Goal: Task Accomplishment & Management: Use online tool/utility

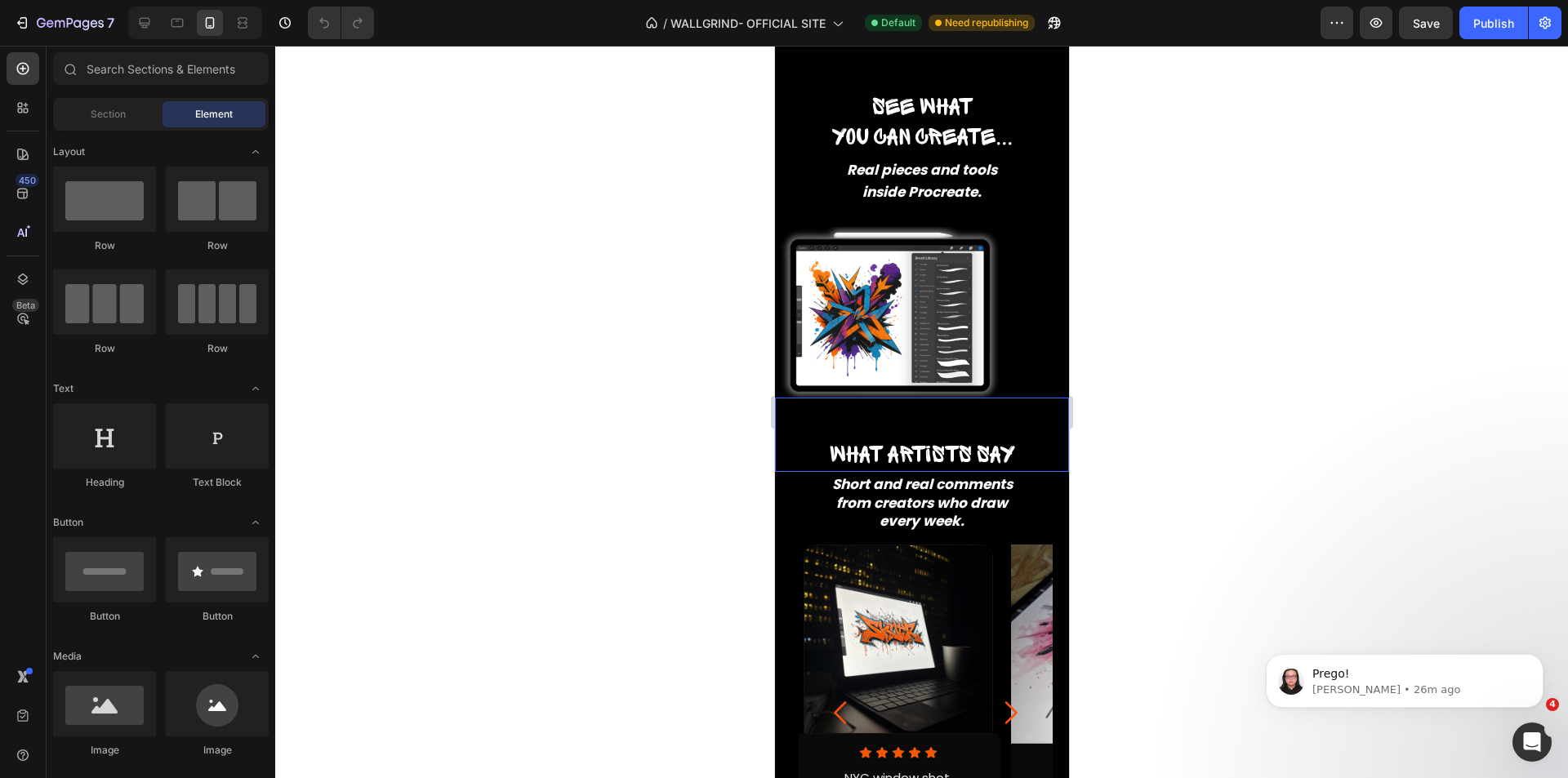
scroll to position [490, 0]
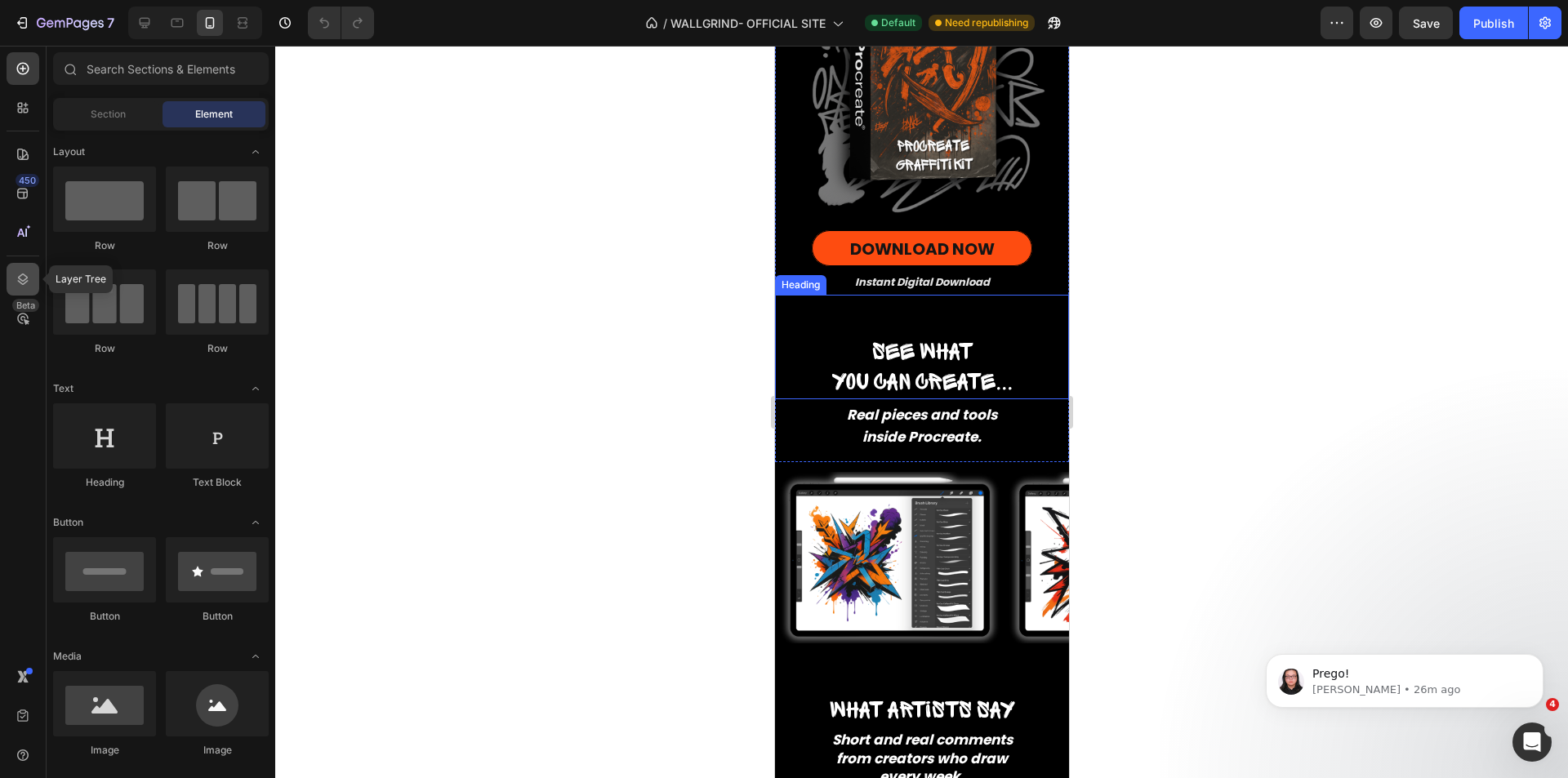
click at [32, 280] on div at bounding box center [22, 279] width 33 height 32
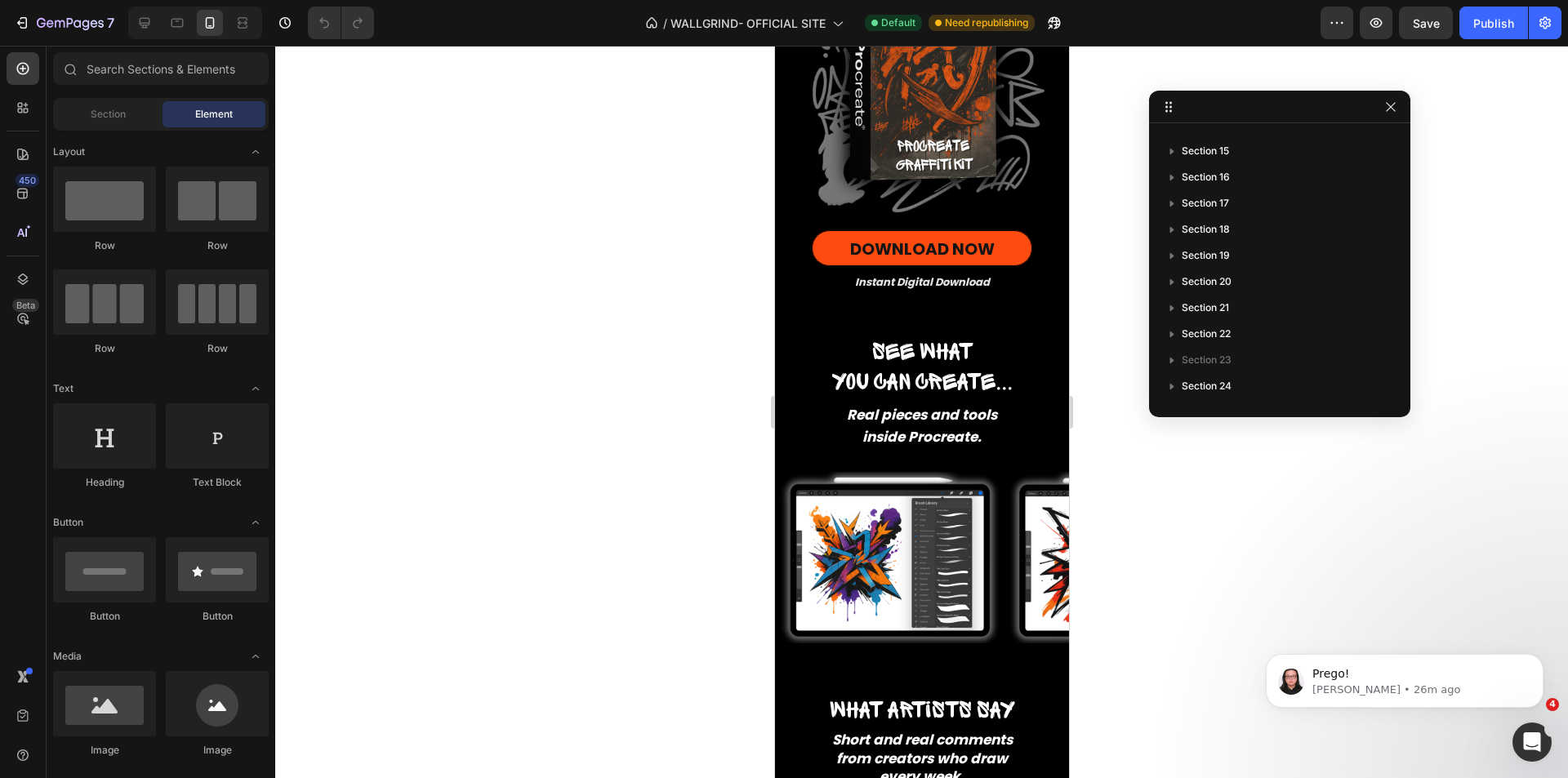
scroll to position [0, 0]
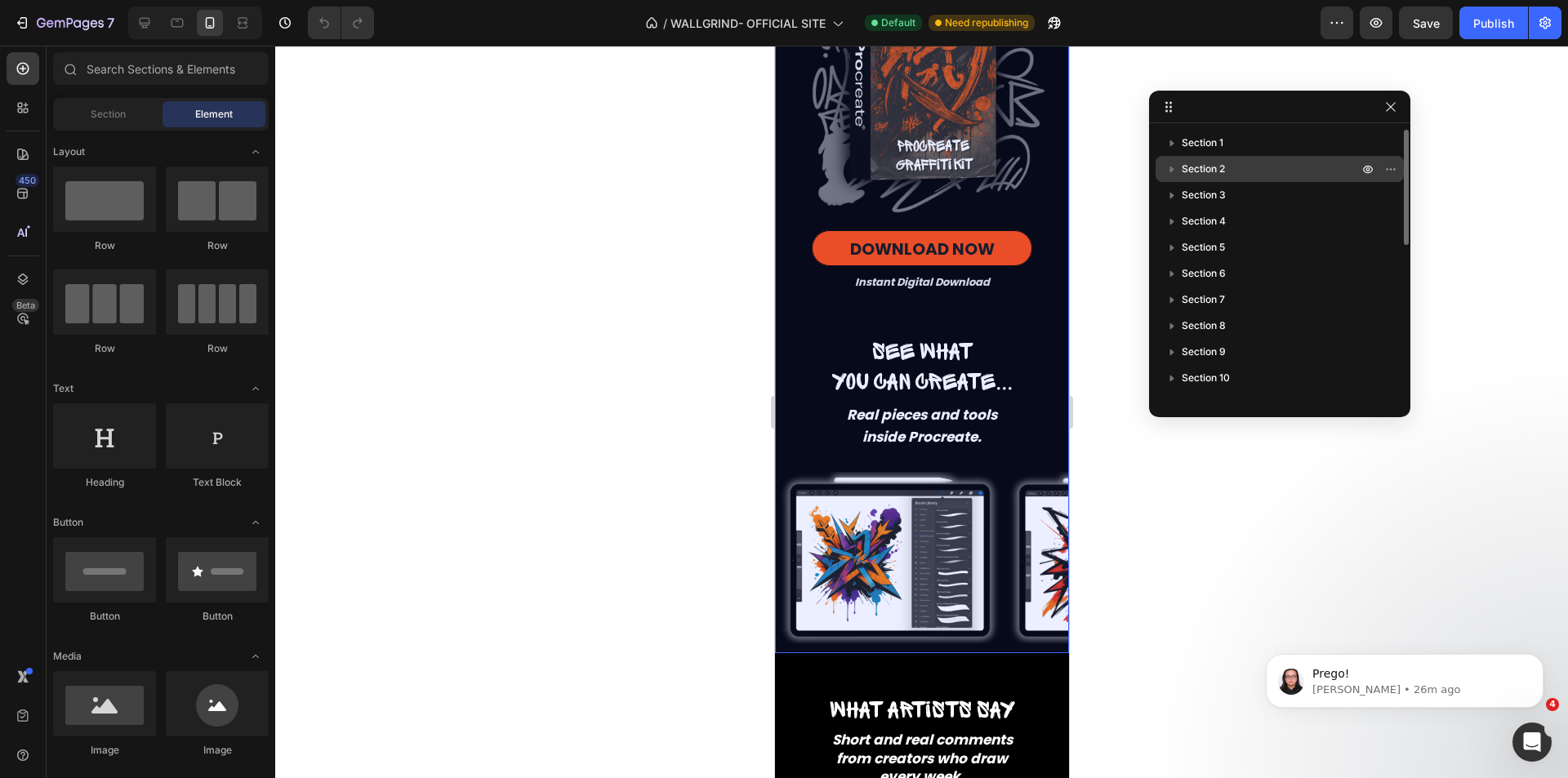
click at [1173, 164] on icon "button" at bounding box center [1172, 169] width 17 height 17
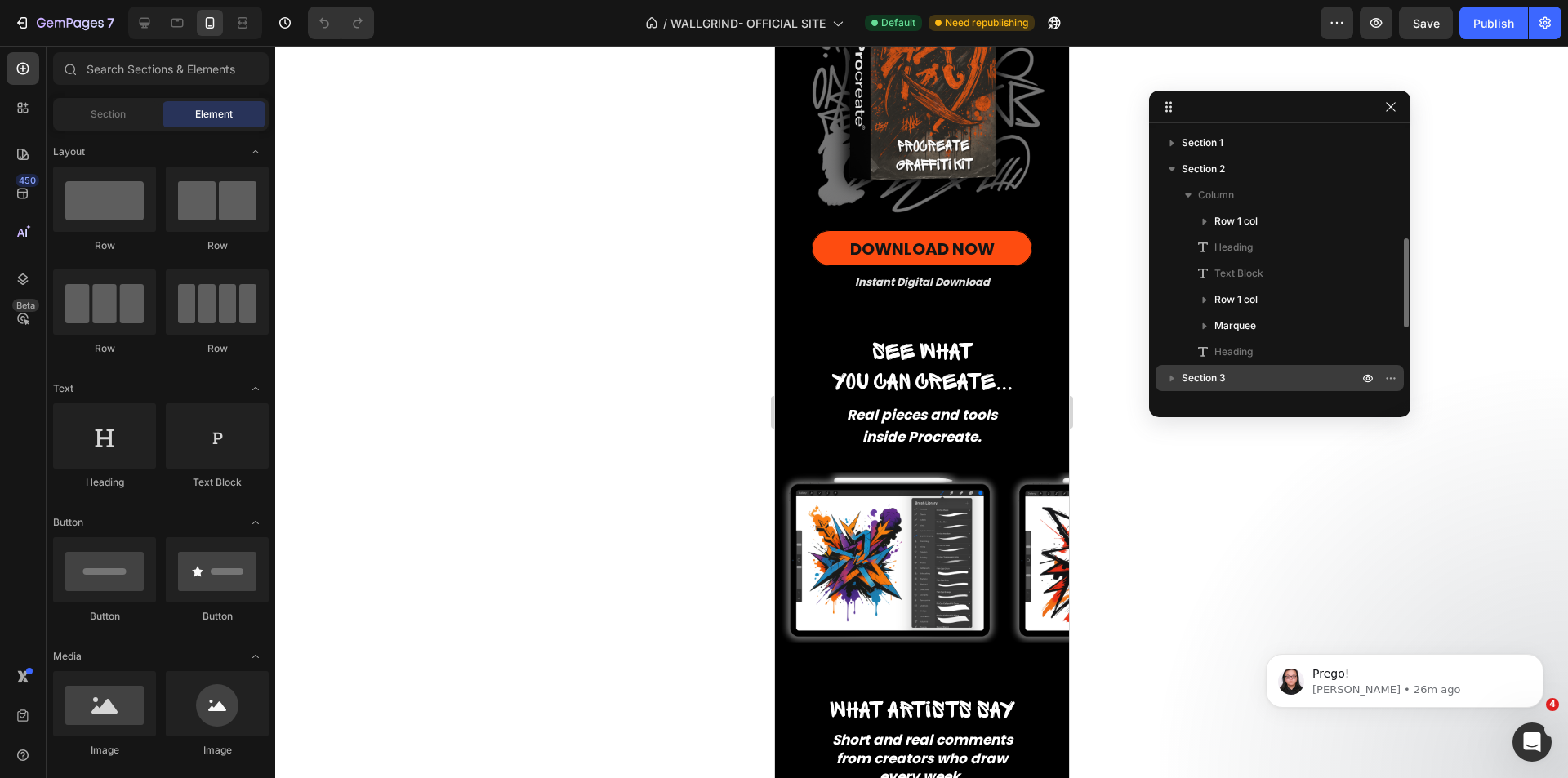
scroll to position [82, 0]
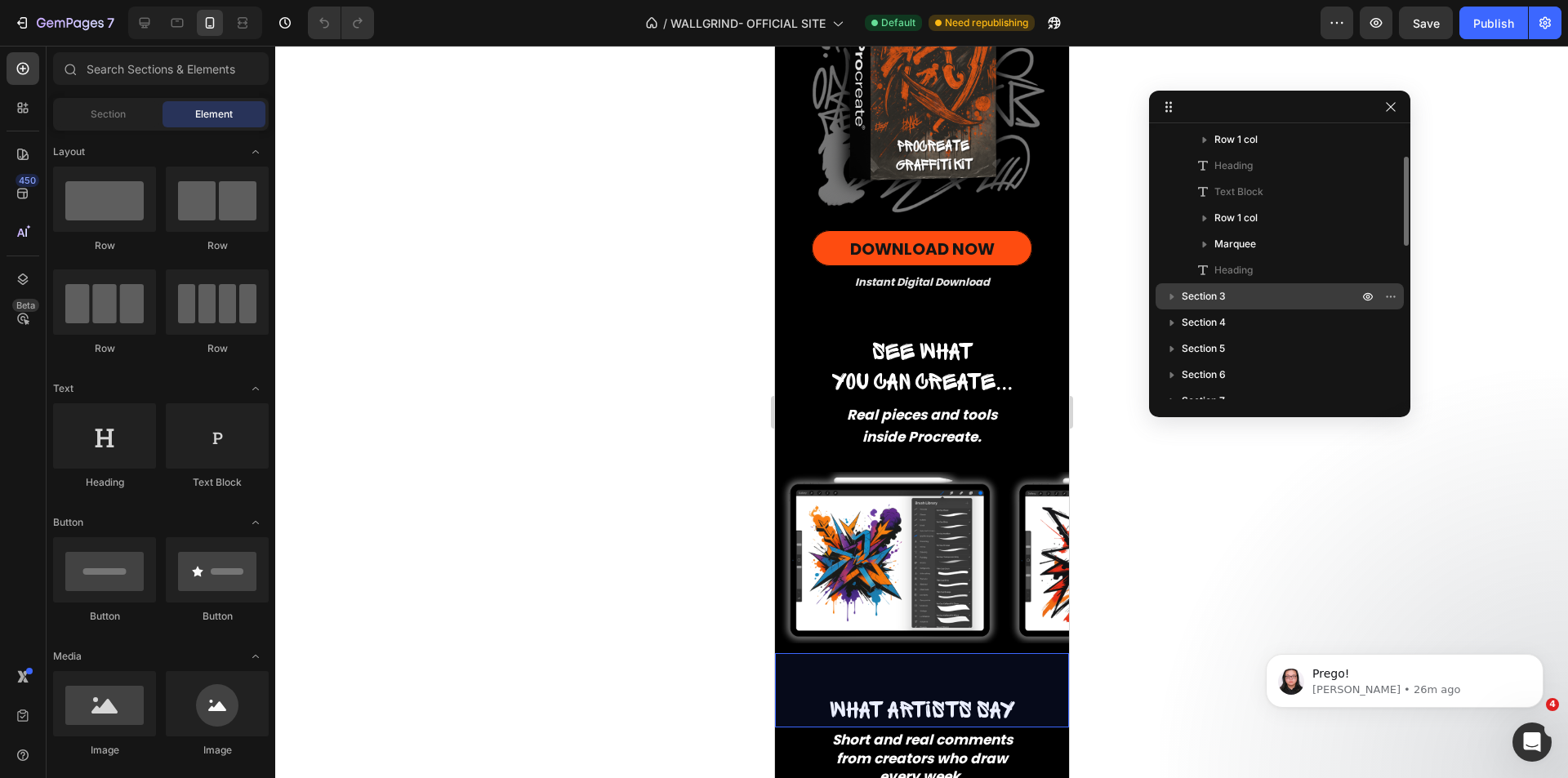
click at [1210, 294] on span "Section 3" at bounding box center [1203, 296] width 44 height 17
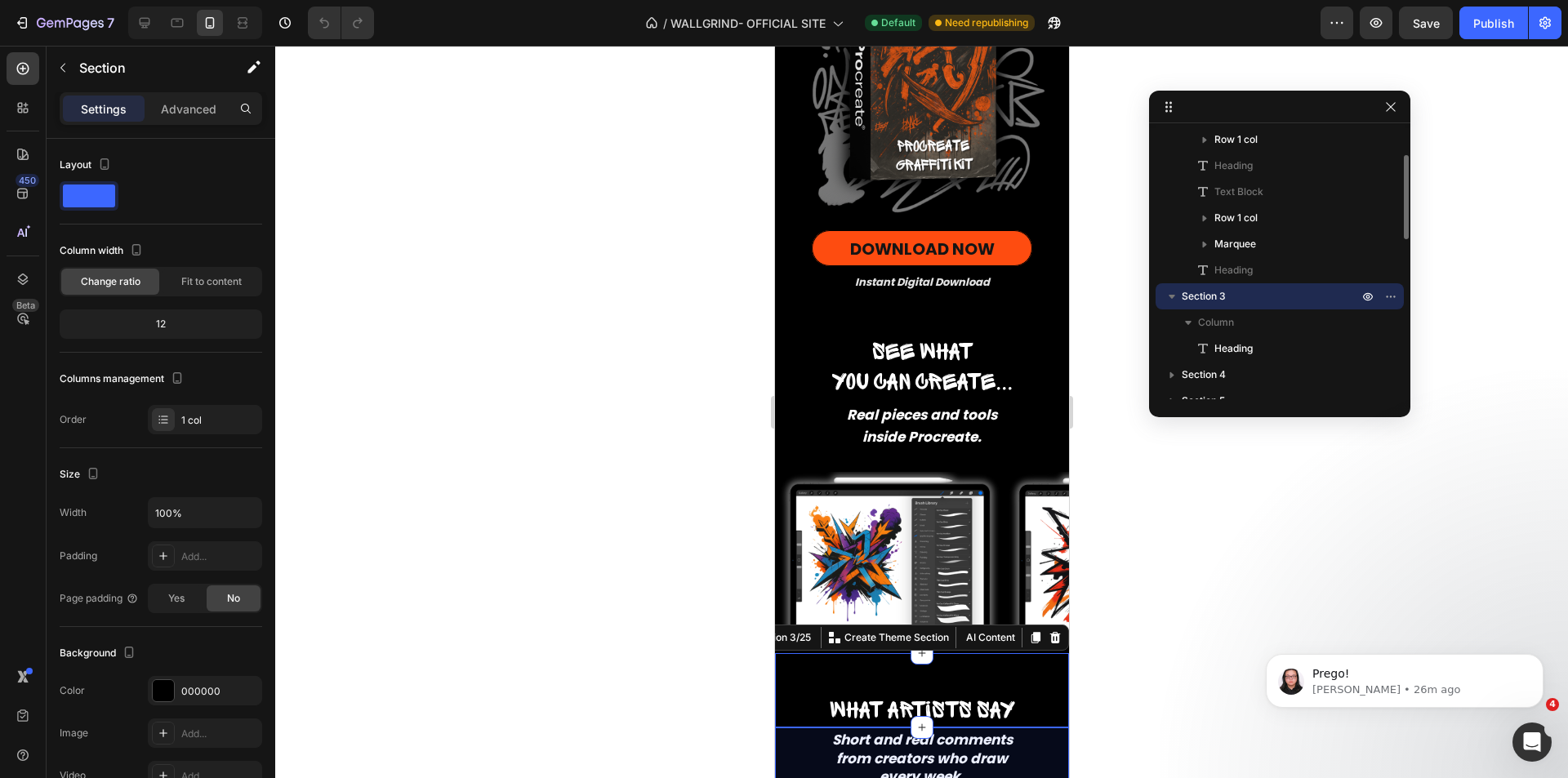
scroll to position [163, 0]
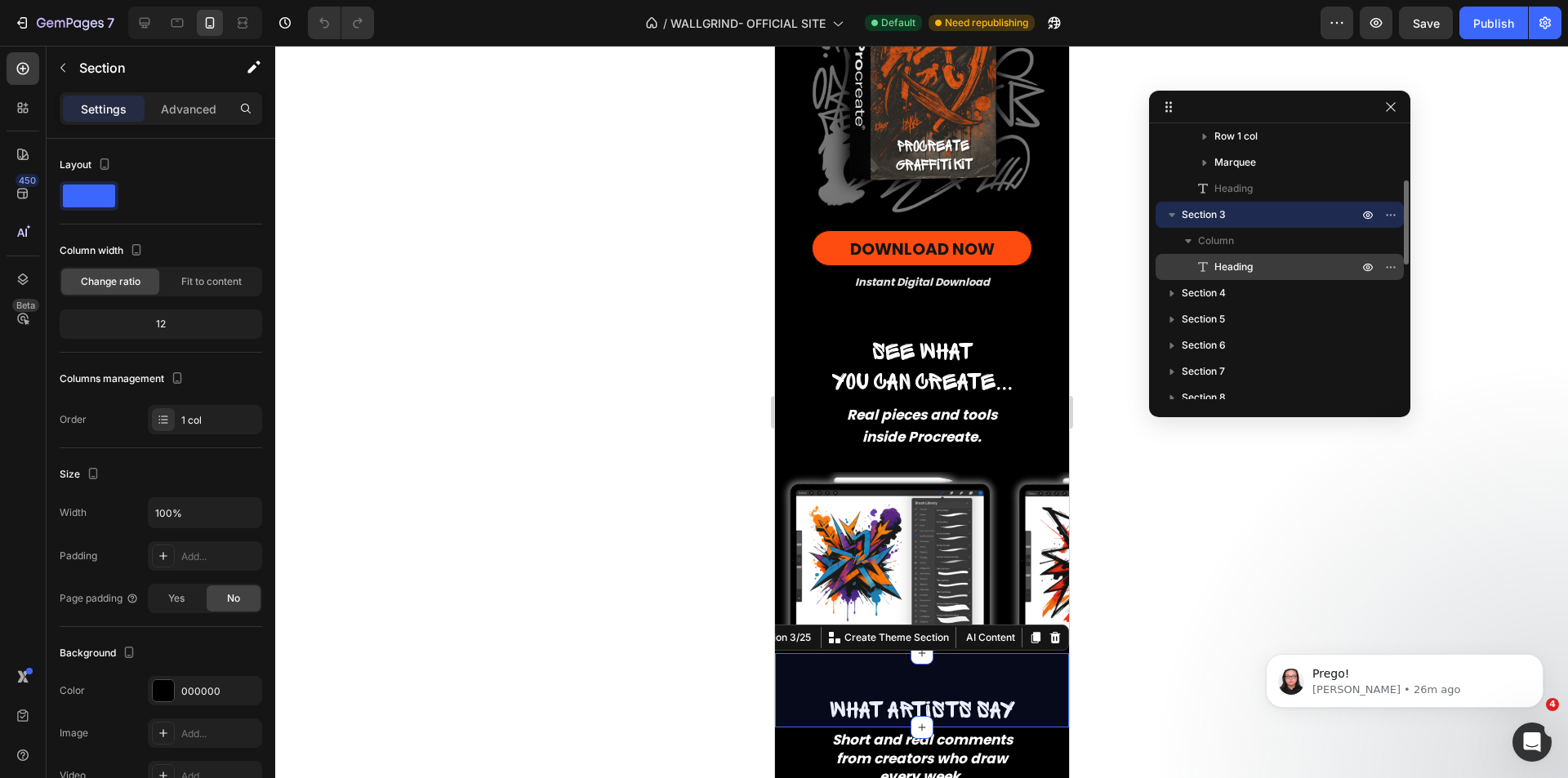
click at [1223, 265] on span "Heading" at bounding box center [1234, 267] width 38 height 17
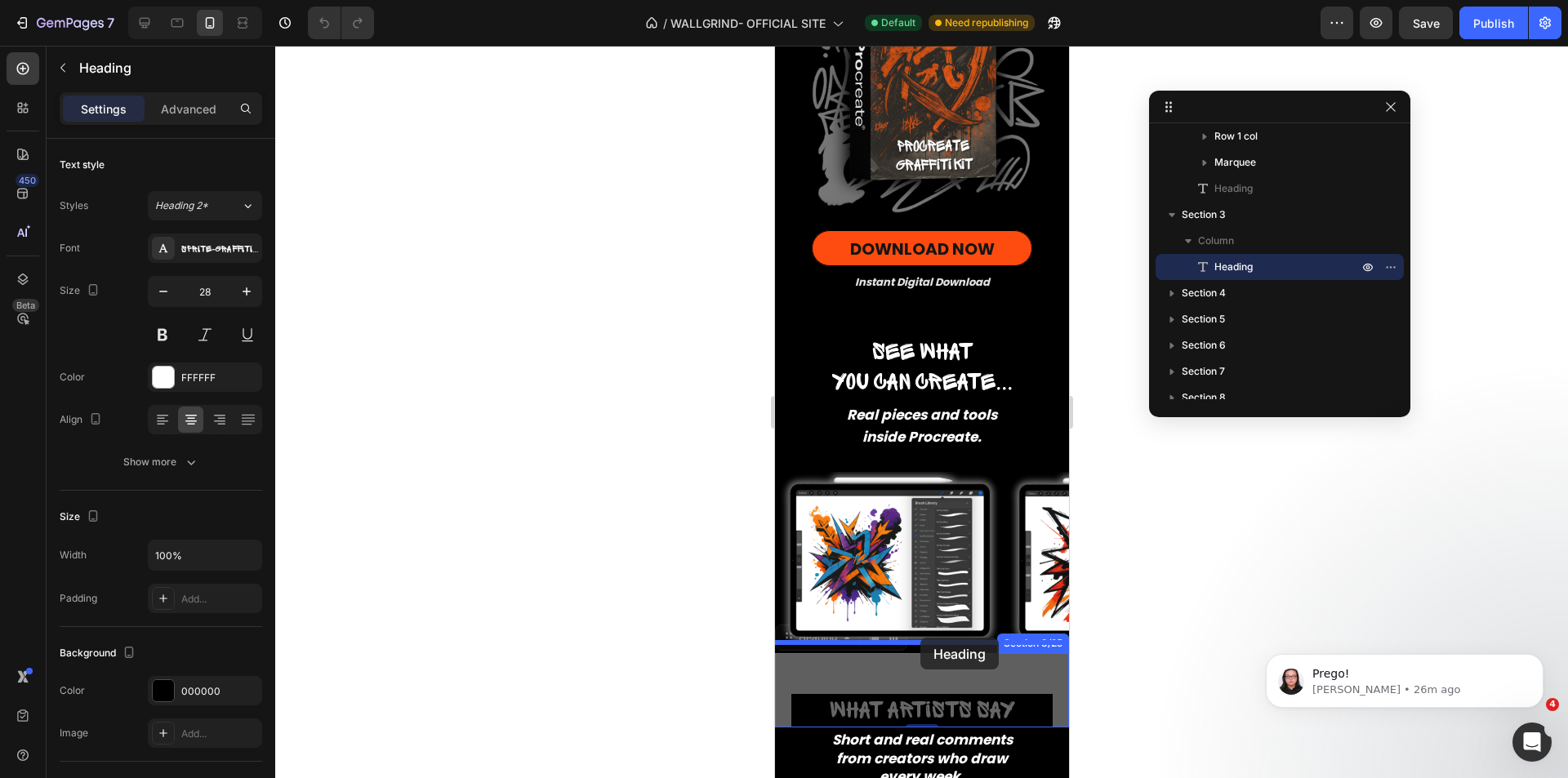
drag, startPoint x: 822, startPoint y: 628, endPoint x: 920, endPoint y: 638, distance: 98.5
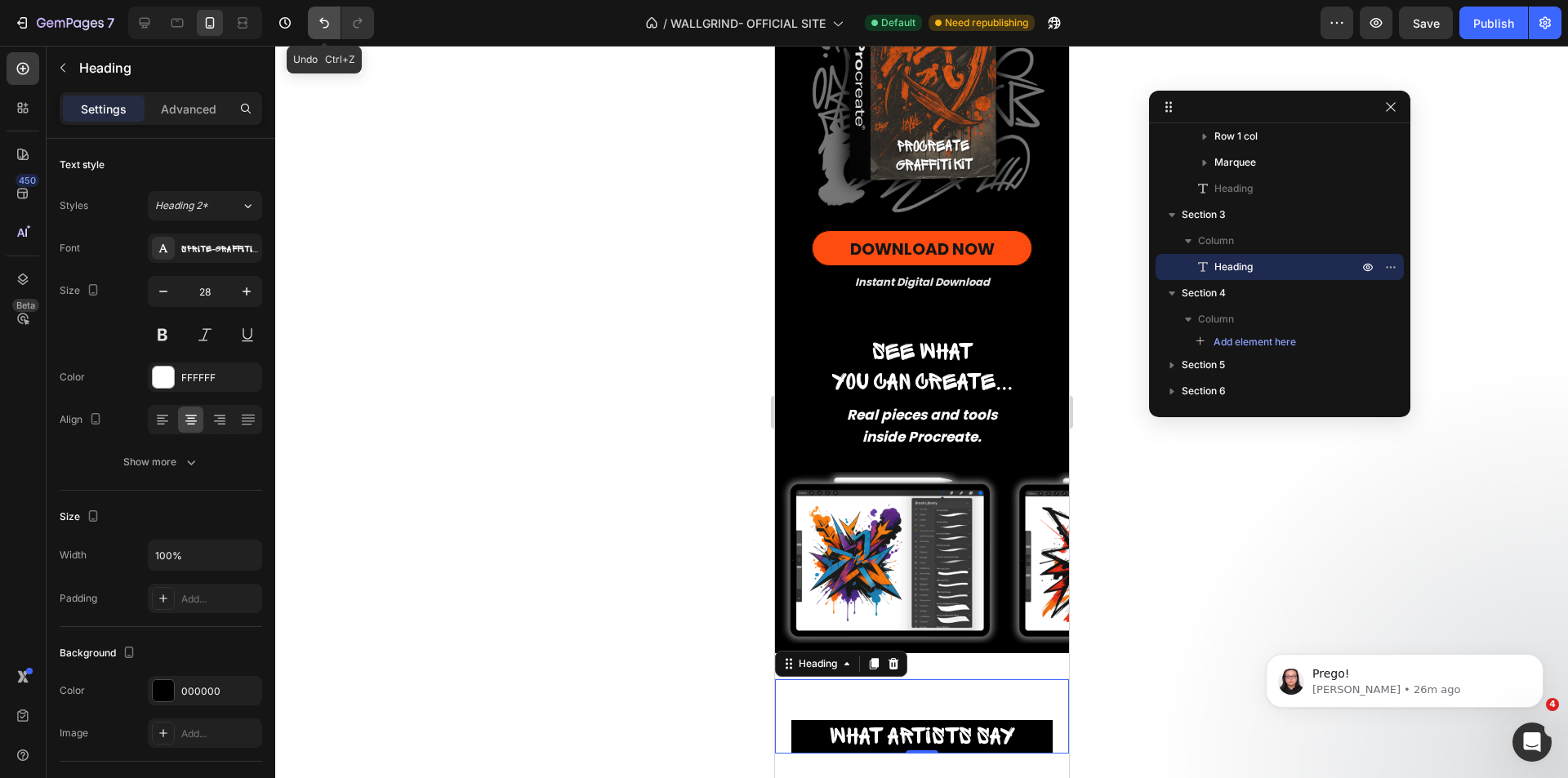
click at [327, 30] on icon "Undo/Redo" at bounding box center [324, 23] width 17 height 17
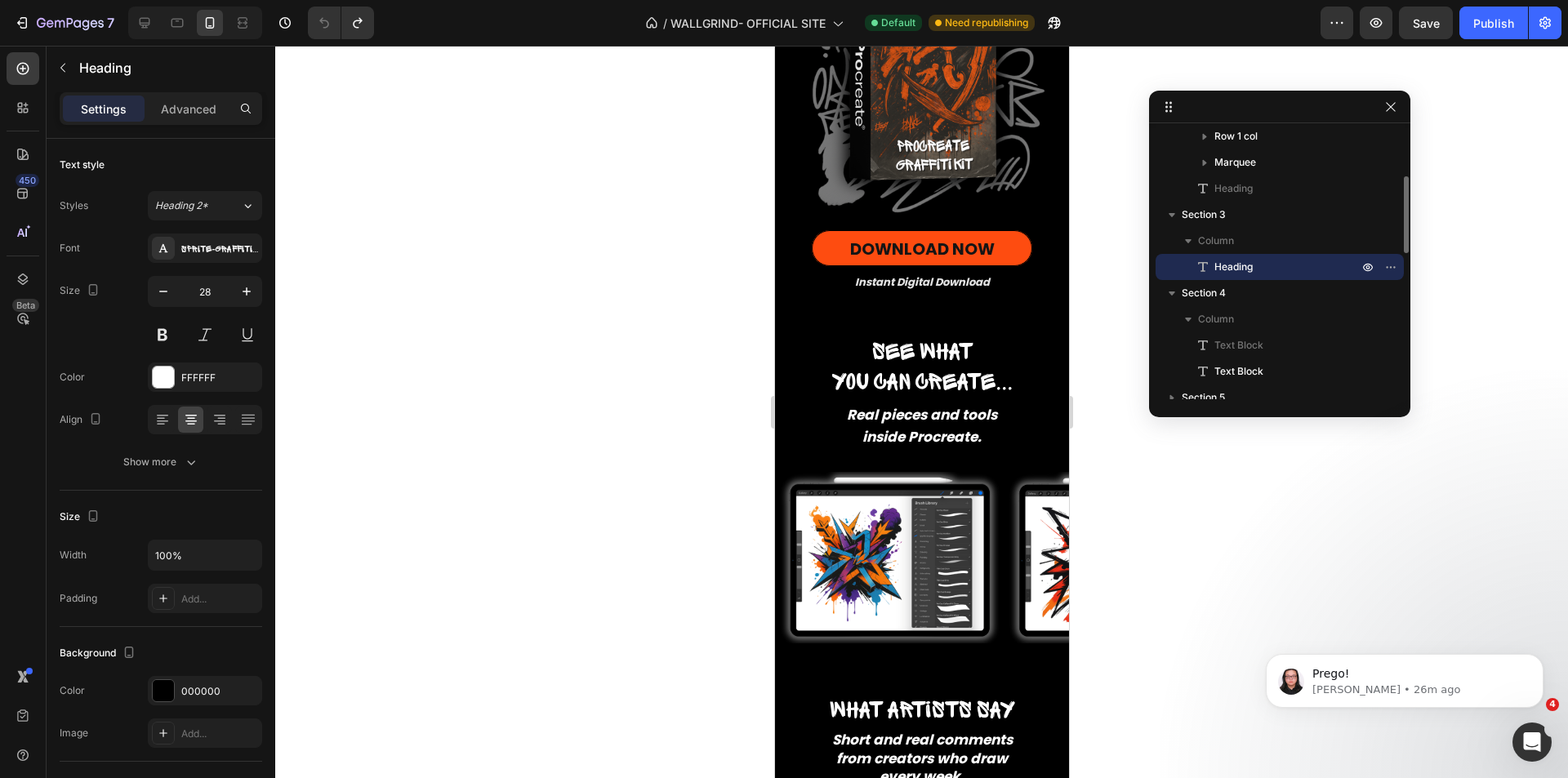
scroll to position [0, 0]
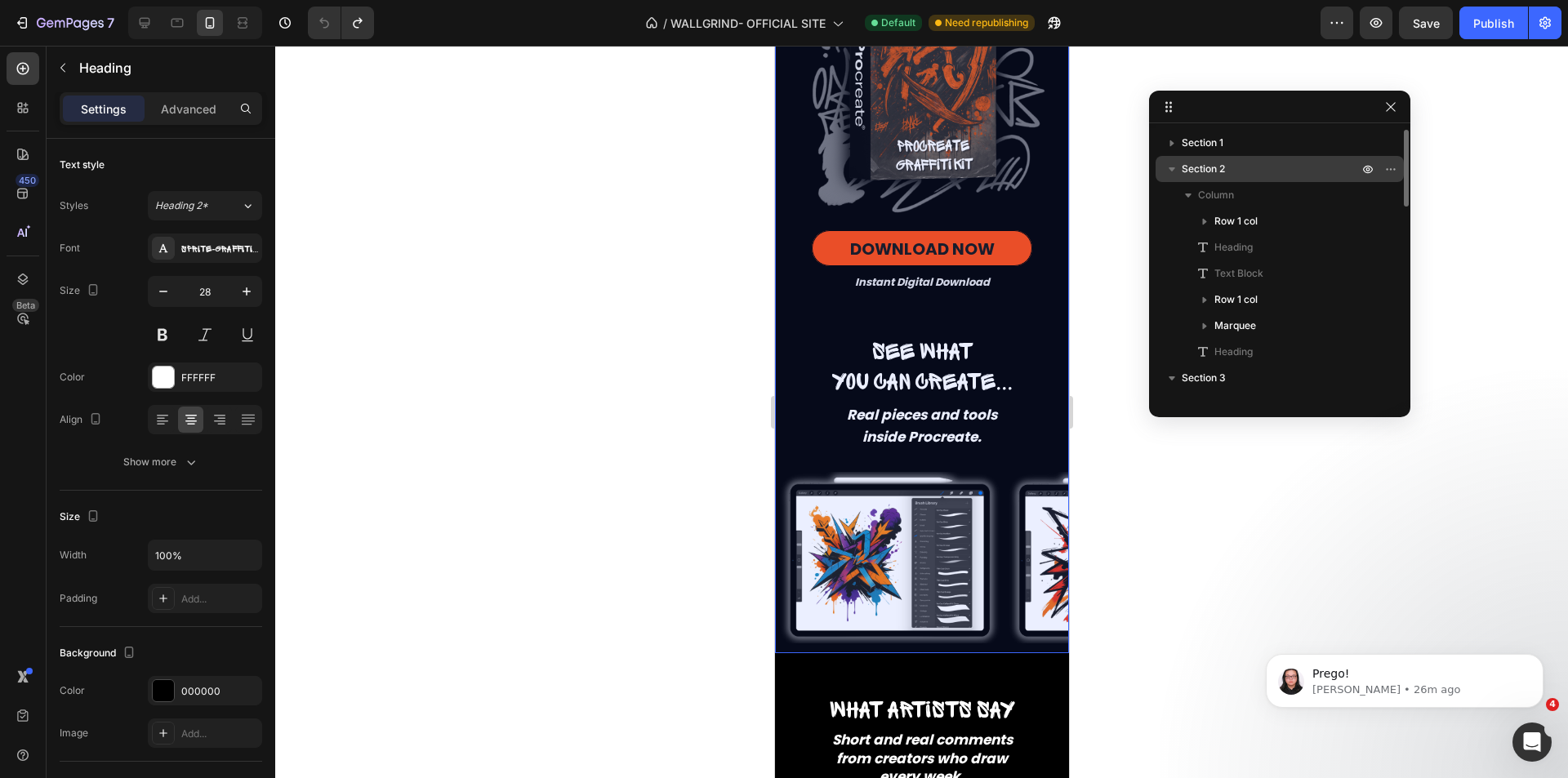
click at [1229, 166] on p "Section 2" at bounding box center [1271, 169] width 179 height 17
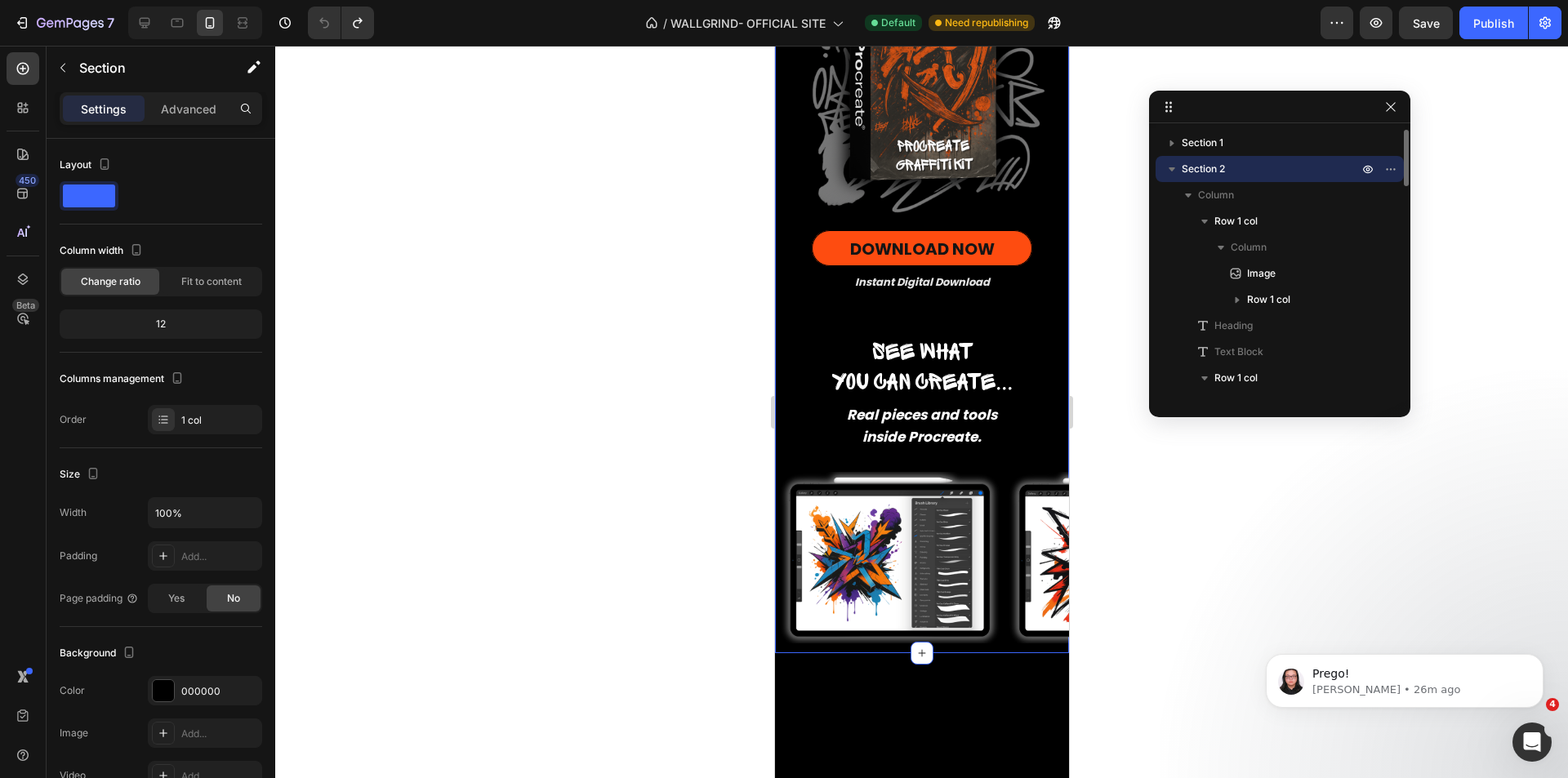
scroll to position [5, 0]
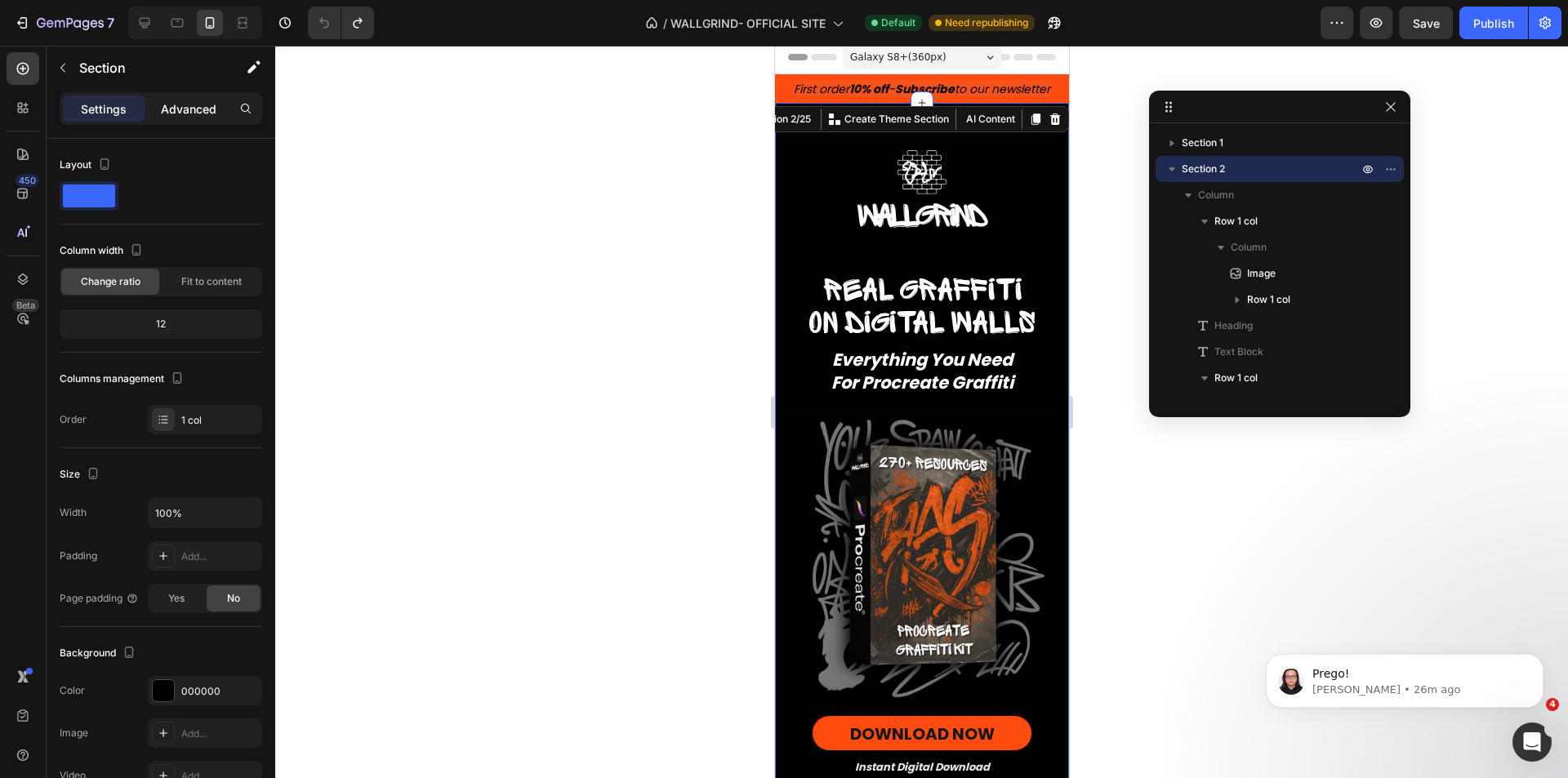
click at [185, 110] on p "Advanced" at bounding box center [189, 109] width 56 height 17
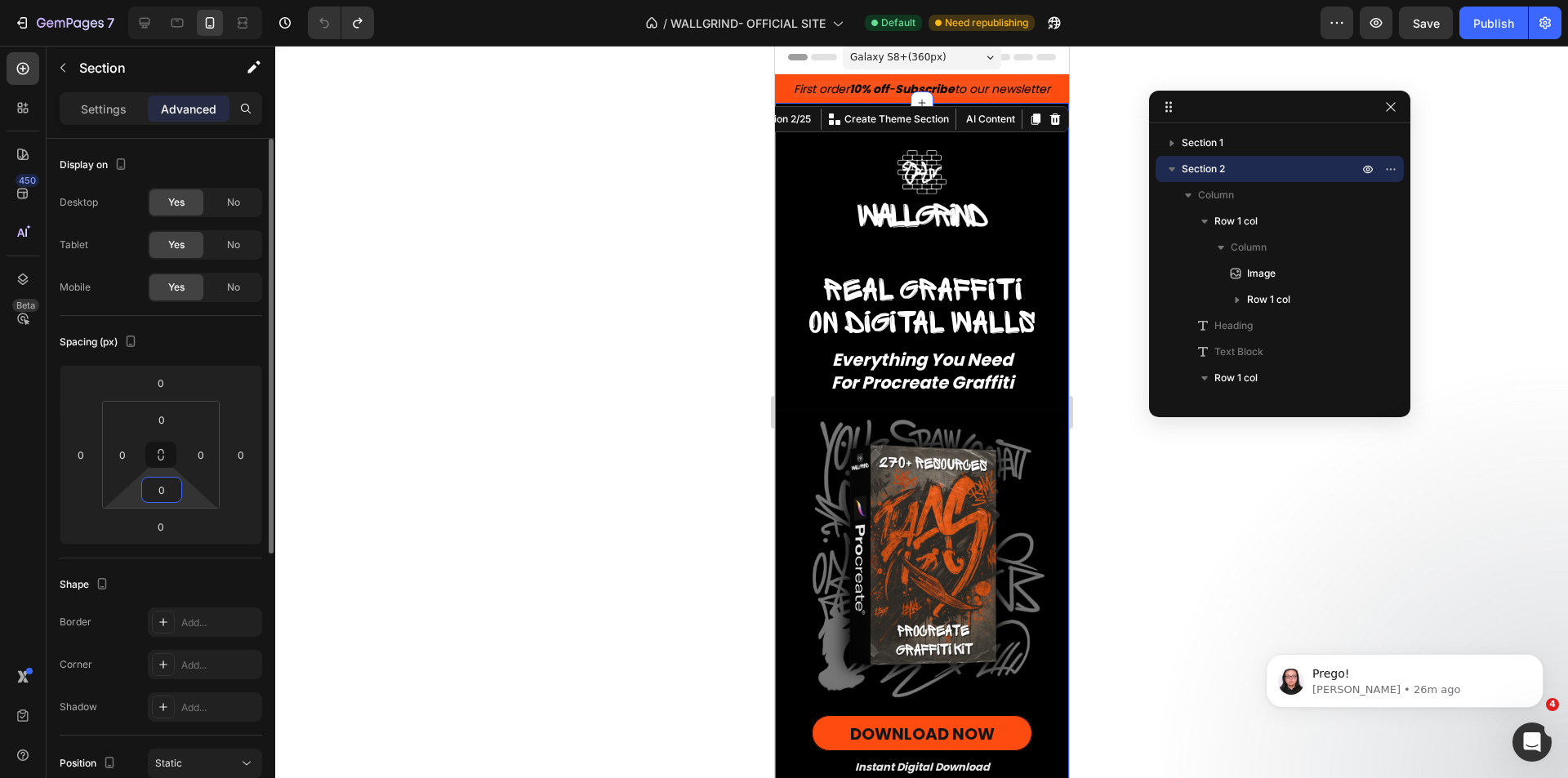
click at [164, 494] on input "0" at bounding box center [162, 489] width 33 height 24
type input "50"
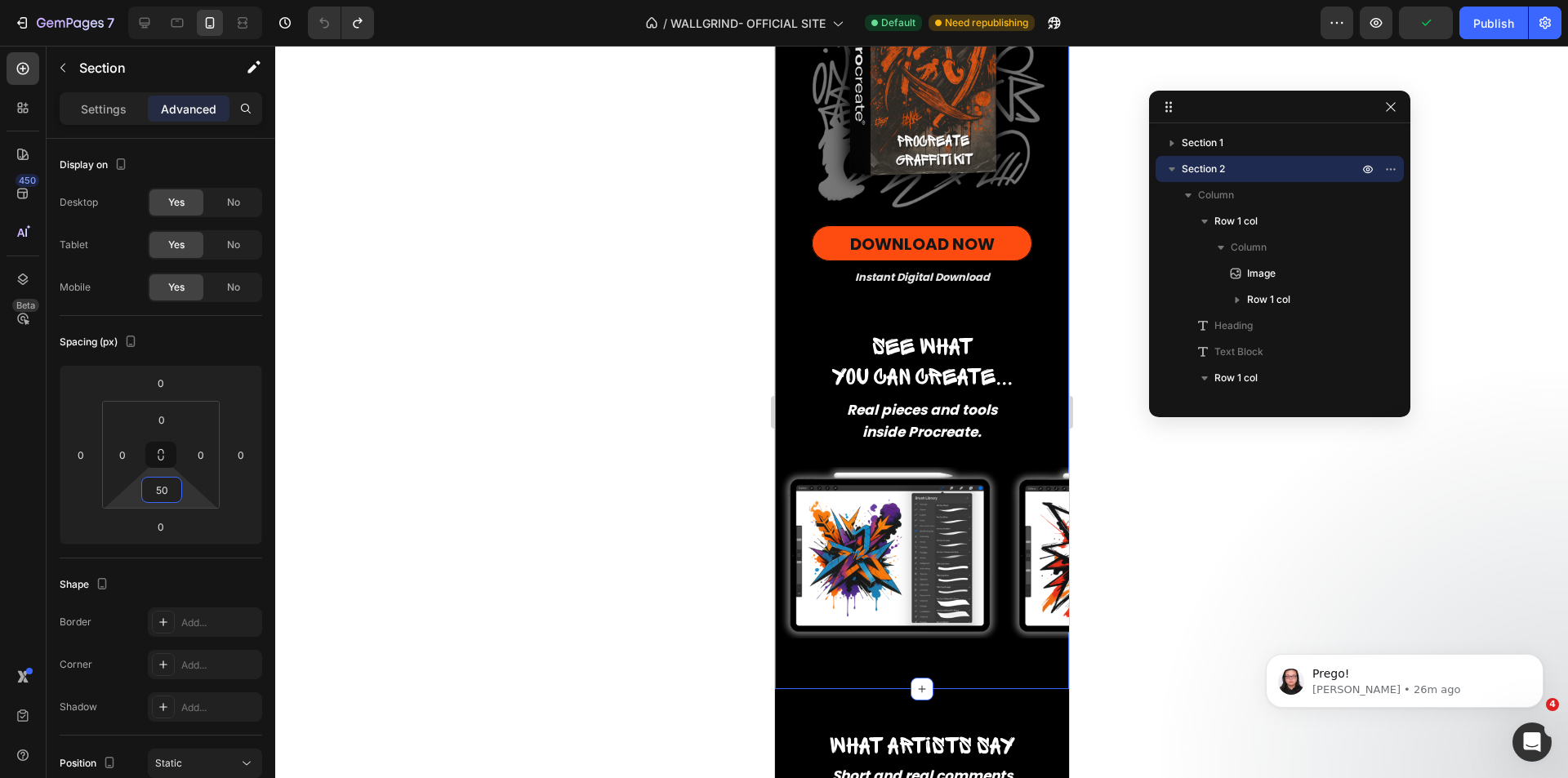
scroll to position [577, 0]
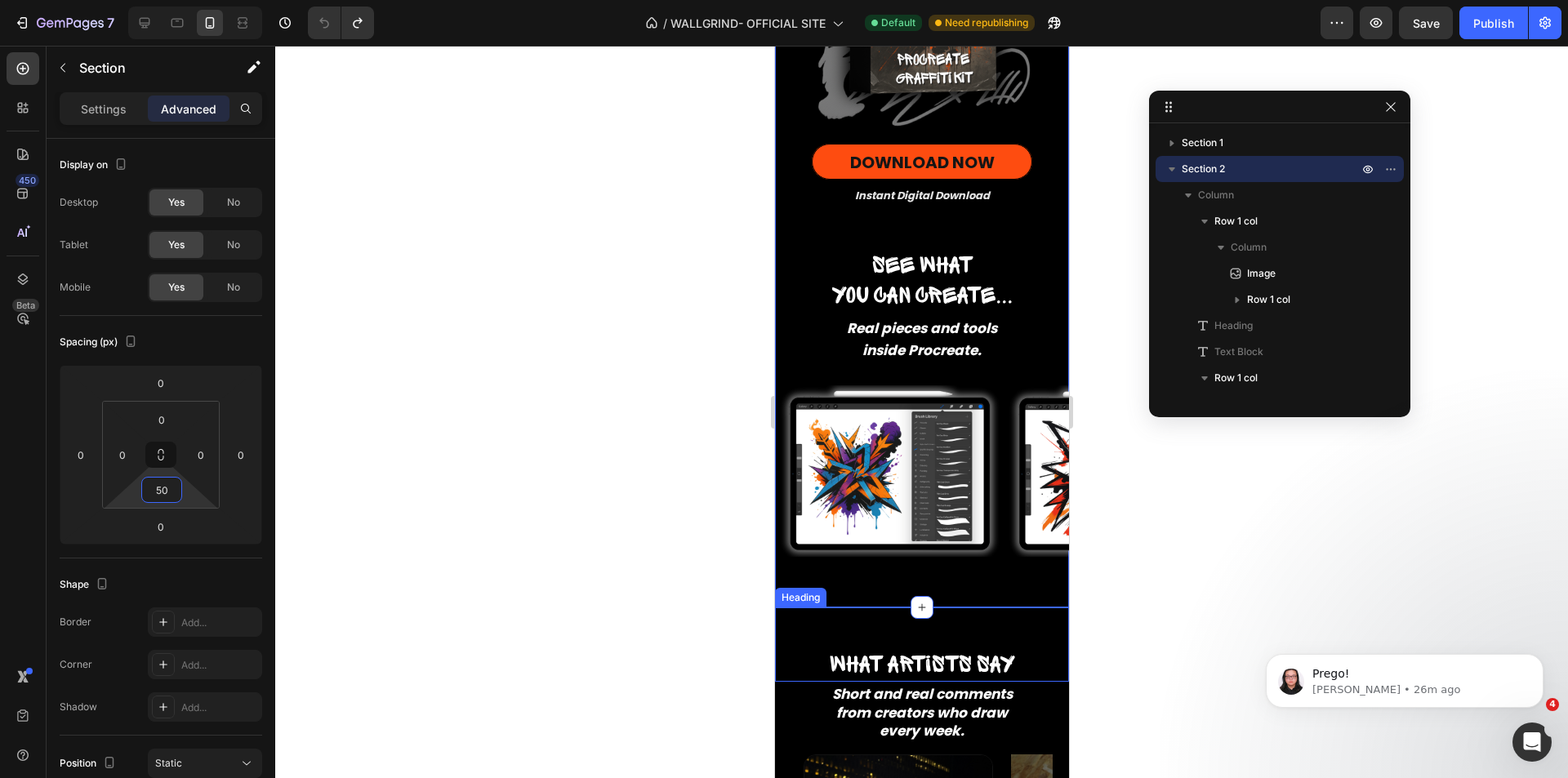
click at [856, 632] on div "What artists say Heading" at bounding box center [921, 644] width 294 height 74
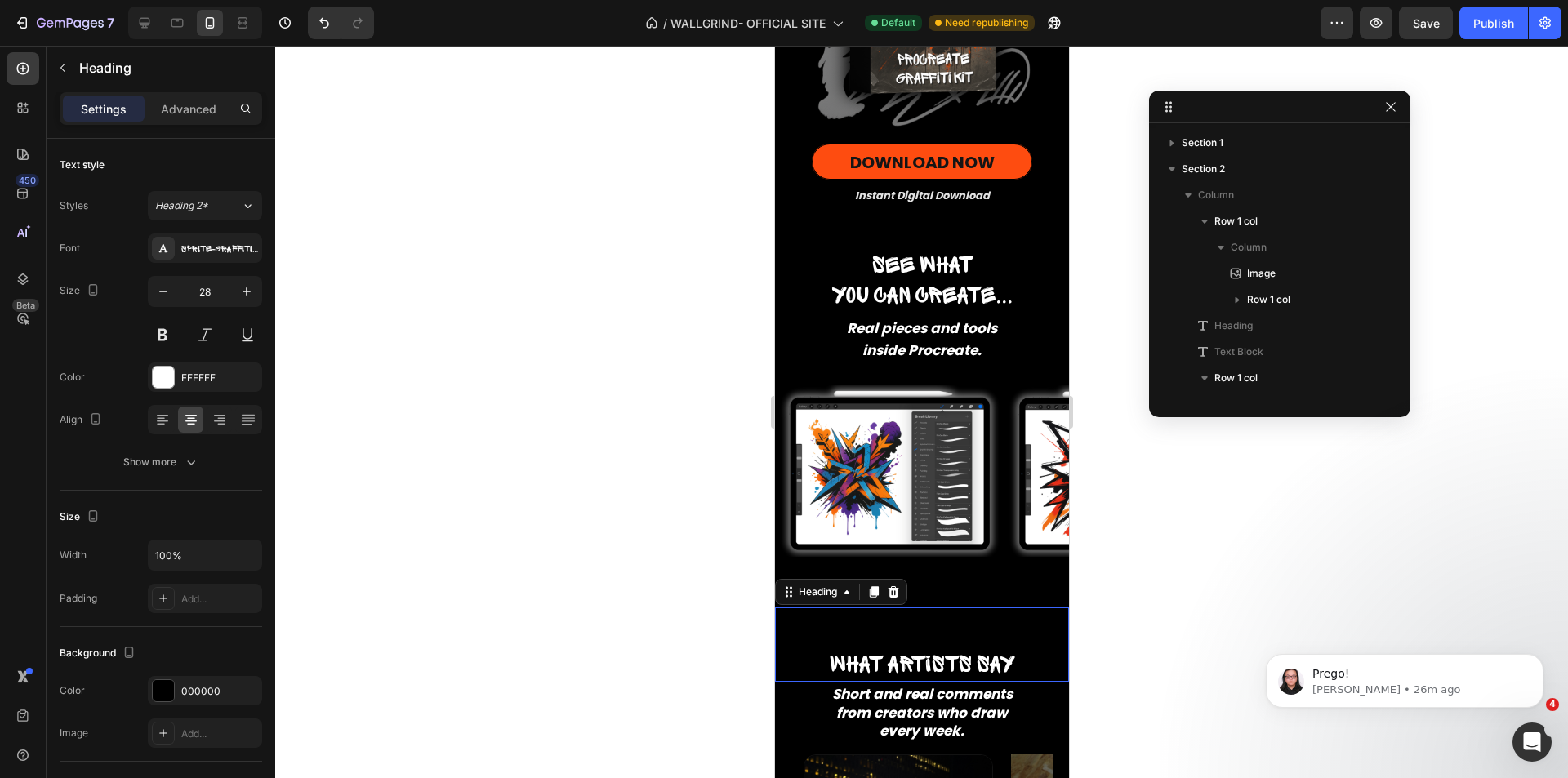
scroll to position [518, 0]
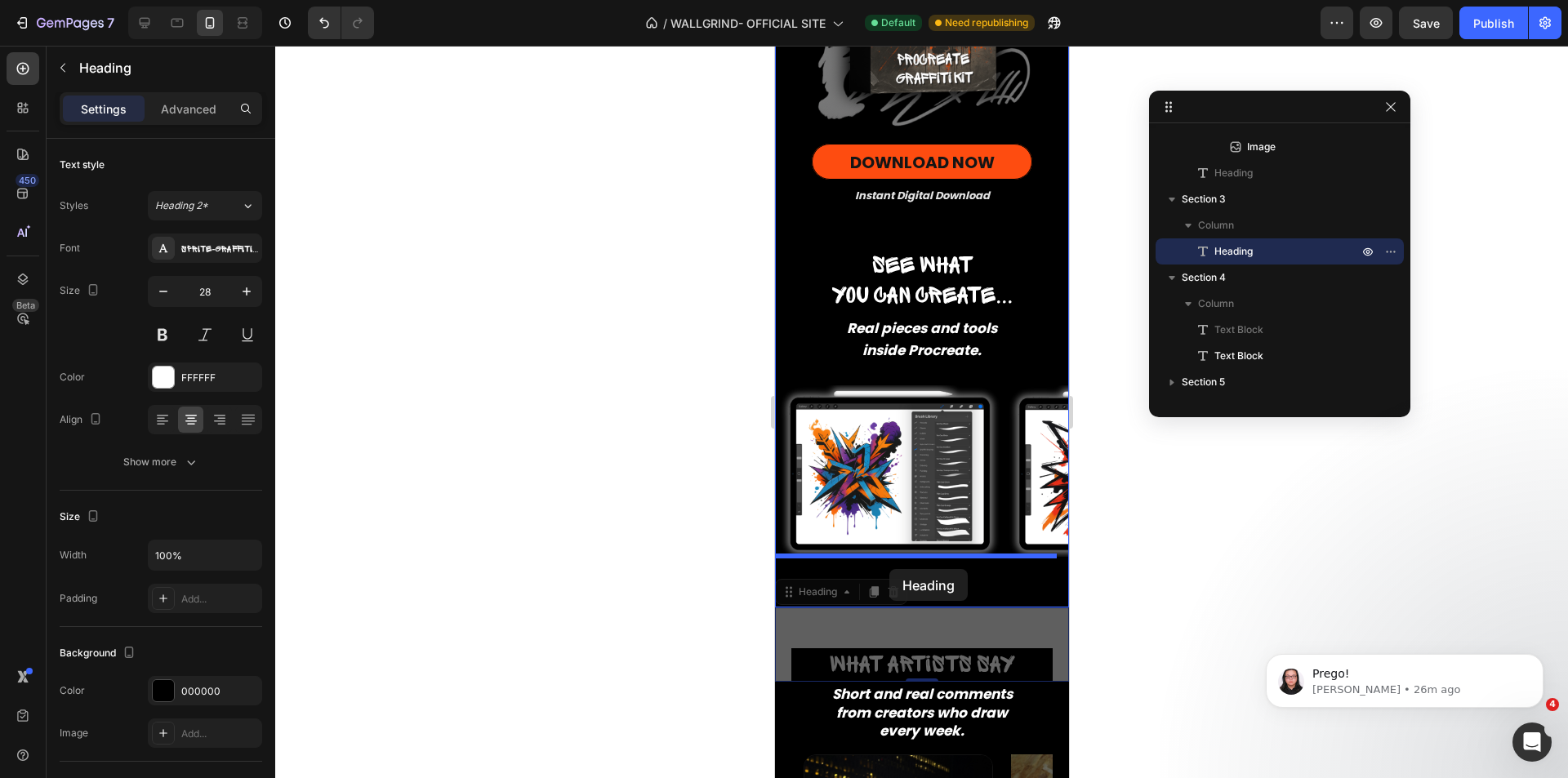
drag, startPoint x: 819, startPoint y: 586, endPoint x: 889, endPoint y: 569, distance: 72.0
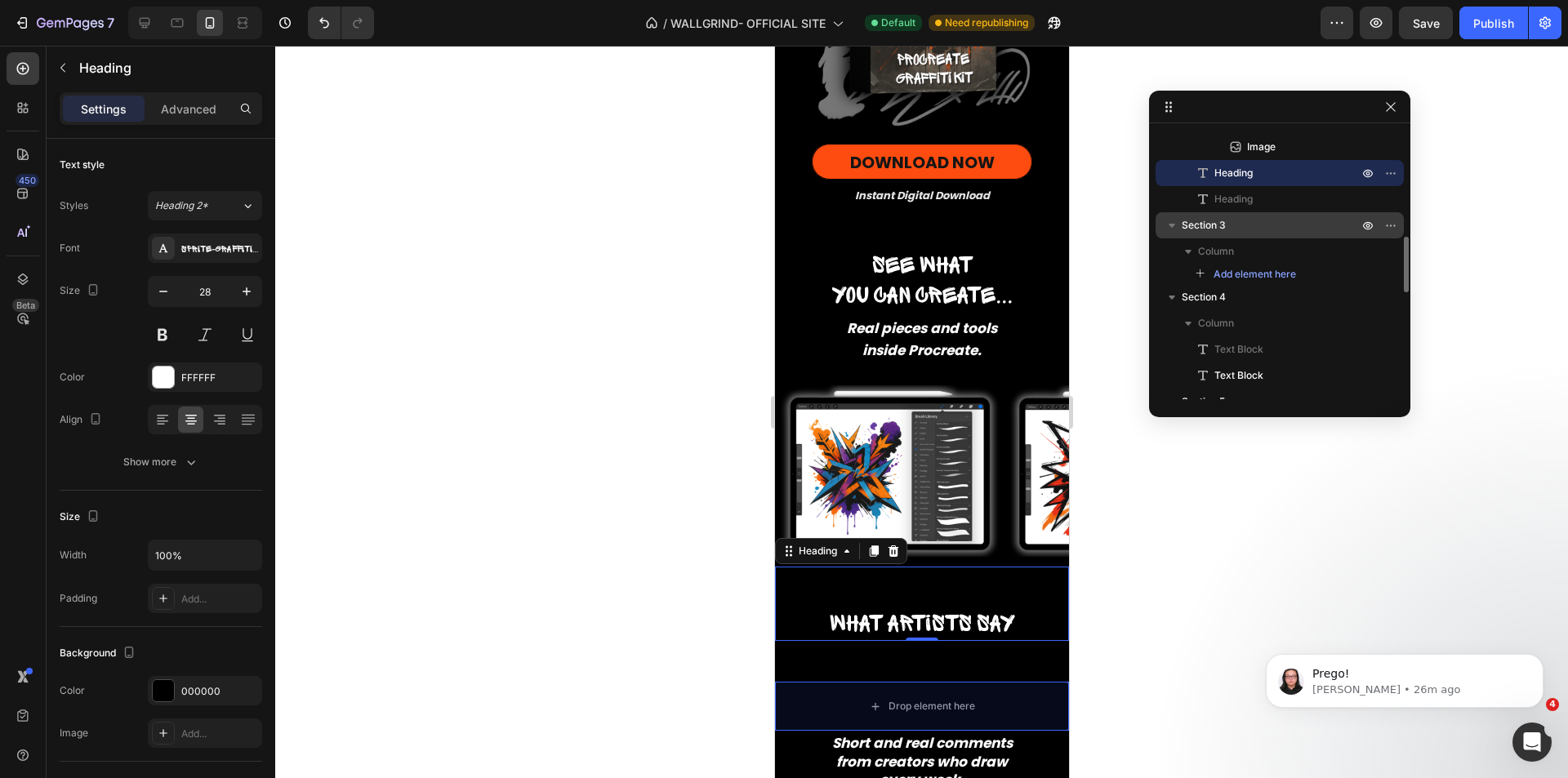
click at [1249, 225] on p "Section 3" at bounding box center [1271, 226] width 179 height 17
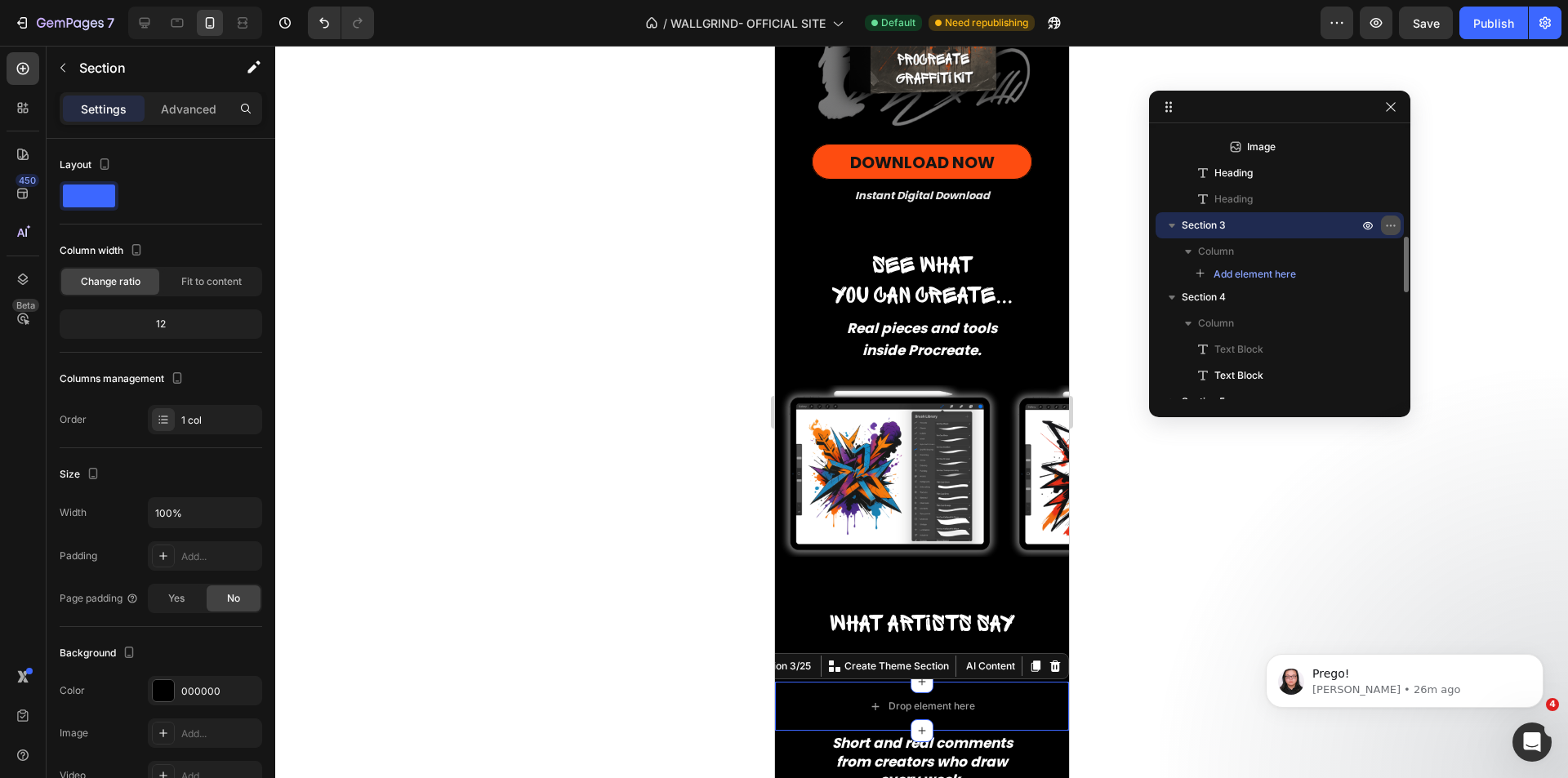
click at [1391, 219] on icon "button" at bounding box center [1391, 226] width 13 height 13
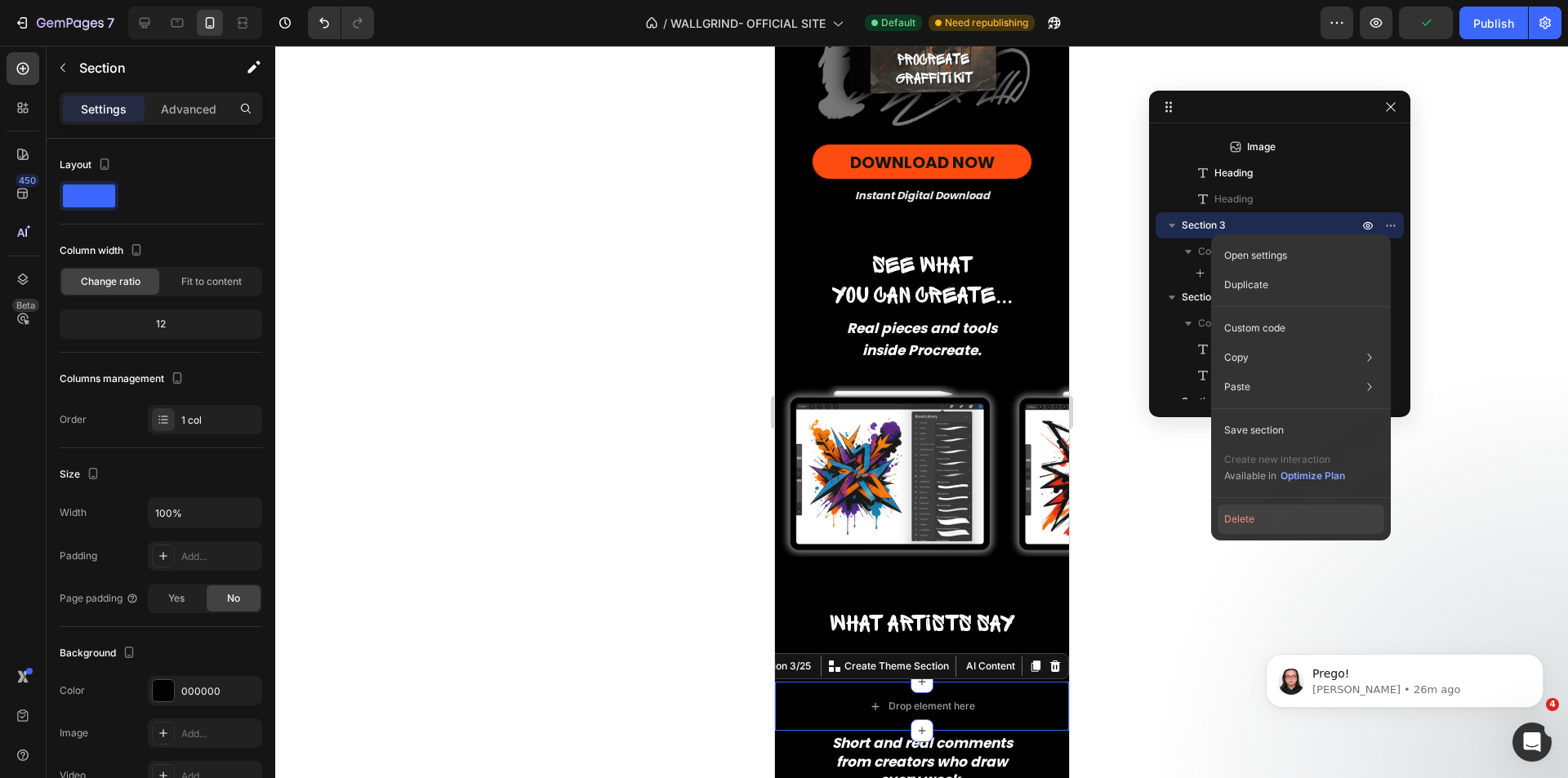
click at [1283, 512] on button "Delete" at bounding box center [1300, 519] width 166 height 30
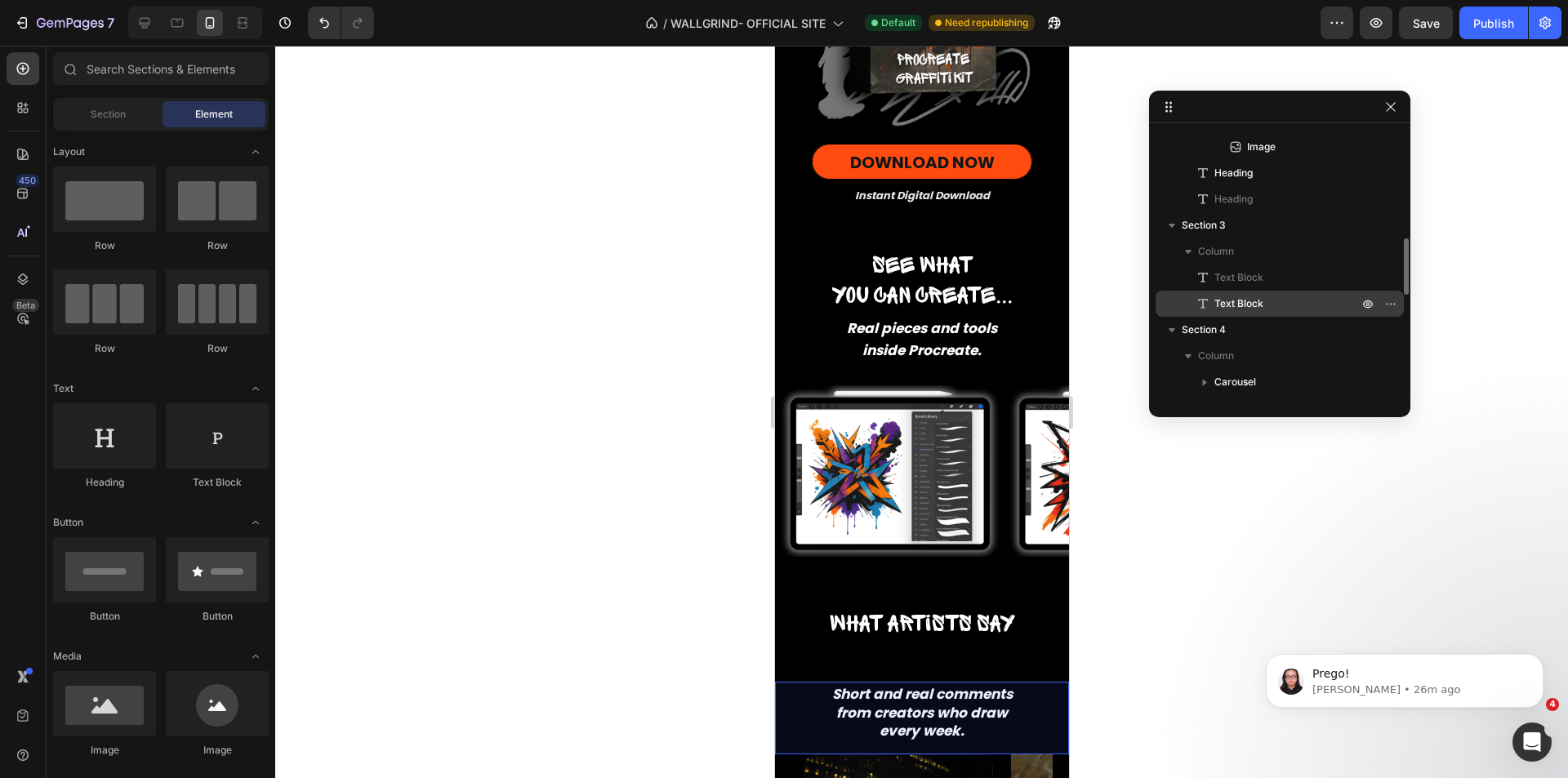
click at [1256, 305] on span "Text Block" at bounding box center [1239, 304] width 49 height 17
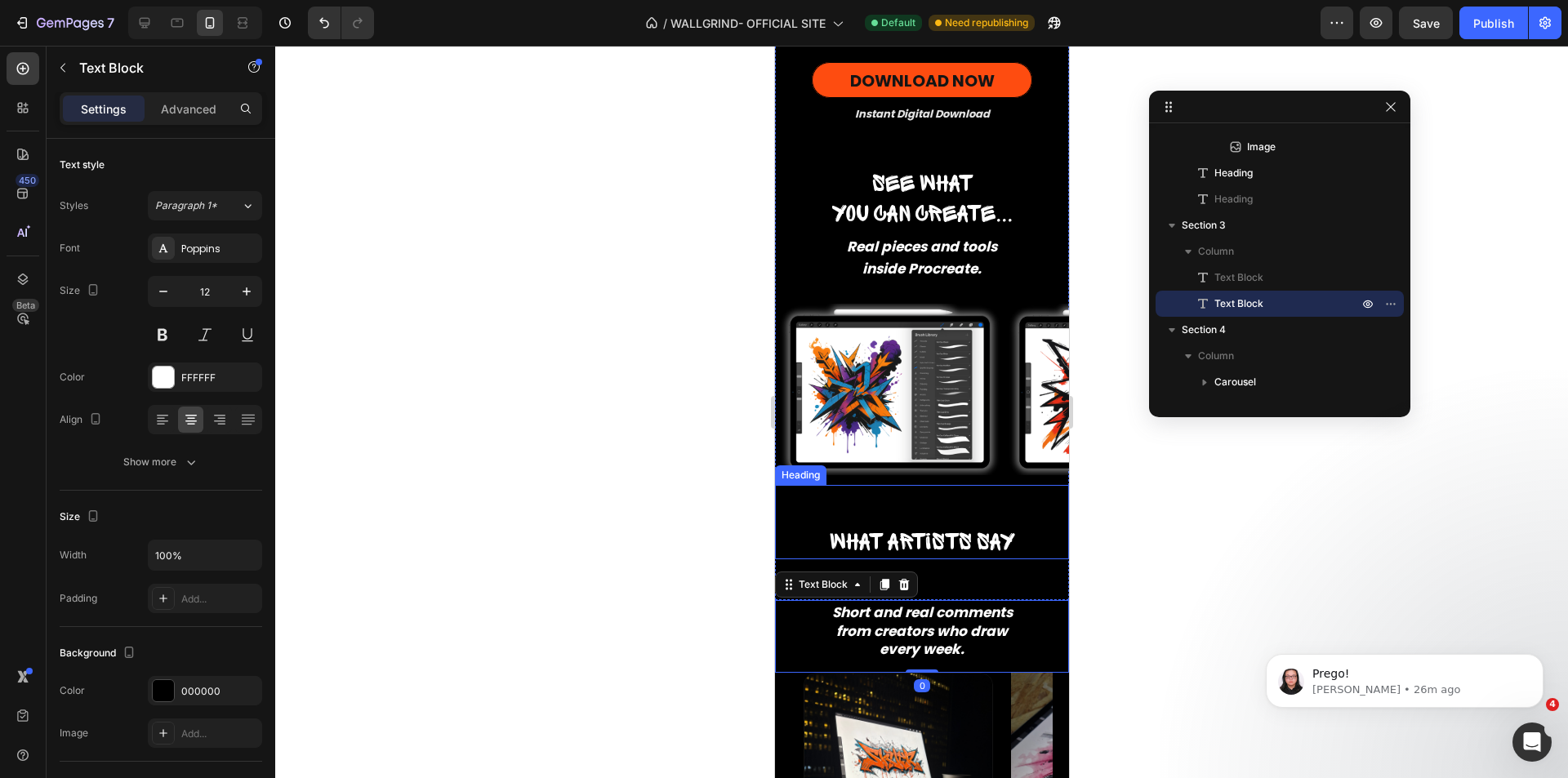
scroll to position [740, 0]
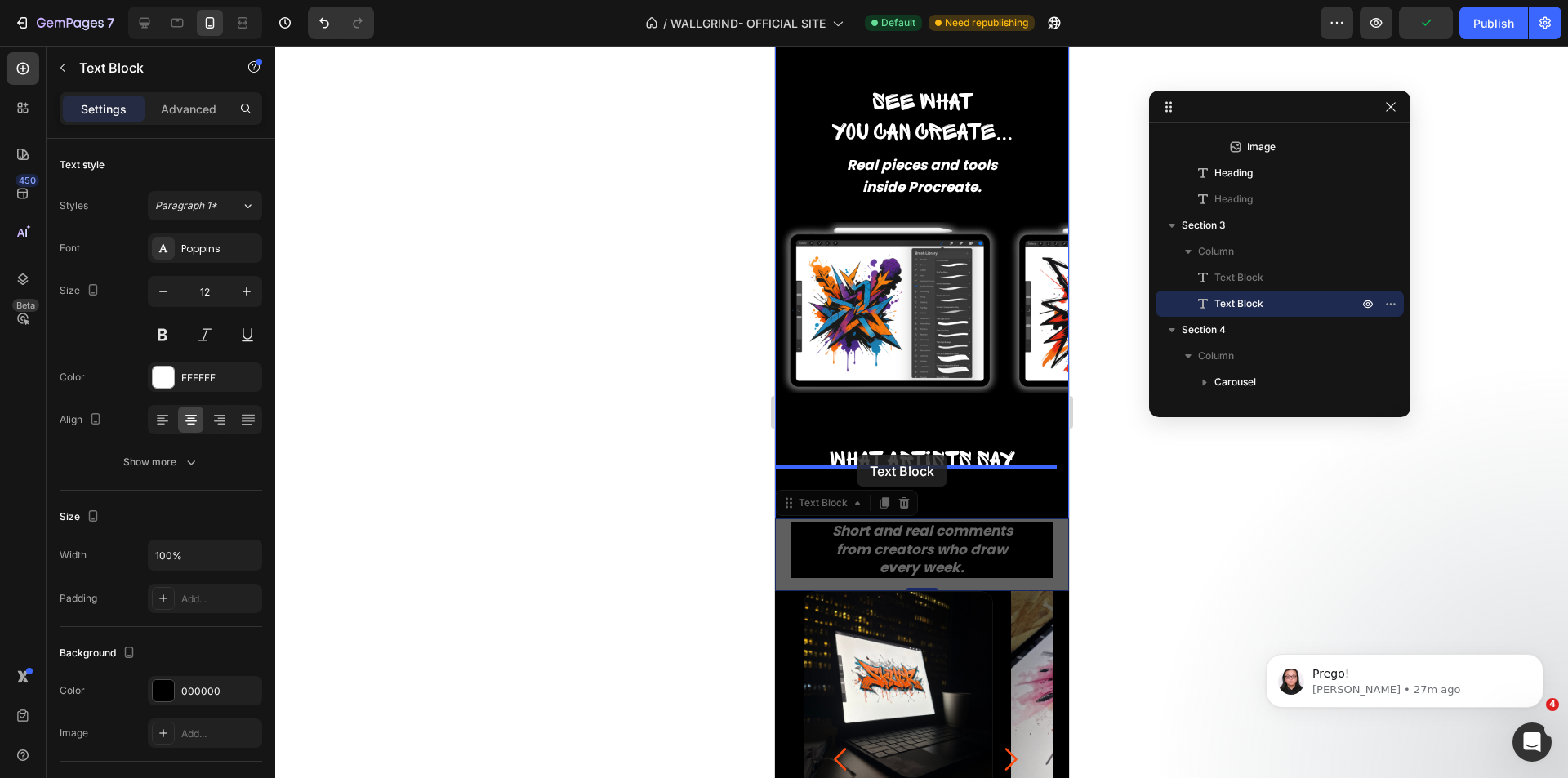
drag, startPoint x: 822, startPoint y: 499, endPoint x: 856, endPoint y: 455, distance: 55.6
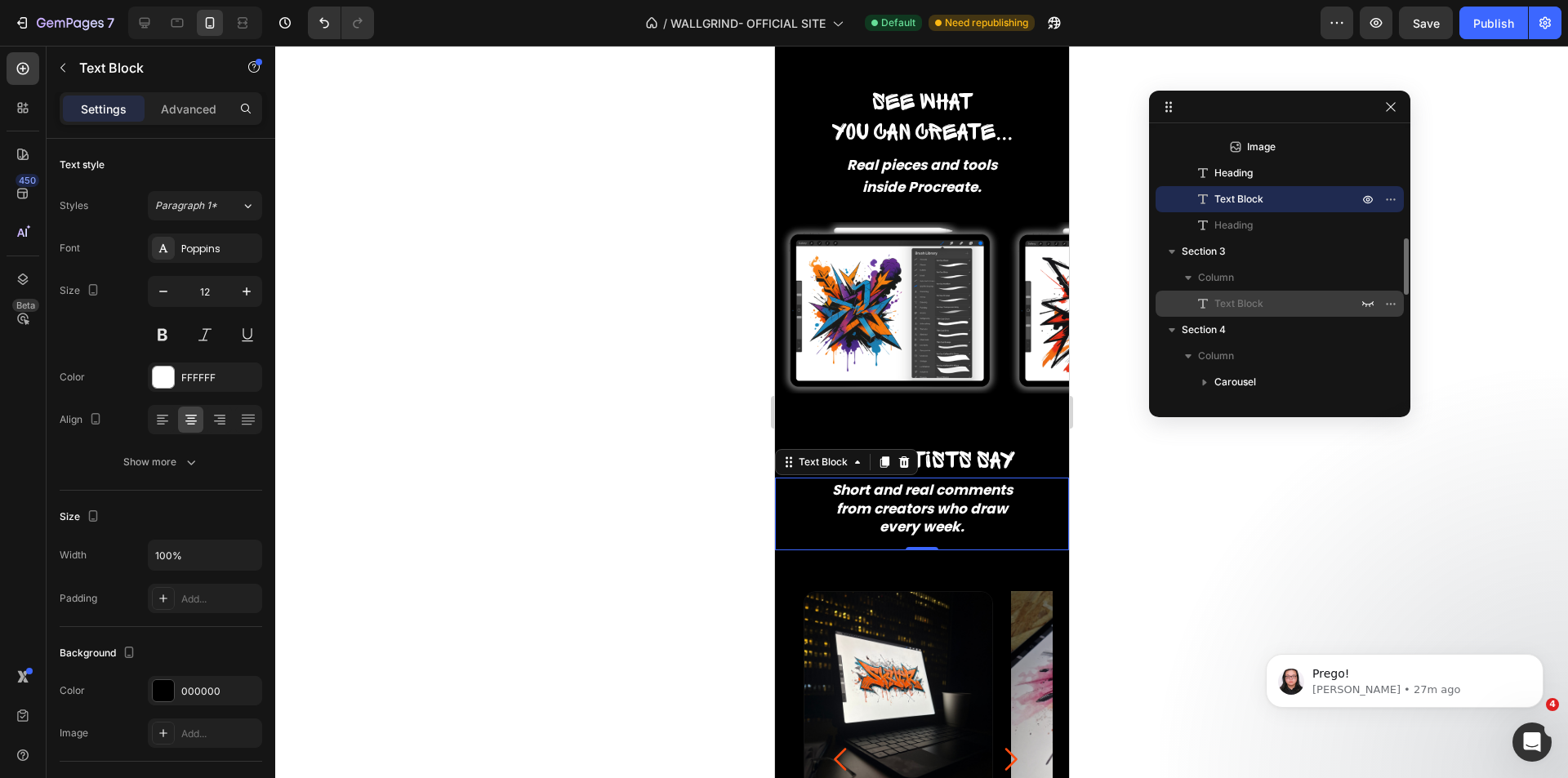
click at [1243, 293] on div "Text Block" at bounding box center [1279, 304] width 235 height 26
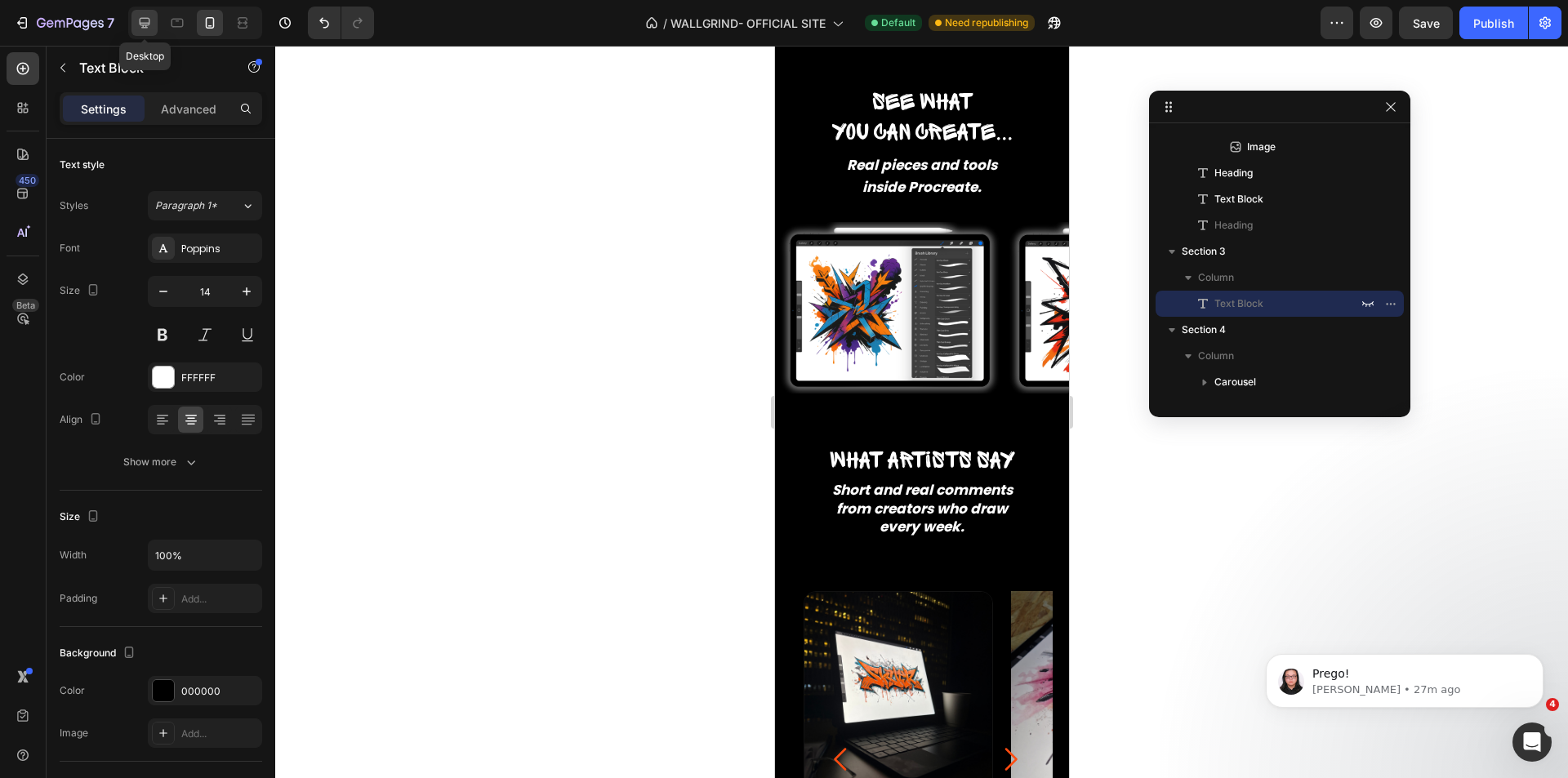
click at [150, 27] on icon at bounding box center [145, 23] width 17 height 17
type input "16"
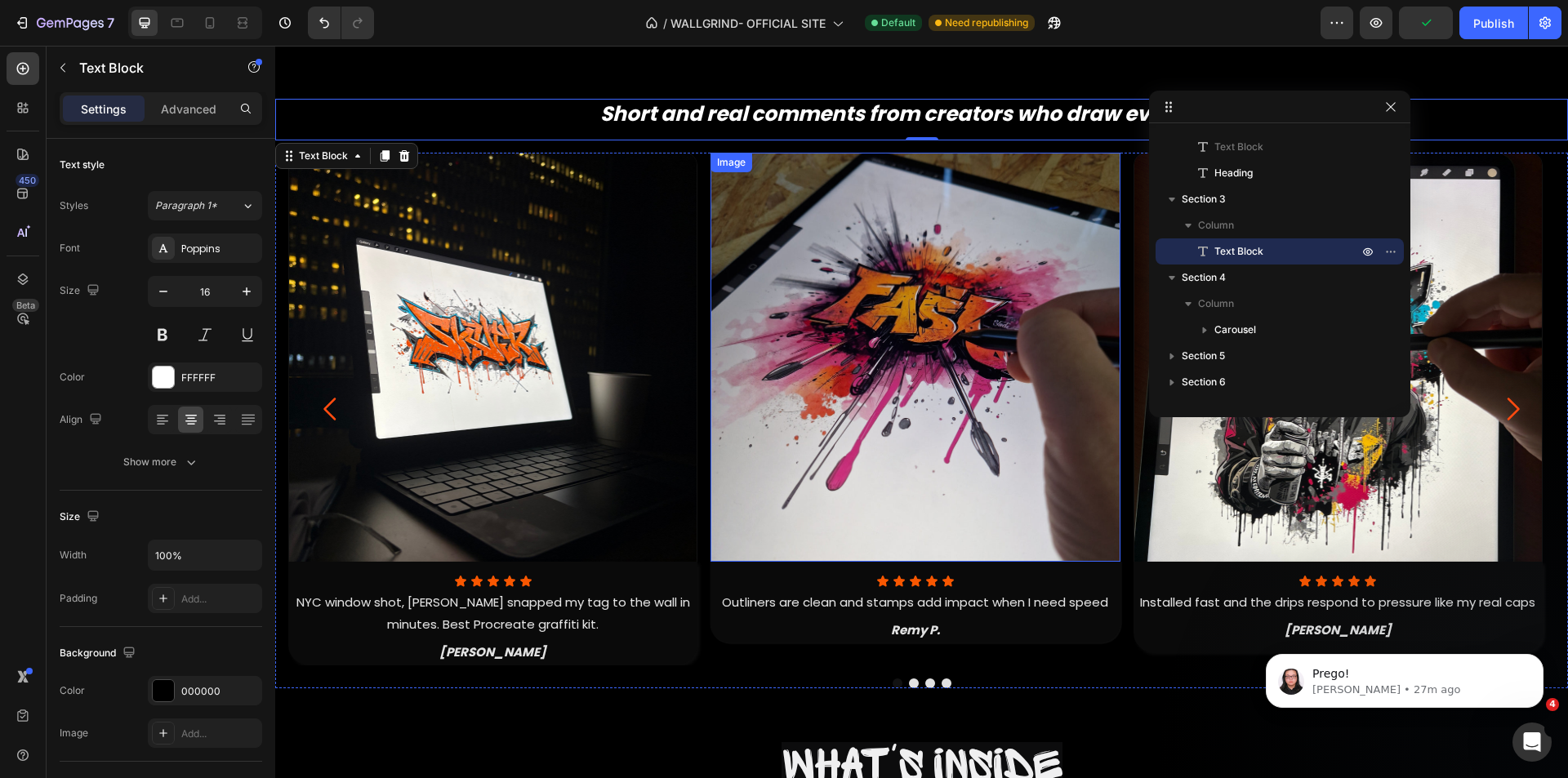
scroll to position [1493, 0]
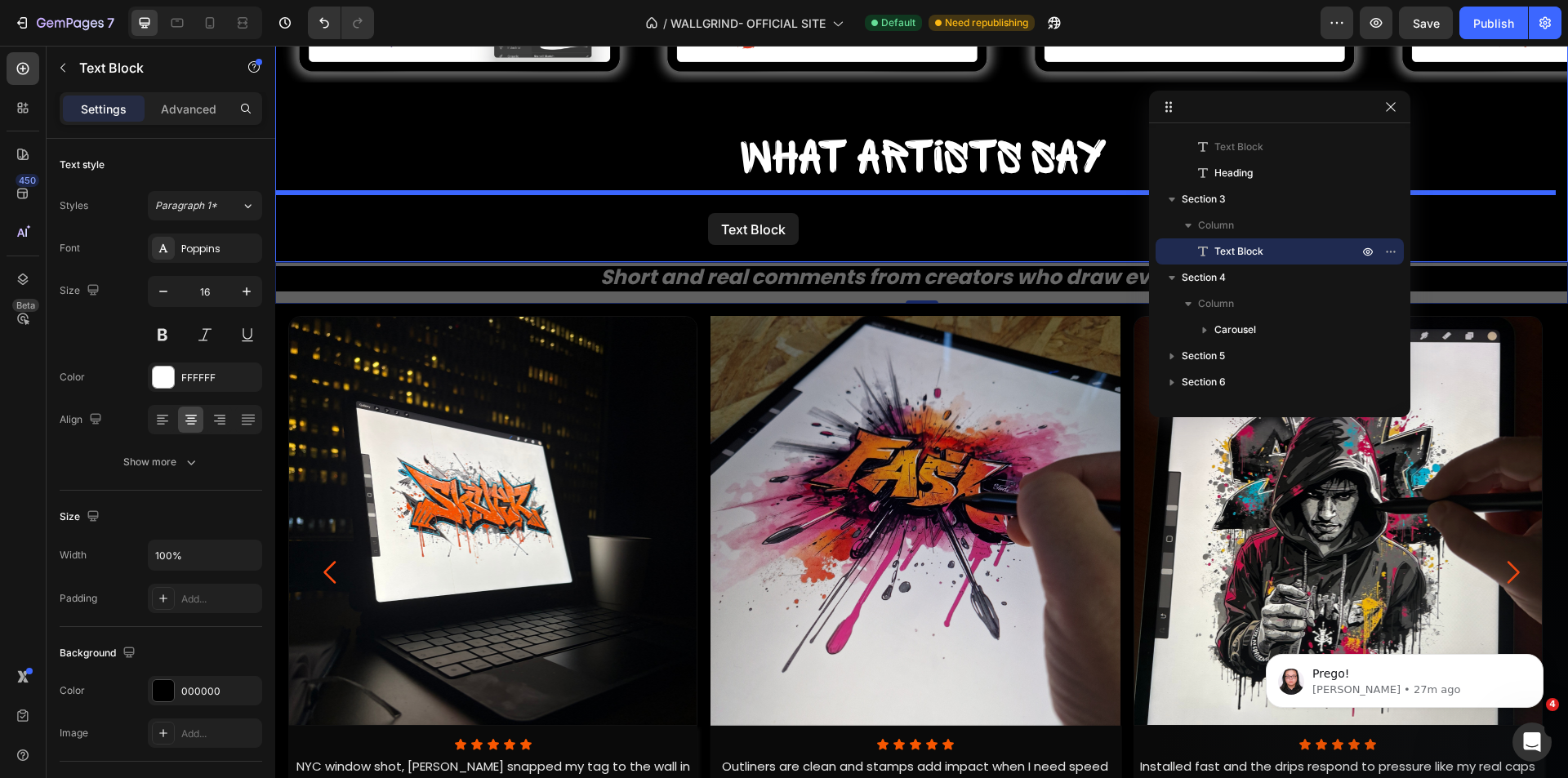
drag, startPoint x: 328, startPoint y: 328, endPoint x: 708, endPoint y: 214, distance: 396.7
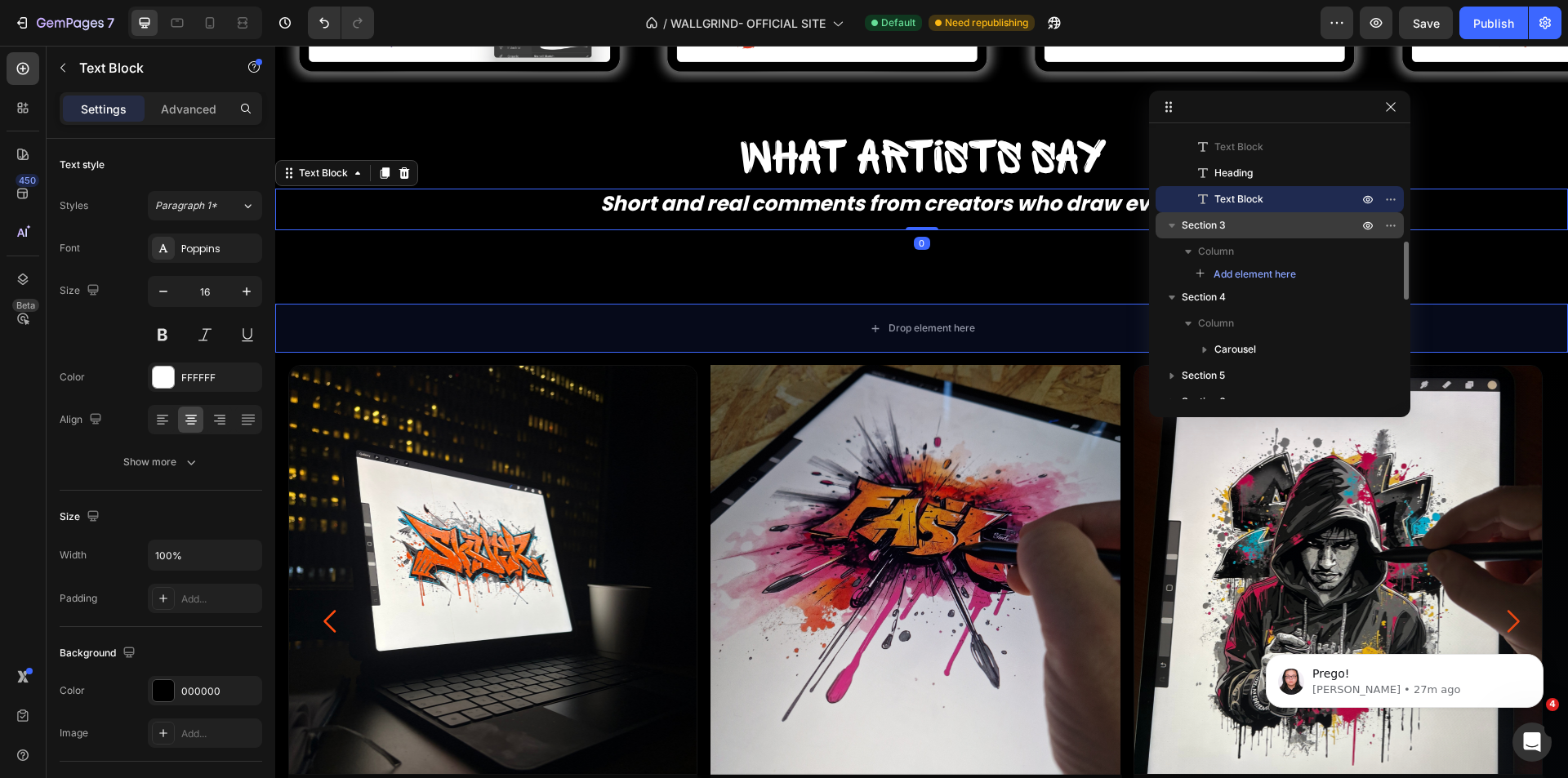
click at [1279, 233] on p "Section 3" at bounding box center [1271, 226] width 179 height 17
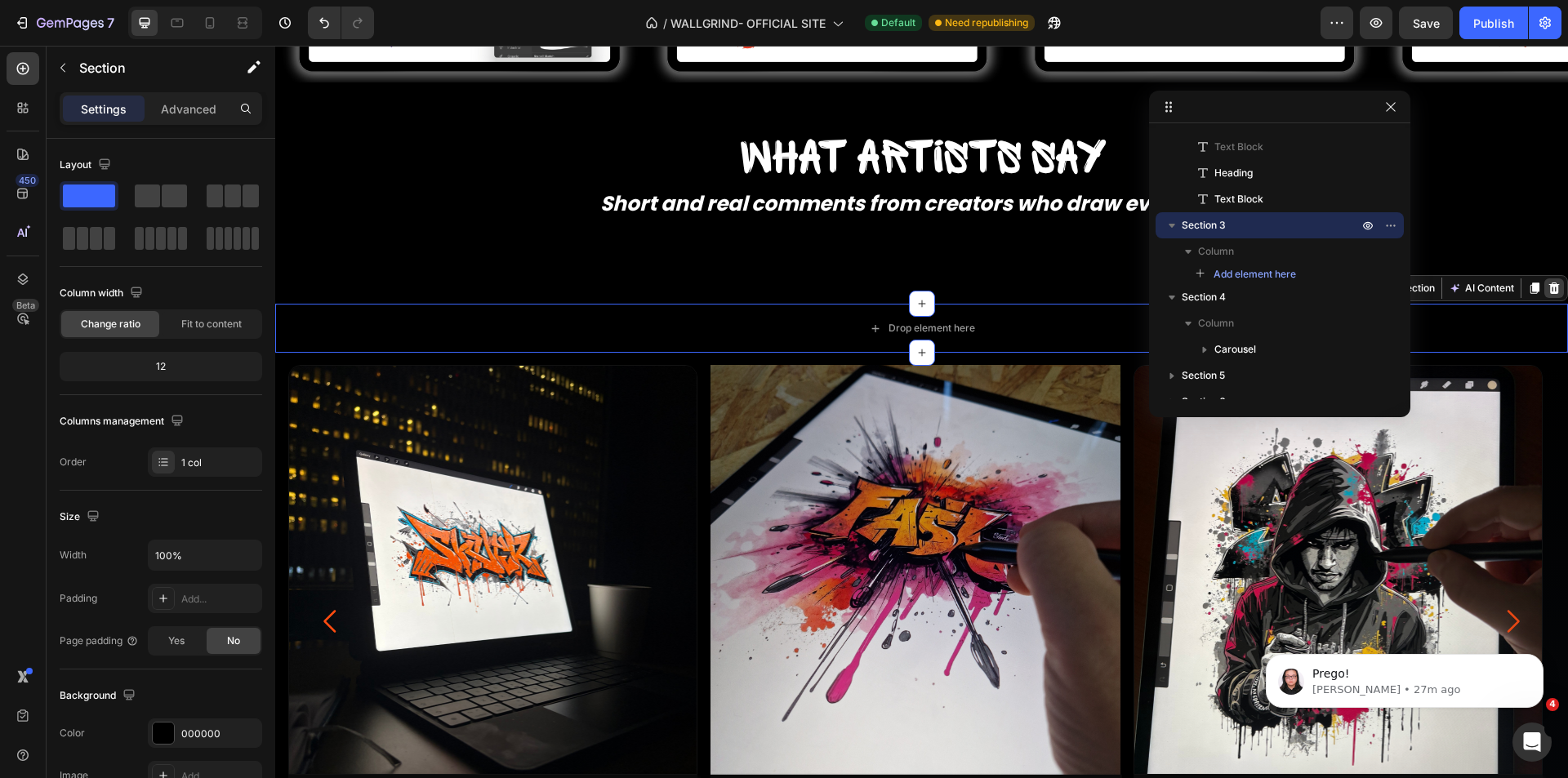
click at [1548, 292] on icon at bounding box center [1554, 288] width 13 height 13
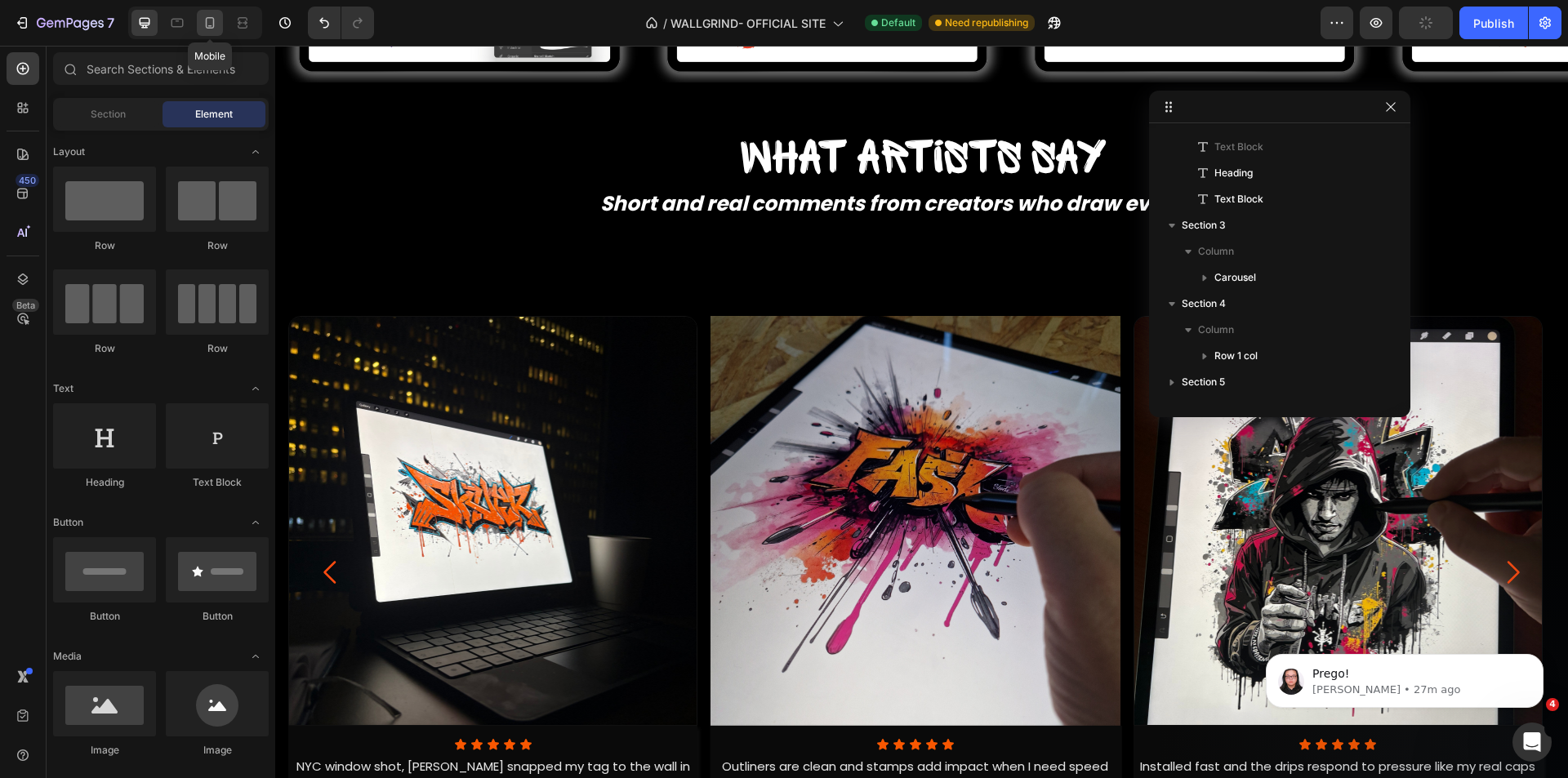
click at [213, 27] on icon at bounding box center [210, 23] width 17 height 17
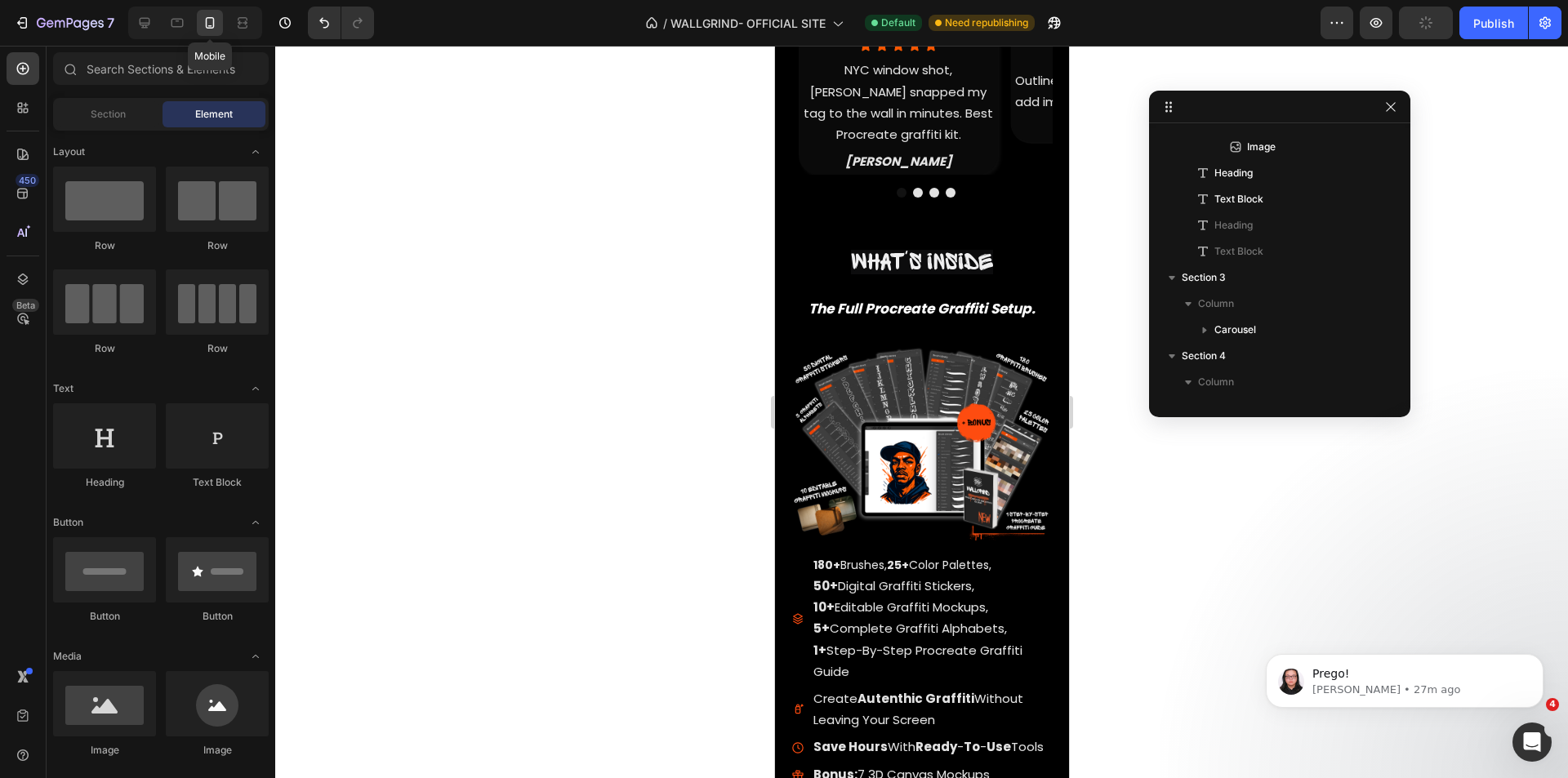
scroll to position [1093, 0]
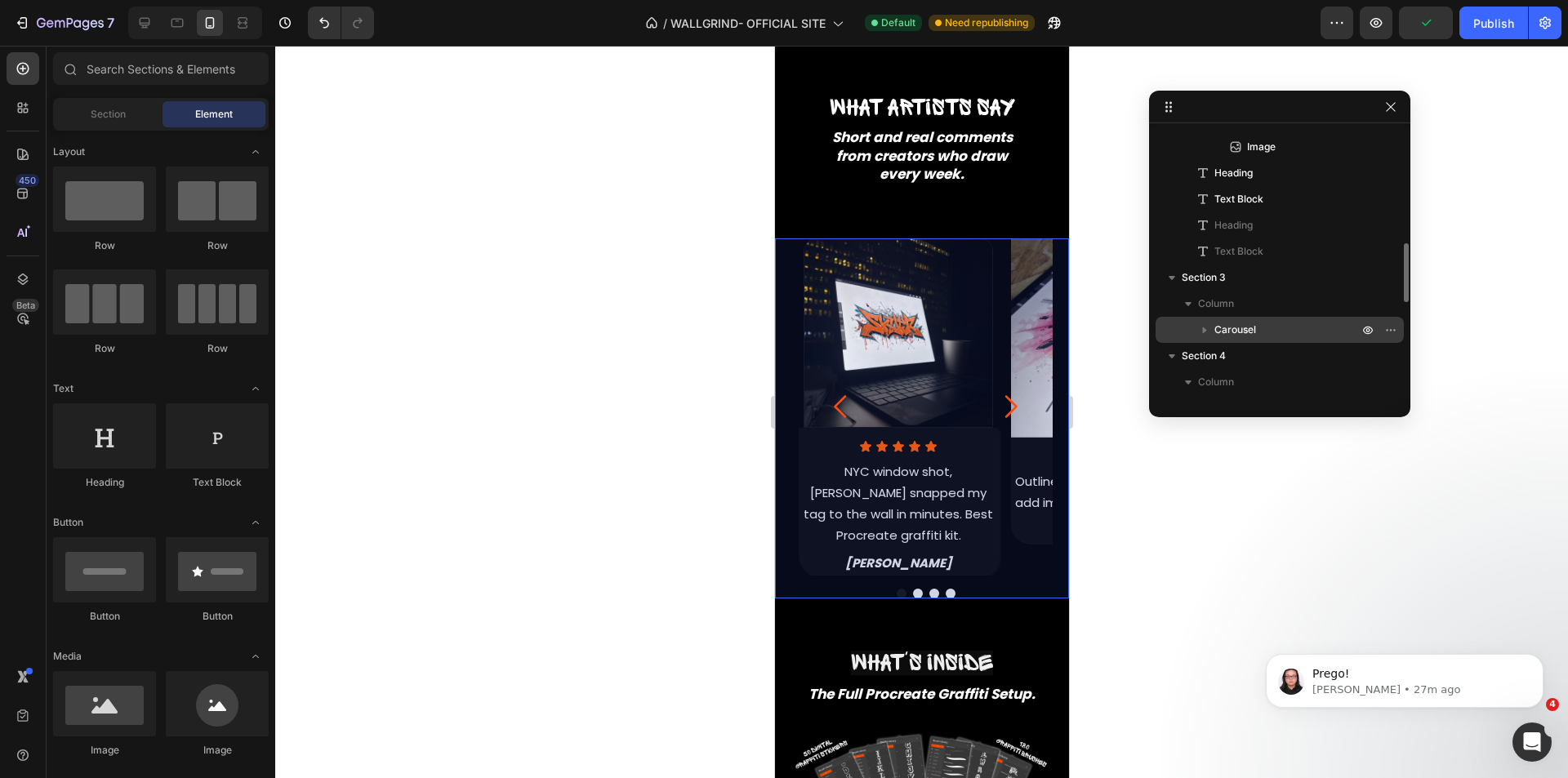
click at [1242, 322] on span "Carousel" at bounding box center [1235, 330] width 42 height 17
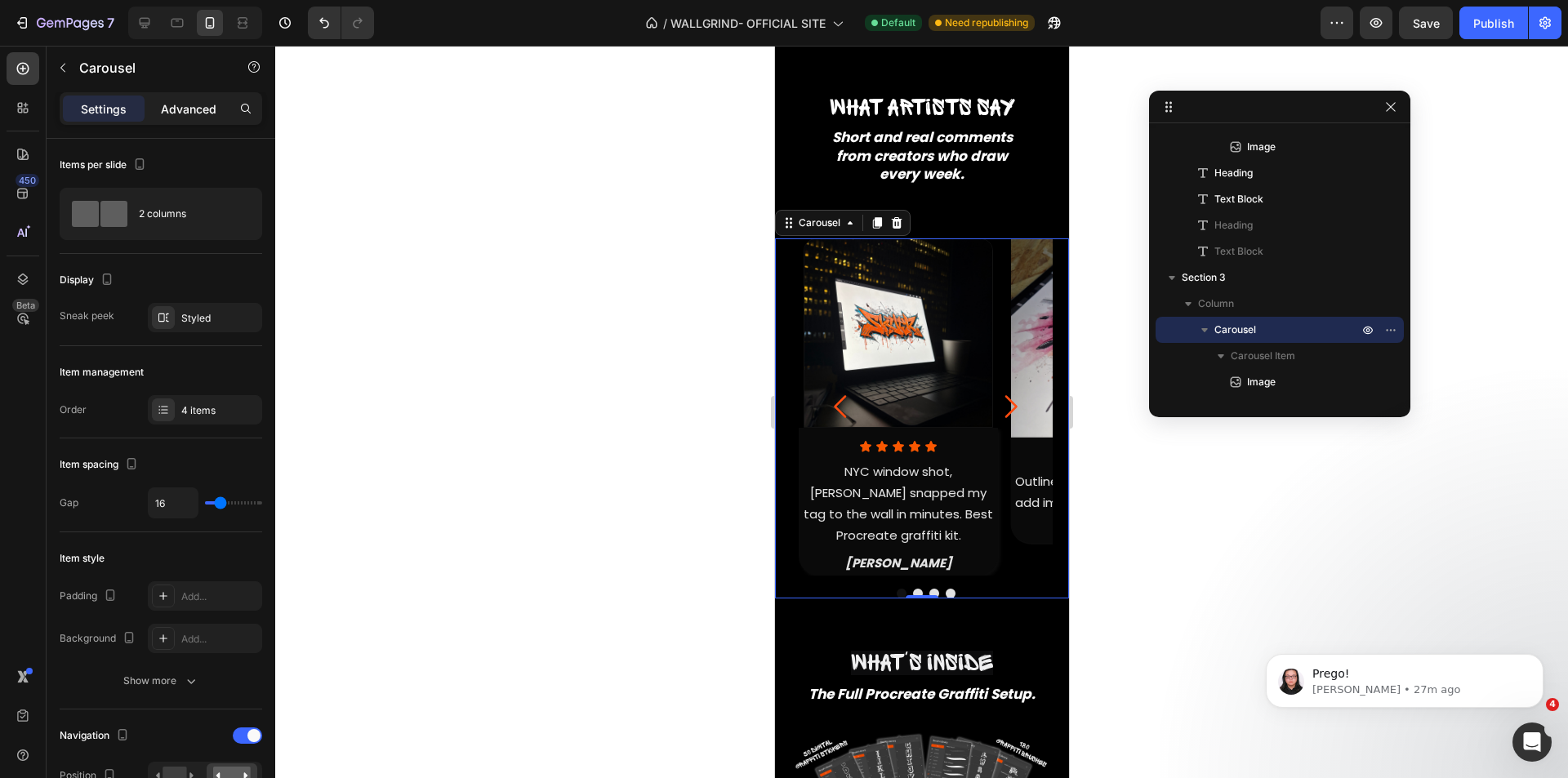
click at [165, 115] on p "Advanced" at bounding box center [189, 109] width 56 height 17
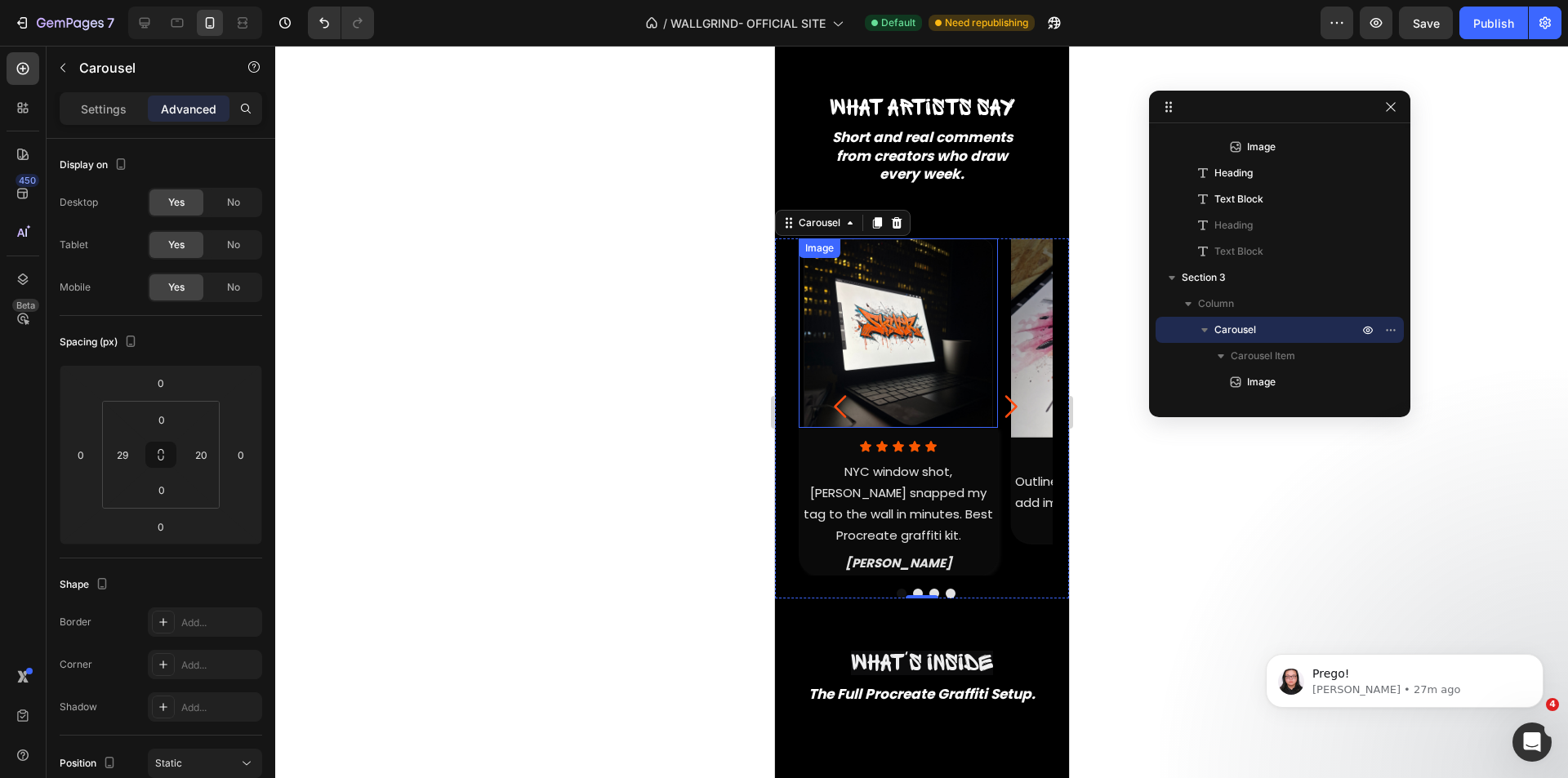
scroll to position [929, 0]
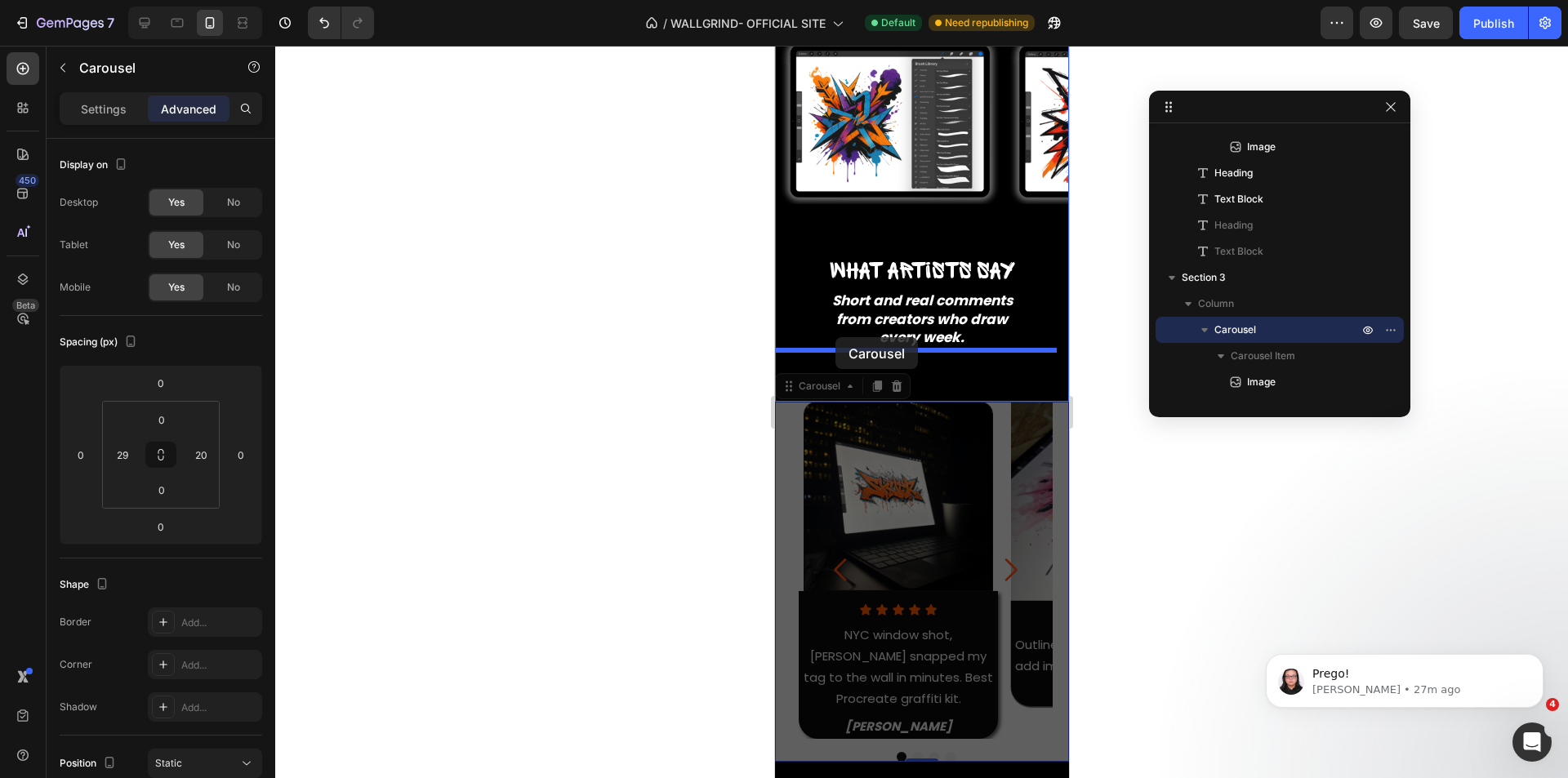
drag, startPoint x: 816, startPoint y: 378, endPoint x: 835, endPoint y: 337, distance: 45.2
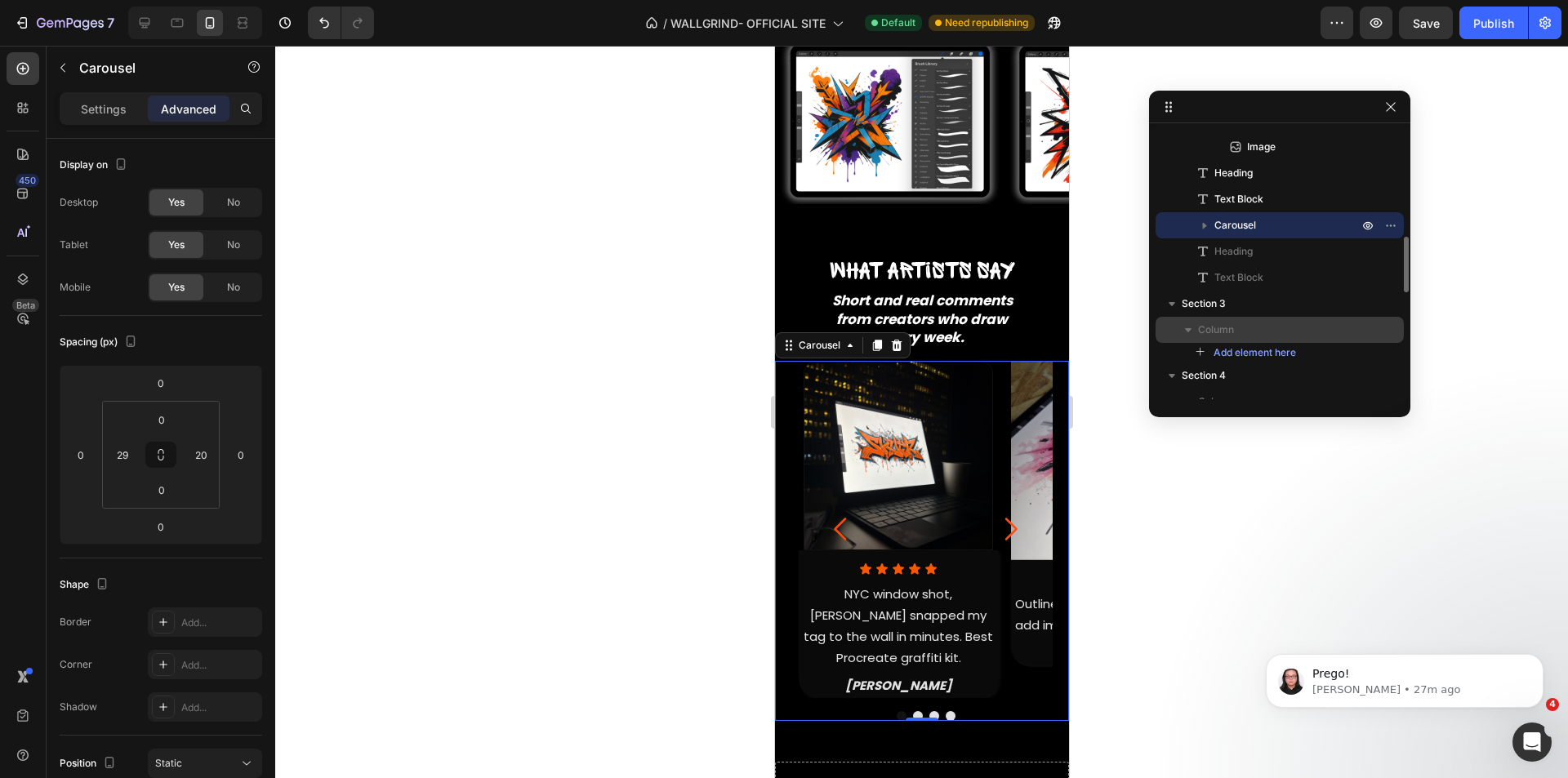
click at [1233, 335] on span "Column" at bounding box center [1216, 330] width 36 height 17
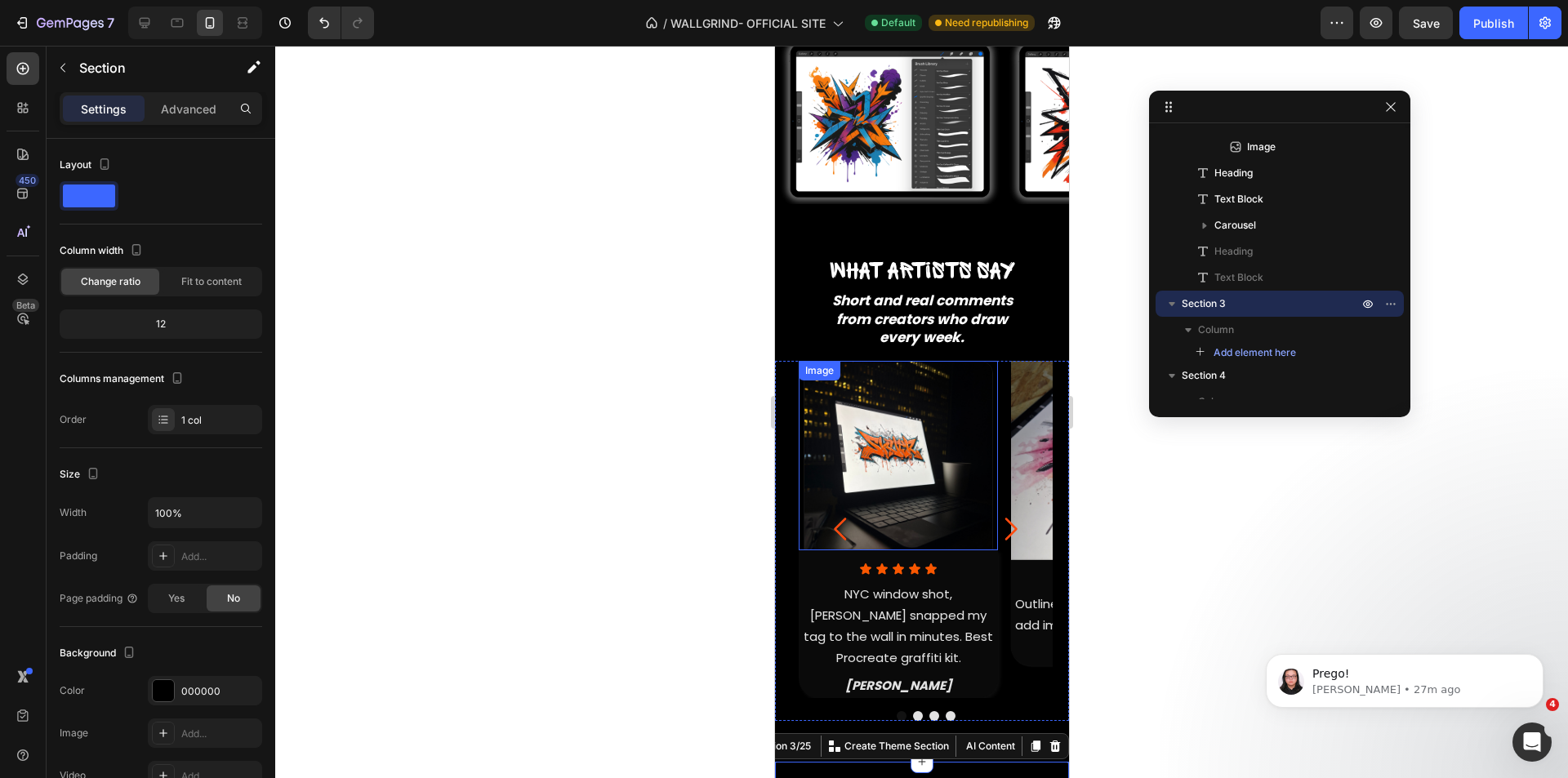
scroll to position [1093, 0]
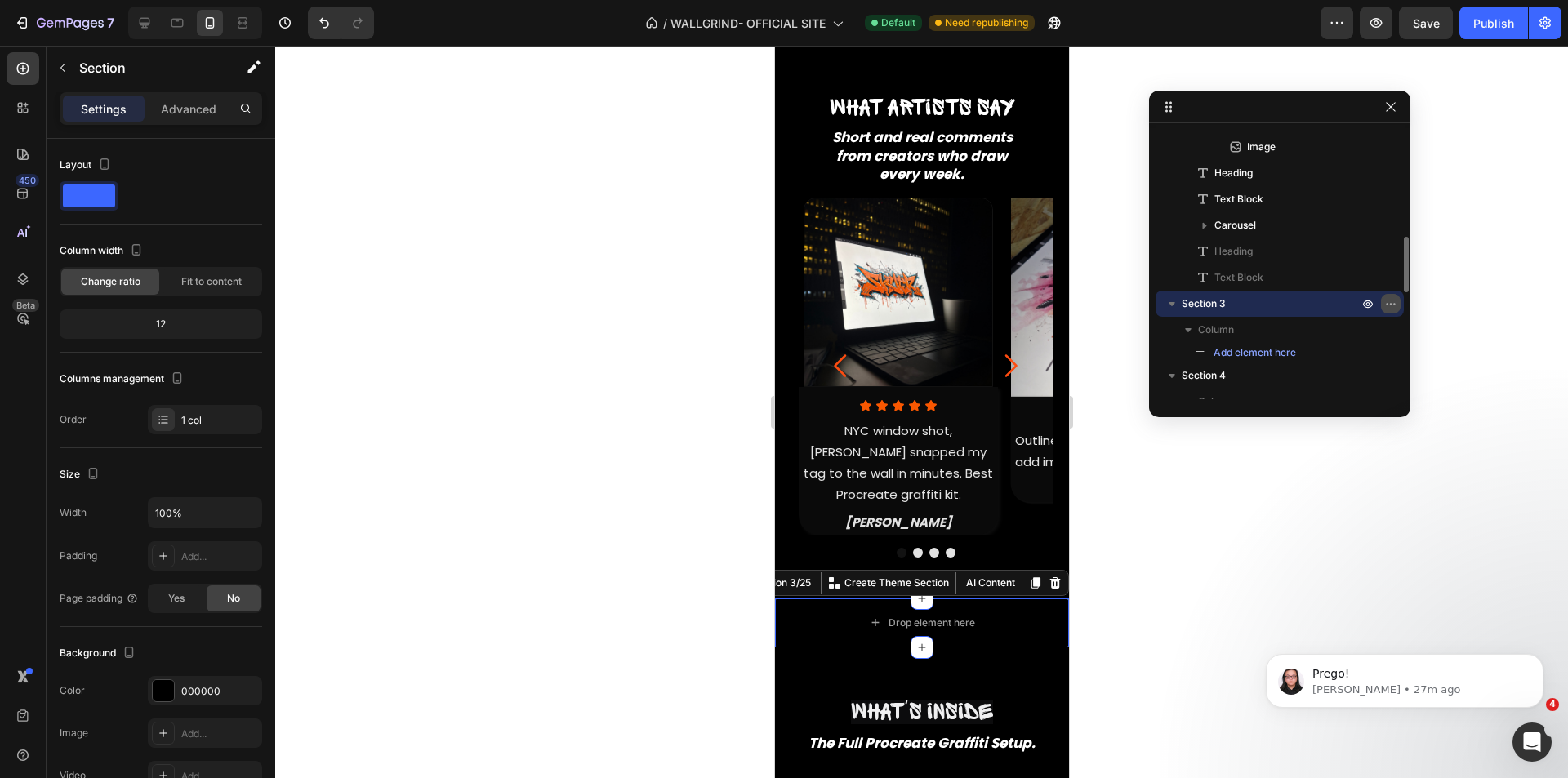
click at [1391, 301] on icon "button" at bounding box center [1391, 304] width 13 height 13
click at [184, 118] on div "Advanced" at bounding box center [189, 109] width 82 height 26
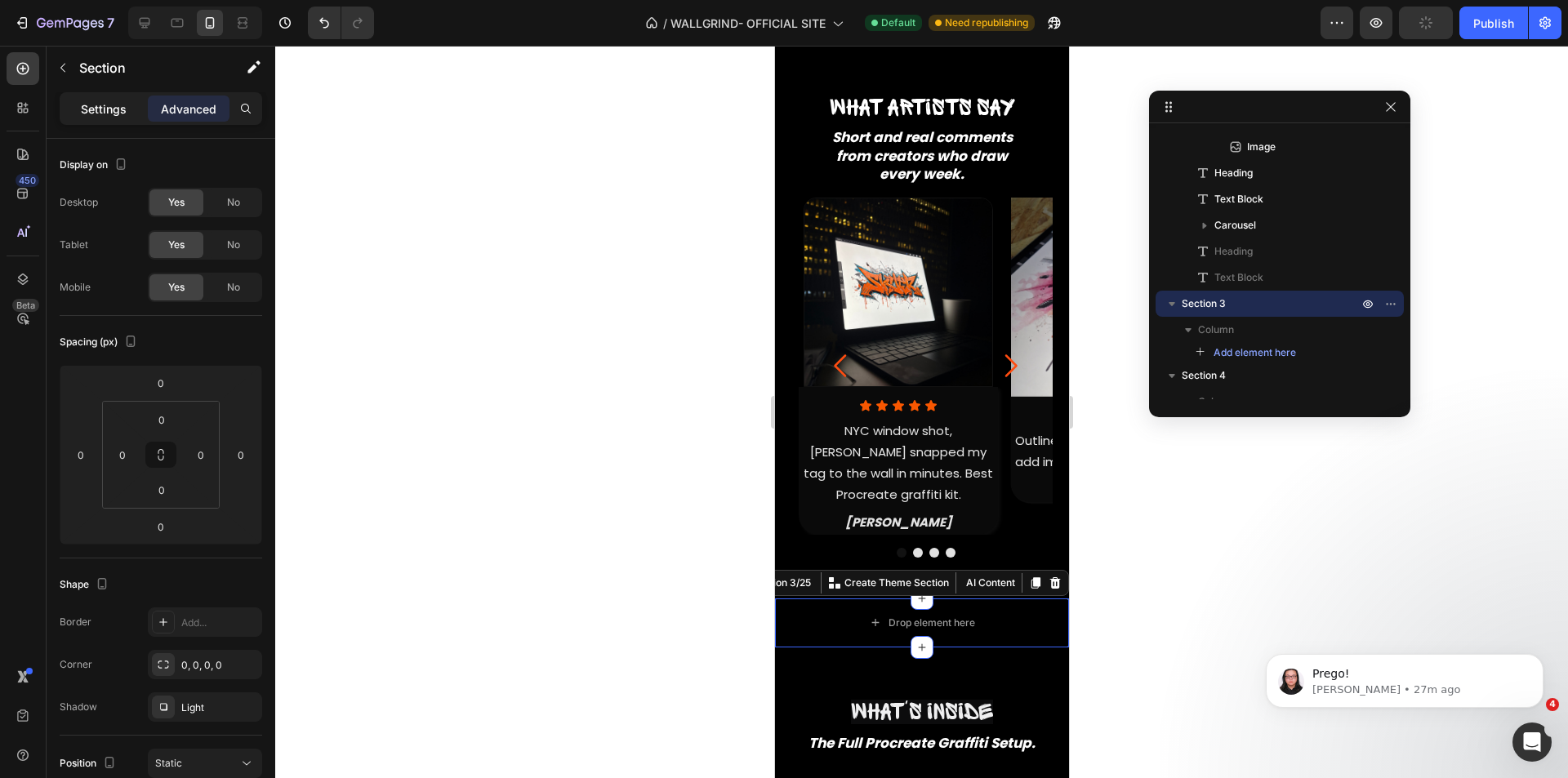
click at [98, 119] on div "Settings" at bounding box center [104, 109] width 82 height 26
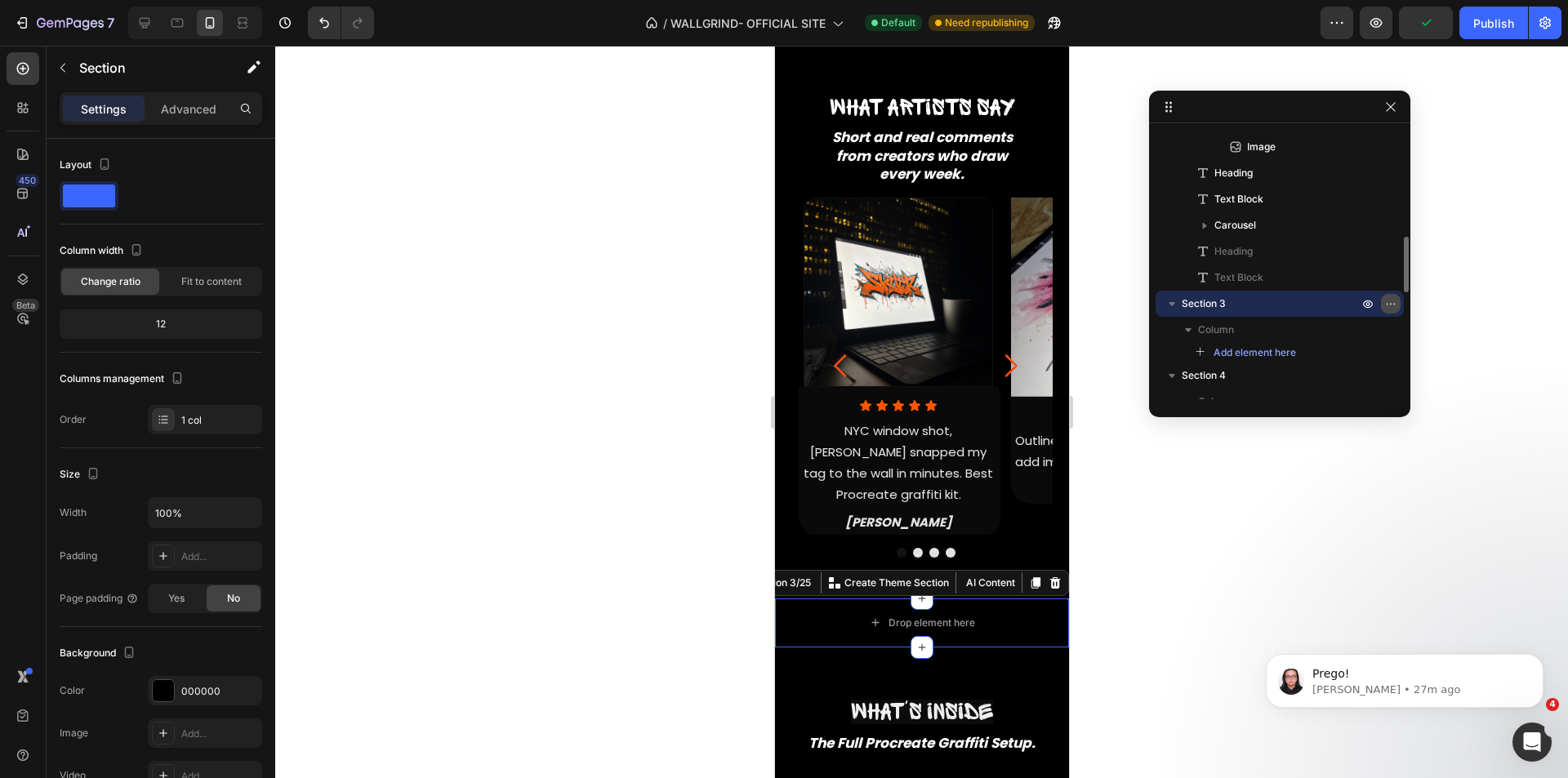
click at [1390, 305] on icon "button" at bounding box center [1391, 304] width 13 height 13
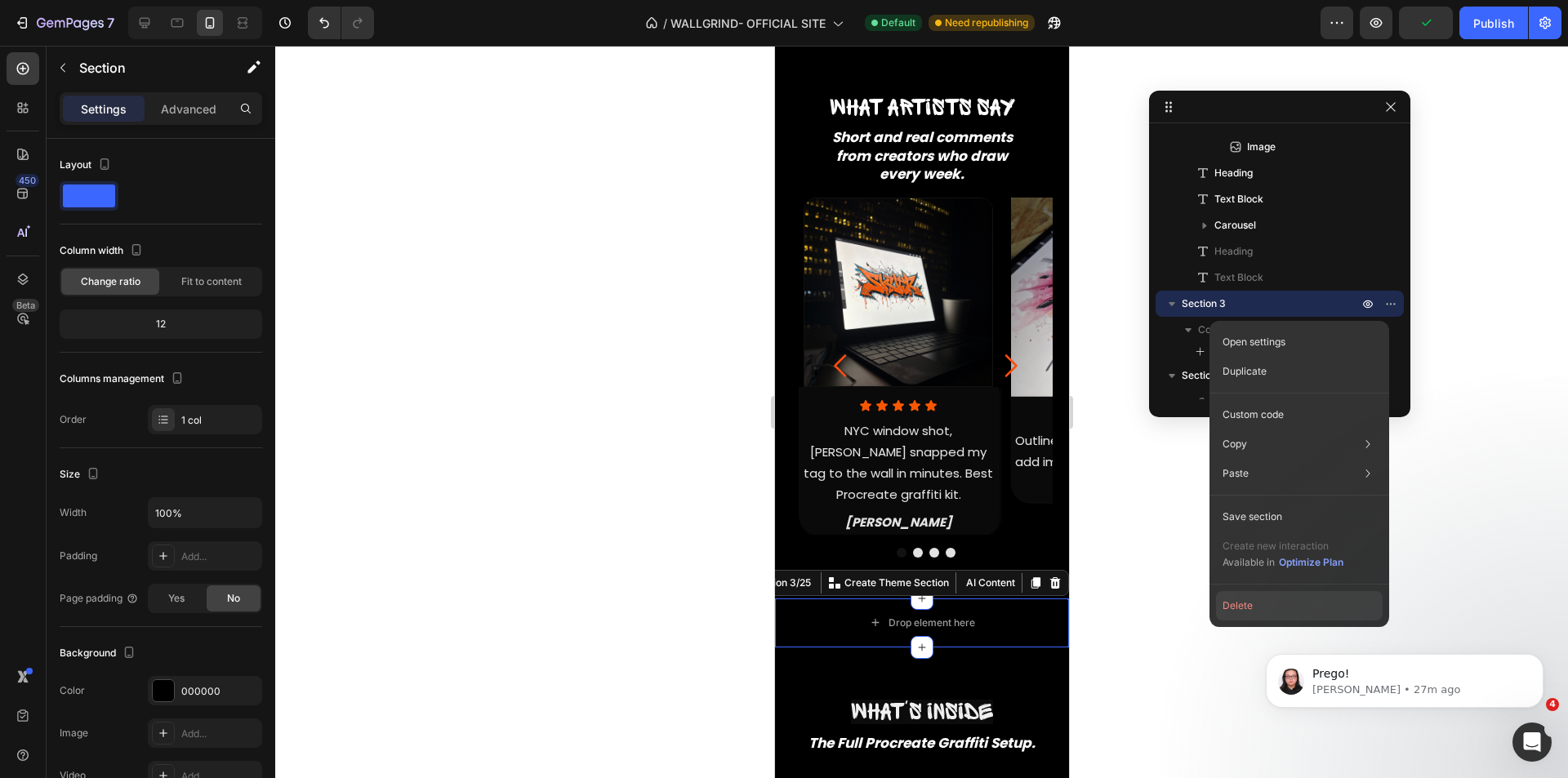
click at [1286, 603] on button "Delete" at bounding box center [1299, 606] width 166 height 30
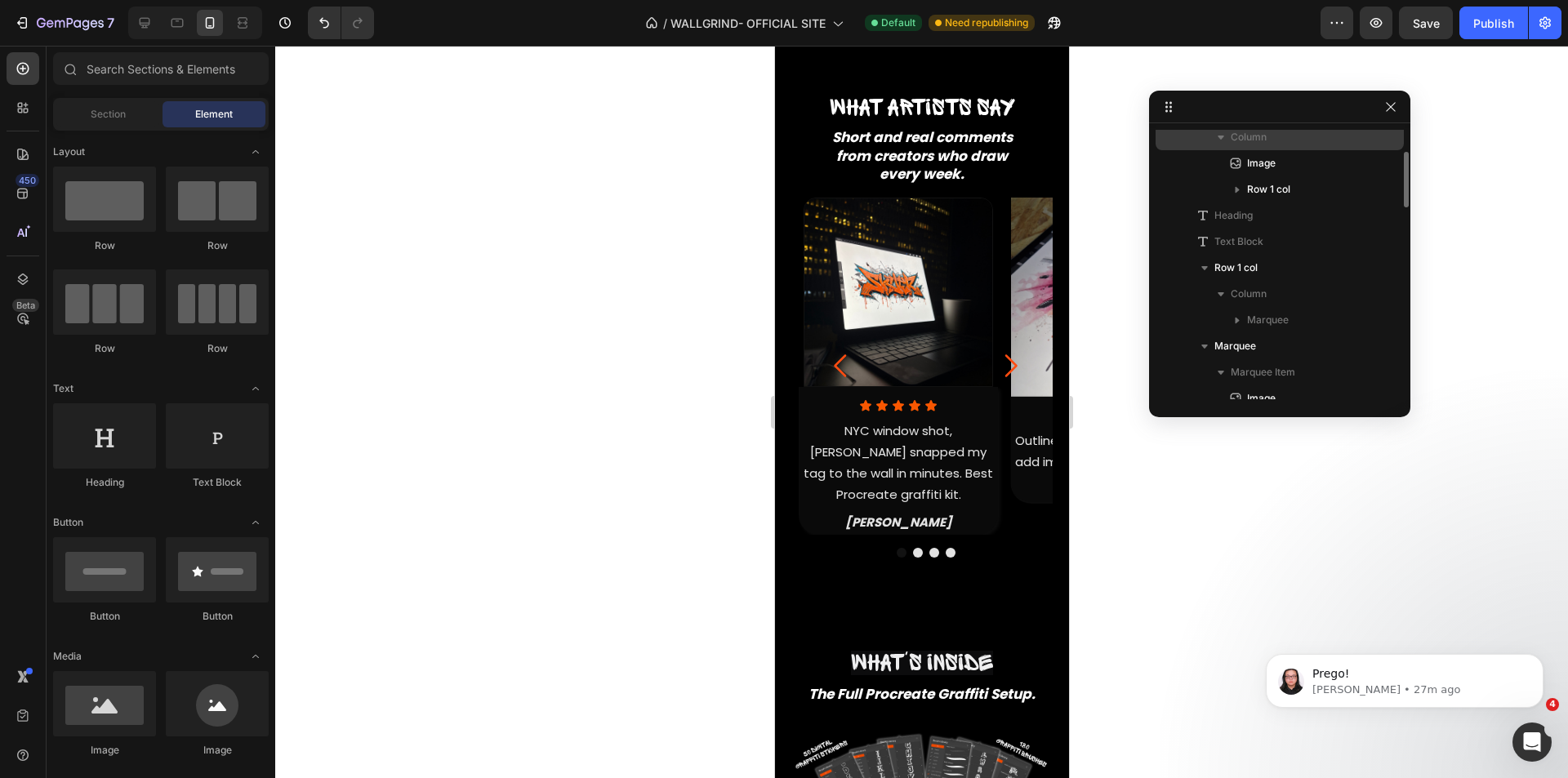
scroll to position [0, 0]
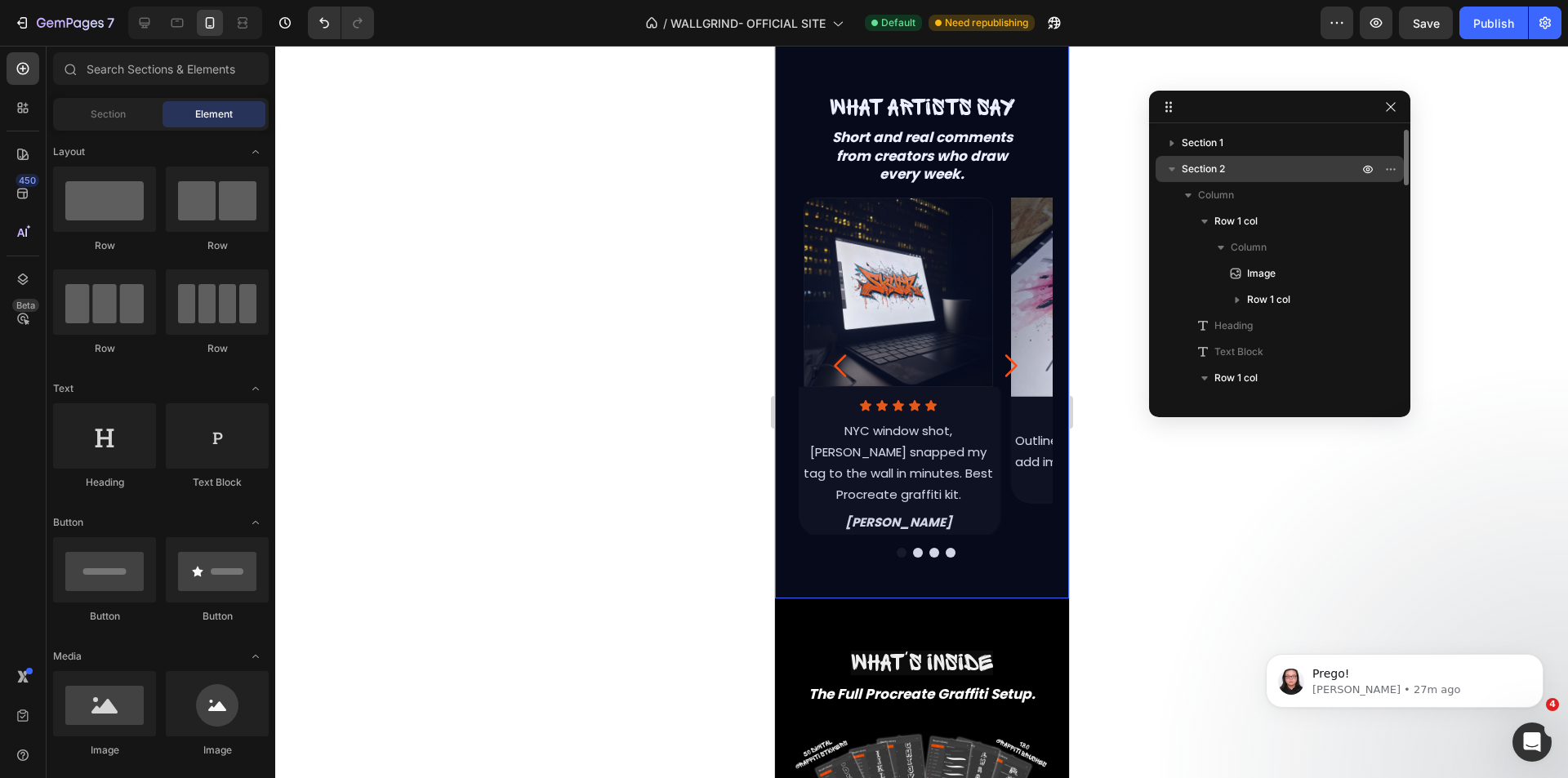
click at [1209, 160] on div "Section 2" at bounding box center [1279, 169] width 235 height 26
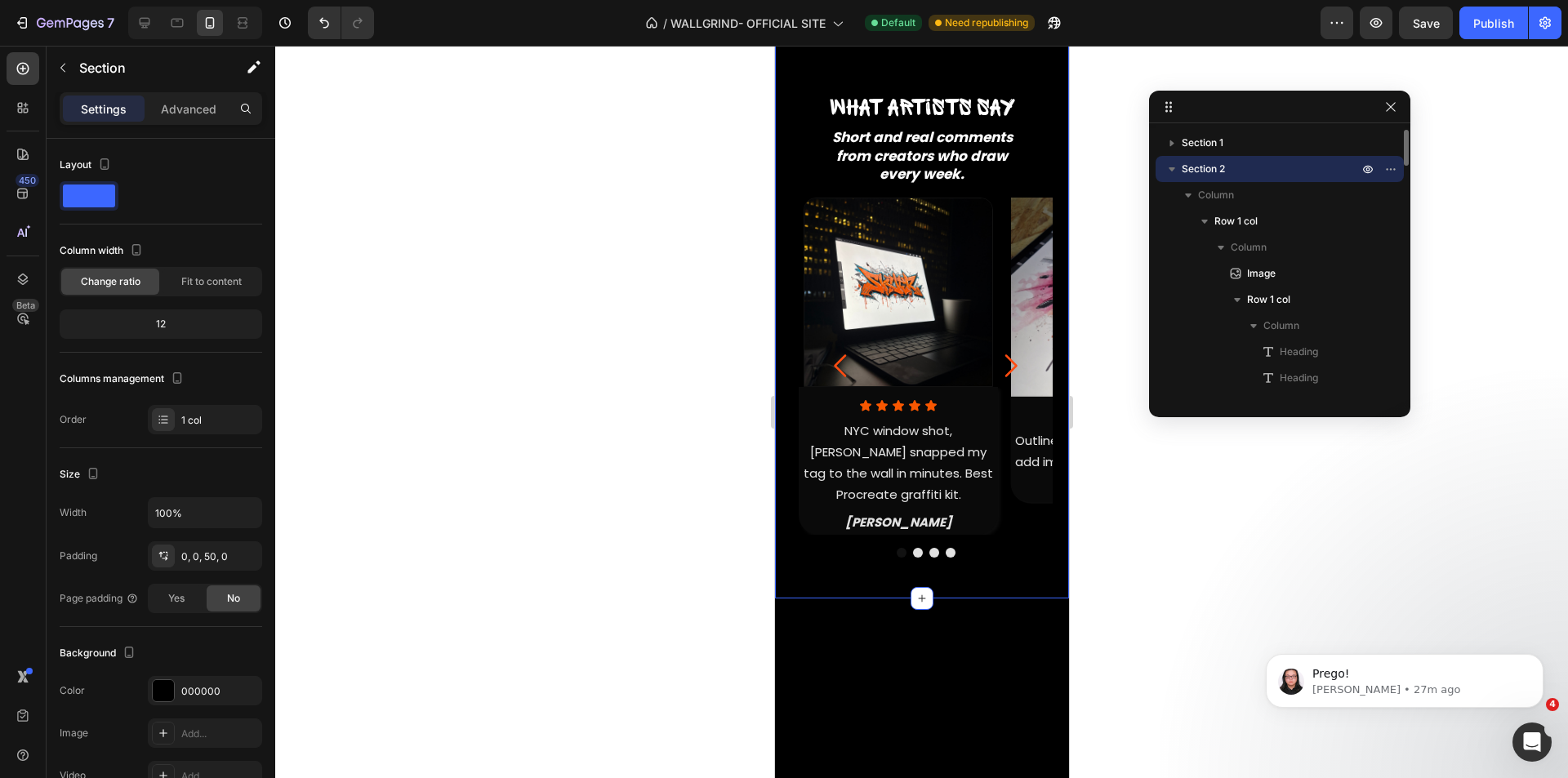
scroll to position [5, 0]
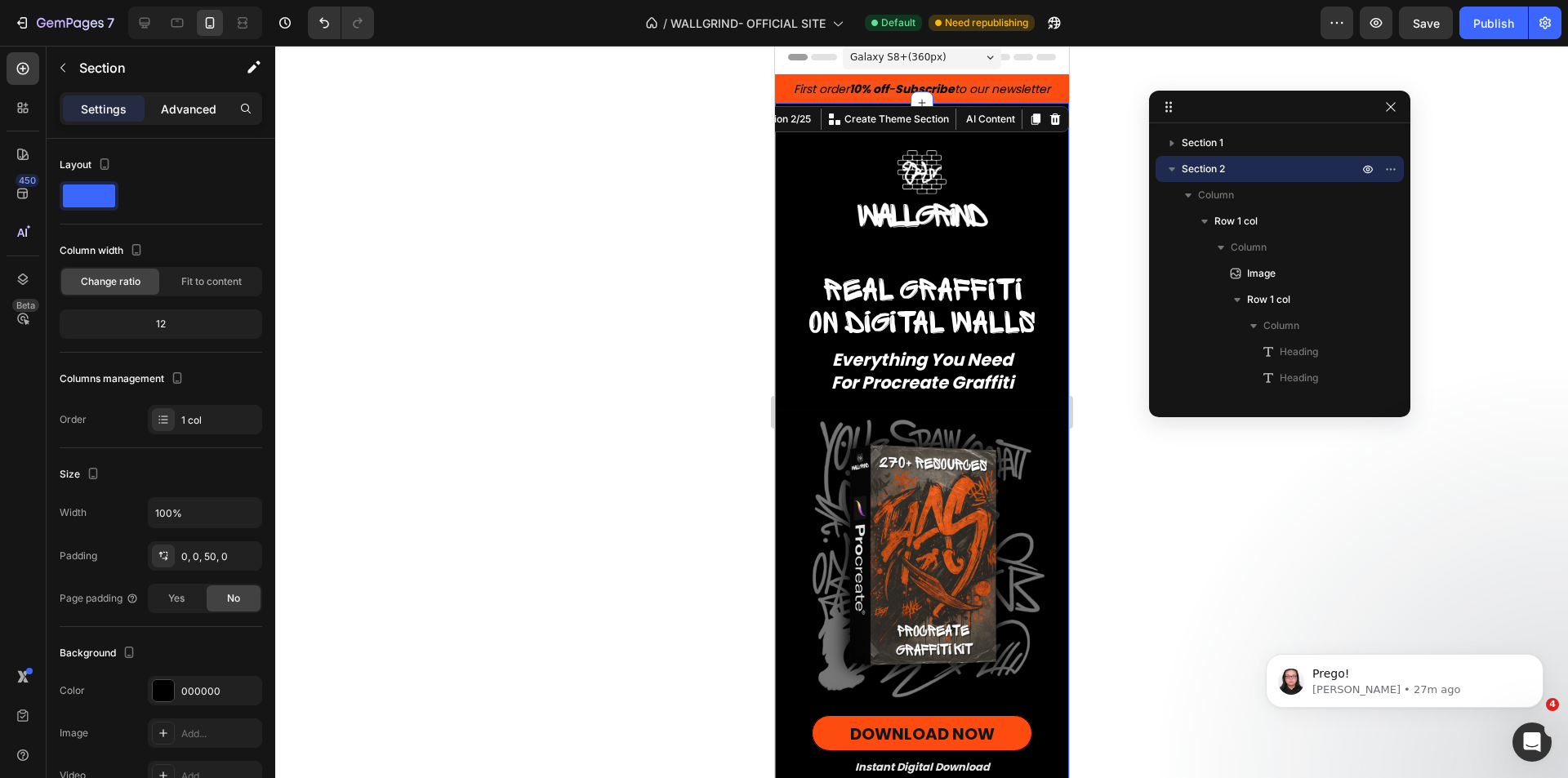
click at [172, 113] on p "Advanced" at bounding box center [189, 109] width 56 height 17
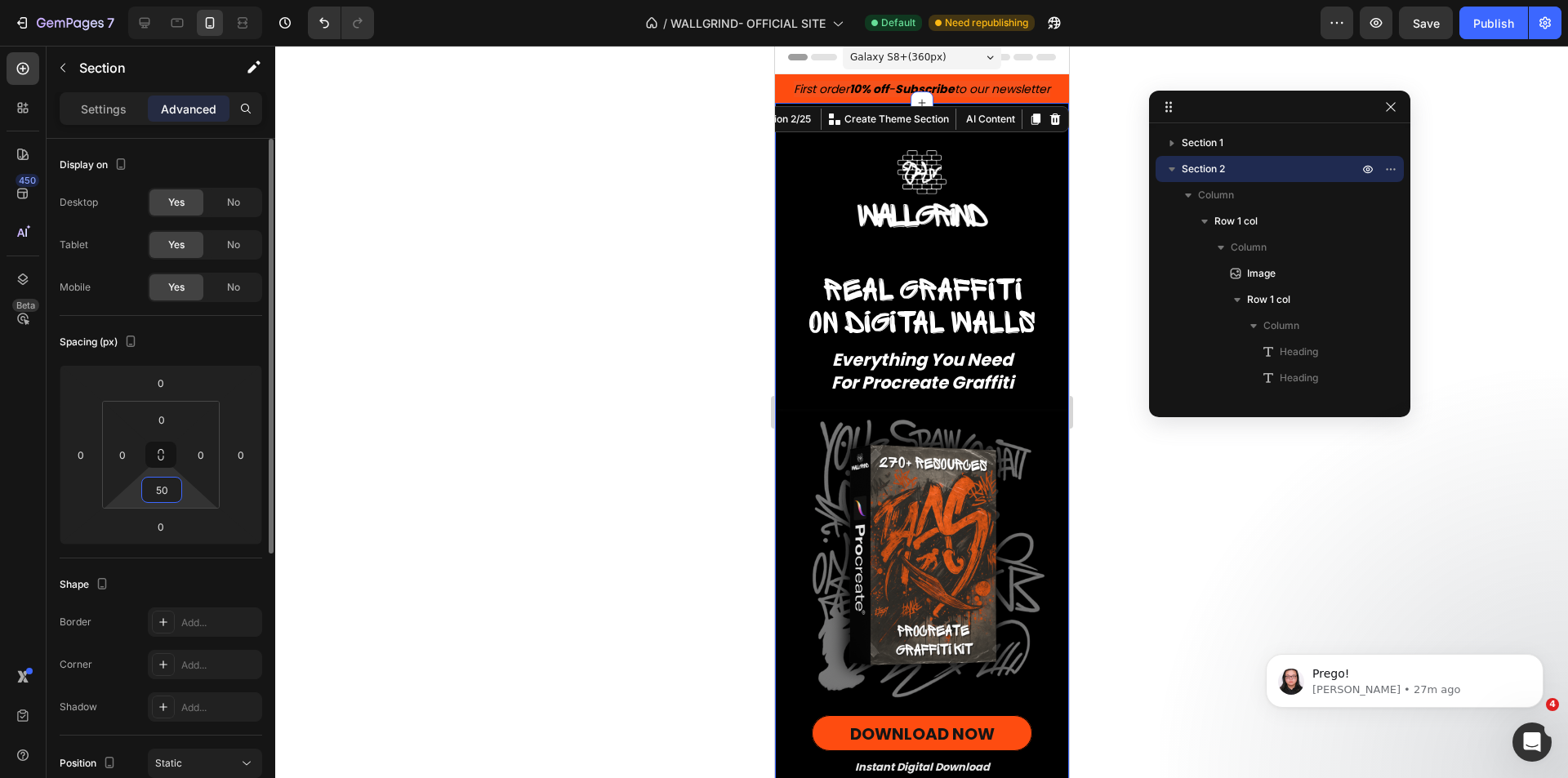
click at [156, 490] on input "50" at bounding box center [162, 489] width 33 height 24
click at [203, 342] on div "Spacing (px)" at bounding box center [161, 342] width 203 height 26
click at [176, 31] on div at bounding box center [177, 23] width 26 height 26
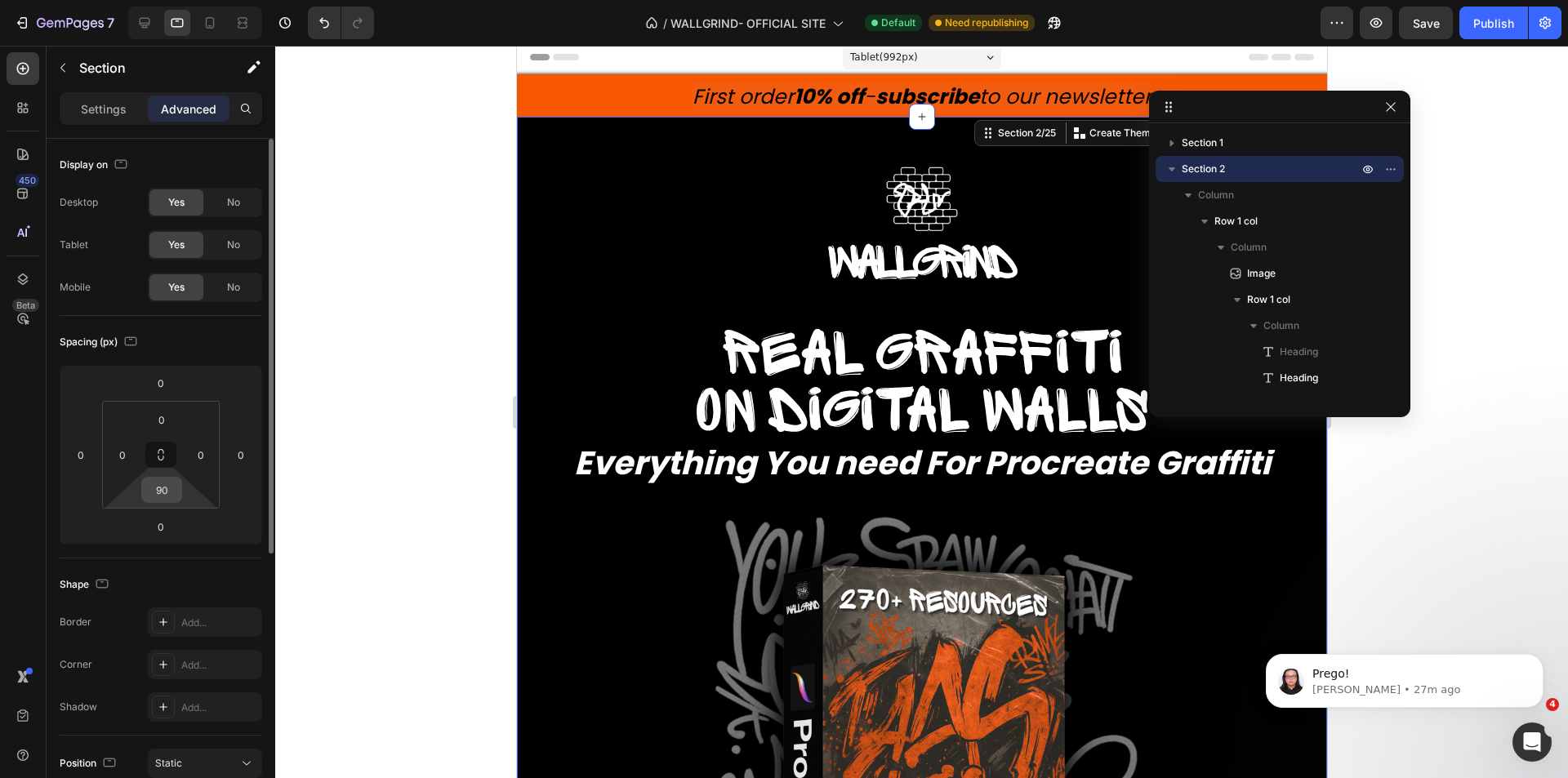
scroll to position [19, 0]
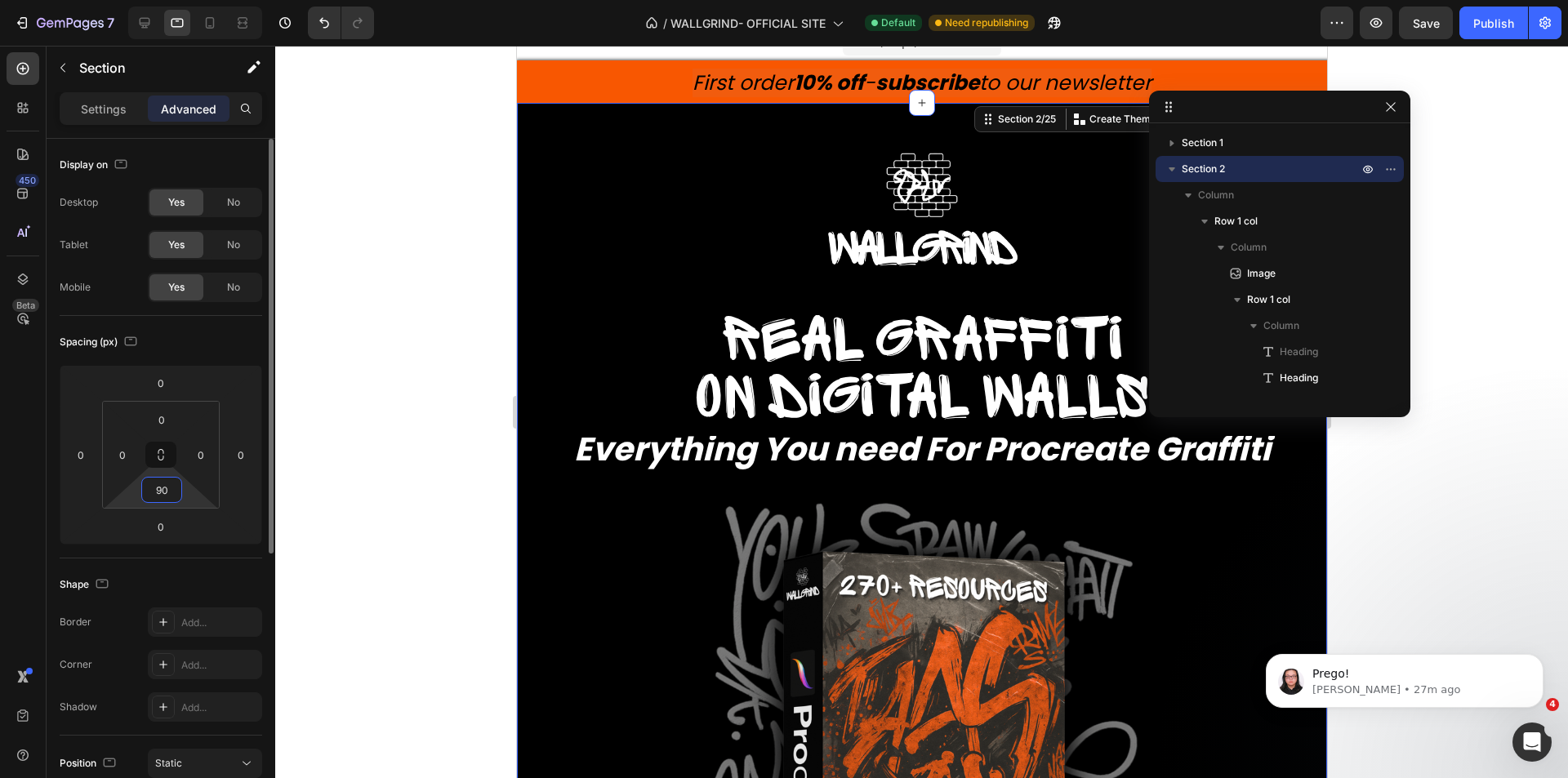
click at [164, 485] on input "90" at bounding box center [162, 489] width 33 height 24
click at [201, 339] on div "Spacing (px)" at bounding box center [161, 342] width 203 height 26
click at [154, 23] on div at bounding box center [145, 23] width 26 height 26
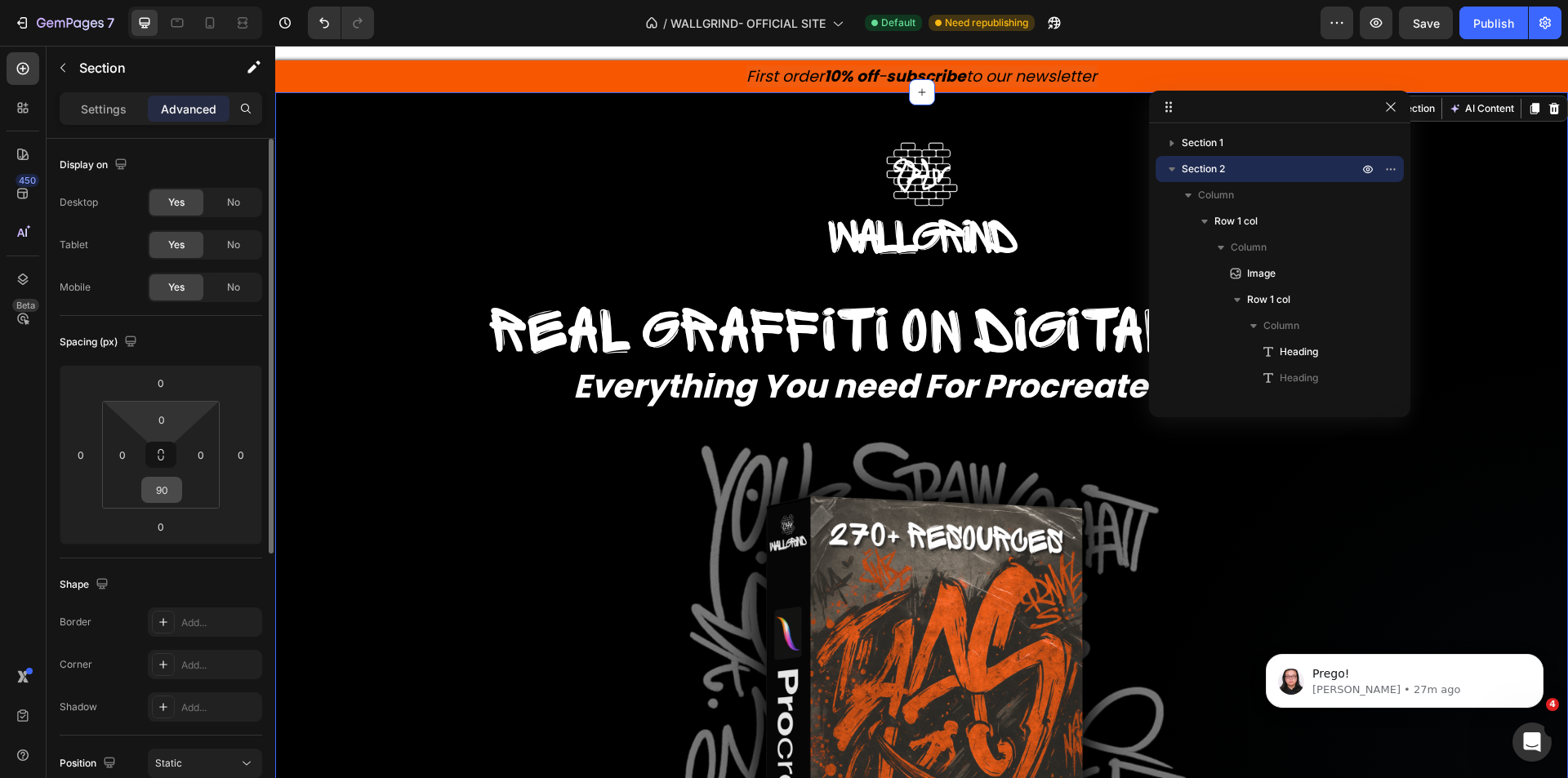
scroll to position [8, 0]
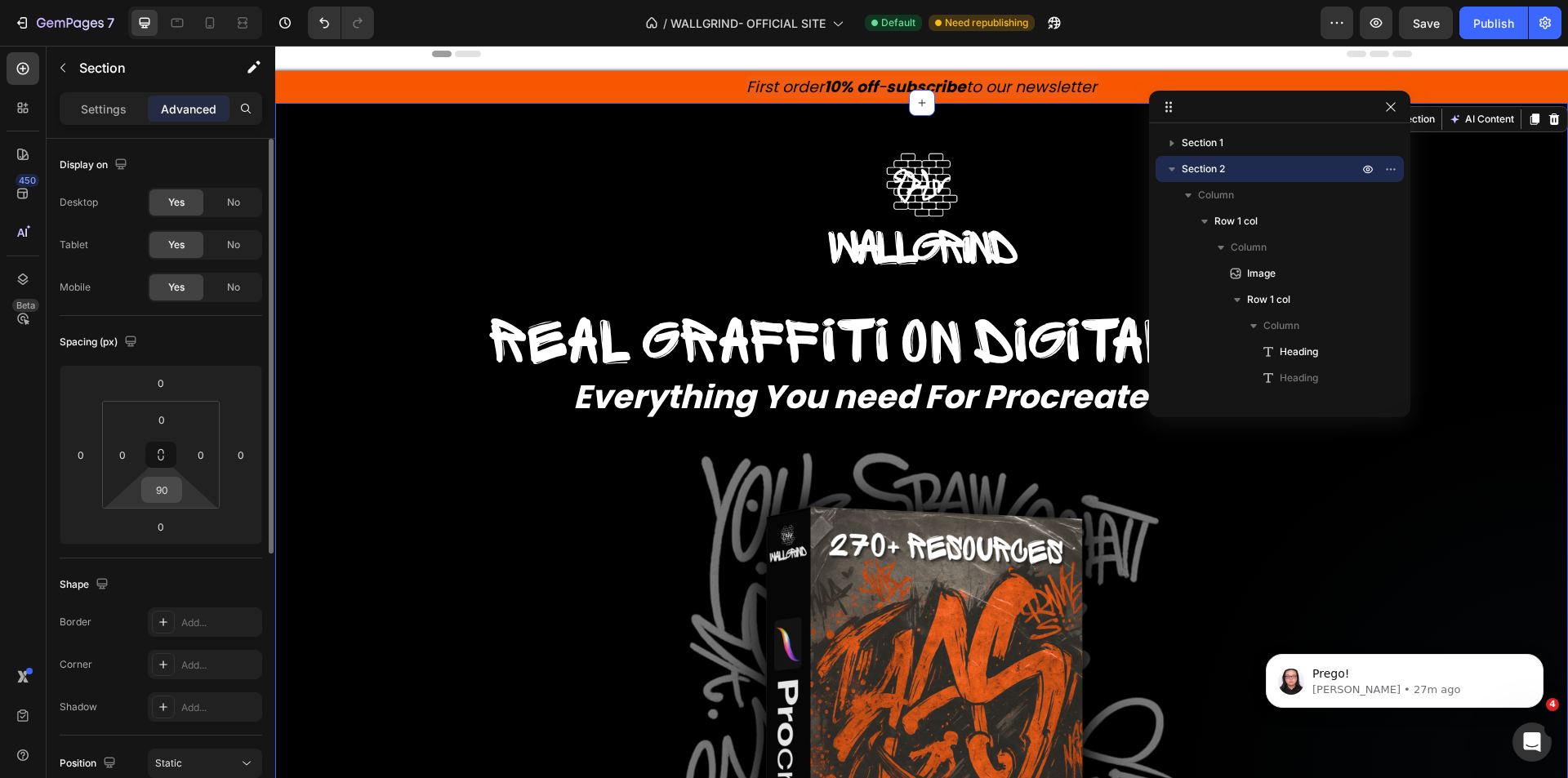
click at [167, 489] on input "90" at bounding box center [162, 489] width 33 height 24
type input "0"
click at [194, 335] on div "Spacing (px)" at bounding box center [161, 342] width 203 height 26
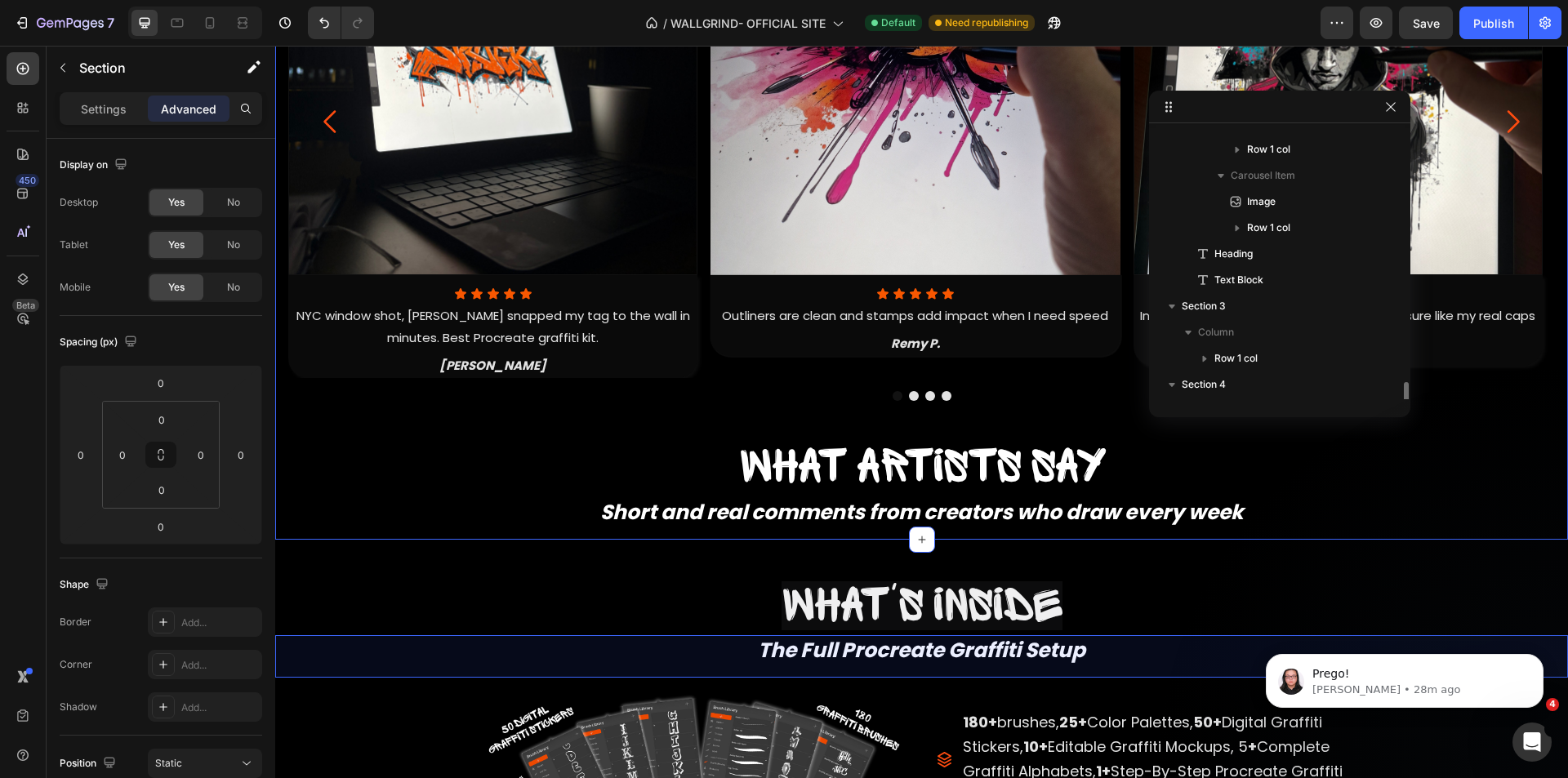
scroll to position [1225, 0]
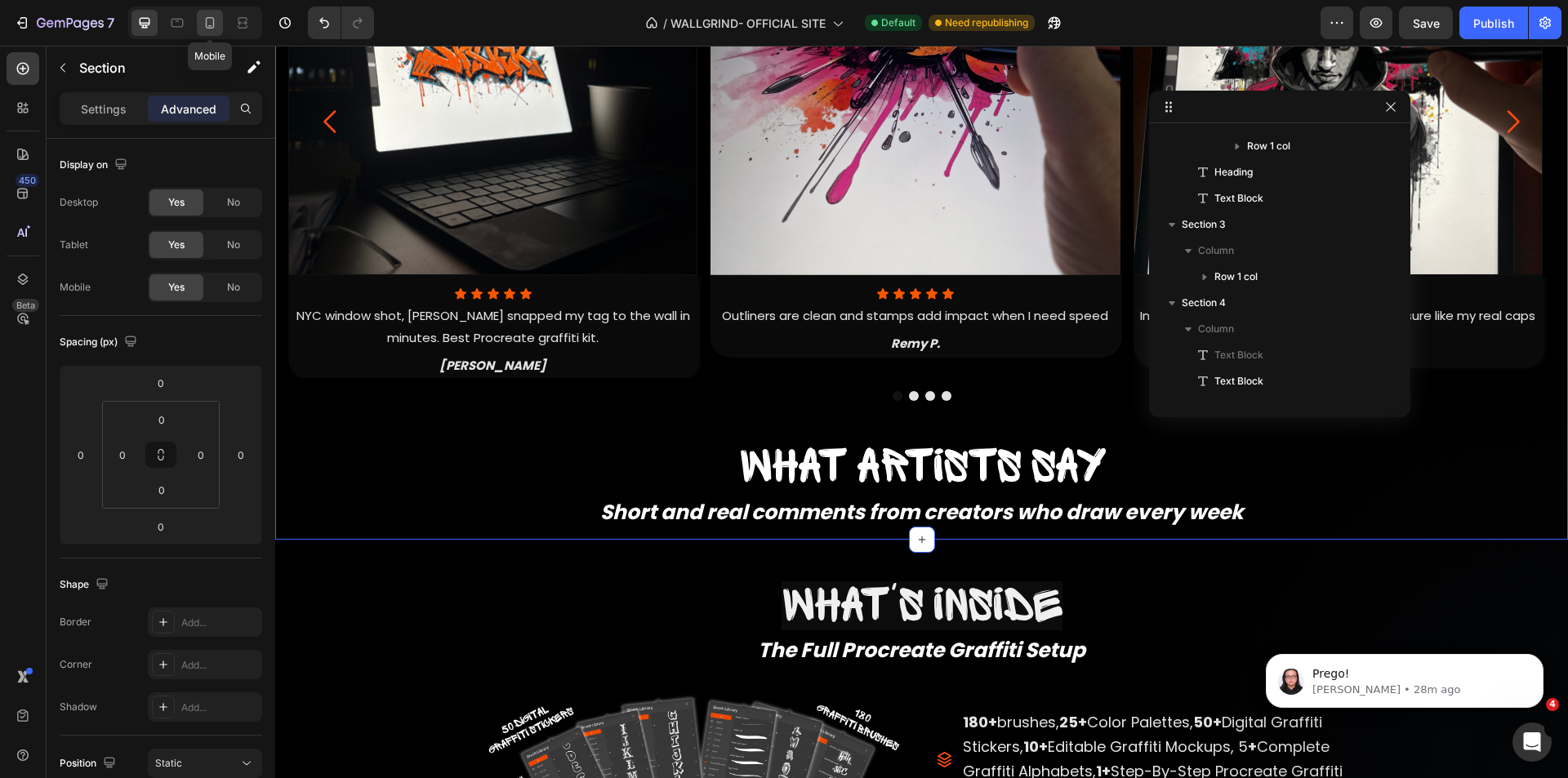
click at [205, 20] on icon at bounding box center [210, 23] width 17 height 17
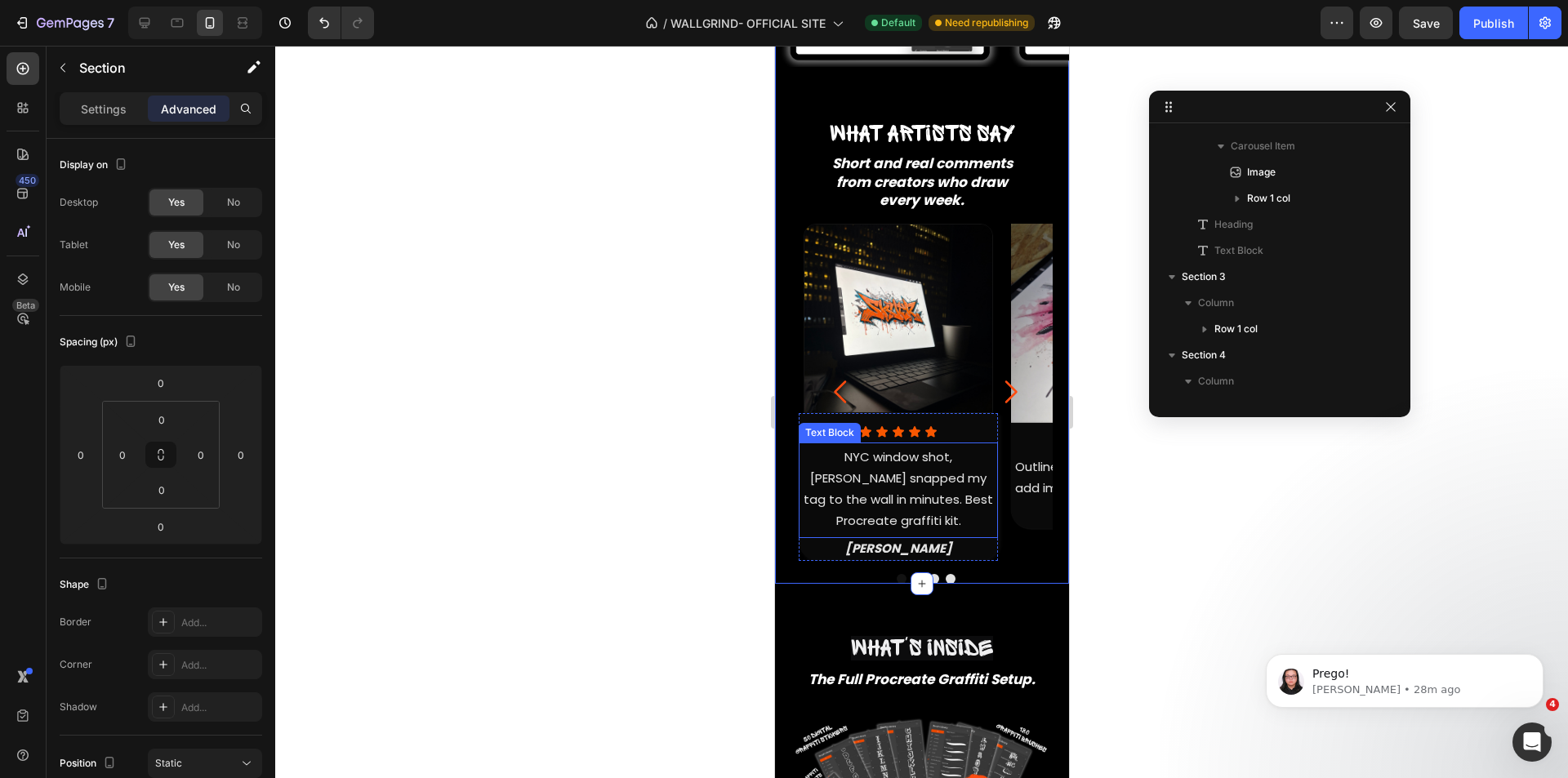
scroll to position [988, 0]
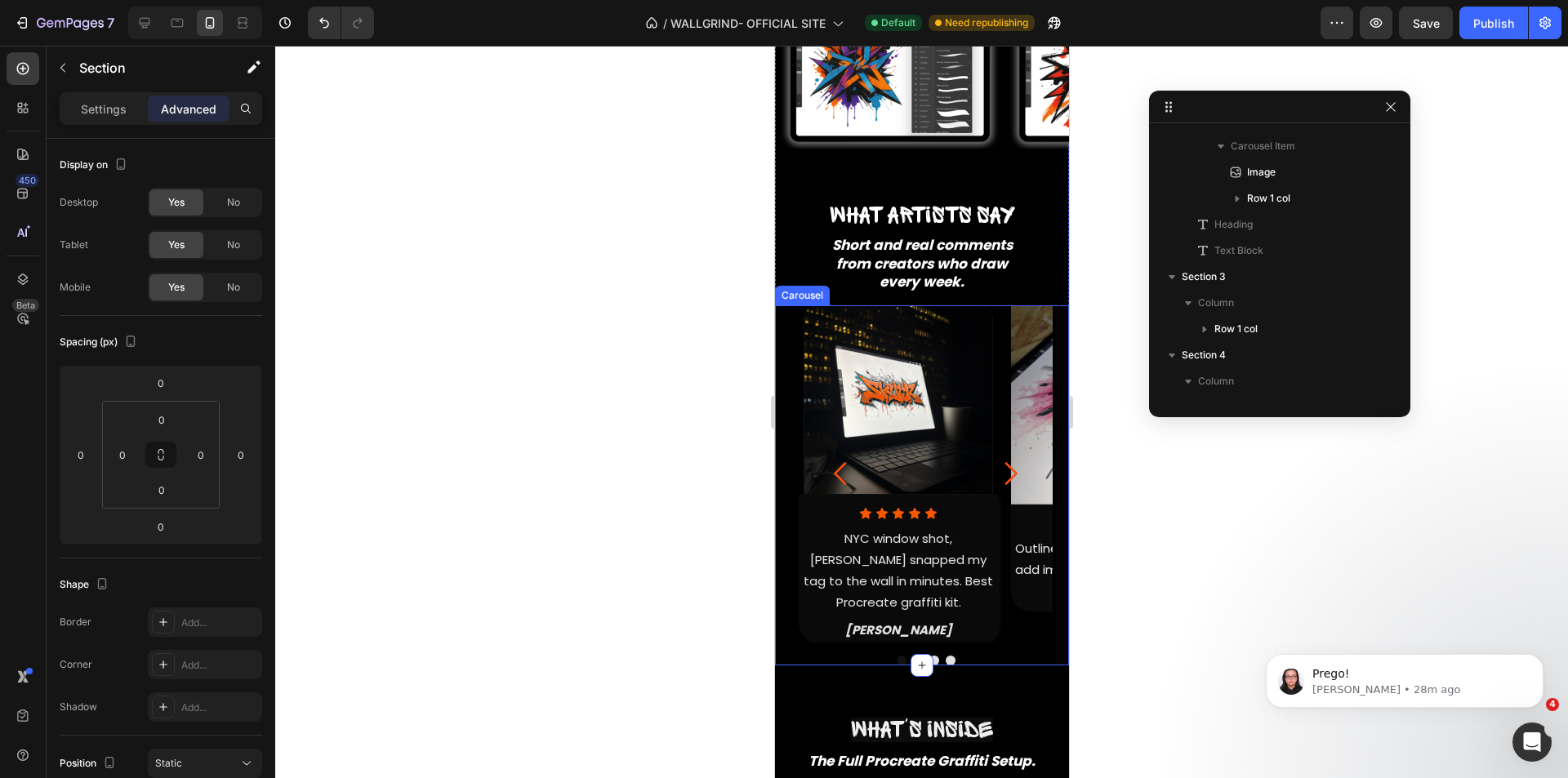
click at [789, 315] on div "Image Icon Icon Icon Icon Icon Icon List NYC window shot, WallGrind snapped my …" at bounding box center [921, 486] width 294 height 360
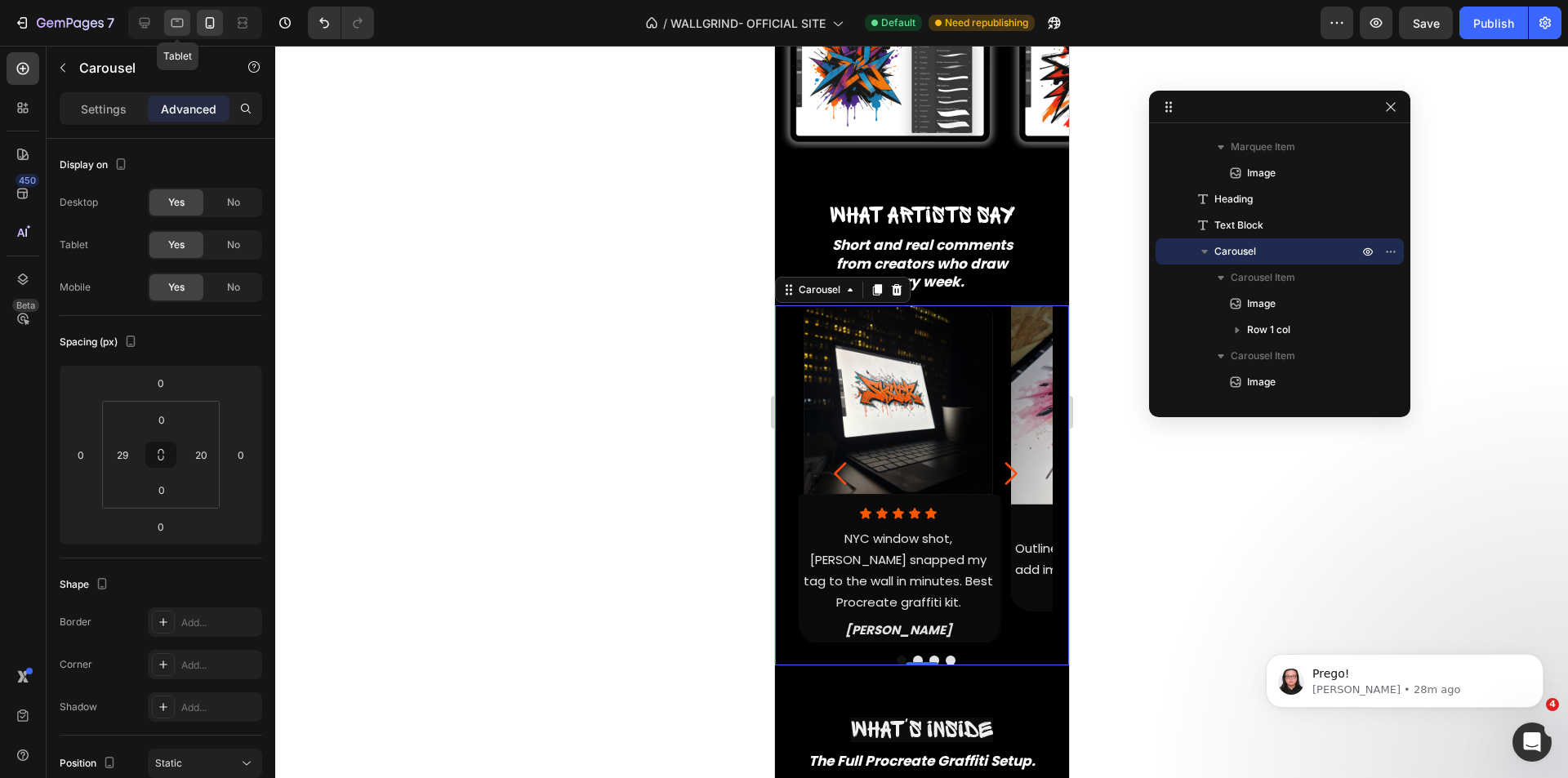
click at [172, 27] on icon at bounding box center [177, 23] width 17 height 17
type input "16"
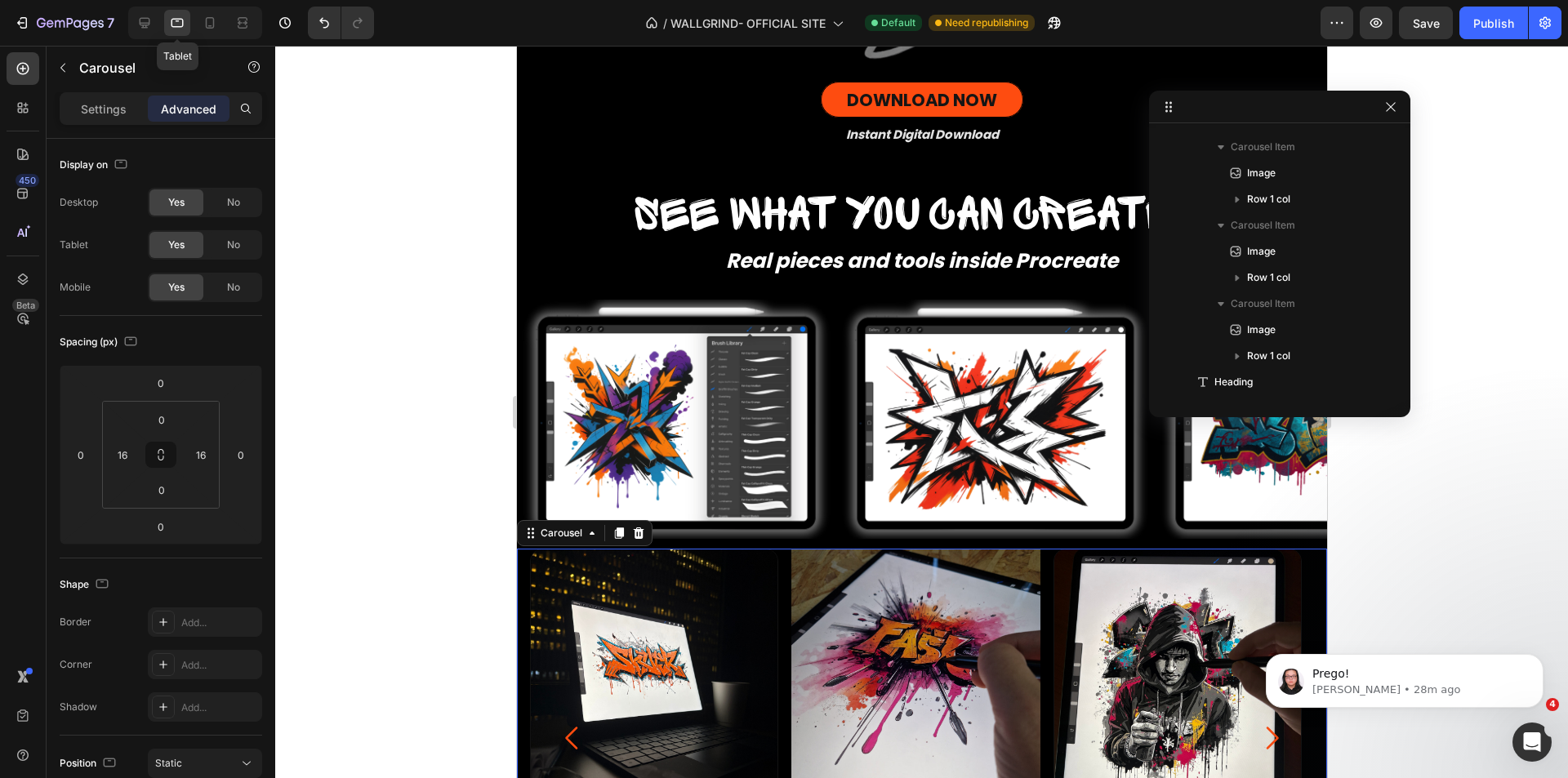
scroll to position [1431, 0]
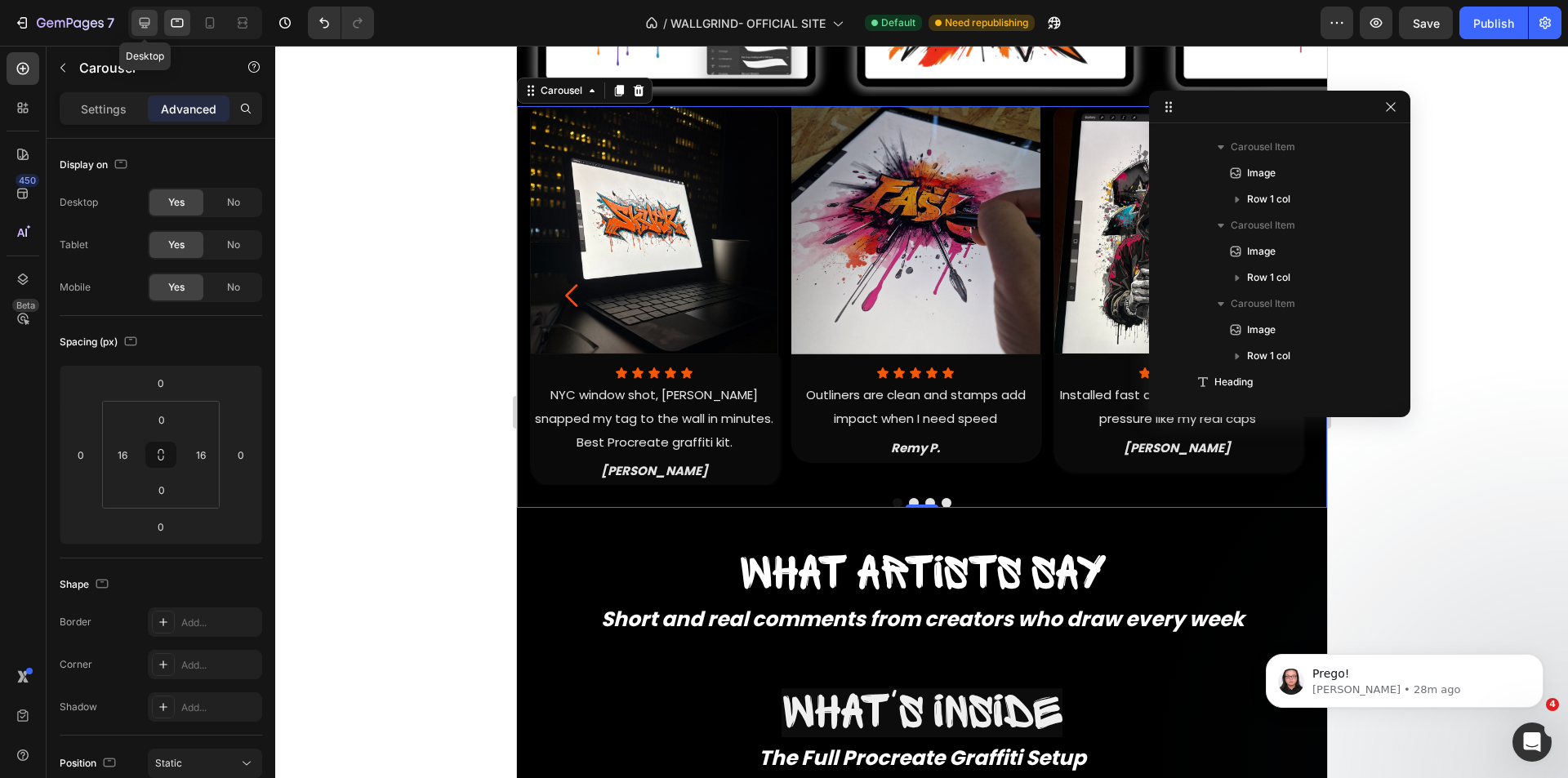
click at [137, 24] on icon at bounding box center [145, 23] width 17 height 17
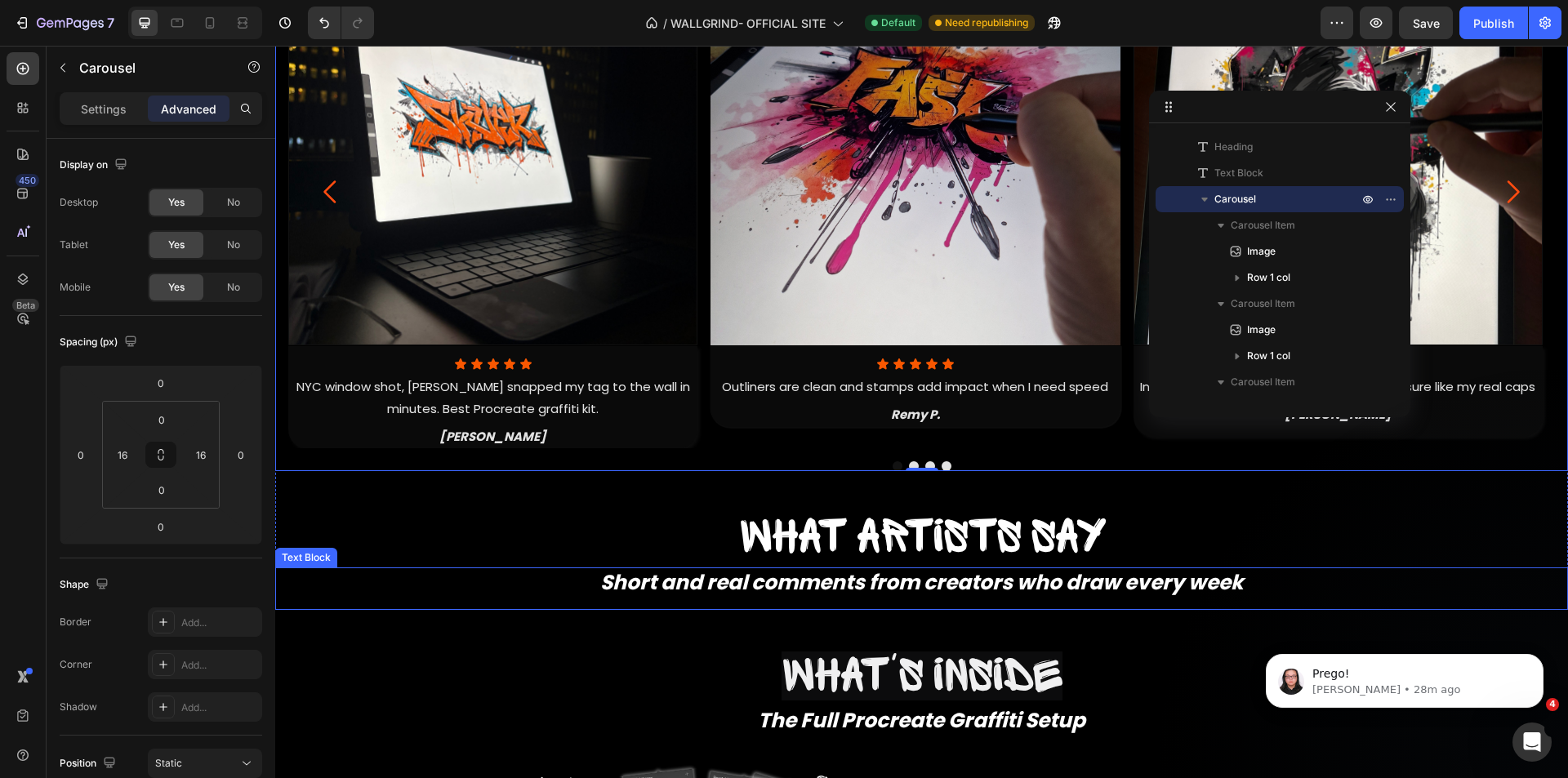
scroll to position [1571, 0]
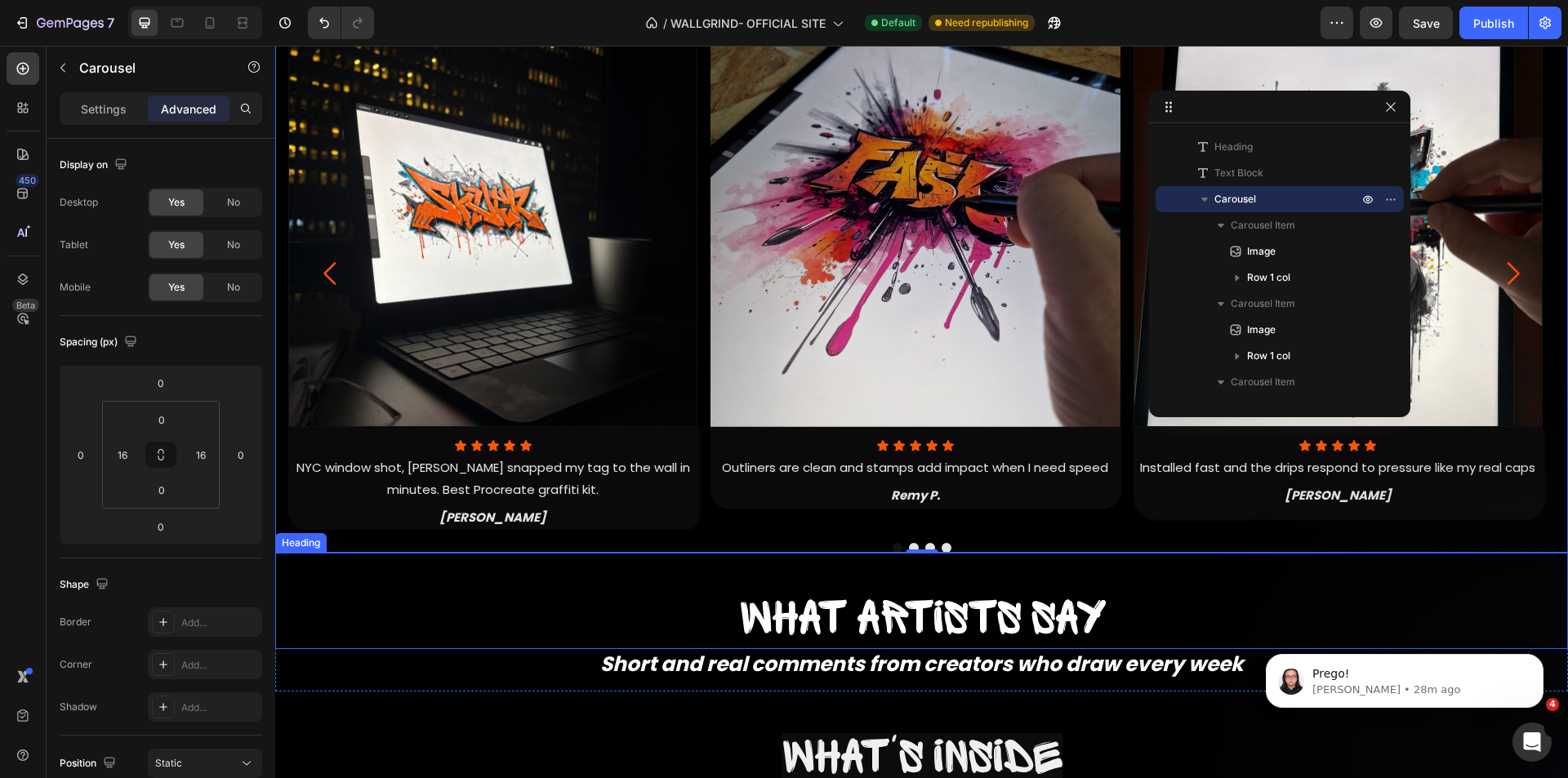
click at [653, 605] on h2 "What artists say" at bounding box center [921, 621] width 1293 height 56
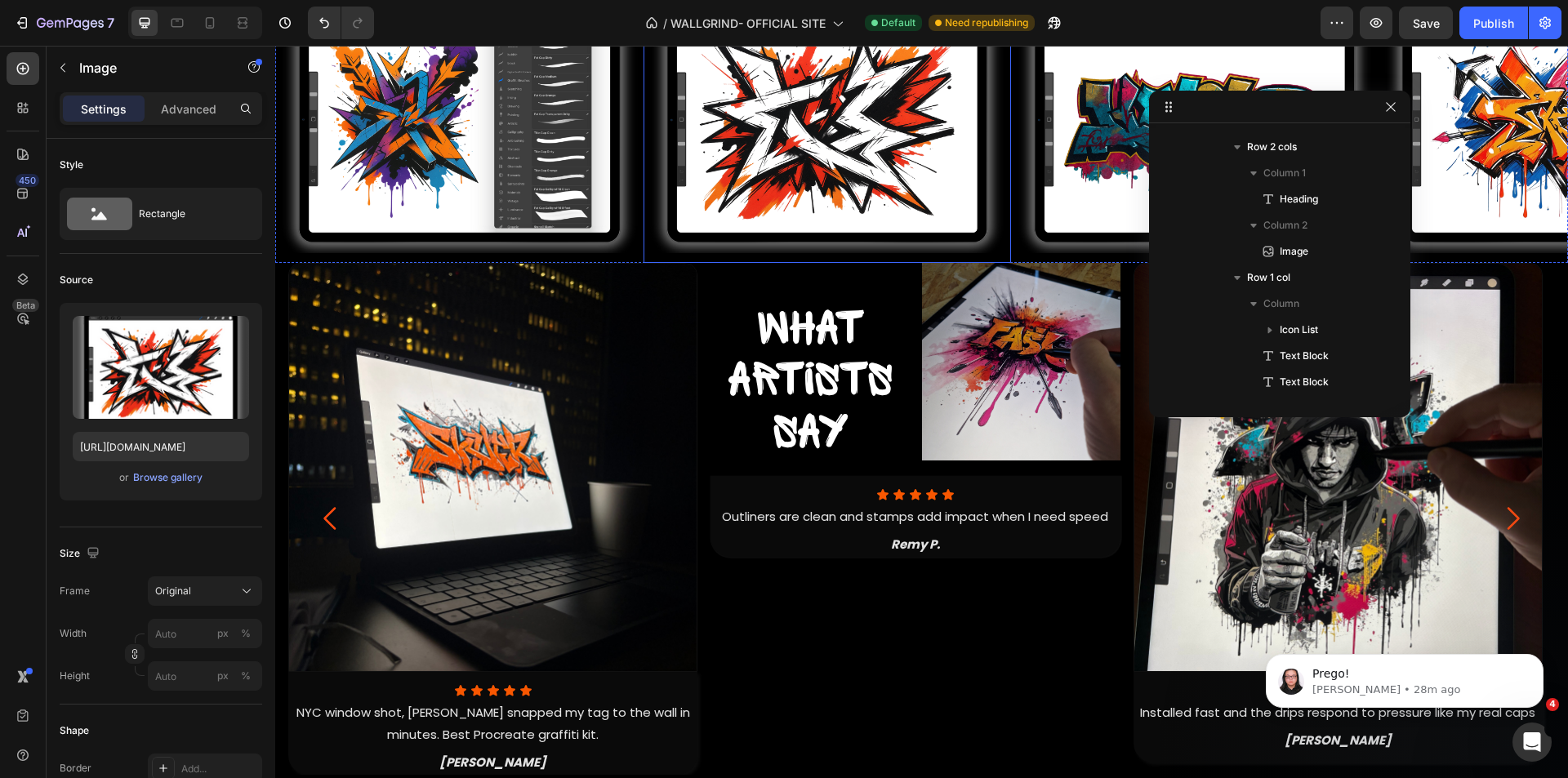
scroll to position [623, 0]
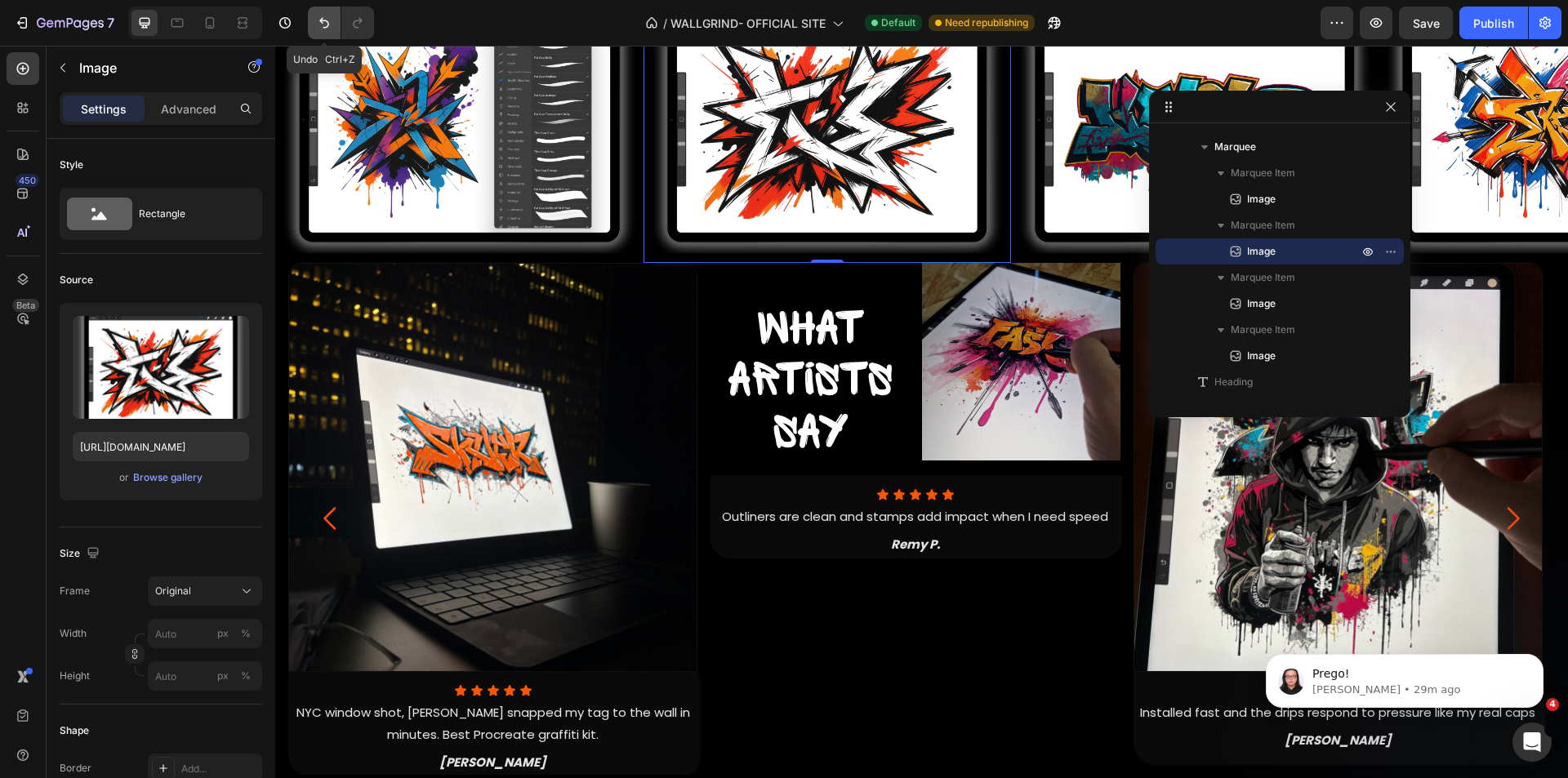
click at [314, 17] on button "Undo/Redo" at bounding box center [324, 22] width 33 height 32
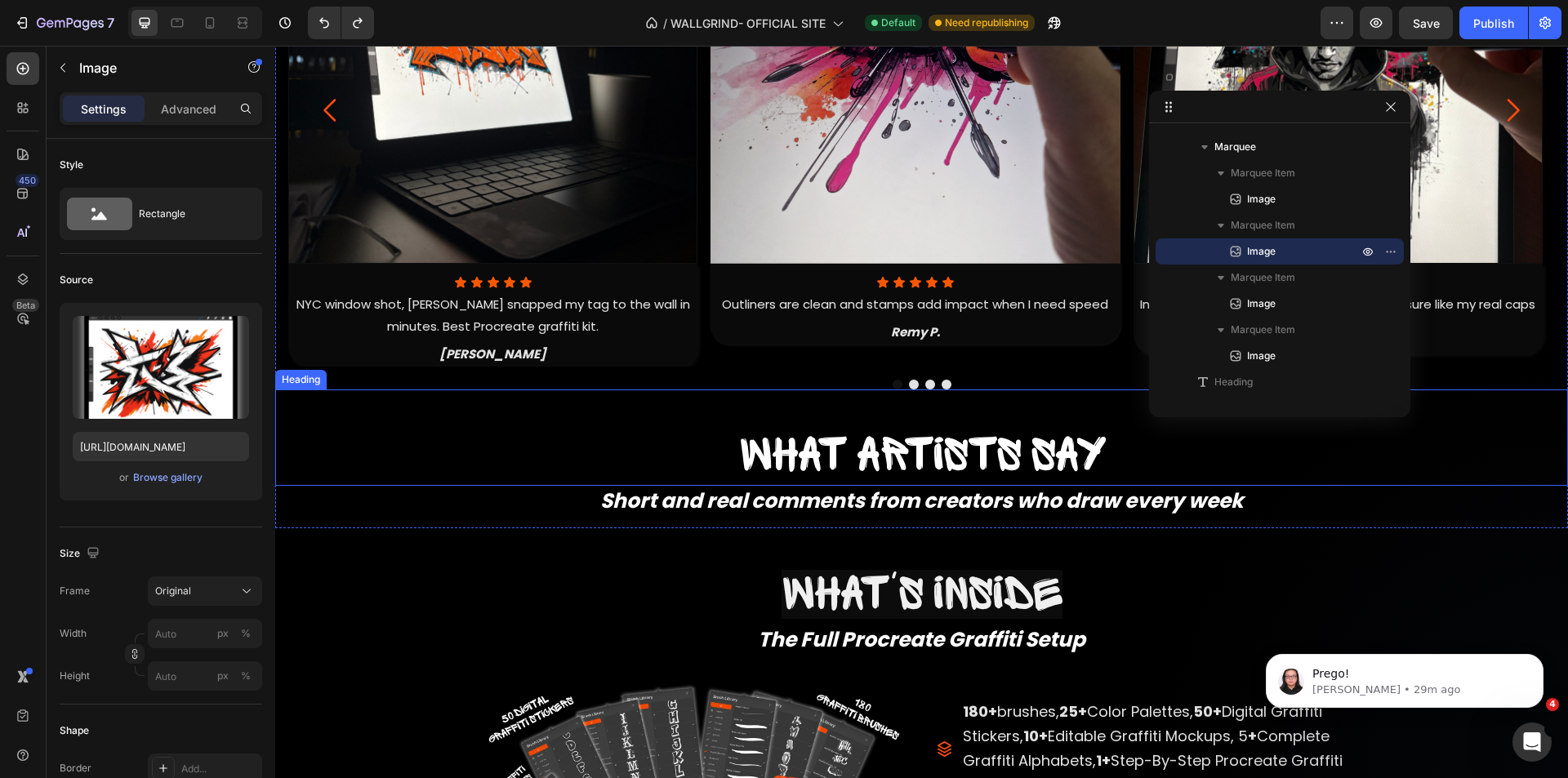
scroll to position [1489, 0]
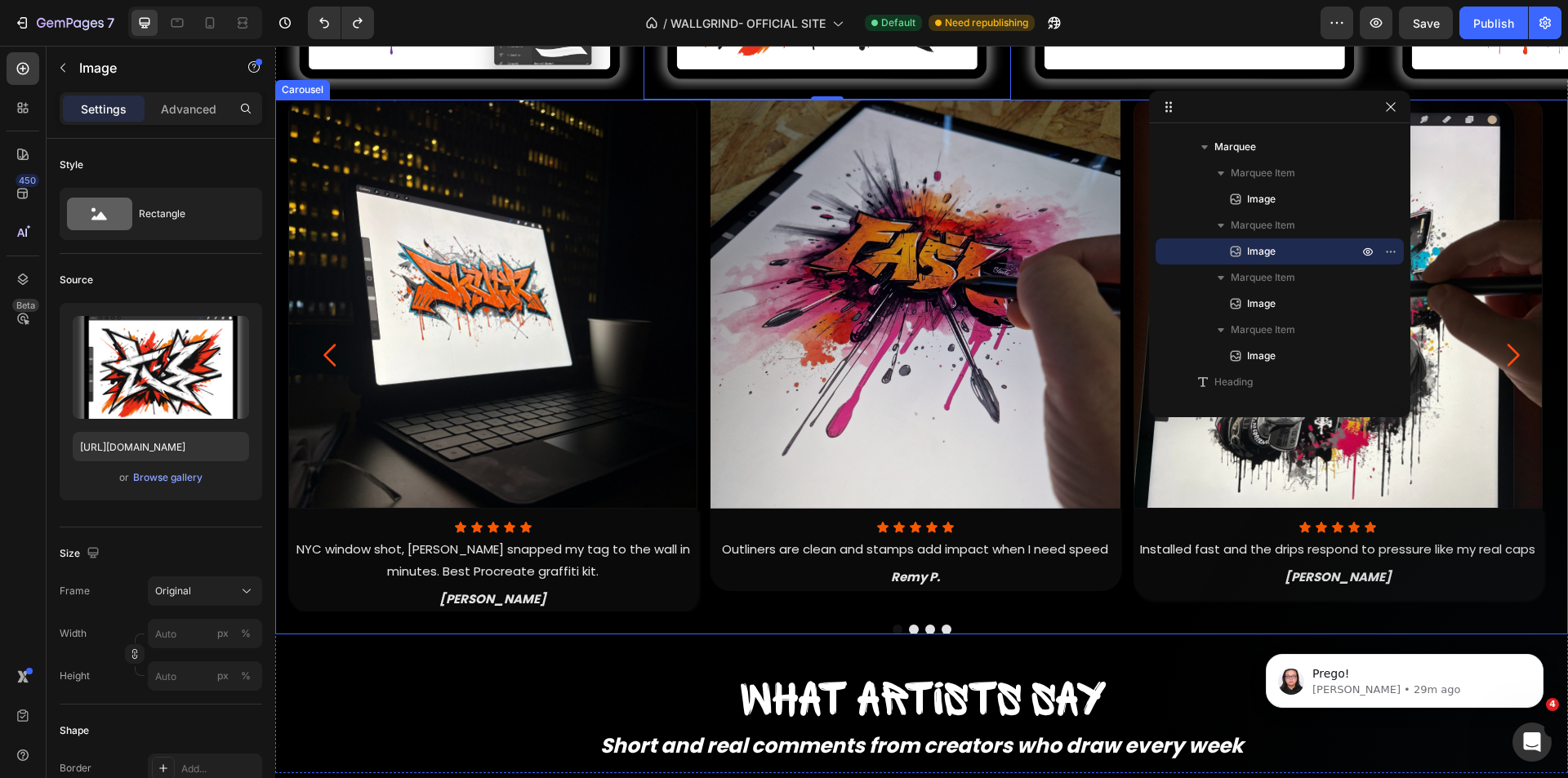
click at [700, 289] on div "Image Icon Icon Icon Icon Icon Icon List NYC window shot, WallGrind snapped my …" at bounding box center [921, 355] width 1267 height 512
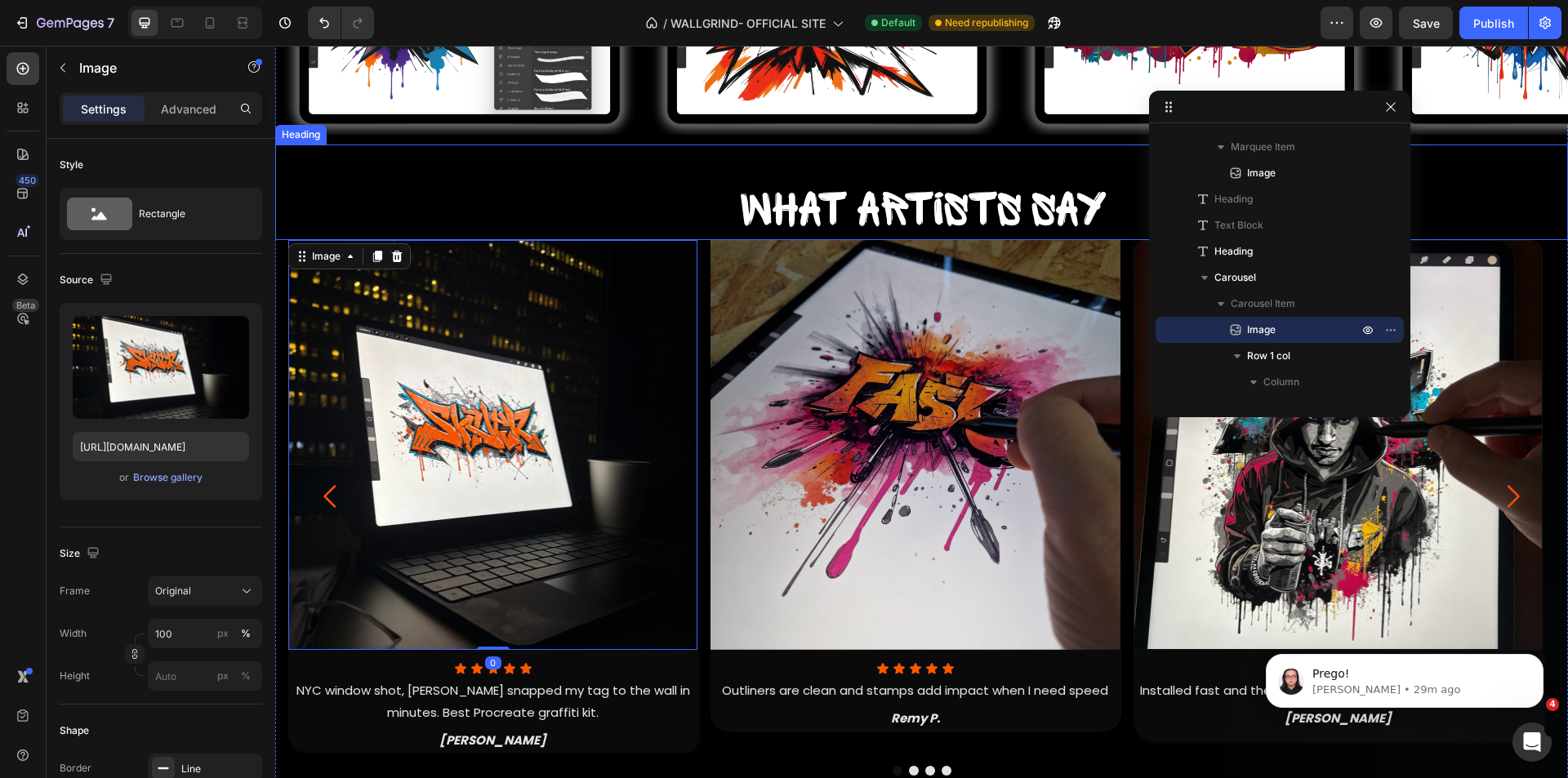
scroll to position [1525, 0]
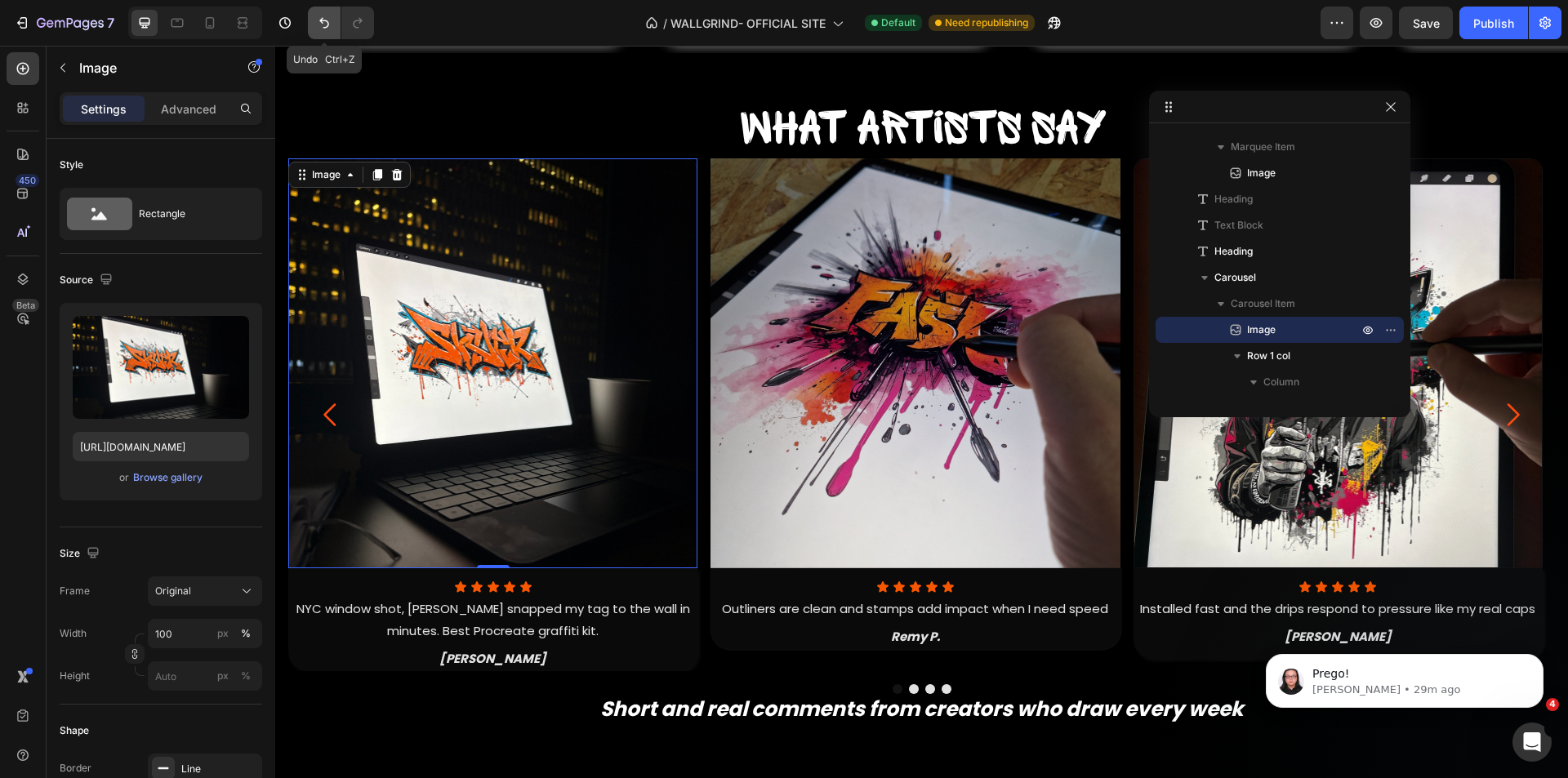
click at [326, 31] on icon "Undo/Redo" at bounding box center [324, 23] width 17 height 17
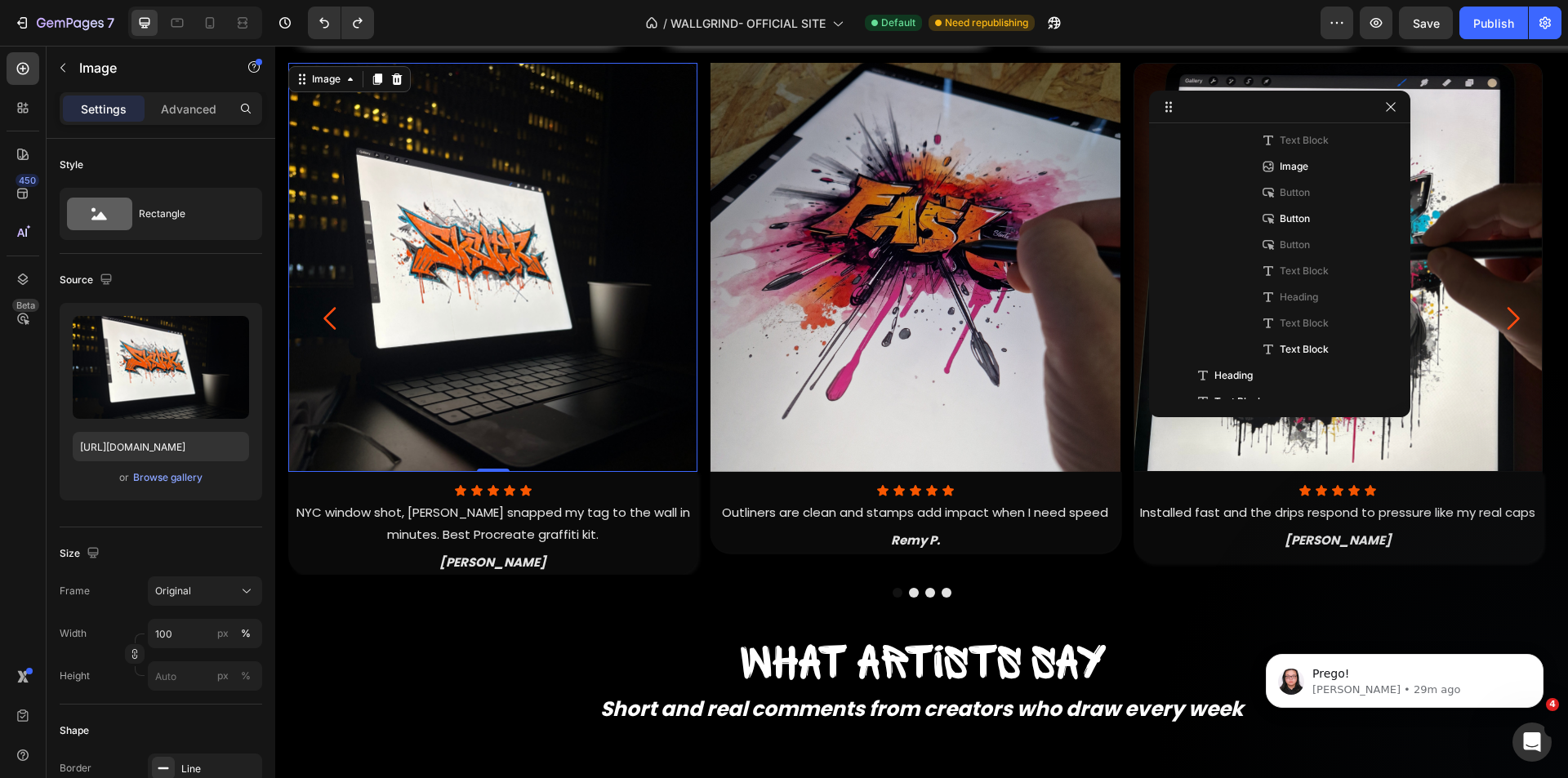
scroll to position [0, 0]
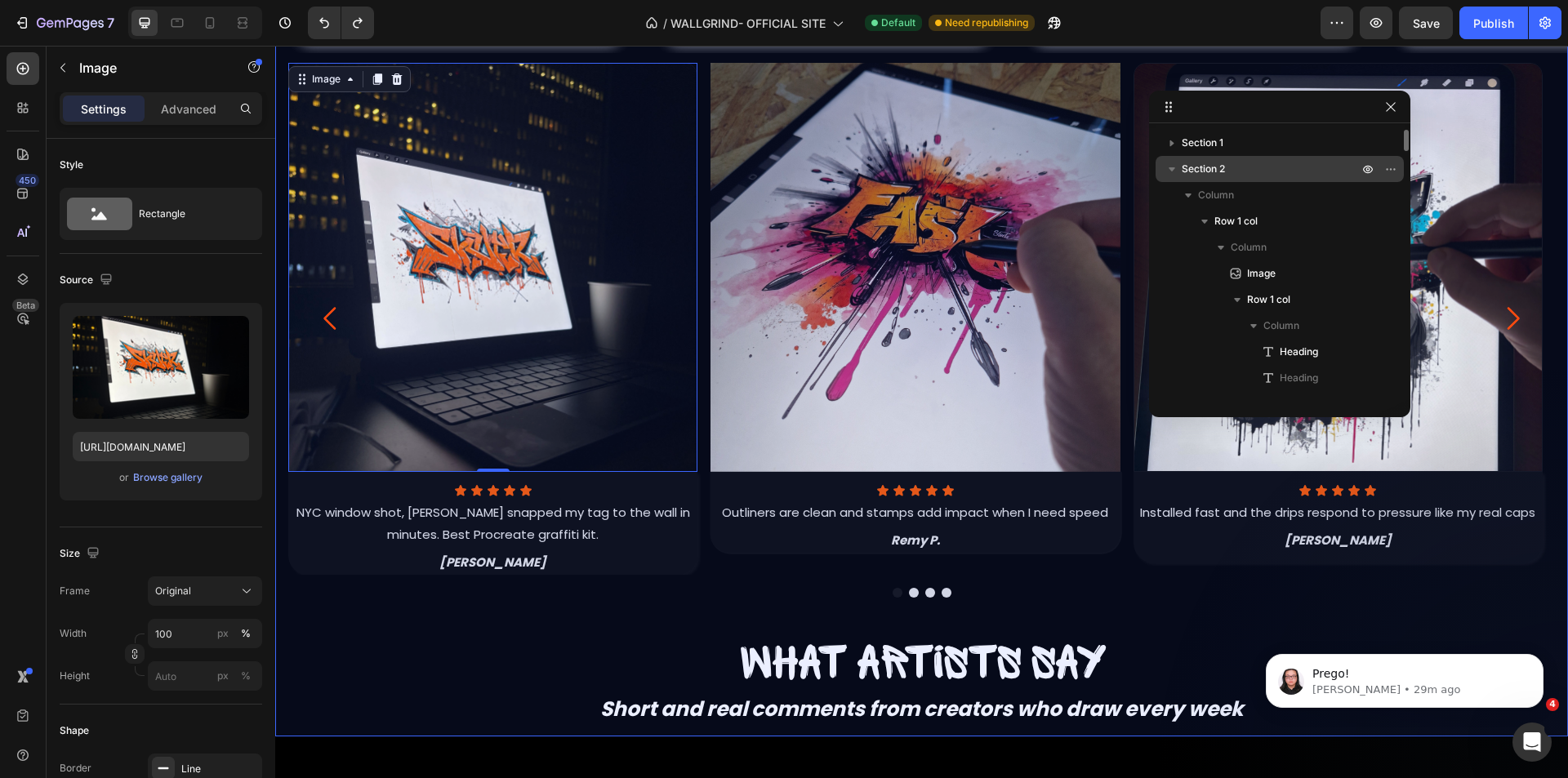
click at [1208, 169] on span "Section 2" at bounding box center [1203, 169] width 44 height 17
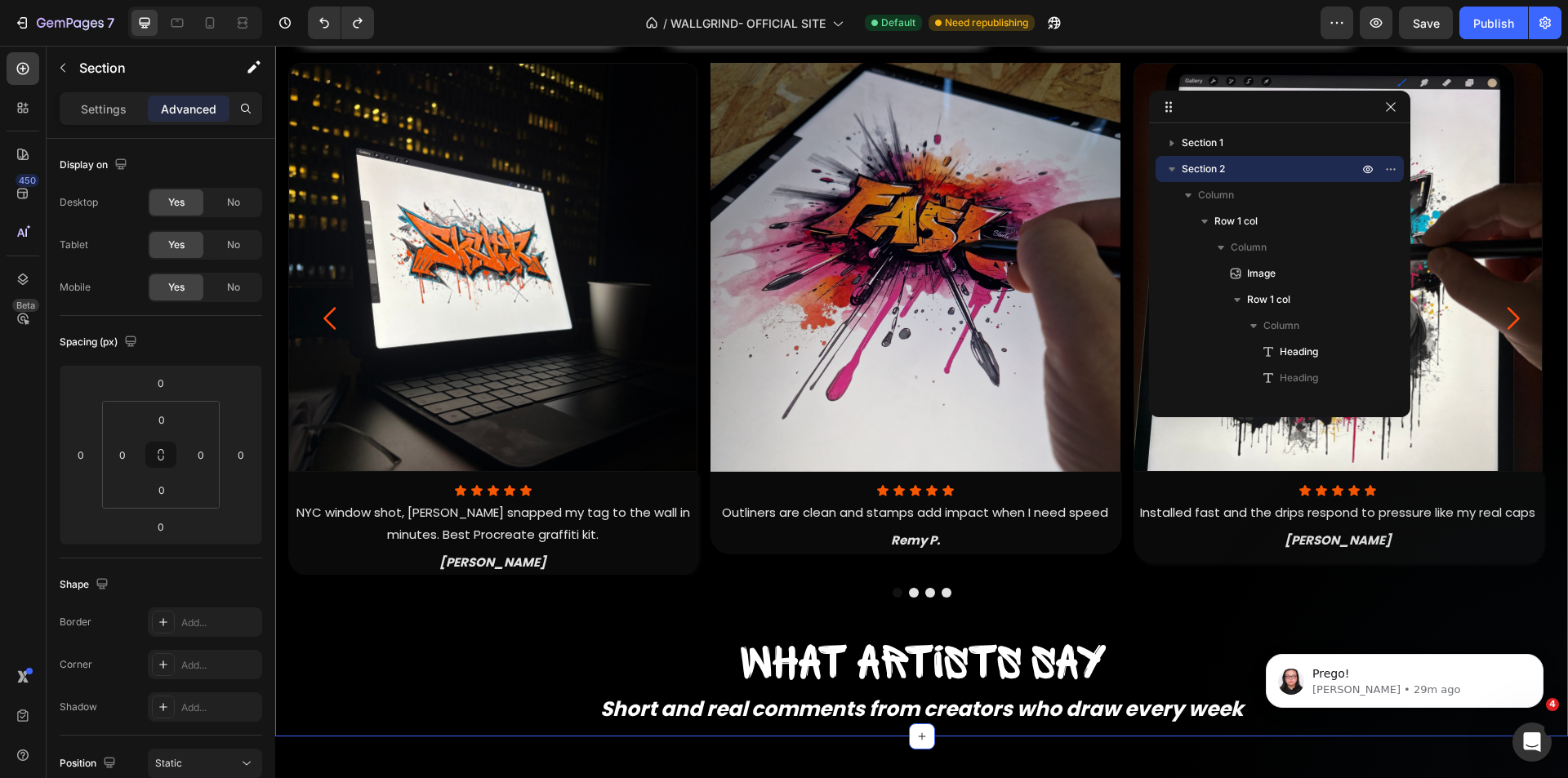
scroll to position [8, 0]
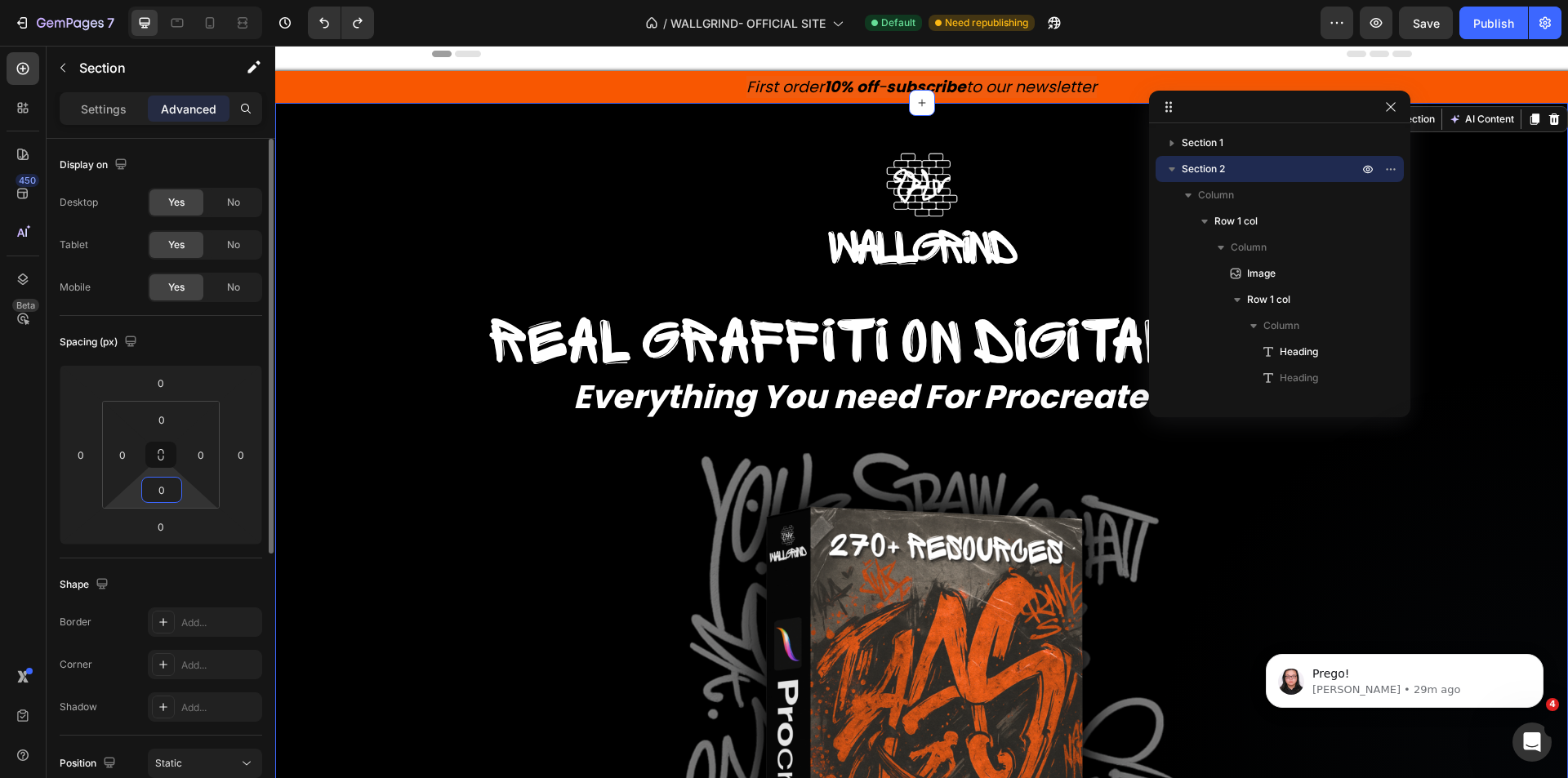
click at [173, 497] on input "0" at bounding box center [162, 489] width 33 height 24
type input "90"
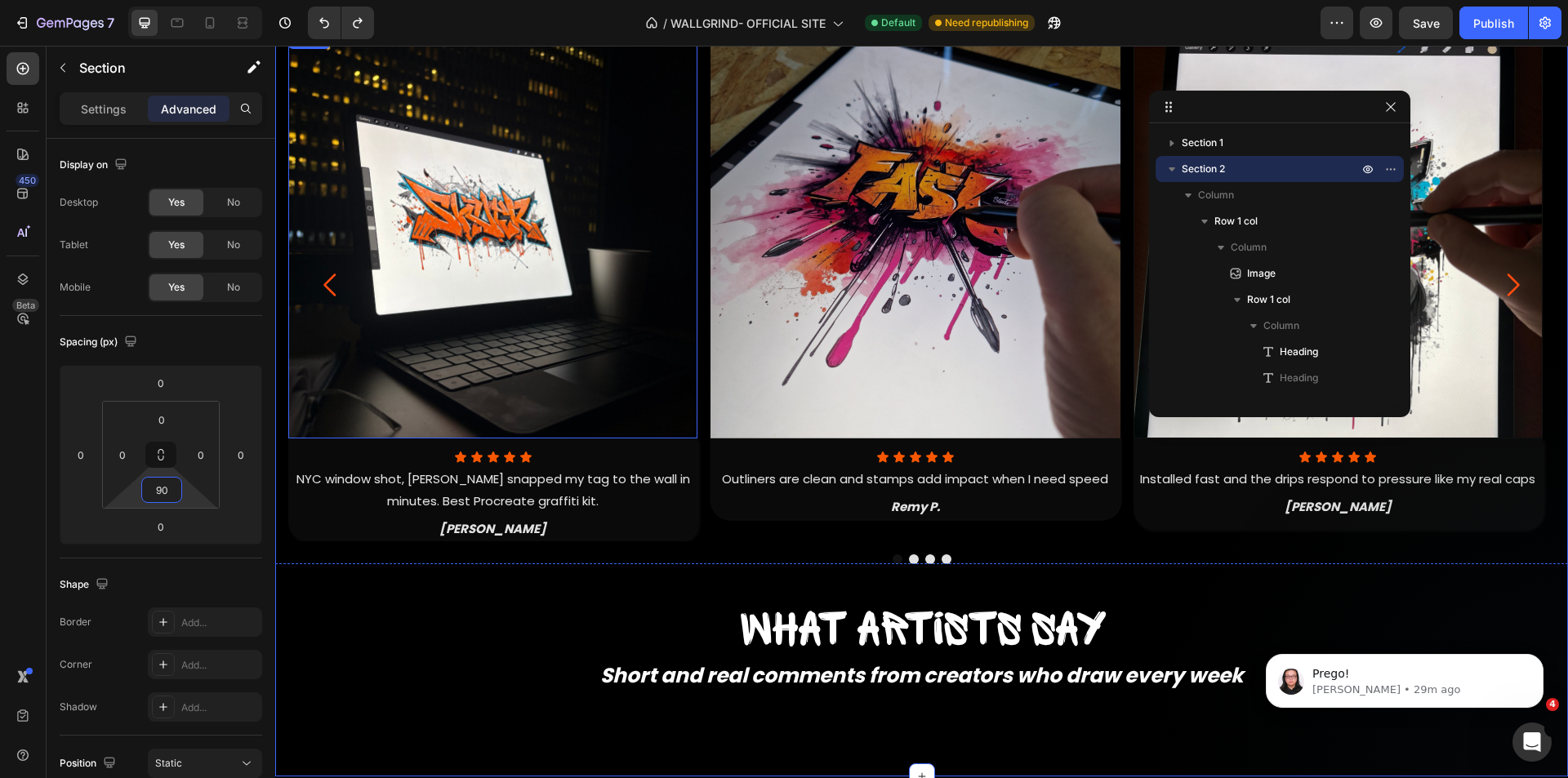
scroll to position [1396, 0]
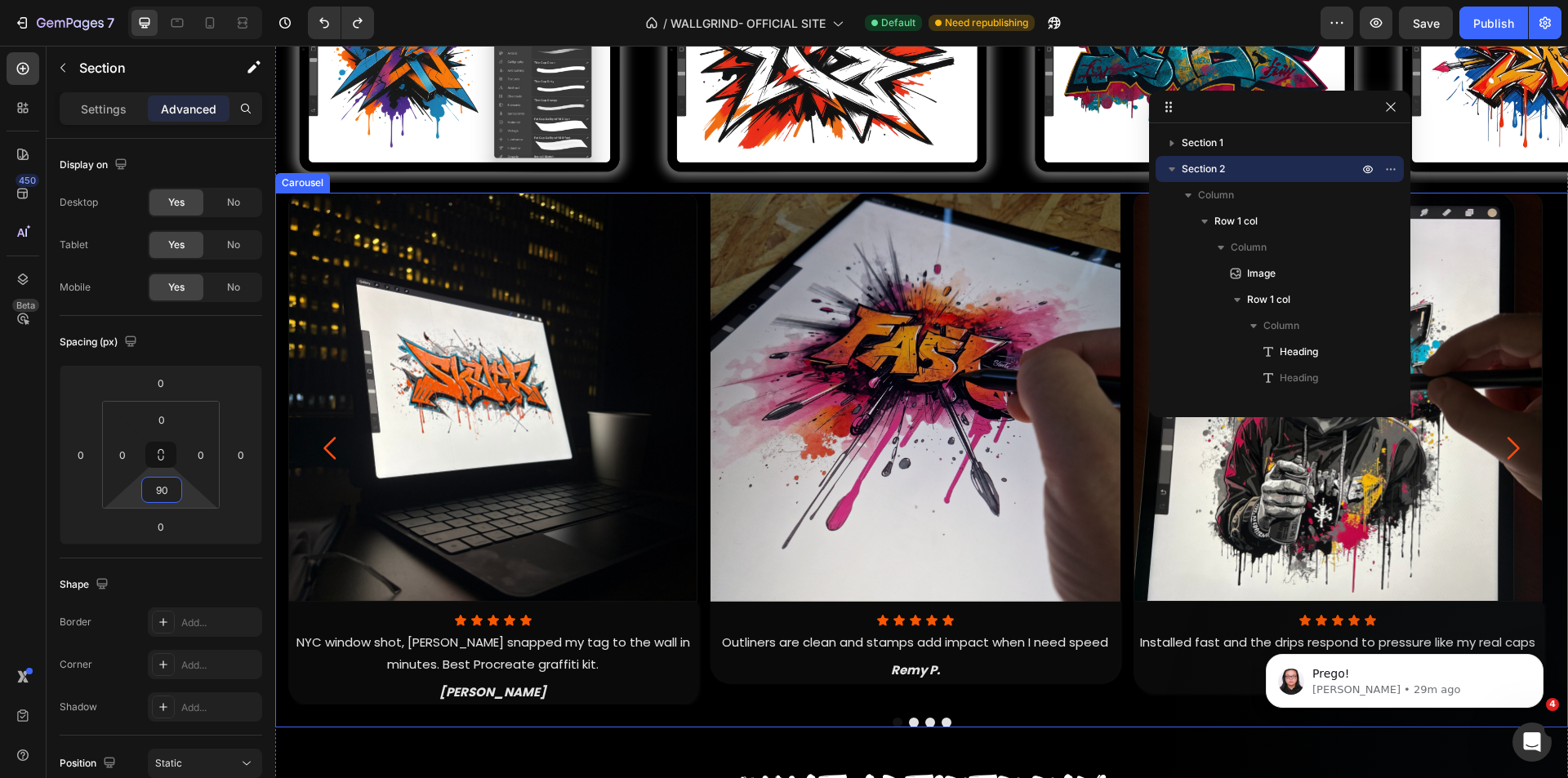
click at [708, 256] on div "Image Icon Icon Icon Icon Icon Icon List NYC window shot, WallGrind snapped my …" at bounding box center [921, 448] width 1267 height 512
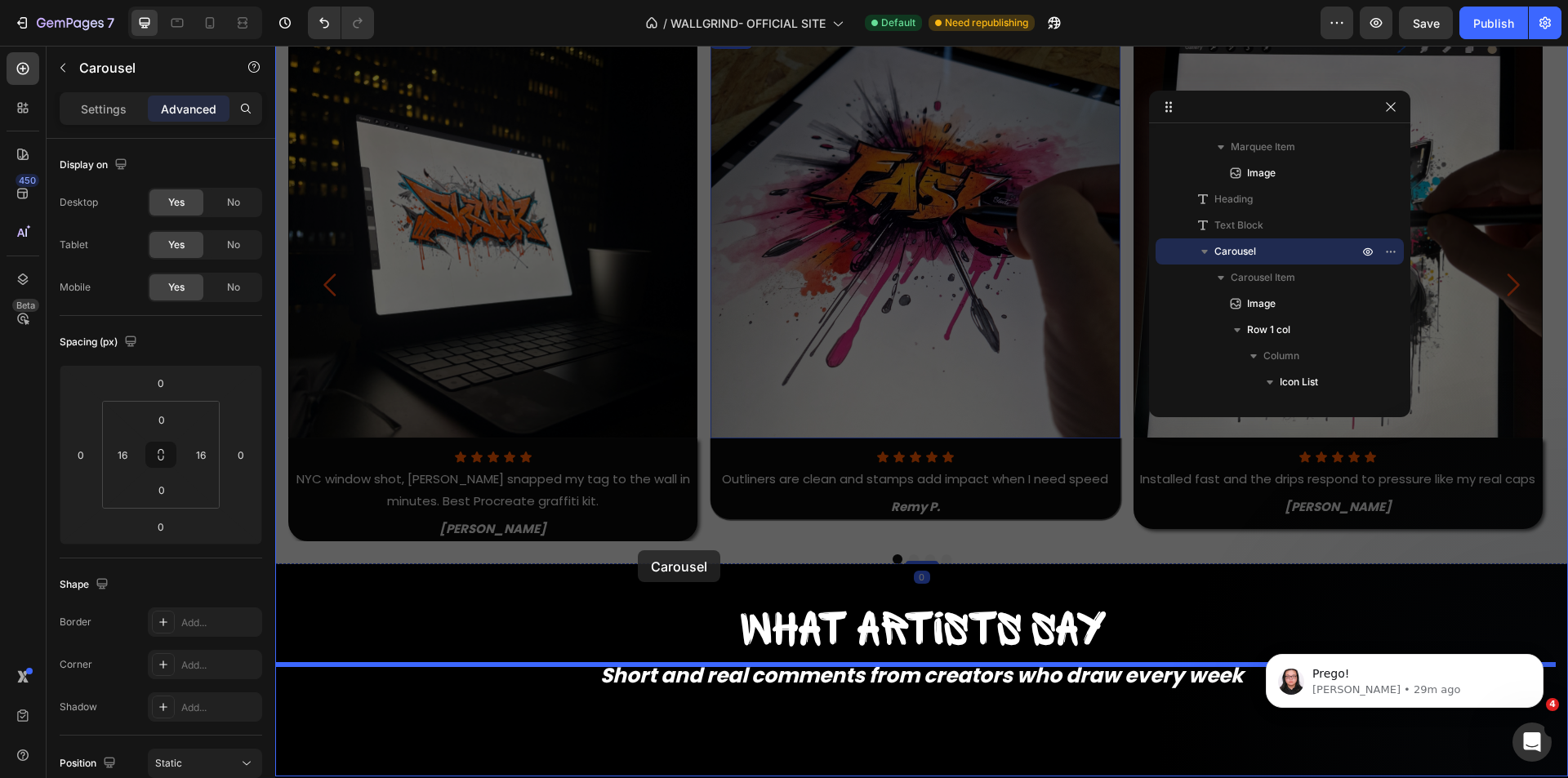
scroll to position [1640, 0]
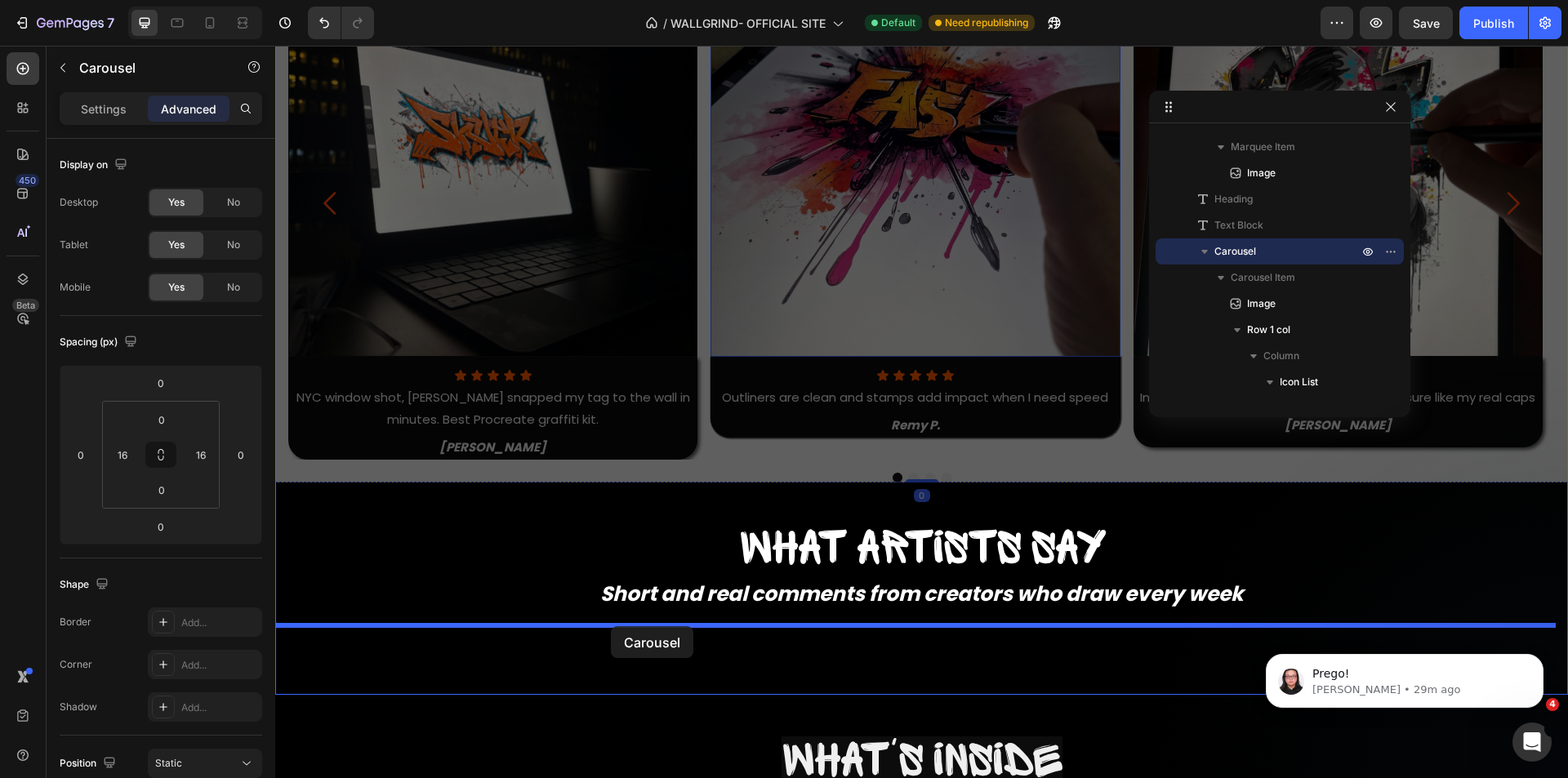
drag, startPoint x: 318, startPoint y: 186, endPoint x: 612, endPoint y: 626, distance: 529.2
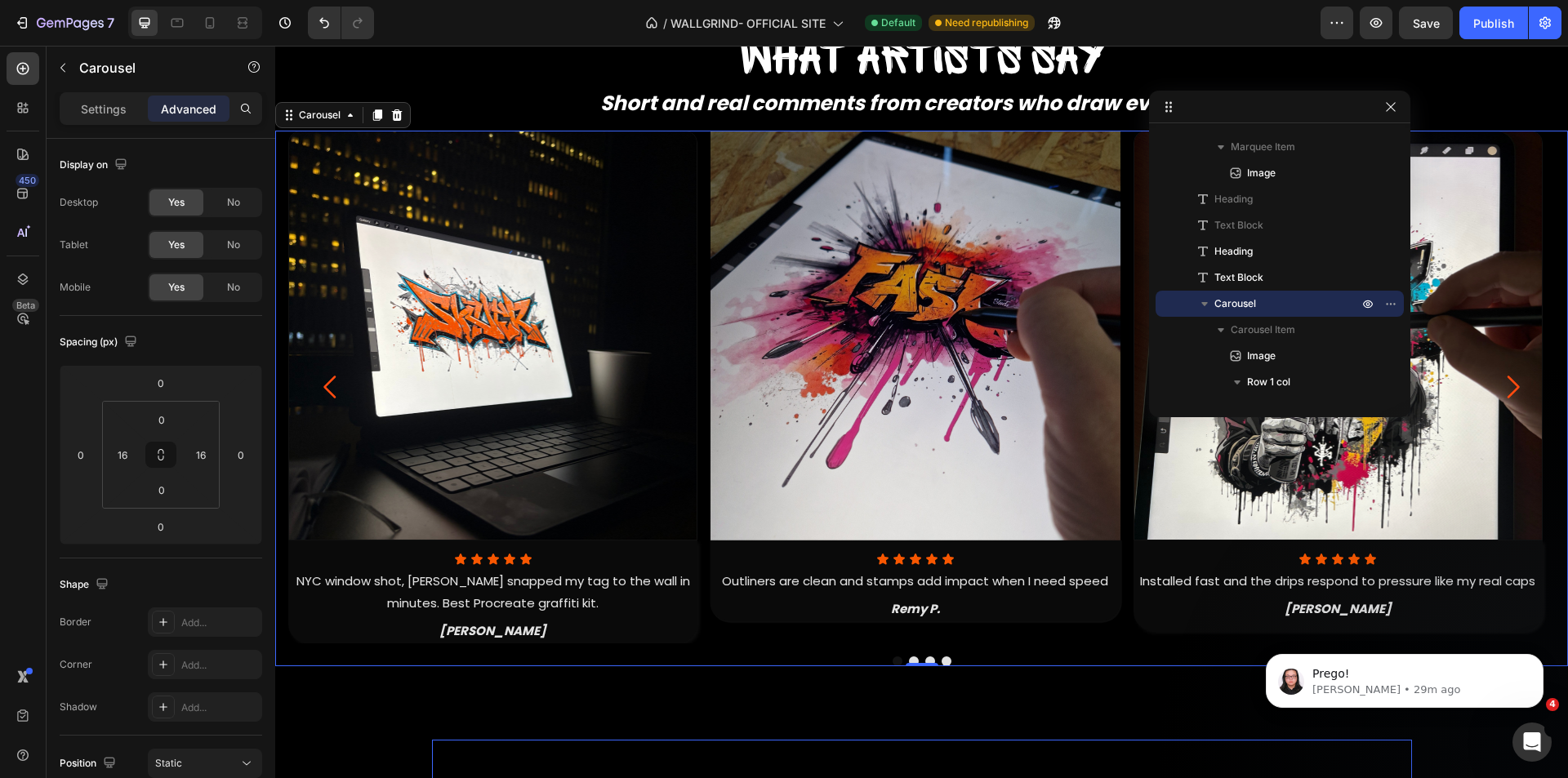
scroll to position [1759, 0]
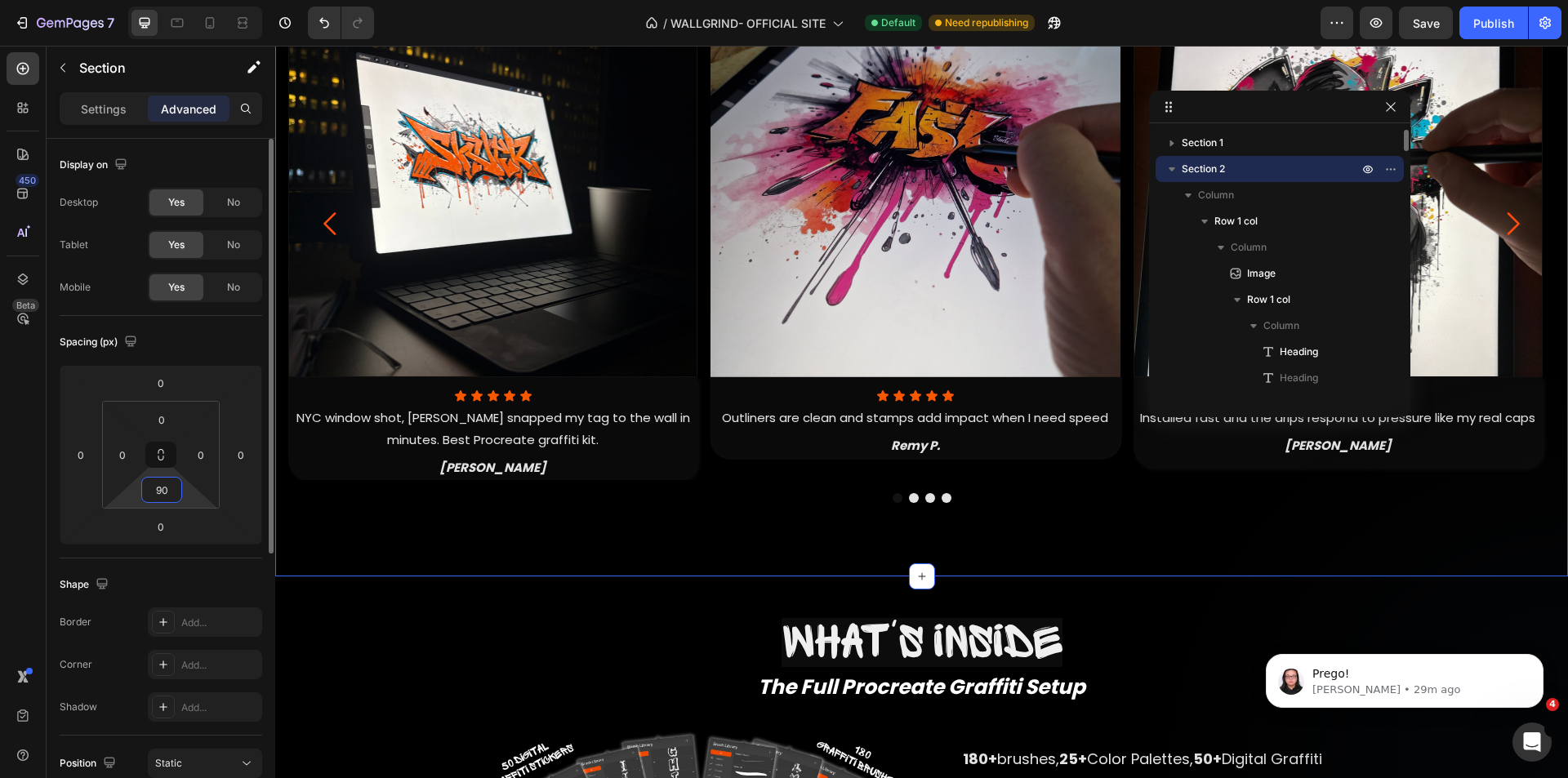
click at [168, 488] on input "90" at bounding box center [162, 489] width 33 height 24
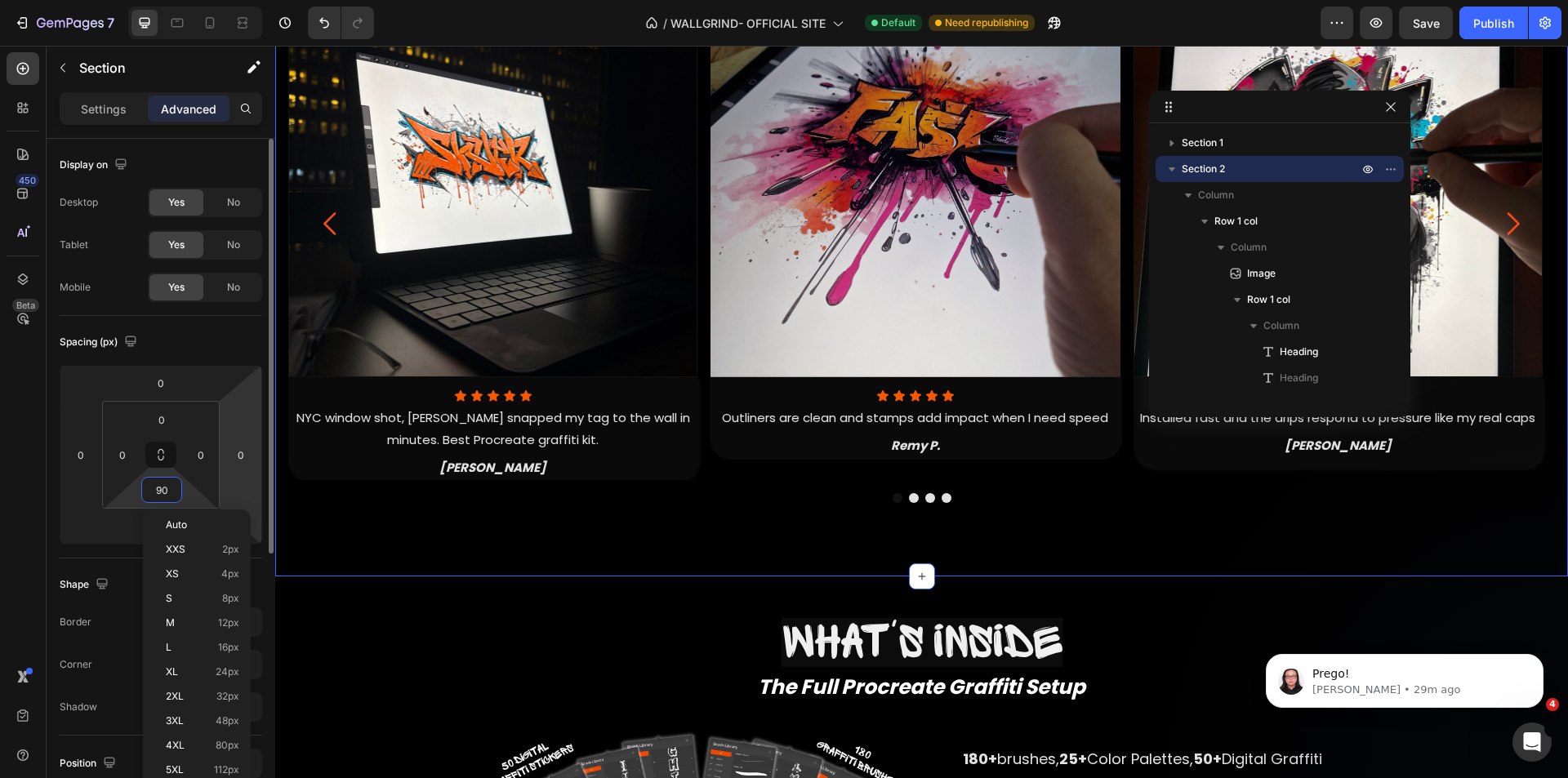
type input "0"
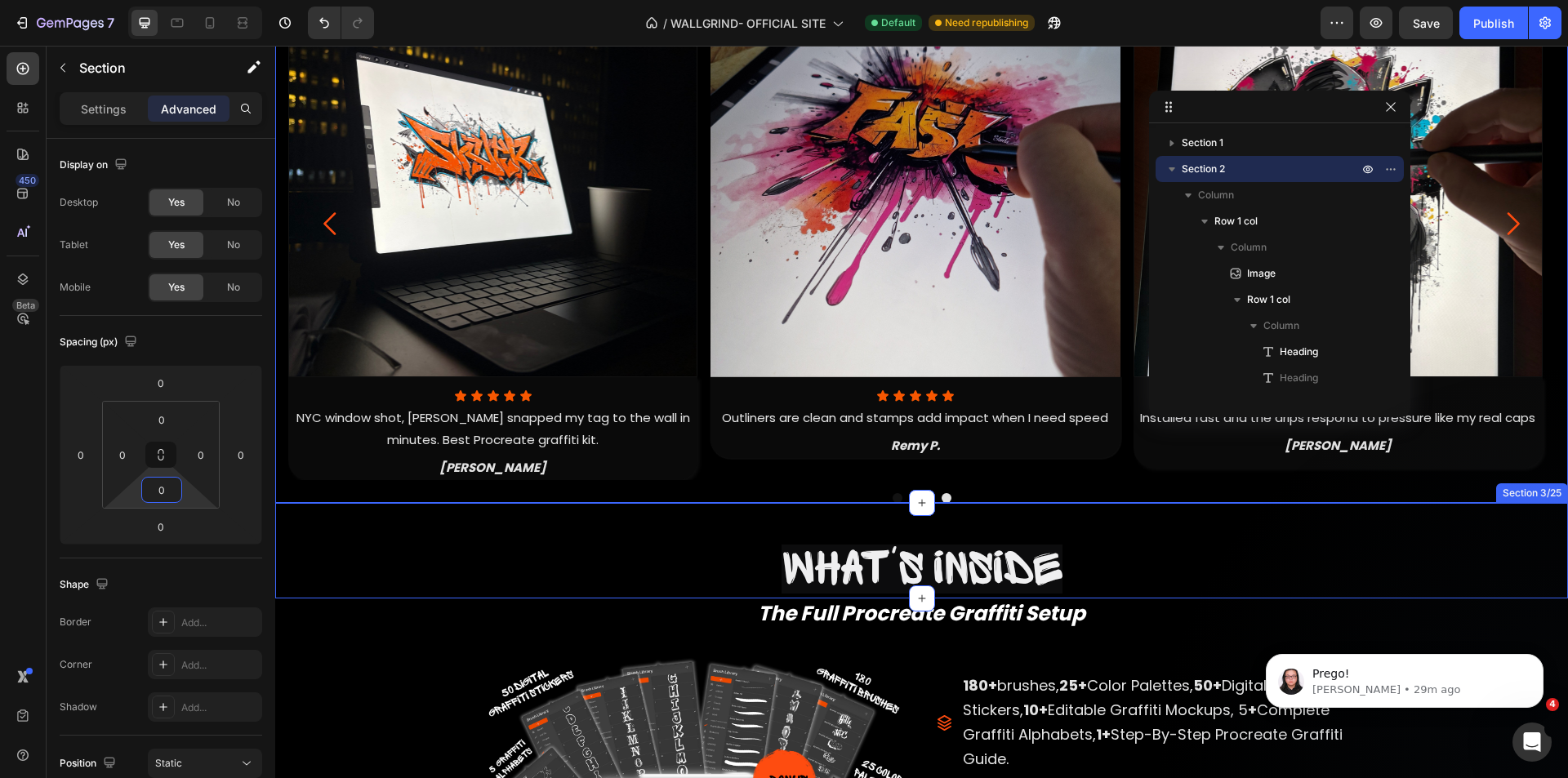
click at [359, 507] on div "What's inside Heading What's inside Heading Row" at bounding box center [921, 551] width 1293 height 97
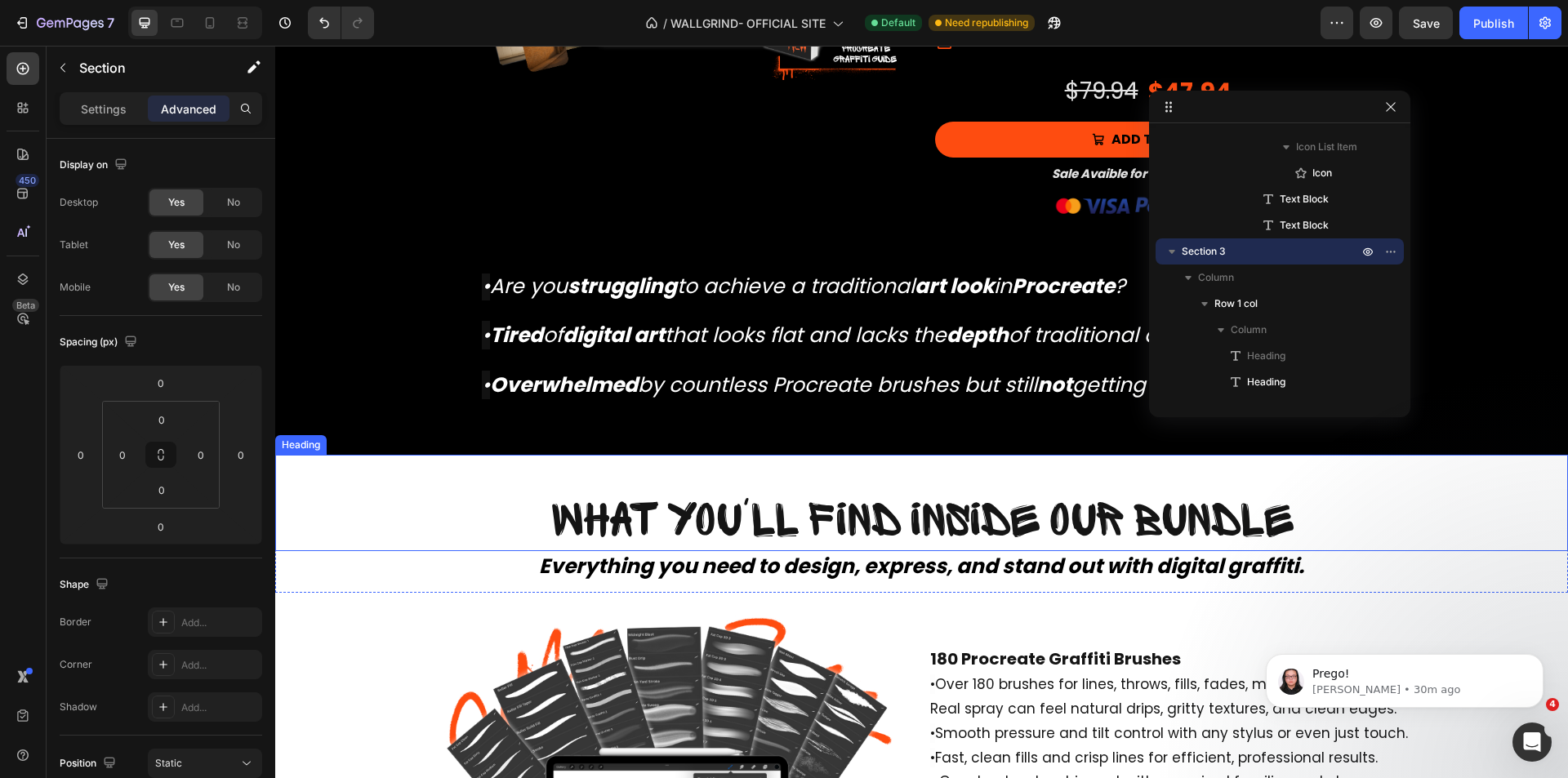
scroll to position [2412, 0]
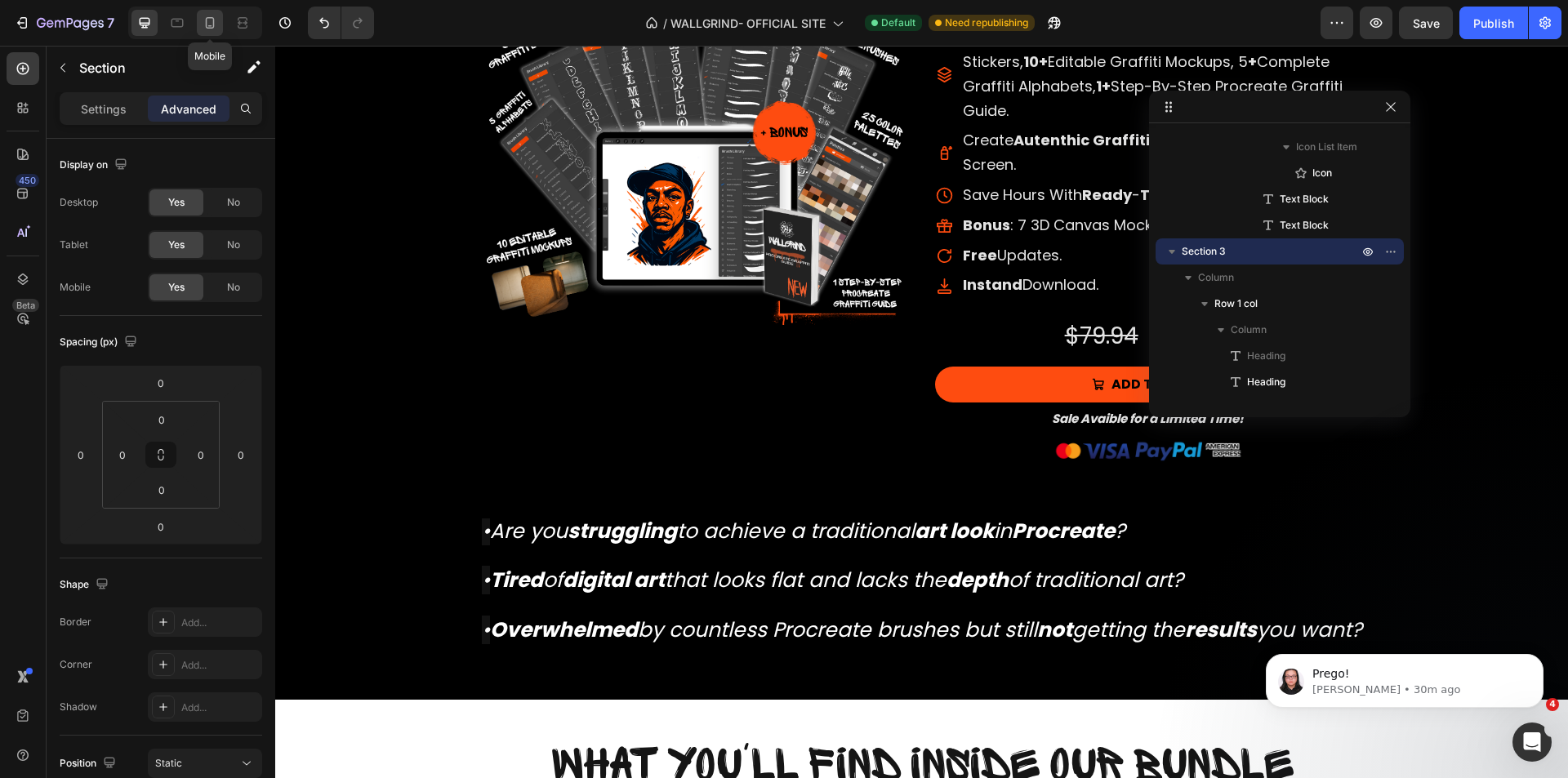
click at [217, 20] on icon at bounding box center [210, 23] width 17 height 17
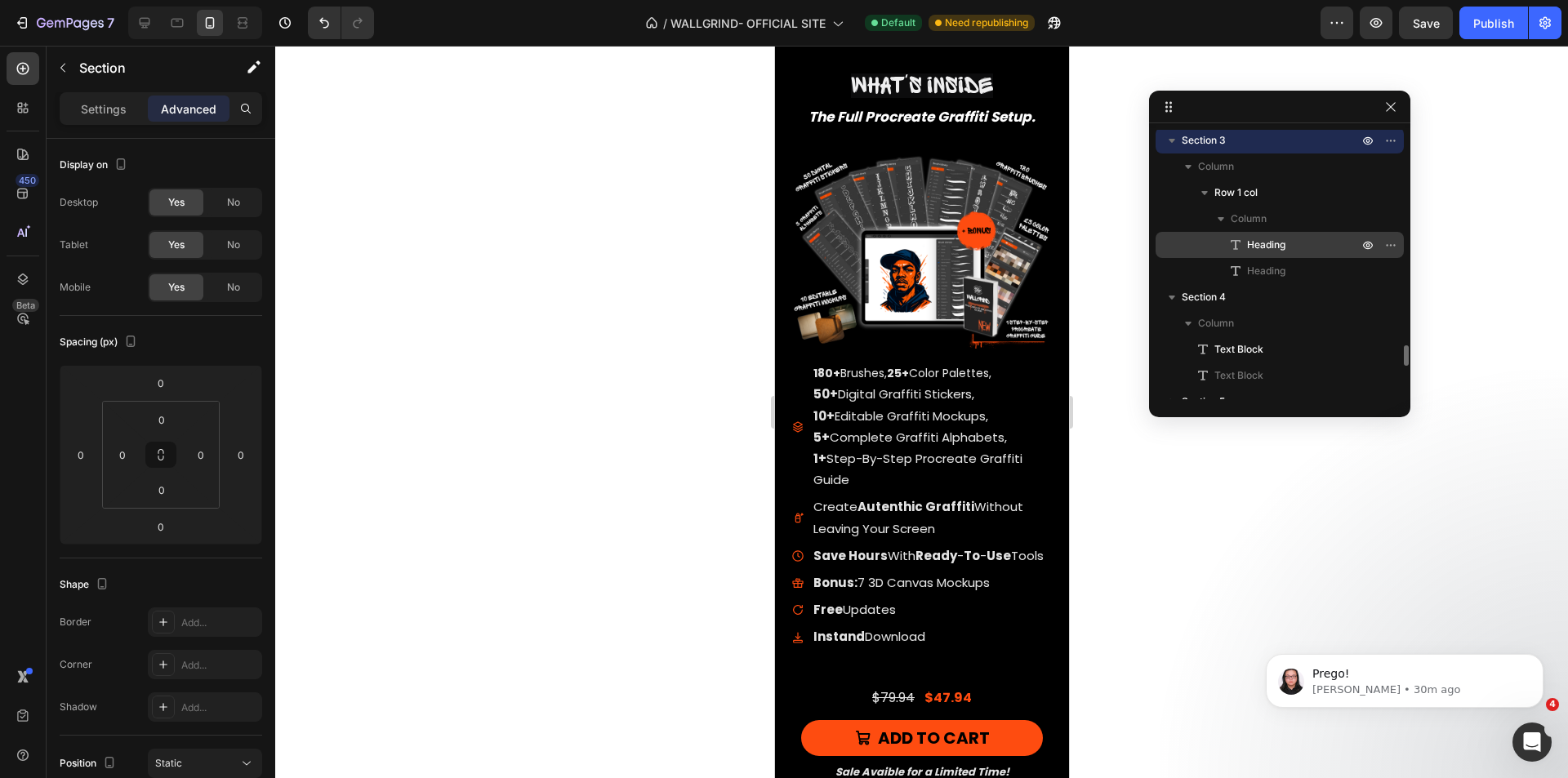
scroll to position [2661, 0]
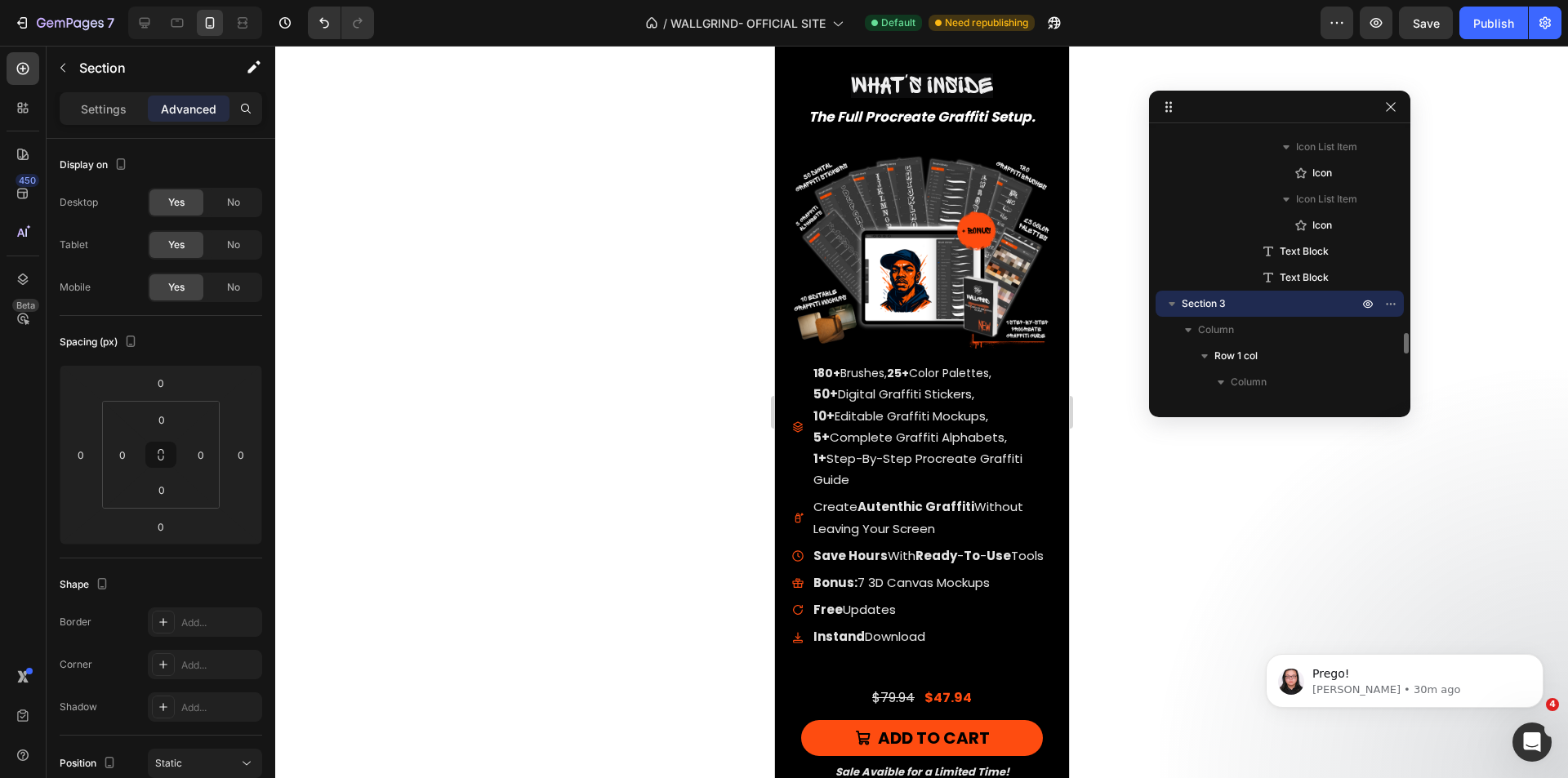
click at [1245, 313] on div "Section 3" at bounding box center [1279, 304] width 235 height 26
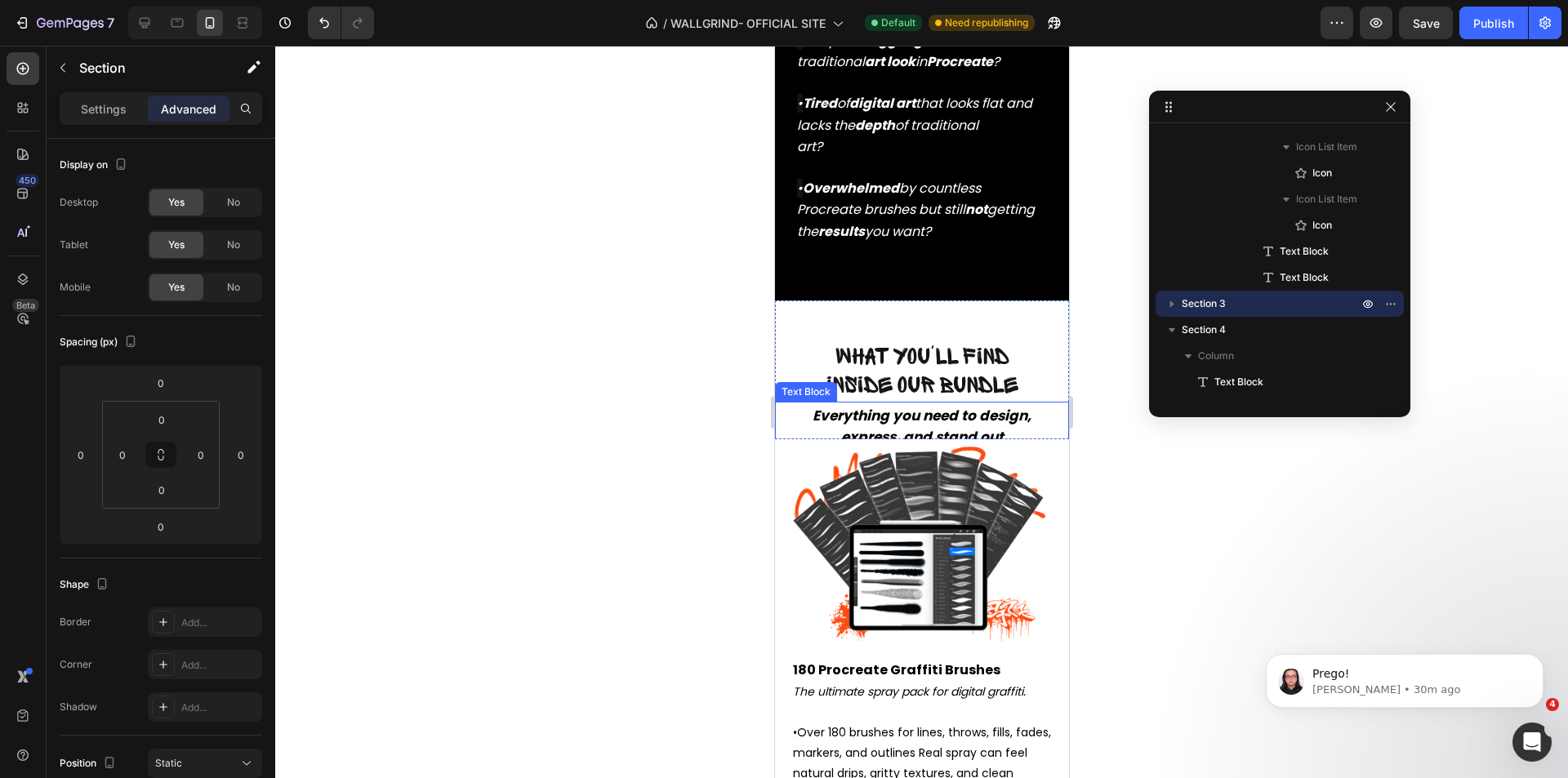
scroll to position [2000, 0]
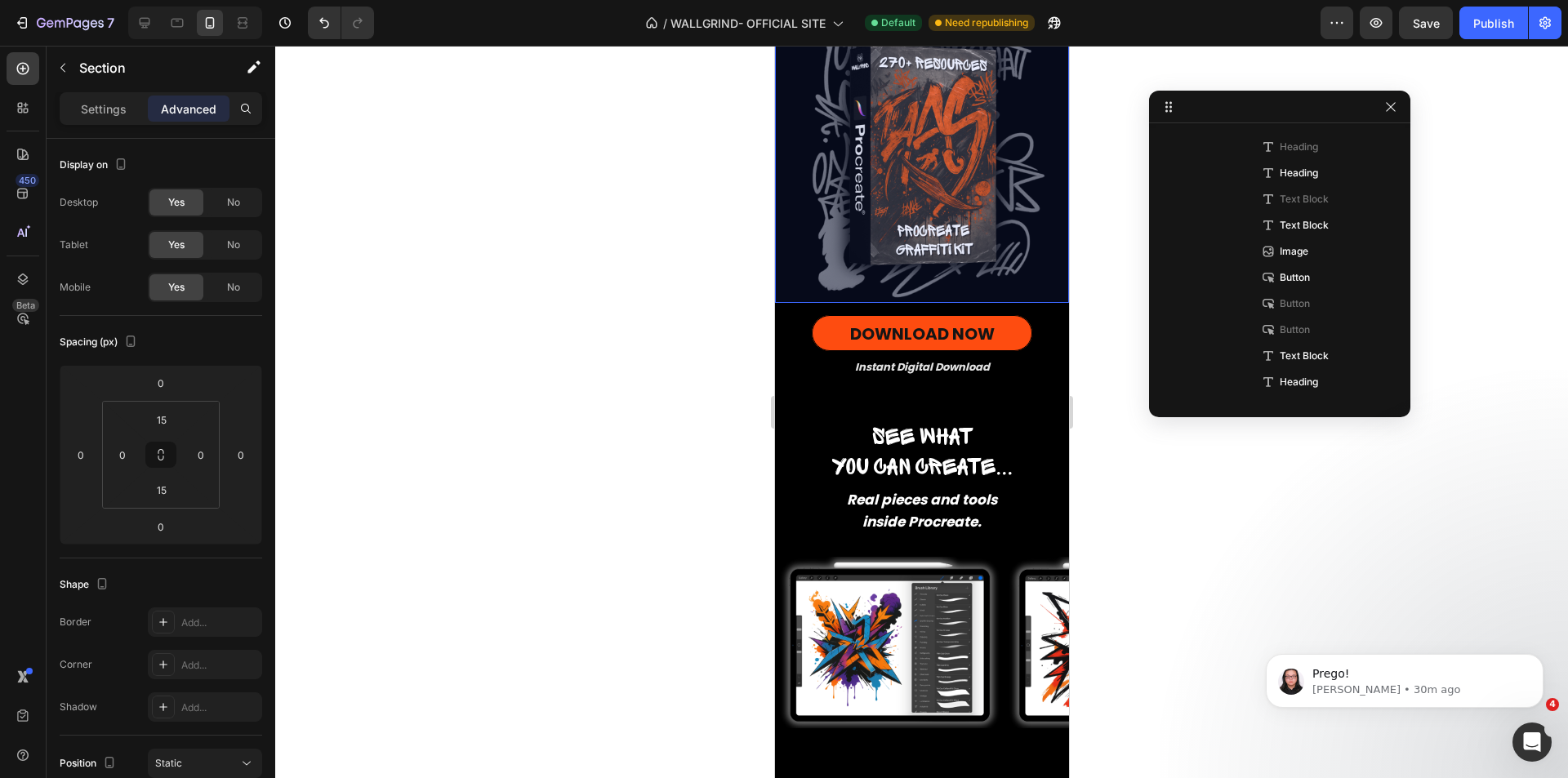
scroll to position [0, 0]
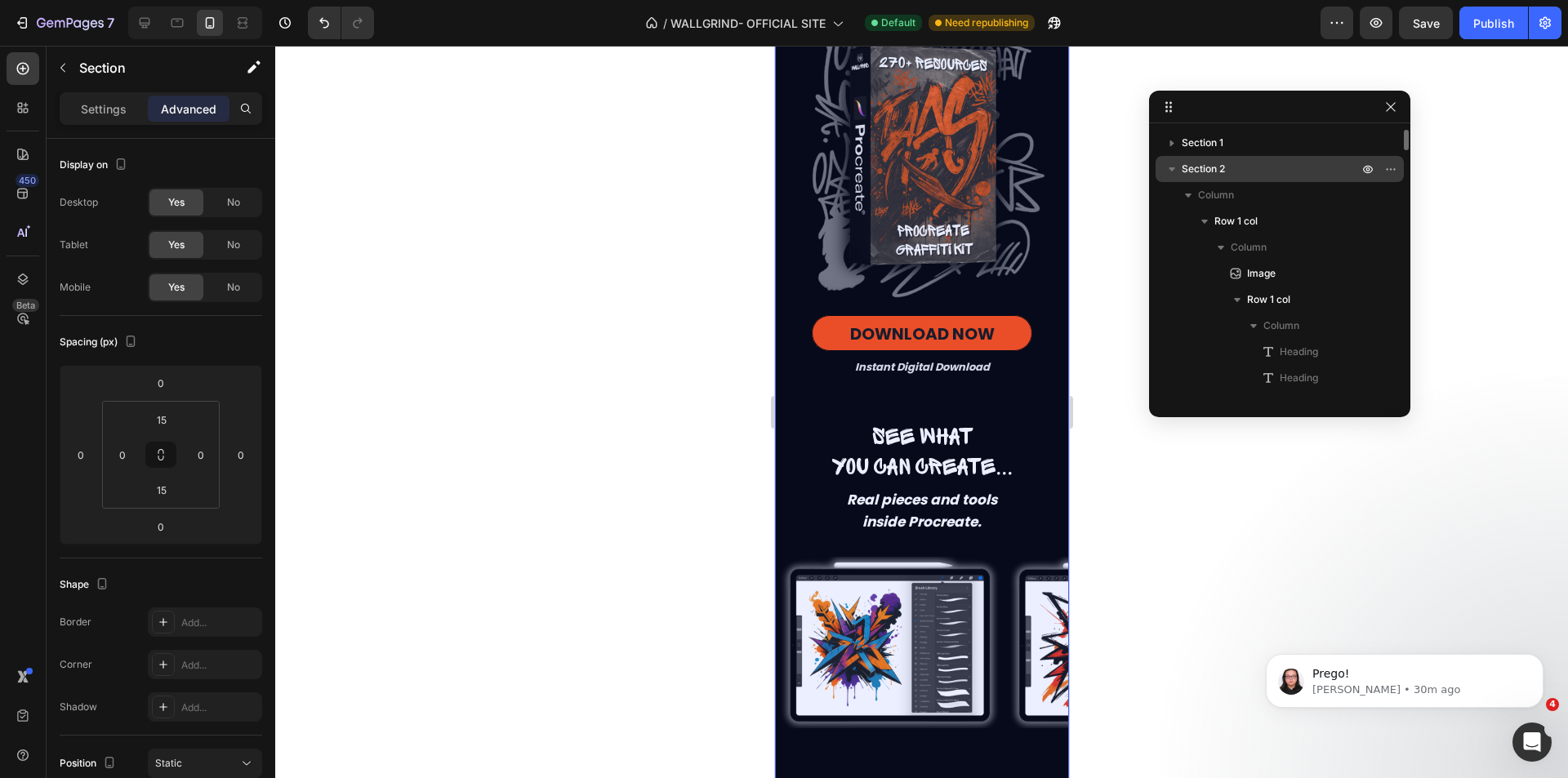
click at [1173, 168] on icon "button" at bounding box center [1171, 169] width 7 height 4
click at [1261, 175] on p "Section 2" at bounding box center [1271, 169] width 179 height 17
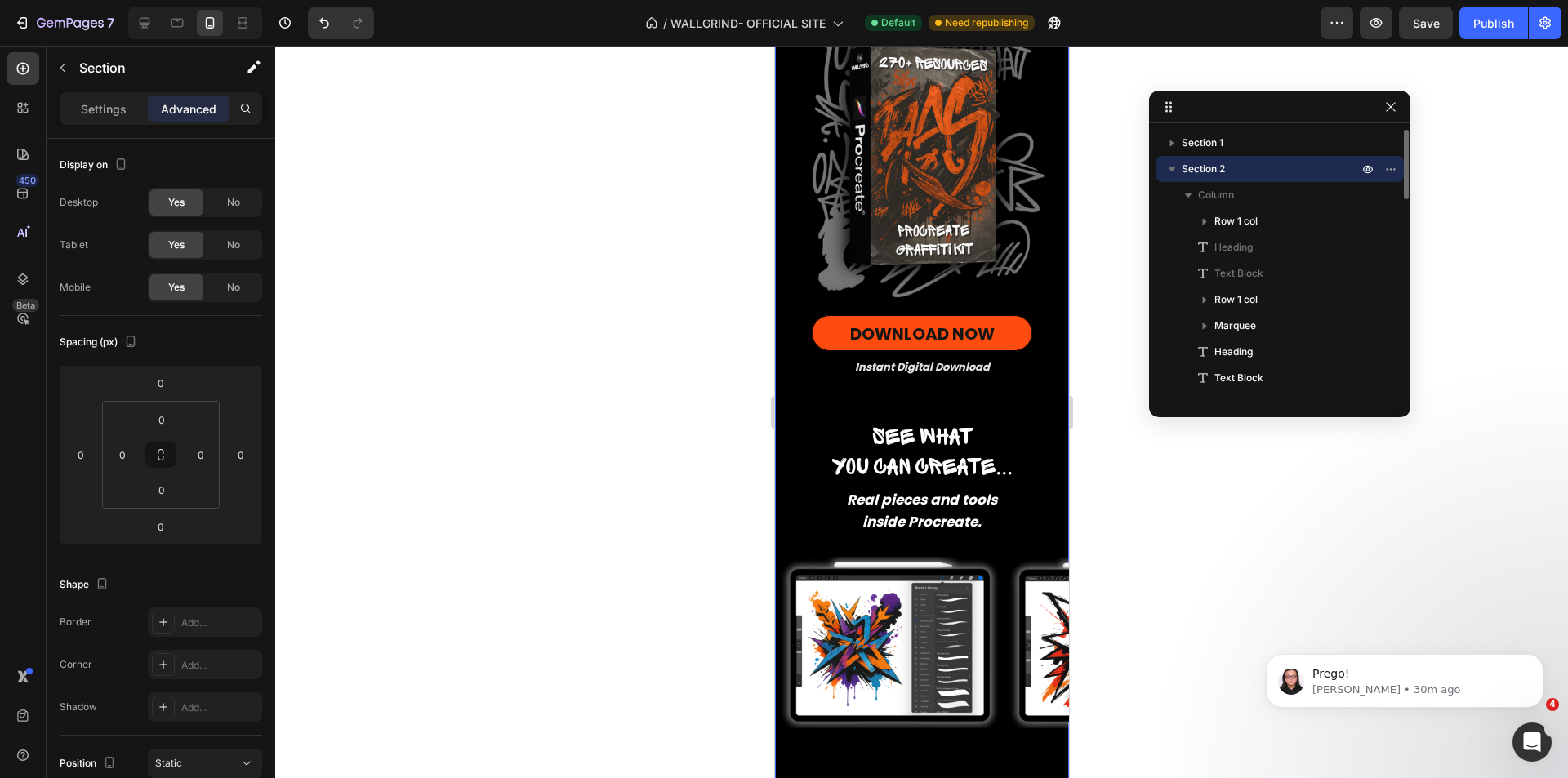
click at [1211, 173] on span "Section 2" at bounding box center [1203, 169] width 44 height 17
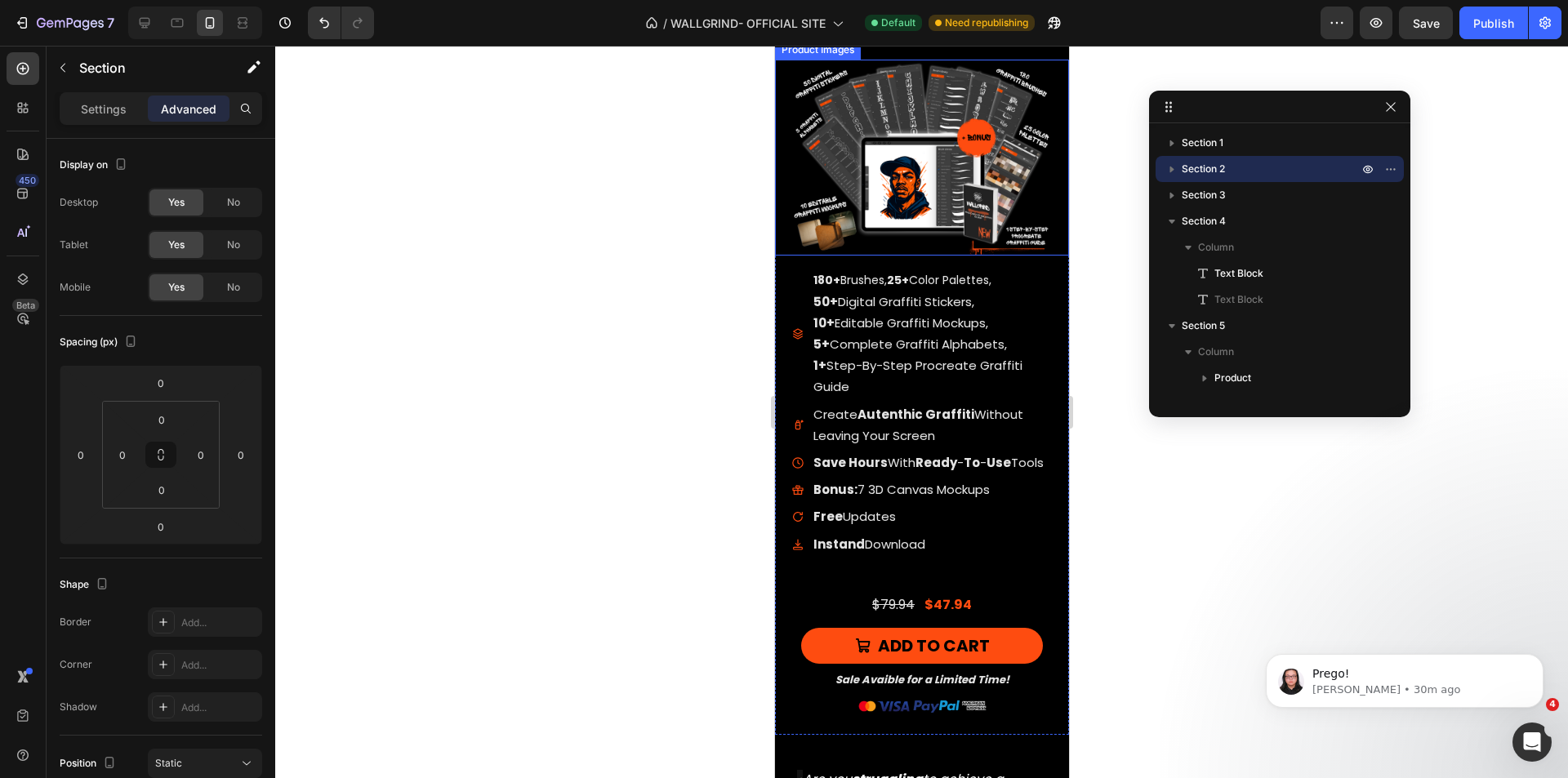
scroll to position [1388, 0]
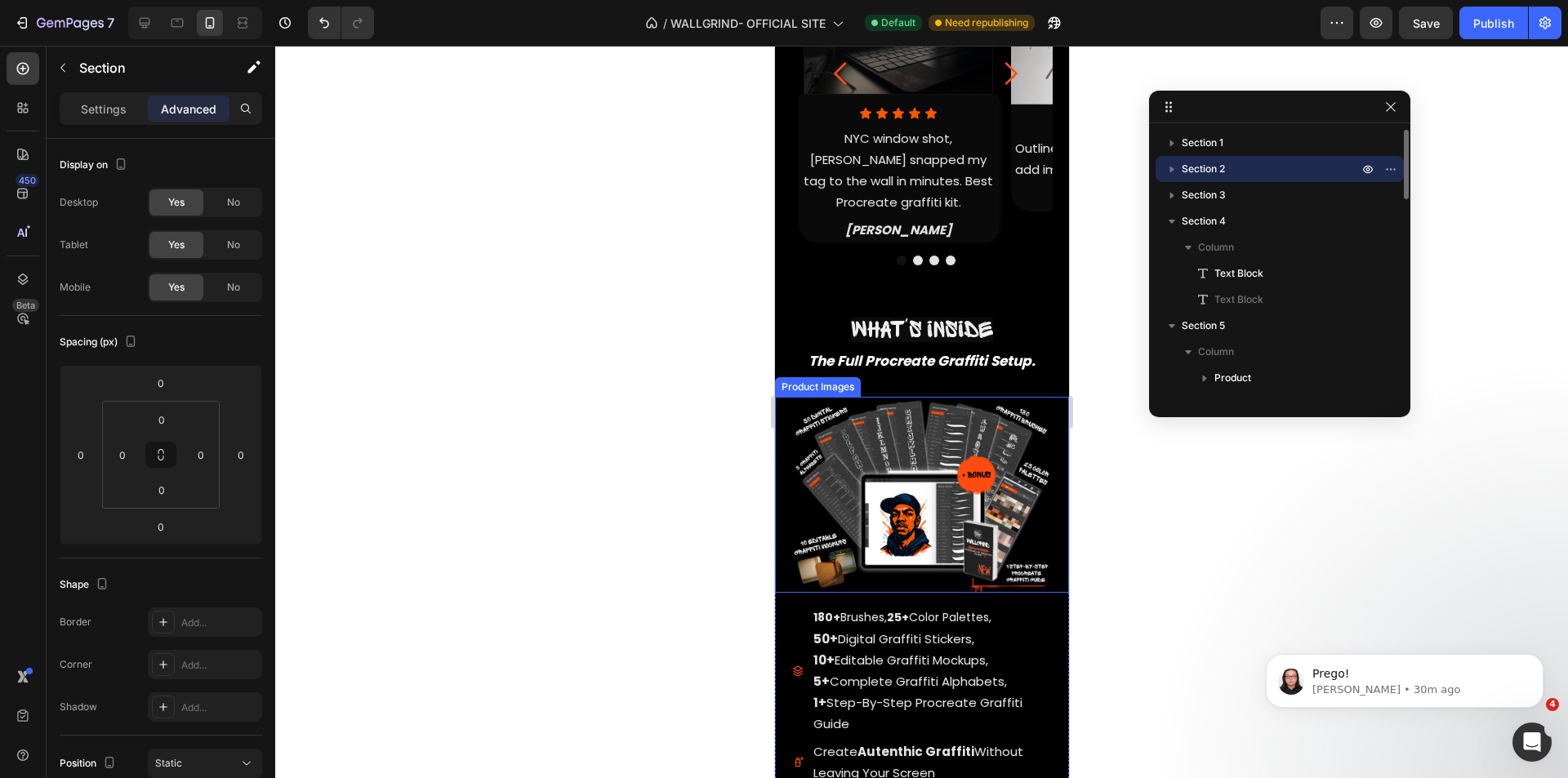
click at [1237, 166] on p "Section 2" at bounding box center [1271, 169] width 179 height 17
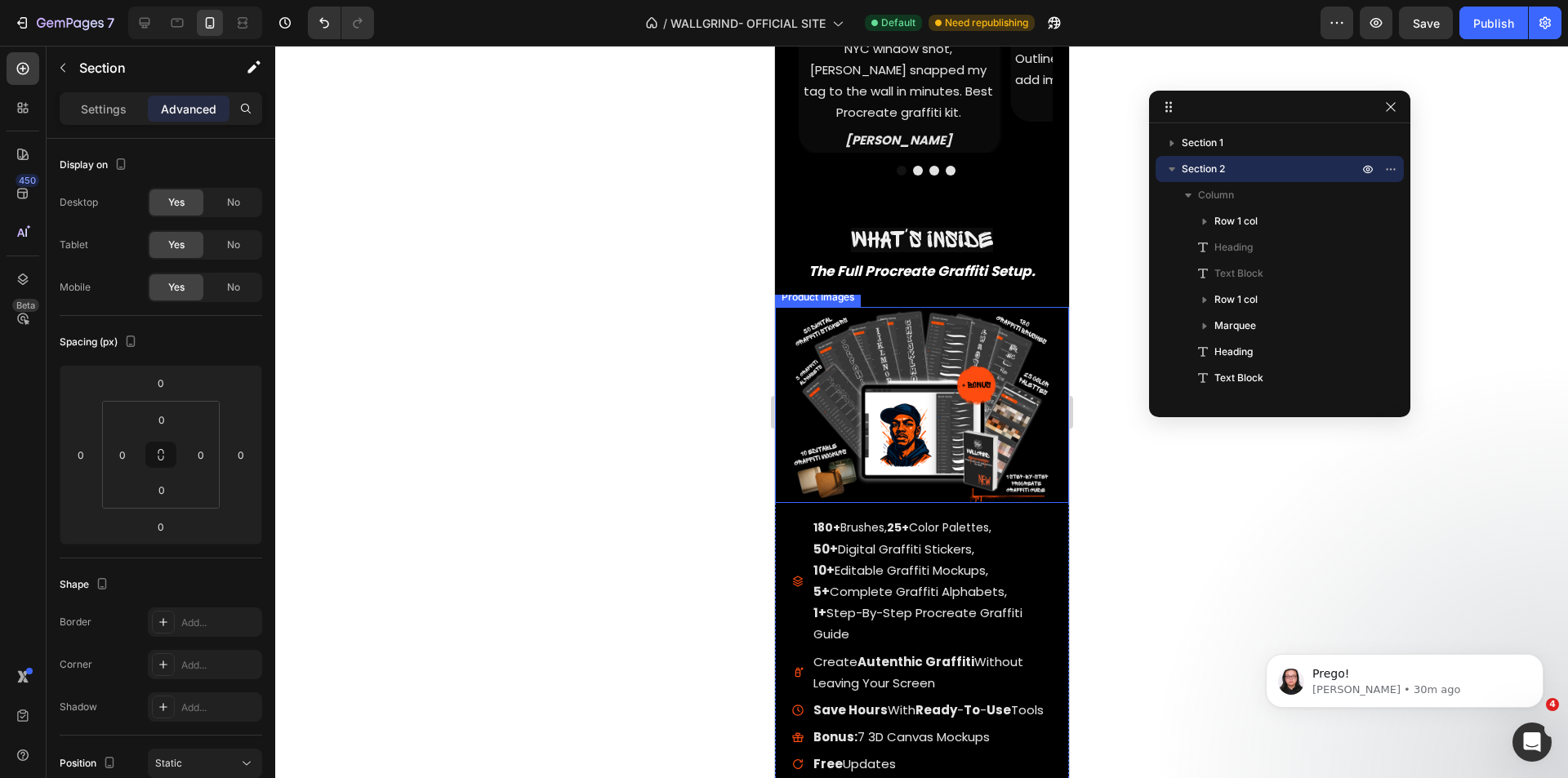
scroll to position [1151, 0]
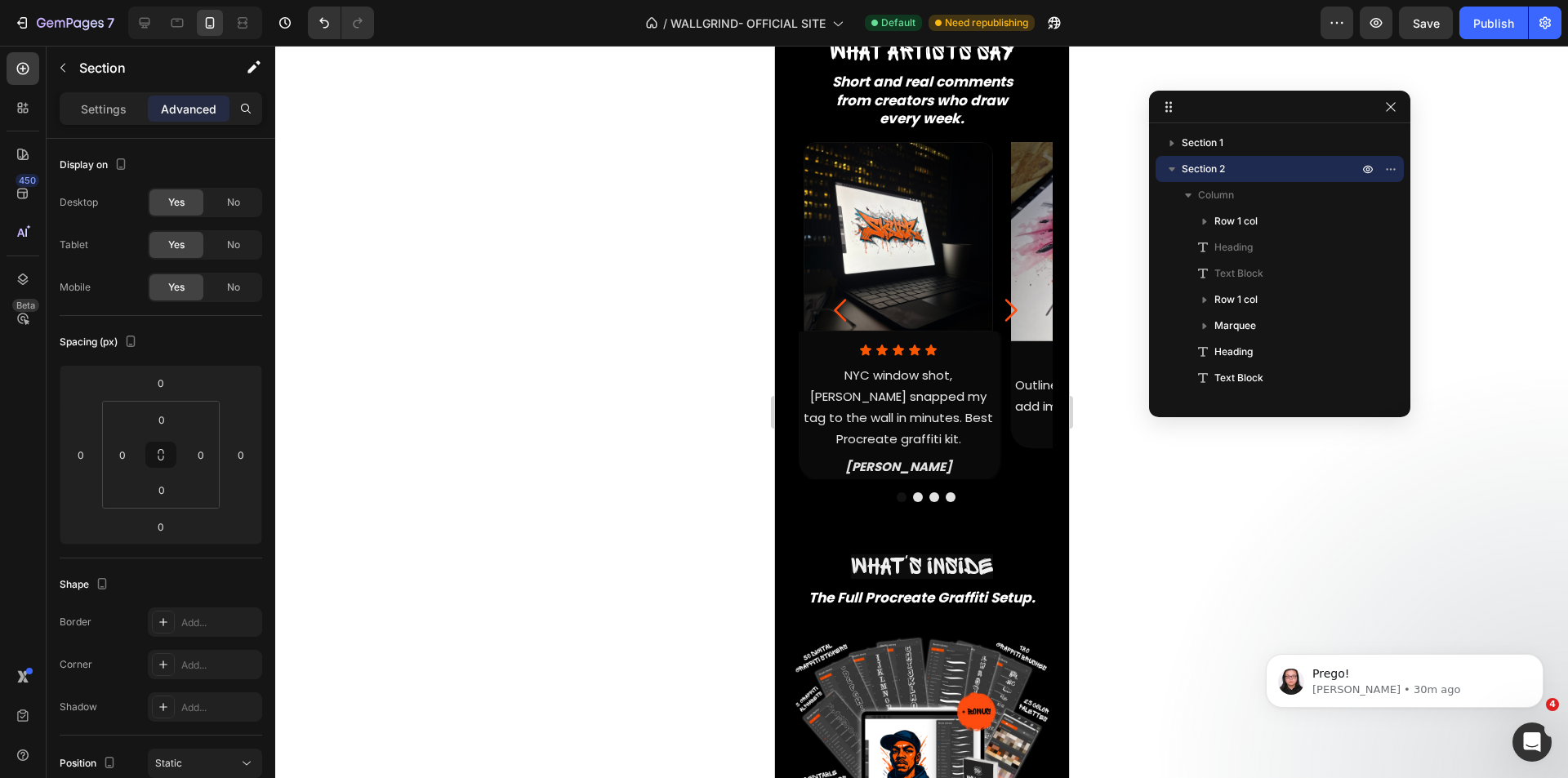
click at [1181, 169] on button "button" at bounding box center [1171, 168] width 20 height 19
click at [1227, 168] on p "Section 2" at bounding box center [1271, 169] width 179 height 17
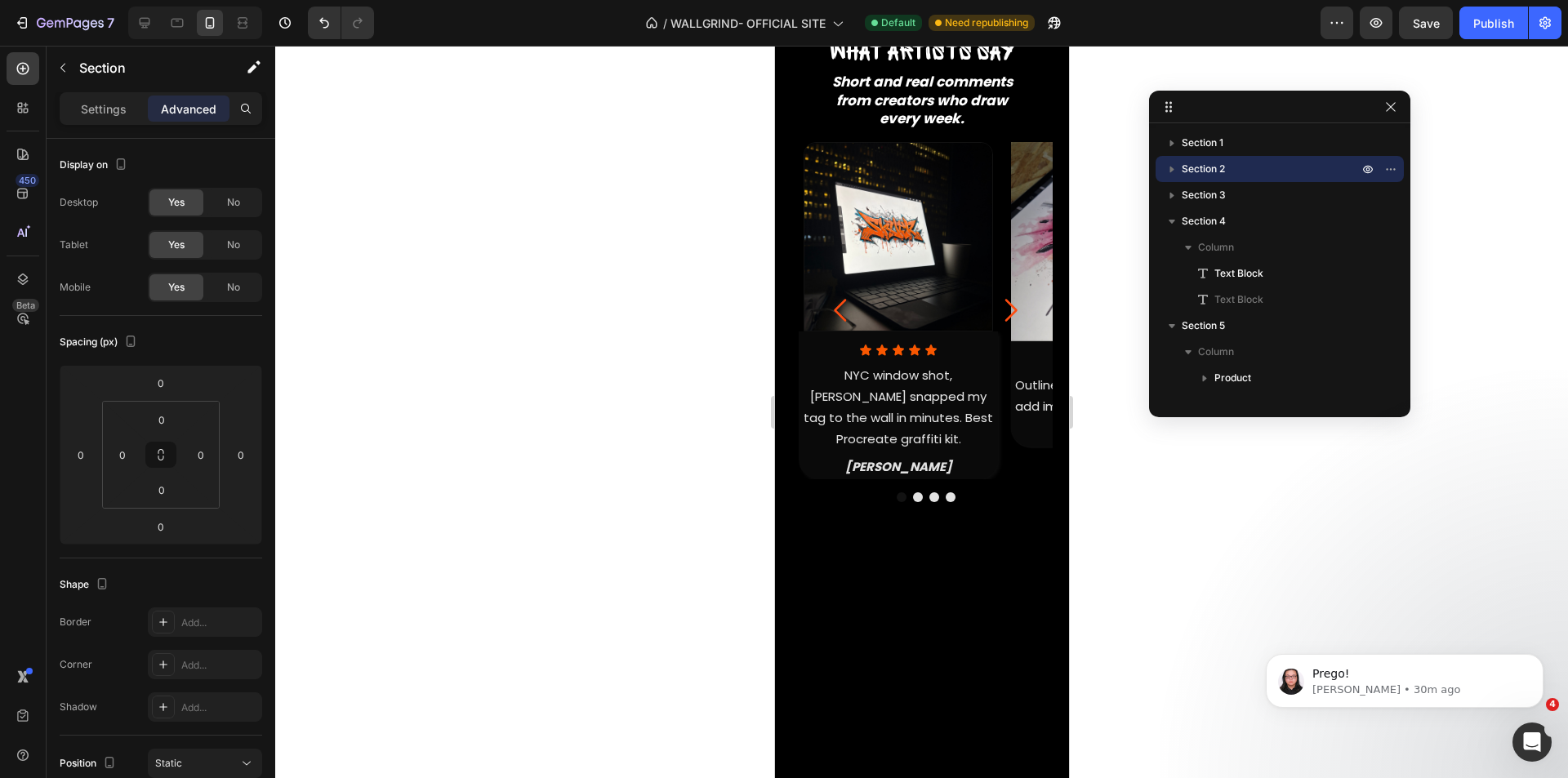
scroll to position [8, 0]
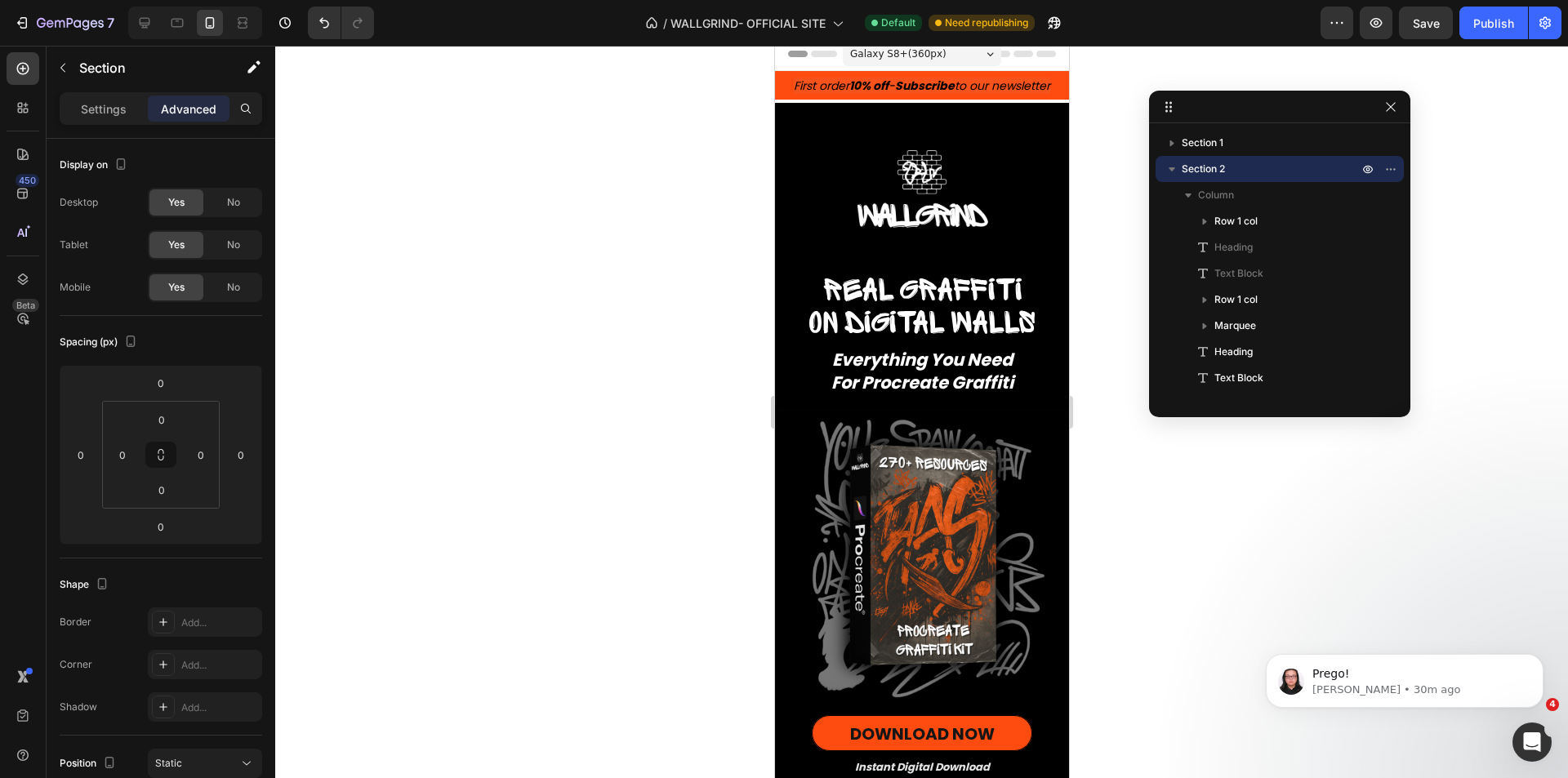
click at [1227, 168] on p "Section 2" at bounding box center [1271, 169] width 179 height 17
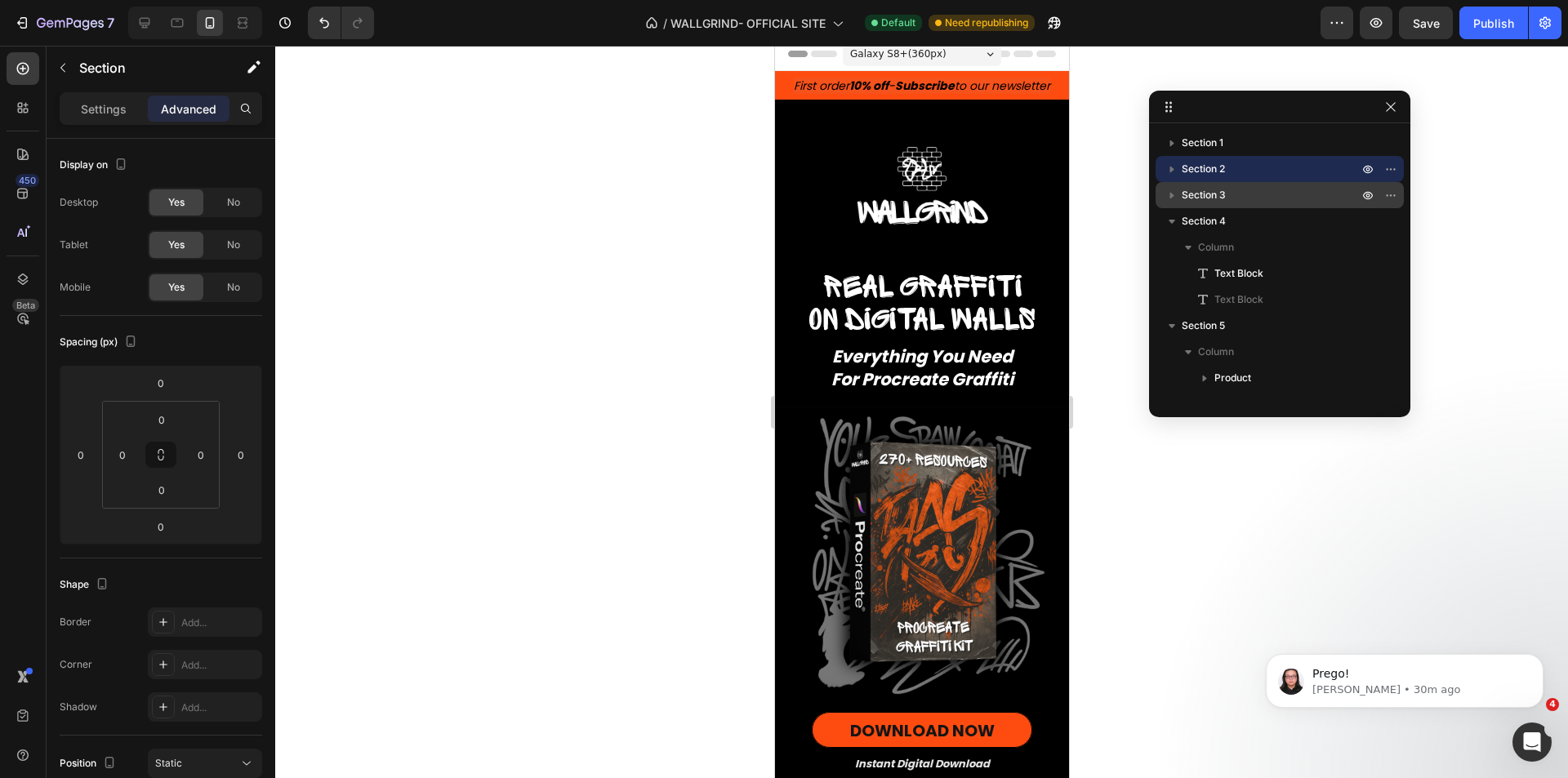
click at [1256, 194] on p "Section 3" at bounding box center [1271, 195] width 179 height 17
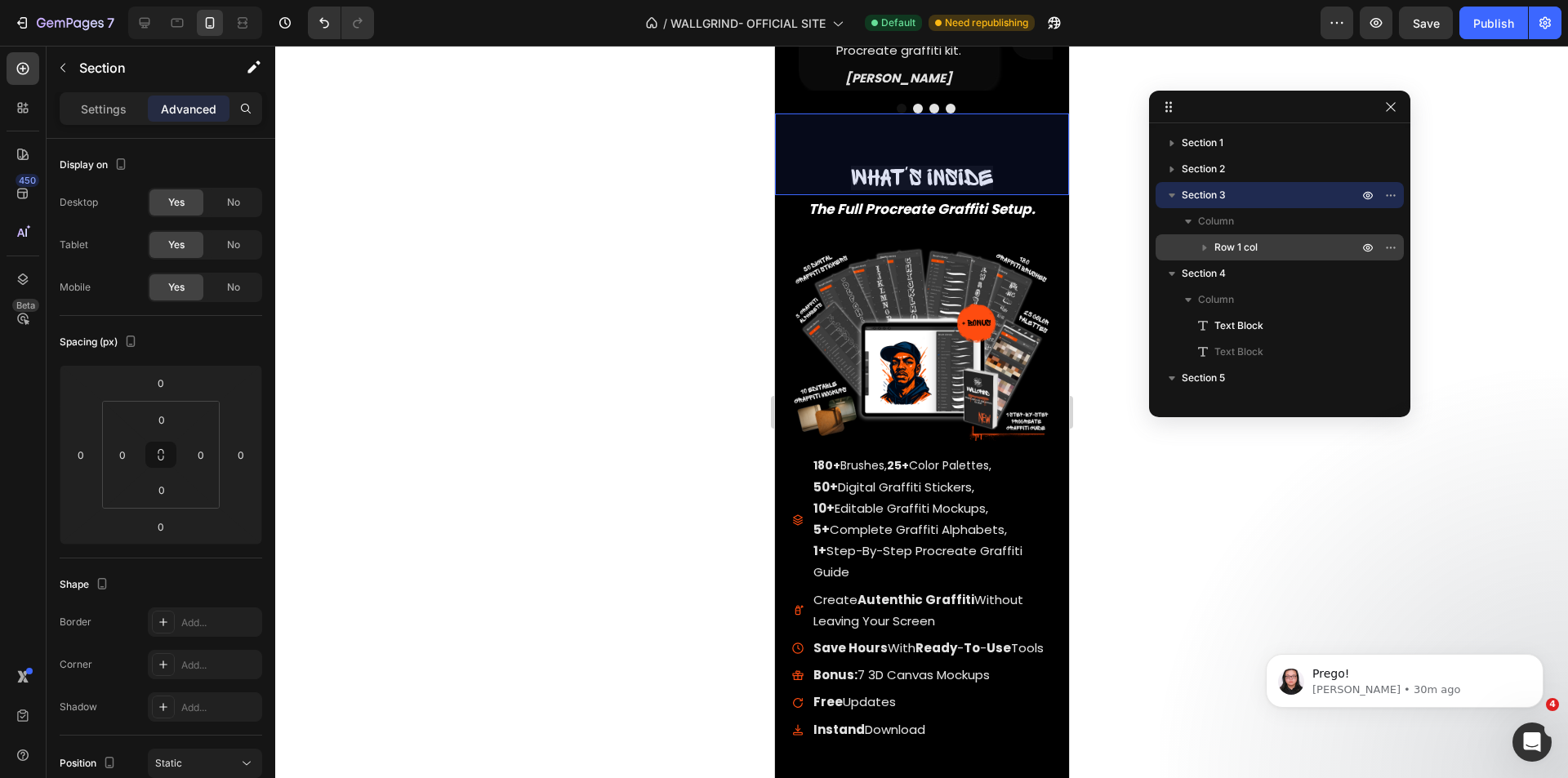
click at [1270, 240] on p "Row 1 col" at bounding box center [1288, 248] width 147 height 17
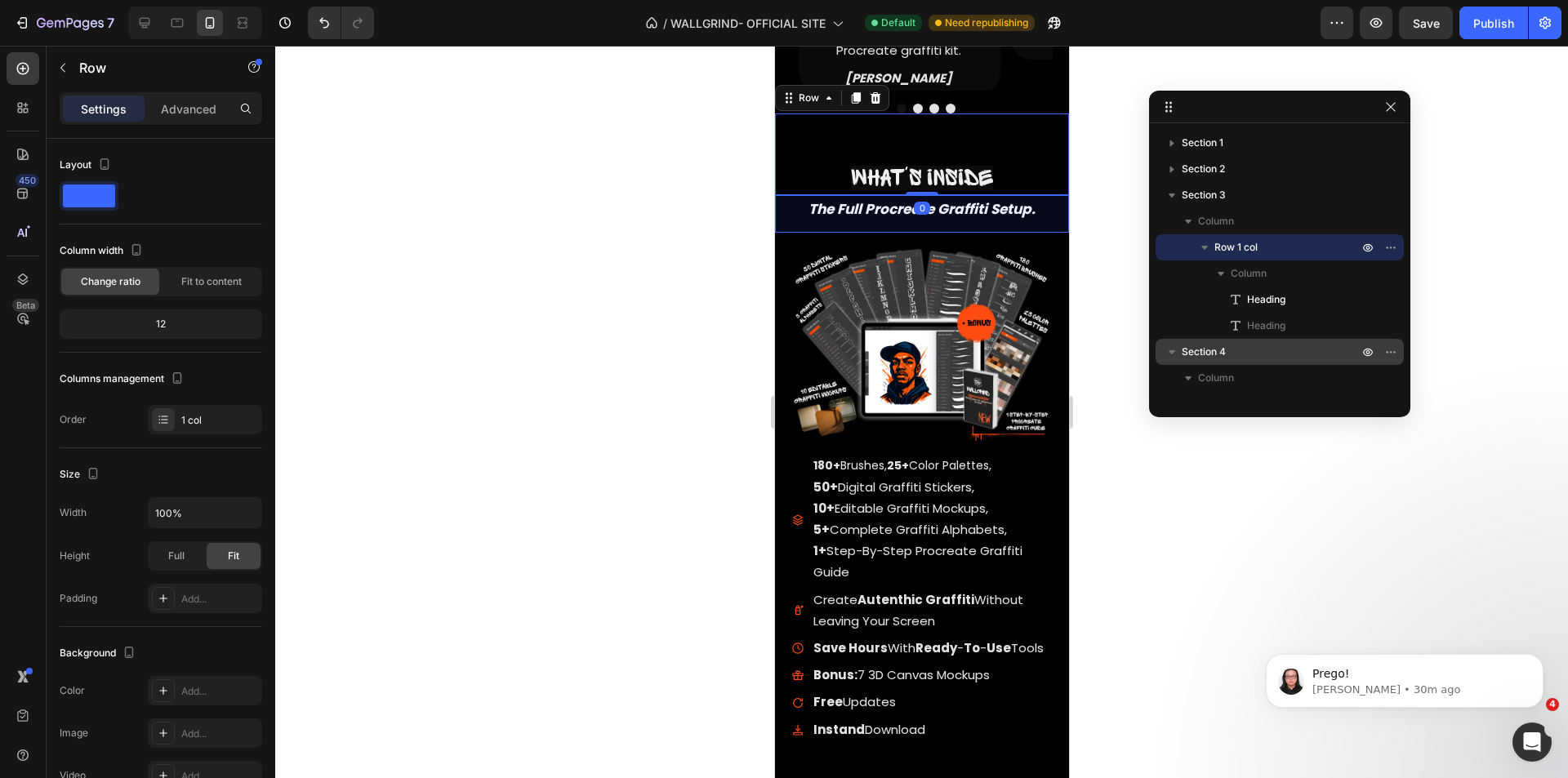
scroll to position [82, 0]
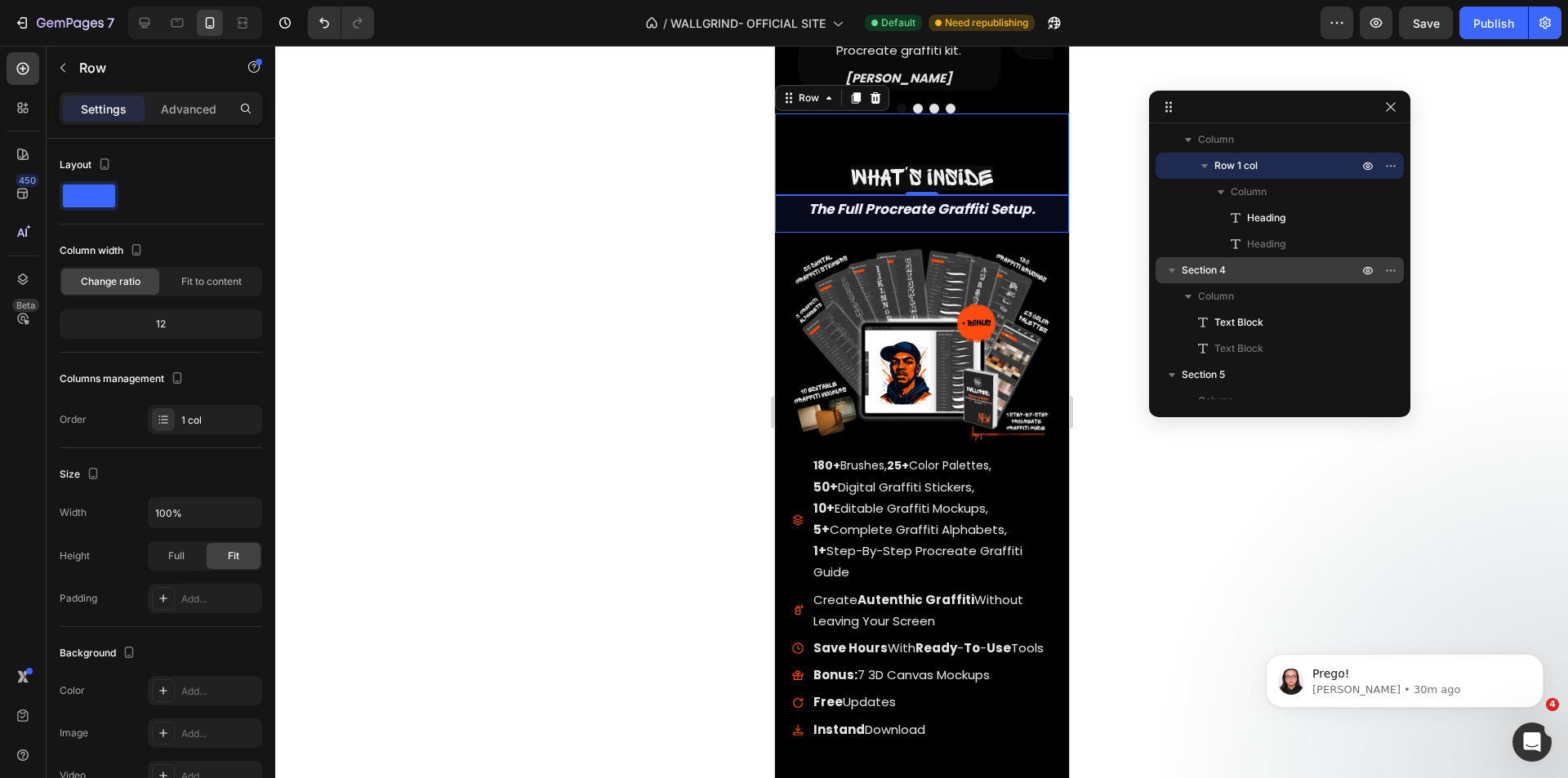
click at [1229, 272] on p "Section 4" at bounding box center [1271, 270] width 179 height 17
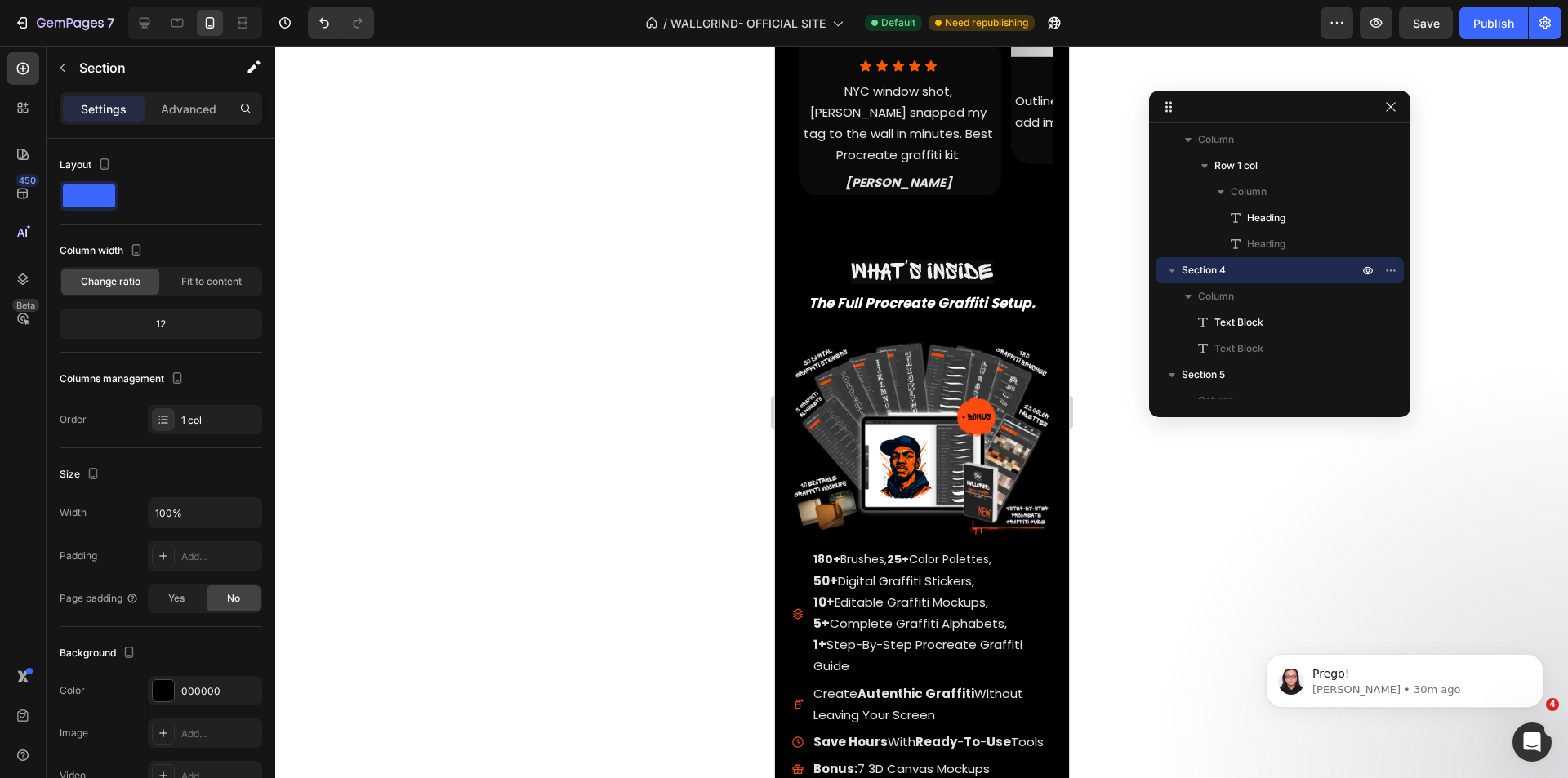
scroll to position [1268, 0]
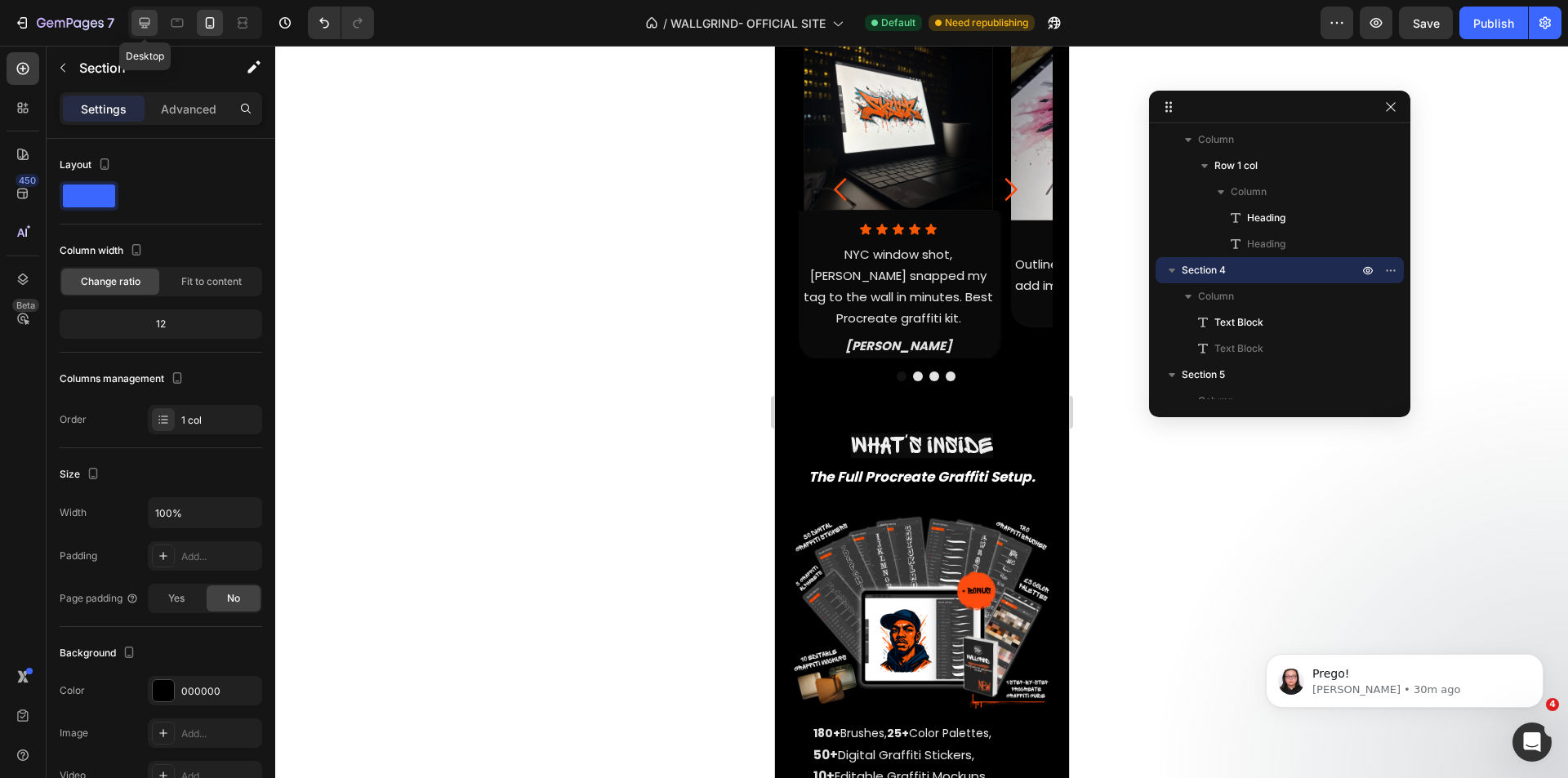
click at [135, 22] on div at bounding box center [145, 23] width 26 height 26
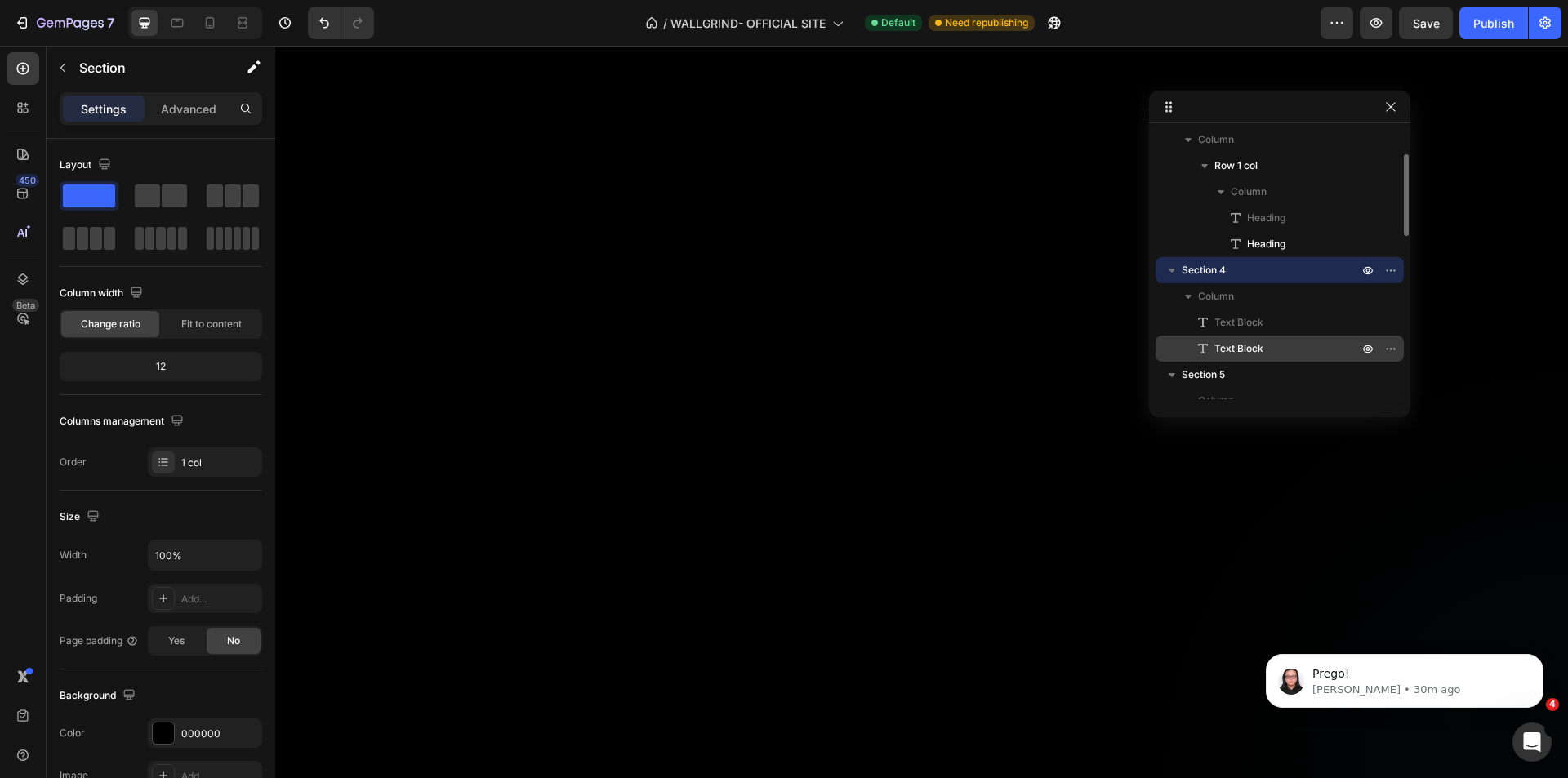
scroll to position [2257, 0]
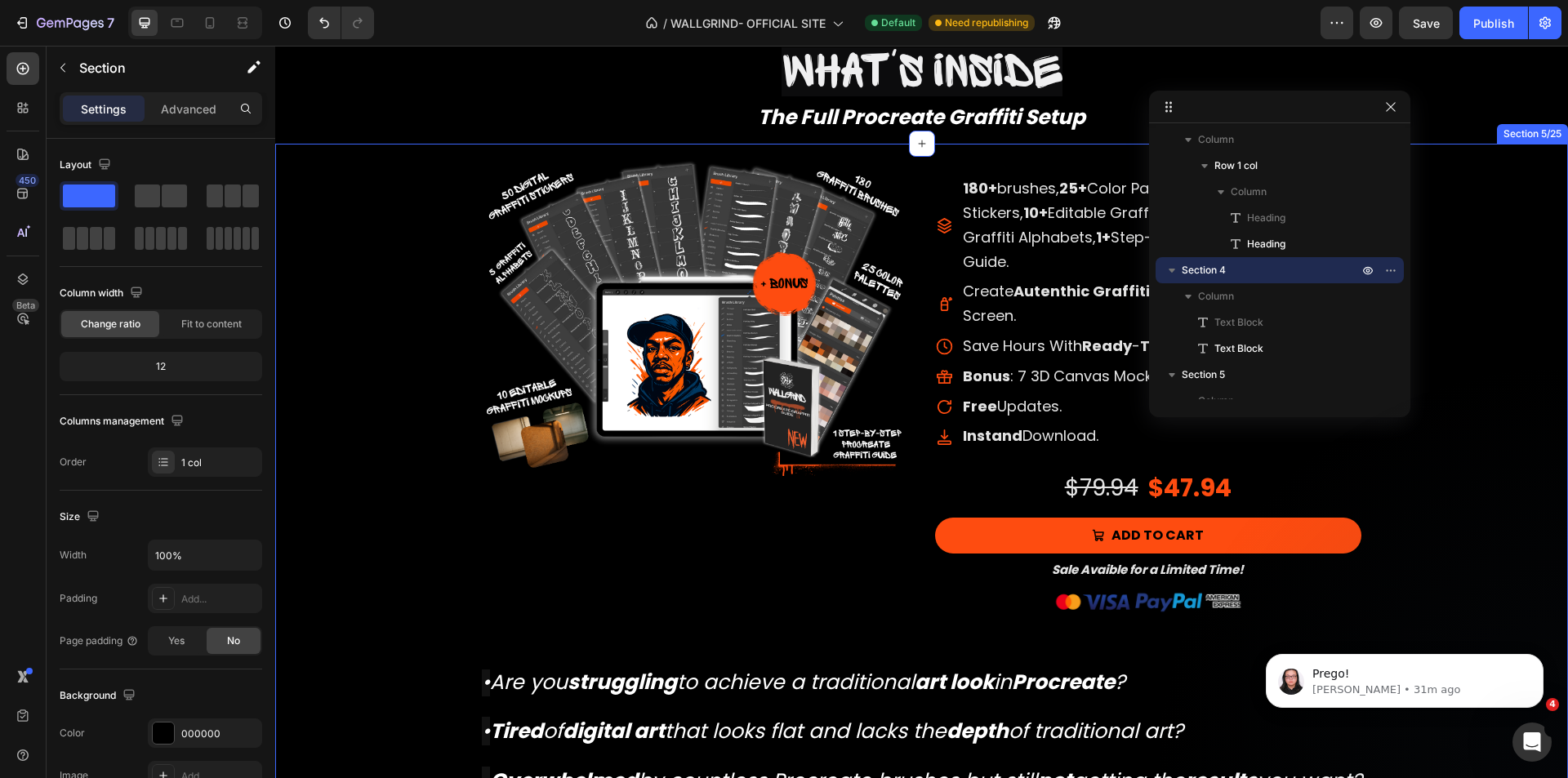
click at [395, 395] on div "Product Images Product Images 180+ Brushes, 25+ Color Palettes, 50+ Digital Gra…" at bounding box center [921, 497] width 1293 height 682
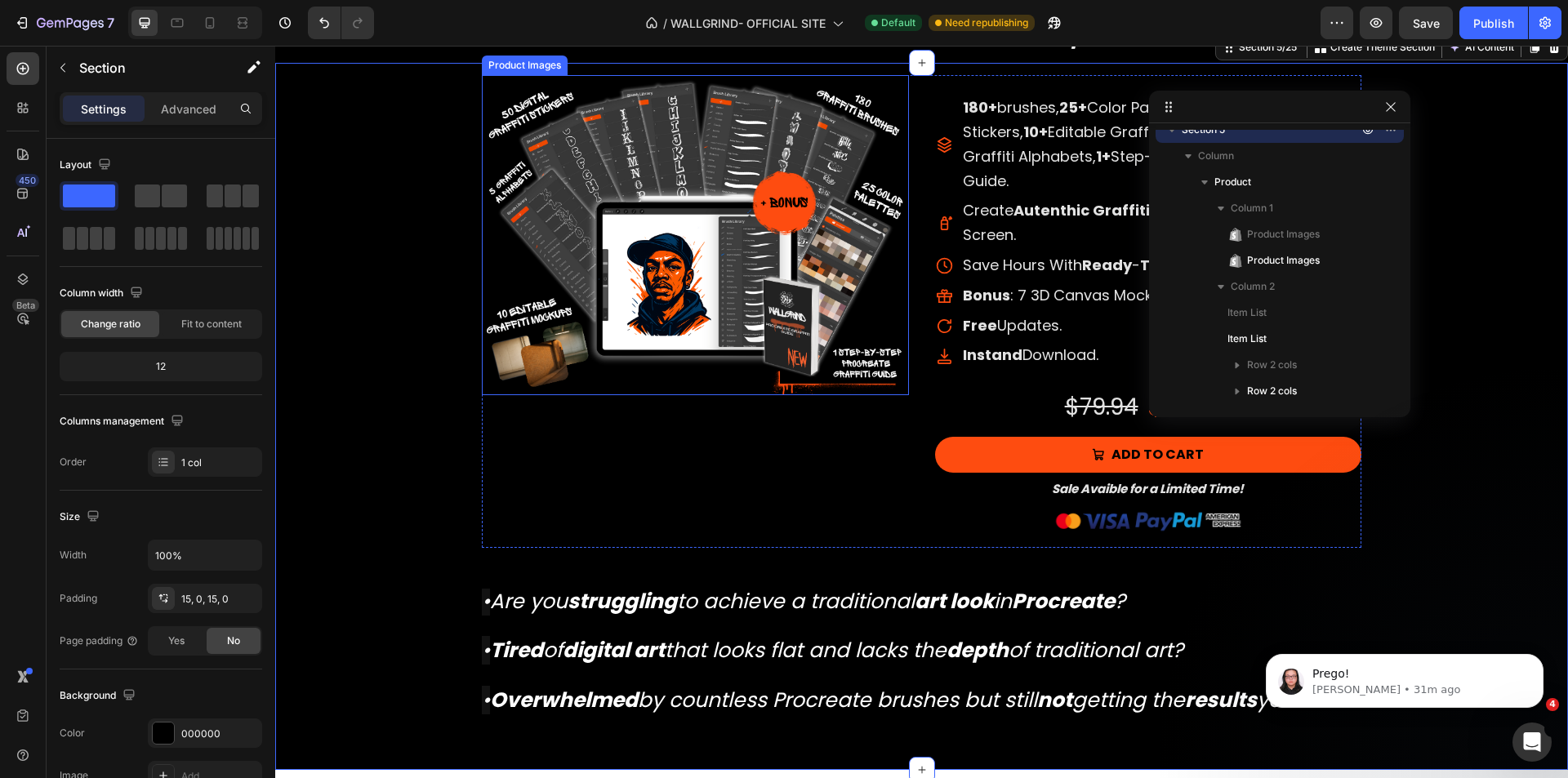
scroll to position [2175, 0]
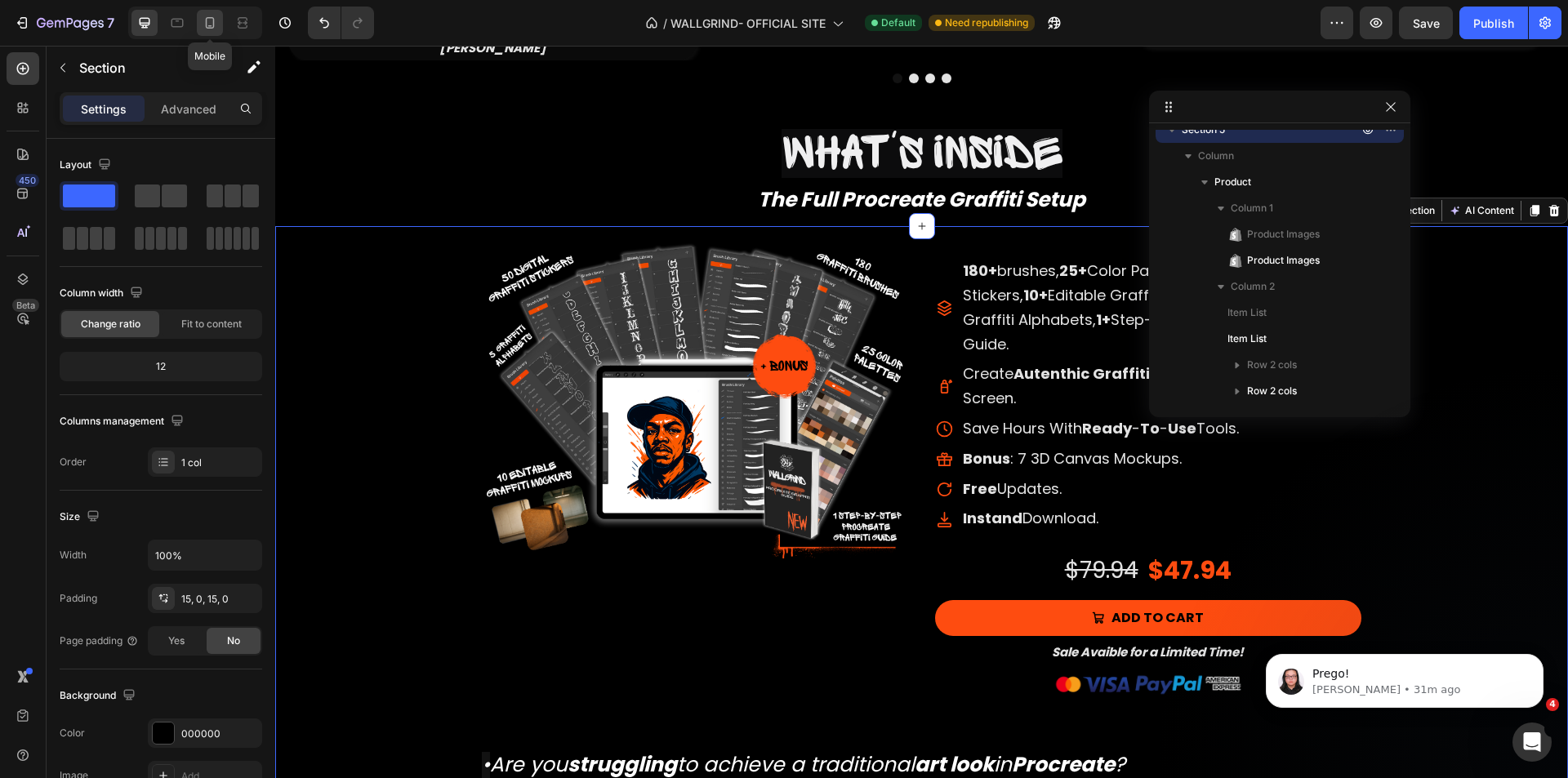
click at [212, 24] on icon at bounding box center [210, 23] width 17 height 17
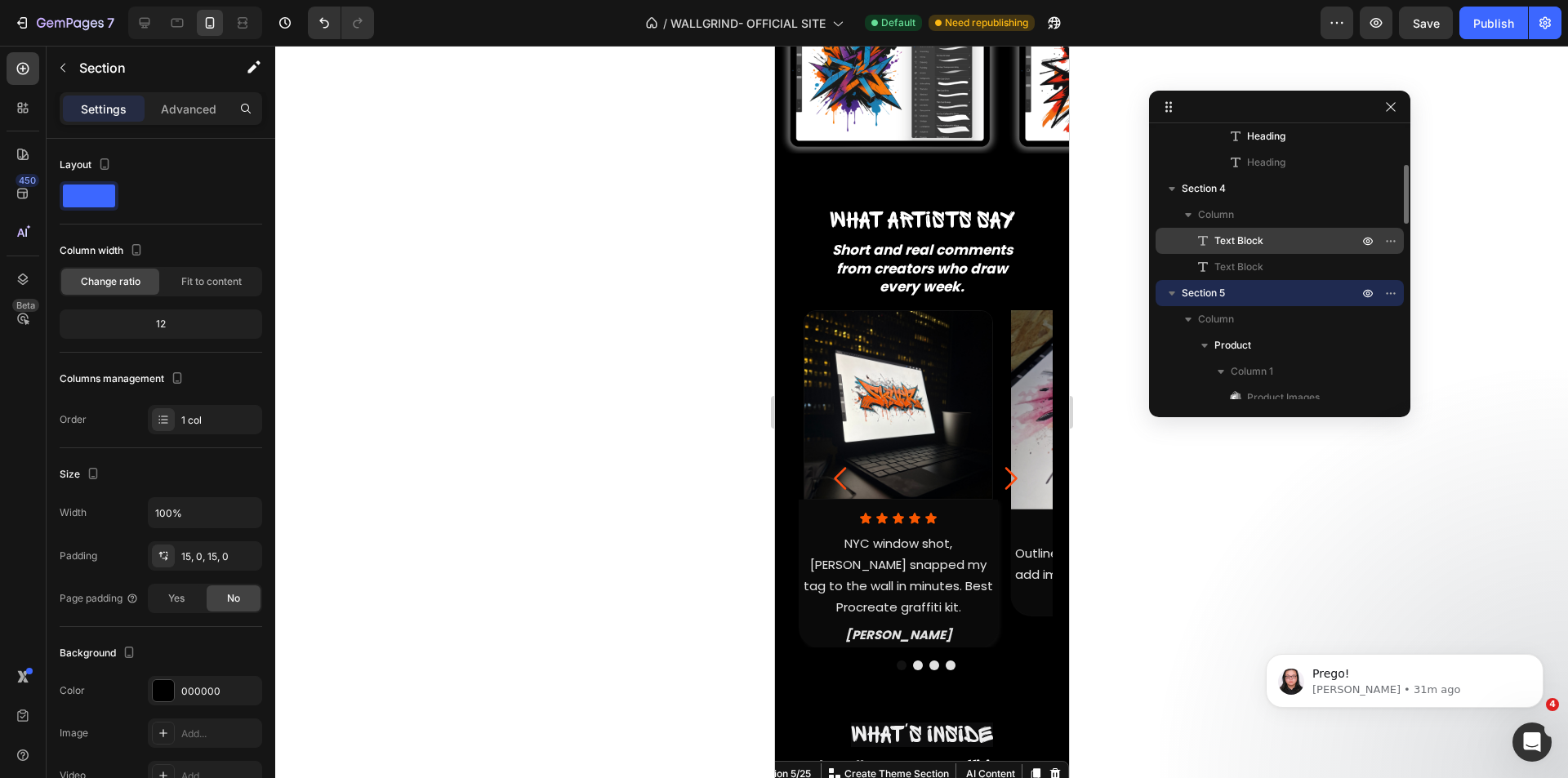
scroll to position [82, 0]
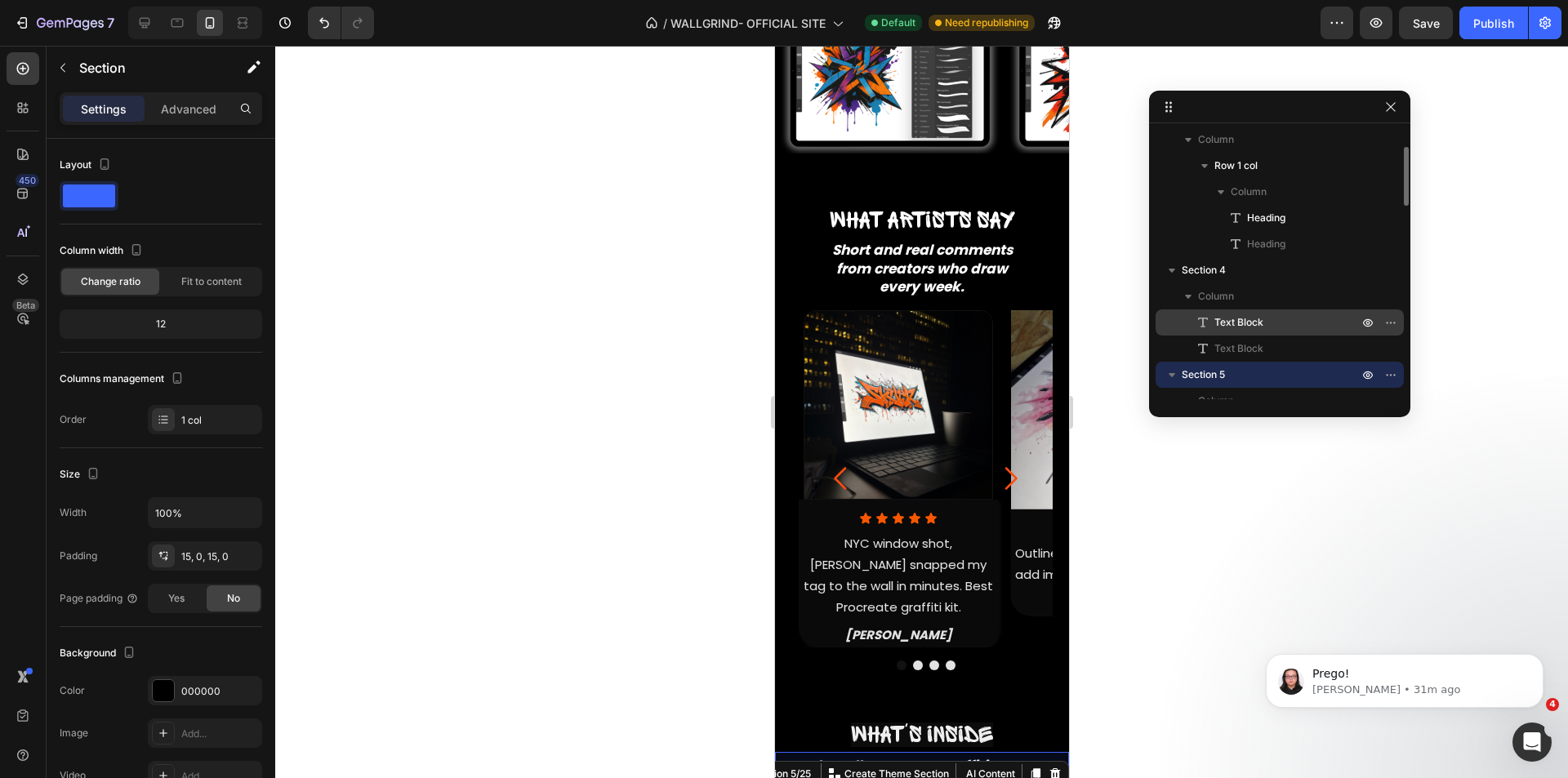
click at [1230, 322] on span "Text Block" at bounding box center [1239, 323] width 49 height 17
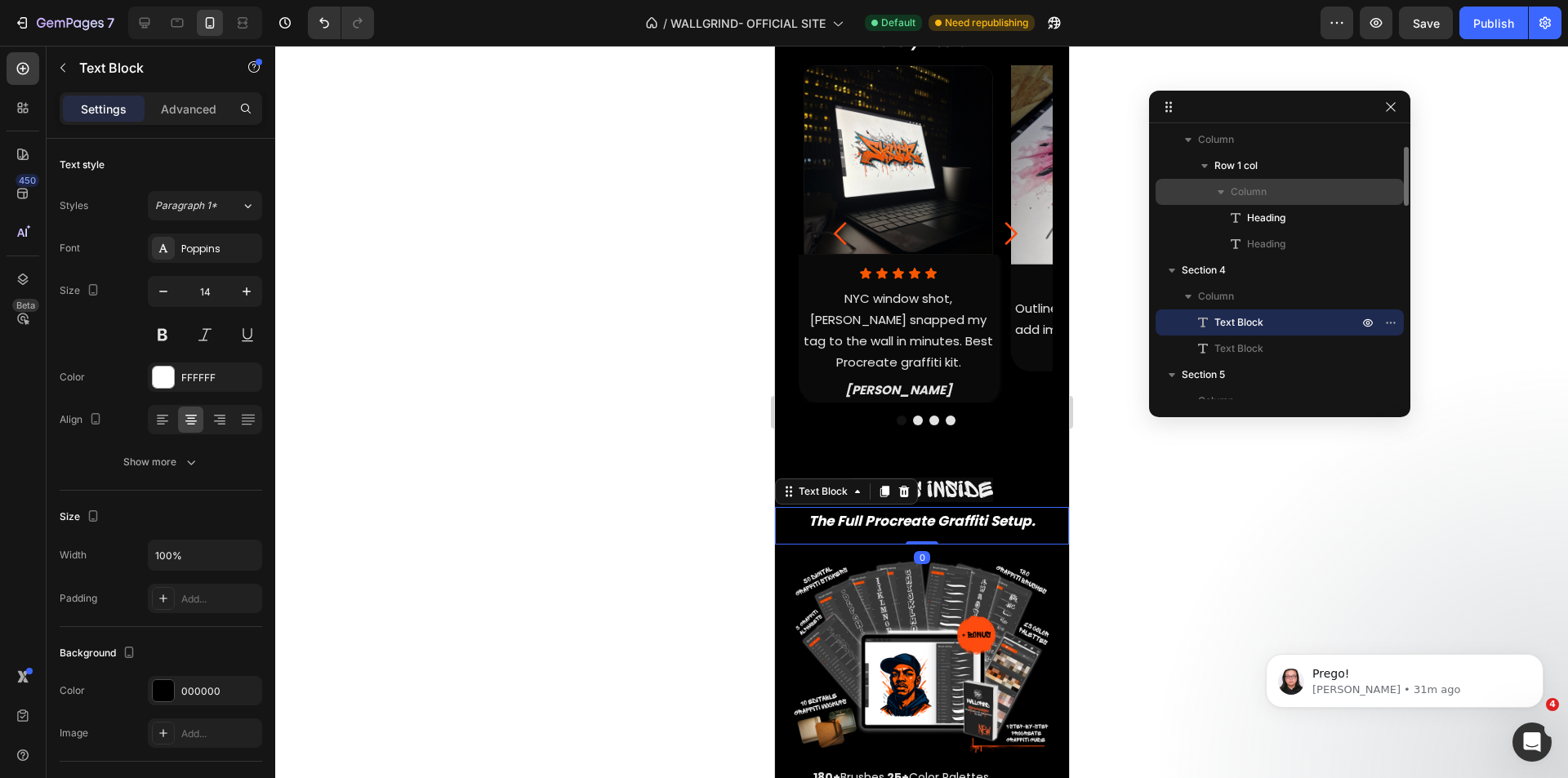
scroll to position [0, 0]
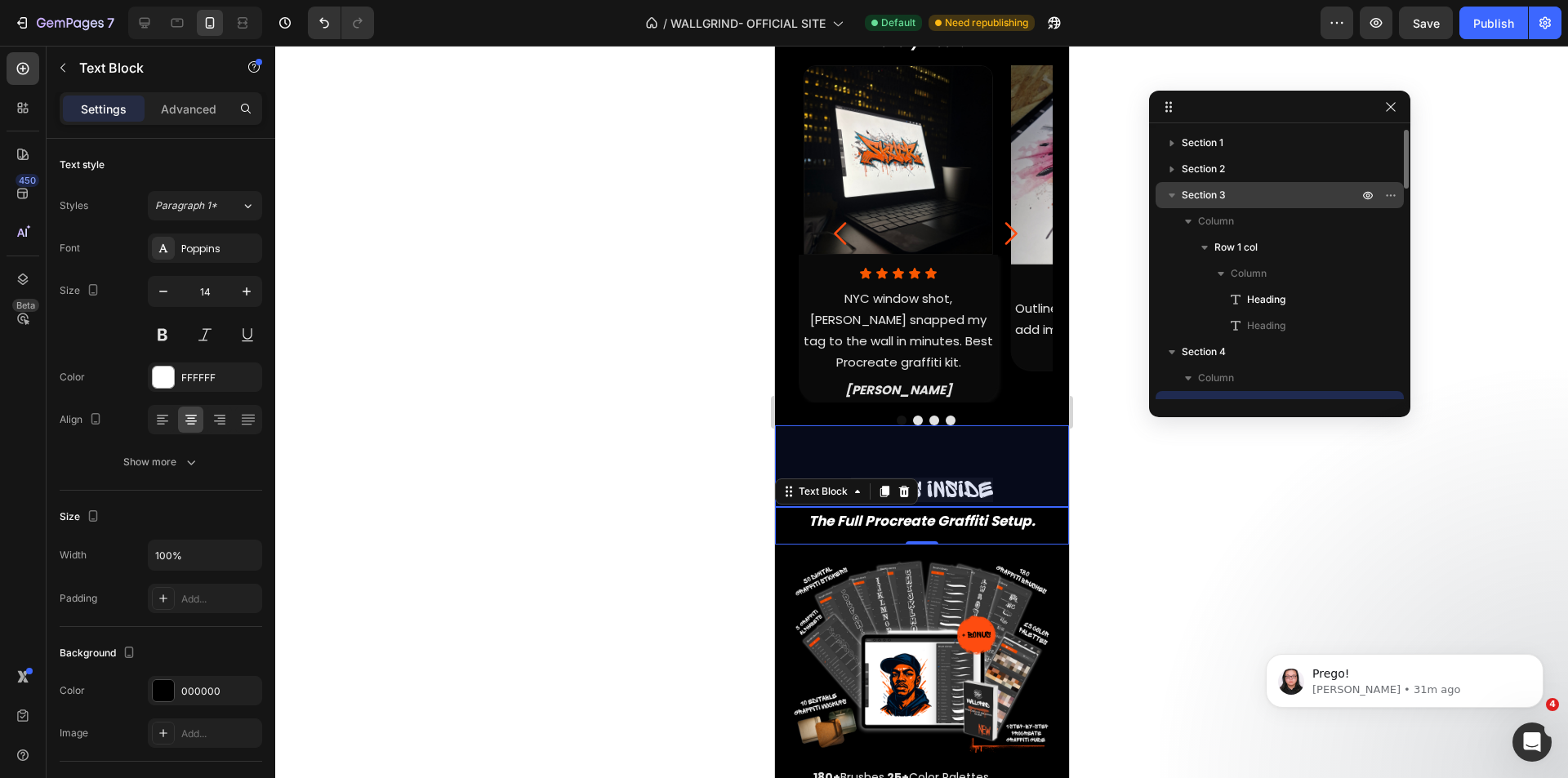
click at [1228, 202] on p "Section 3" at bounding box center [1271, 195] width 179 height 17
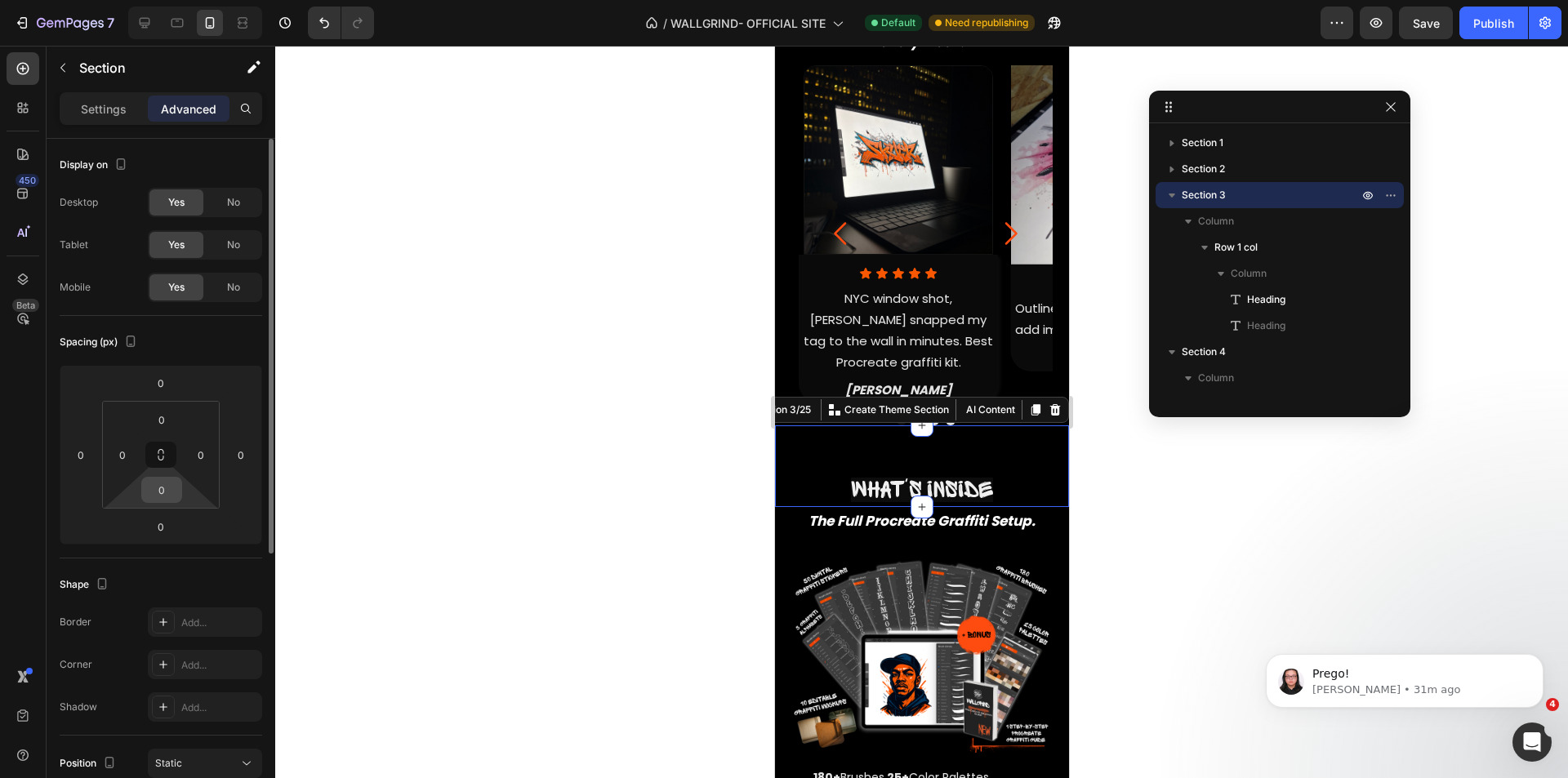
click at [175, 495] on input "0" at bounding box center [162, 489] width 33 height 24
type input "90"
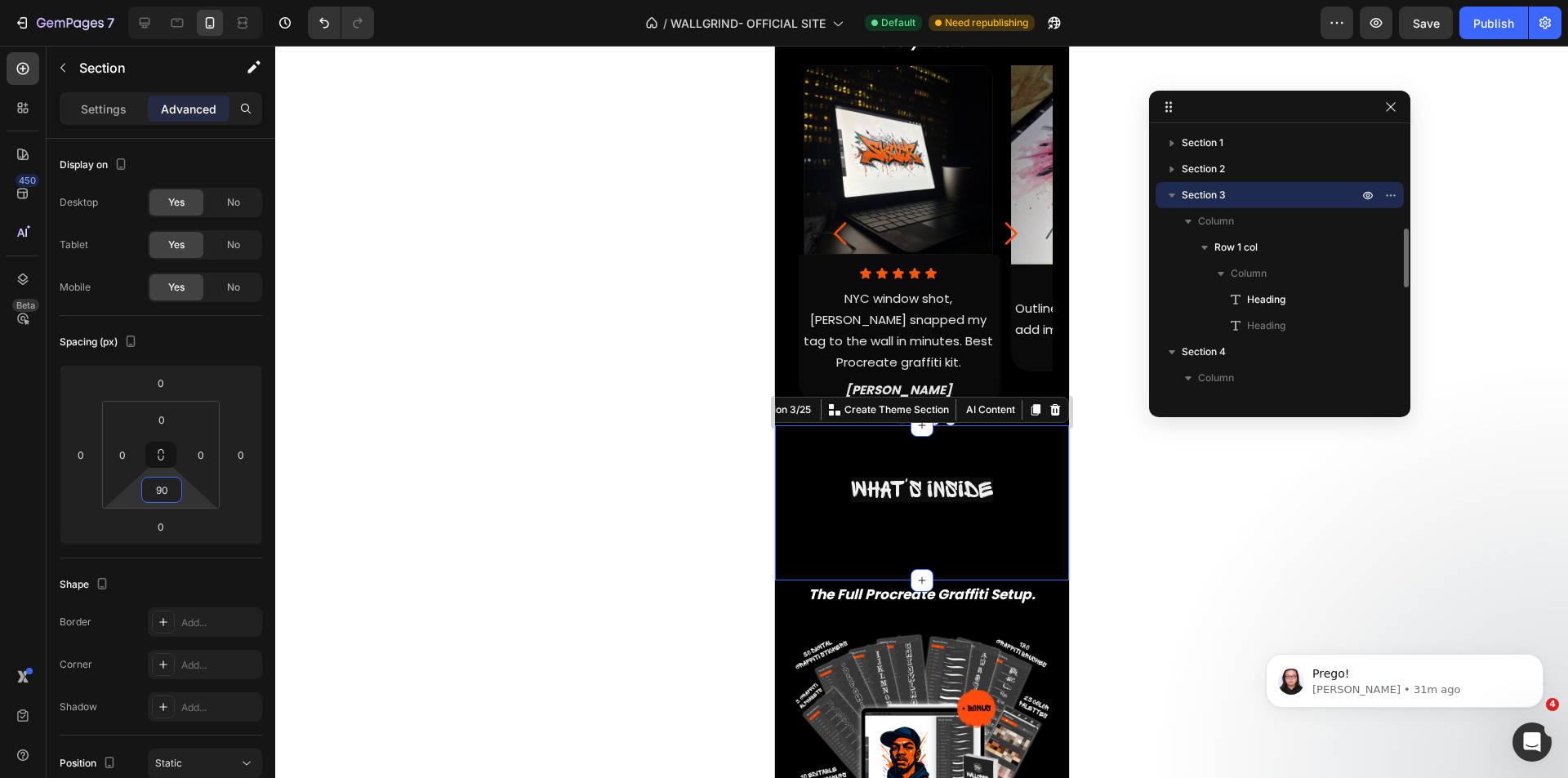
scroll to position [82, 0]
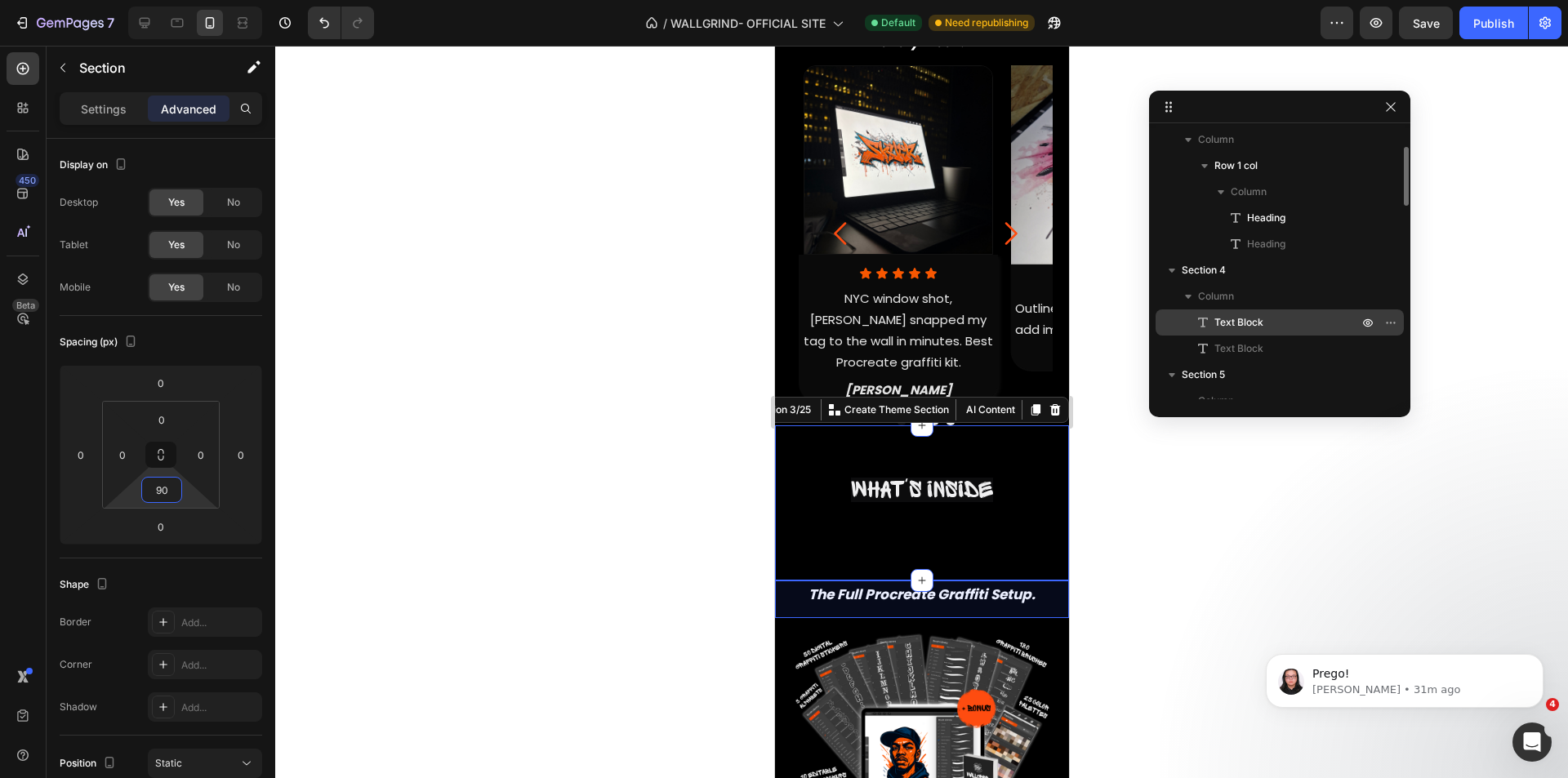
click at [1243, 327] on span "Text Block" at bounding box center [1239, 323] width 49 height 17
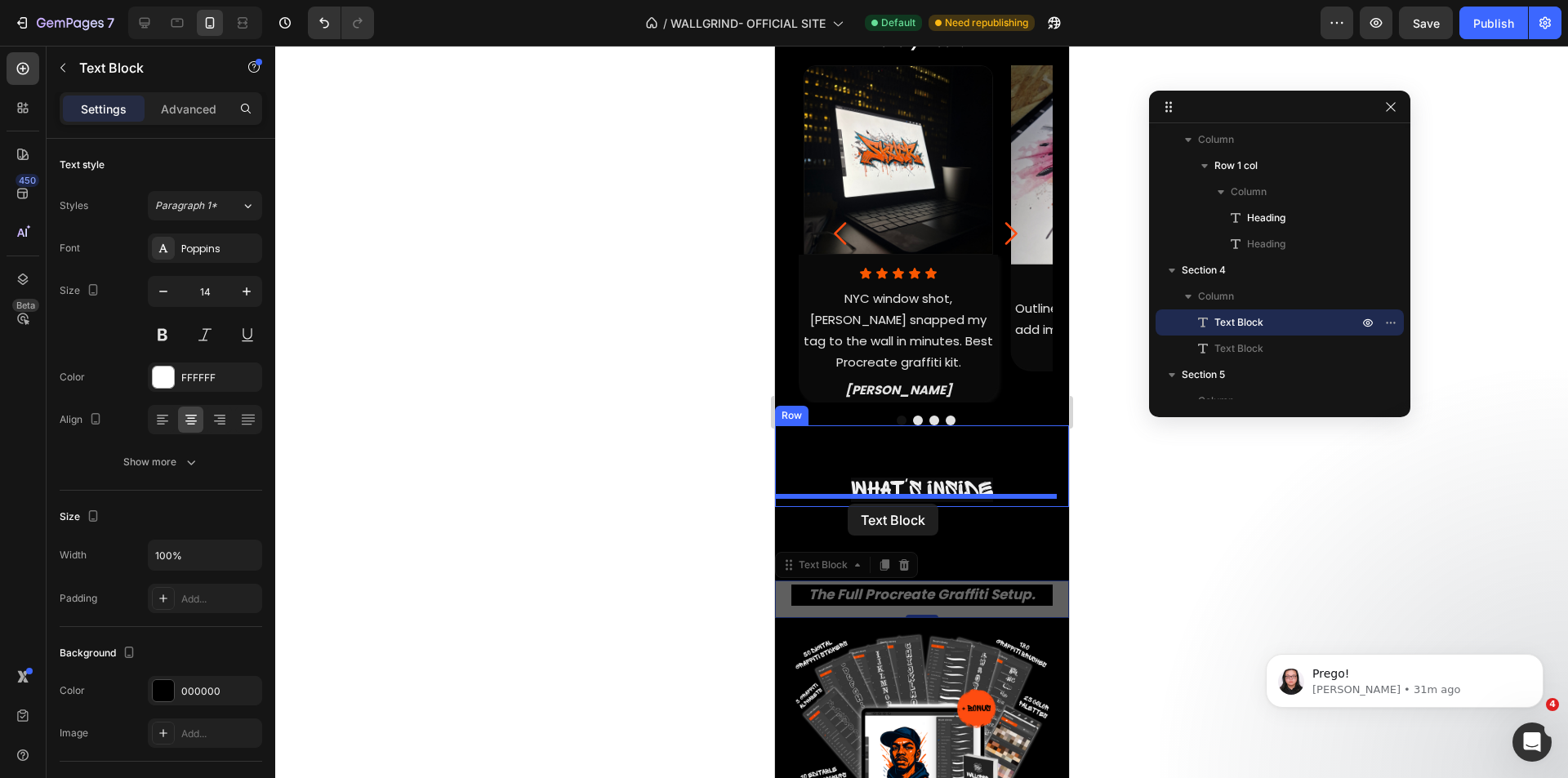
drag, startPoint x: 816, startPoint y: 559, endPoint x: 847, endPoint y: 504, distance: 63.1
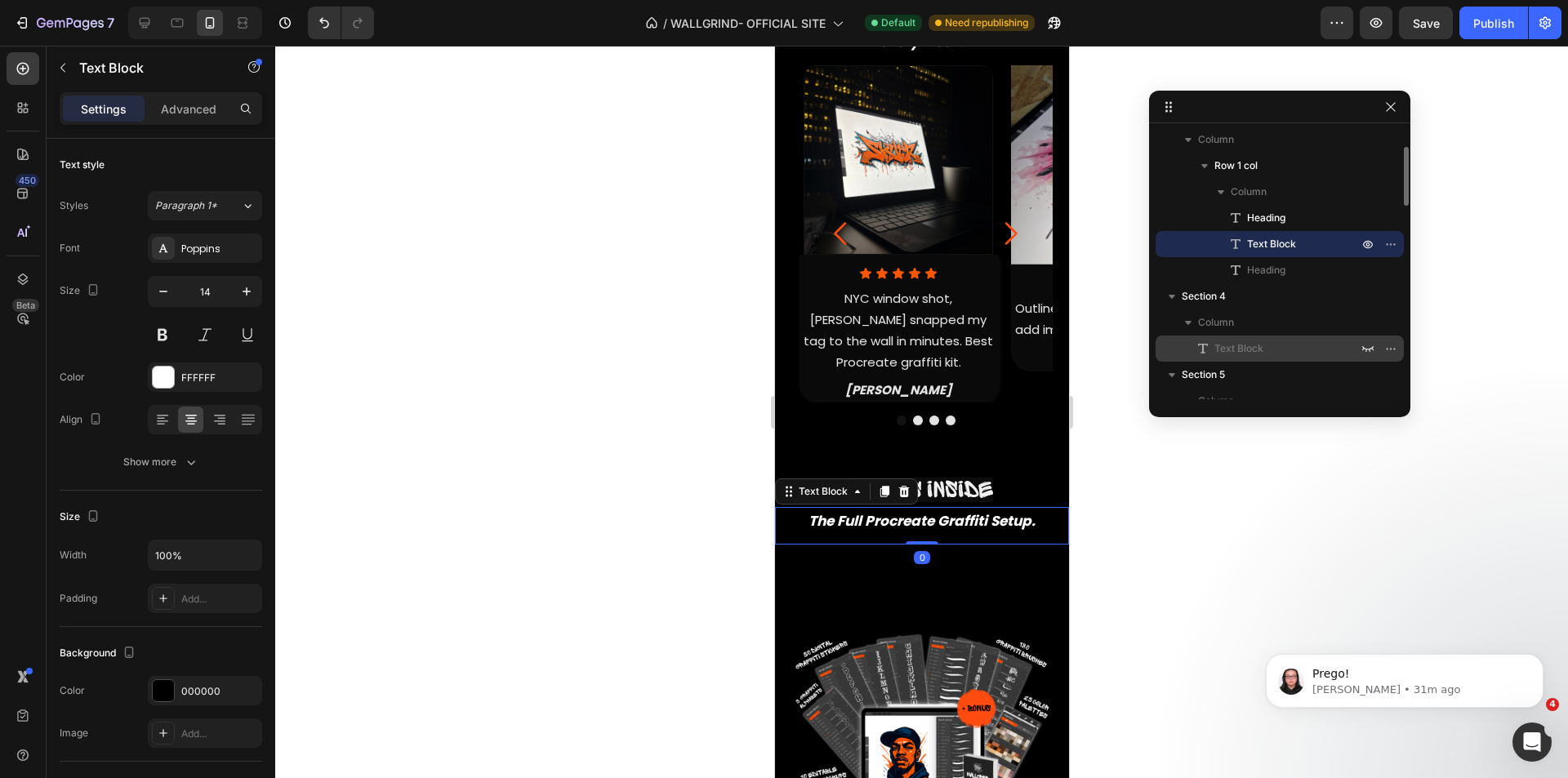
click at [1243, 347] on span "Text Block" at bounding box center [1239, 349] width 49 height 17
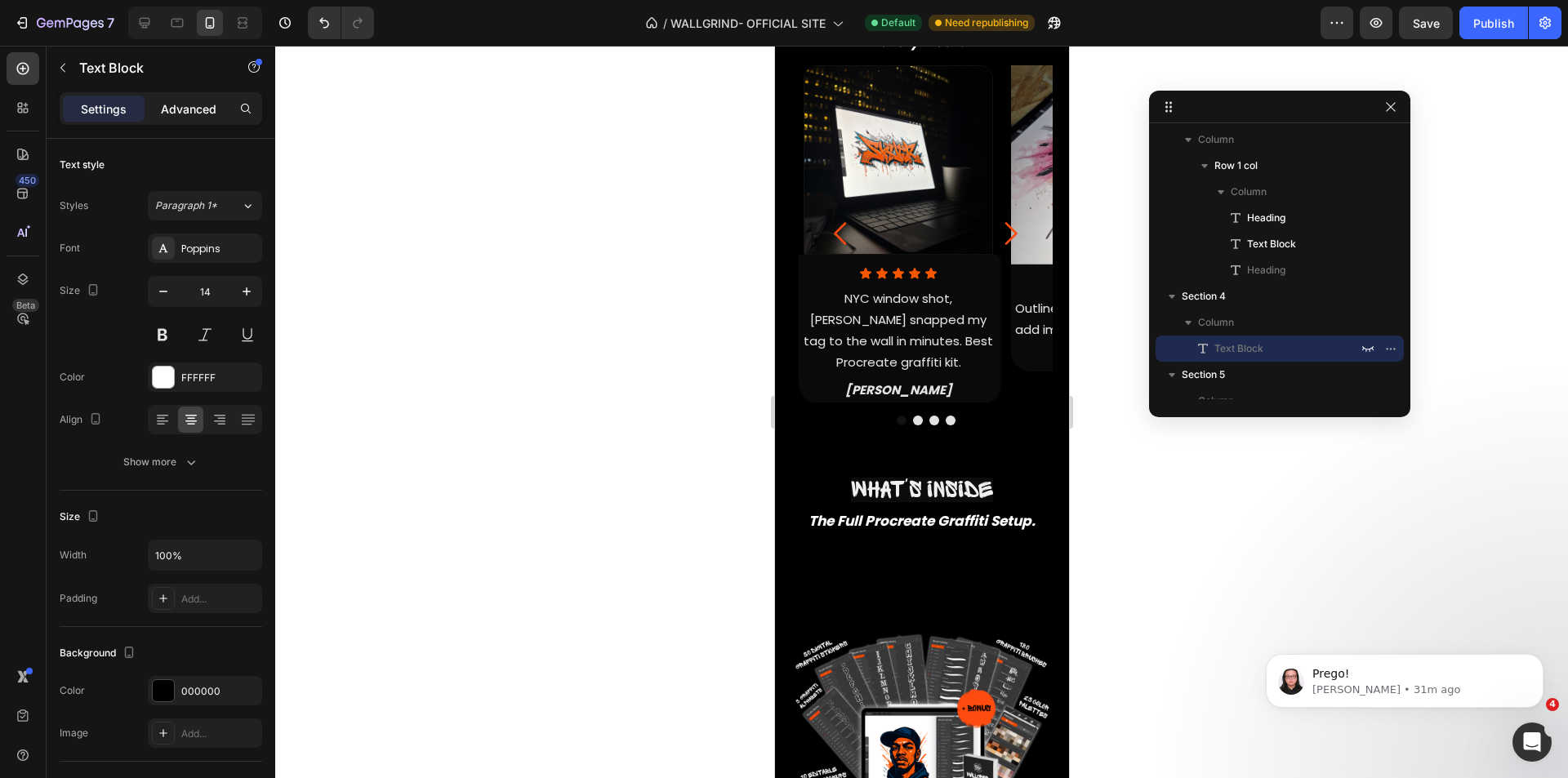
click at [185, 114] on p "Advanced" at bounding box center [189, 109] width 56 height 17
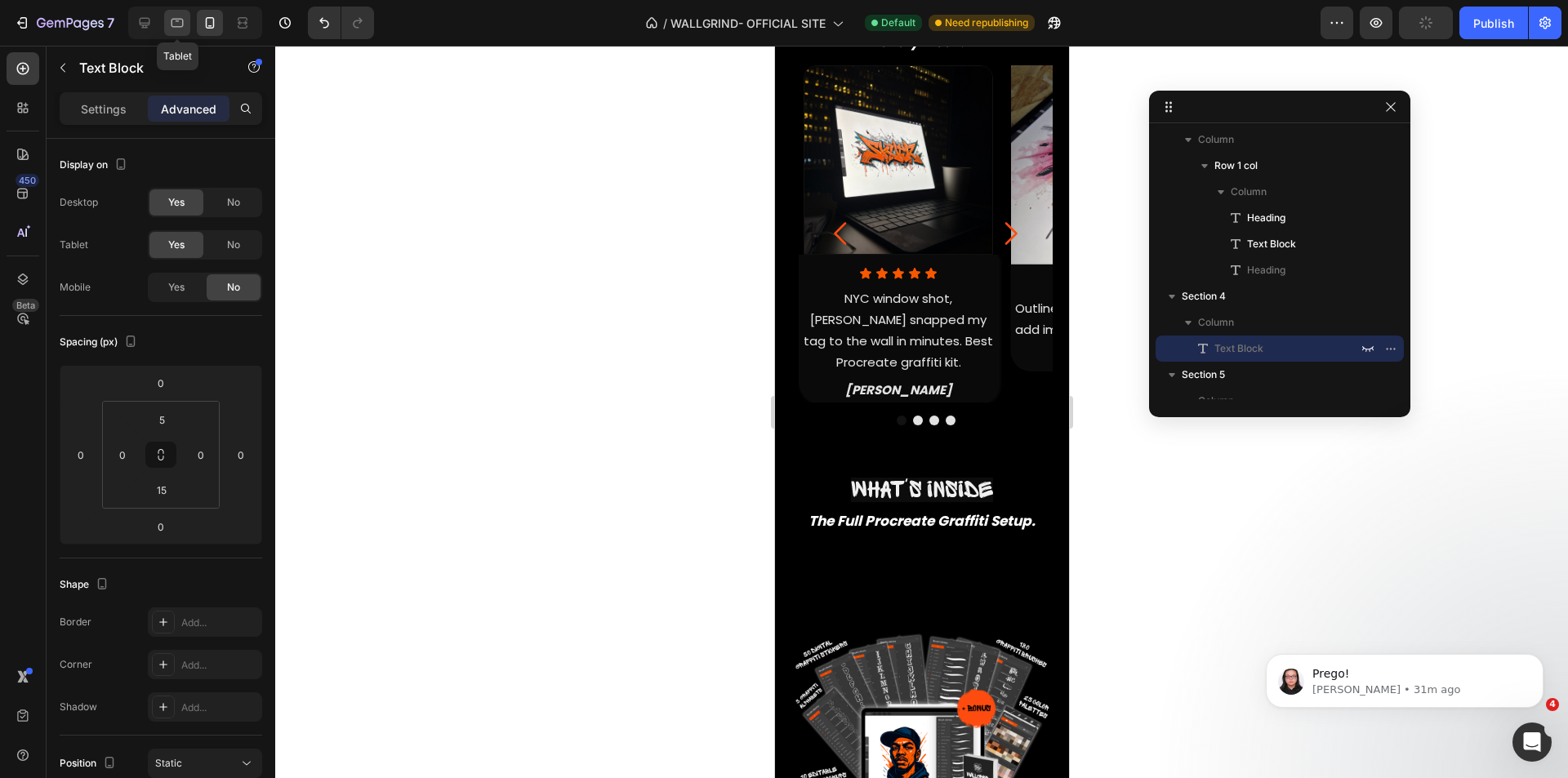
click at [173, 25] on icon at bounding box center [177, 23] width 17 height 17
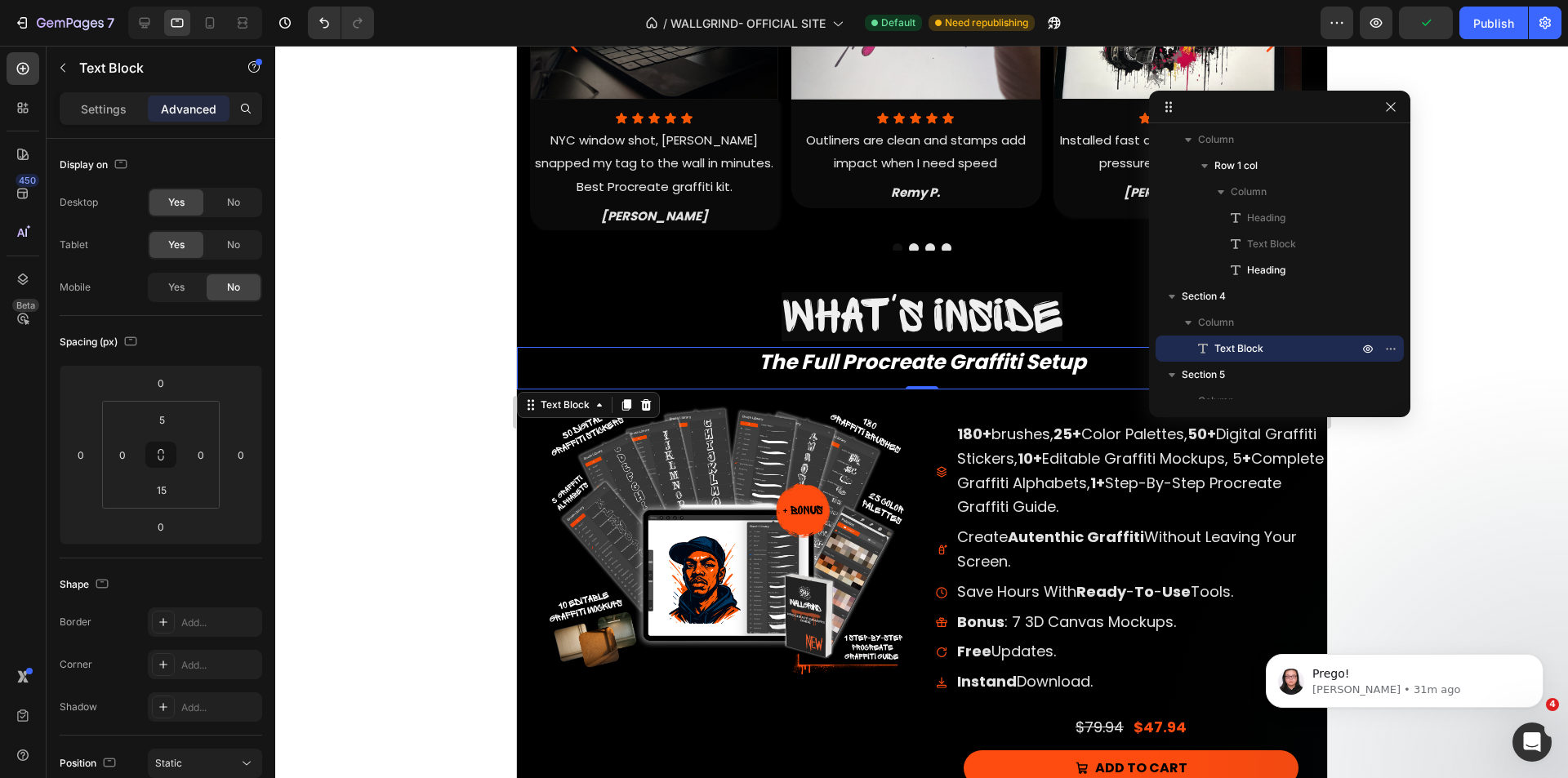
scroll to position [1739, 0]
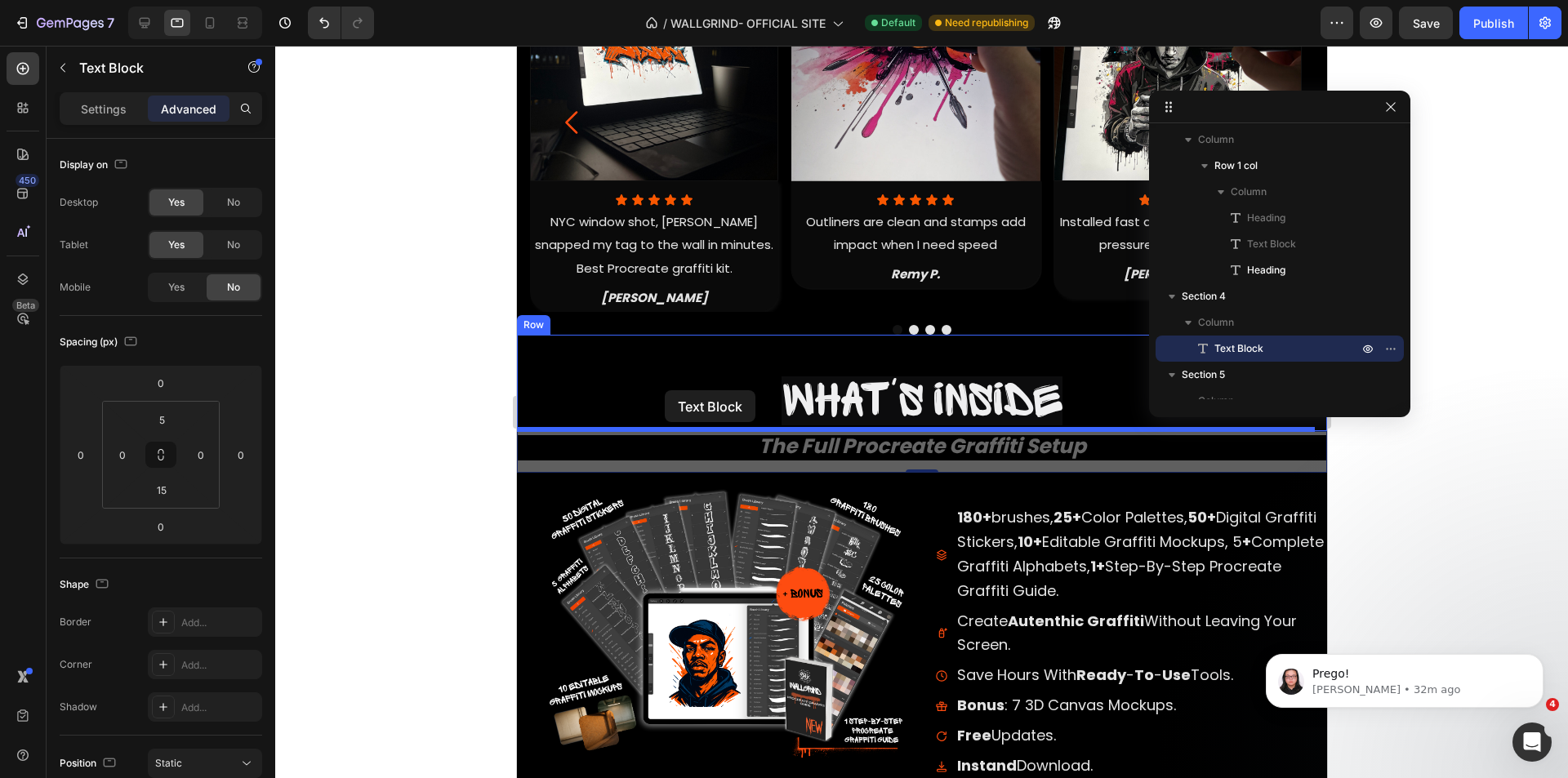
drag, startPoint x: 556, startPoint y: 496, endPoint x: 664, endPoint y: 390, distance: 151.3
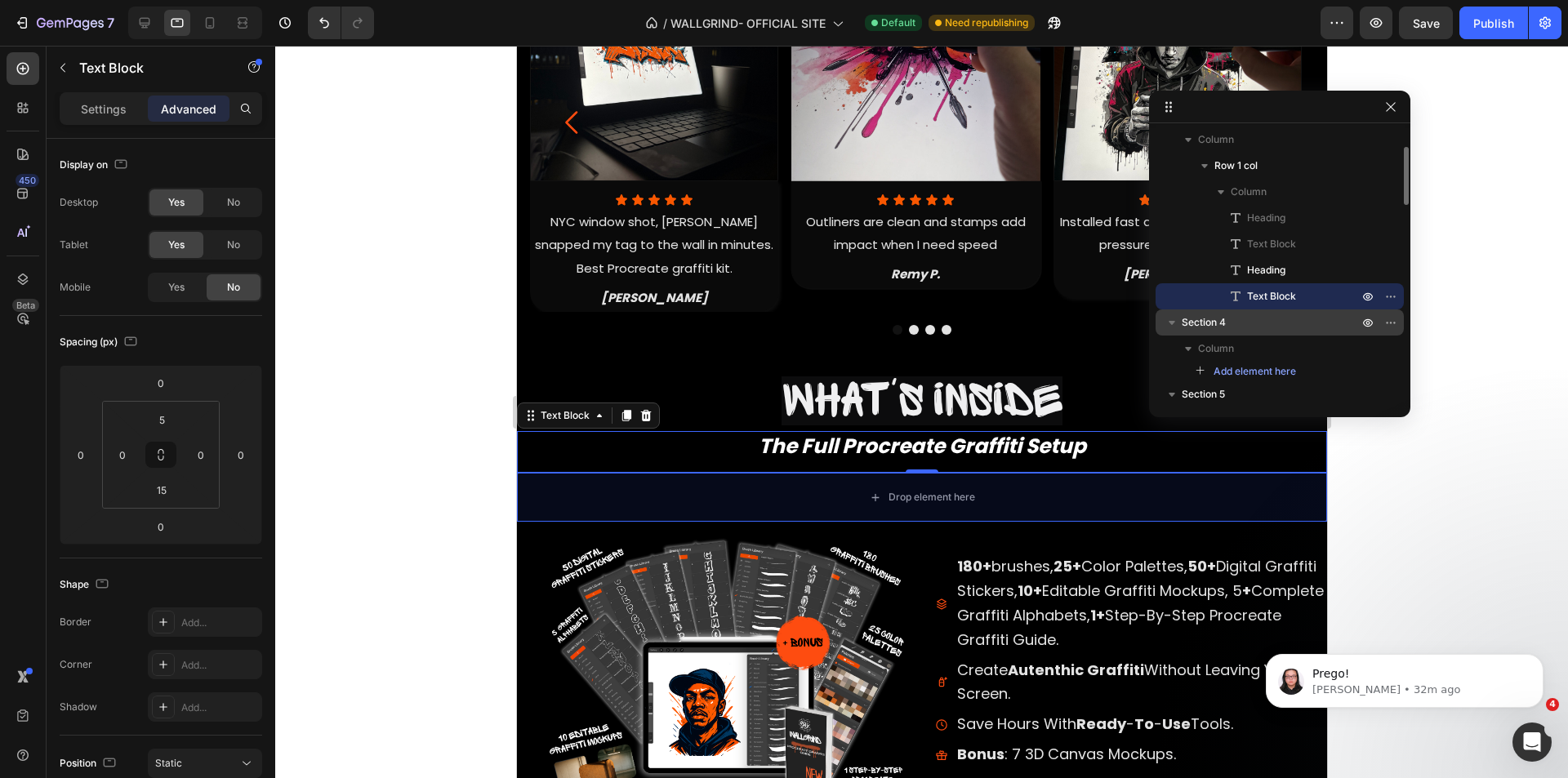
click at [1284, 325] on p "Section 4" at bounding box center [1271, 323] width 179 height 17
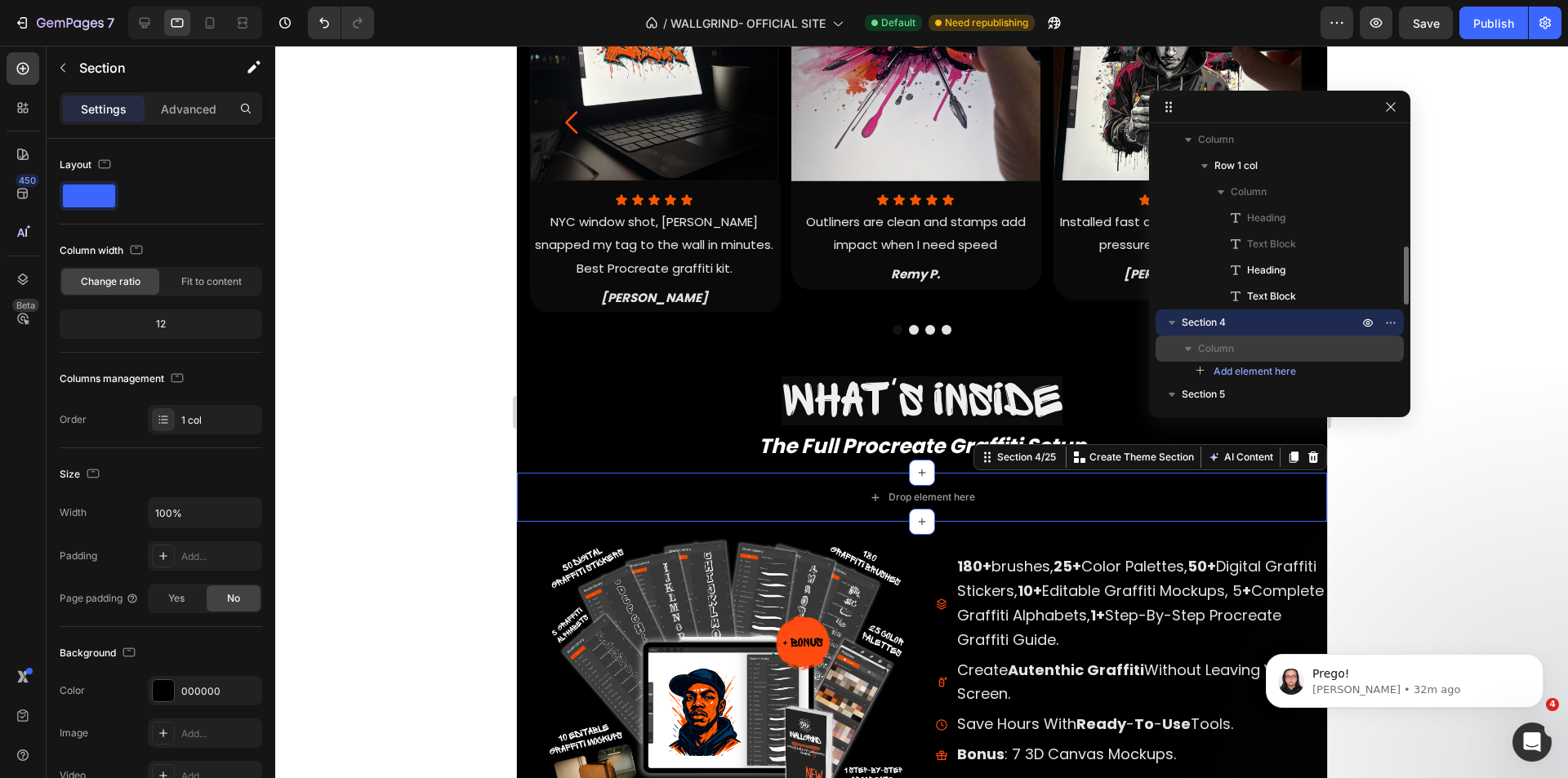
scroll to position [163, 0]
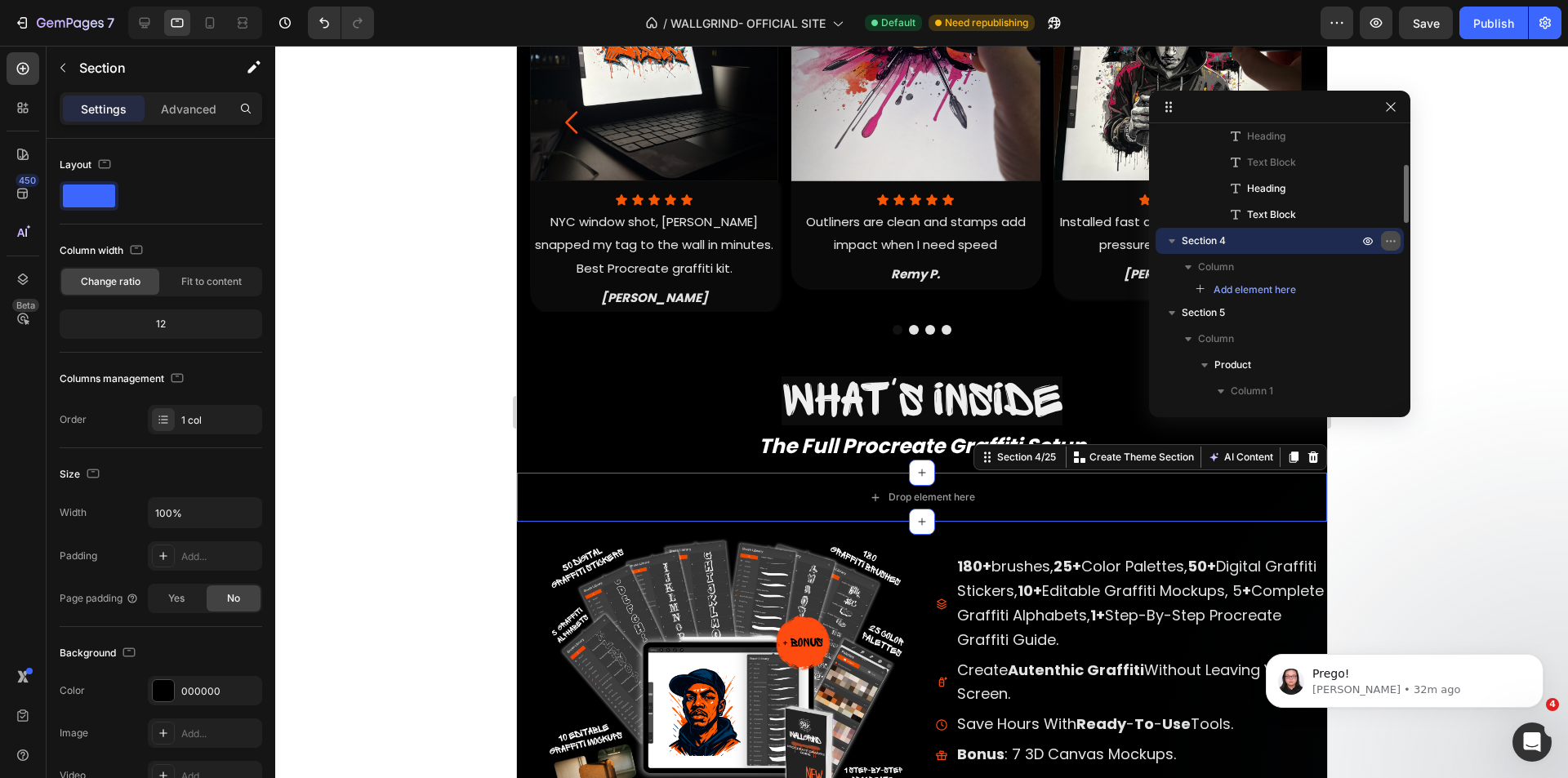
click at [1389, 241] on icon "button" at bounding box center [1391, 240] width 13 height 13
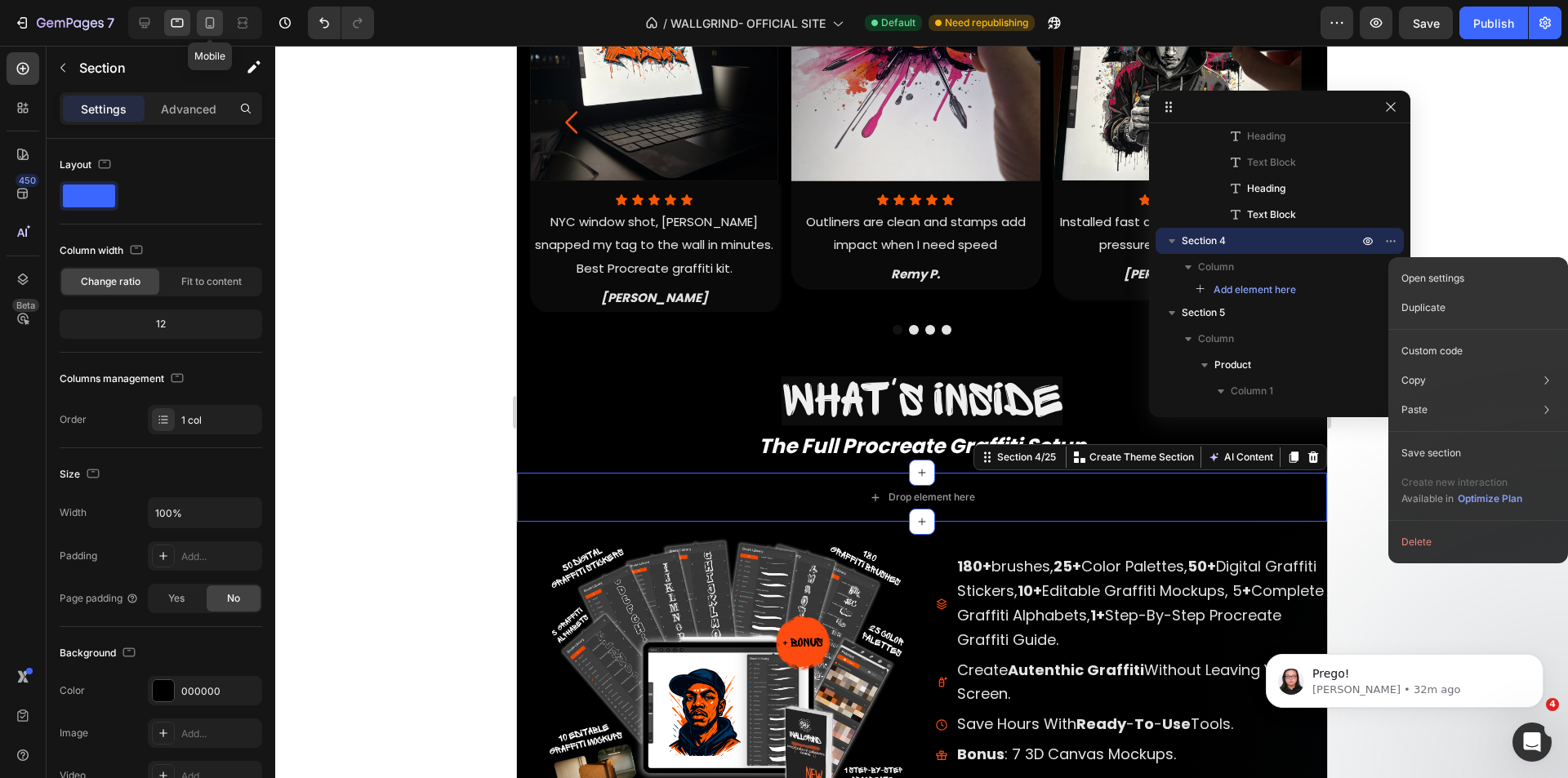
click at [204, 18] on icon at bounding box center [210, 23] width 17 height 17
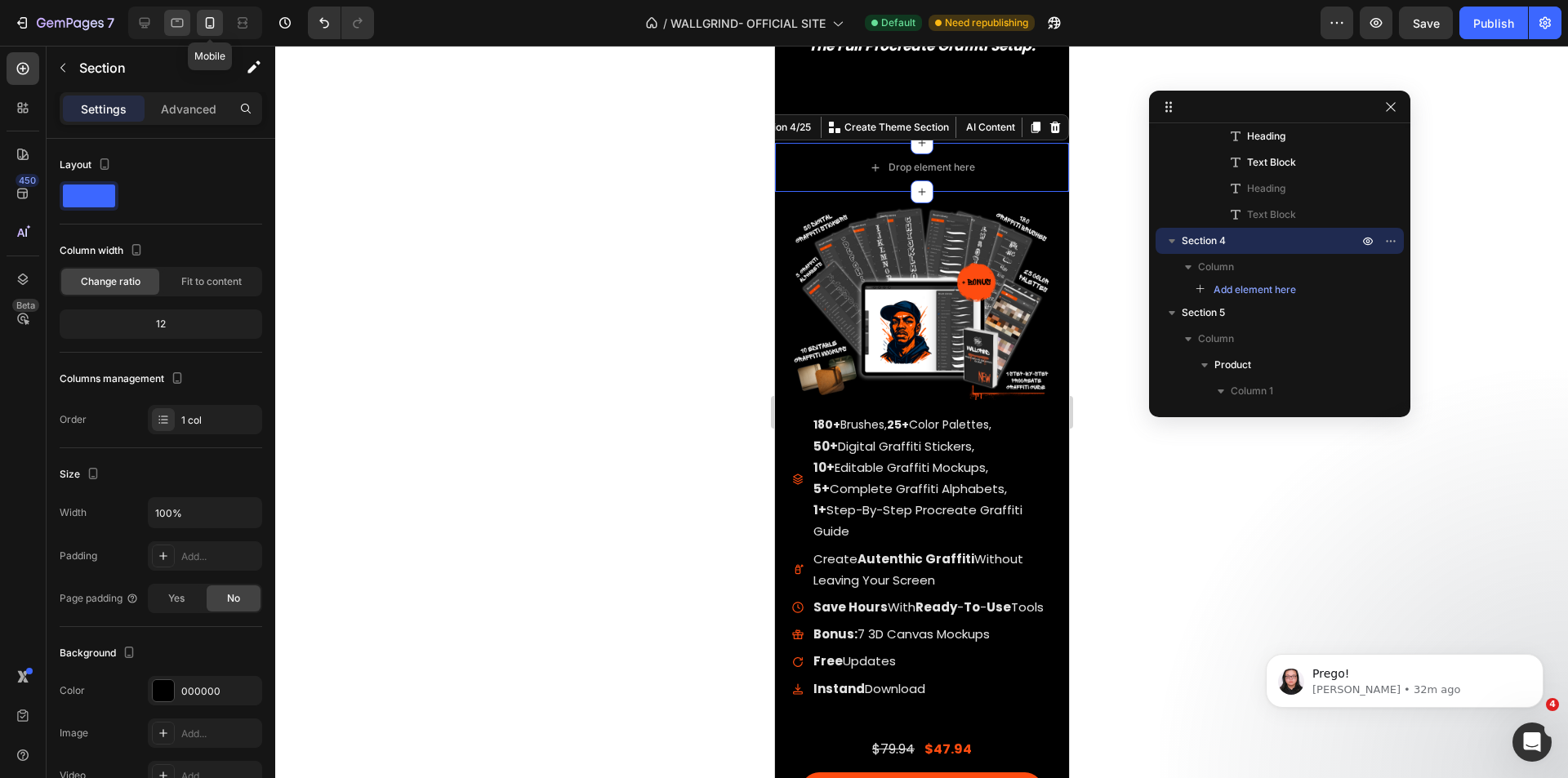
scroll to position [1729, 0]
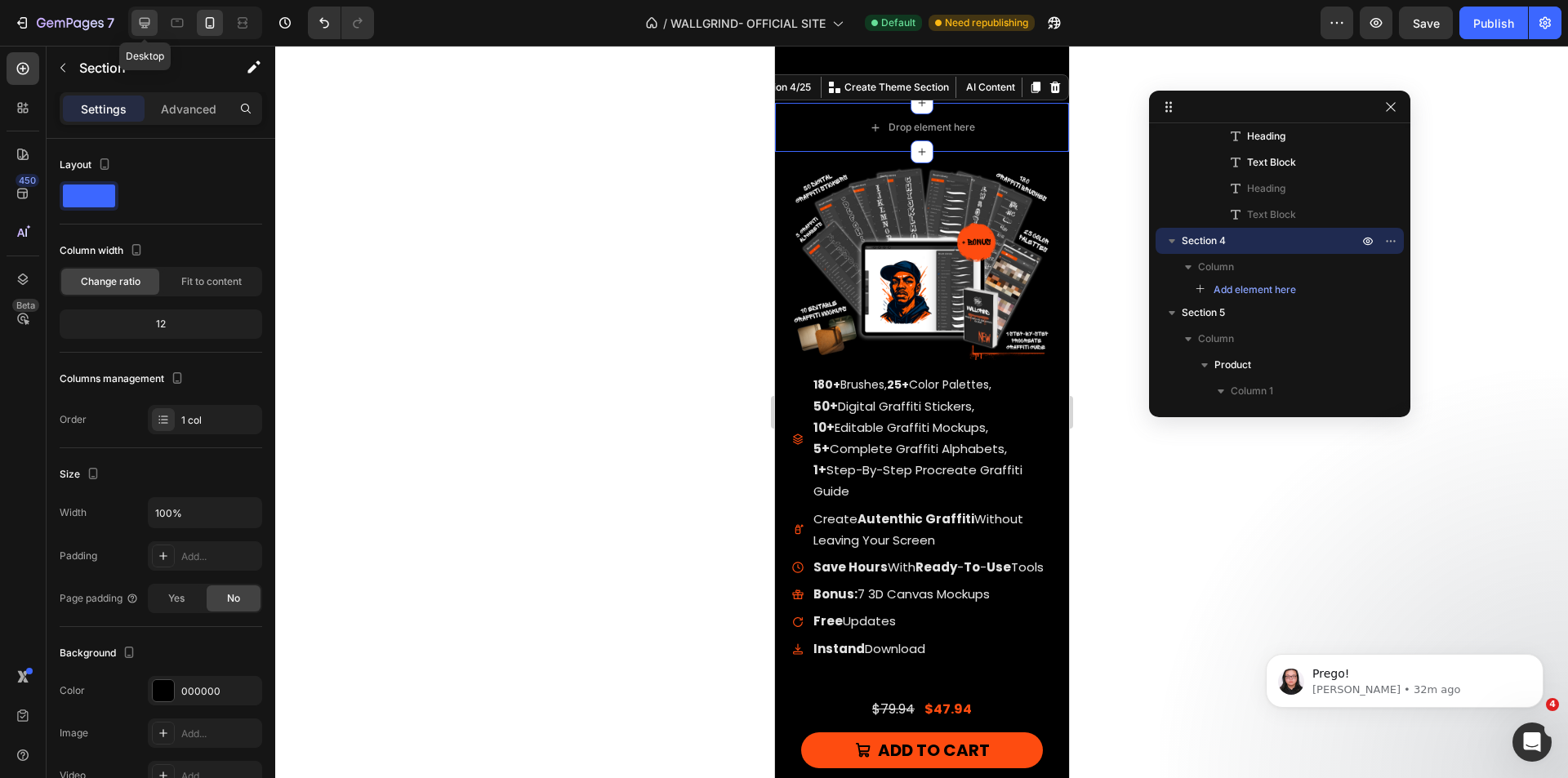
click at [141, 19] on icon at bounding box center [144, 22] width 10 height 10
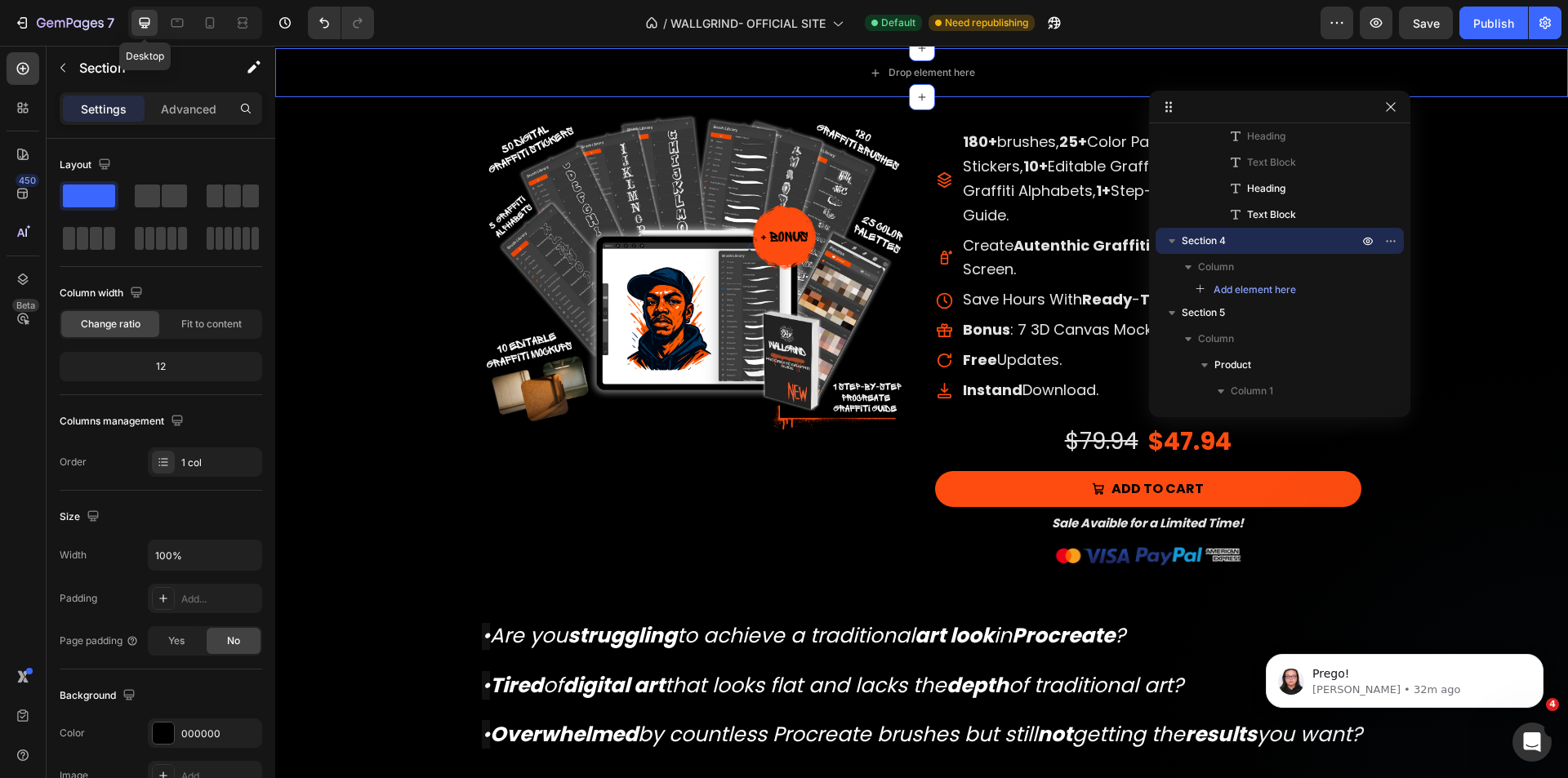
scroll to position [1675, 0]
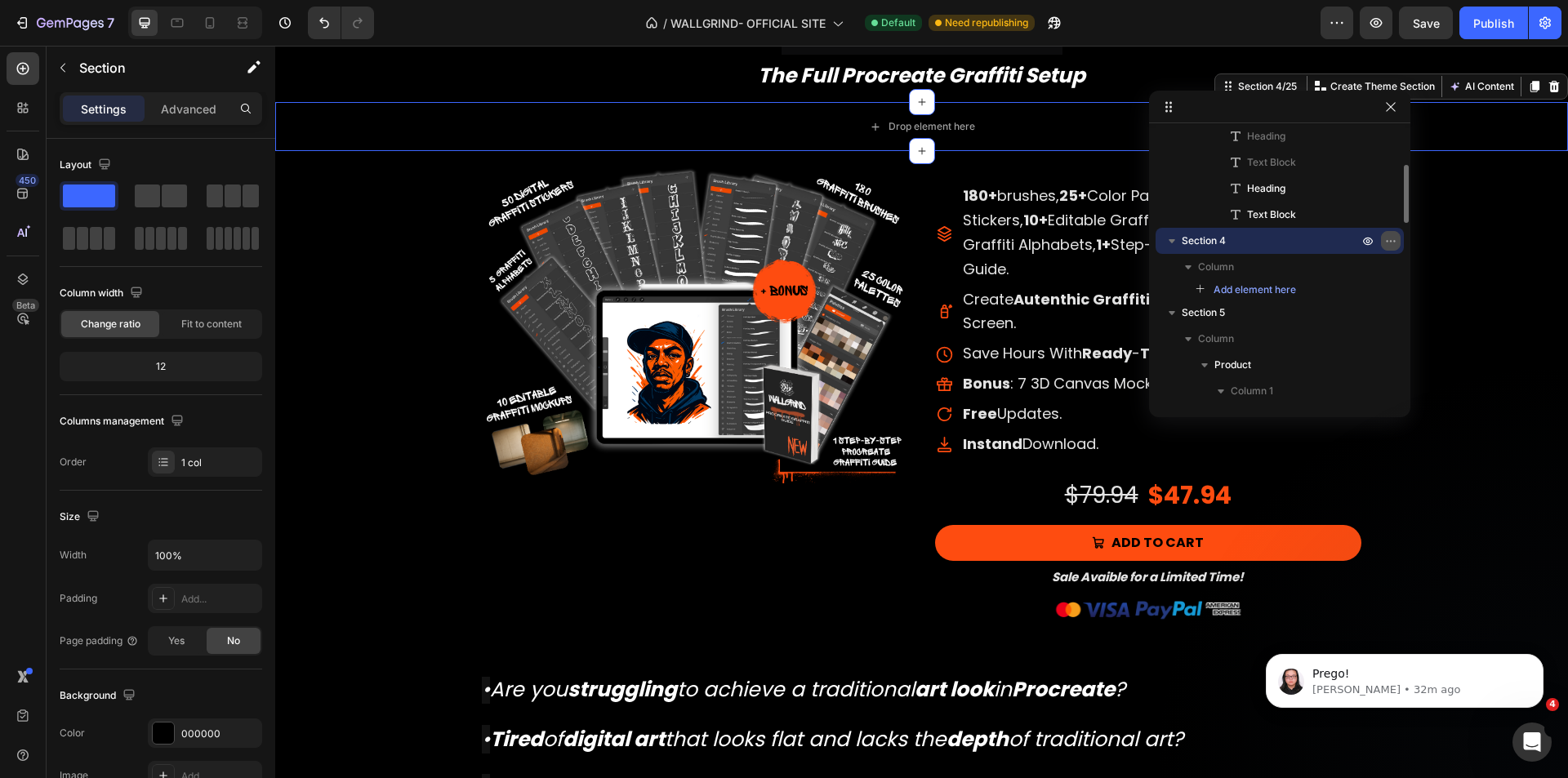
click at [1391, 240] on icon "button" at bounding box center [1391, 240] width 13 height 13
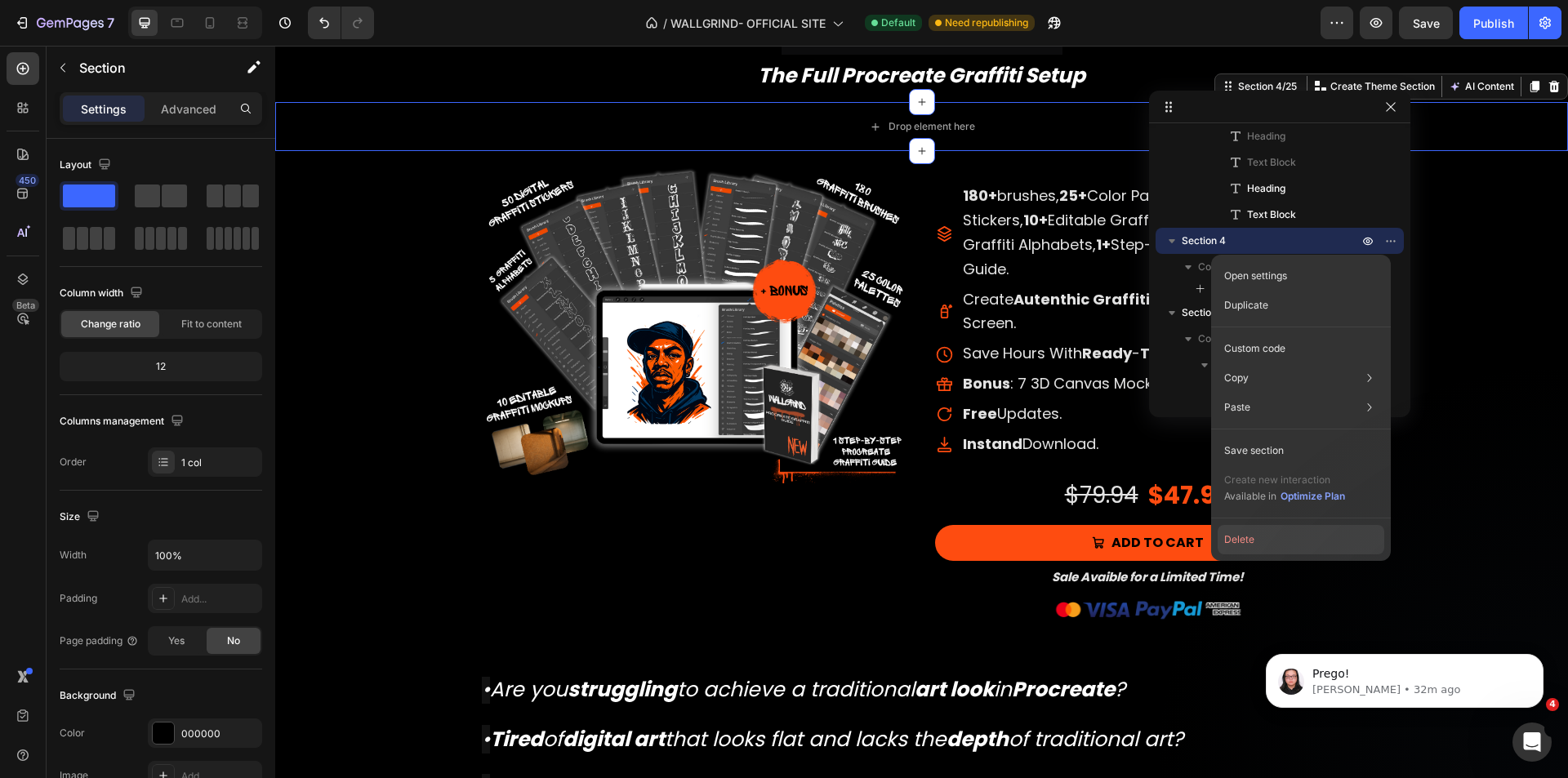
click at [1298, 538] on button "Delete" at bounding box center [1300, 539] width 166 height 30
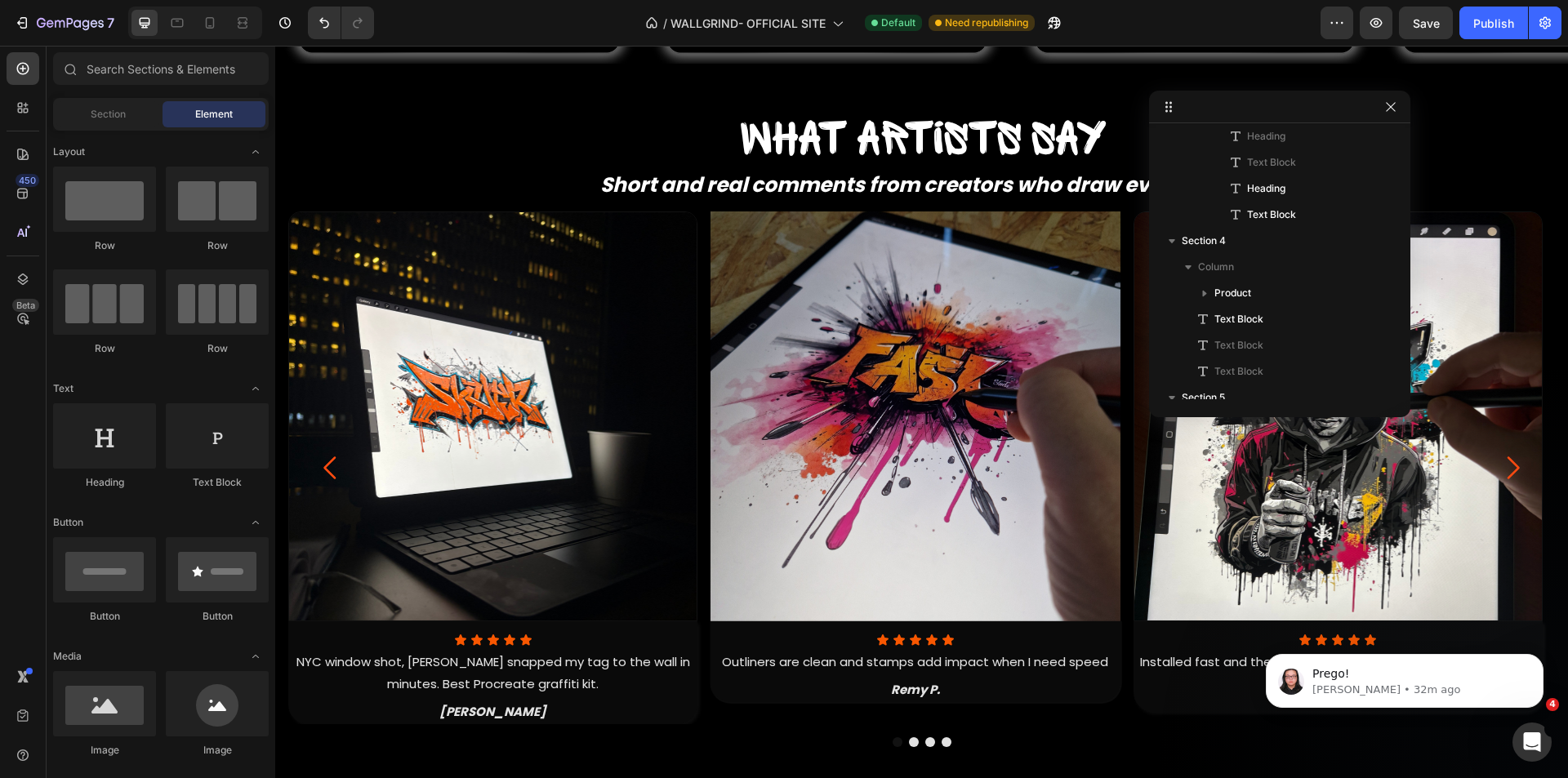
scroll to position [1904, 0]
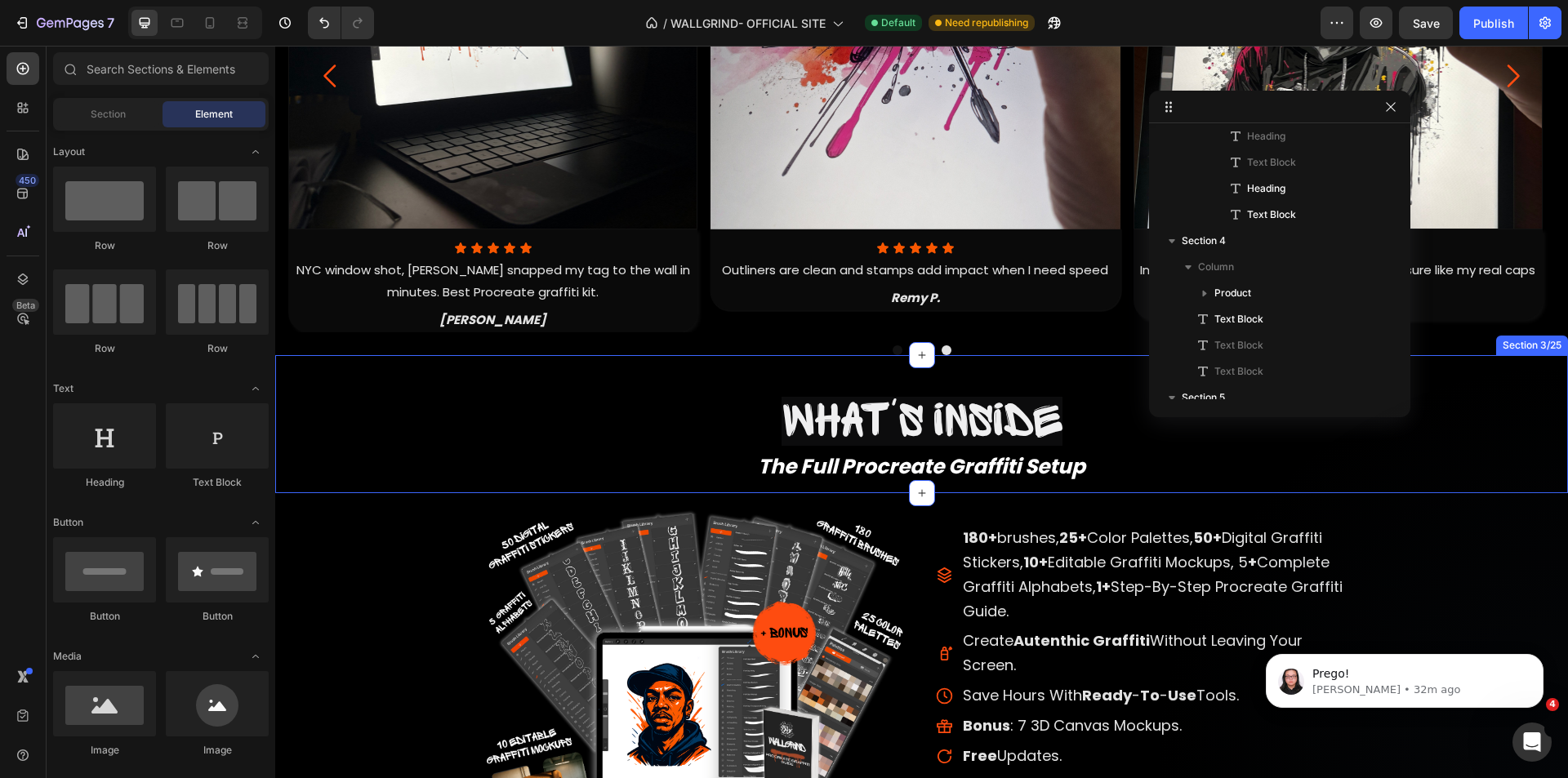
click at [326, 356] on div "What's inside Heading The Full Procreate Graffiti Setup. Text Block What's insi…" at bounding box center [921, 424] width 1293 height 138
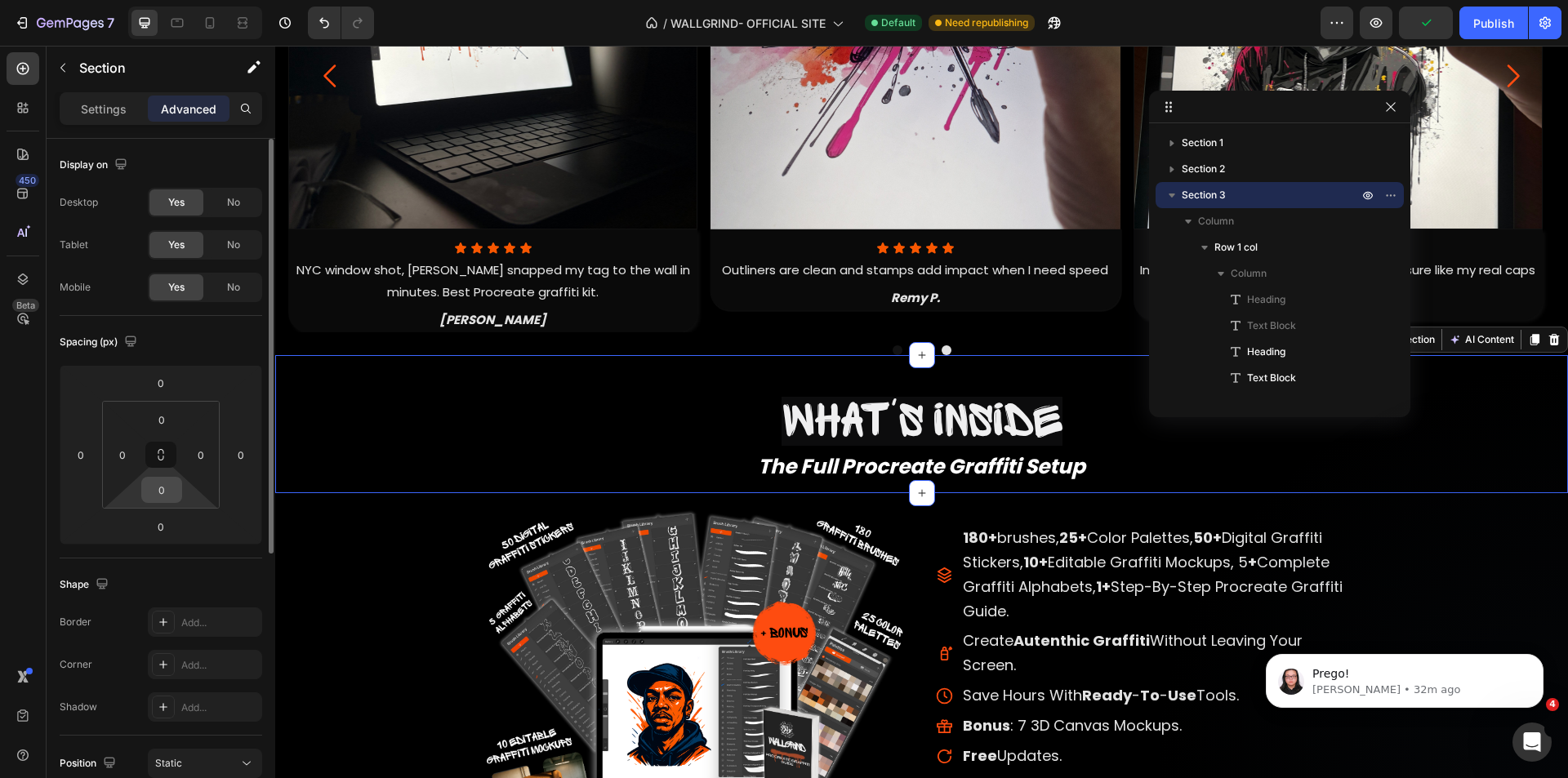
click at [166, 498] on input "0" at bounding box center [162, 489] width 33 height 24
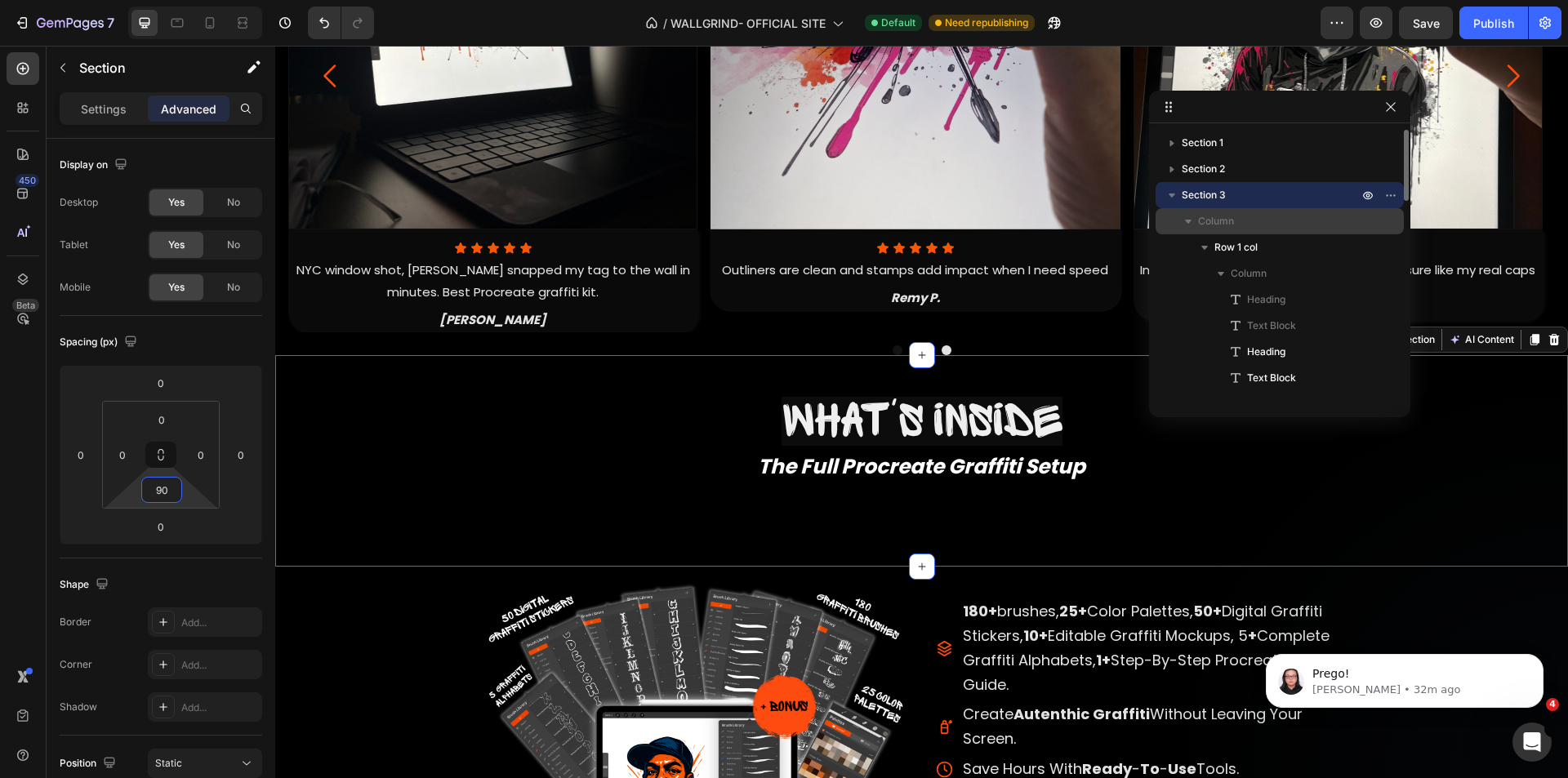
type input "90"
click at [1194, 224] on icon "button" at bounding box center [1189, 222] width 17 height 17
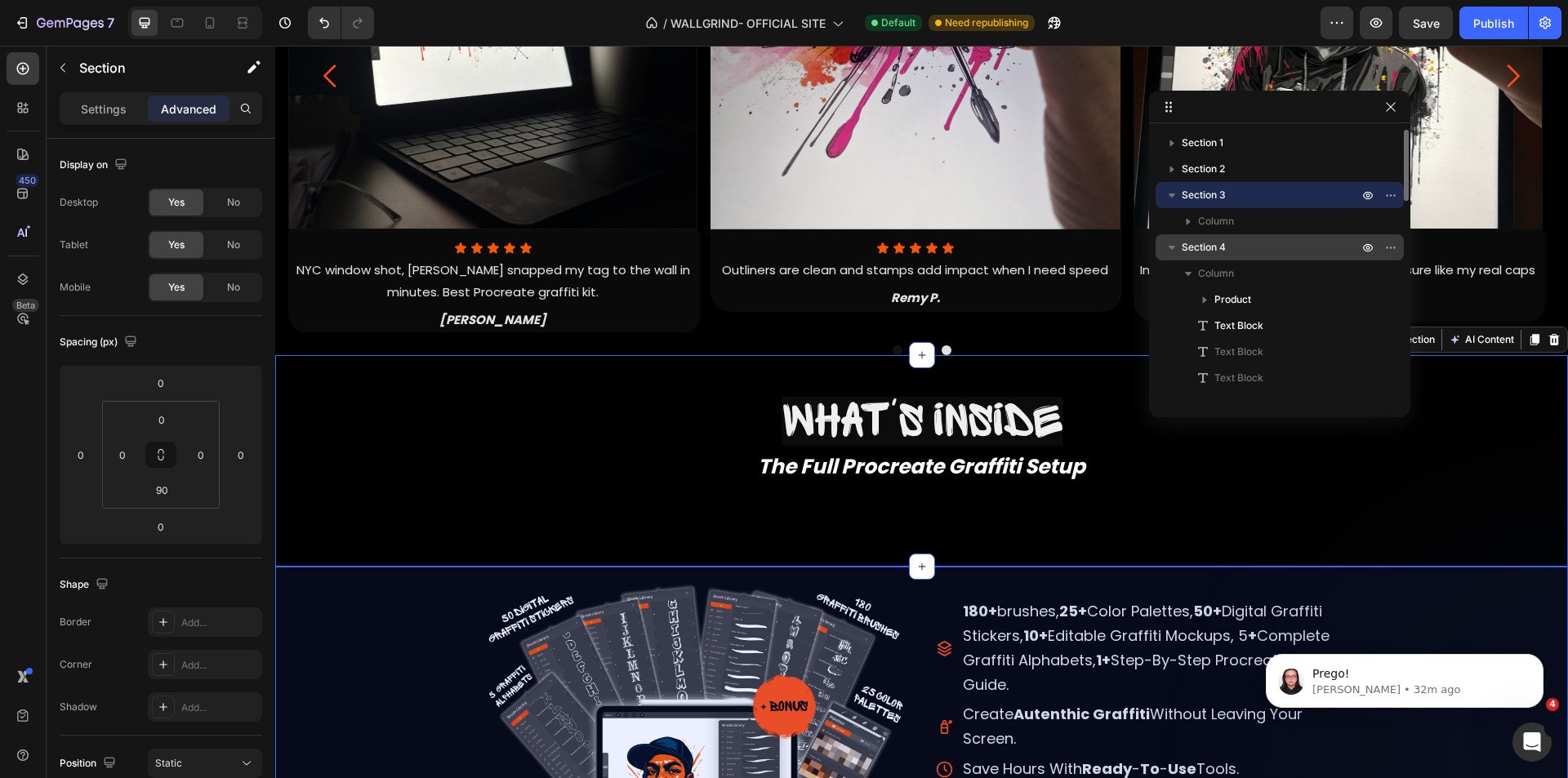
click at [1222, 253] on span "Section 4" at bounding box center [1203, 248] width 44 height 17
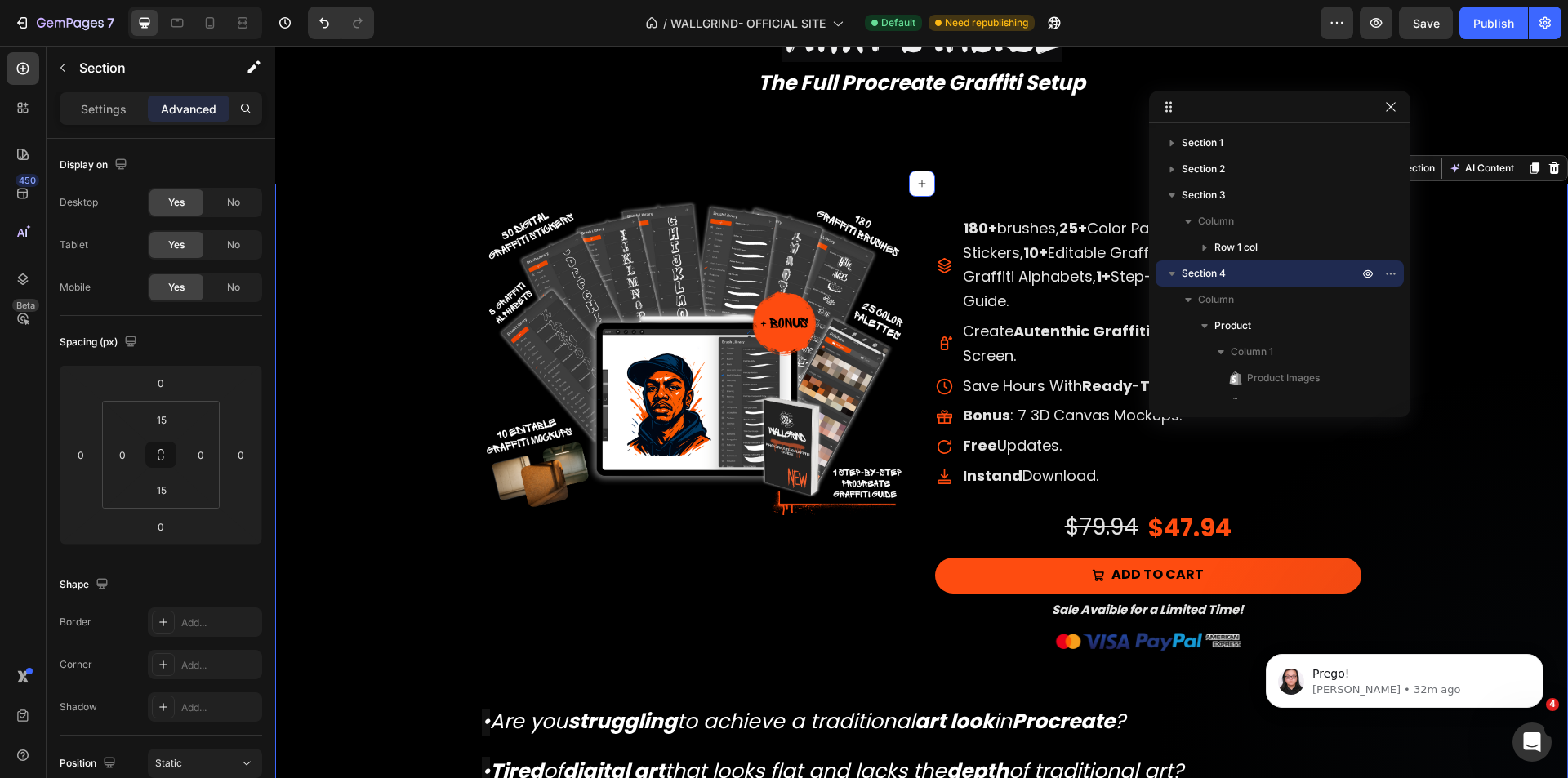
scroll to position [1998, 0]
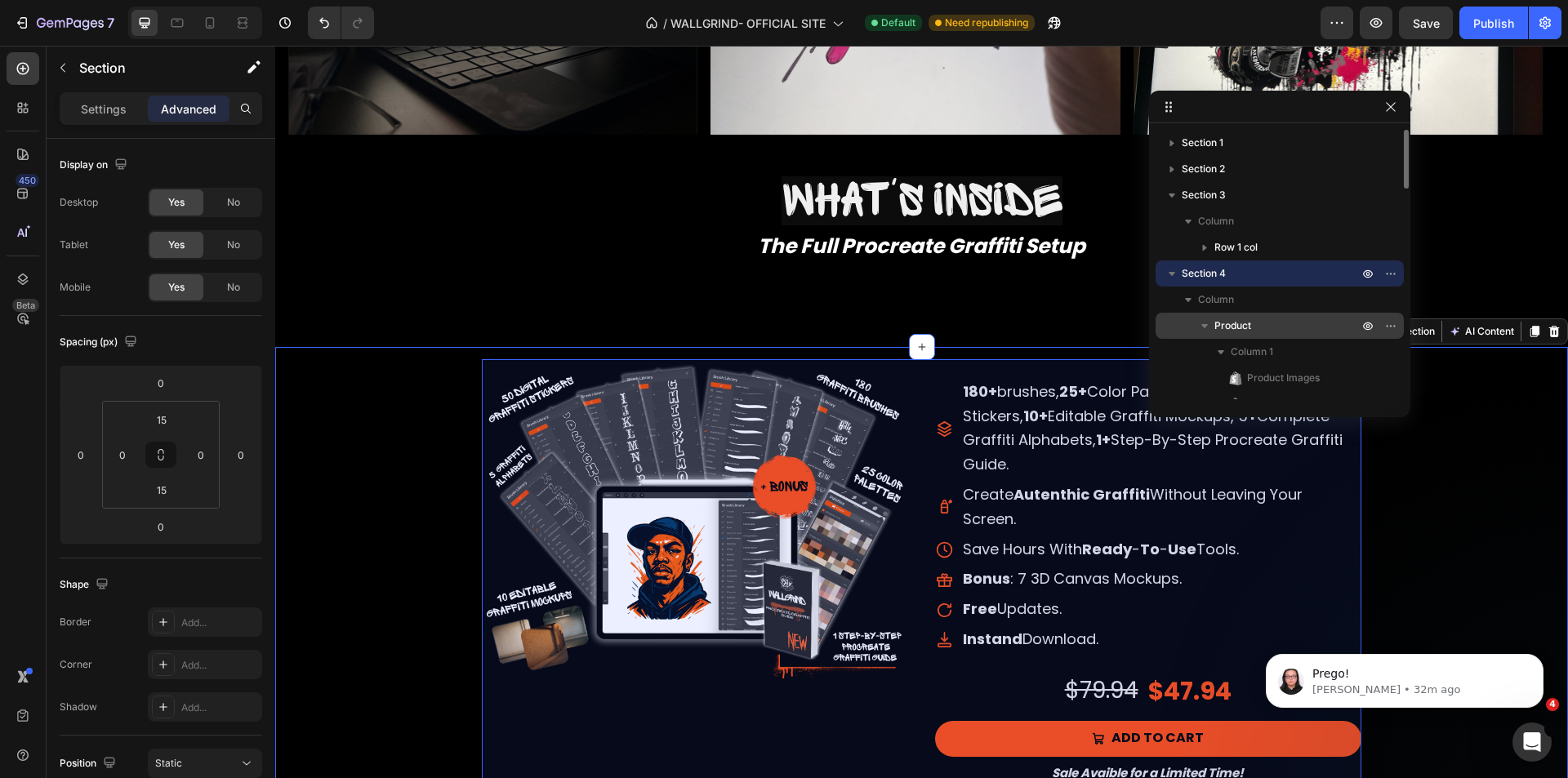
click at [1241, 331] on span "Product" at bounding box center [1234, 326] width 37 height 17
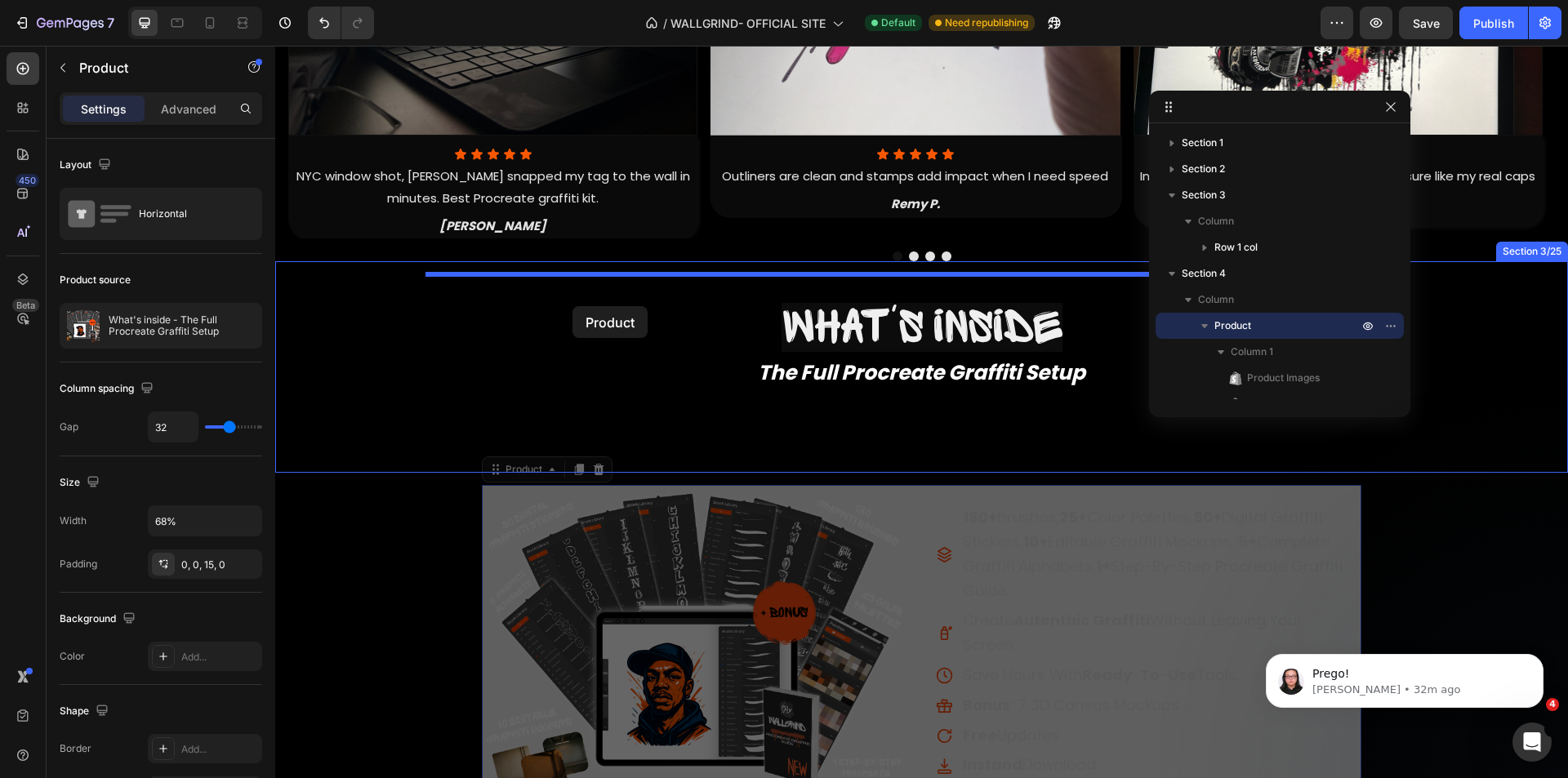
drag, startPoint x: 529, startPoint y: 348, endPoint x: 572, endPoint y: 306, distance: 60.1
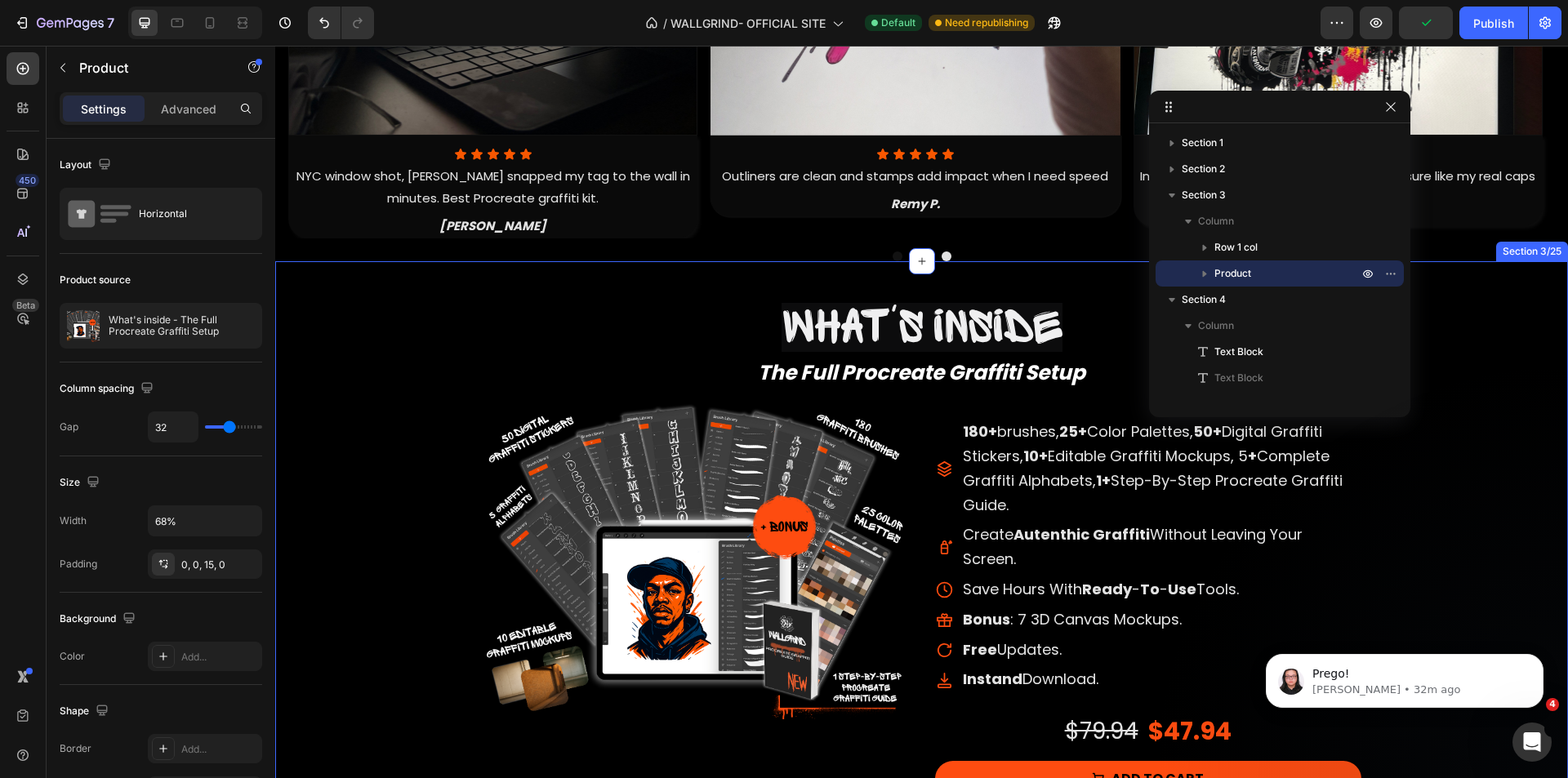
scroll to position [2324, 0]
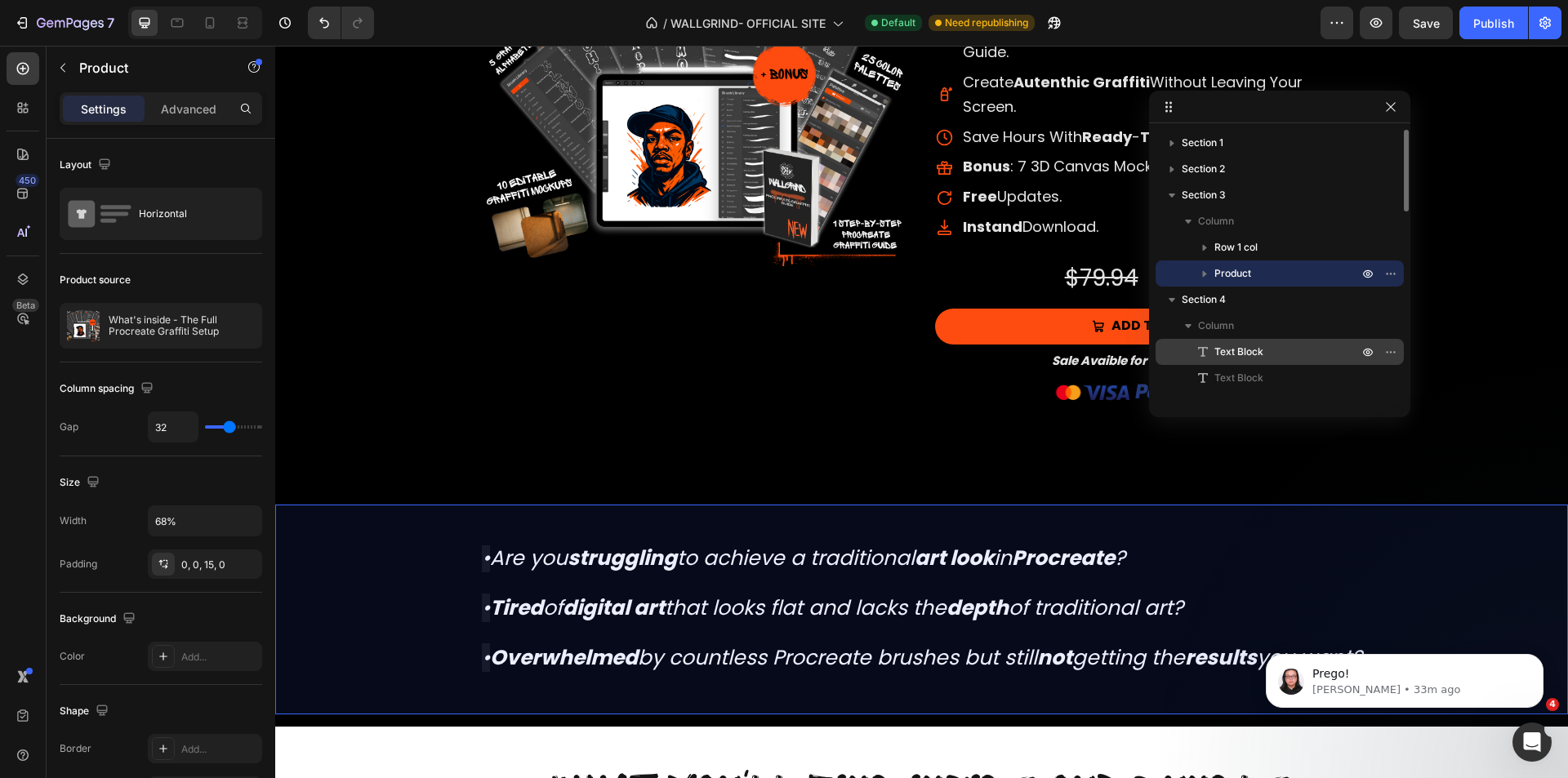
click at [1262, 354] on span "Text Block" at bounding box center [1239, 352] width 49 height 17
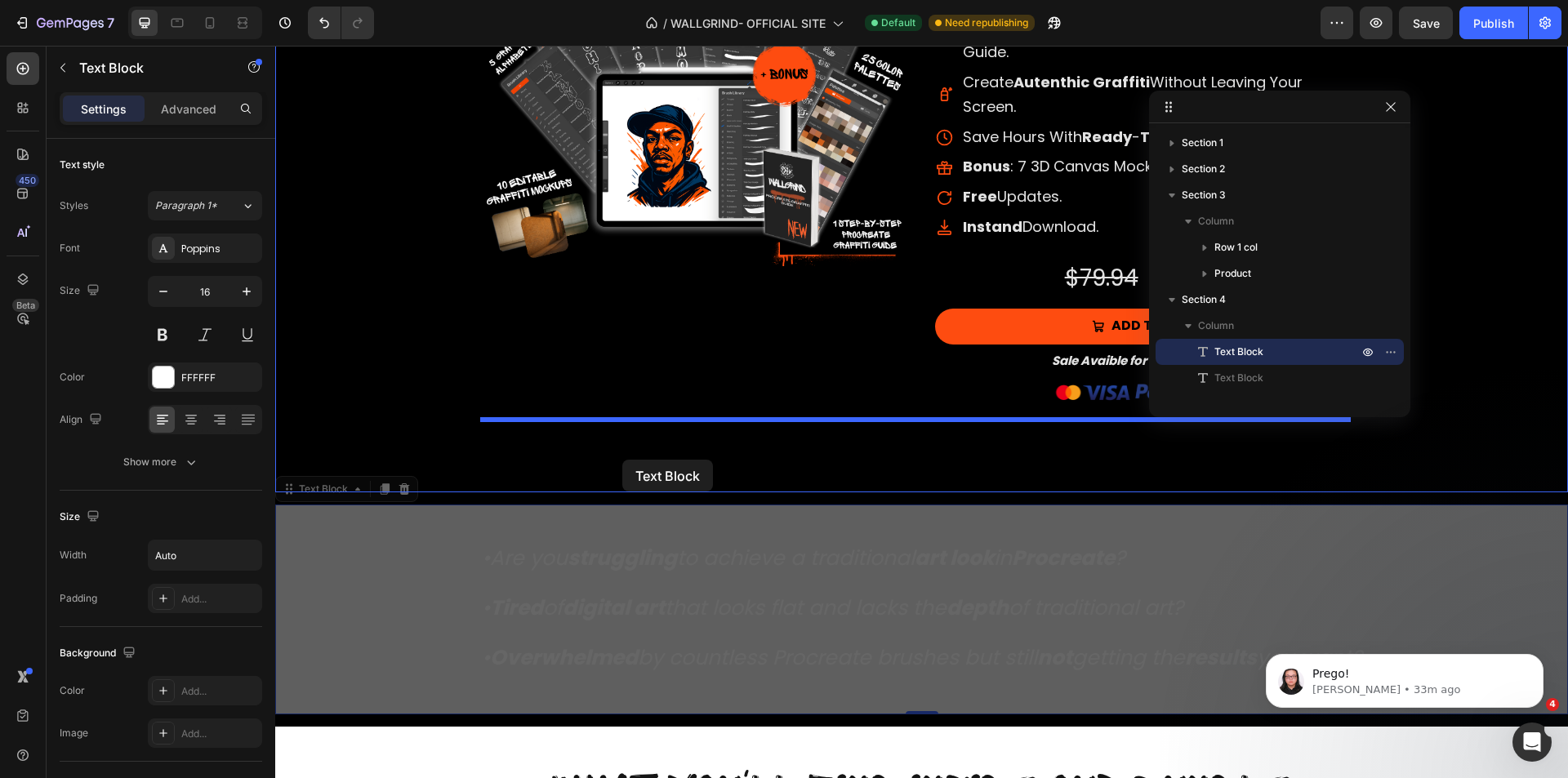
drag, startPoint x: 342, startPoint y: 479, endPoint x: 622, endPoint y: 460, distance: 280.6
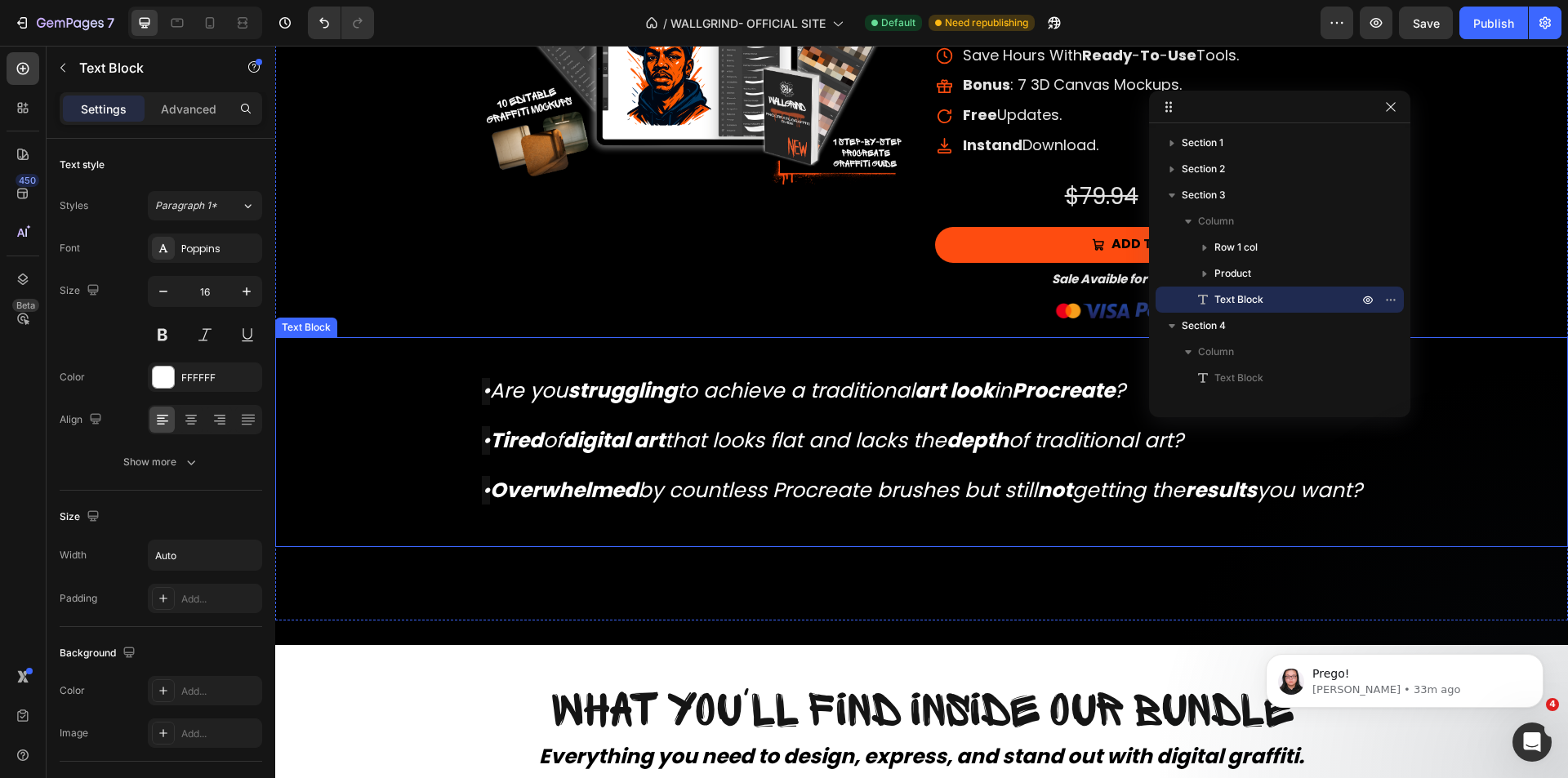
scroll to position [2487, 0]
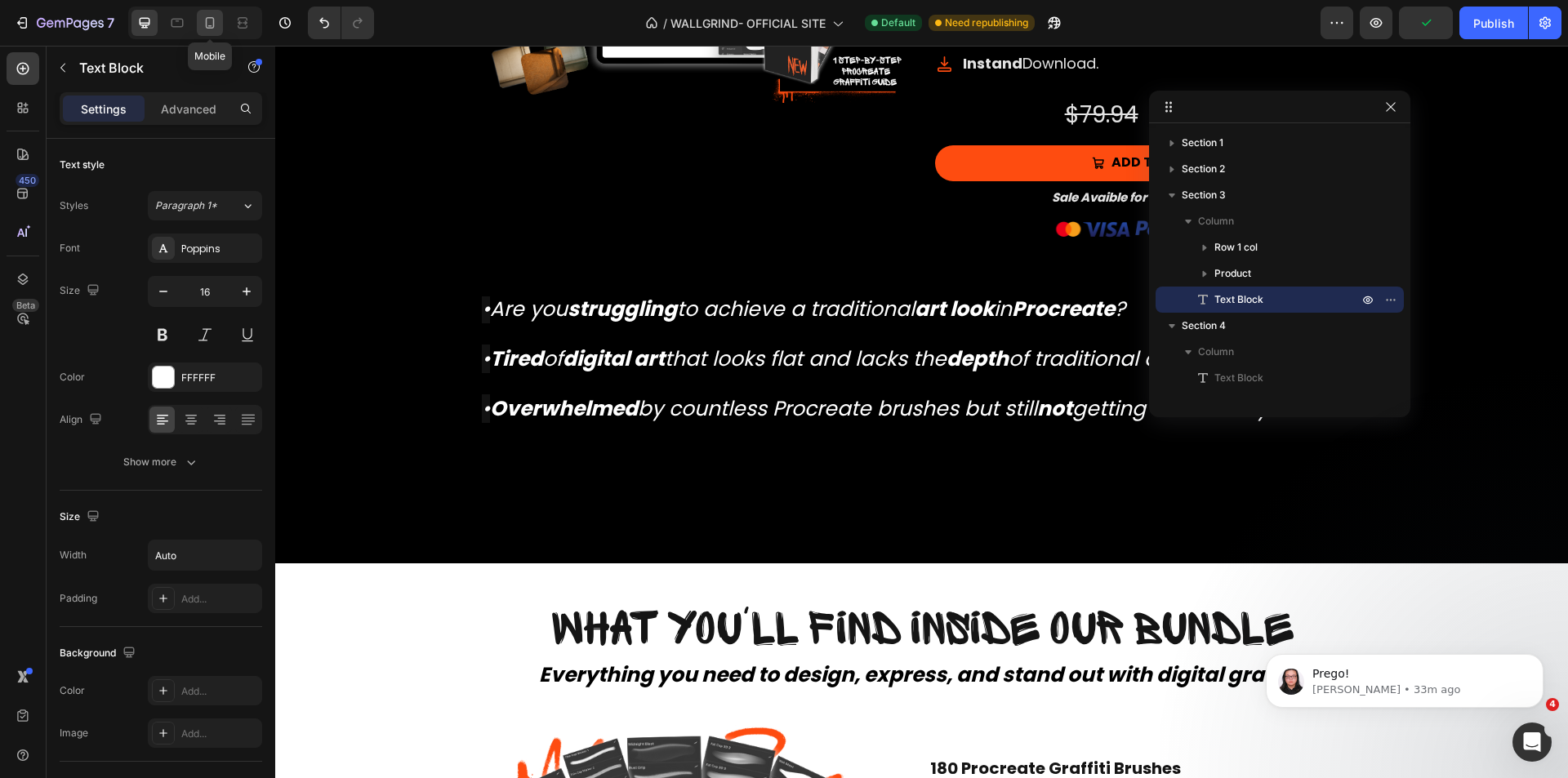
click at [208, 26] on icon at bounding box center [210, 23] width 17 height 17
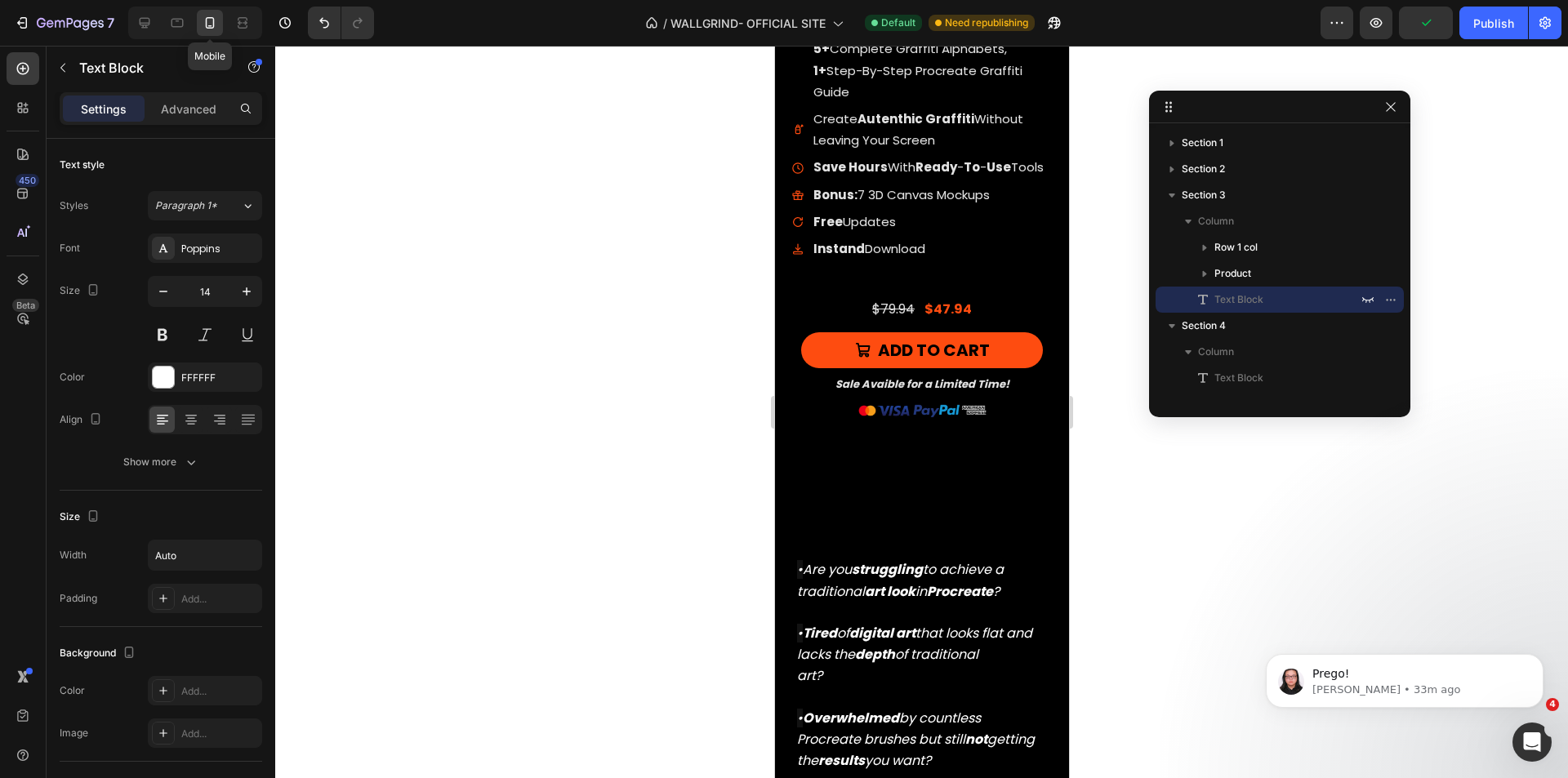
scroll to position [2431, 0]
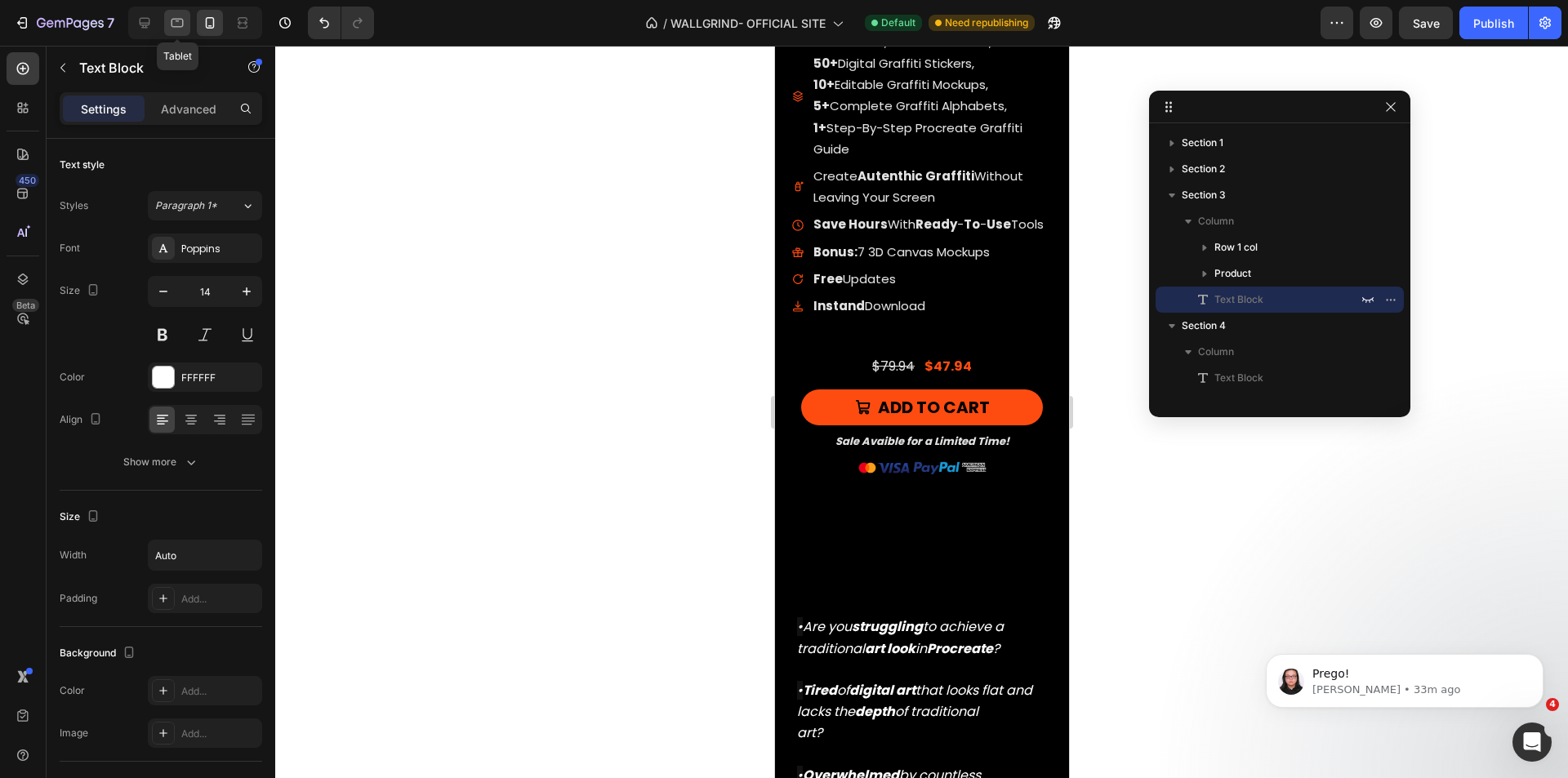
click at [186, 23] on div at bounding box center [177, 23] width 26 height 26
type input "16"
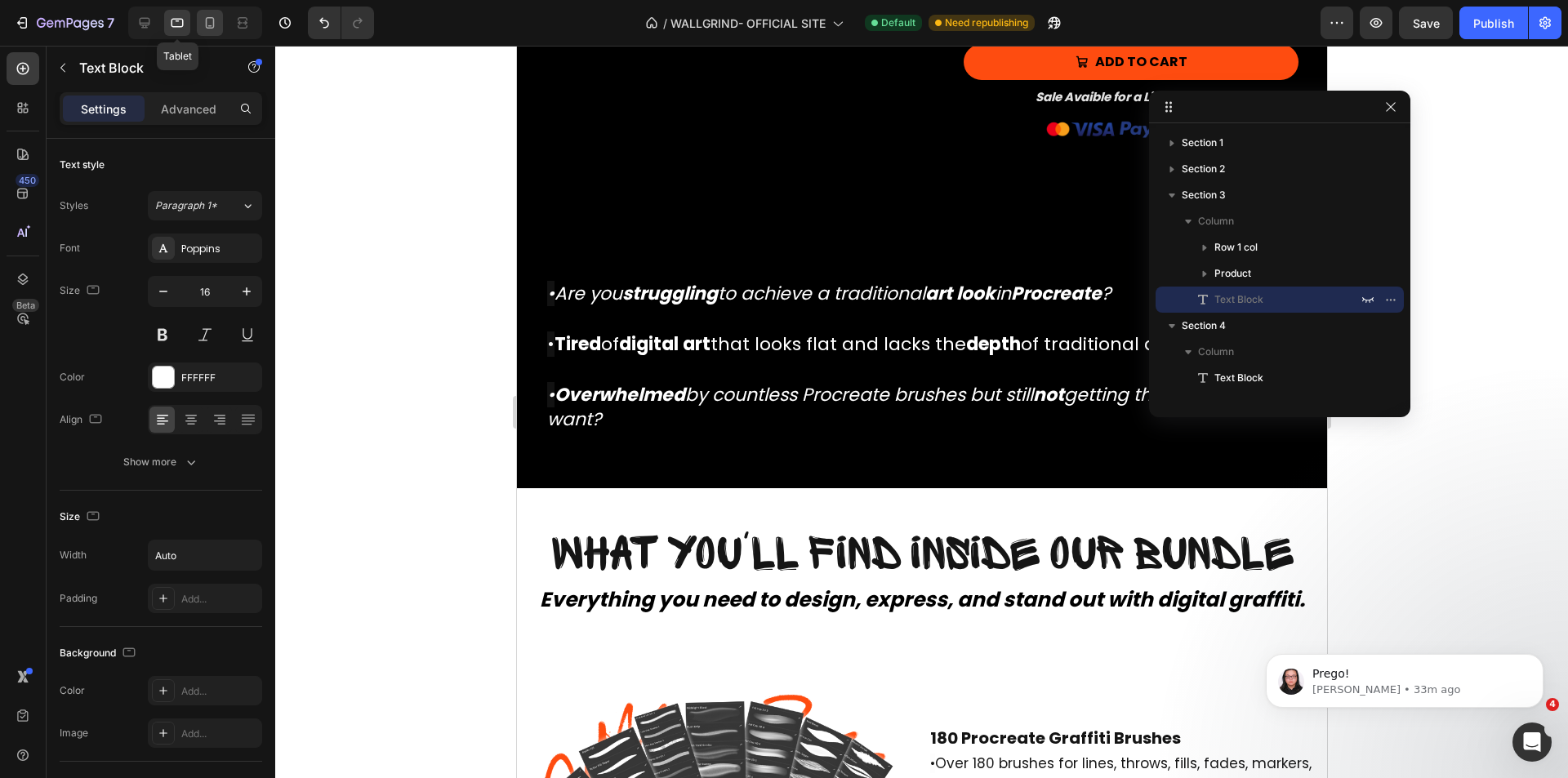
scroll to position [2519, 0]
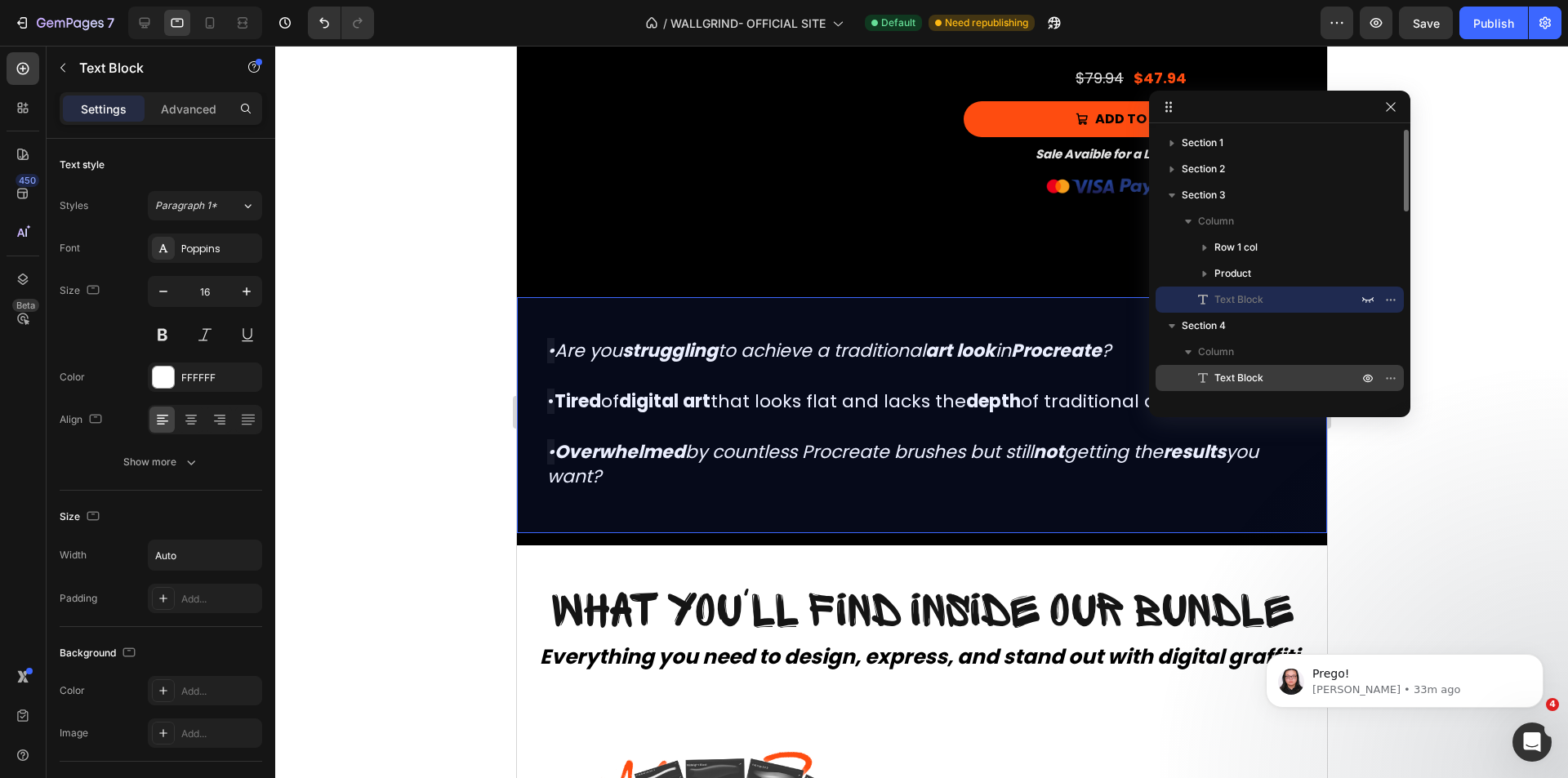
click at [1231, 370] on span "Text Block" at bounding box center [1239, 378] width 49 height 17
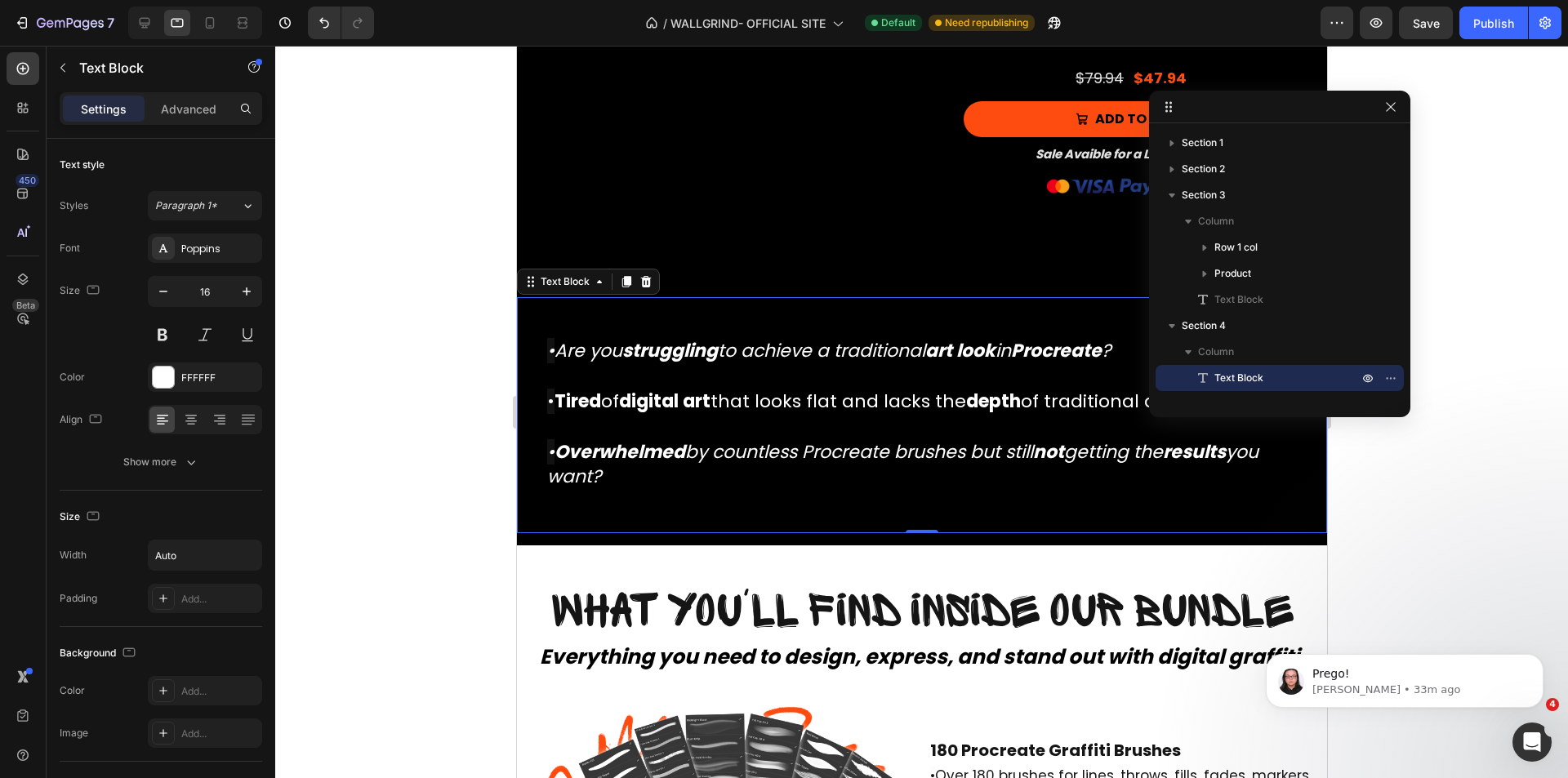
scroll to position [2437, 0]
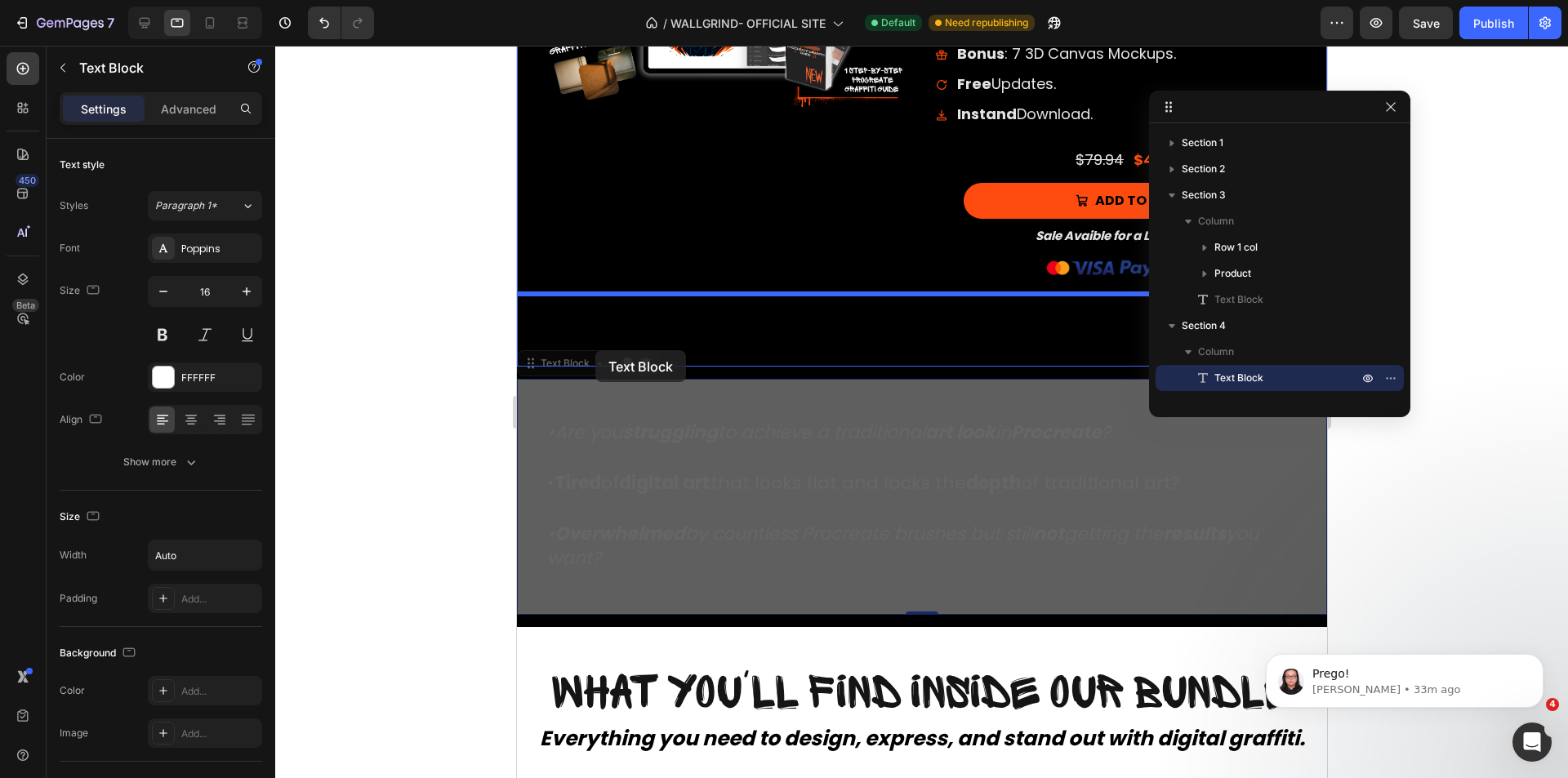
drag, startPoint x: 574, startPoint y: 370, endPoint x: 595, endPoint y: 350, distance: 29.0
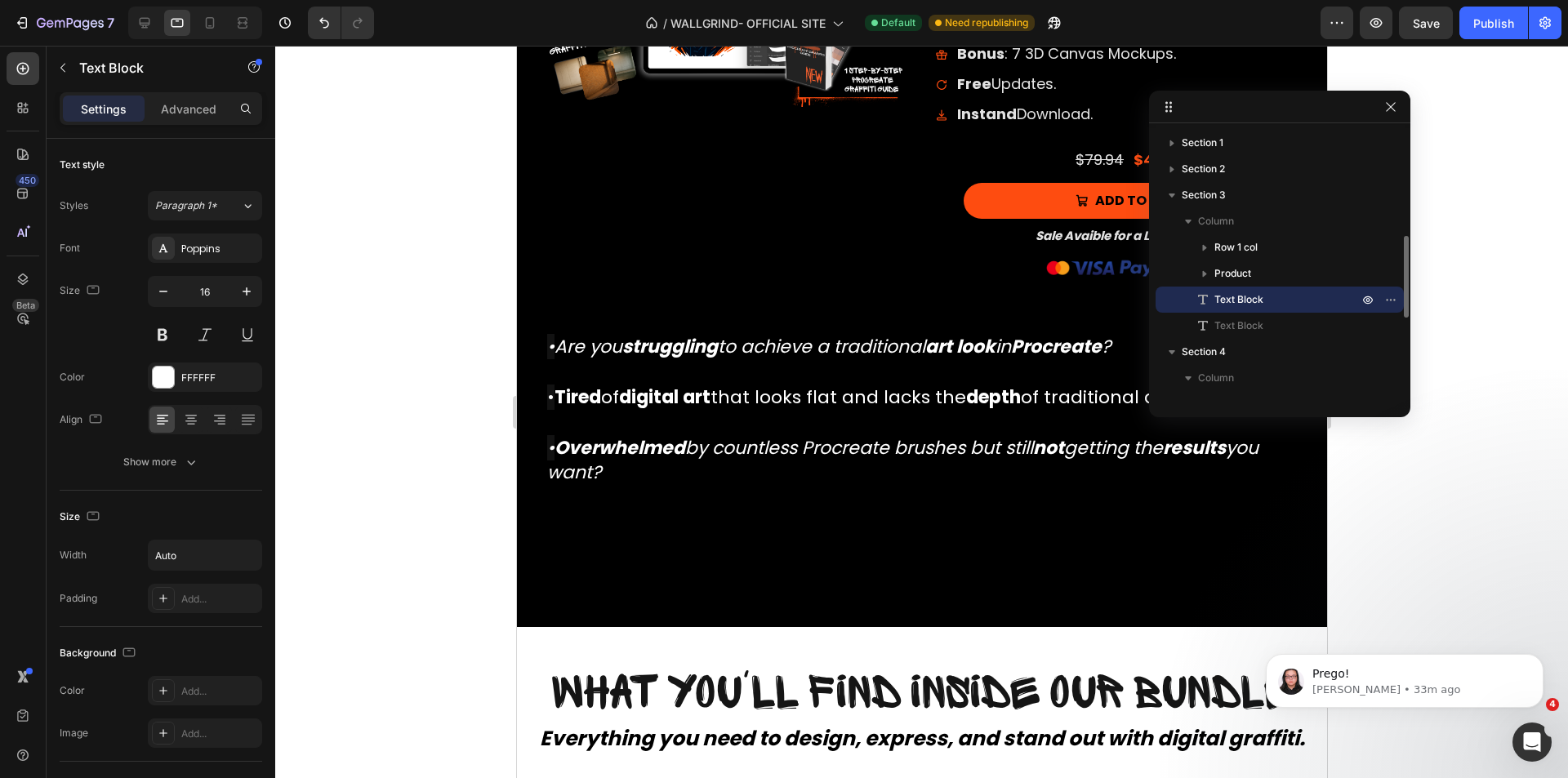
scroll to position [82, 0]
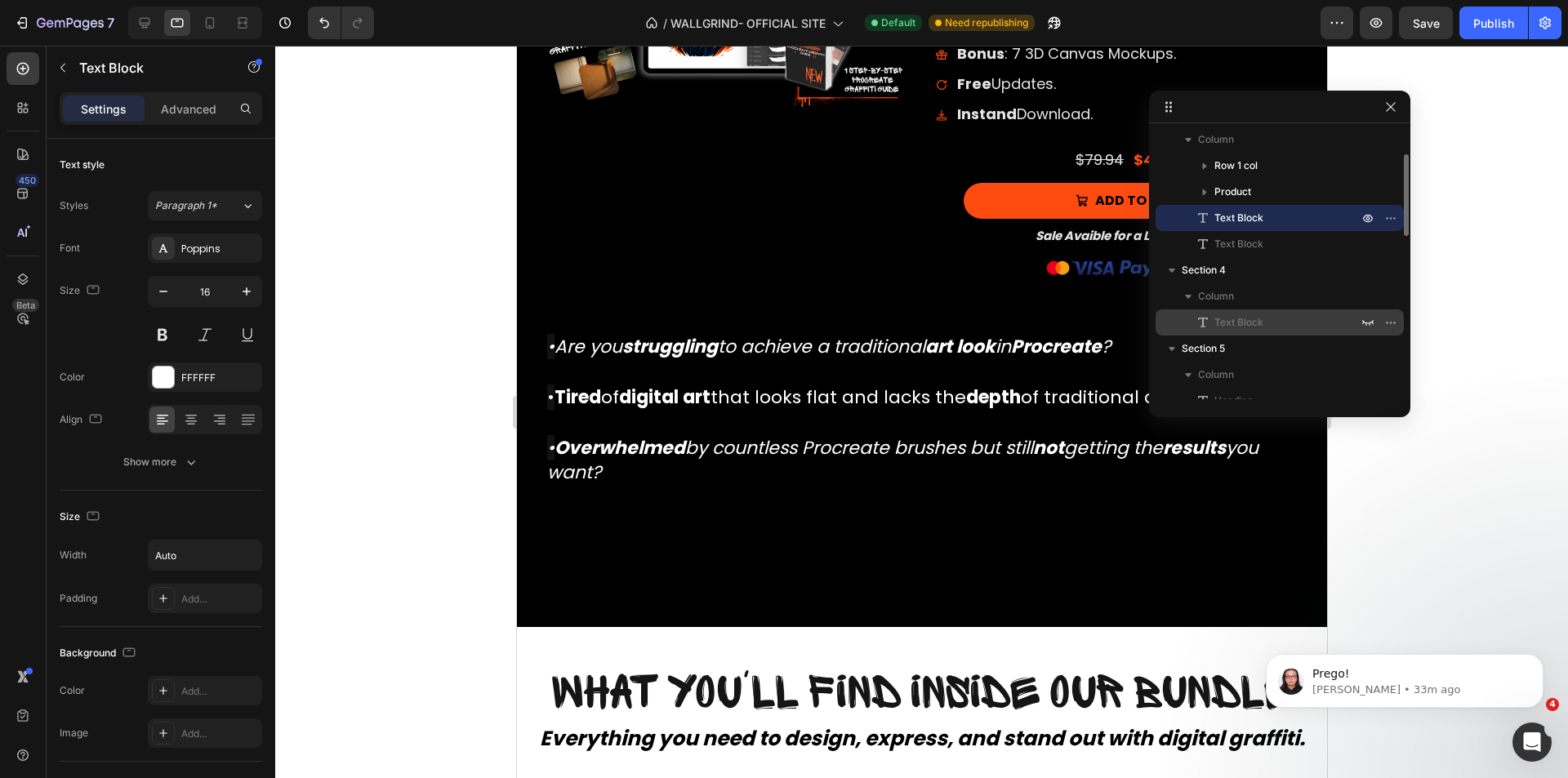
click at [1247, 318] on span "Text Block" at bounding box center [1239, 323] width 49 height 17
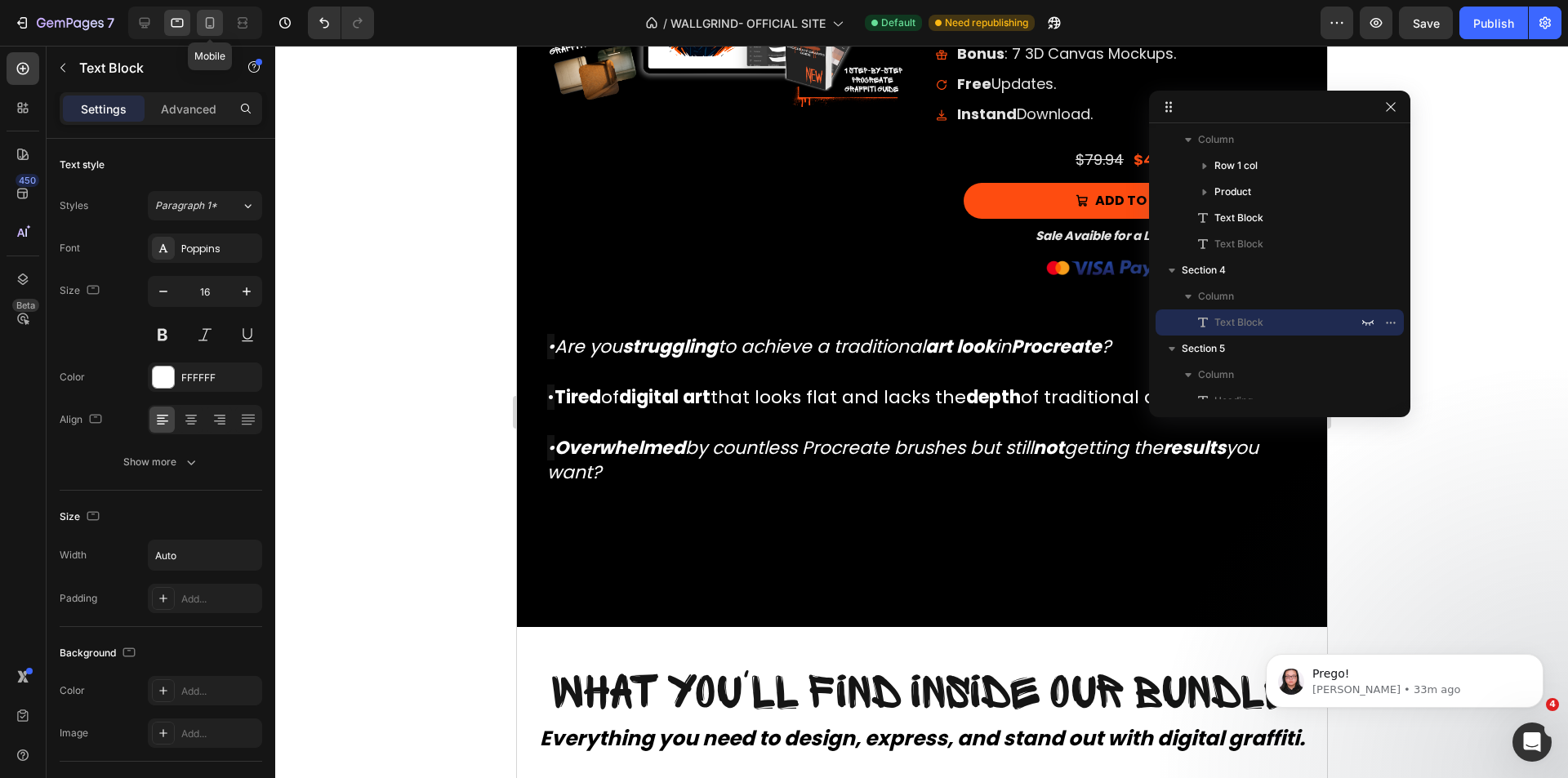
click at [216, 24] on icon at bounding box center [210, 23] width 17 height 17
type input "14"
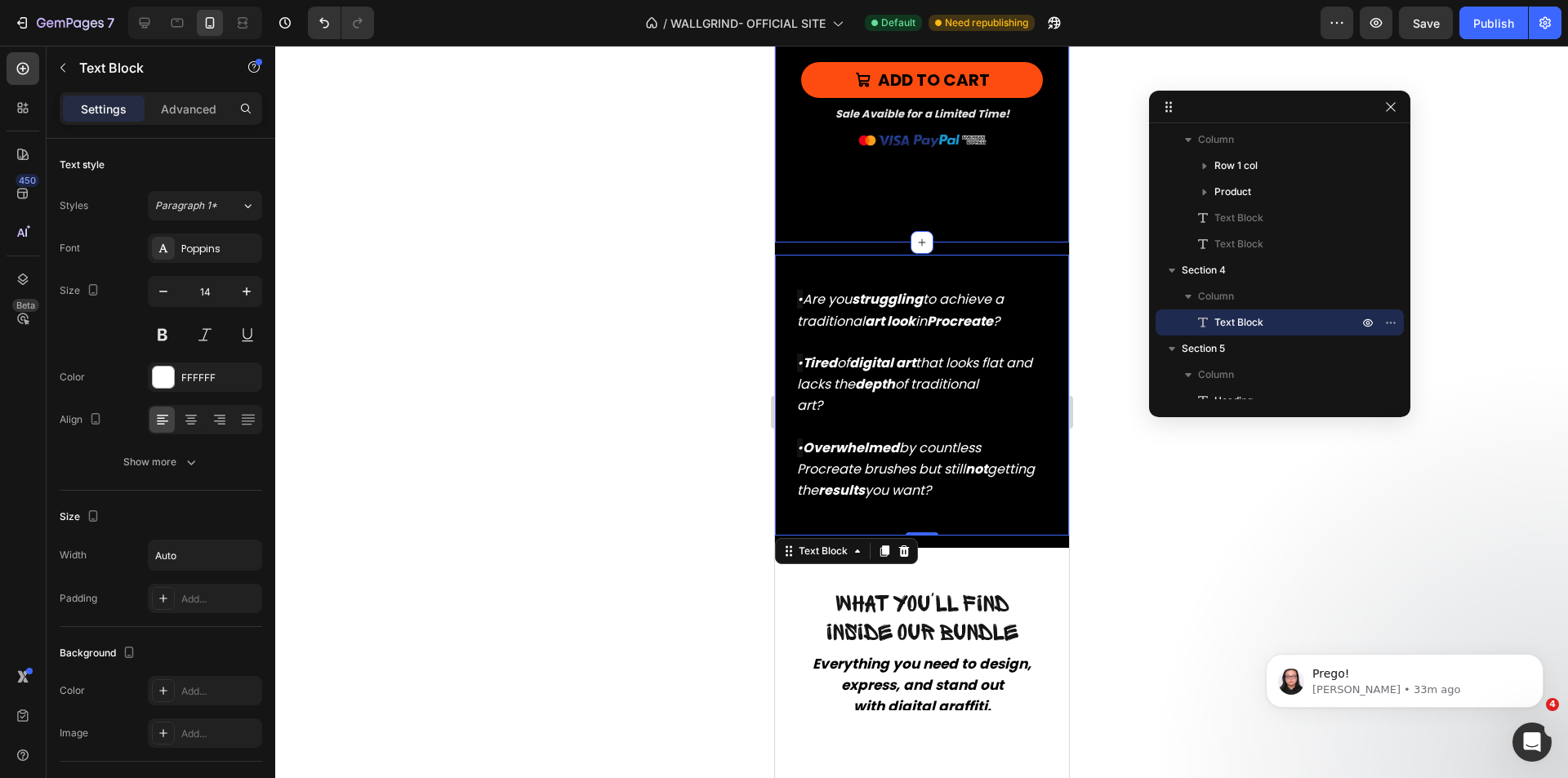
scroll to position [2676, 0]
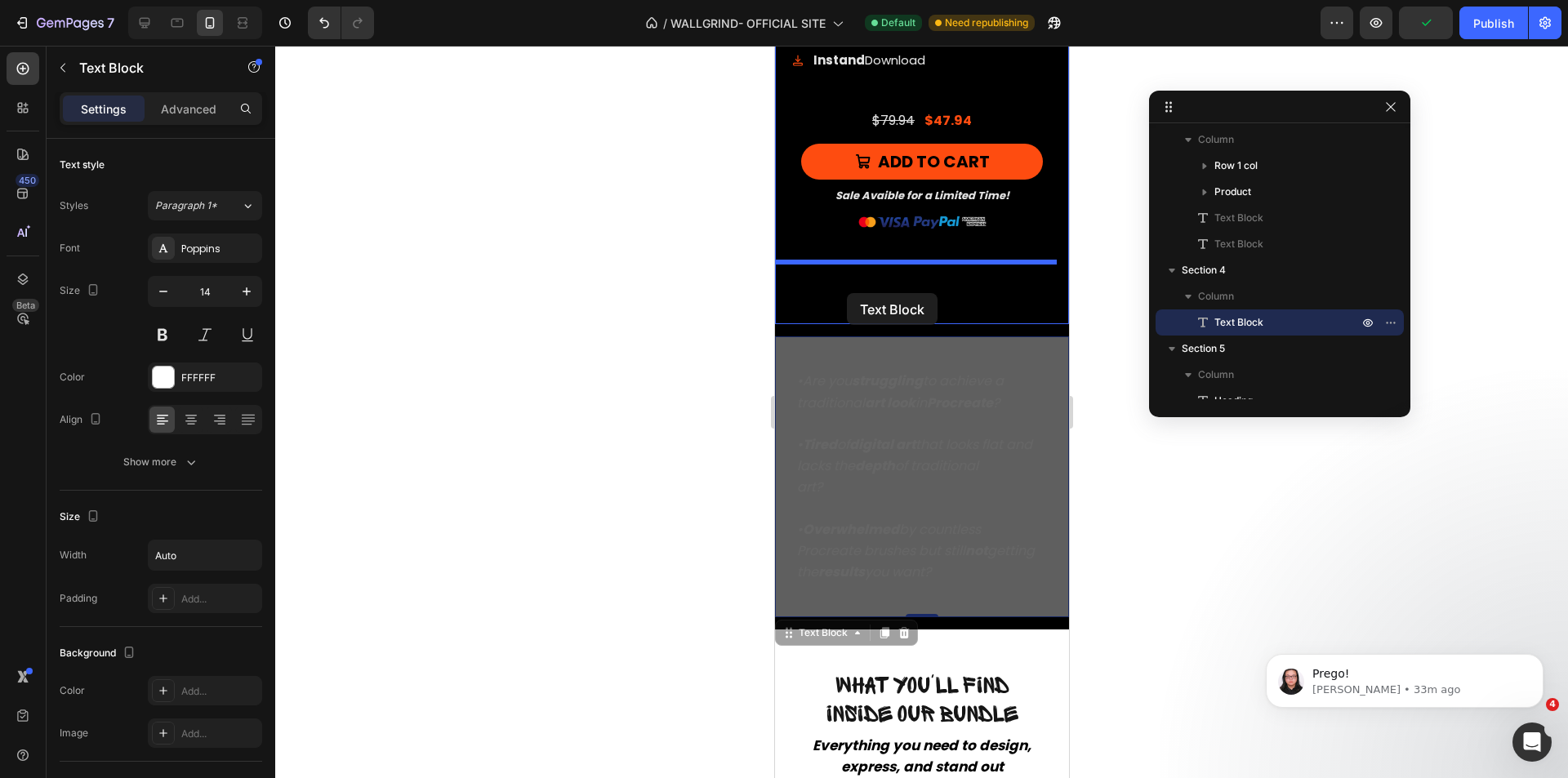
drag, startPoint x: 828, startPoint y: 651, endPoint x: 846, endPoint y: 293, distance: 358.5
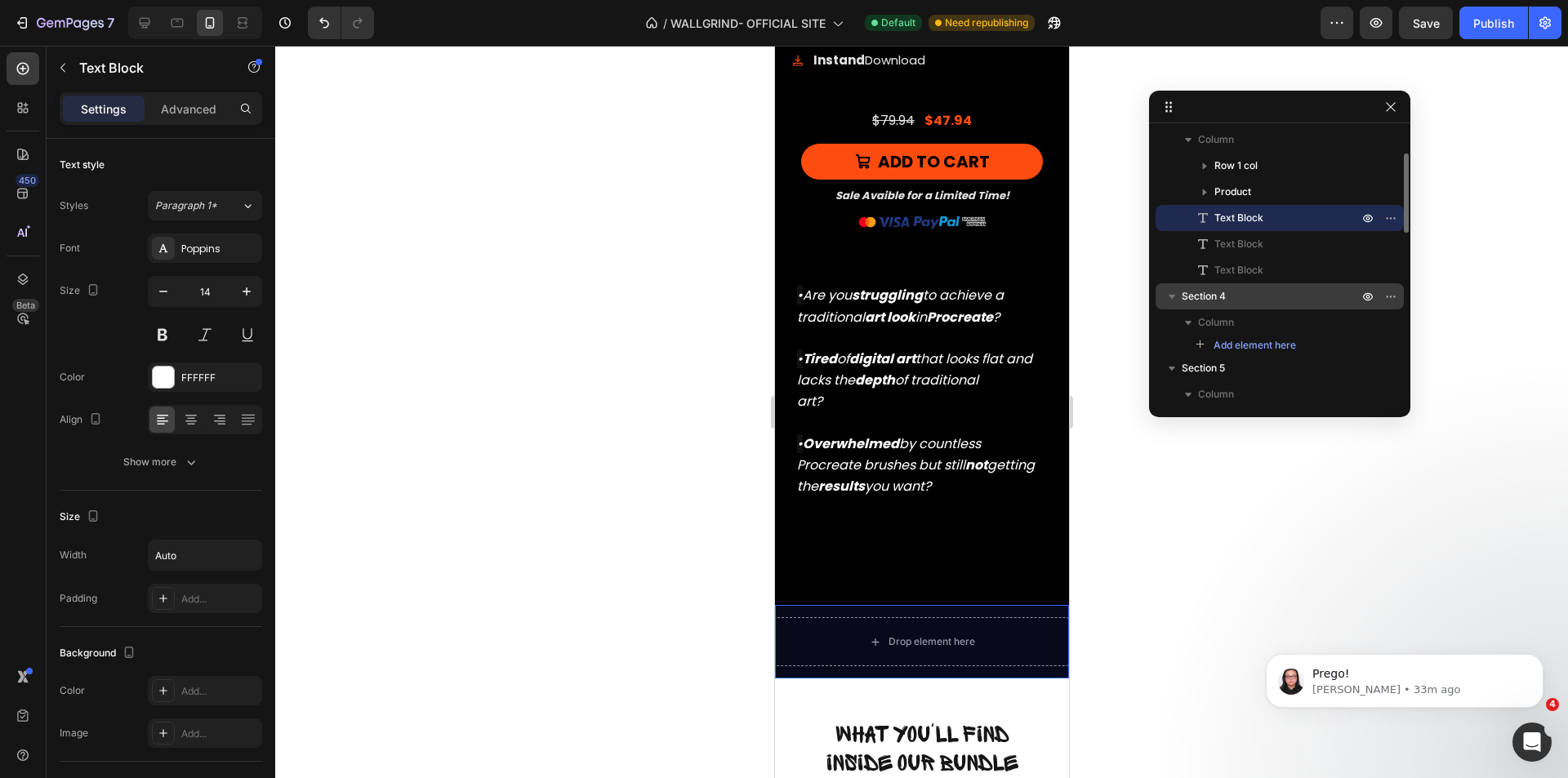
click at [1272, 301] on p "Section 4" at bounding box center [1271, 296] width 179 height 17
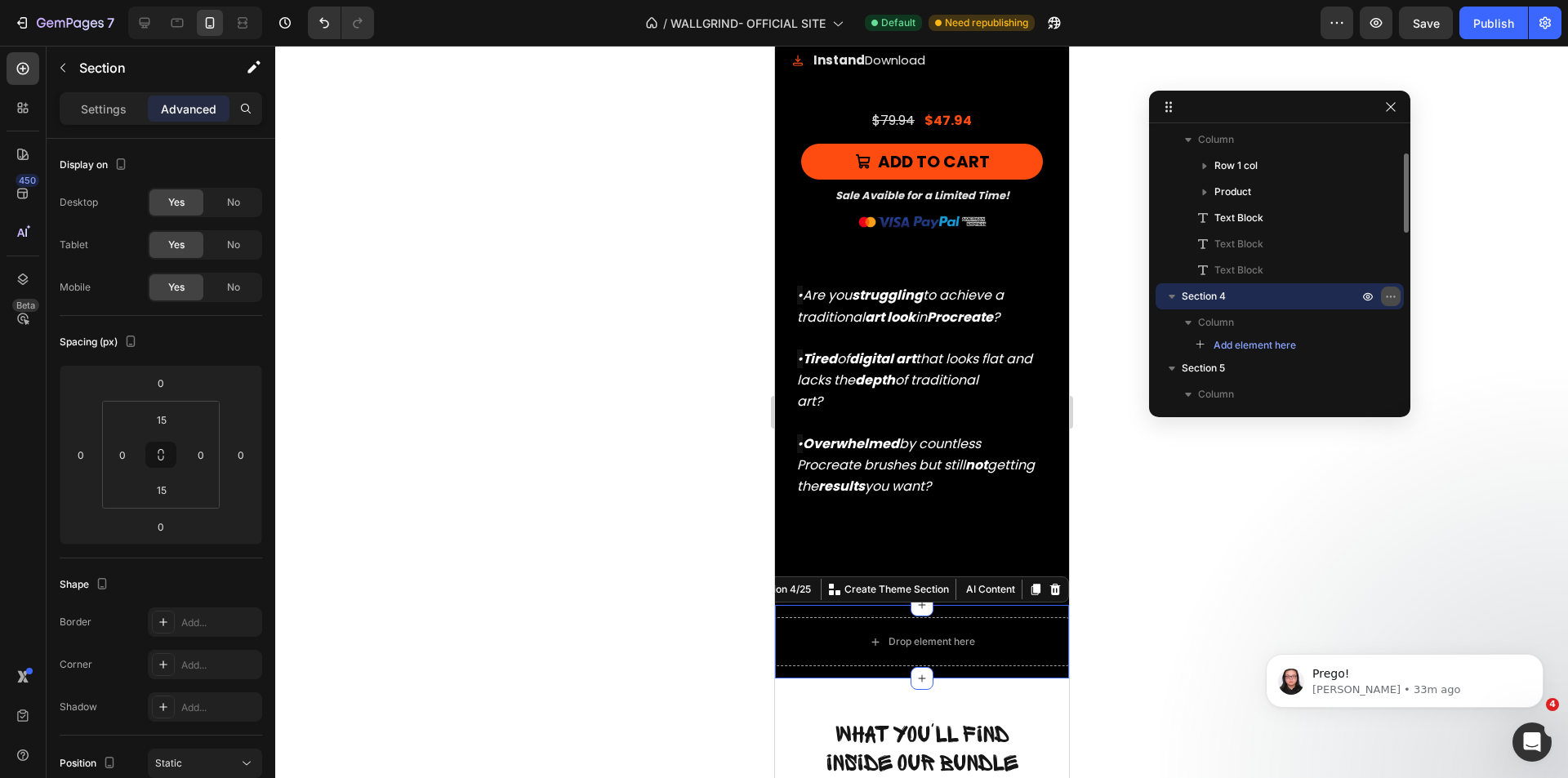
click at [1392, 294] on icon "button" at bounding box center [1391, 296] width 13 height 13
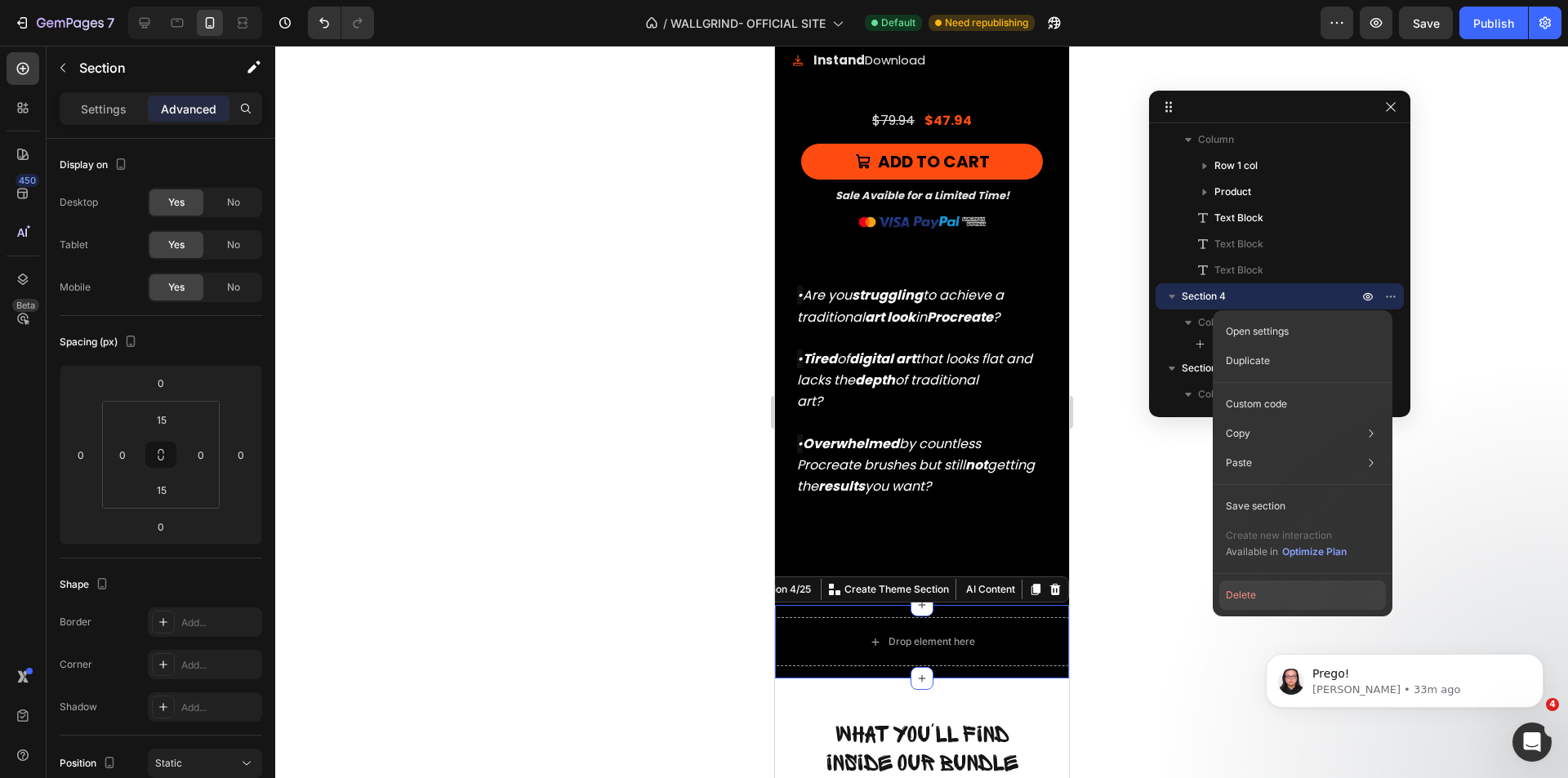
click at [1274, 590] on button "Delete" at bounding box center [1302, 595] width 166 height 30
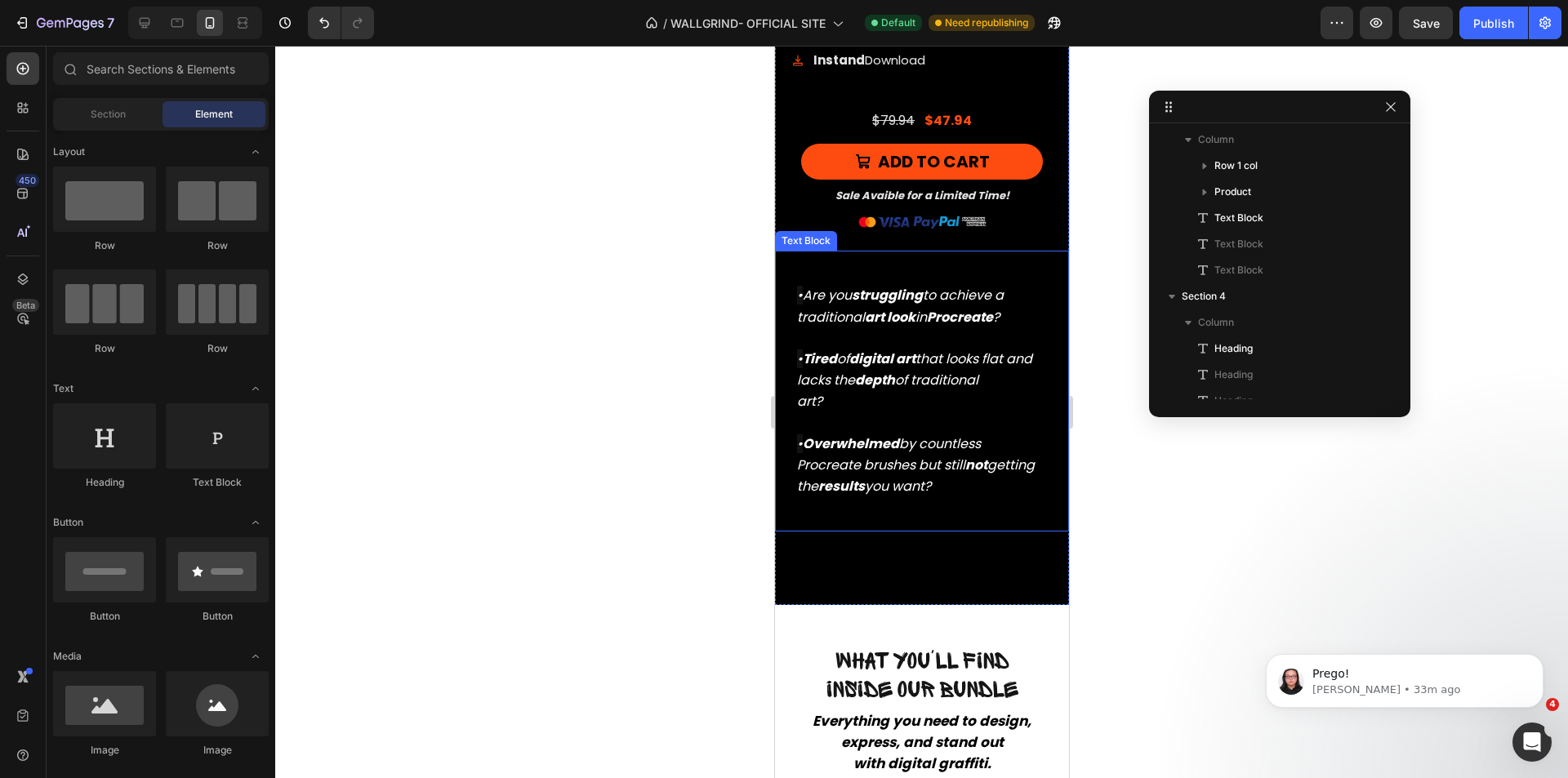
click at [884, 559] on div "What's inside Heading The Full Procreate Graffiti Setup. Text Block What's insi…" at bounding box center [921, 30] width 294 height 1148
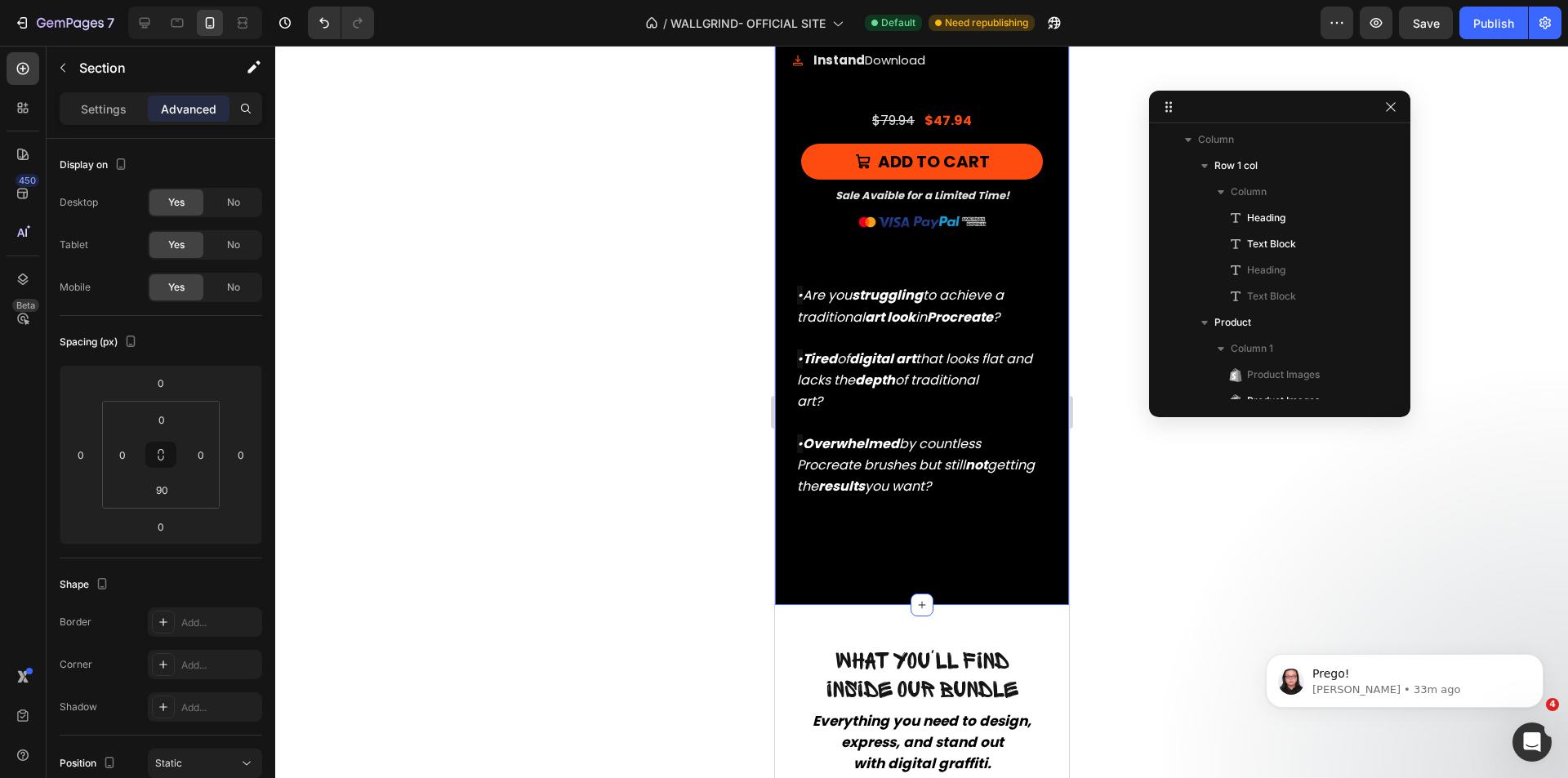
scroll to position [0, 0]
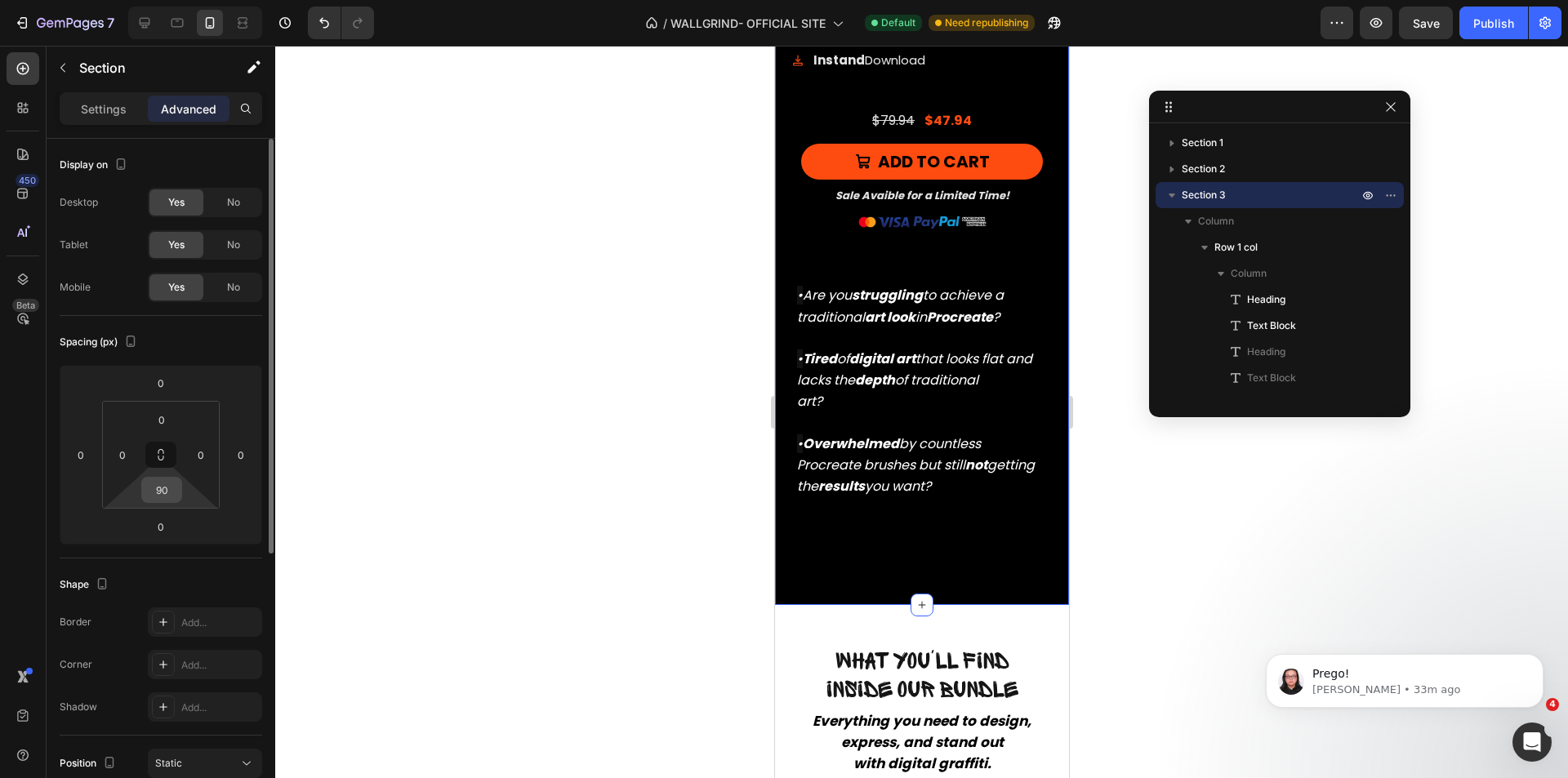
click at [161, 498] on input "90" at bounding box center [162, 489] width 33 height 24
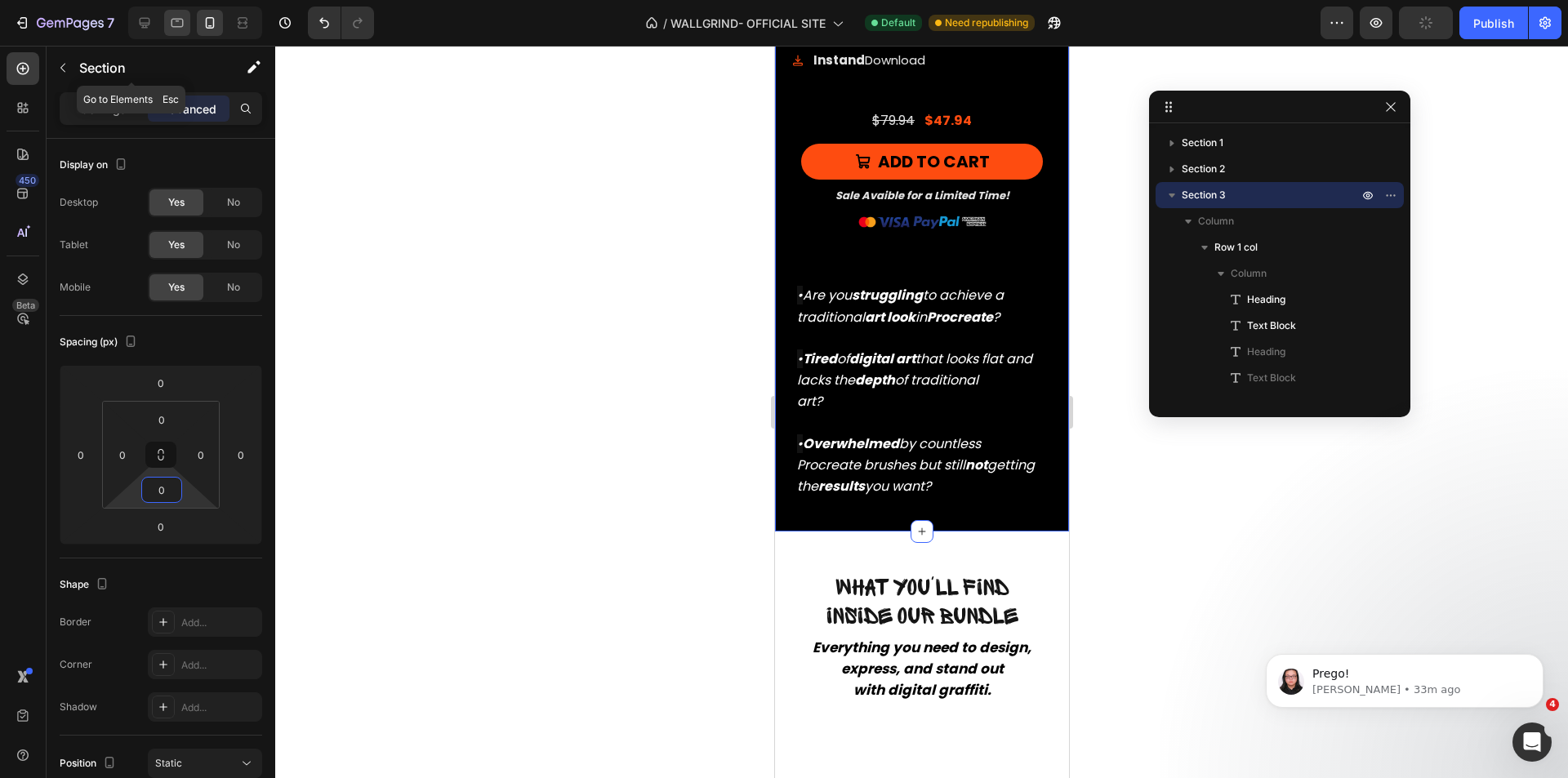
click at [174, 22] on icon at bounding box center [177, 23] width 17 height 17
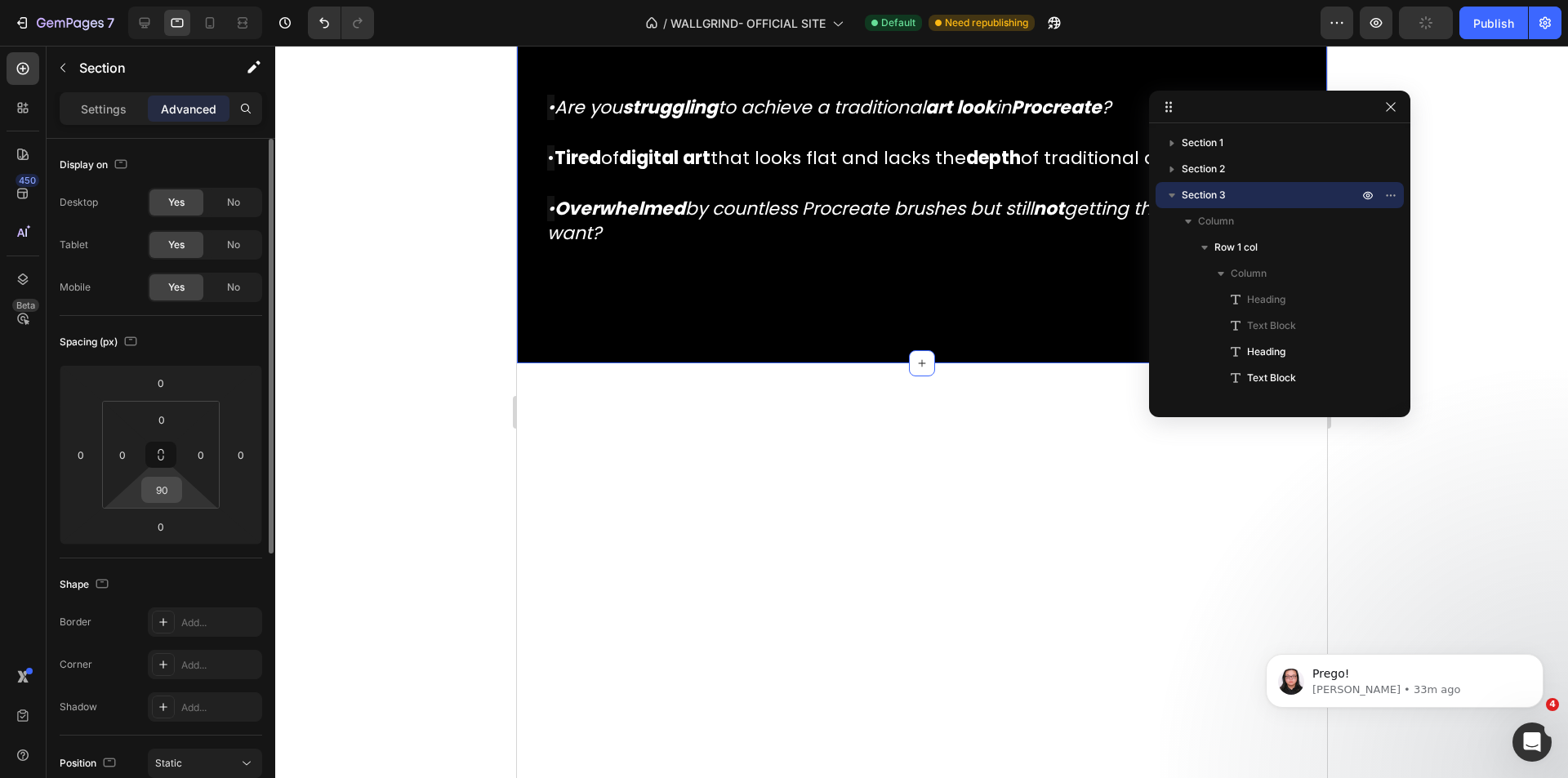
scroll to position [2029, 0]
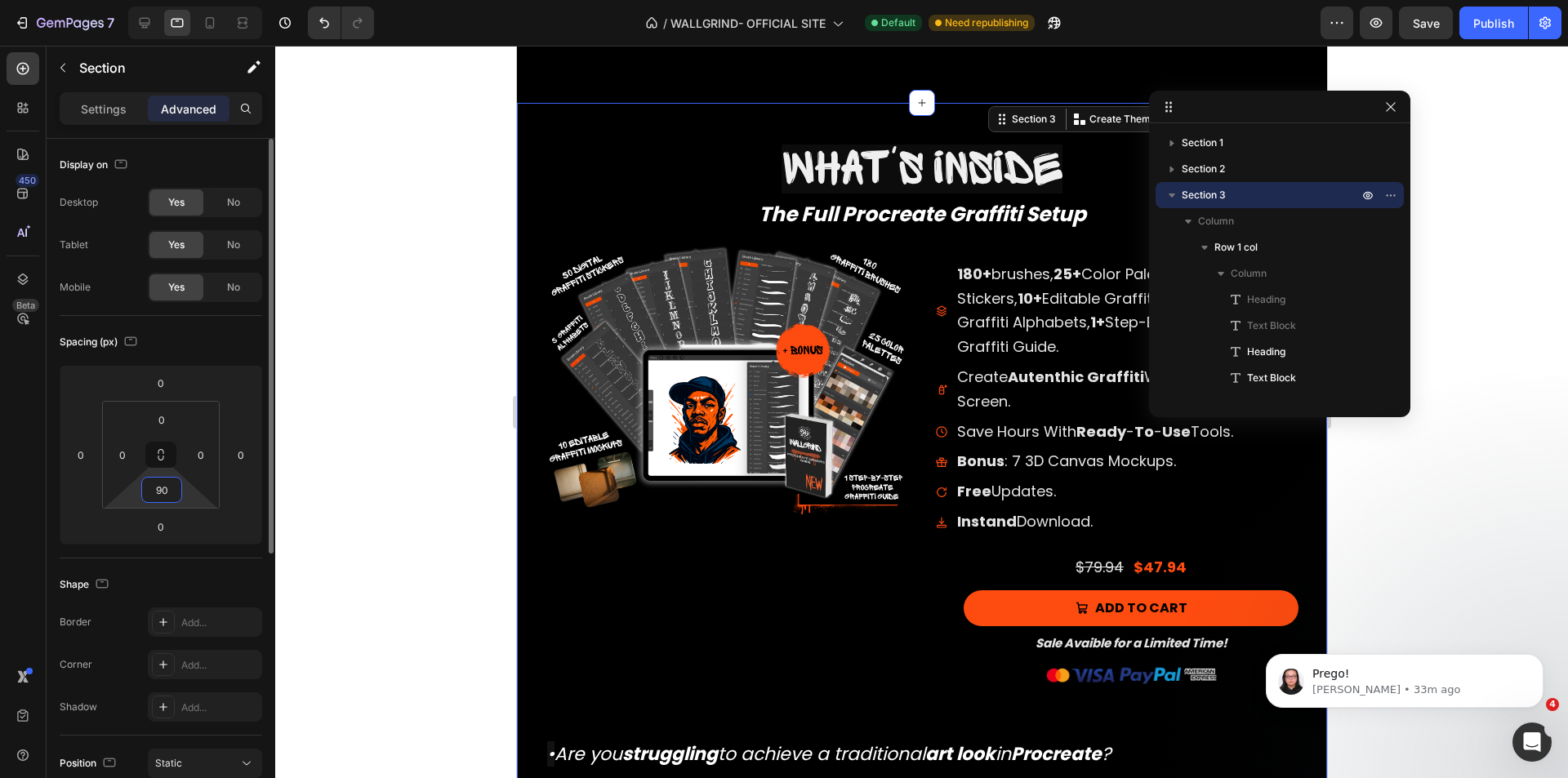
click at [164, 490] on input "90" at bounding box center [162, 489] width 33 height 24
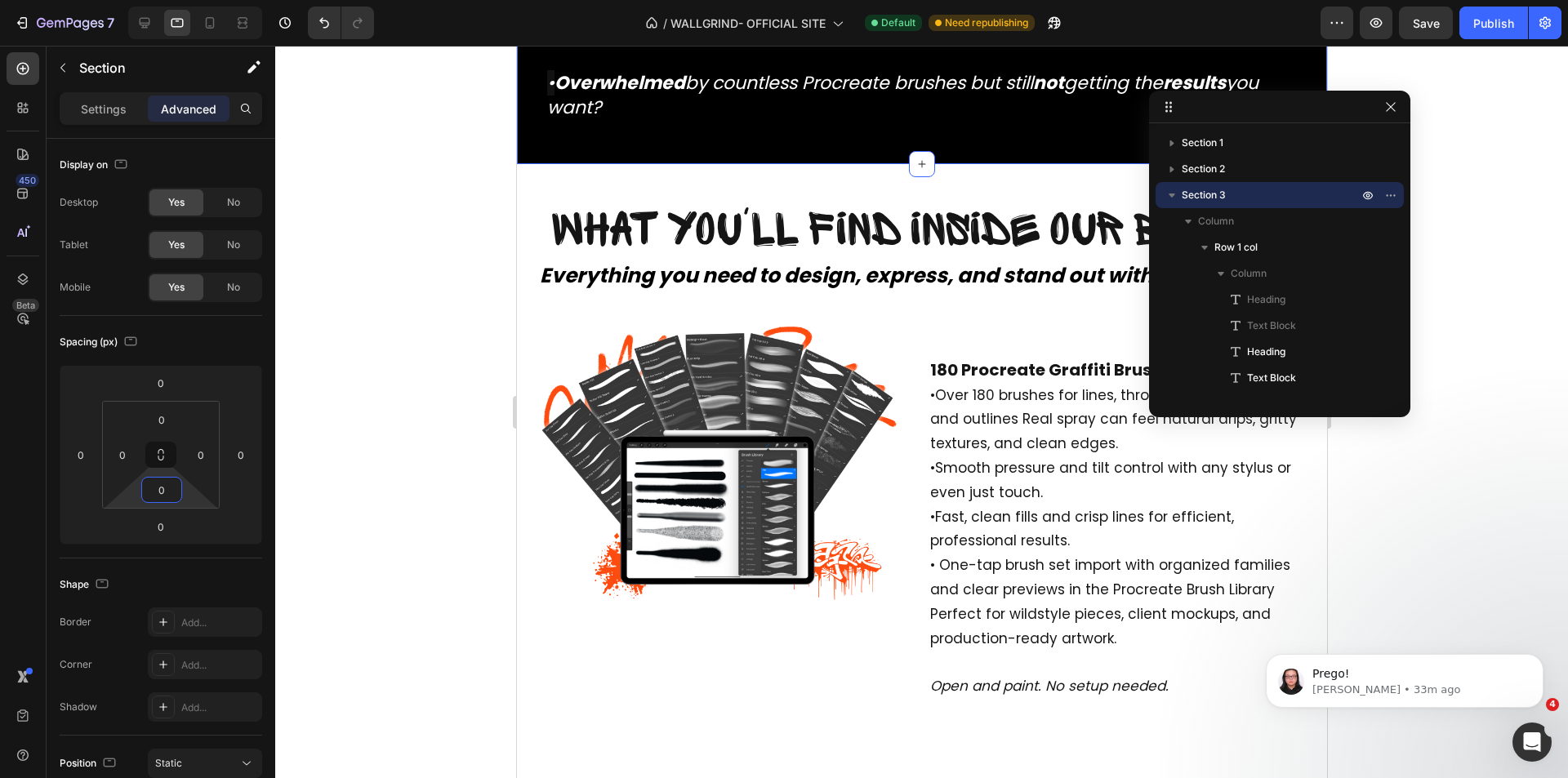
scroll to position [1784, 0]
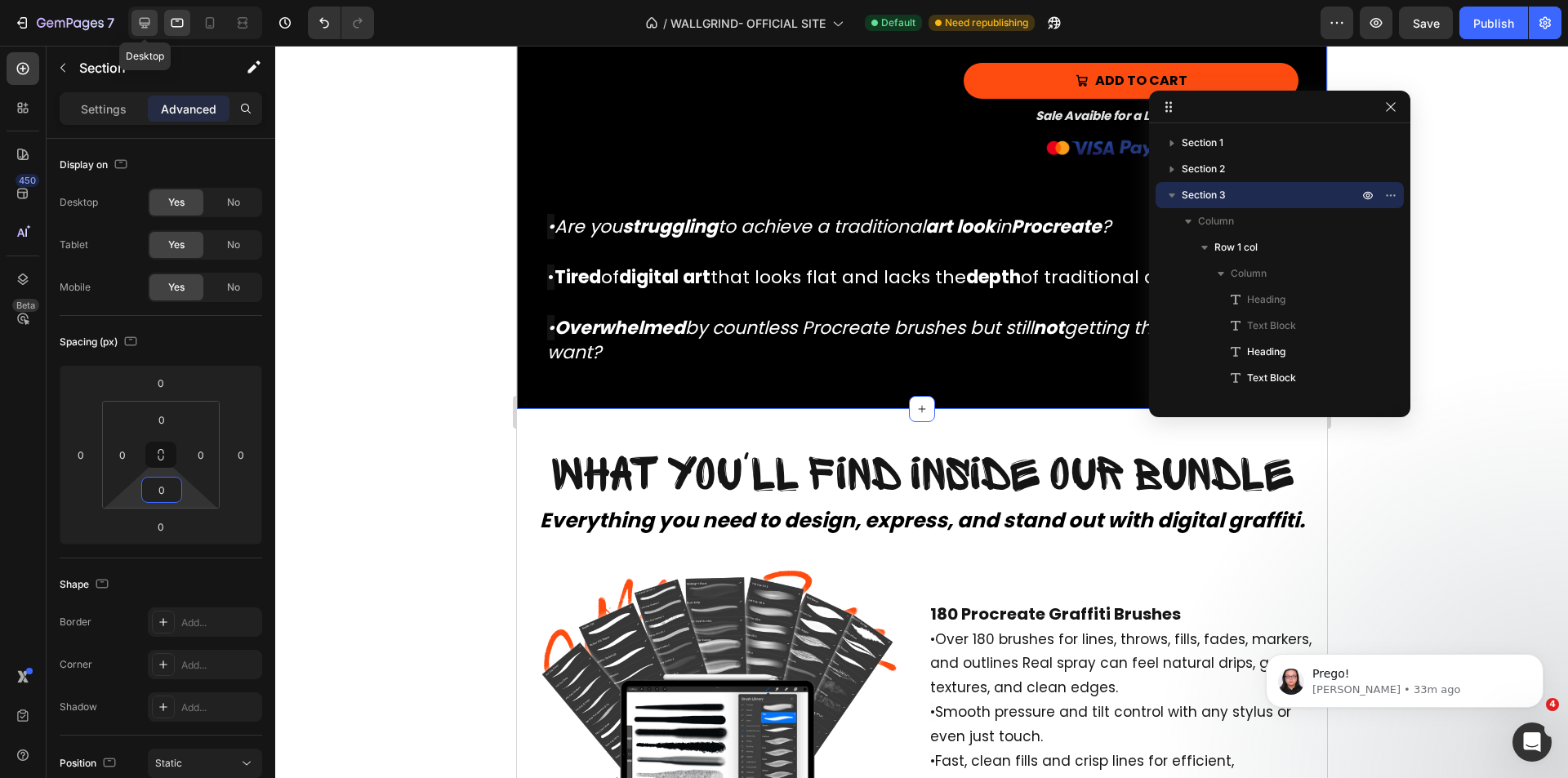
click at [141, 31] on div at bounding box center [145, 23] width 26 height 26
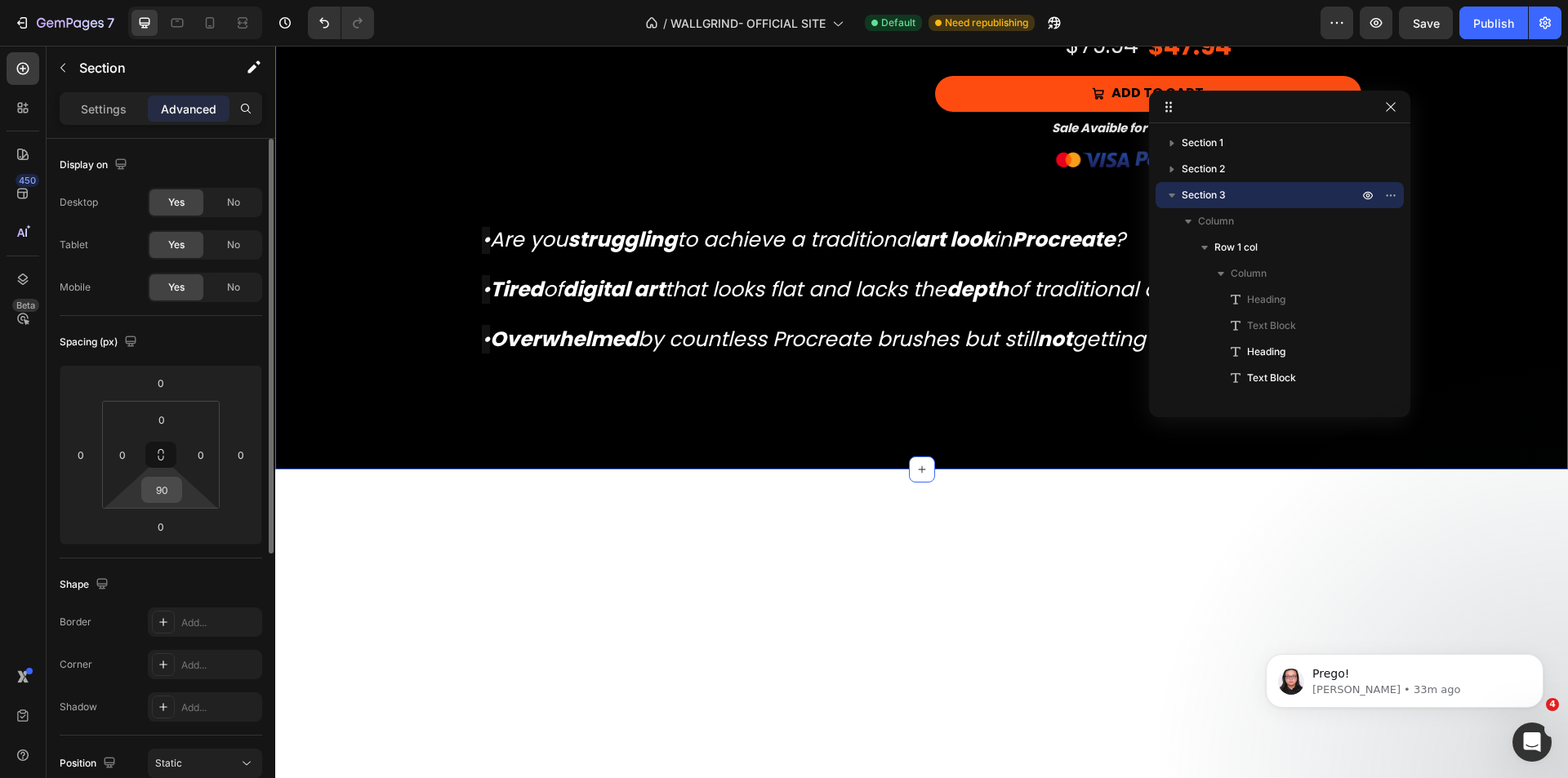
scroll to position [1257, 0]
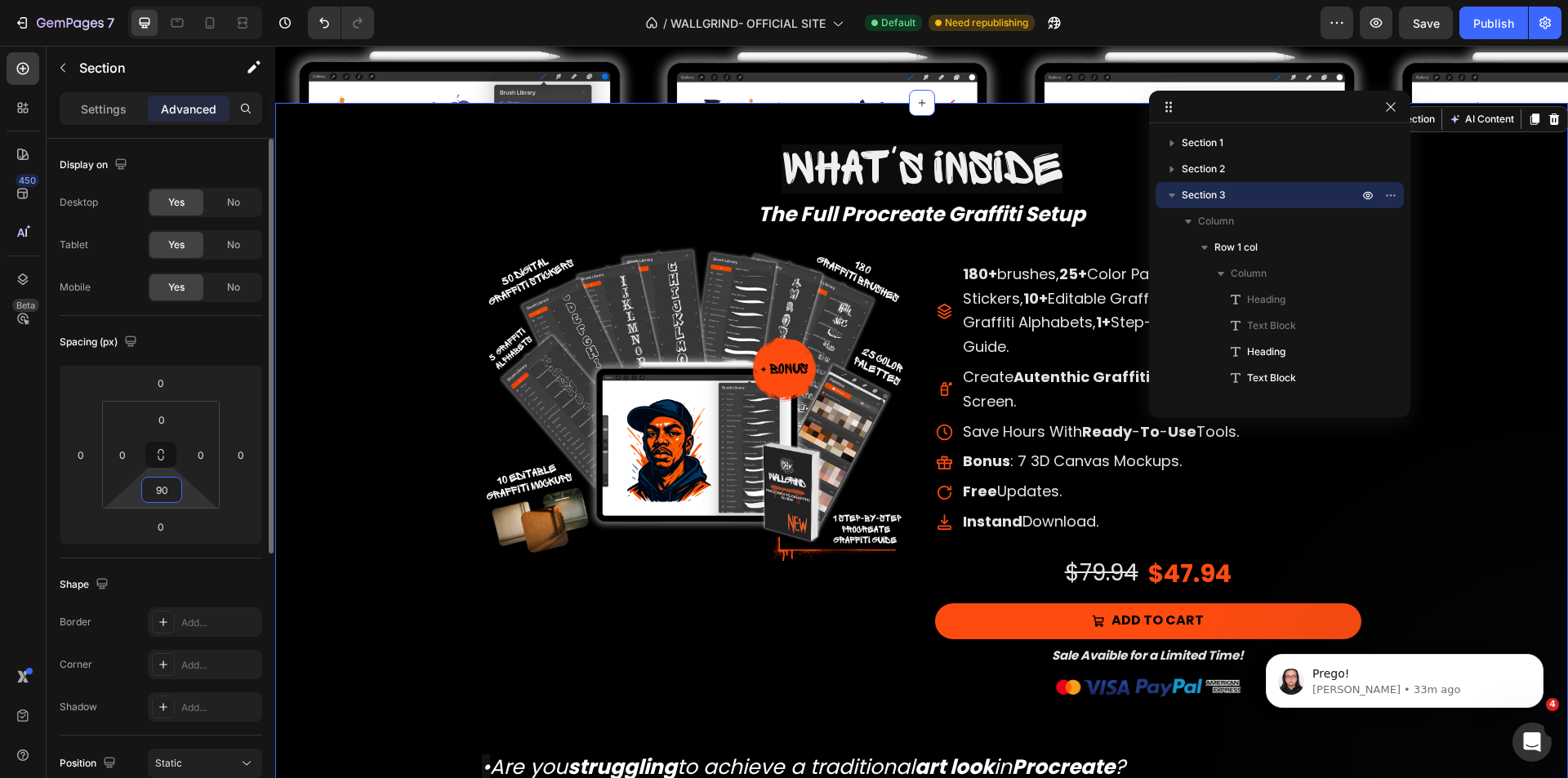
click at [170, 494] on input "90" at bounding box center [162, 489] width 33 height 24
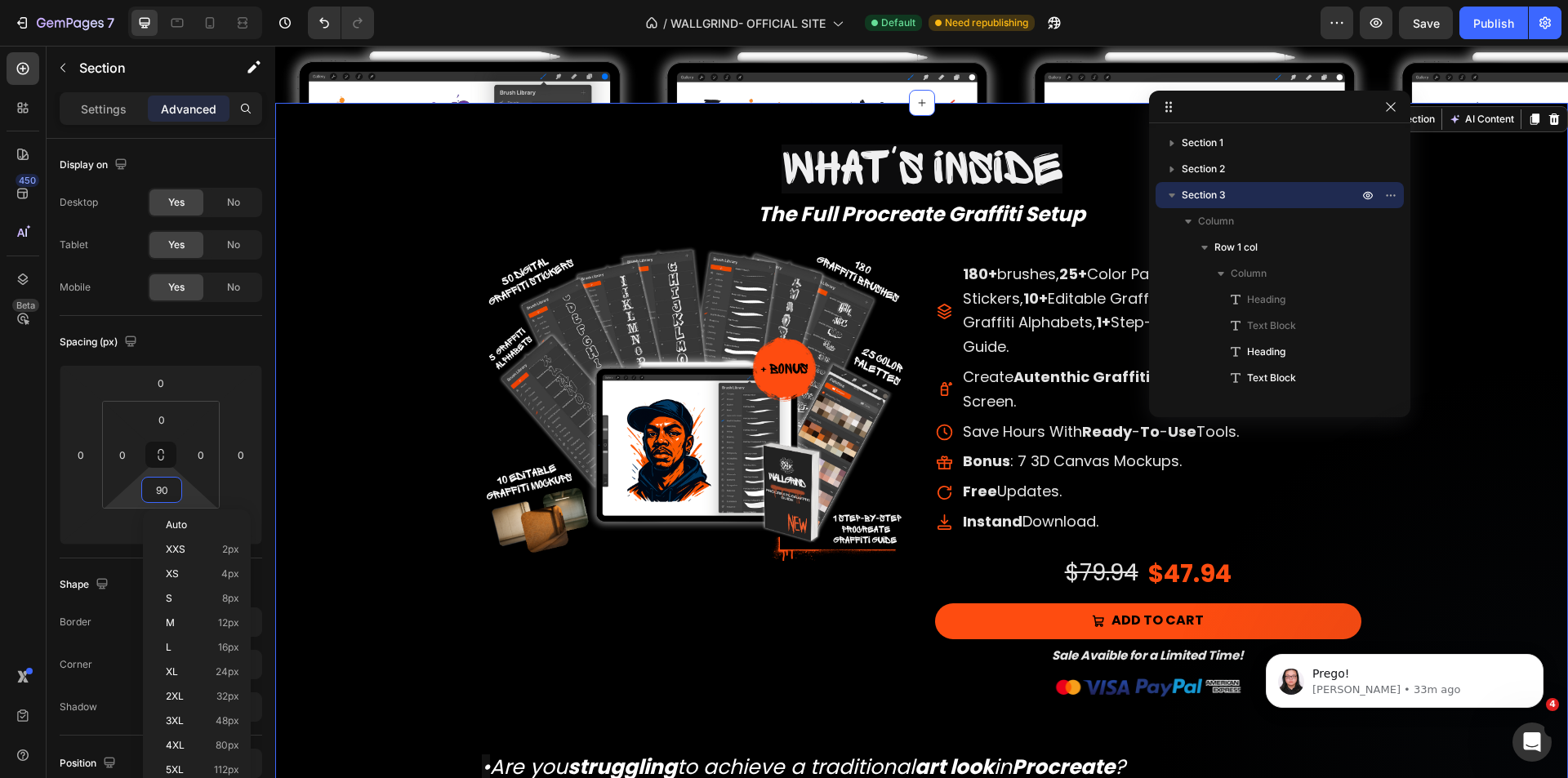
type input "0"
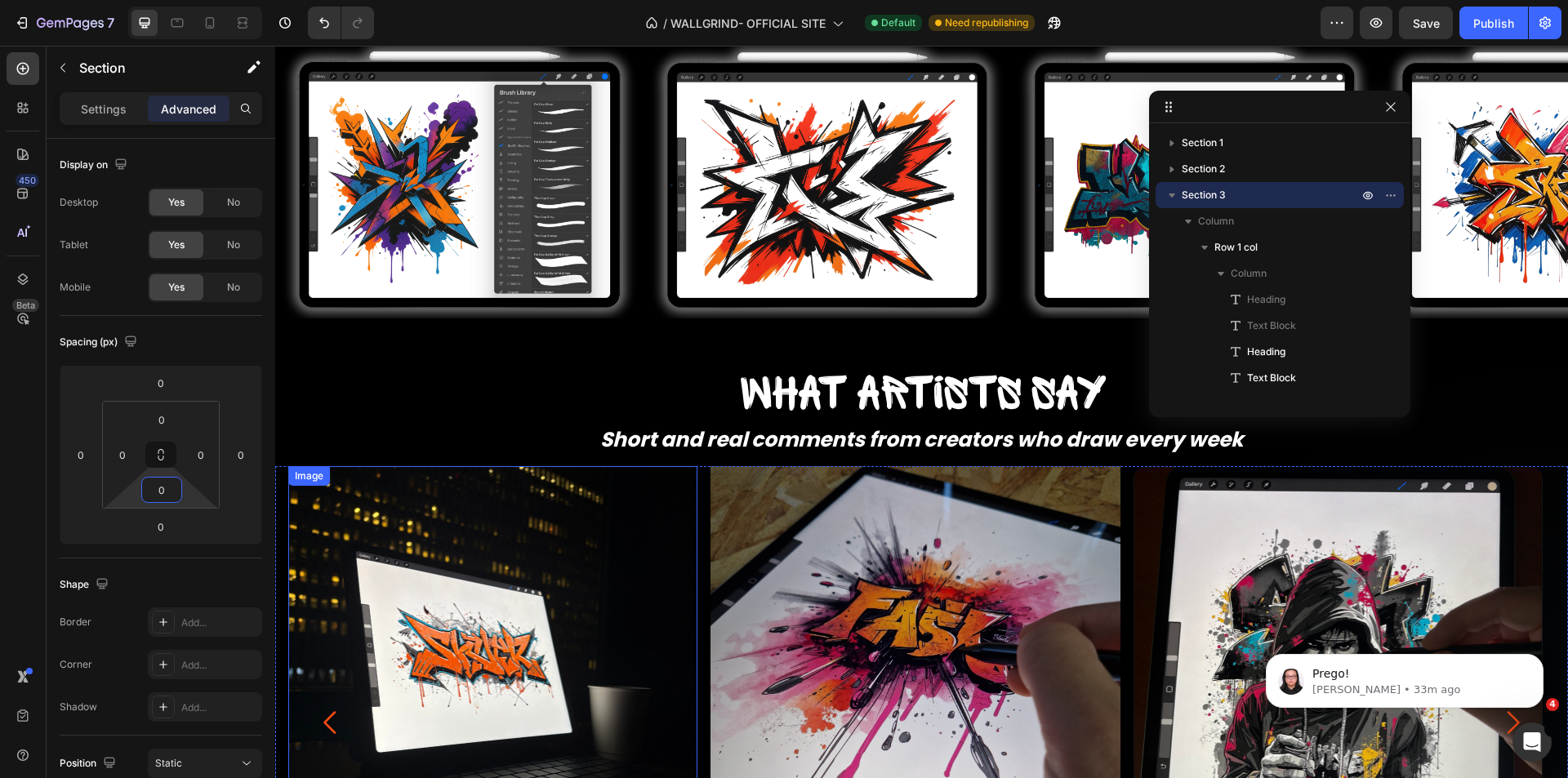
click at [402, 603] on img at bounding box center [492, 670] width 410 height 409
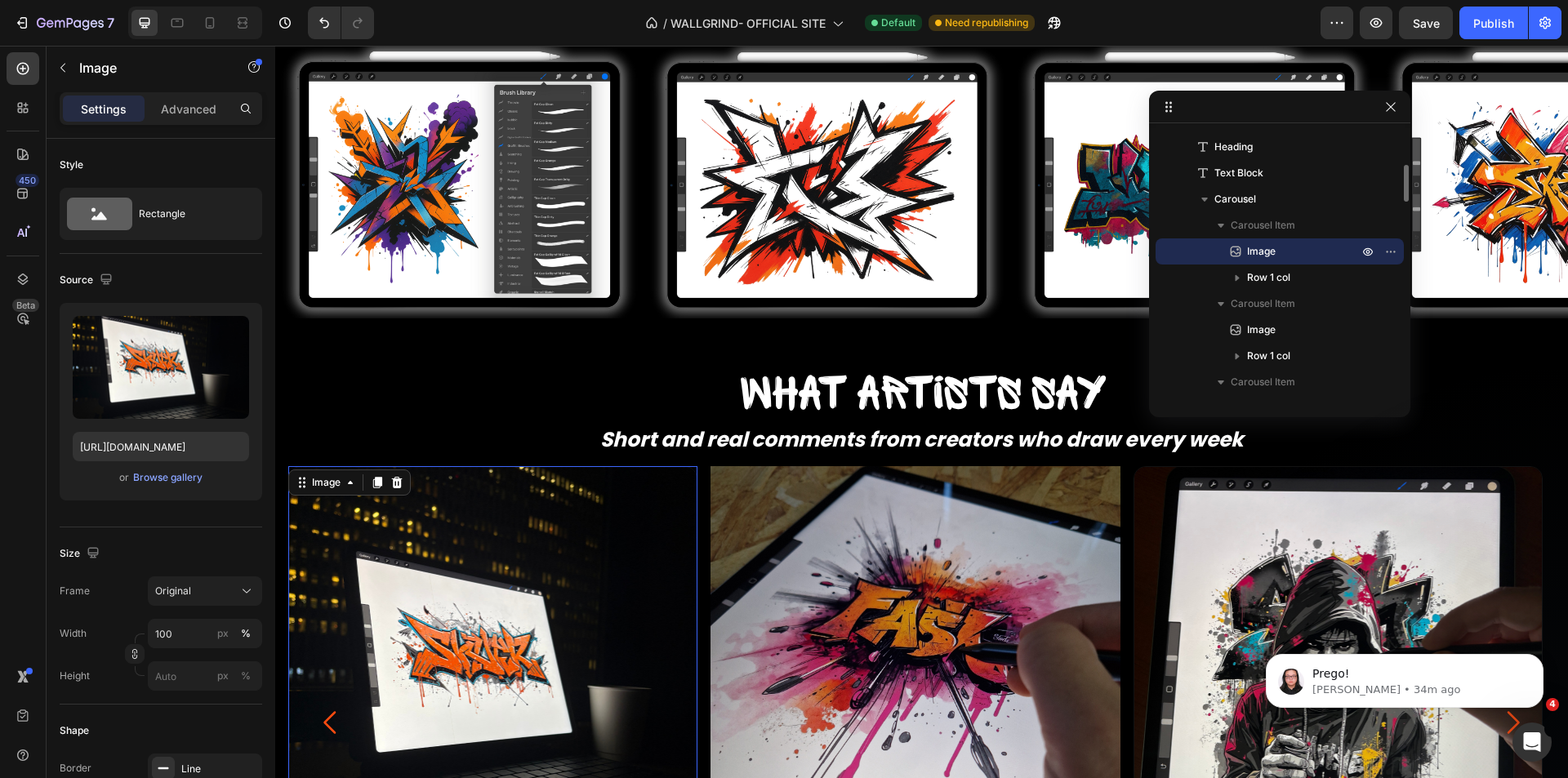
scroll to position [1666, 0]
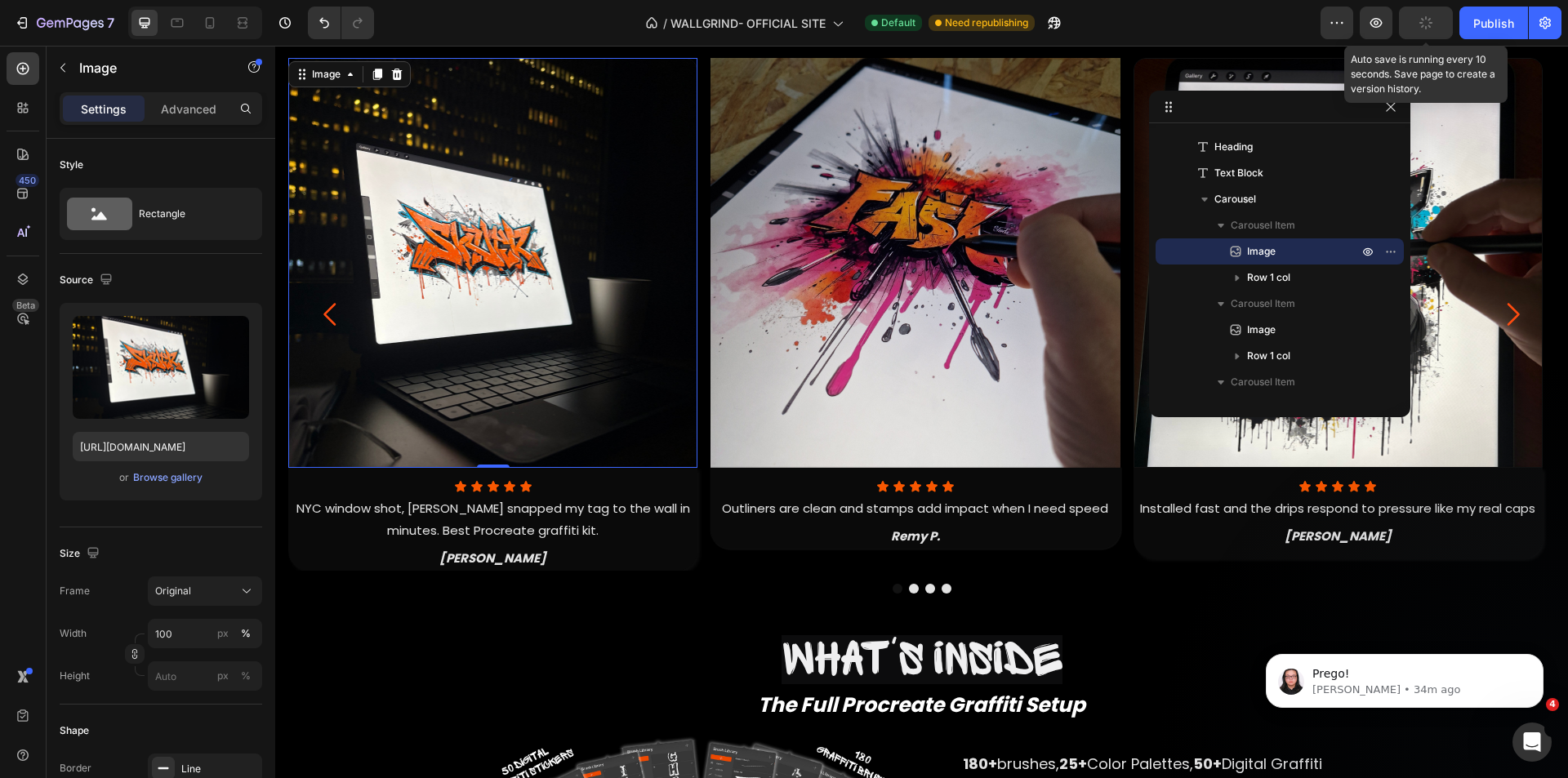
click at [1411, 28] on button "button" at bounding box center [1426, 22] width 54 height 32
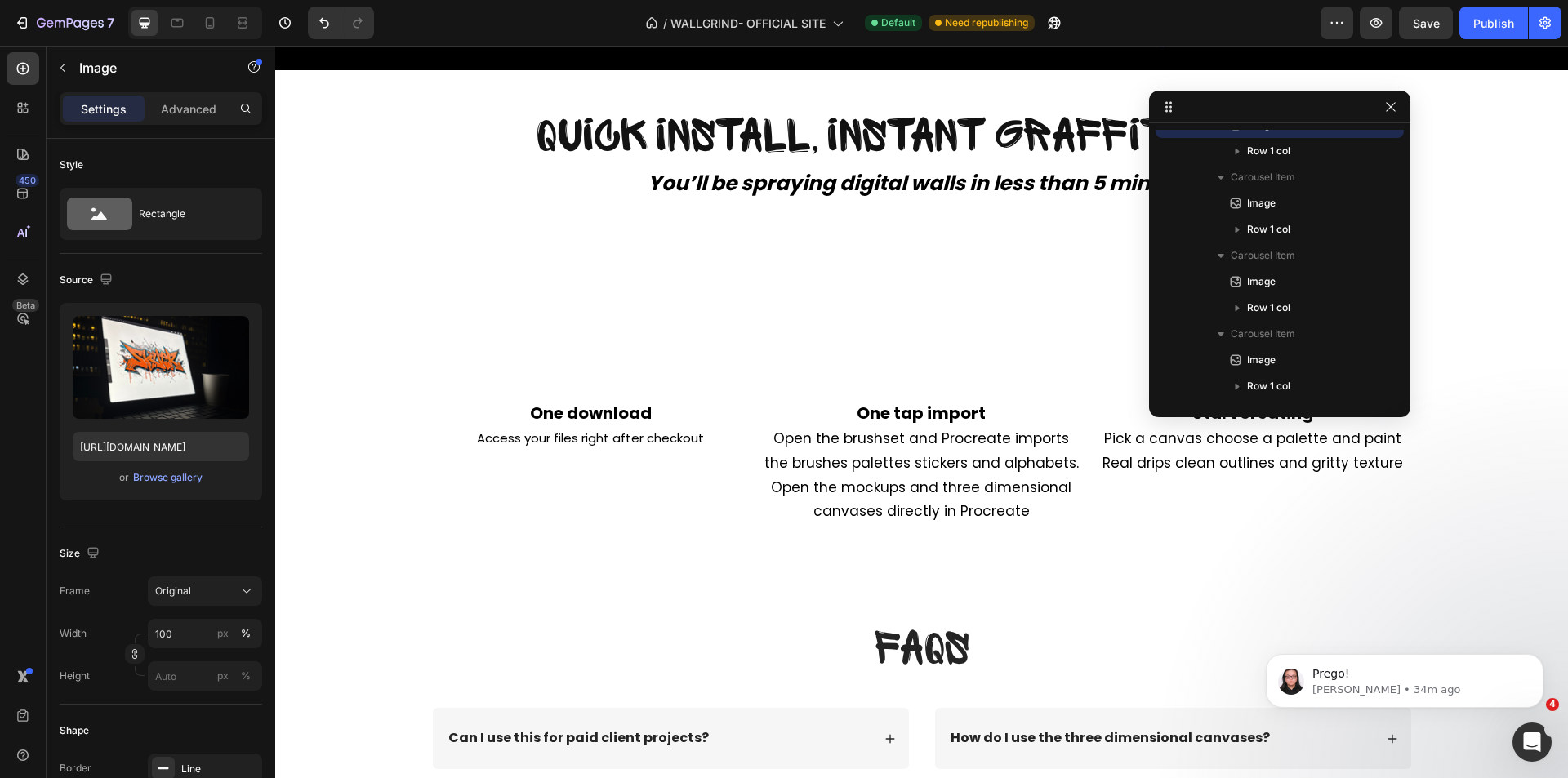
scroll to position [0, 0]
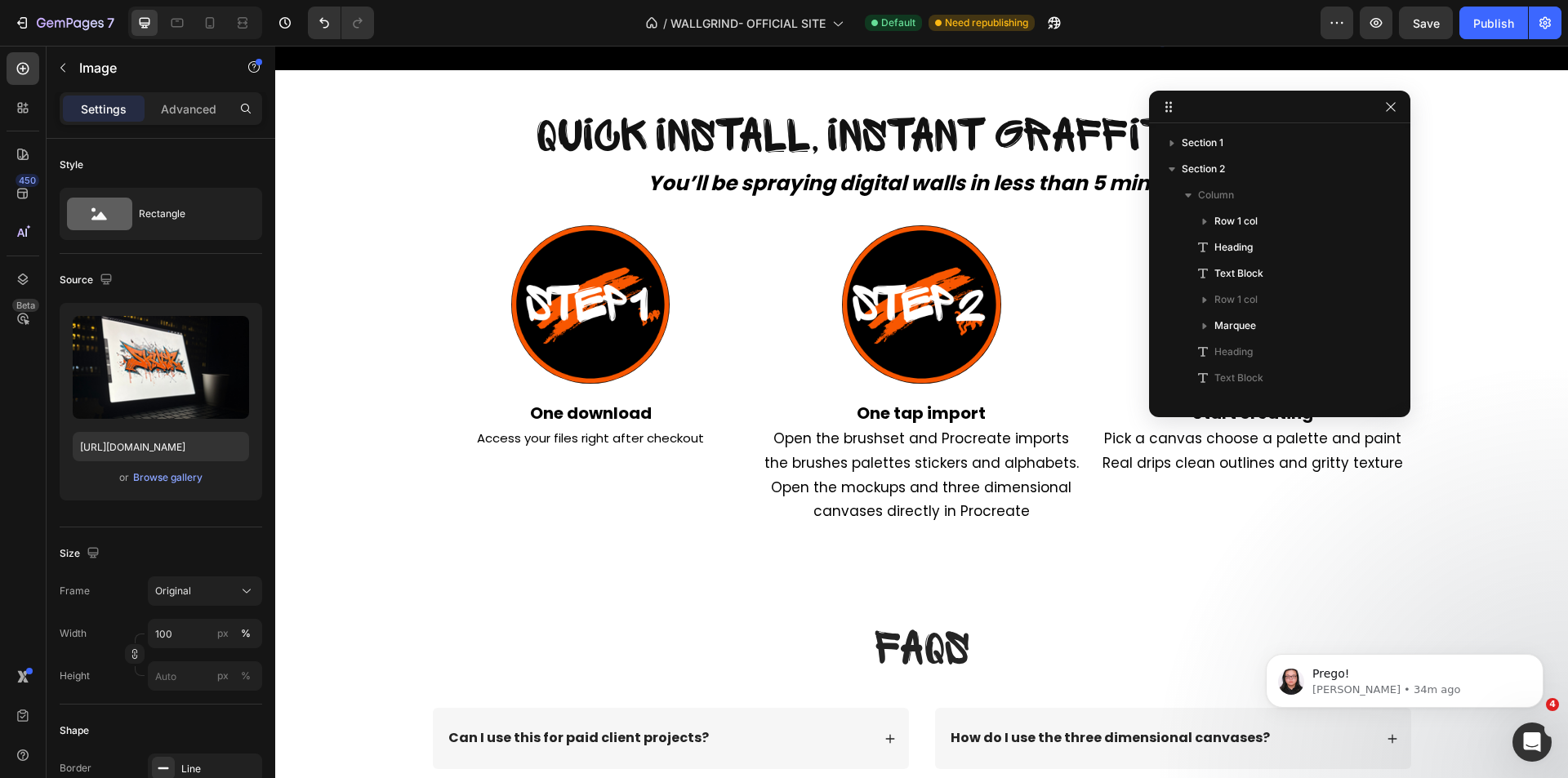
click at [1179, 170] on icon "button" at bounding box center [1172, 169] width 17 height 17
click at [1193, 197] on span "Section 3" at bounding box center [1203, 195] width 44 height 17
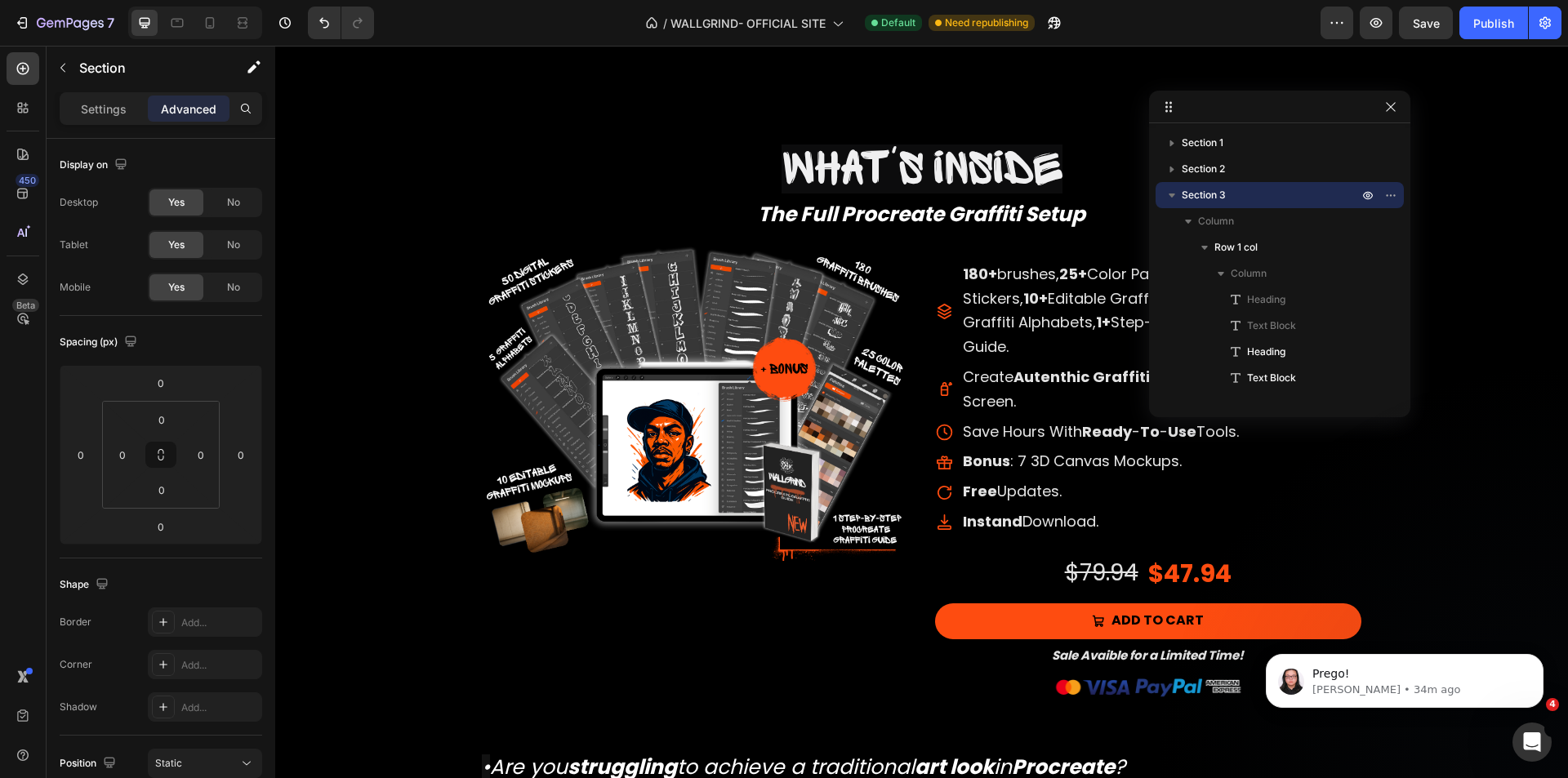
scroll to position [2520, 0]
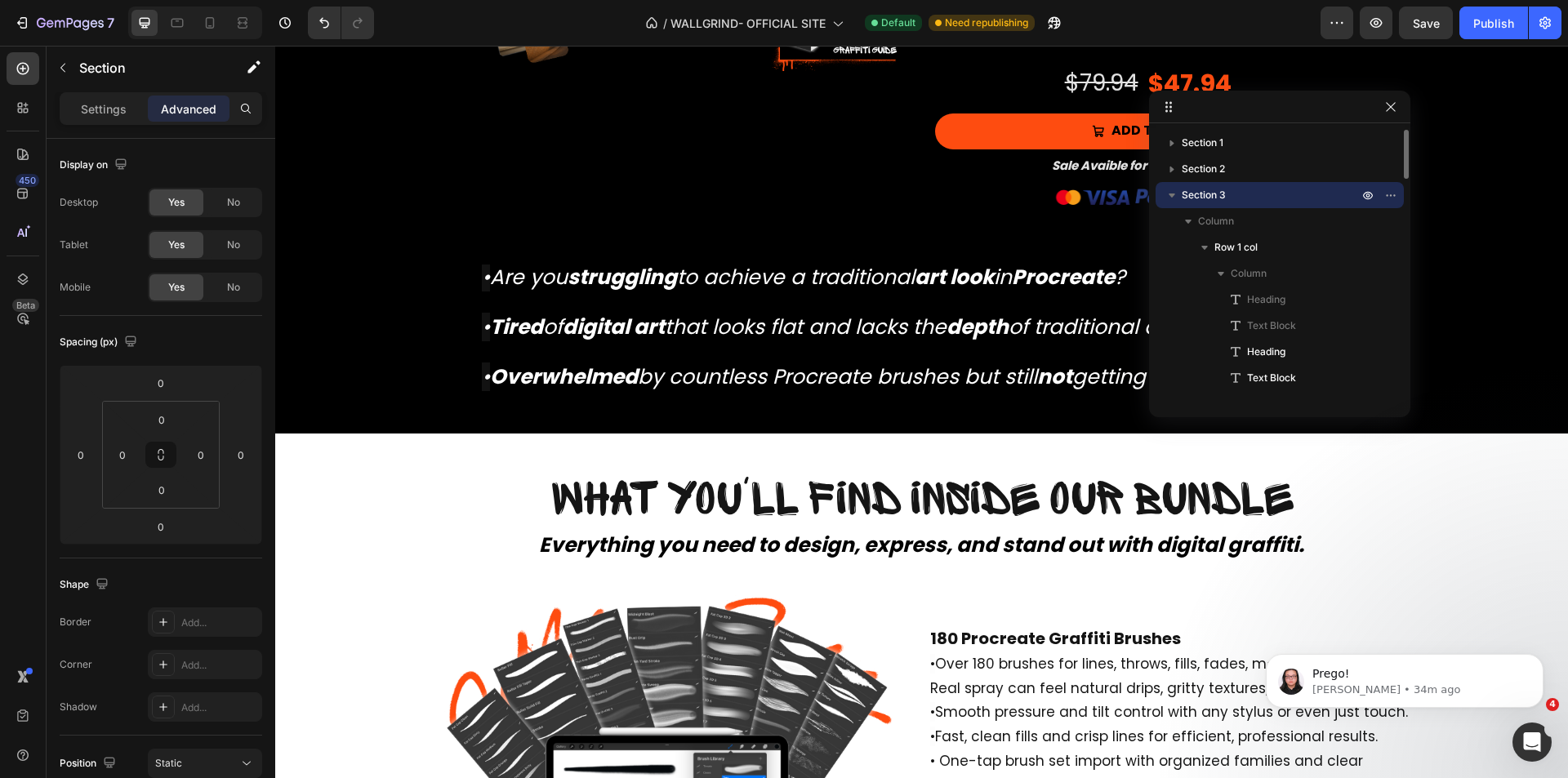
click at [1212, 195] on span "Section 3" at bounding box center [1203, 195] width 44 height 17
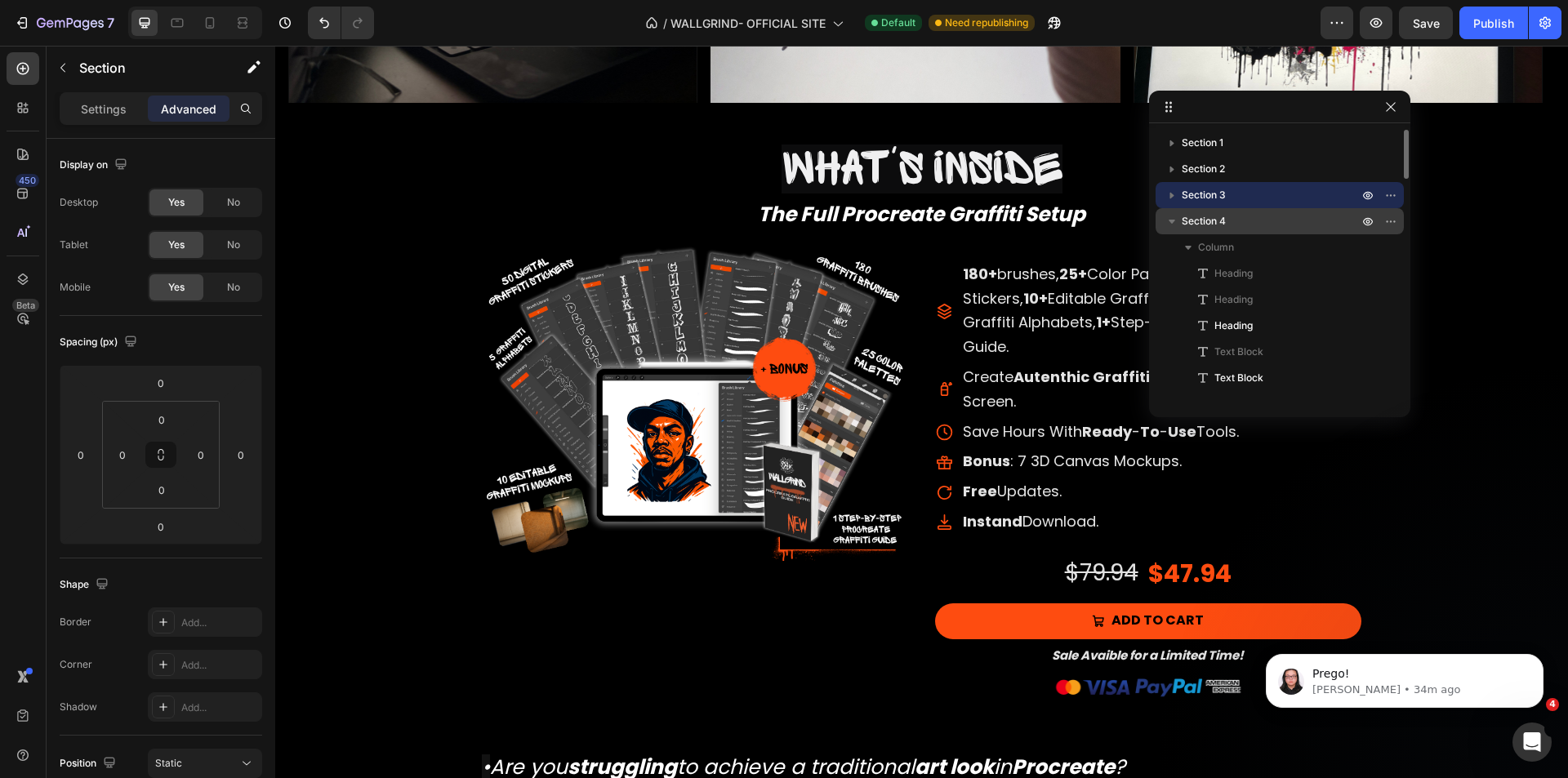
click at [1222, 225] on span "Section 4" at bounding box center [1203, 222] width 44 height 17
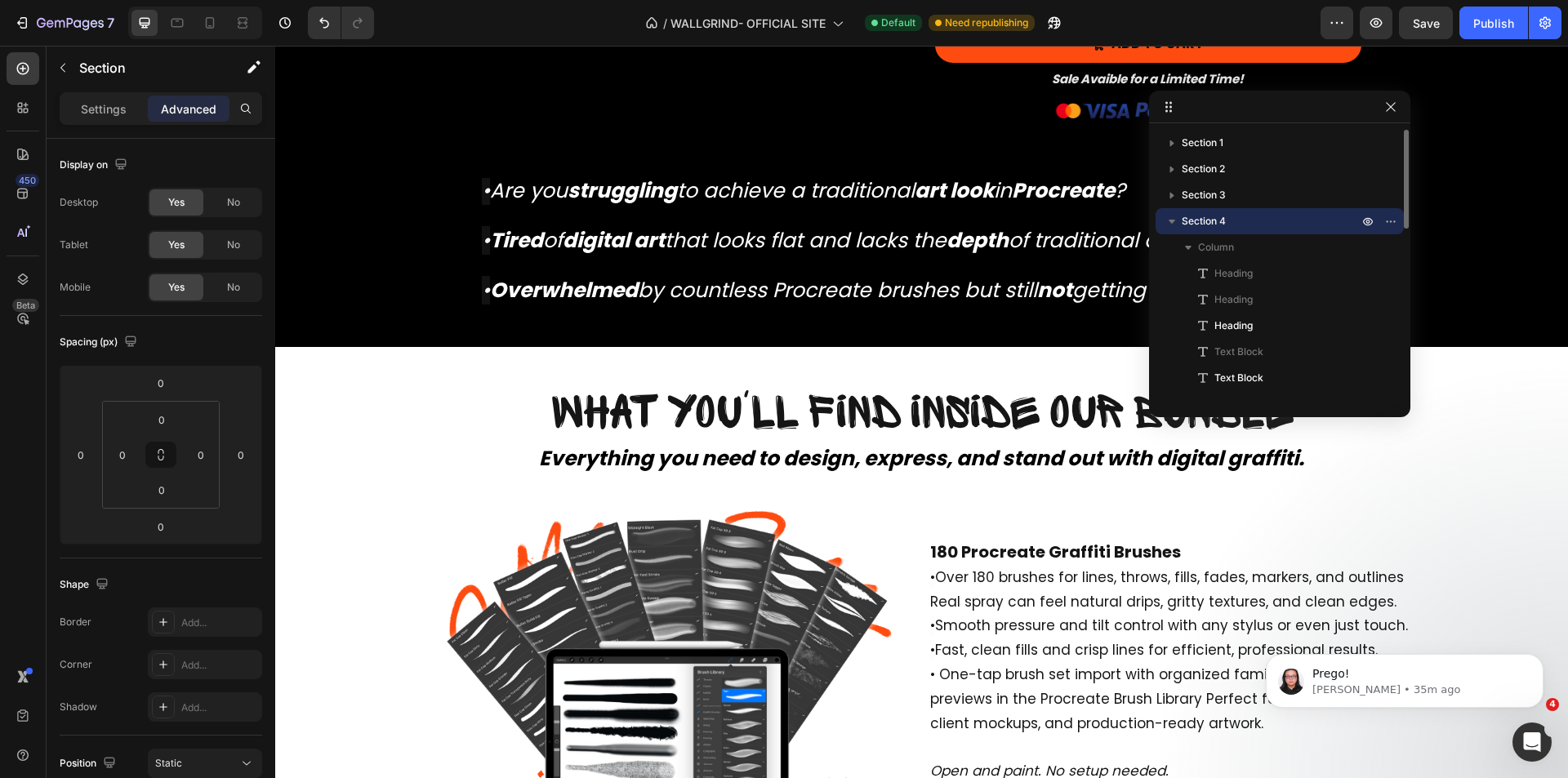
scroll to position [82, 0]
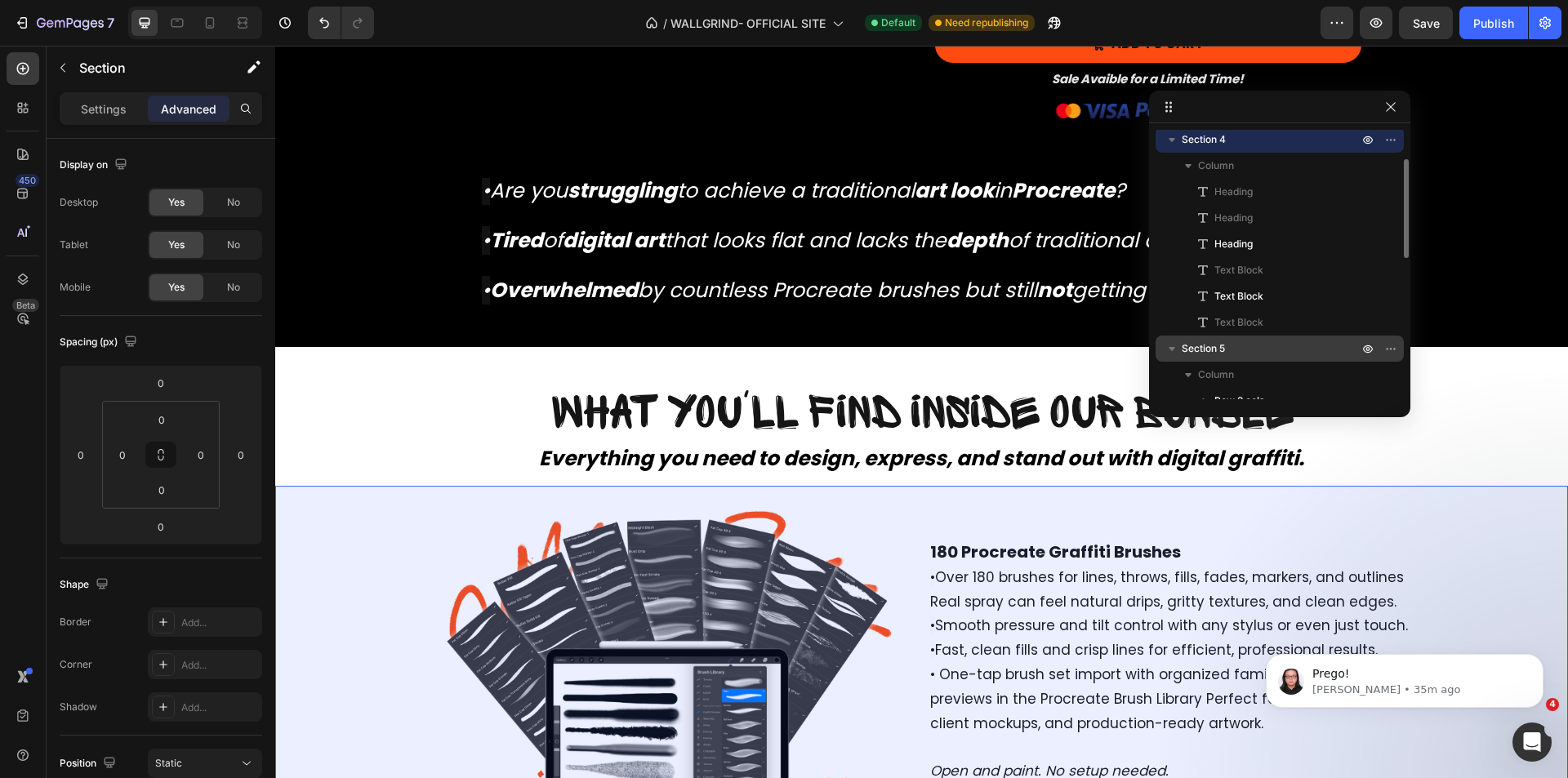
click at [1235, 343] on p "Section 5" at bounding box center [1271, 349] width 179 height 17
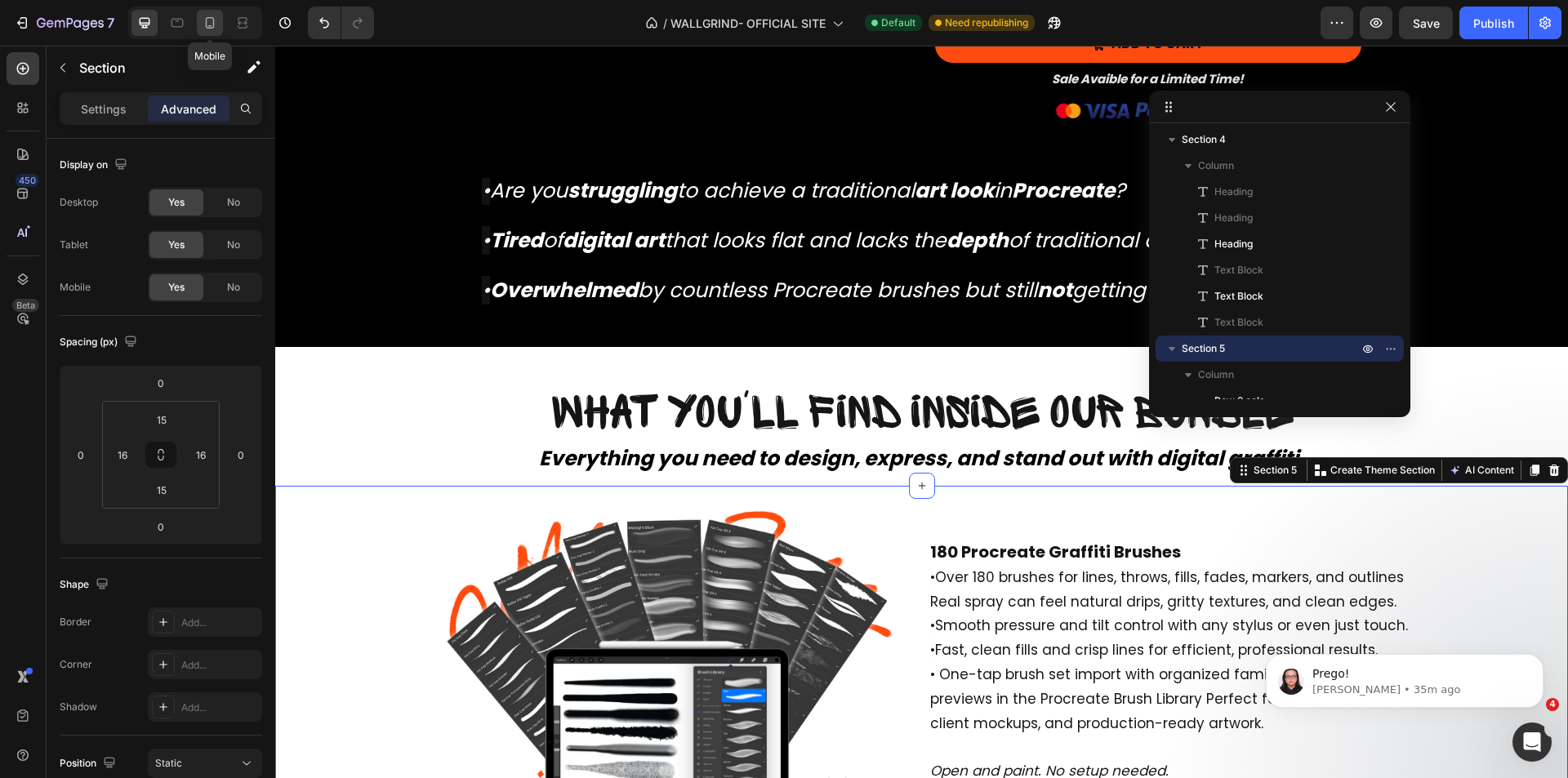
click at [209, 17] on icon at bounding box center [211, 22] width 9 height 11
type input "0"
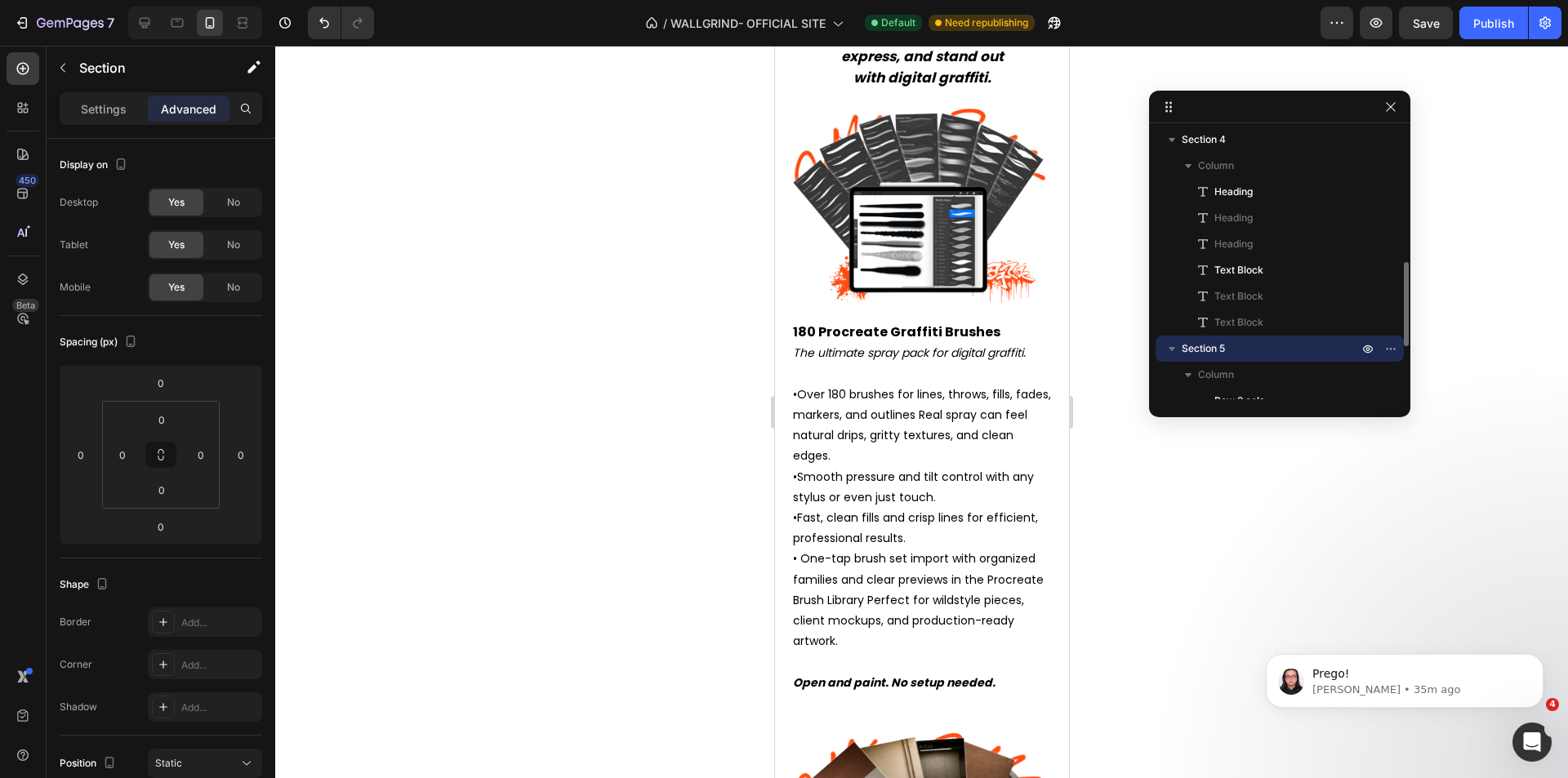
scroll to position [163, 0]
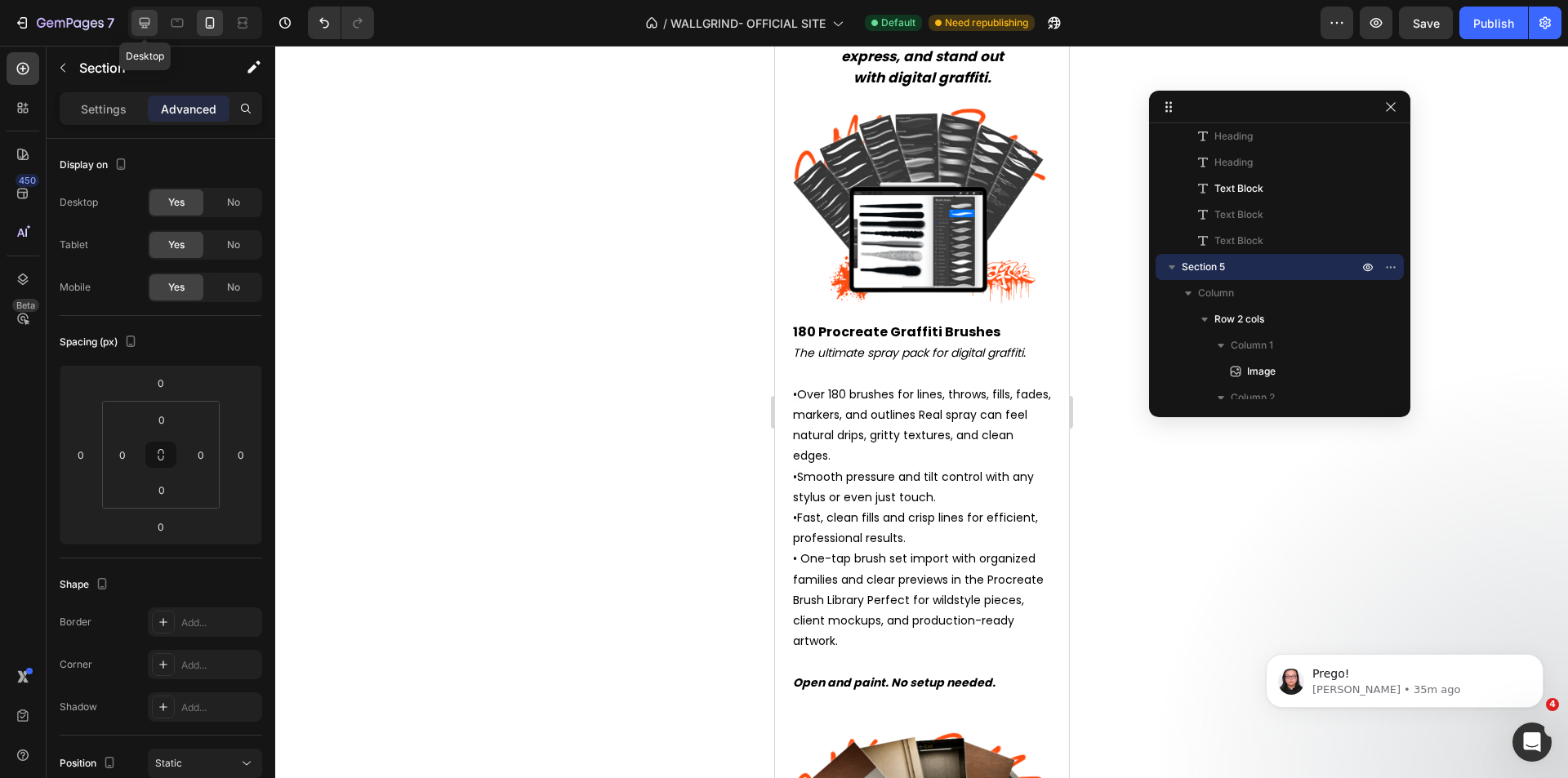
click at [154, 20] on div at bounding box center [145, 23] width 26 height 26
type input "15"
type input "16"
type input "15"
type input "16"
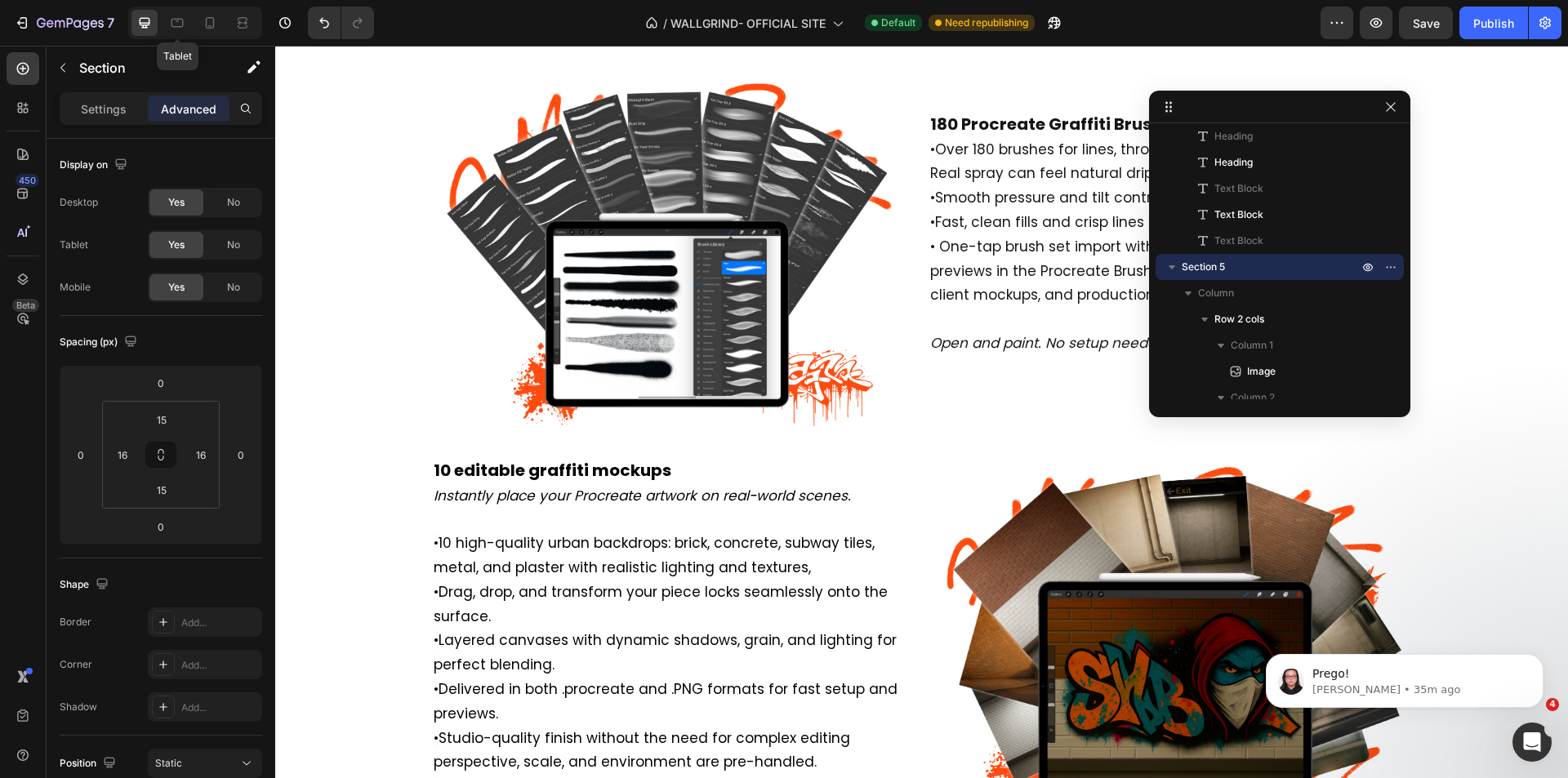
scroll to position [3256, 0]
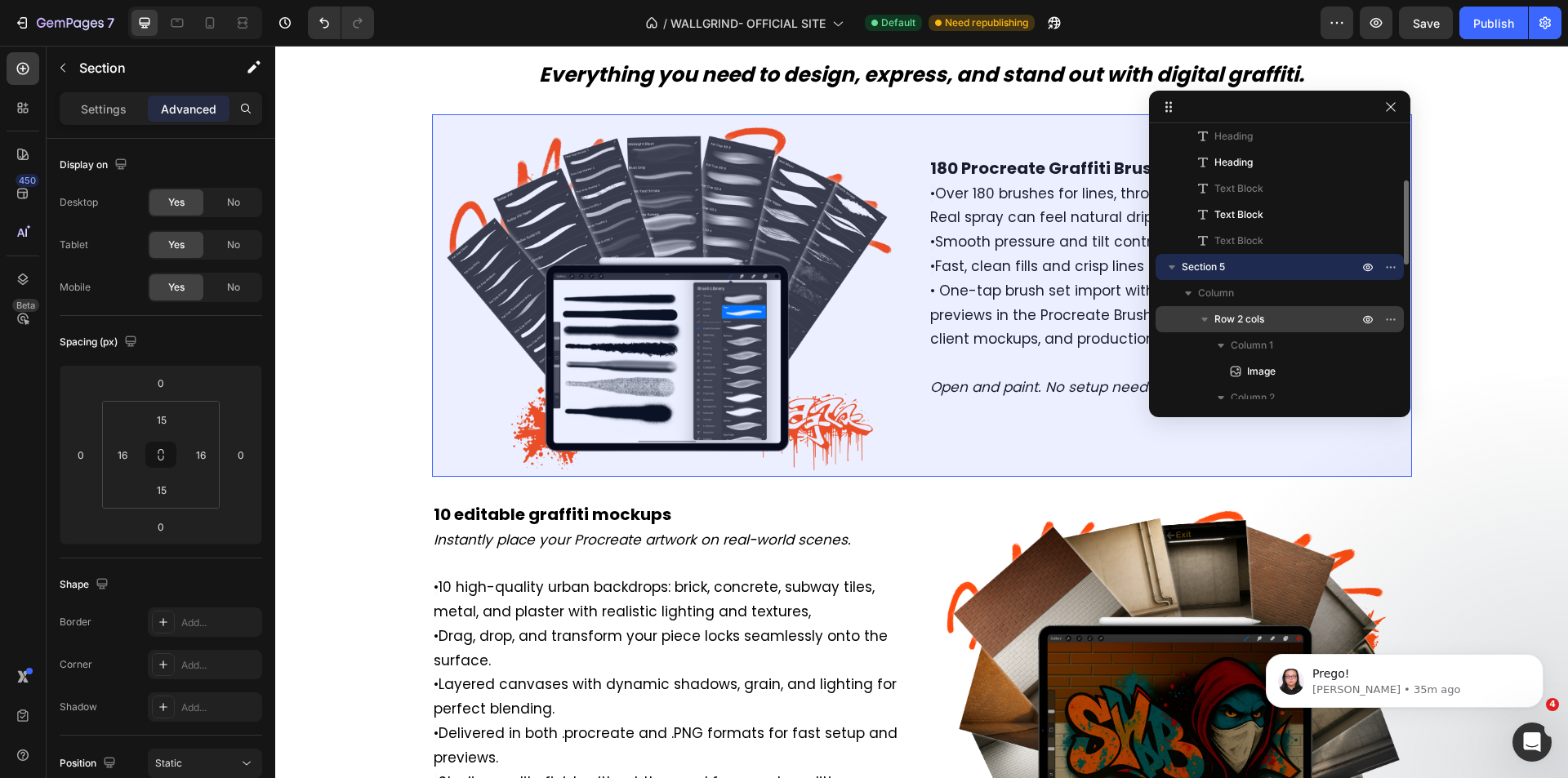
click at [1252, 315] on span "Row 2 cols" at bounding box center [1240, 319] width 50 height 17
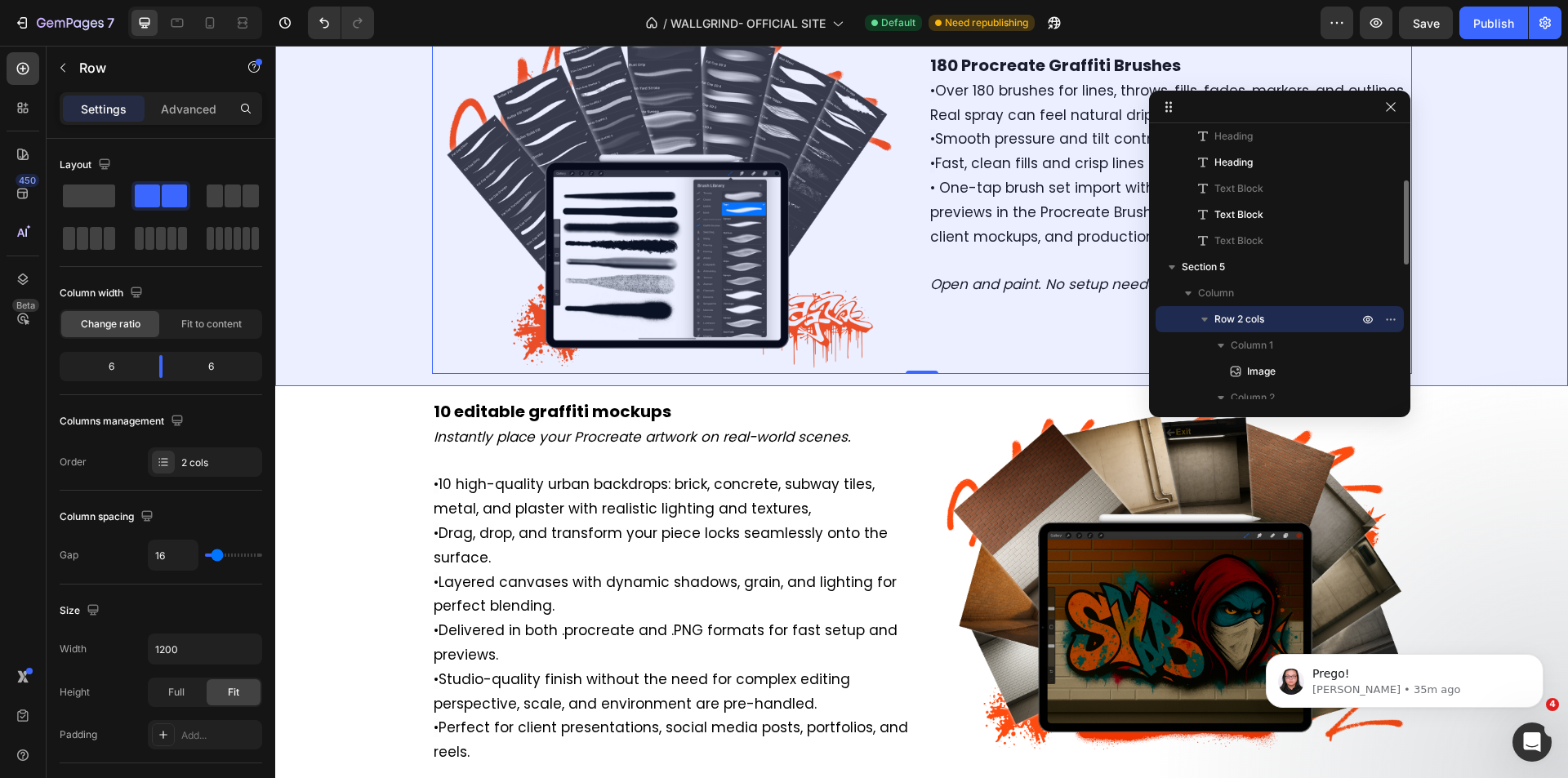
scroll to position [0, 0]
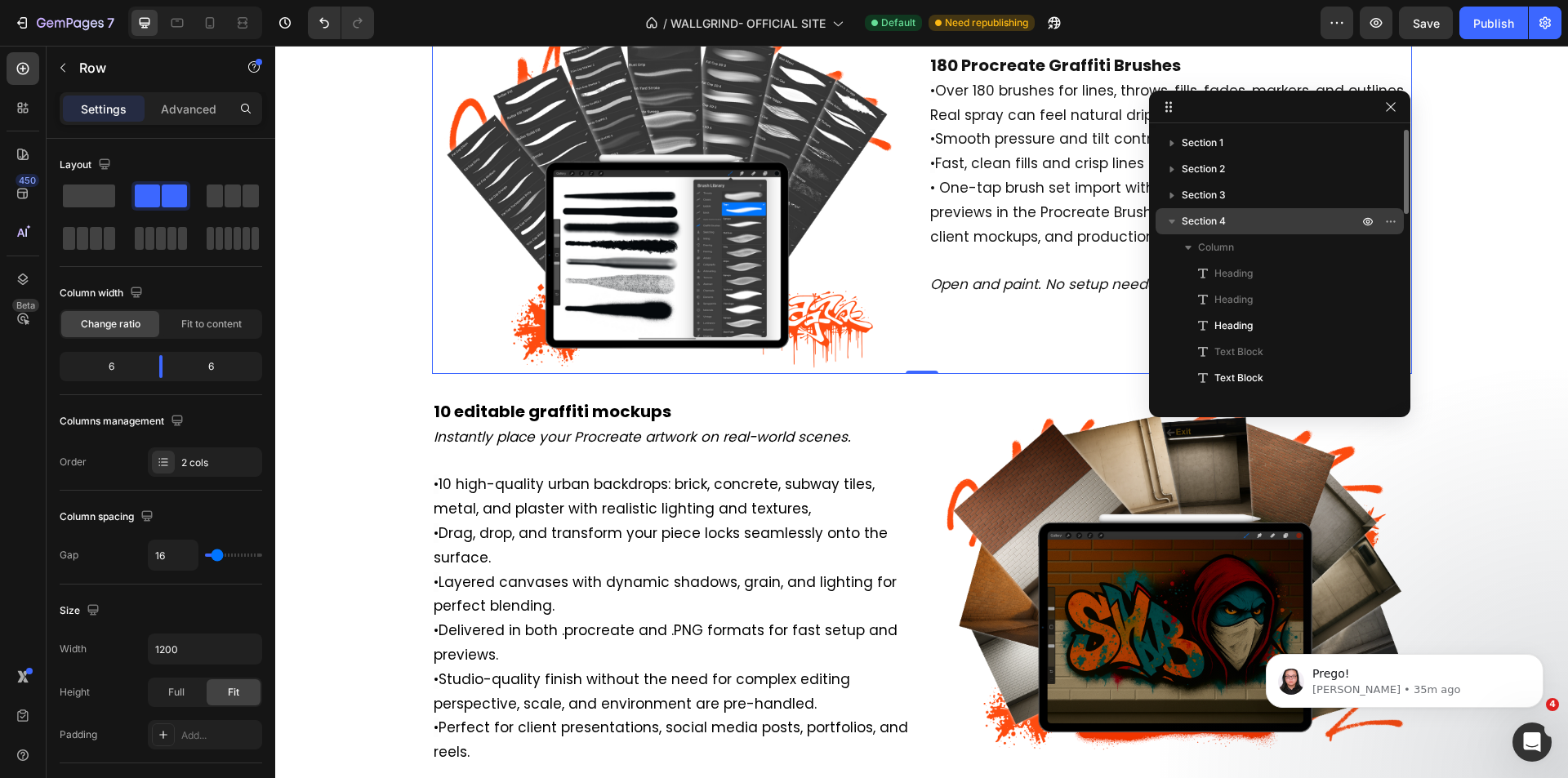
click at [1210, 227] on span "Section 4" at bounding box center [1203, 222] width 44 height 17
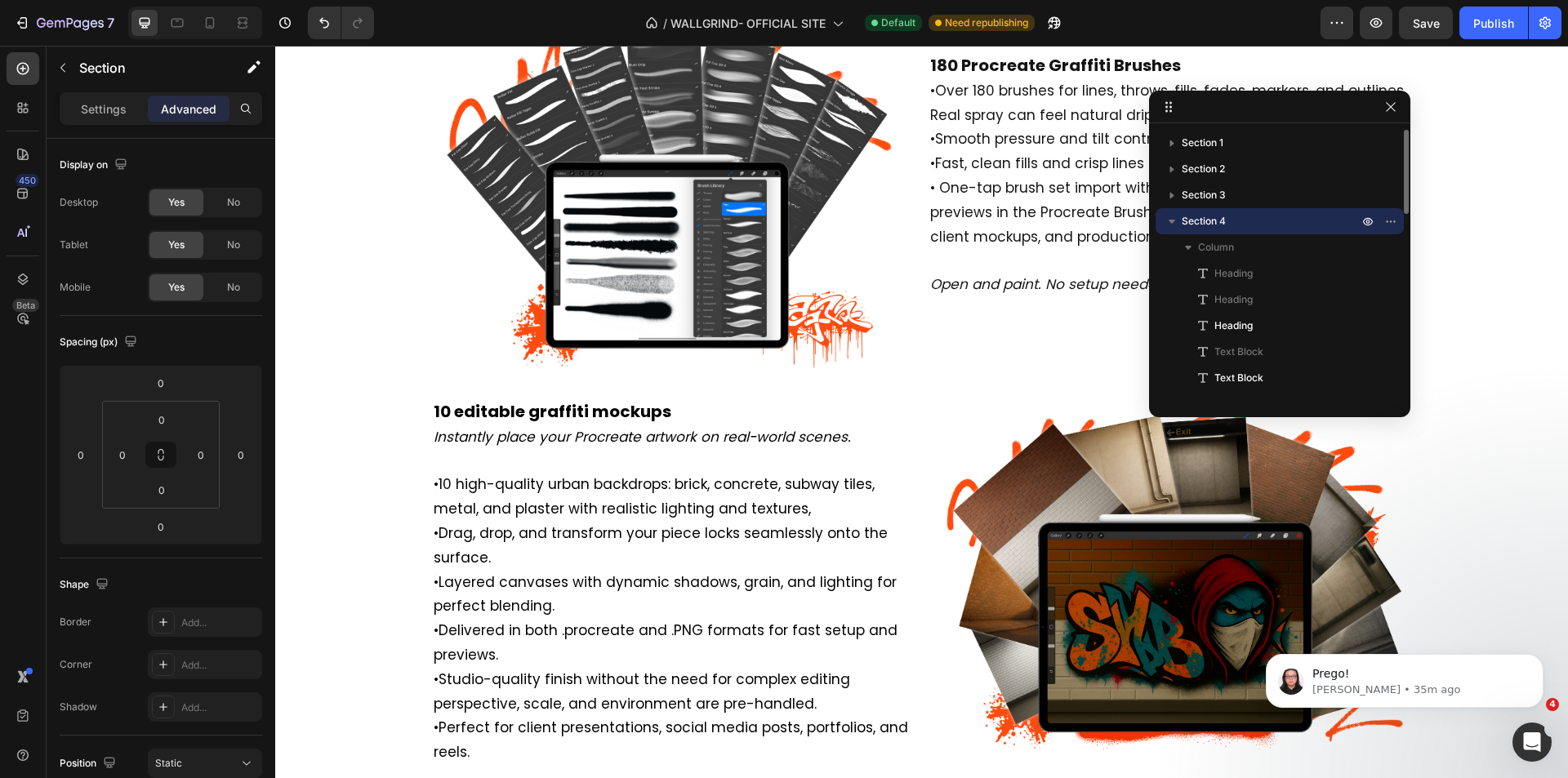
scroll to position [2851, 0]
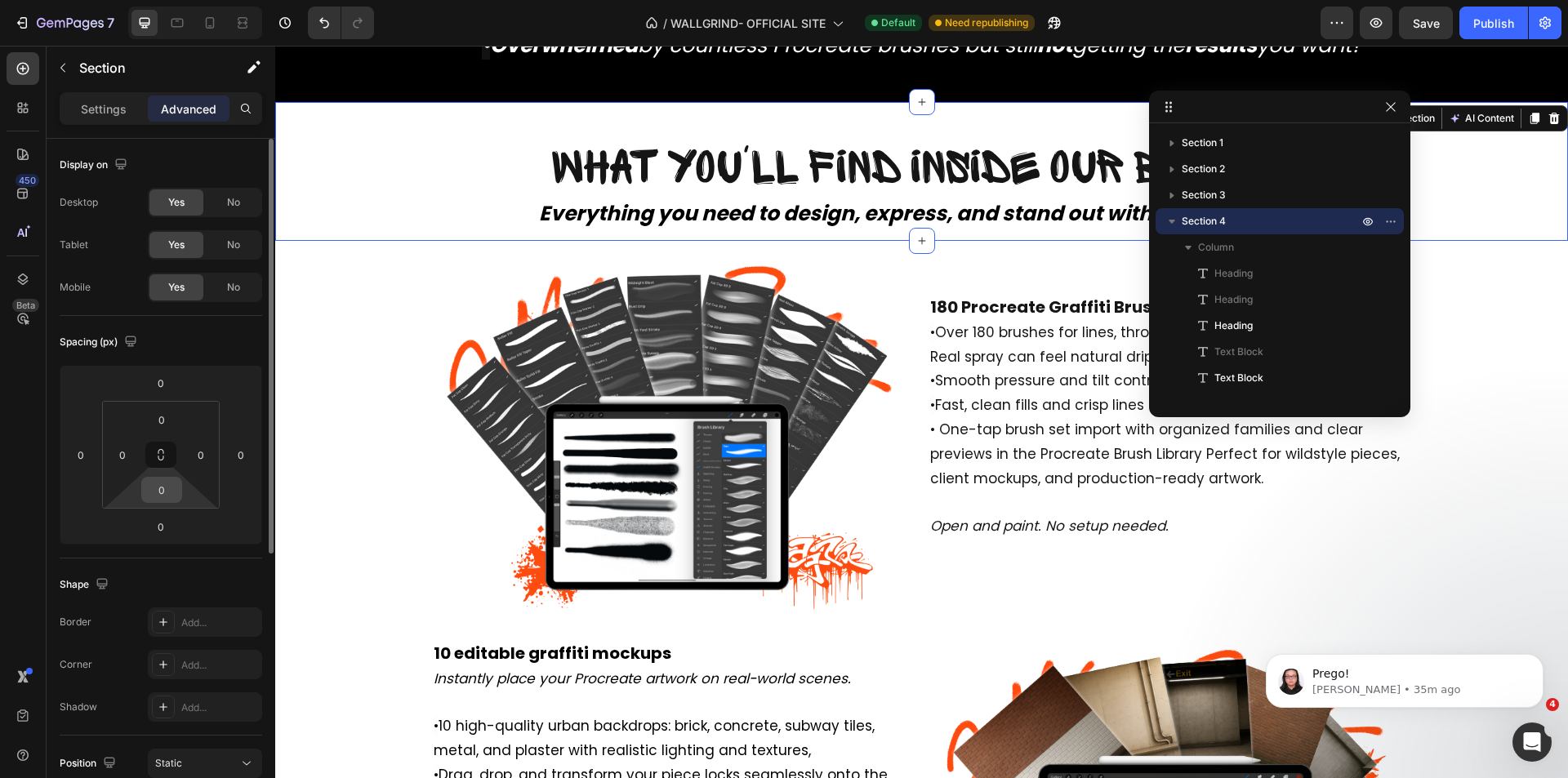
click at [161, 493] on input "0" at bounding box center [162, 489] width 33 height 24
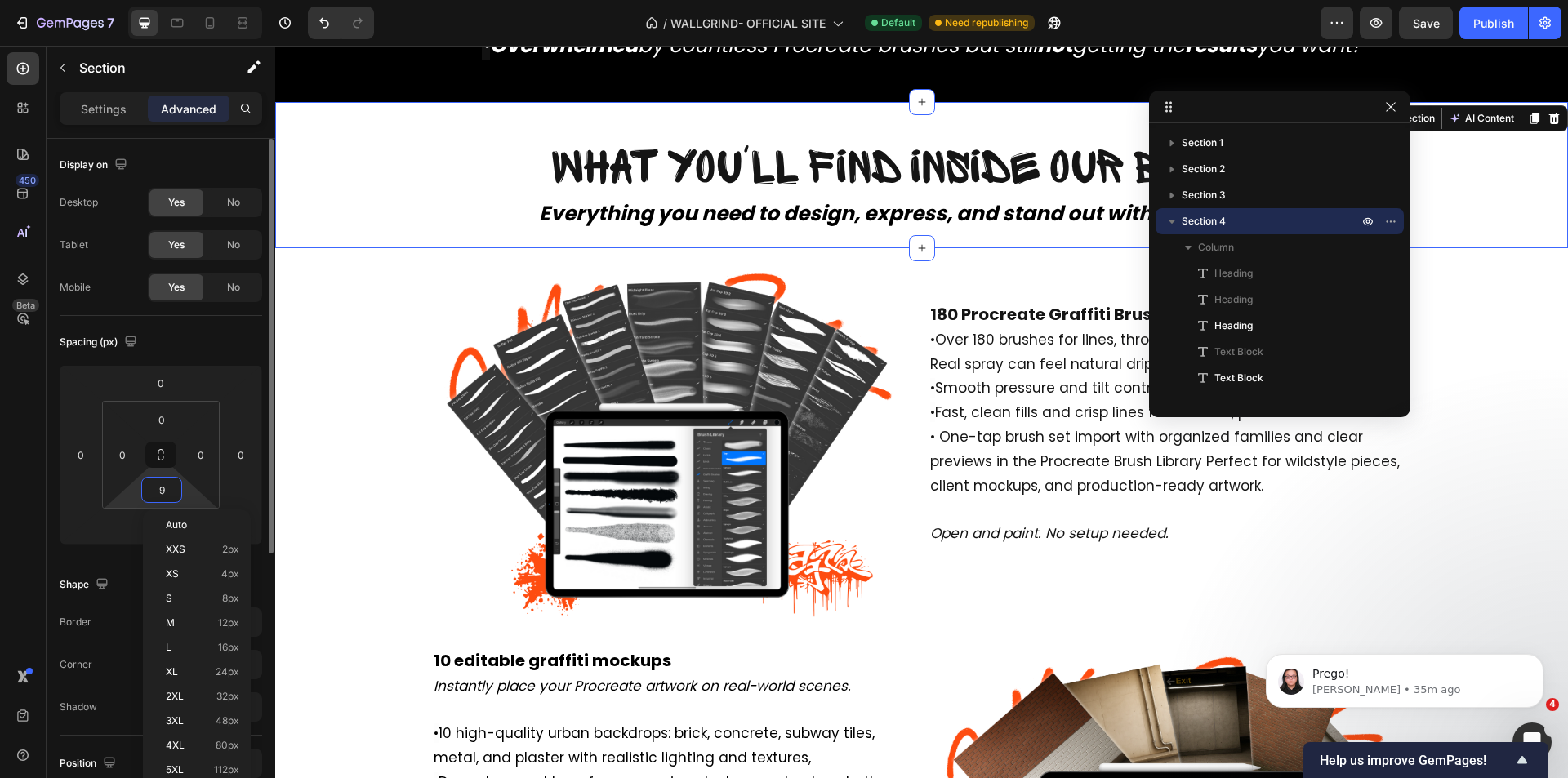
type input "90"
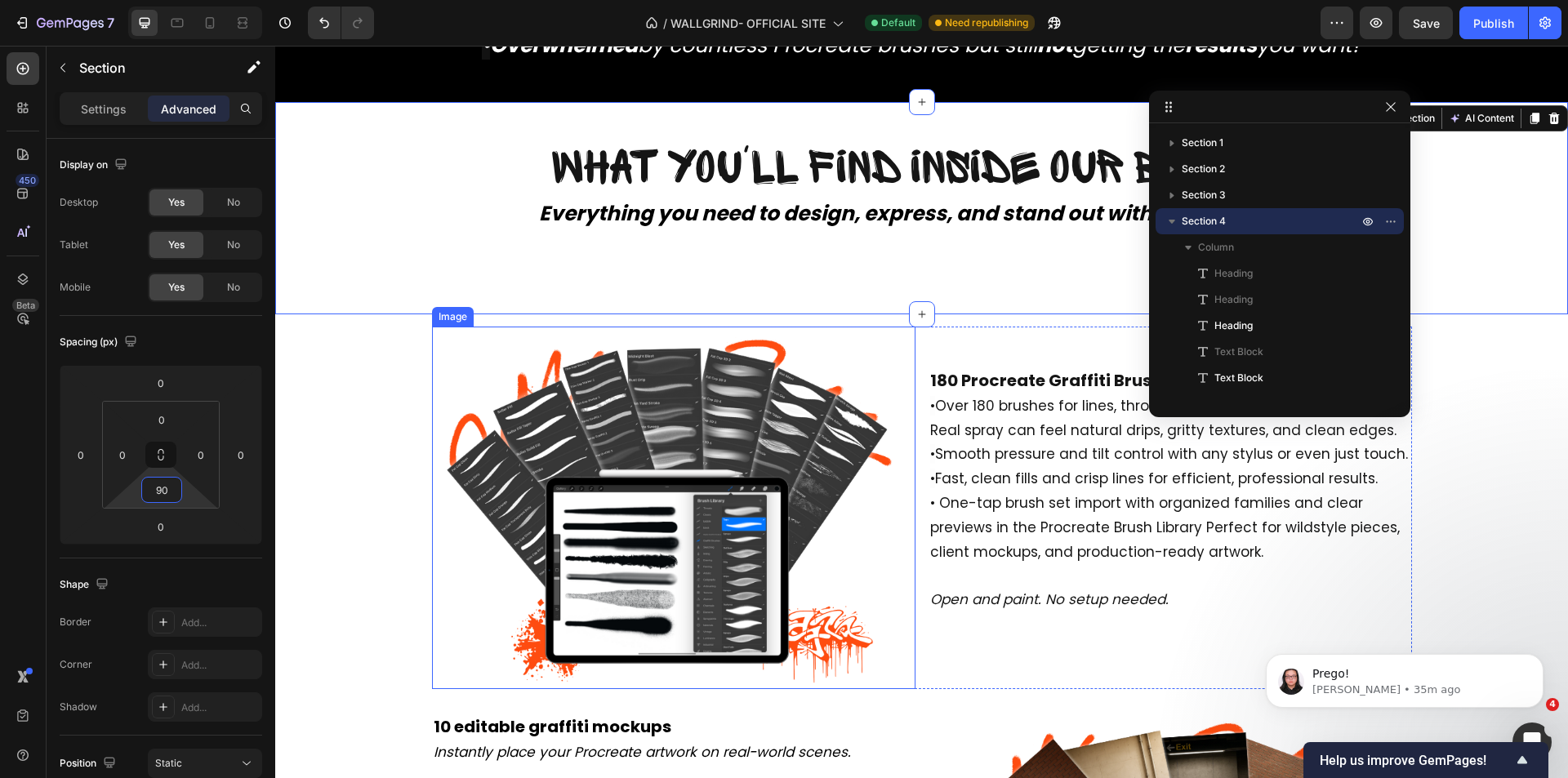
click at [844, 408] on img at bounding box center [673, 508] width 484 height 362
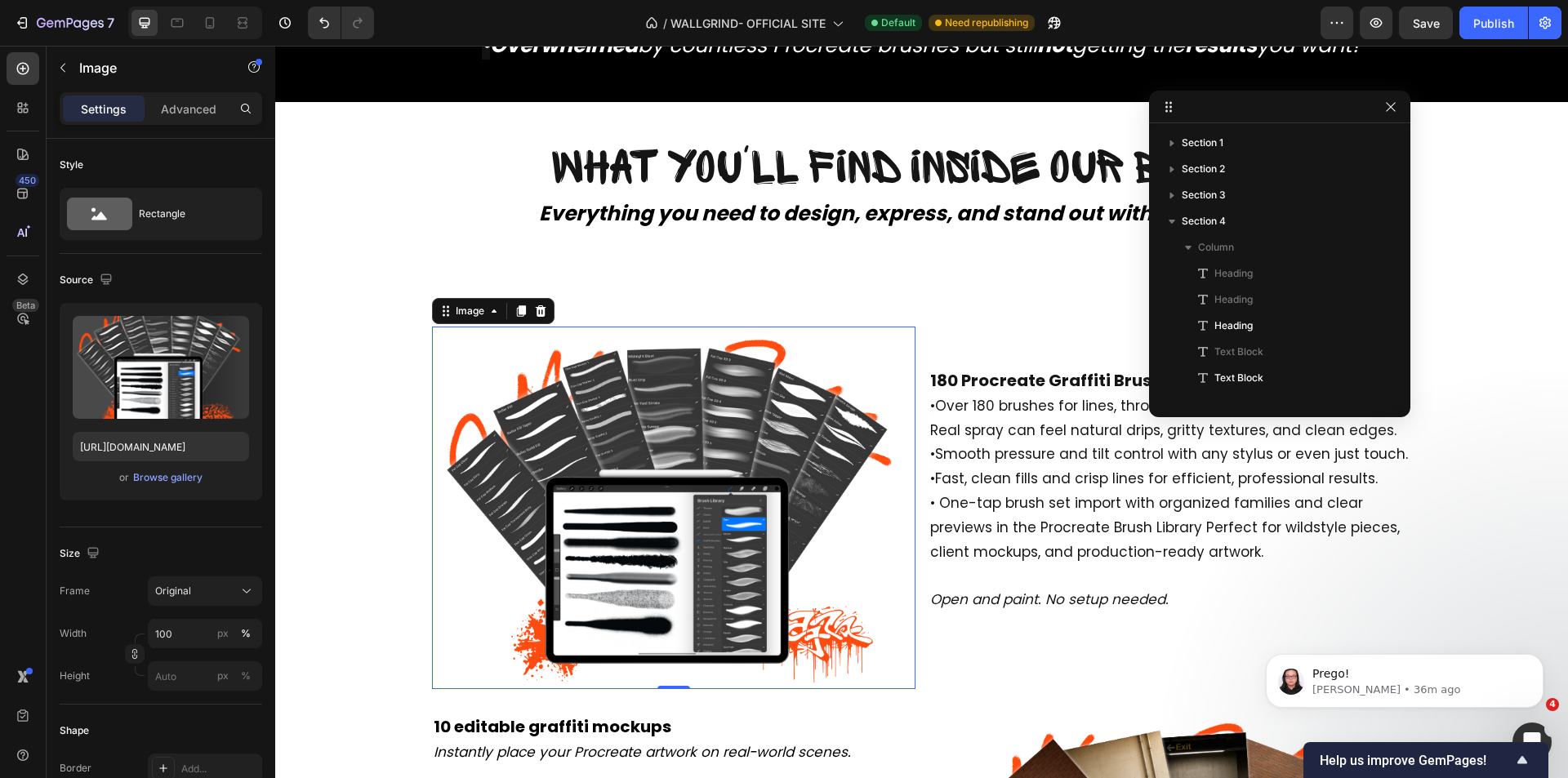
scroll to position [283, 0]
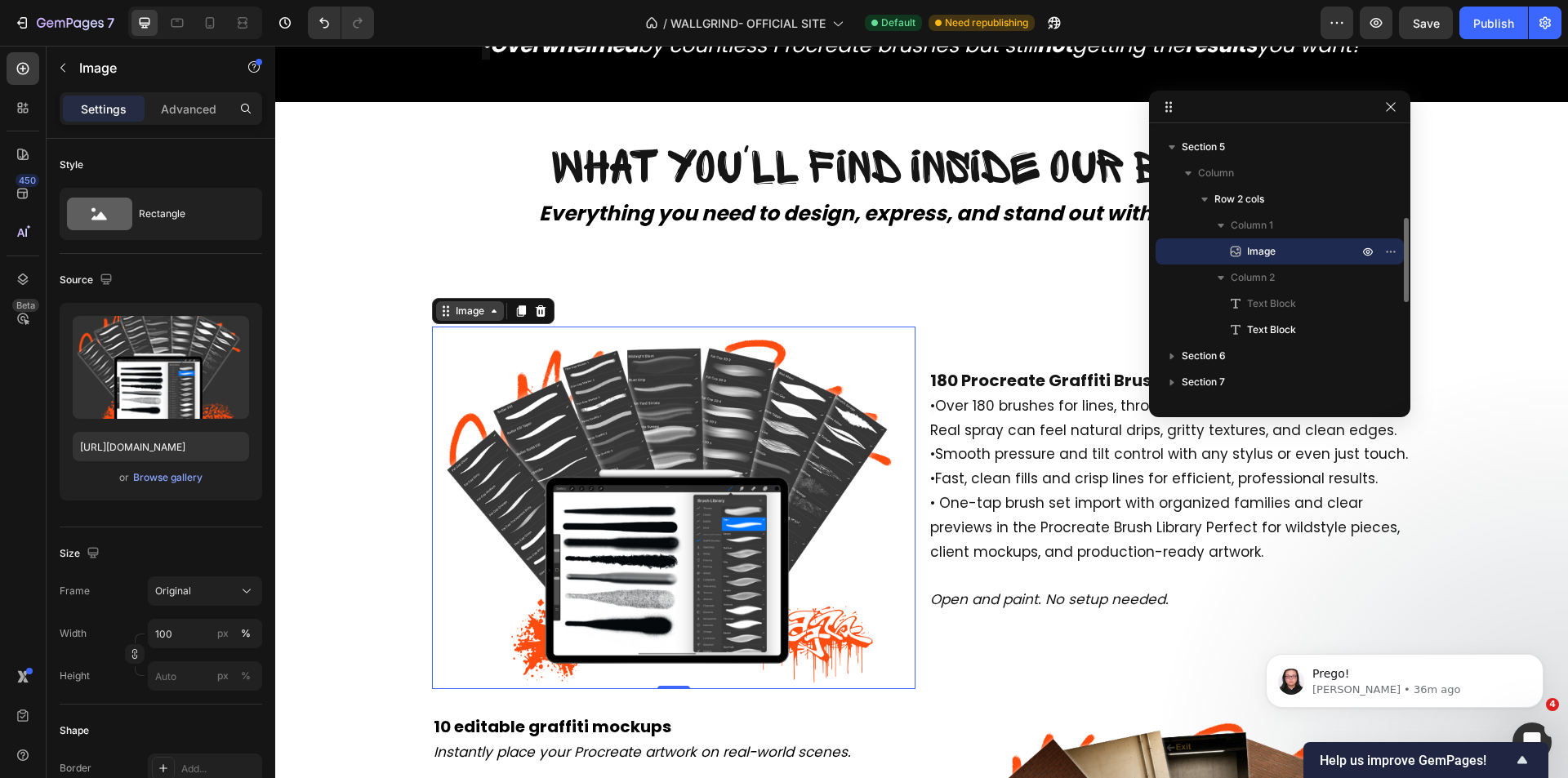
click at [463, 313] on div "Image" at bounding box center [470, 311] width 35 height 15
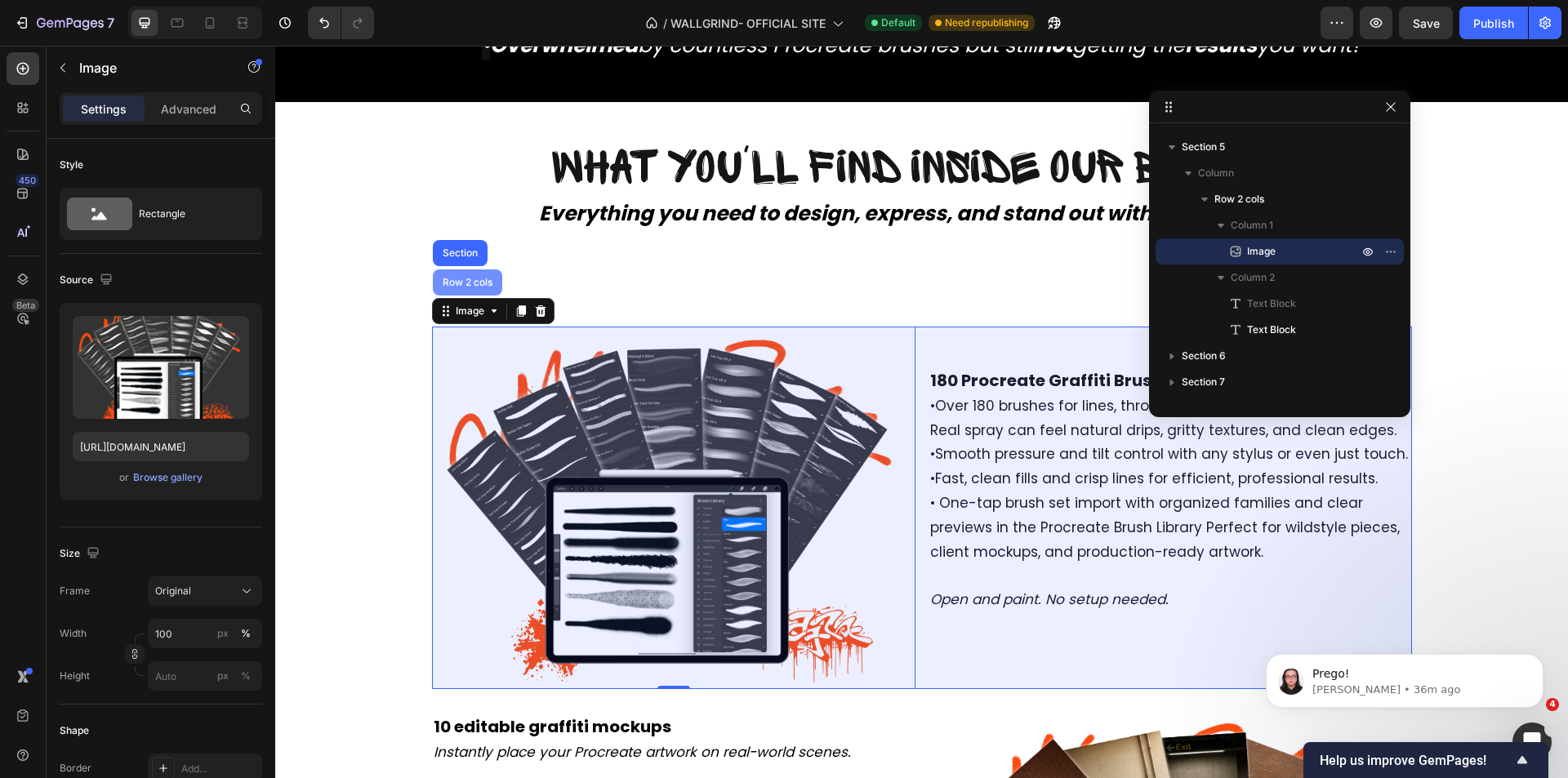
click at [468, 291] on div "Row 2 cols" at bounding box center [467, 282] width 70 height 26
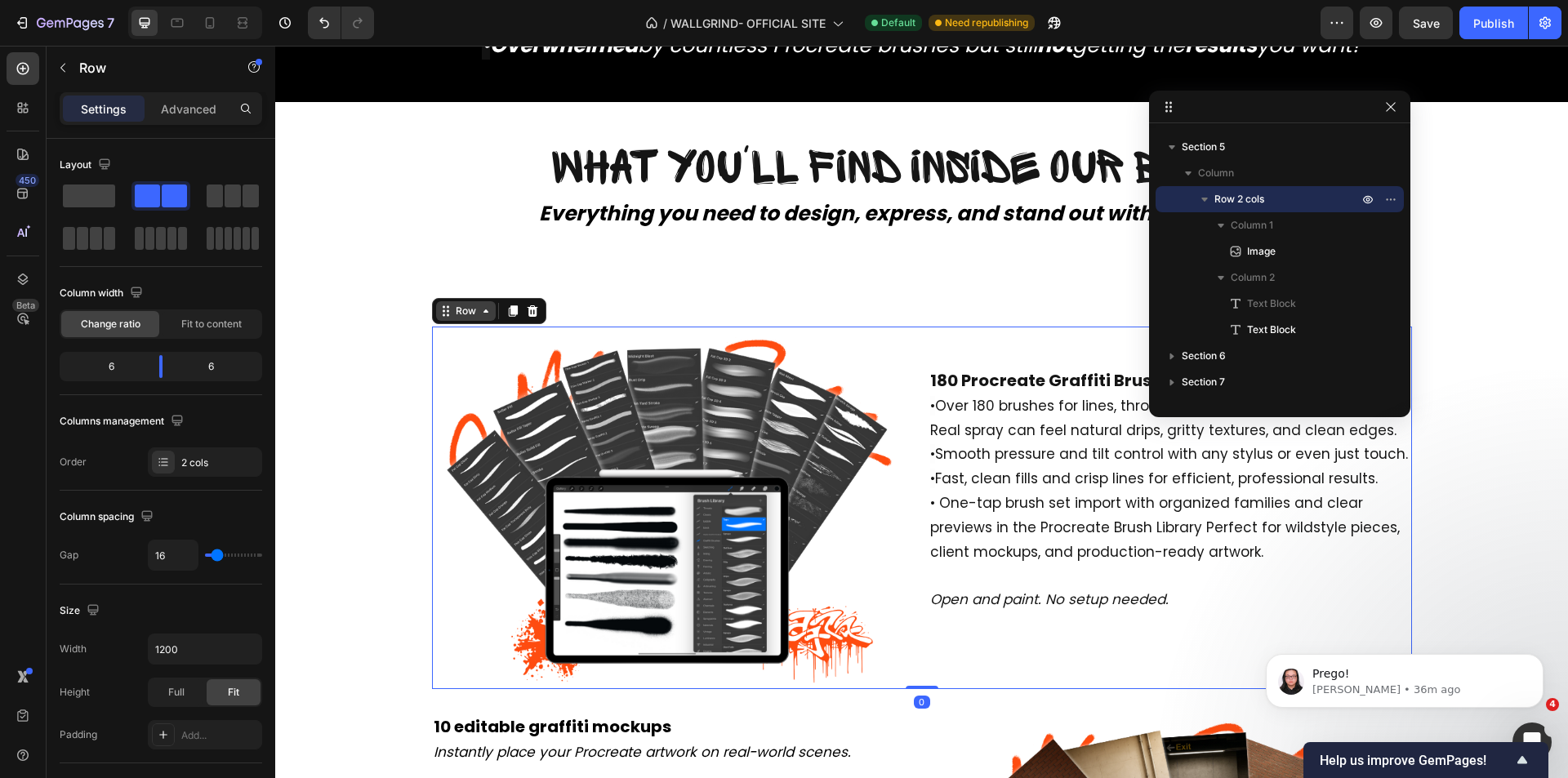
drag, startPoint x: 455, startPoint y: 308, endPoint x: 458, endPoint y: 319, distance: 11.4
click at [457, 318] on div "Row" at bounding box center [465, 311] width 27 height 15
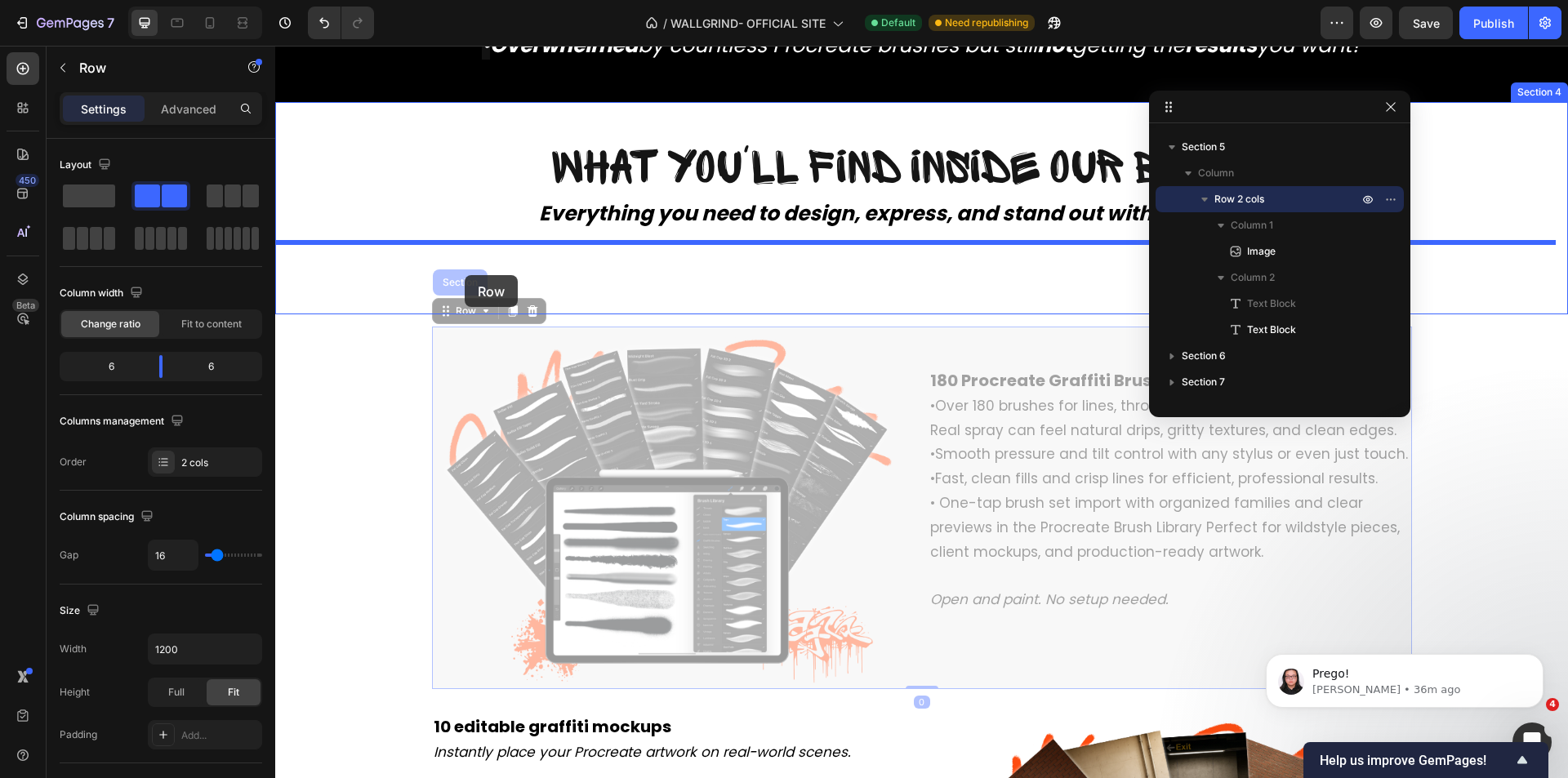
drag, startPoint x: 458, startPoint y: 319, endPoint x: 464, endPoint y: 275, distance: 44.4
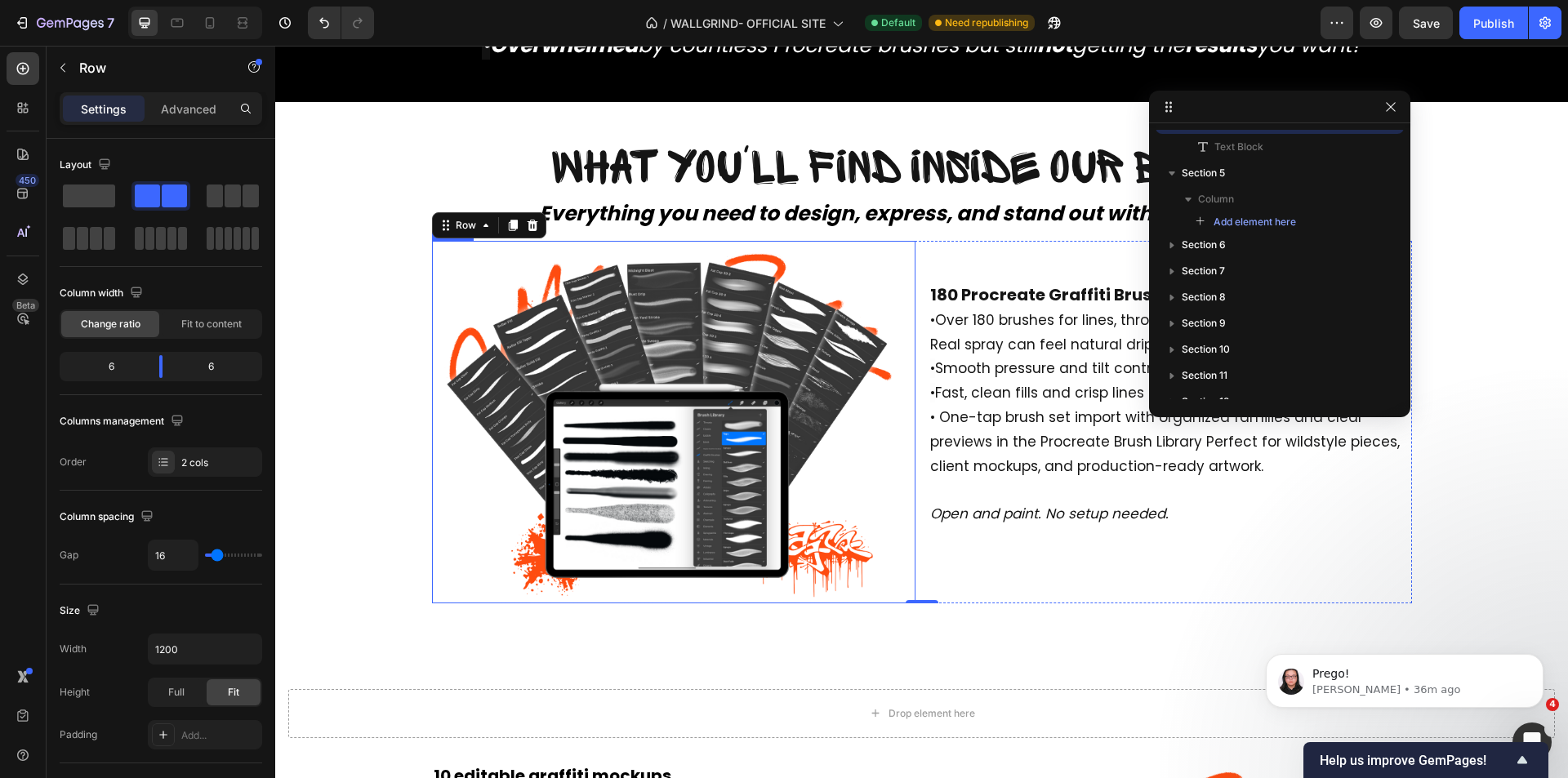
scroll to position [3014, 0]
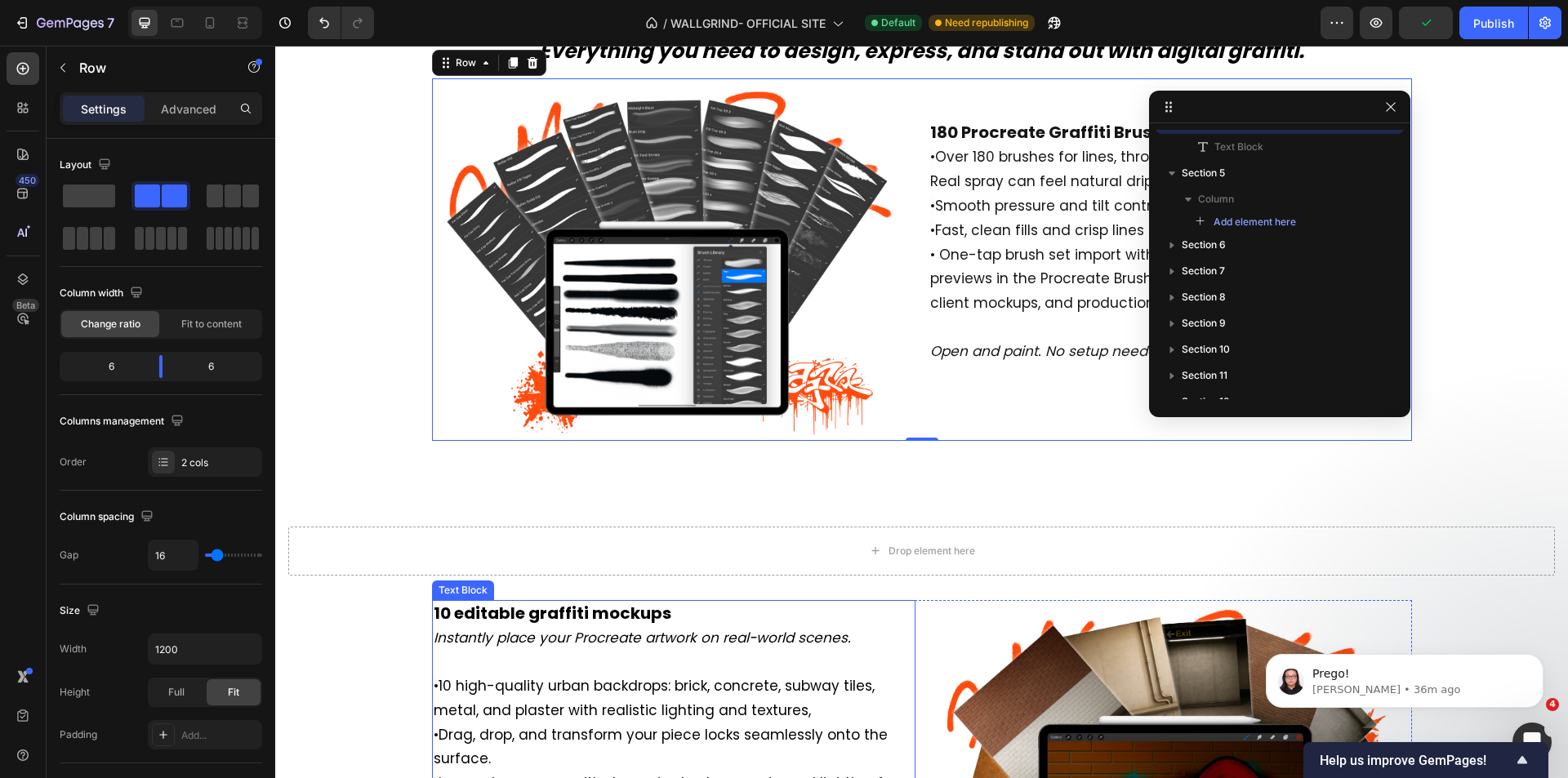
click at [510, 616] on strong "10 editable graffiti mockups" at bounding box center [553, 613] width 238 height 23
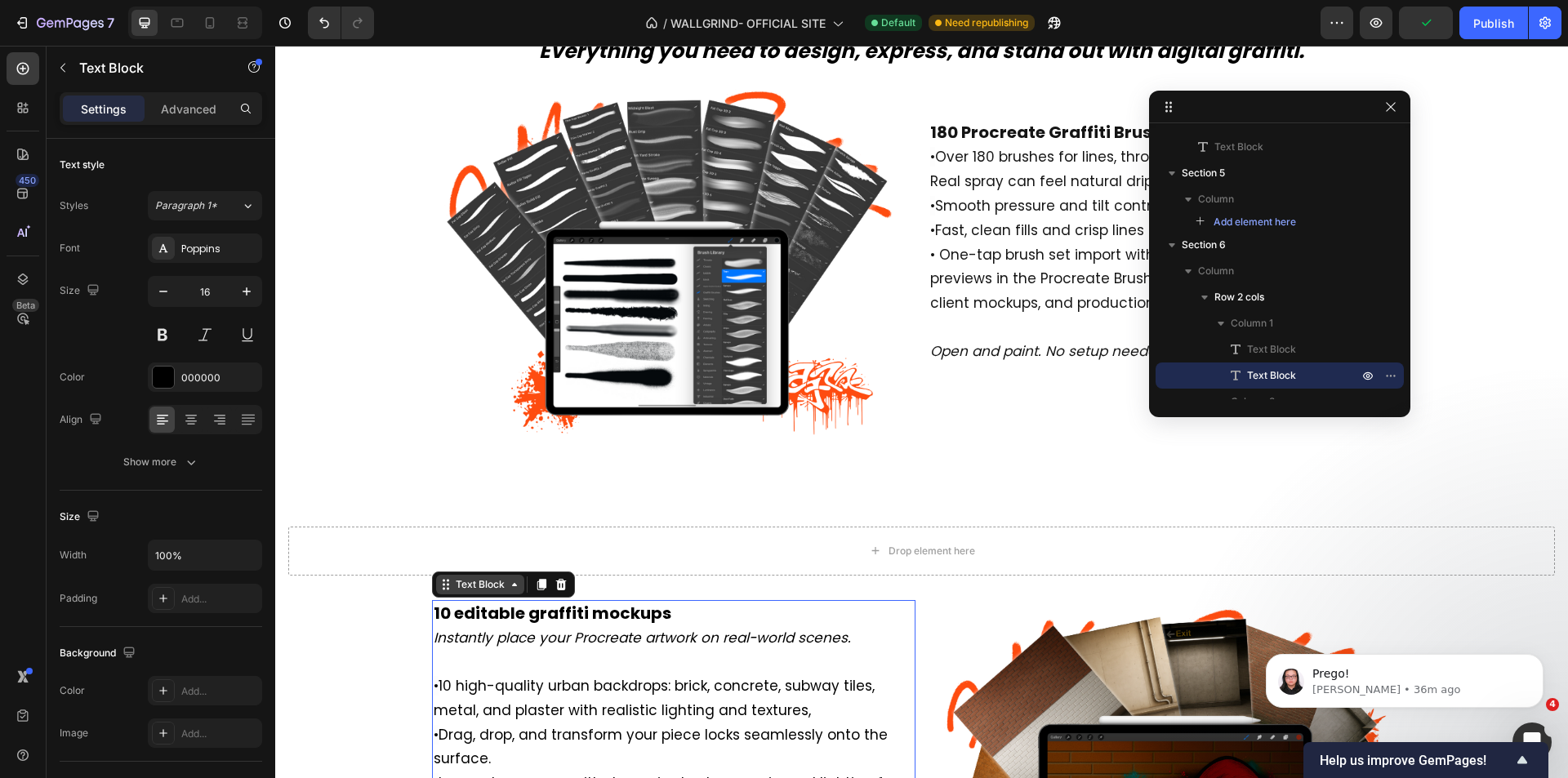
click at [484, 589] on div "Text Block" at bounding box center [480, 585] width 56 height 15
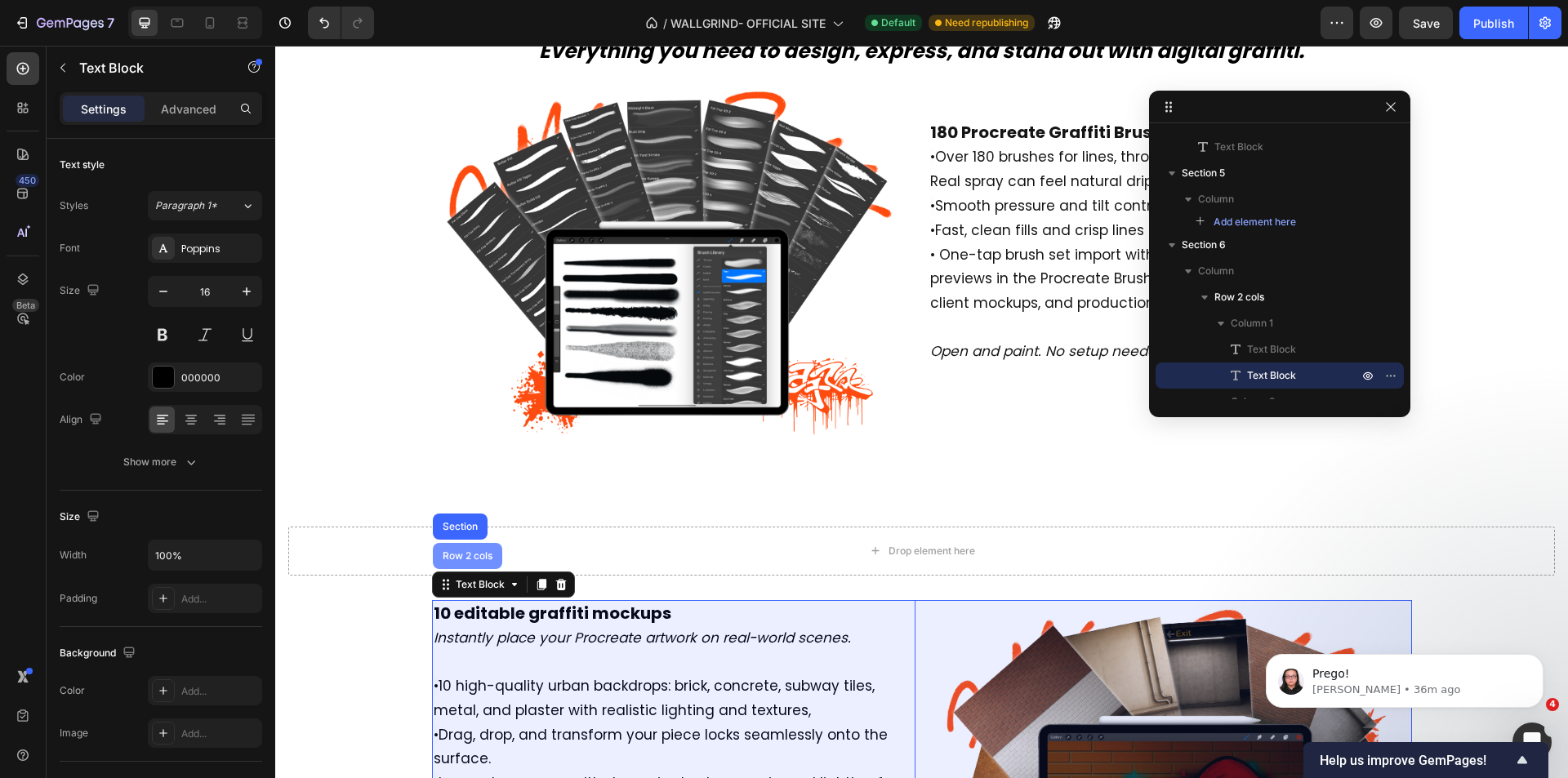
click at [470, 562] on div "Row 2 cols" at bounding box center [467, 556] width 70 height 26
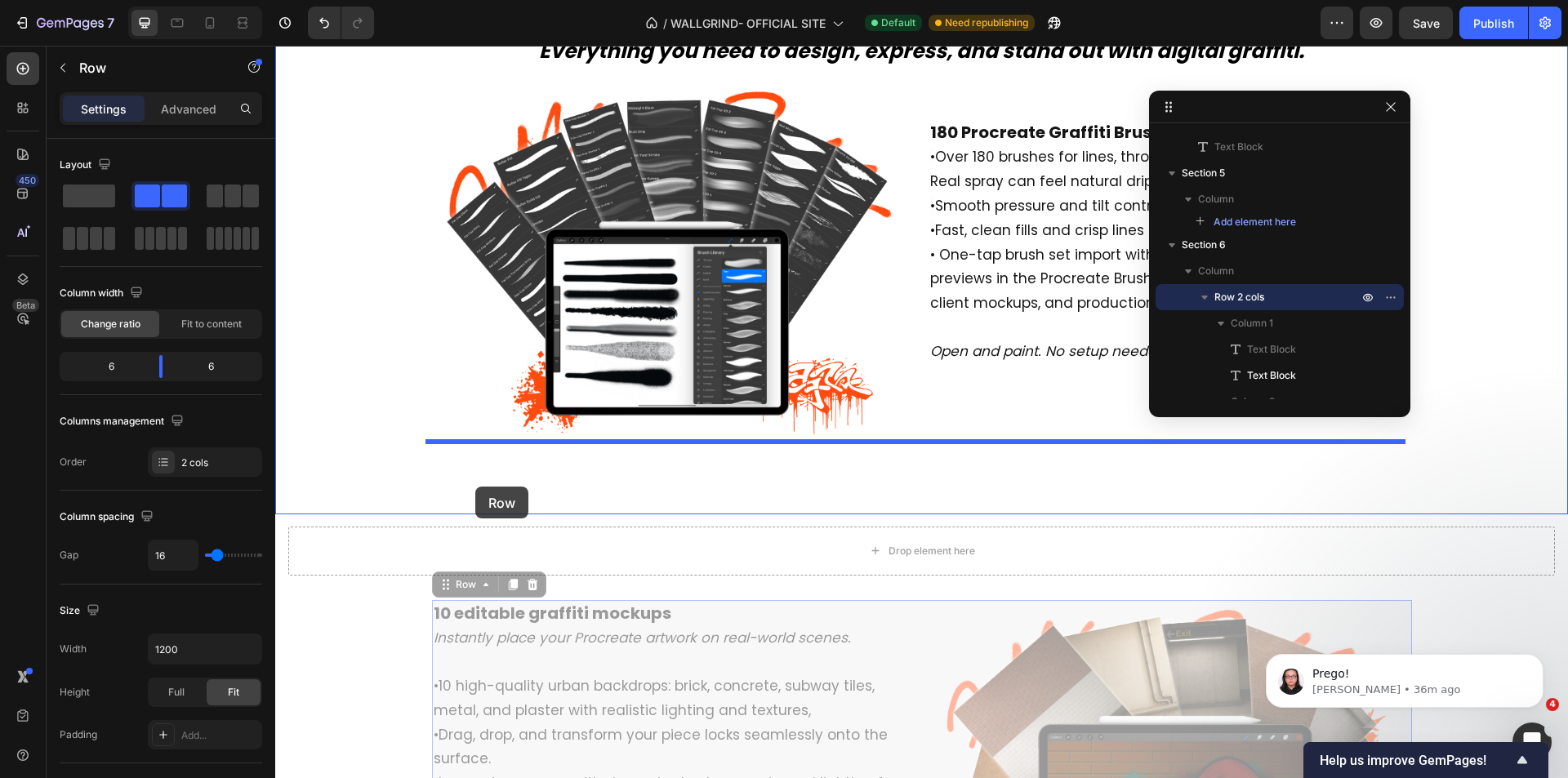
drag, startPoint x: 459, startPoint y: 588, endPoint x: 476, endPoint y: 486, distance: 103.4
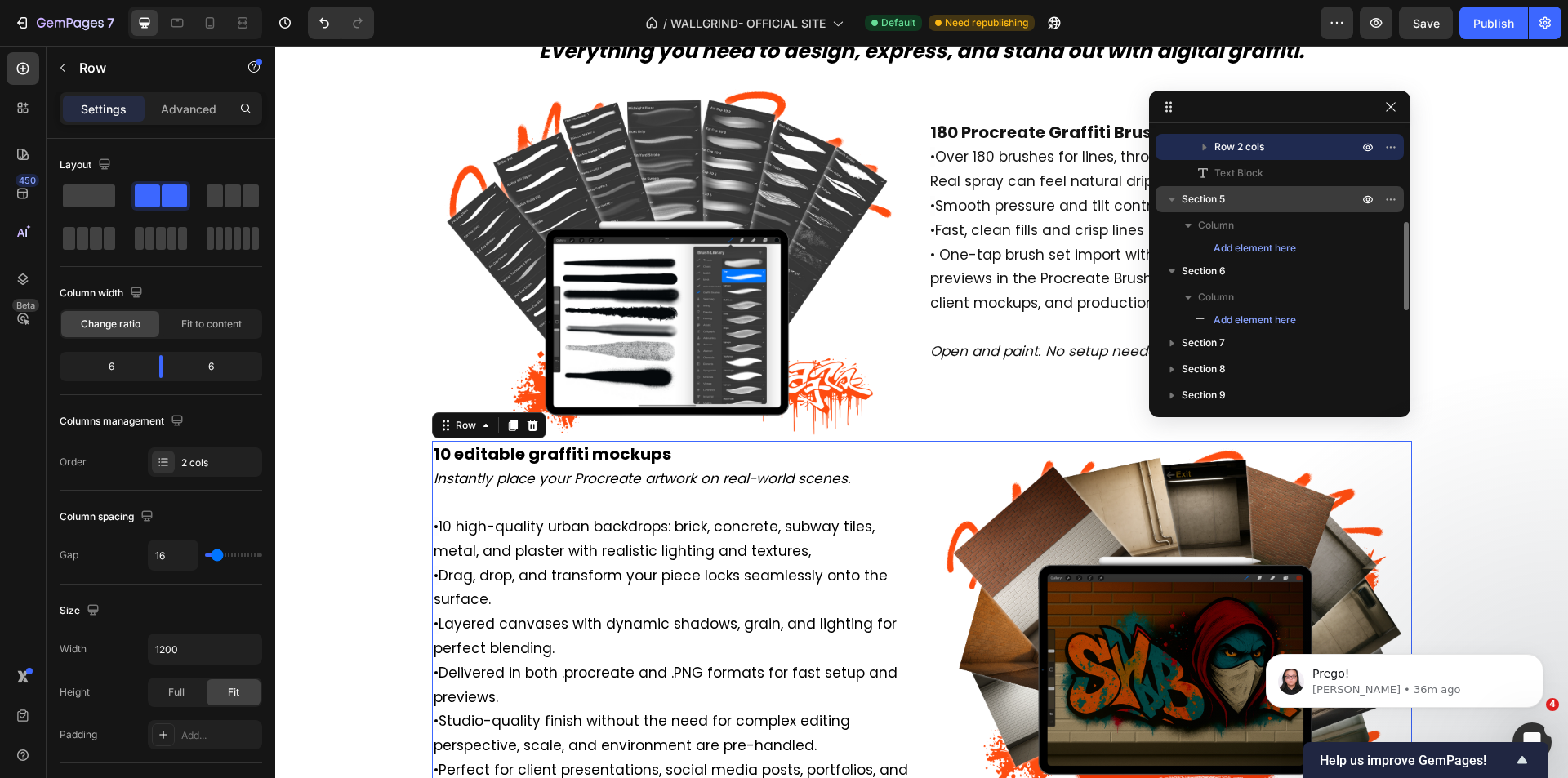
click at [1310, 195] on p "Section 5" at bounding box center [1271, 200] width 179 height 17
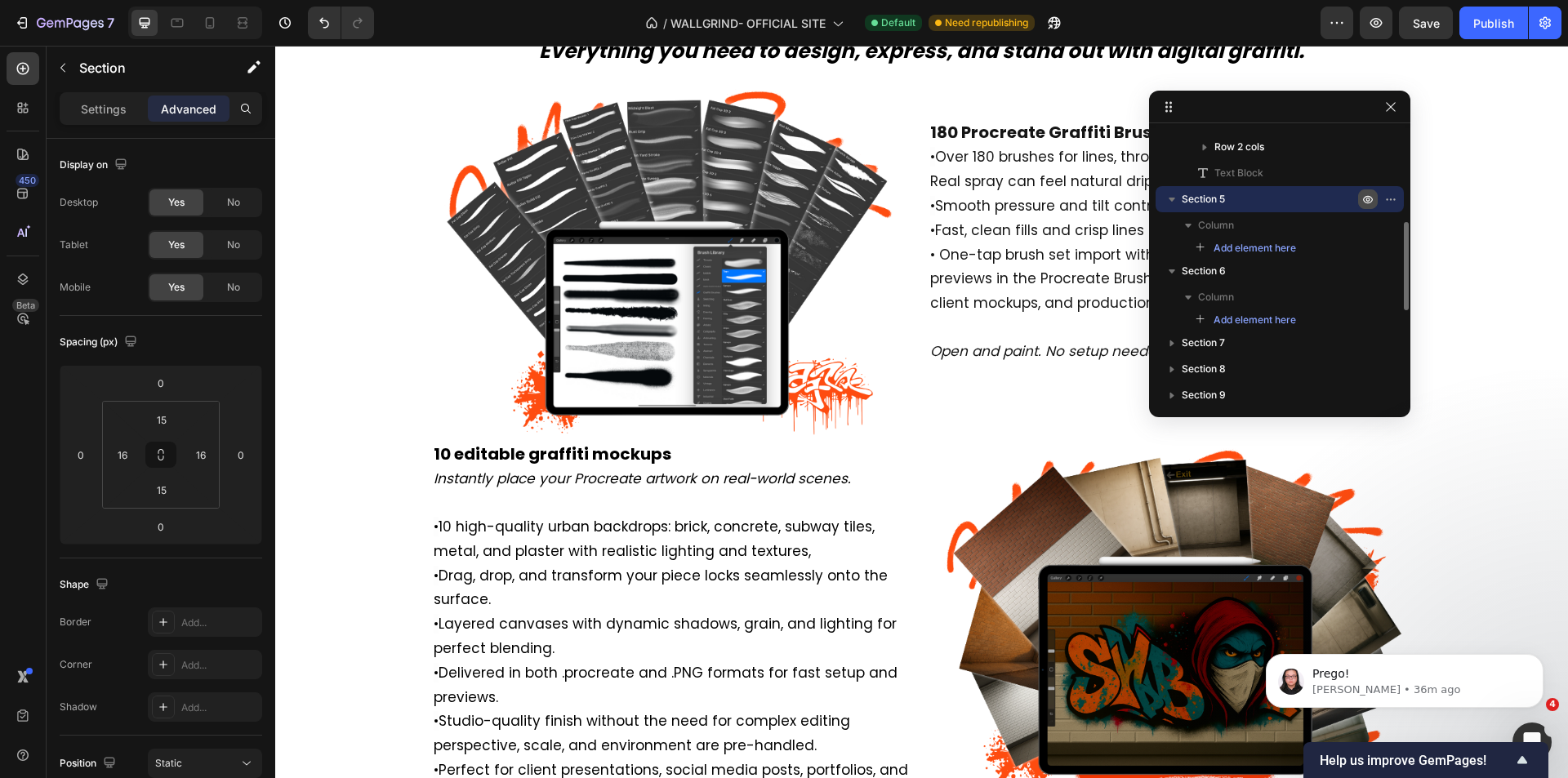
scroll to position [3842, 0]
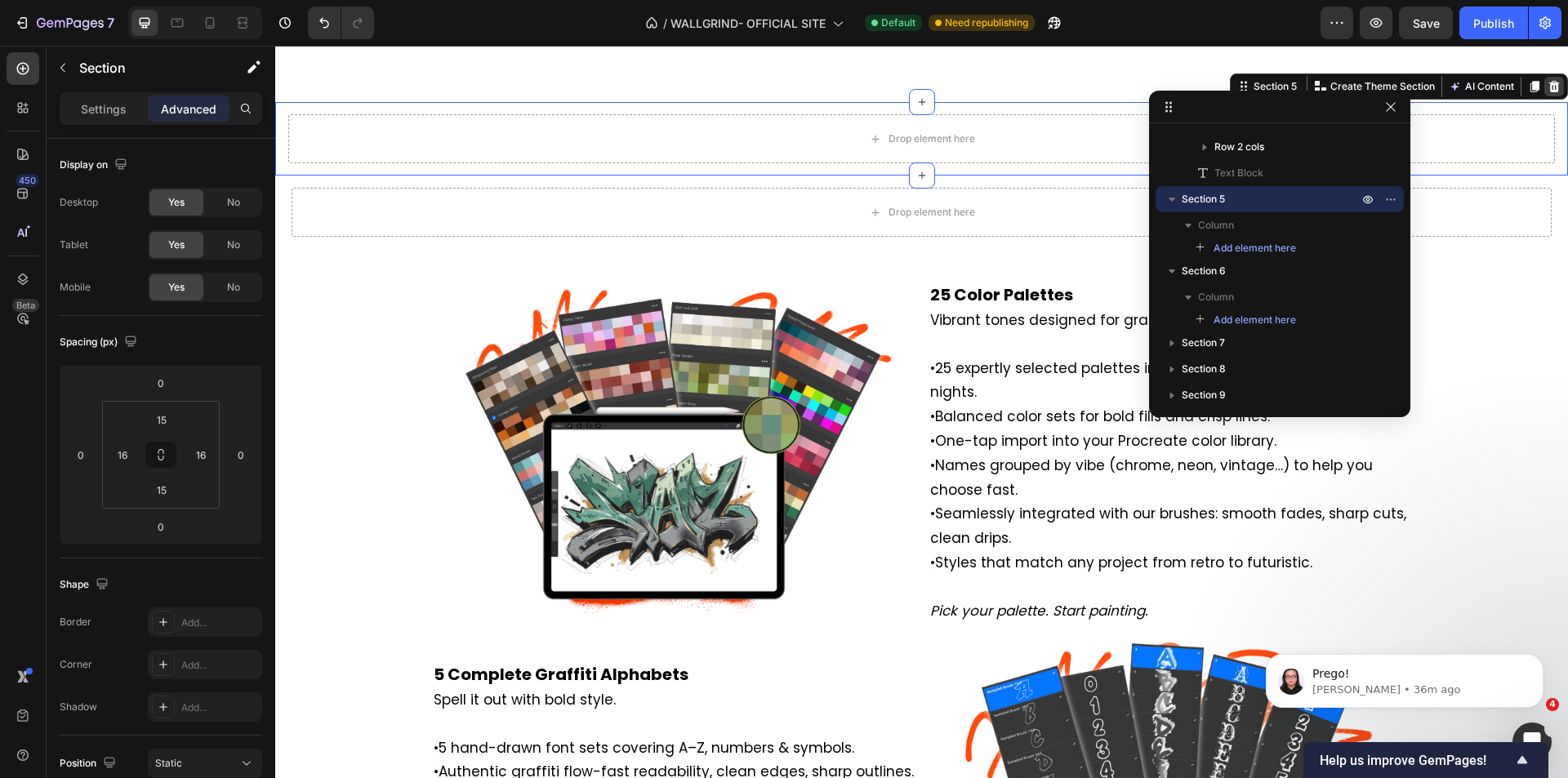
click at [1549, 86] on icon at bounding box center [1554, 86] width 10 height 11
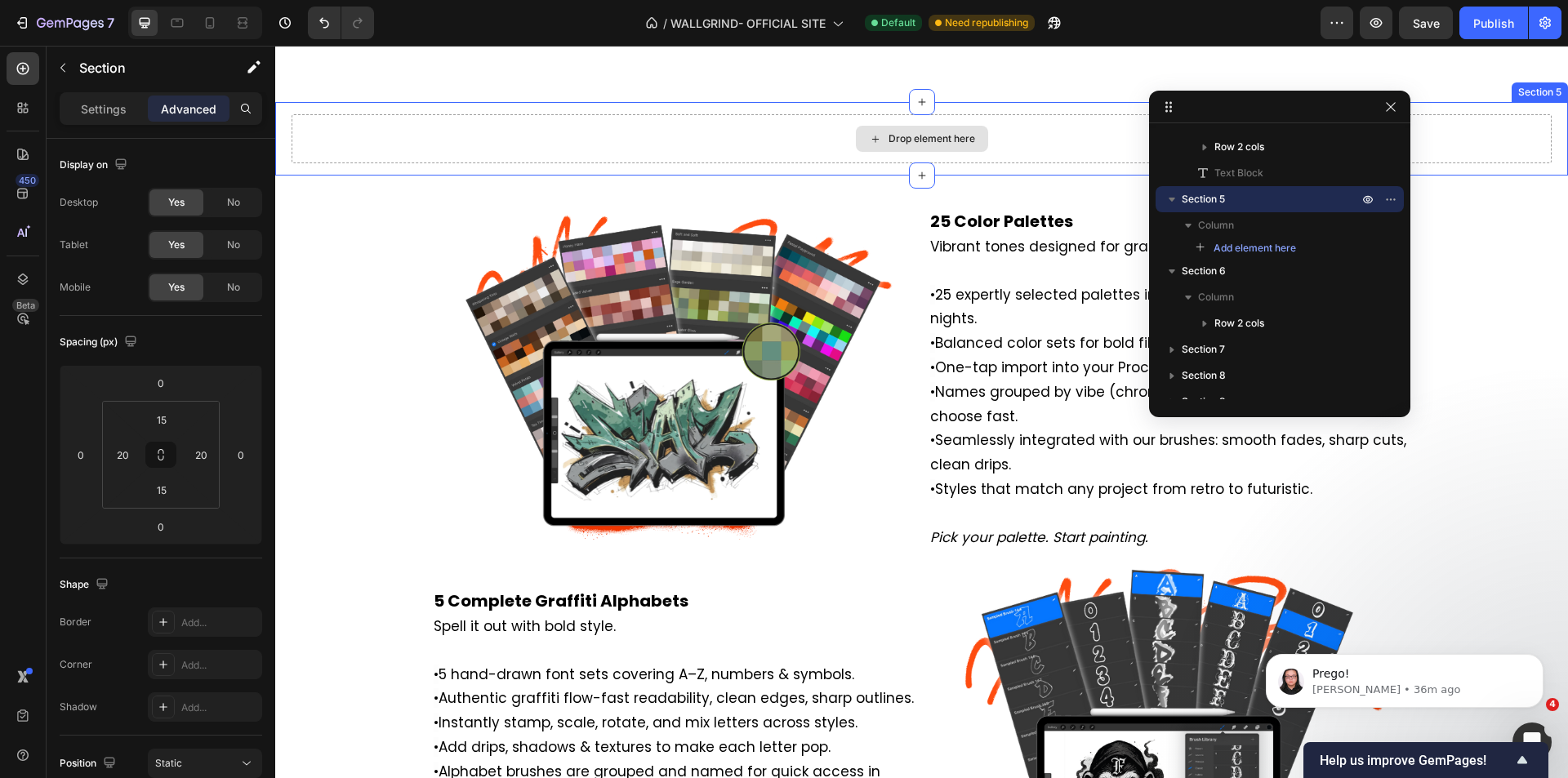
click at [1539, 132] on div "Drop element here" at bounding box center [921, 138] width 1261 height 49
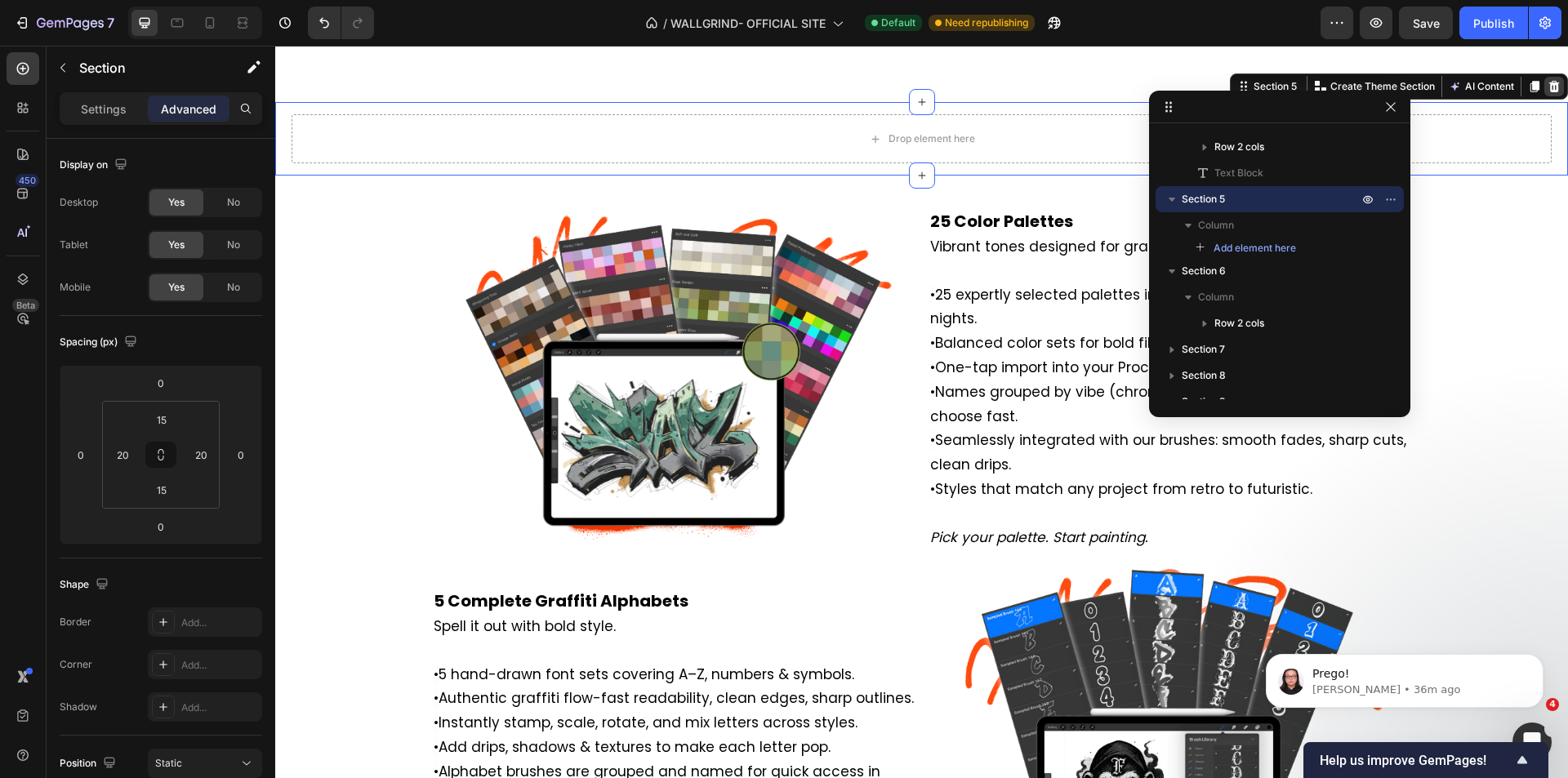
click at [1549, 84] on icon at bounding box center [1554, 86] width 10 height 11
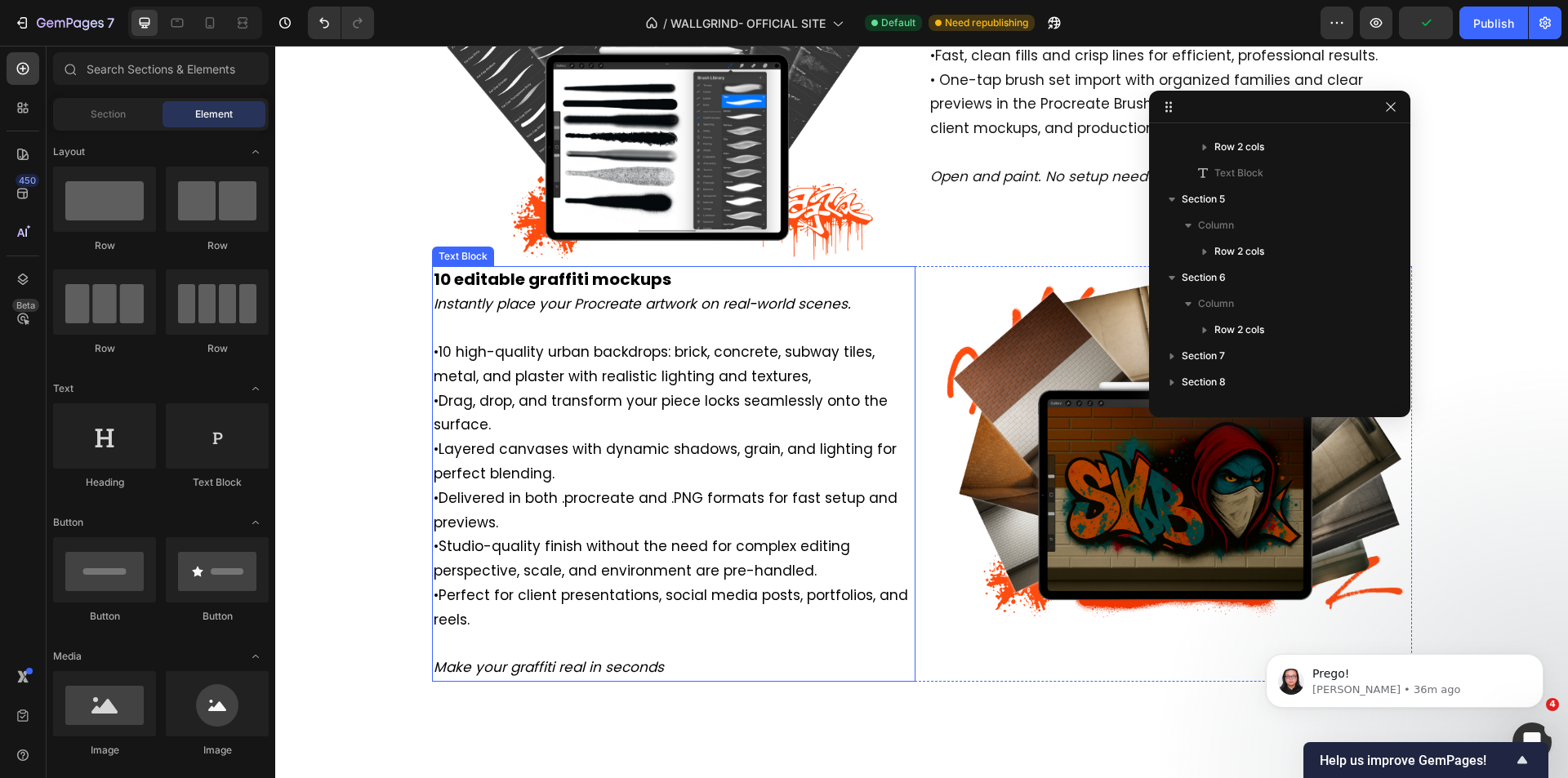
scroll to position [3433, 0]
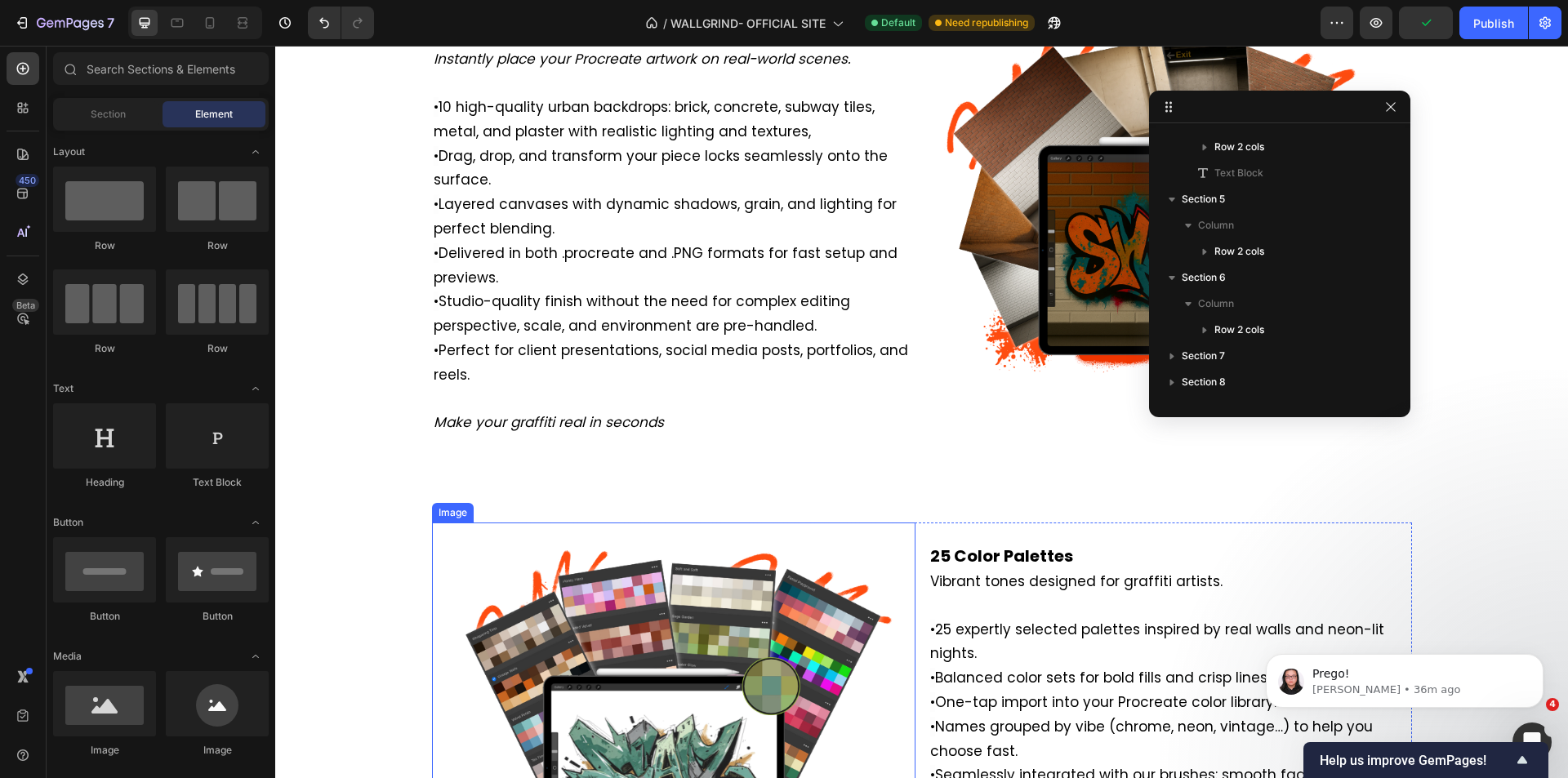
click at [869, 573] on img at bounding box center [673, 704] width 484 height 362
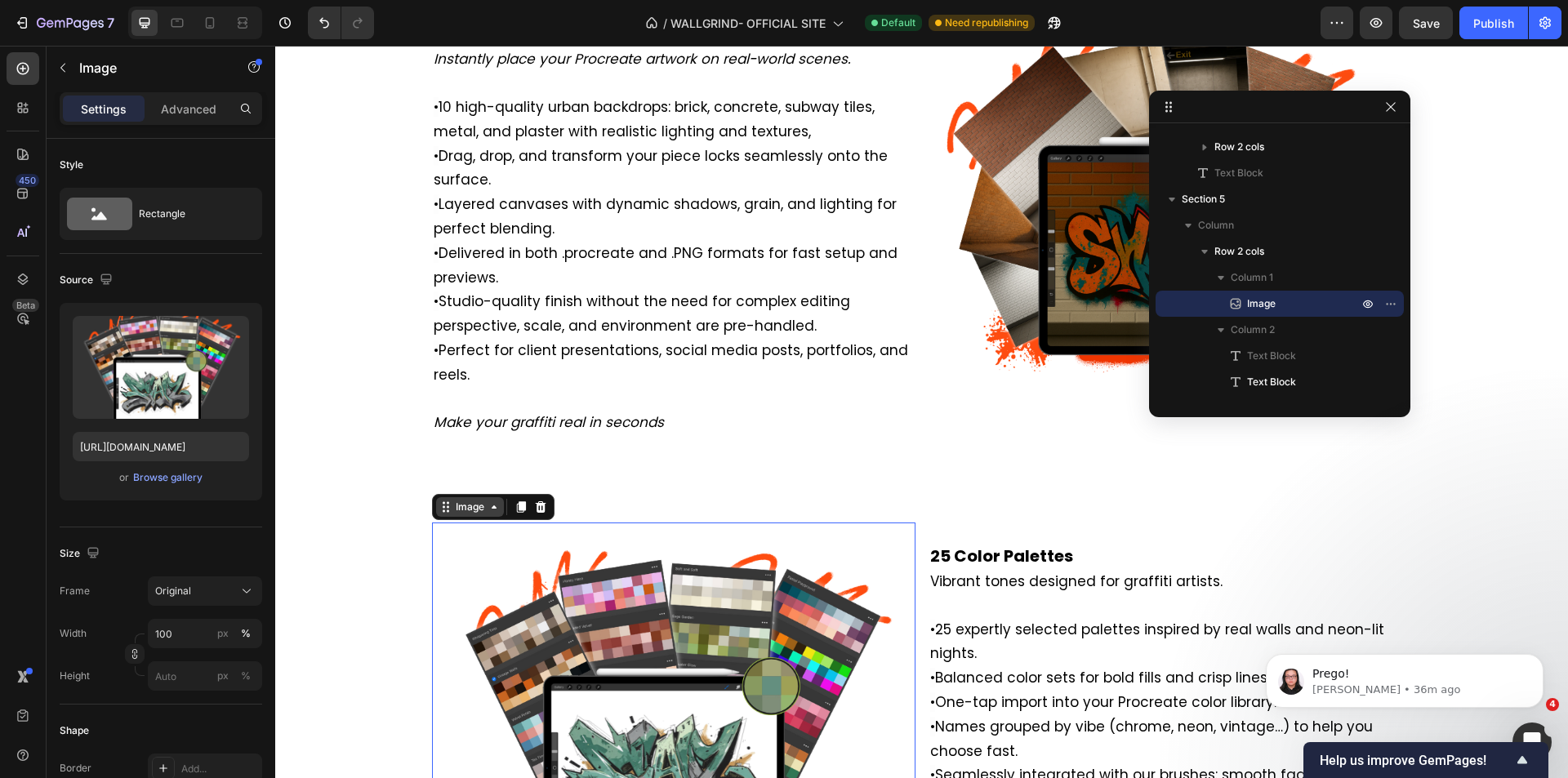
click at [467, 512] on div "Image" at bounding box center [470, 507] width 35 height 15
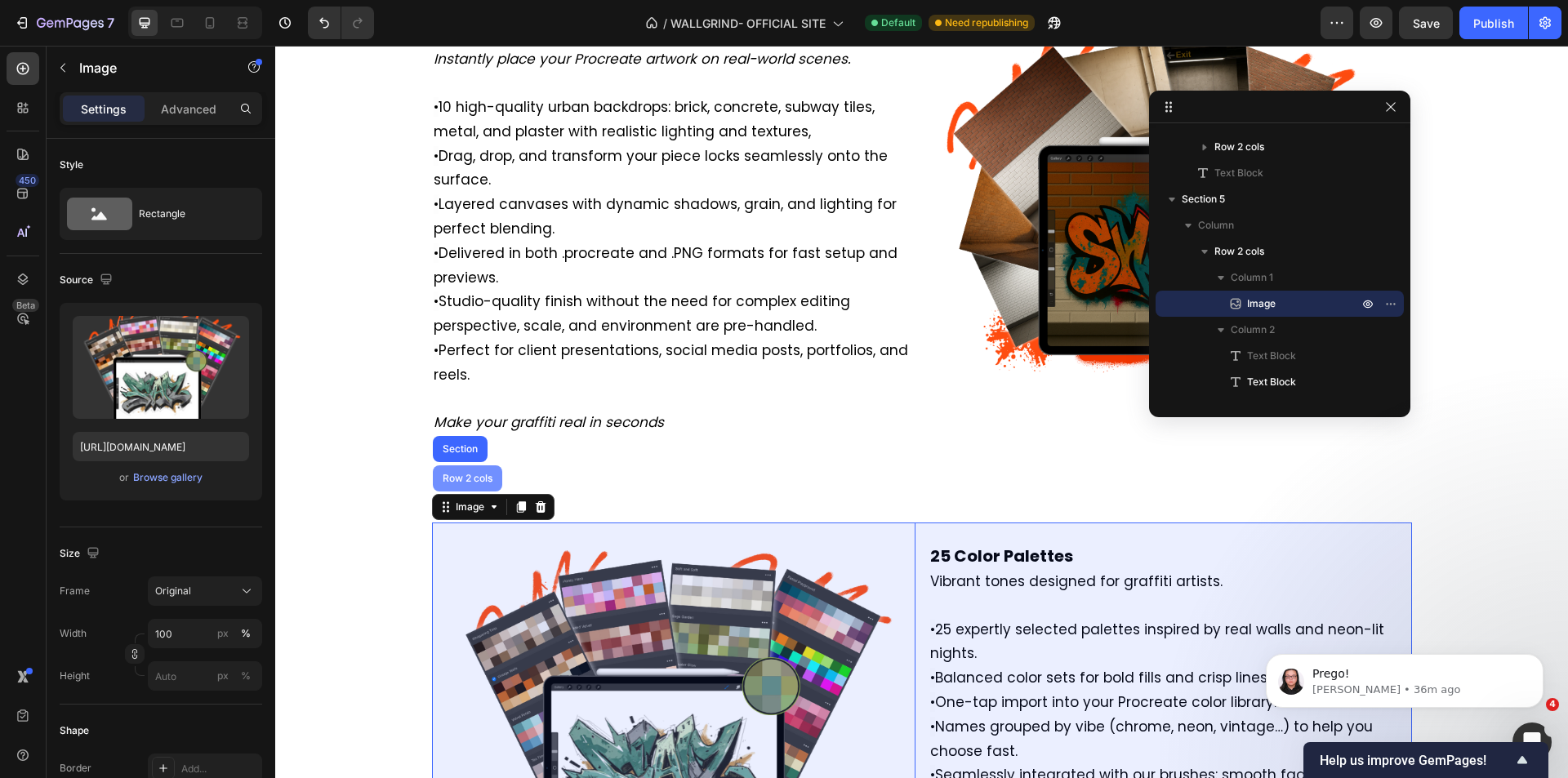
click at [458, 483] on div "Row 2 cols" at bounding box center [467, 478] width 57 height 10
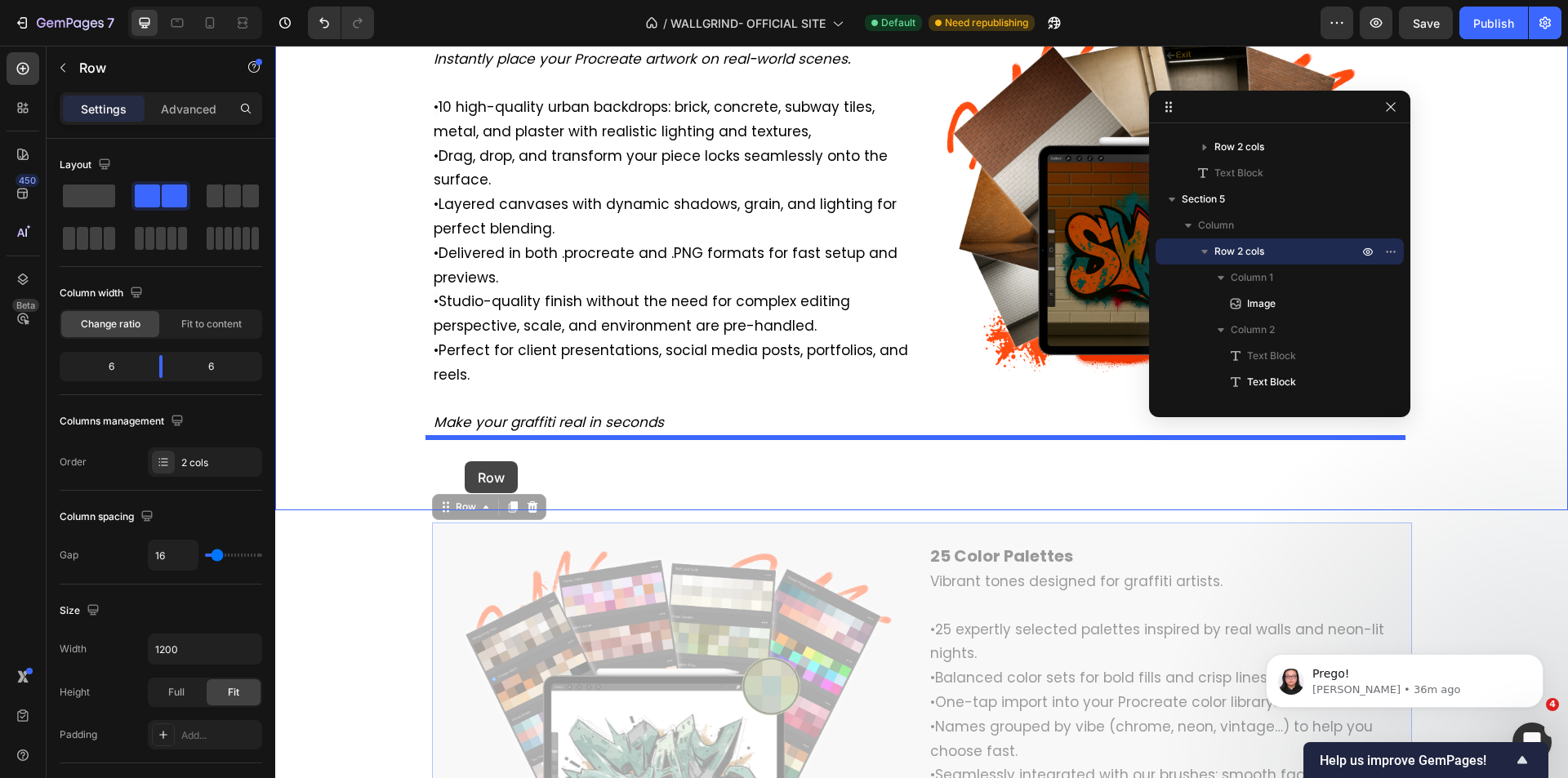
drag, startPoint x: 451, startPoint y: 511, endPoint x: 464, endPoint y: 461, distance: 51.7
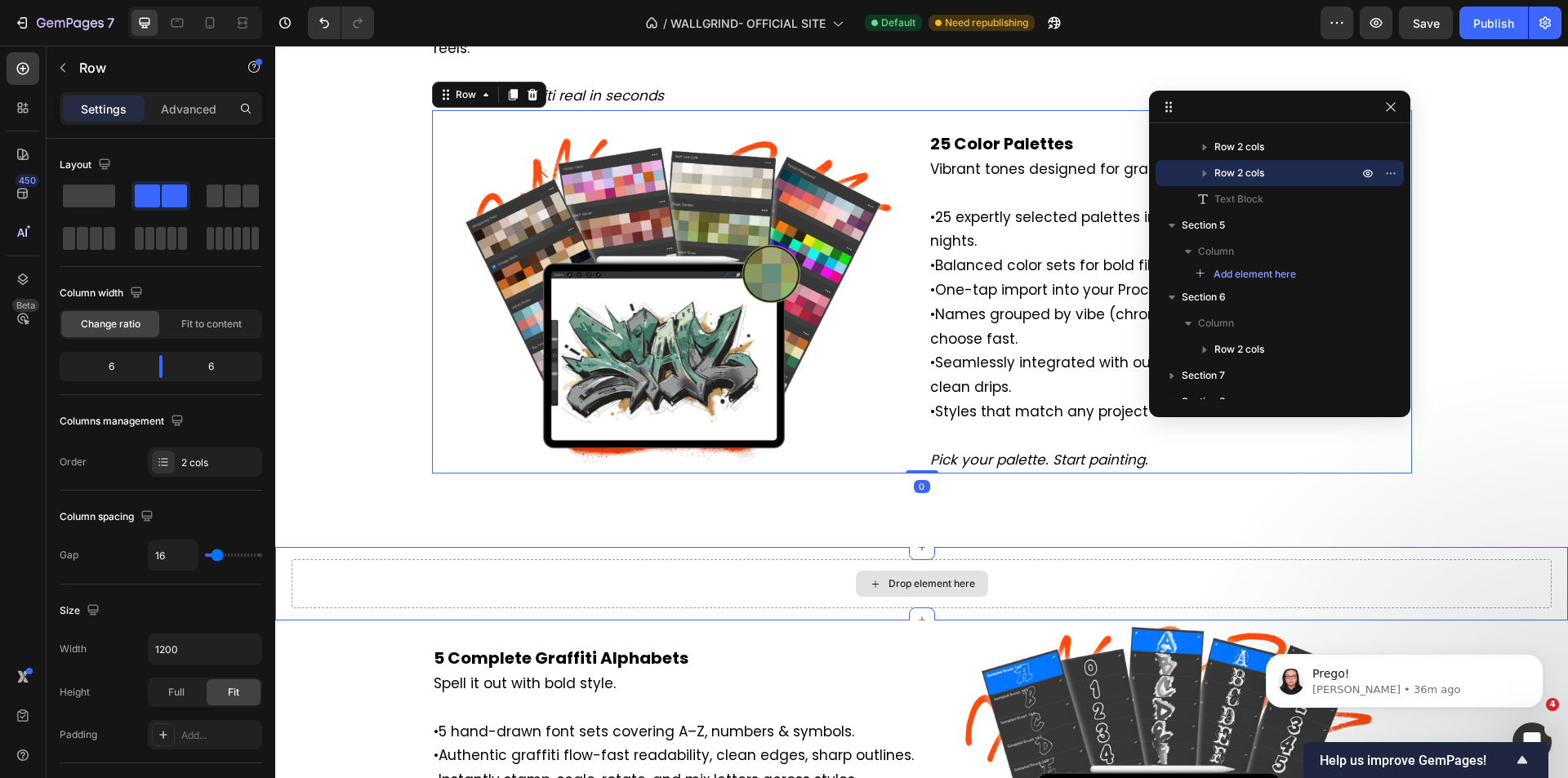
scroll to position [3842, 0]
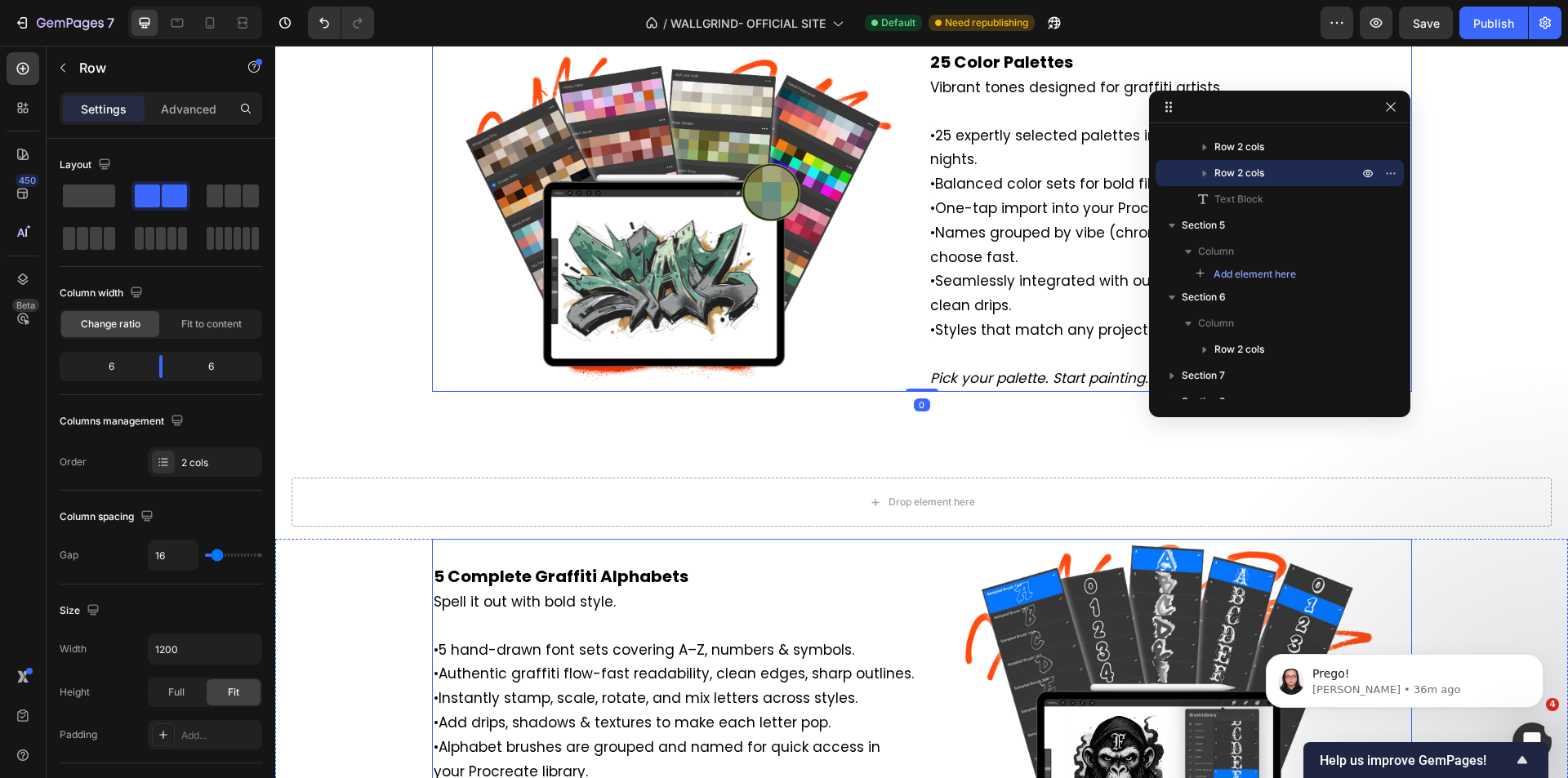
click at [904, 598] on p "Spell it out with bold style. • 5 hand-drawn font sets covering A–Z, numbers & …" at bounding box center [673, 724] width 480 height 267
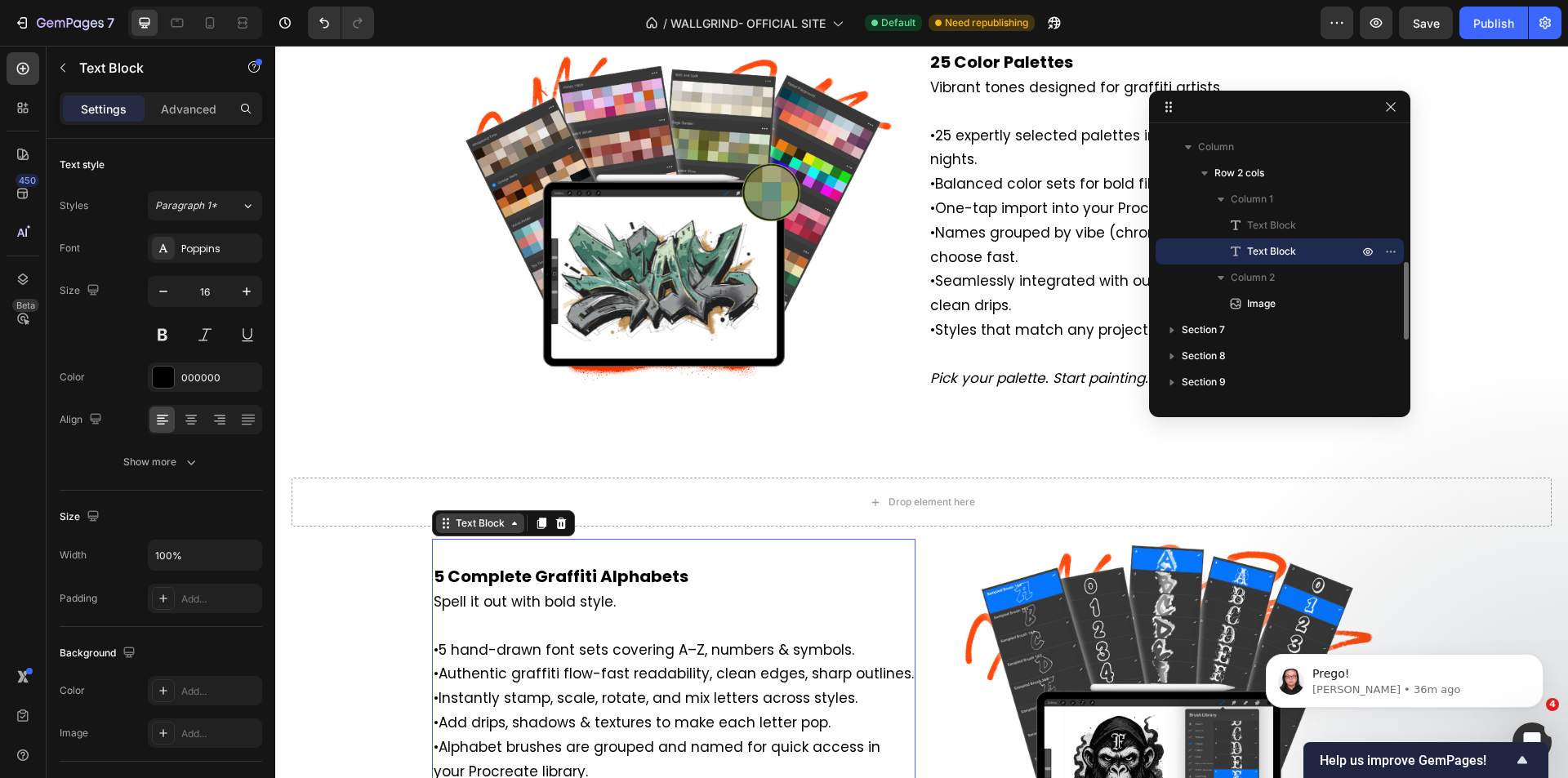
click at [489, 532] on div "Text Block" at bounding box center [480, 523] width 88 height 19
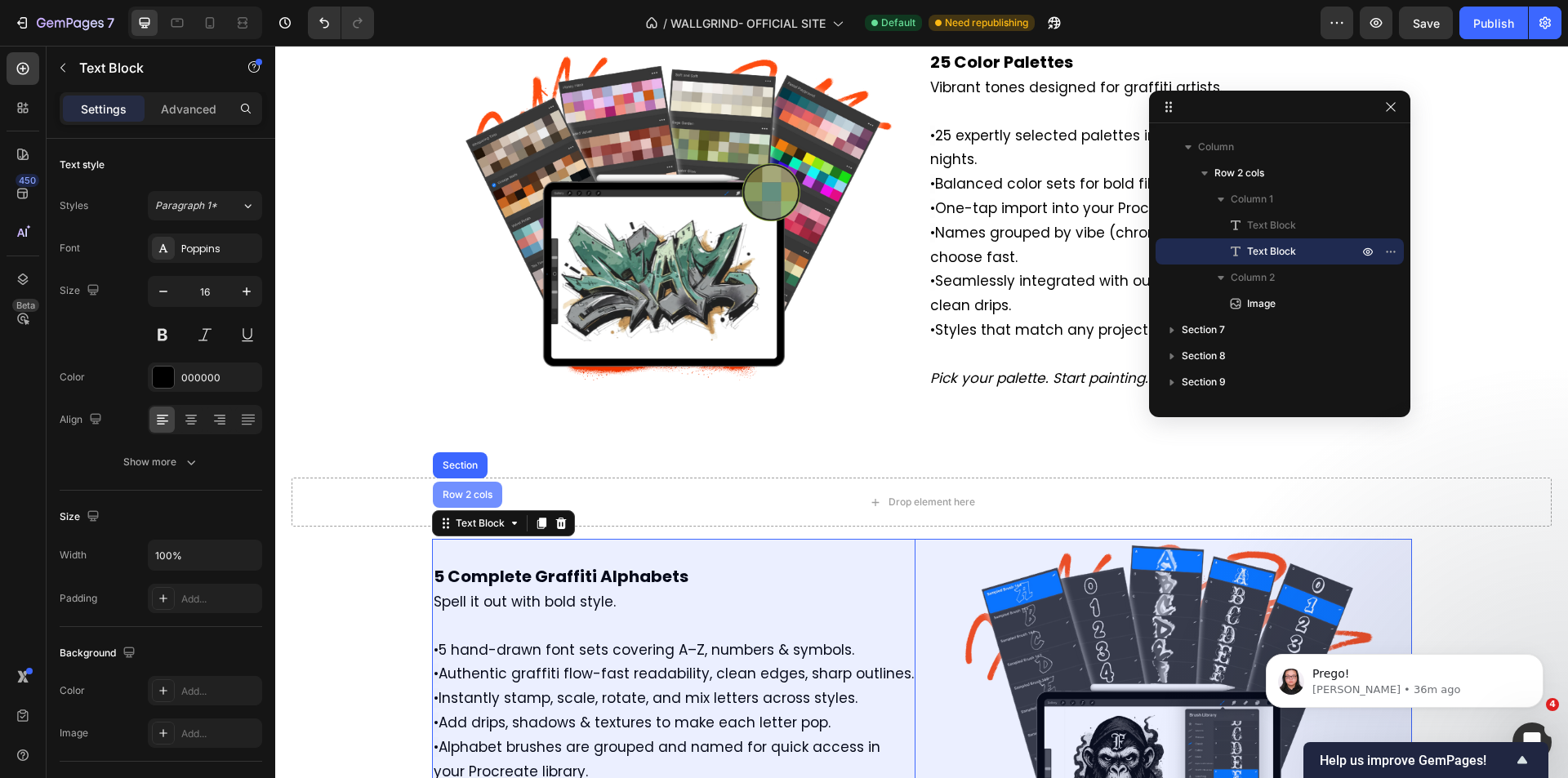
click at [464, 498] on div "Row 2 cols" at bounding box center [467, 495] width 57 height 10
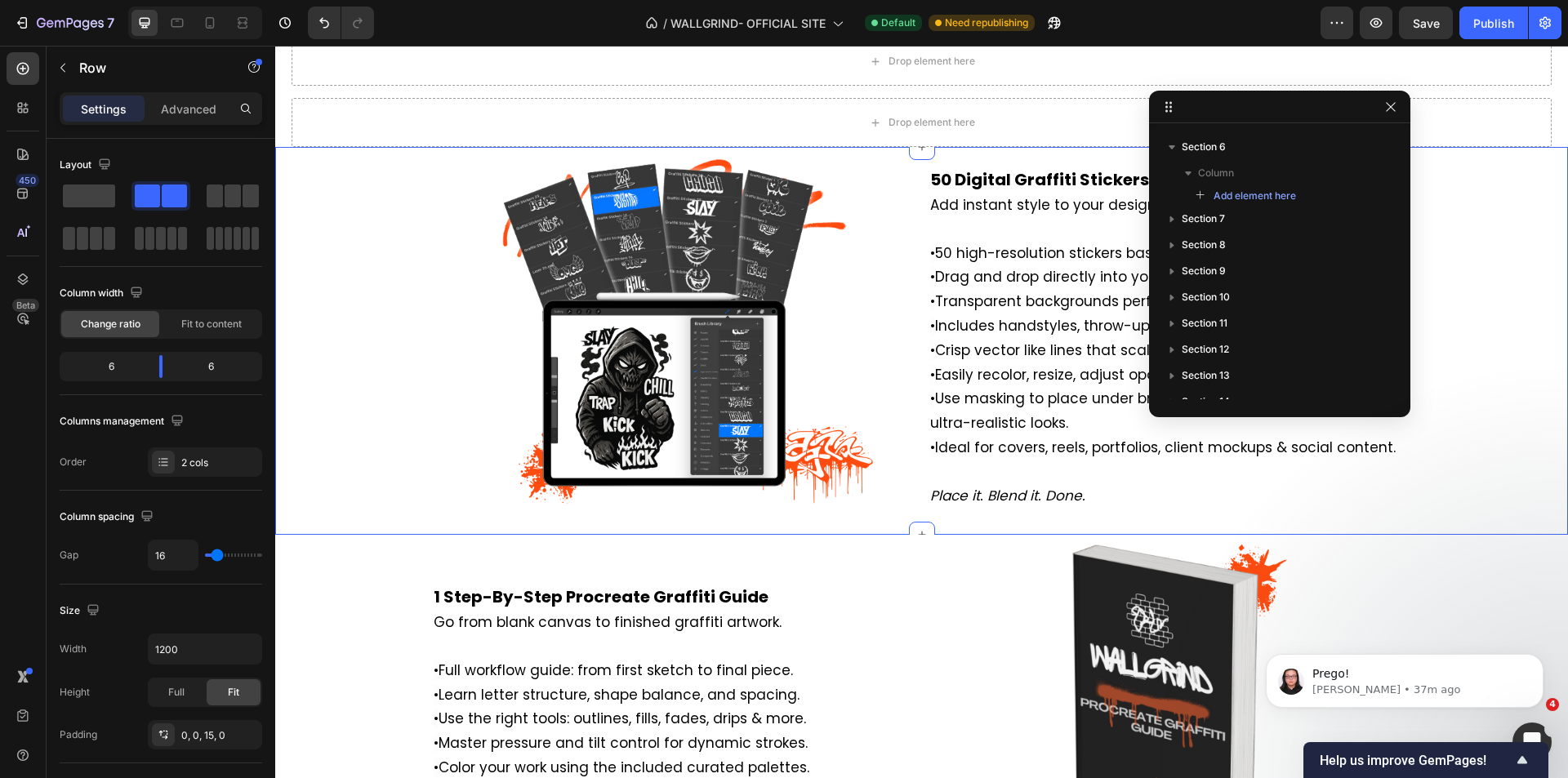
scroll to position [4250, 0]
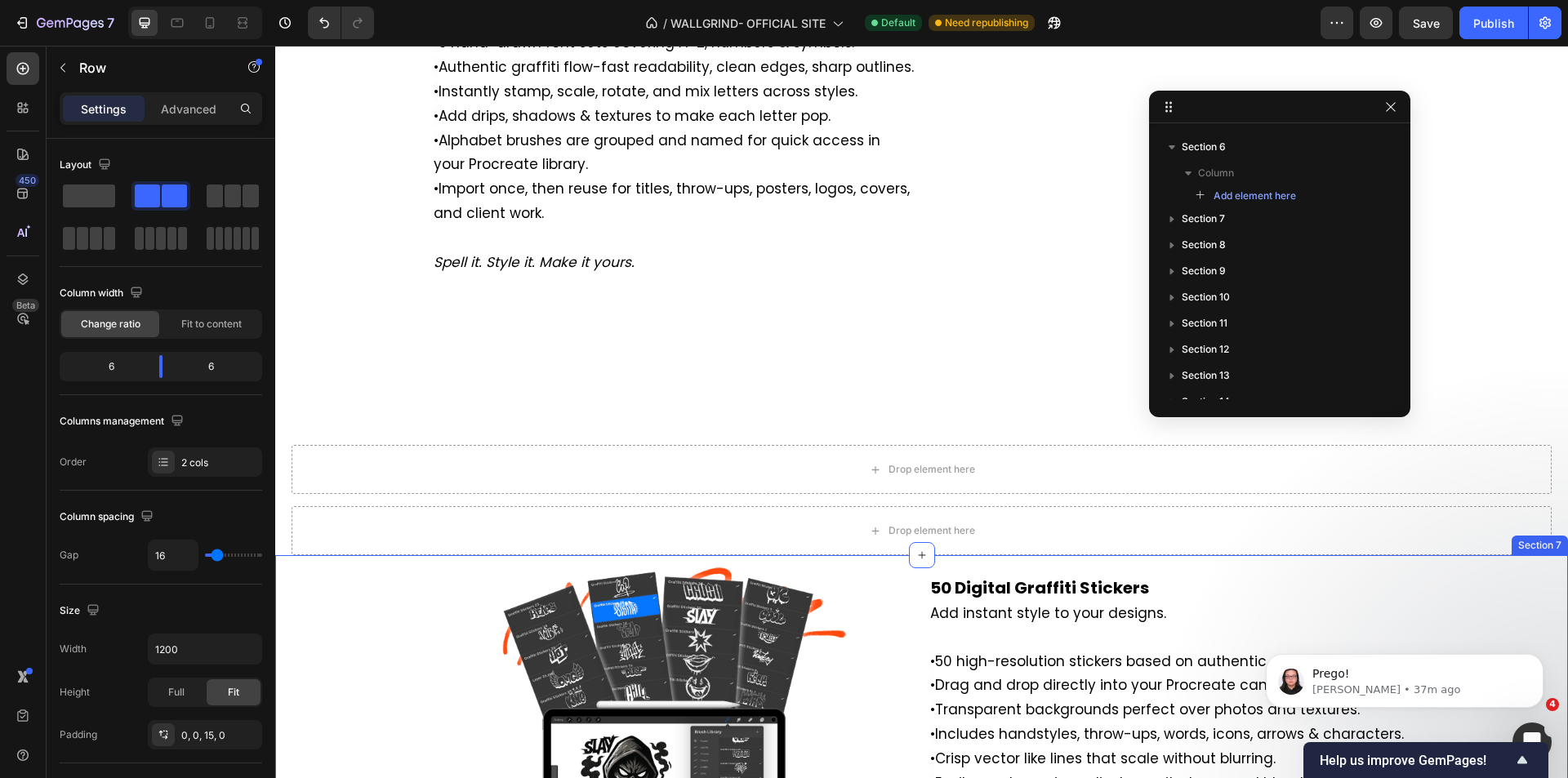
click at [411, 603] on div "Image 50 Digital Graffiti Stickers Add instant style to your designs. • 50 high…" at bounding box center [921, 743] width 1261 height 375
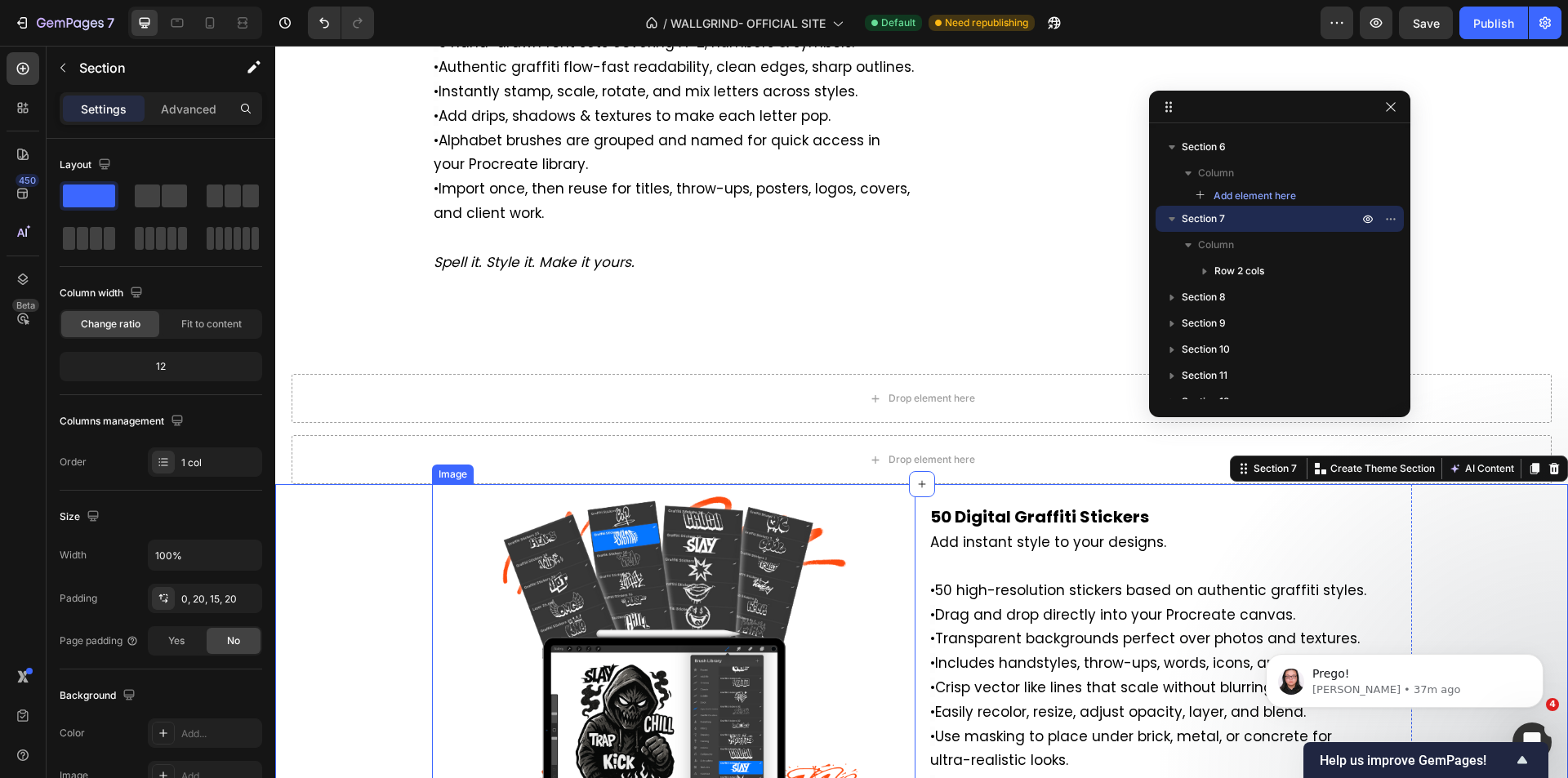
click at [464, 605] on img at bounding box center [673, 665] width 484 height 362
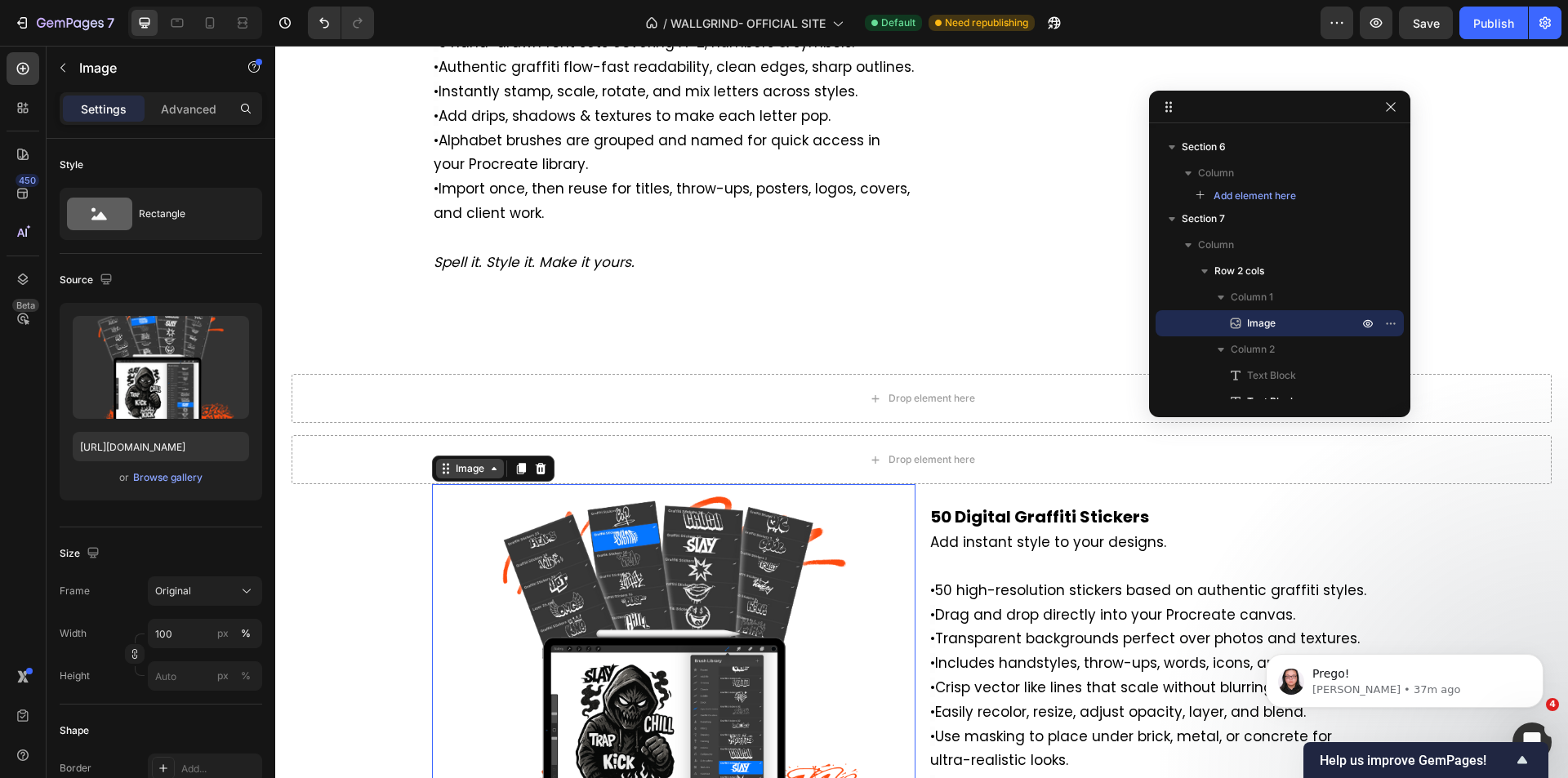
click at [473, 476] on div "Image" at bounding box center [470, 469] width 35 height 15
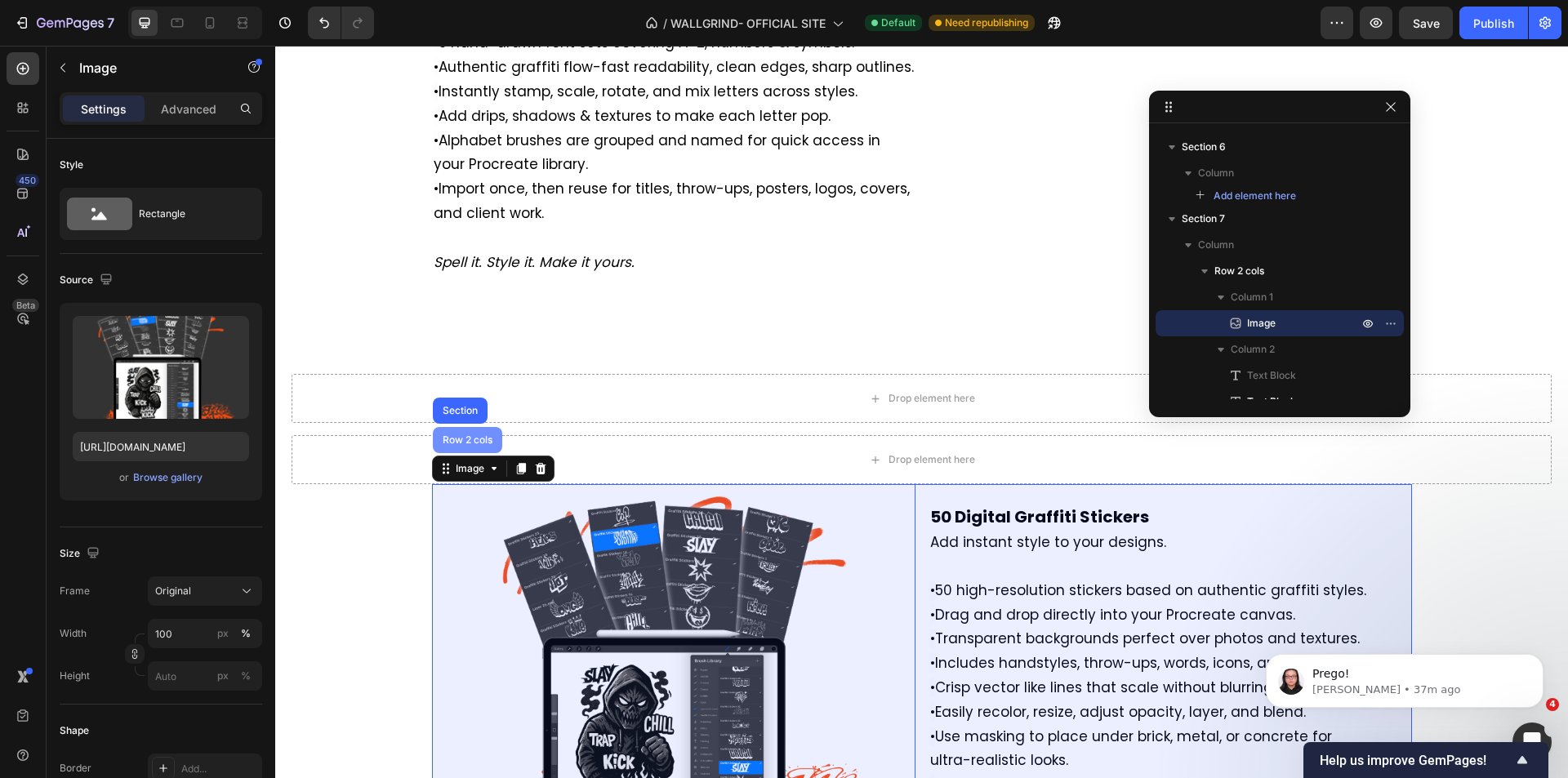
click at [464, 445] on div "Row 2 cols" at bounding box center [467, 440] width 57 height 10
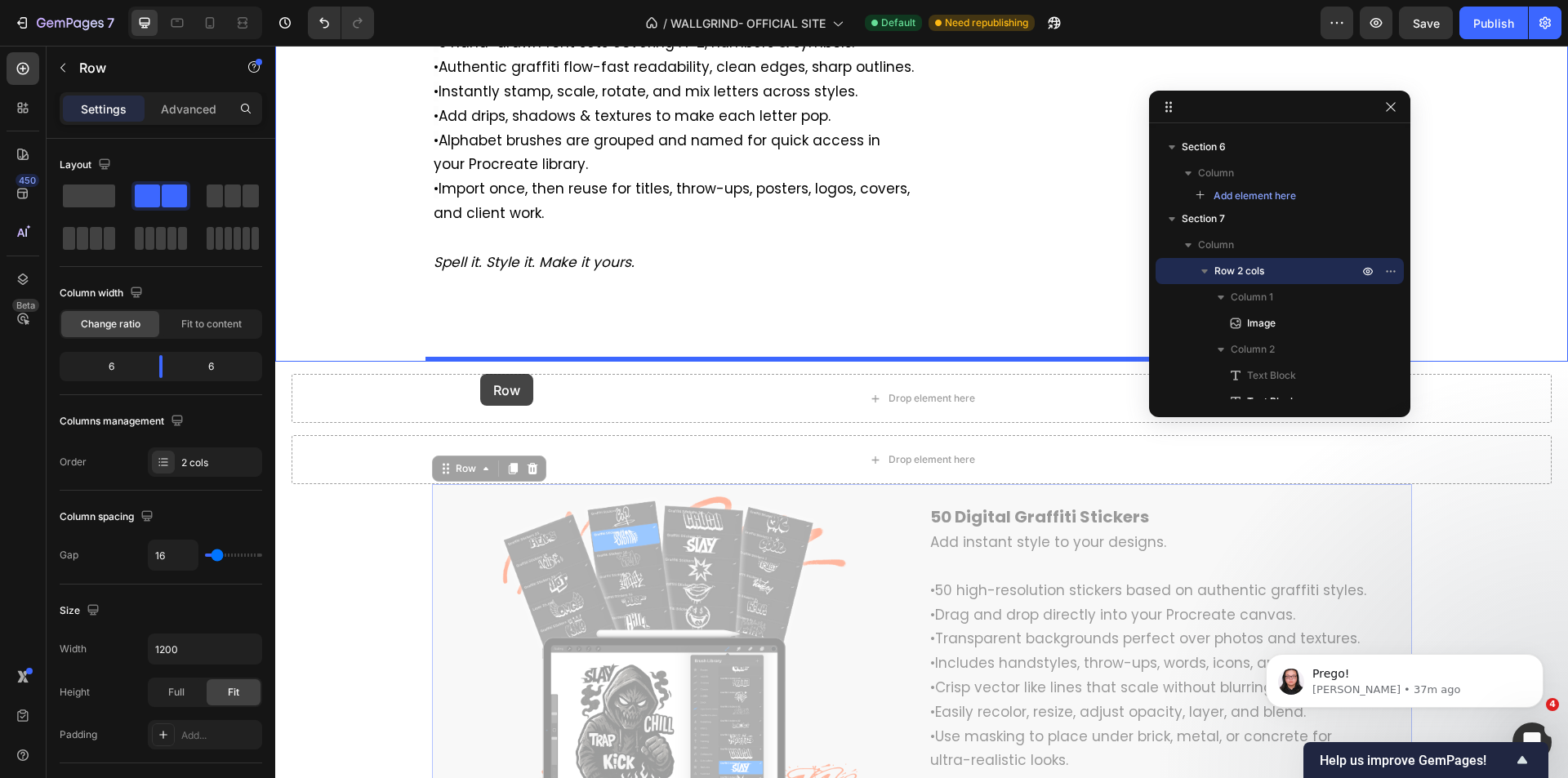
drag, startPoint x: 455, startPoint y: 544, endPoint x: 480, endPoint y: 374, distance: 171.8
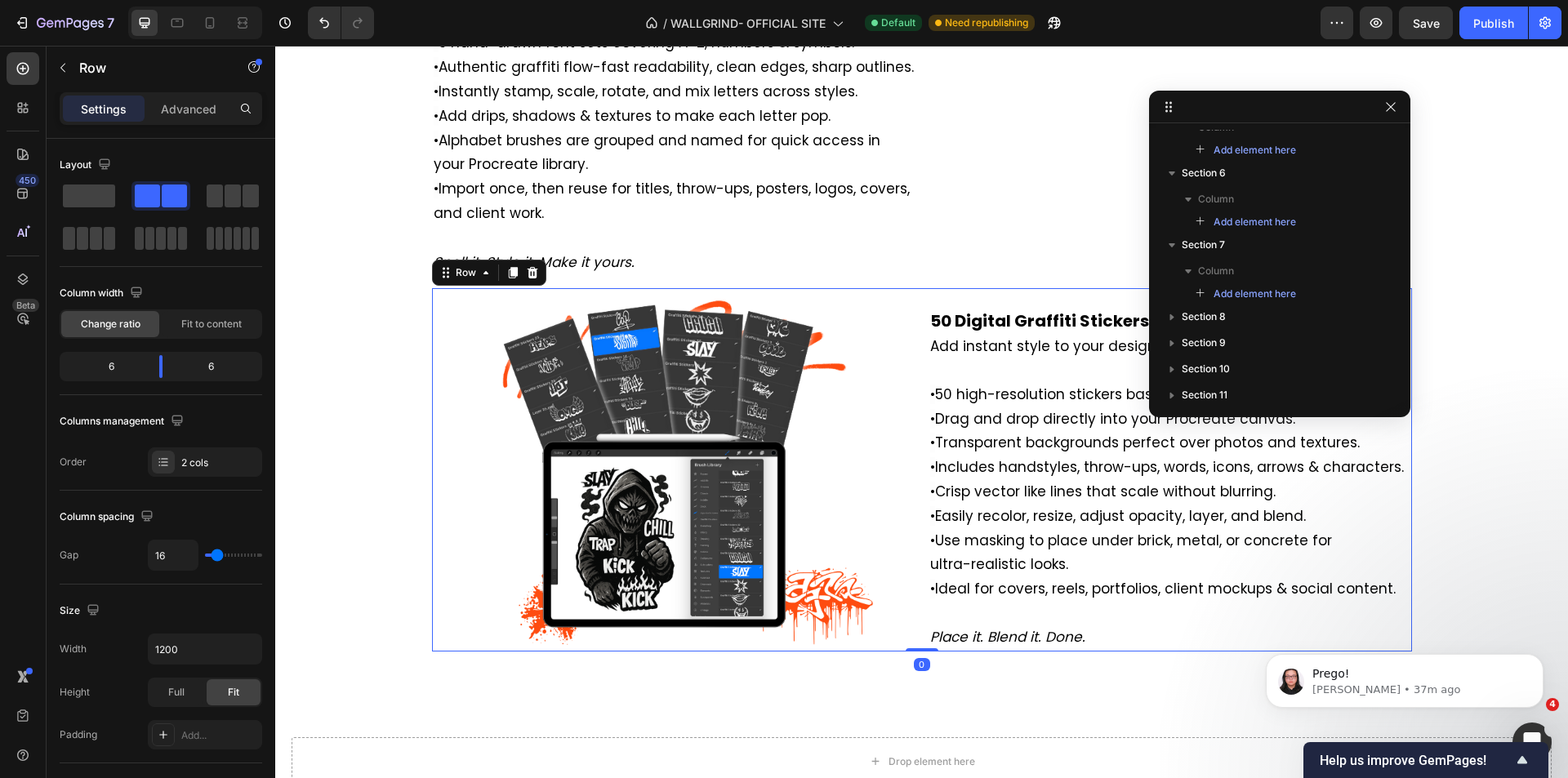
scroll to position [4658, 0]
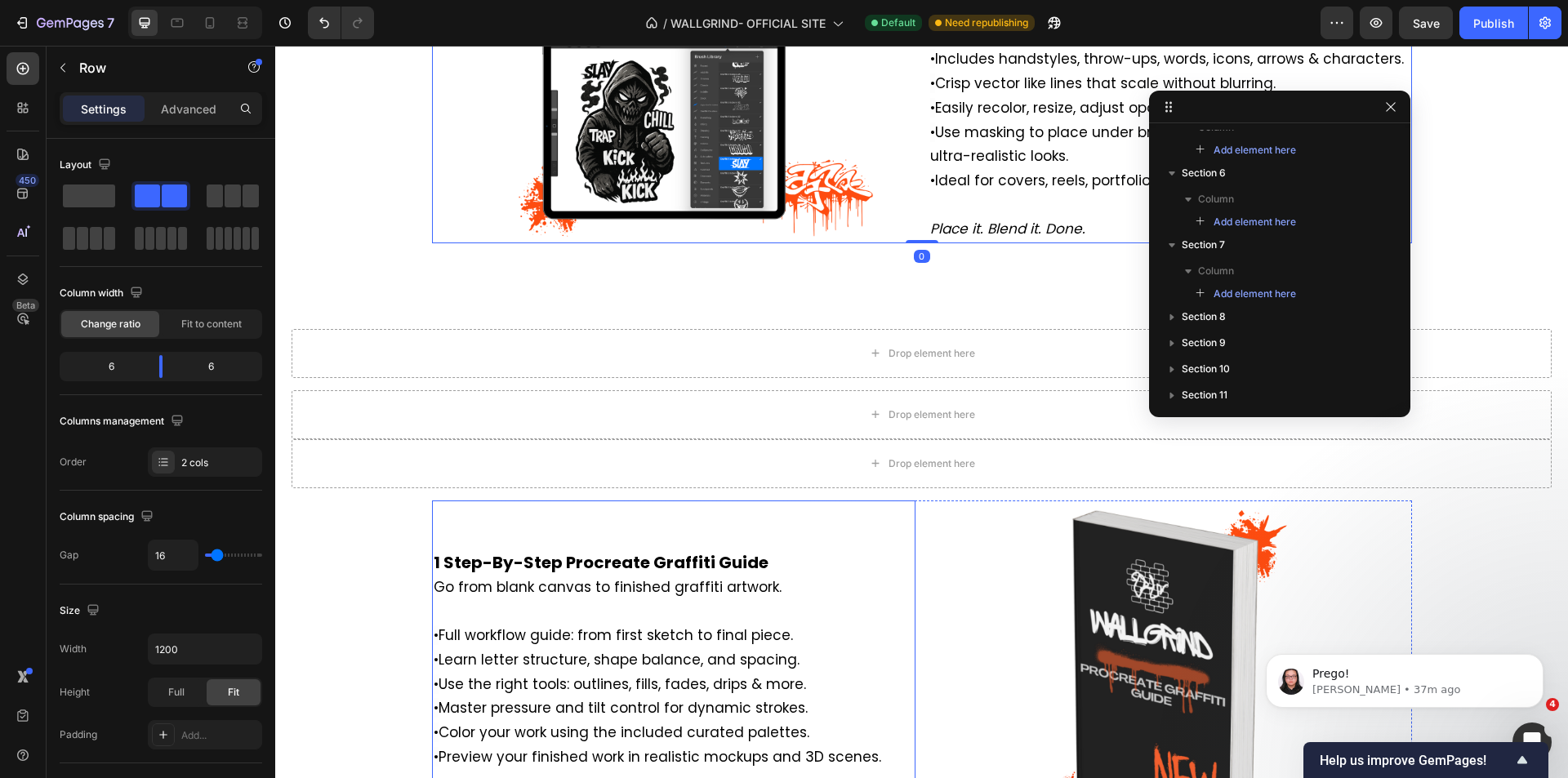
click at [501, 596] on div "1 Step-By-Step Procreate Graffiti Guide Go from blank canvas to finished graffi…" at bounding box center [673, 660] width 484 height 320
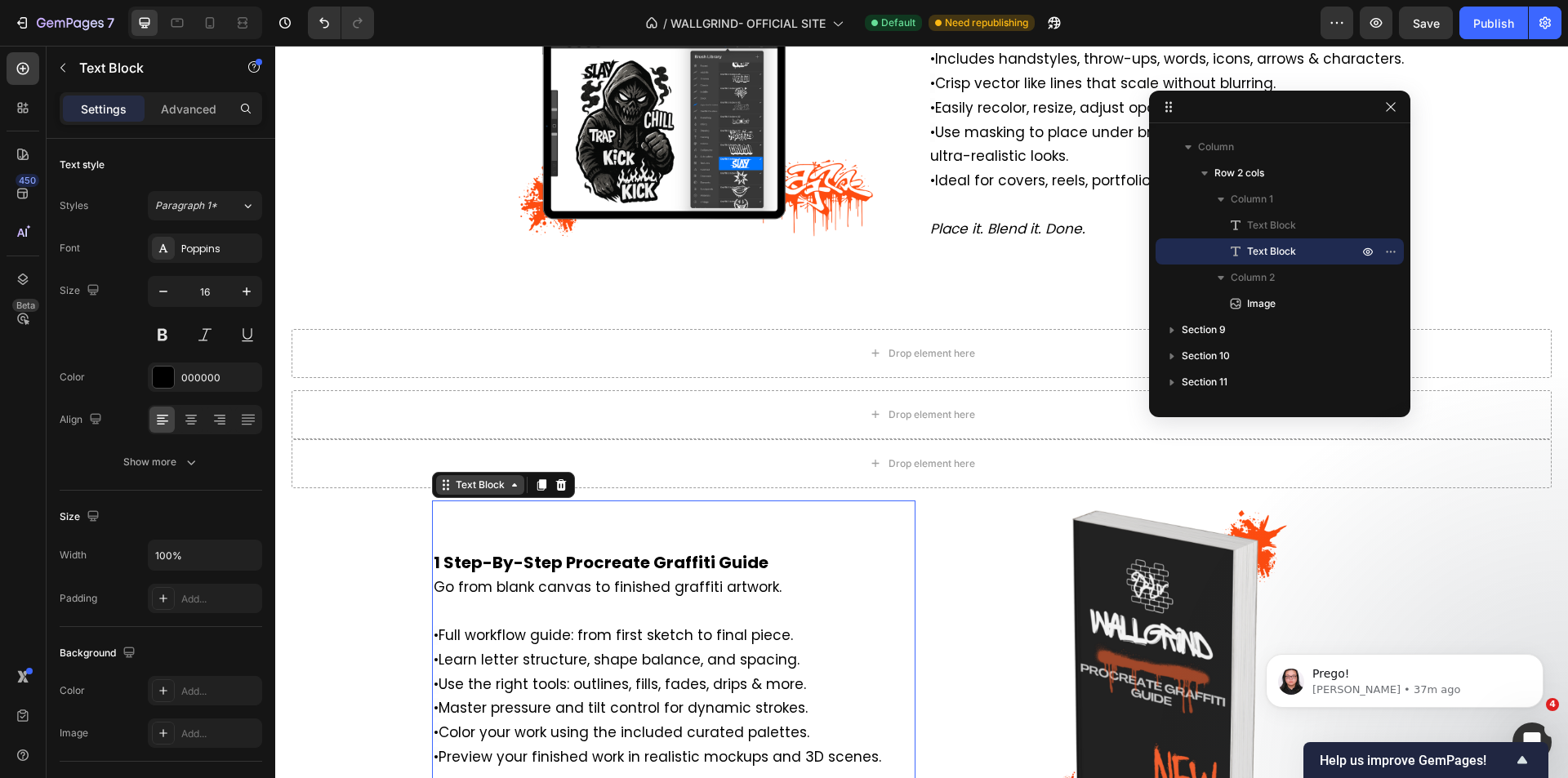
click at [464, 492] on div "Text Block" at bounding box center [480, 485] width 56 height 15
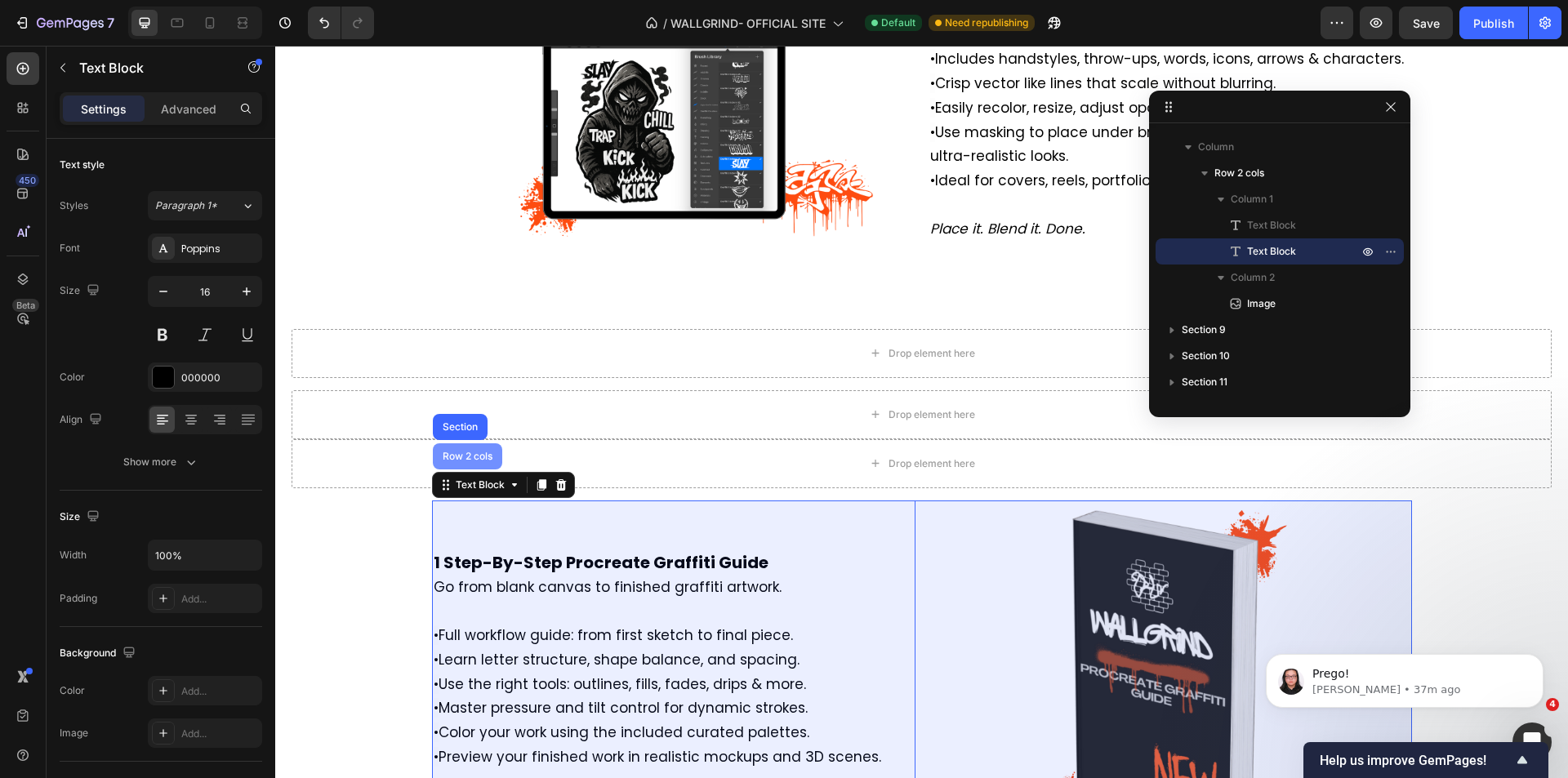
click at [469, 470] on div "Row 2 cols" at bounding box center [467, 456] width 70 height 26
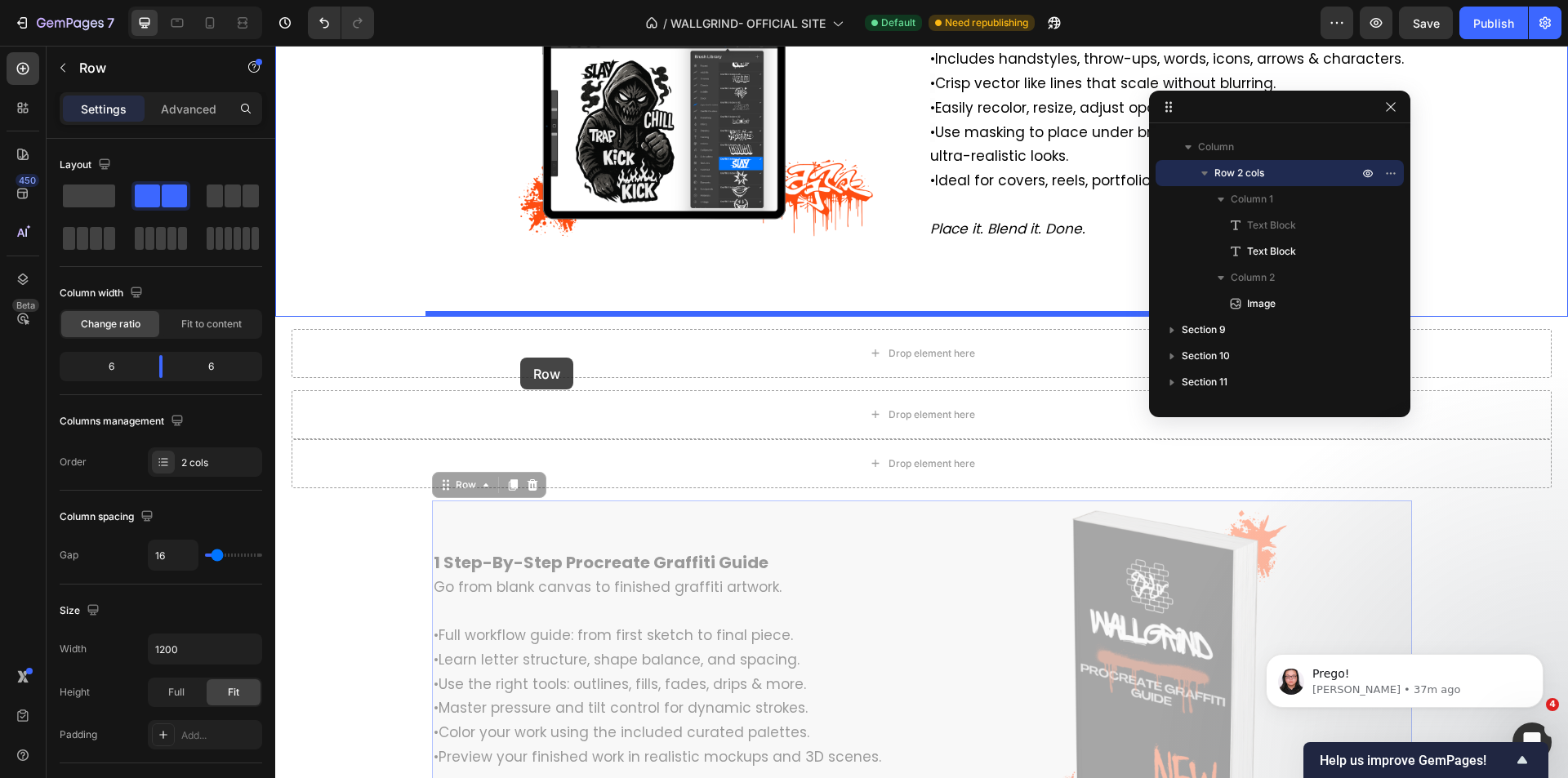
drag, startPoint x: 465, startPoint y: 557, endPoint x: 520, endPoint y: 357, distance: 207.4
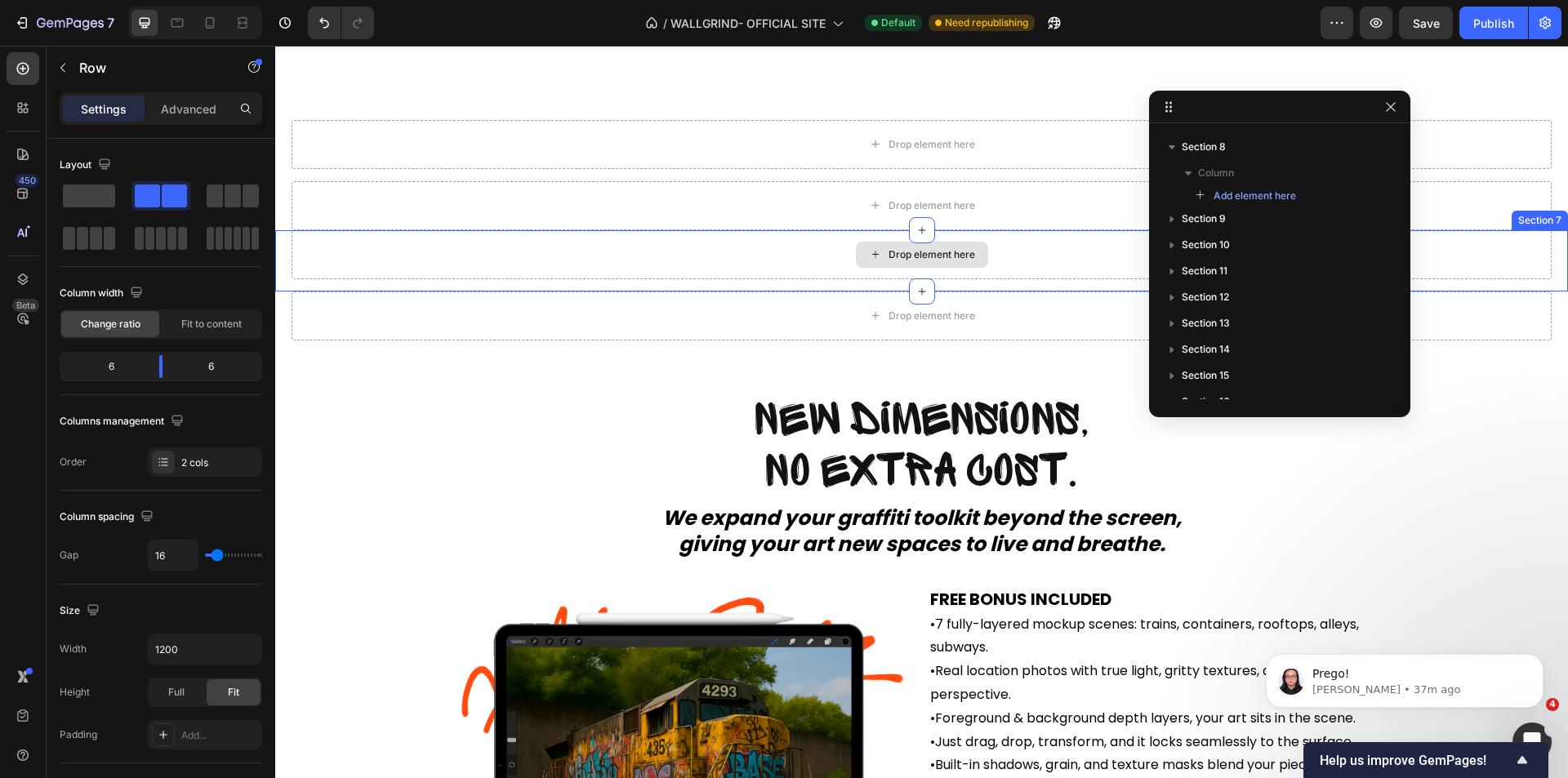
scroll to position [4985, 0]
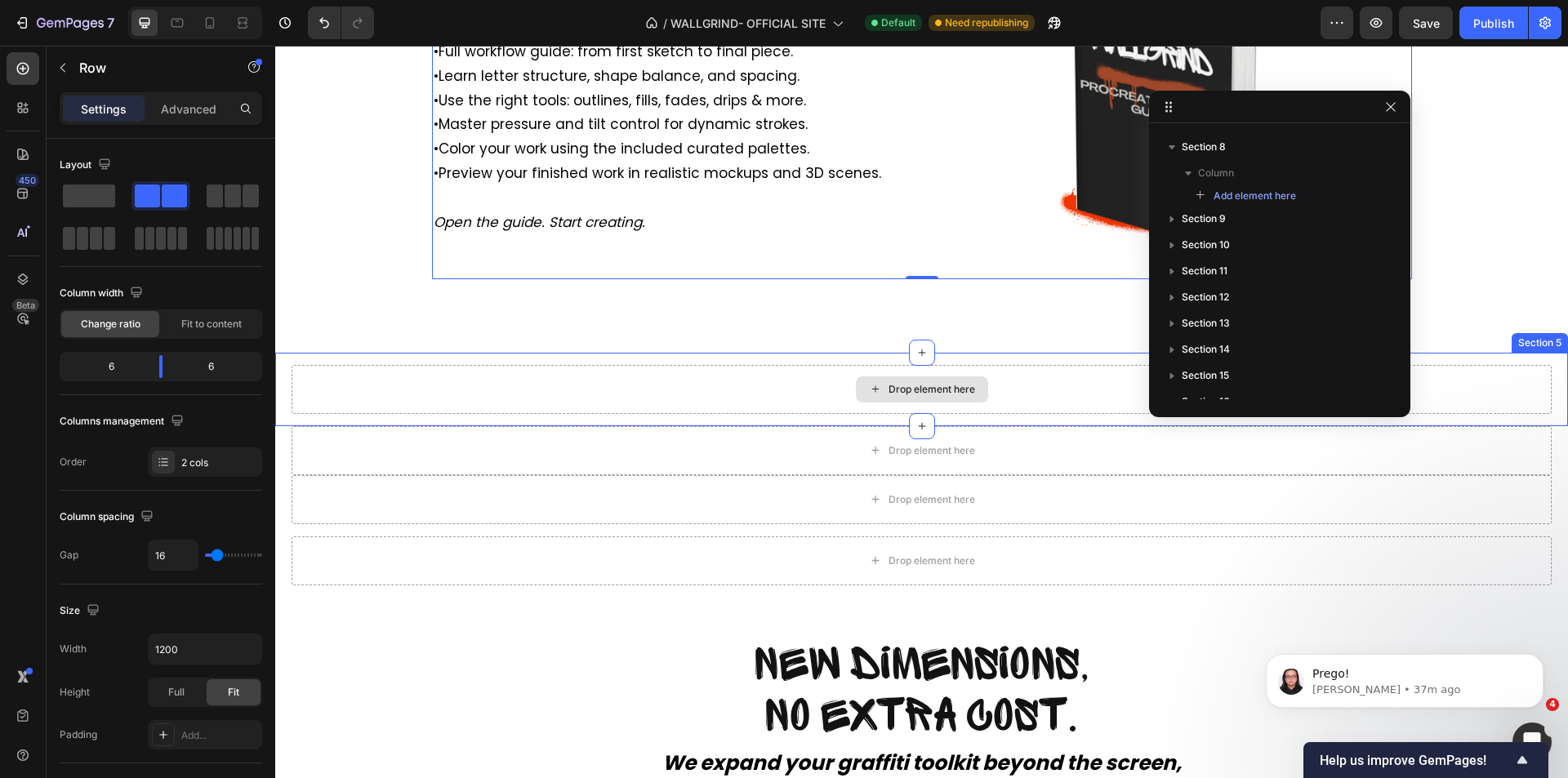
click at [607, 414] on div "Drop element here" at bounding box center [921, 389] width 1261 height 49
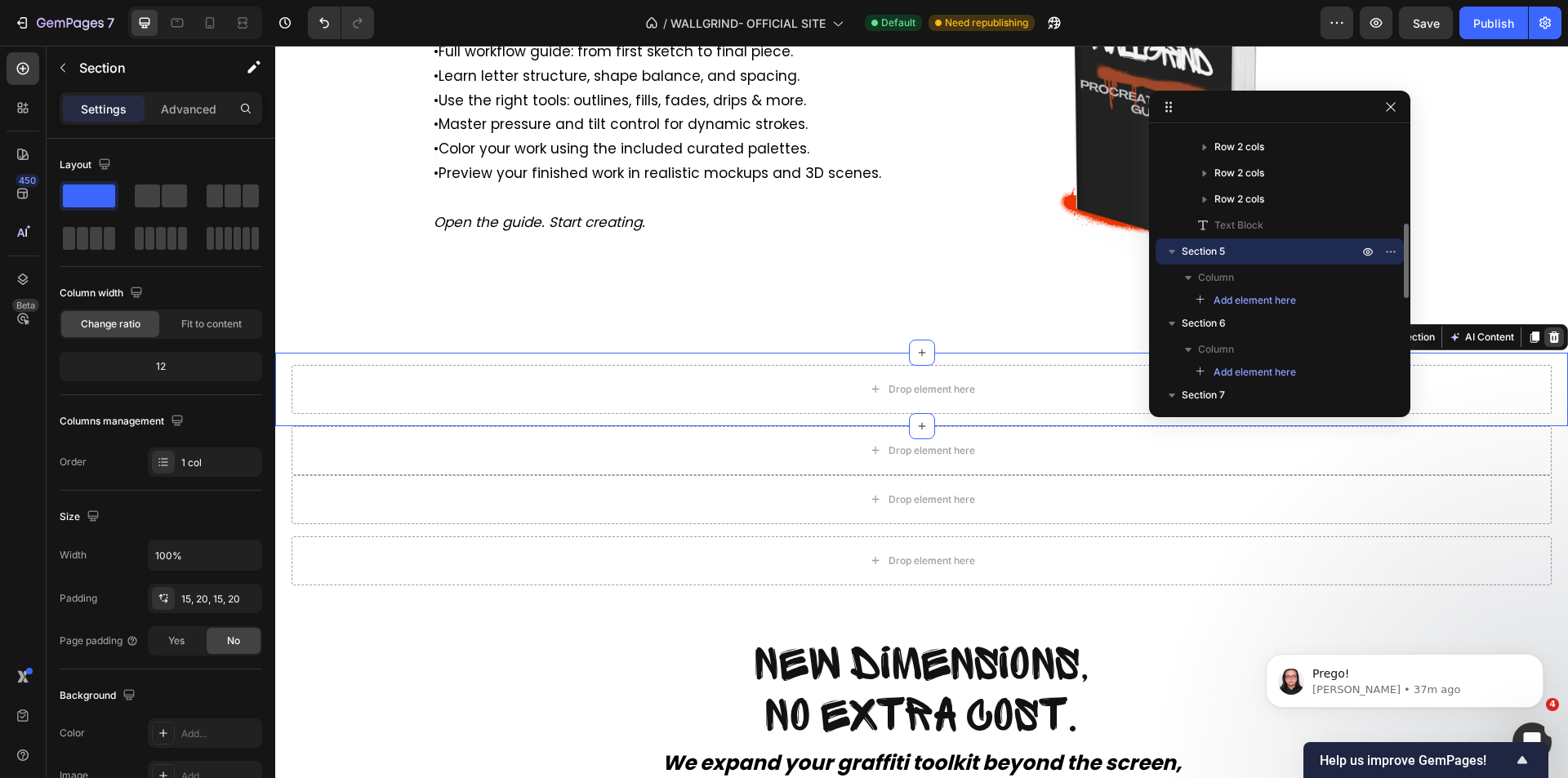
click at [1549, 342] on icon at bounding box center [1554, 336] width 10 height 11
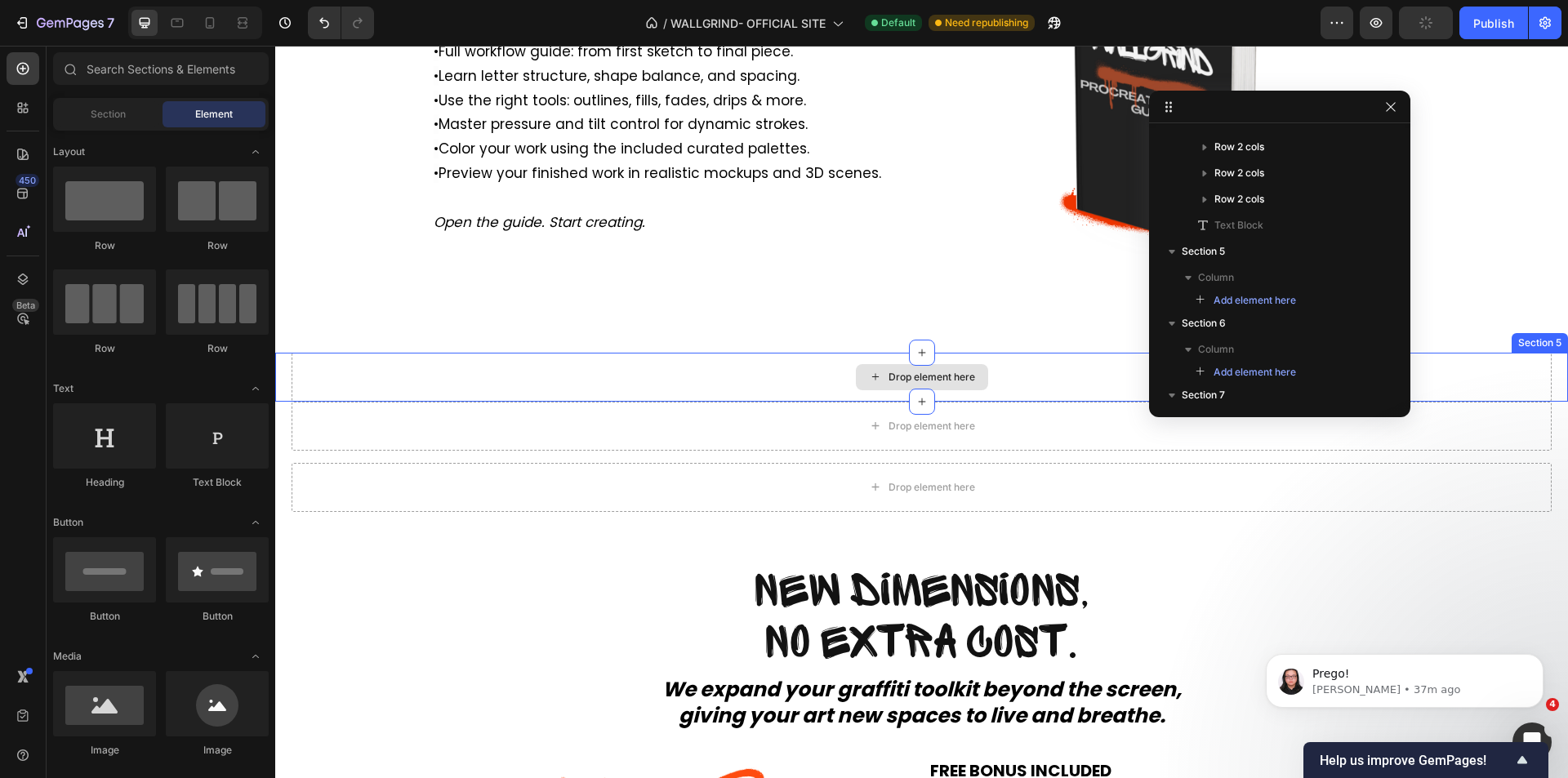
click at [1174, 402] on div "Drop element here" at bounding box center [921, 377] width 1261 height 49
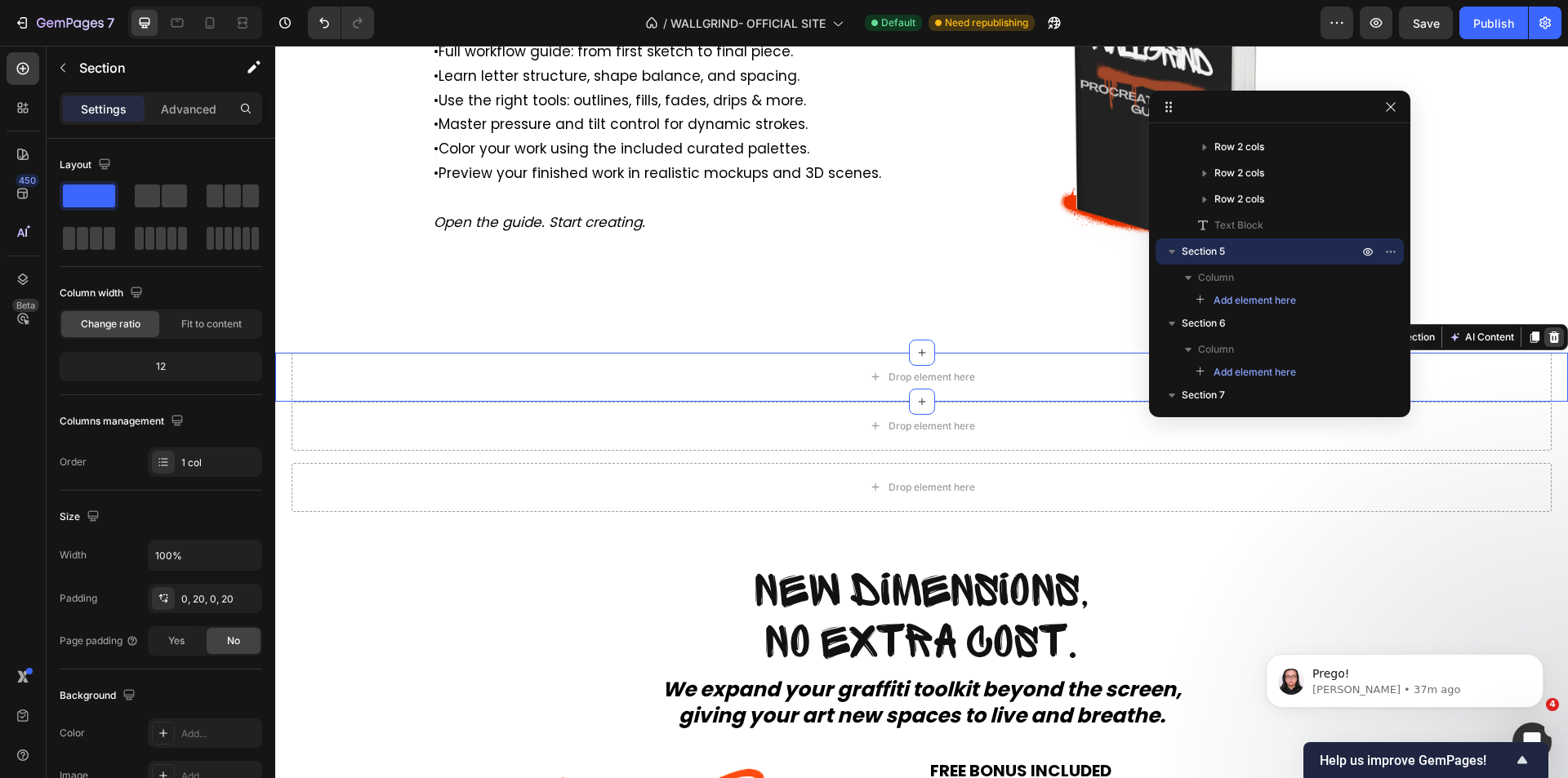
click at [1548, 344] on icon at bounding box center [1554, 337] width 13 height 13
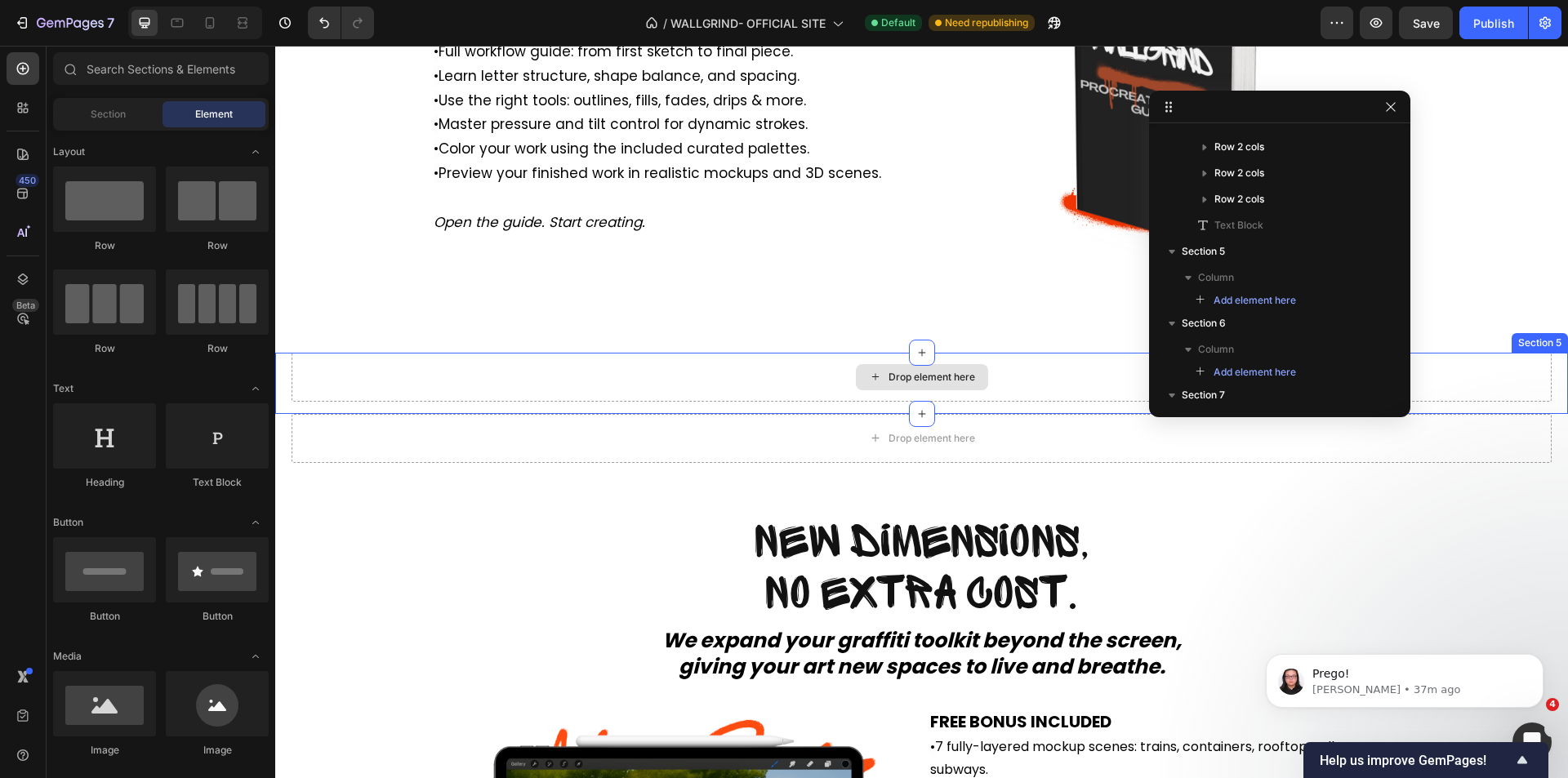
click at [1220, 402] on div "Drop element here" at bounding box center [921, 377] width 1261 height 49
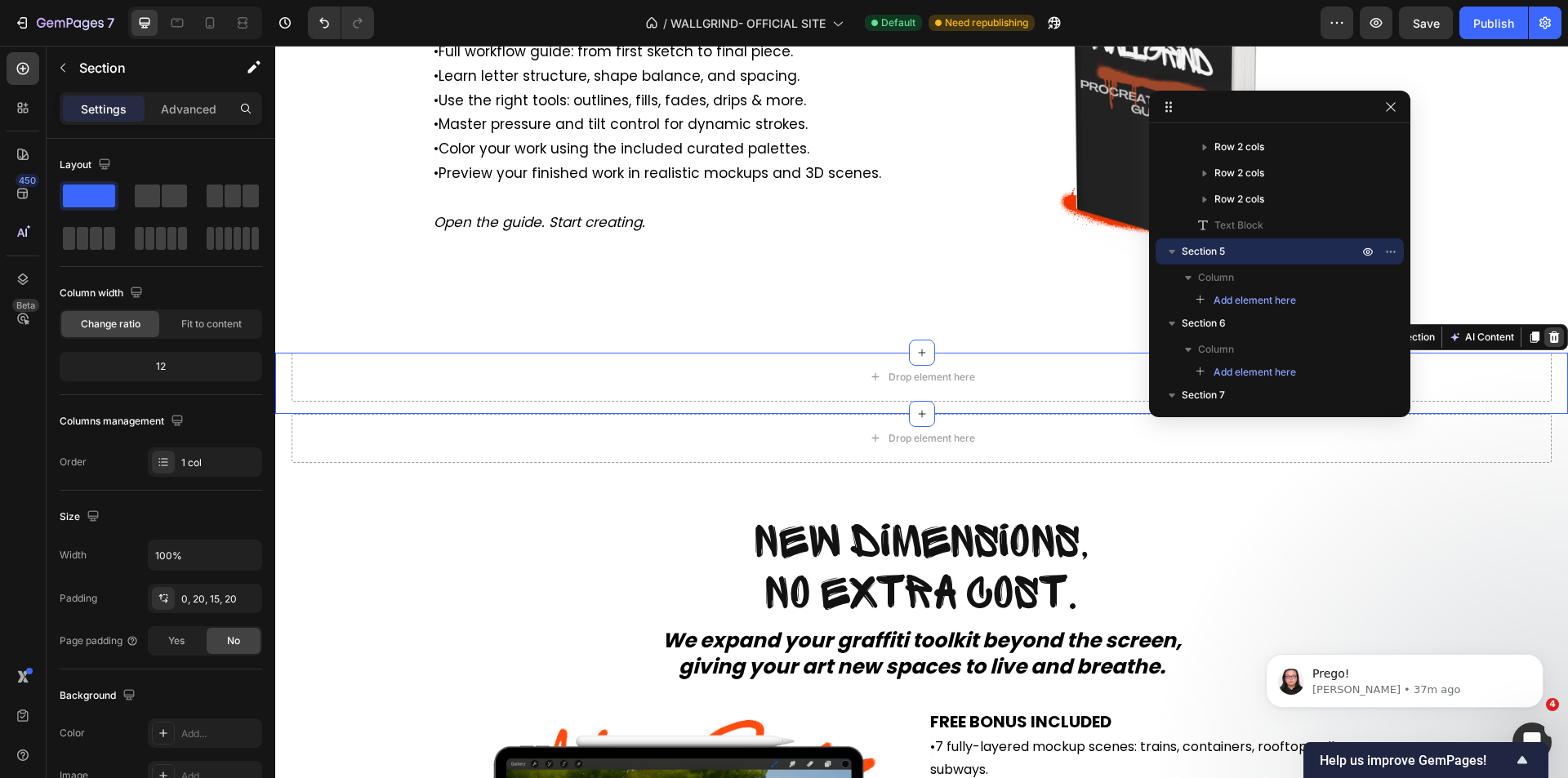
click at [1549, 342] on icon at bounding box center [1554, 336] width 10 height 11
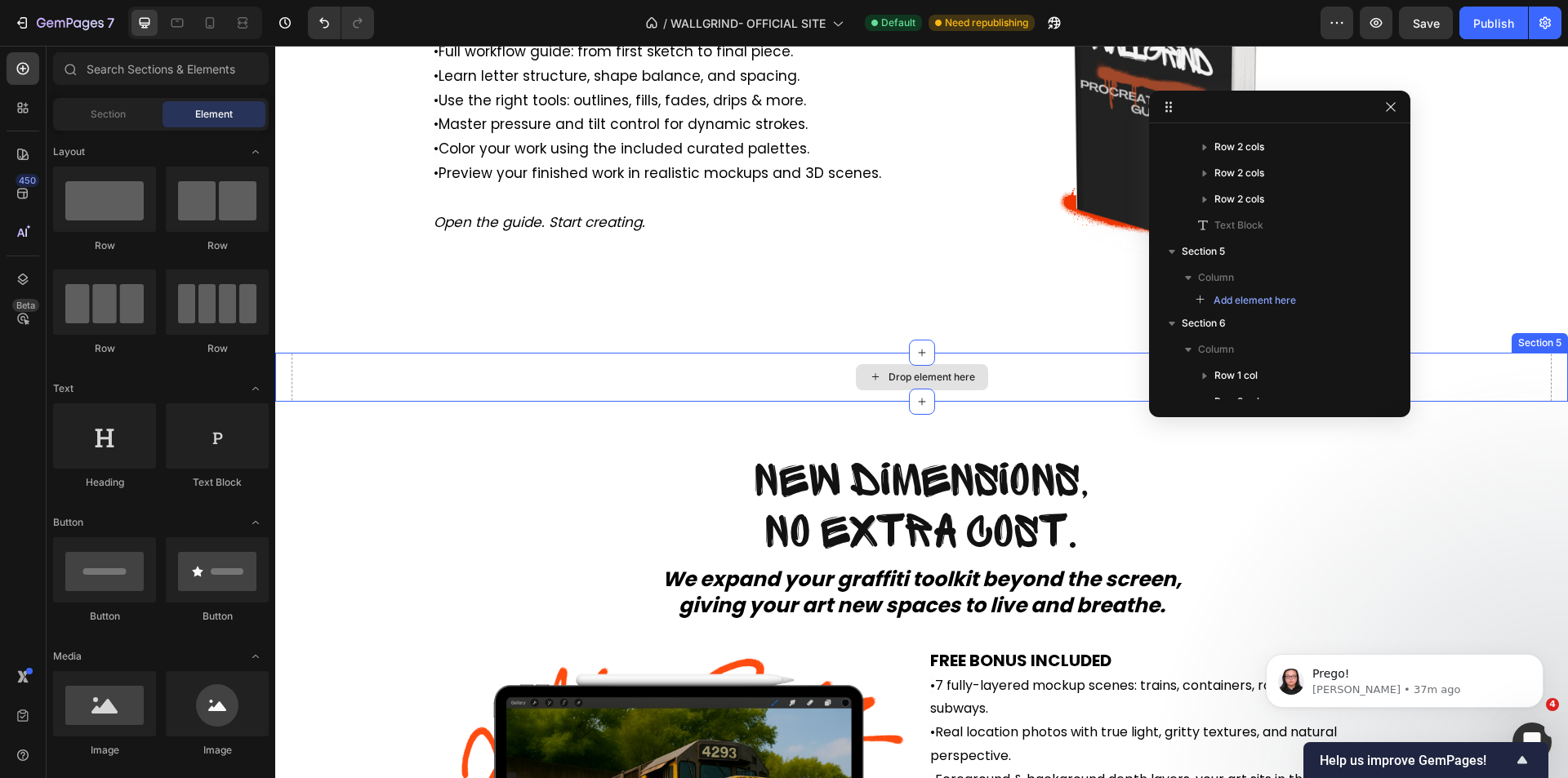
click at [1203, 402] on div "Drop element here" at bounding box center [921, 377] width 1261 height 49
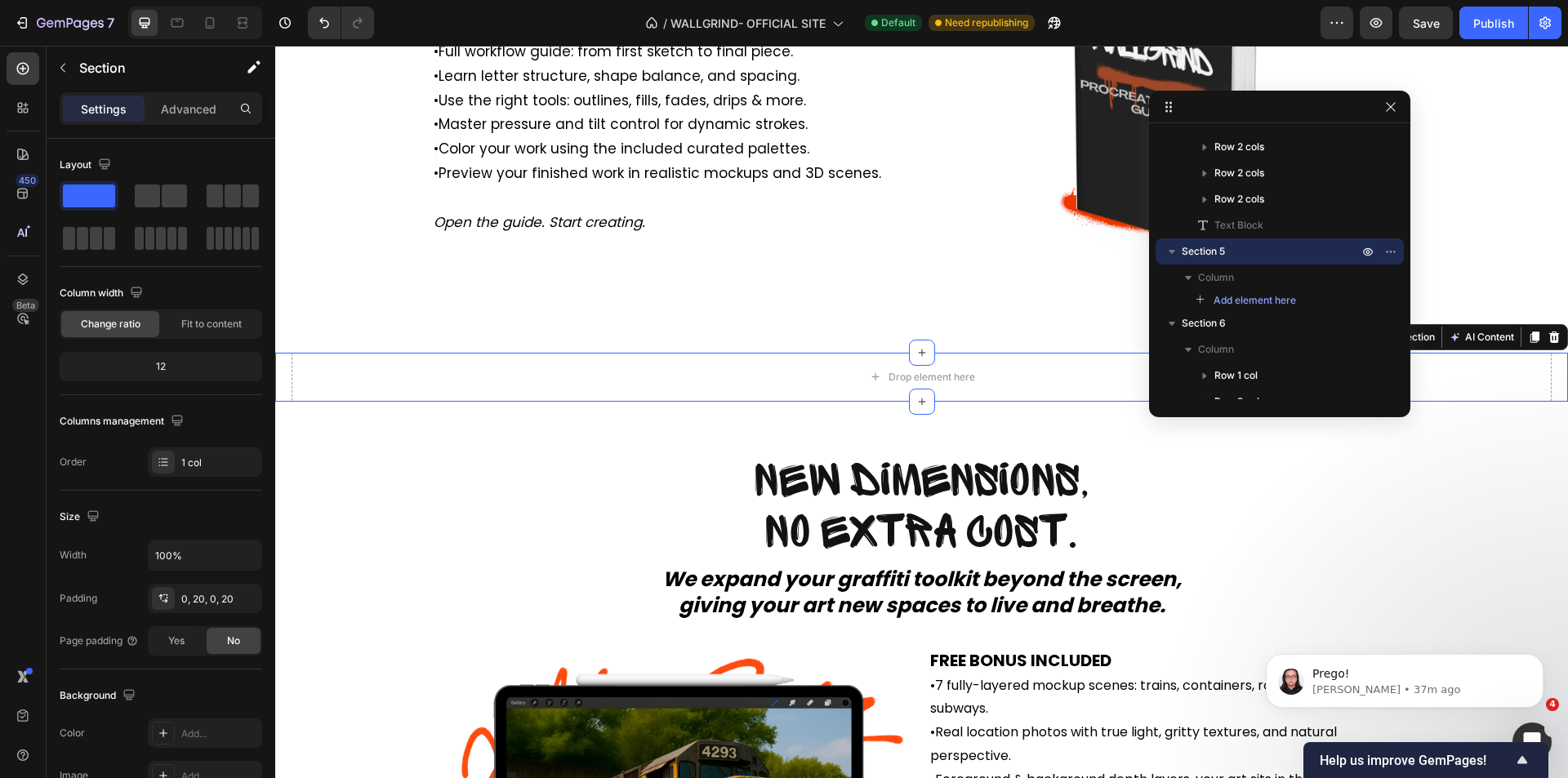
click at [1545, 347] on div at bounding box center [1554, 337] width 20 height 19
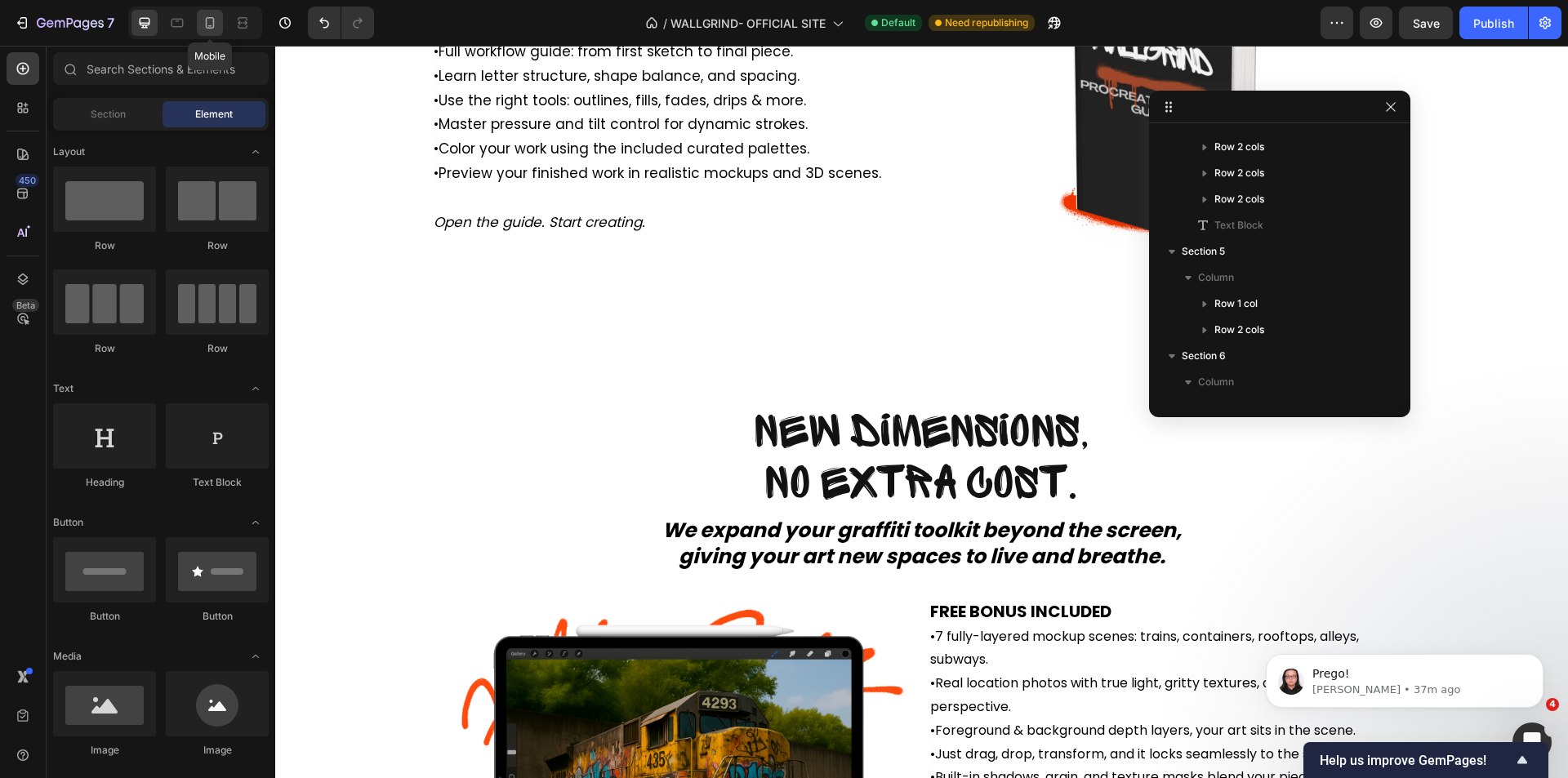
click at [213, 28] on icon at bounding box center [211, 22] width 9 height 11
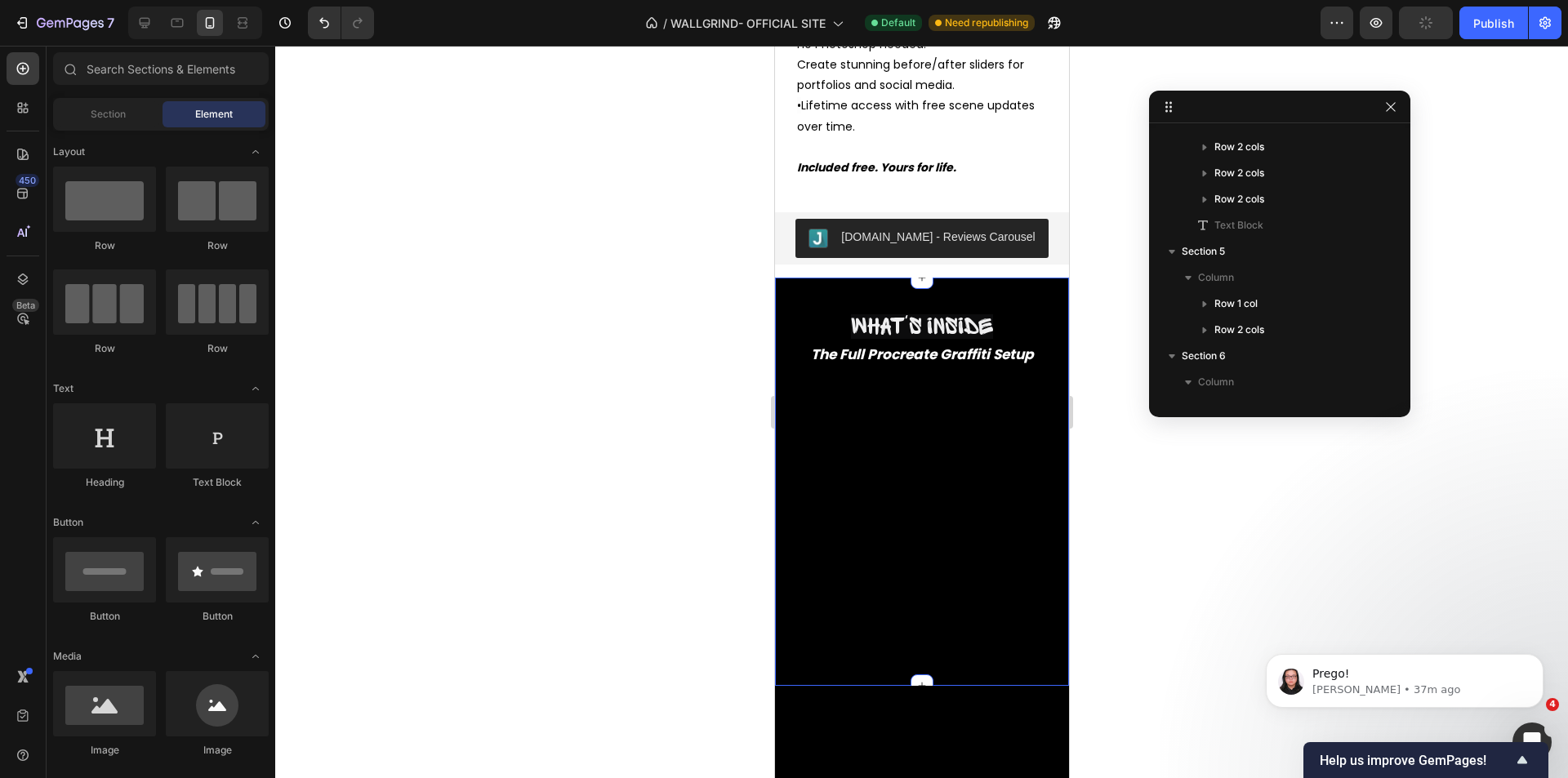
scroll to position [7388, 0]
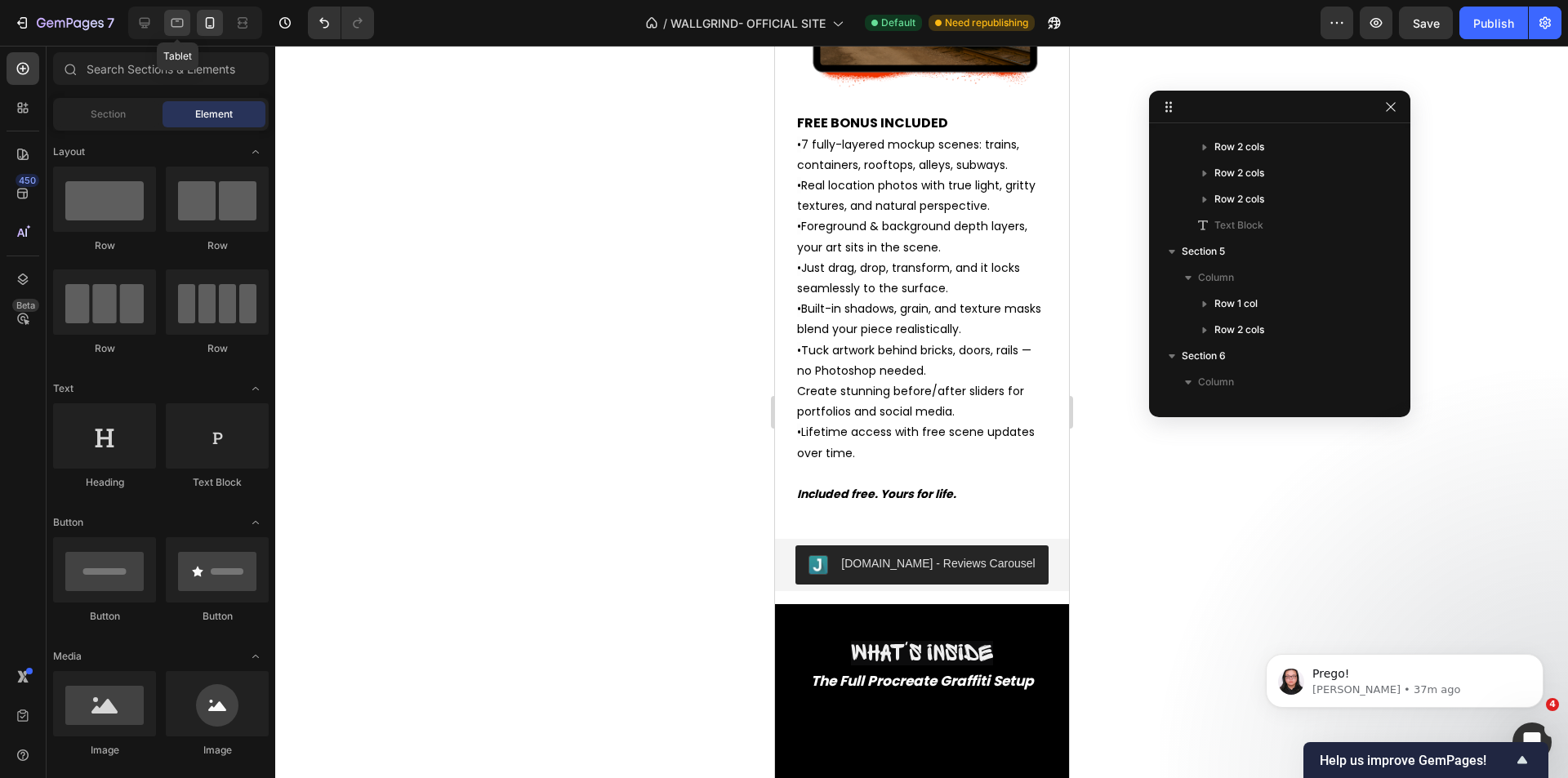
click at [181, 32] on div at bounding box center [177, 23] width 26 height 26
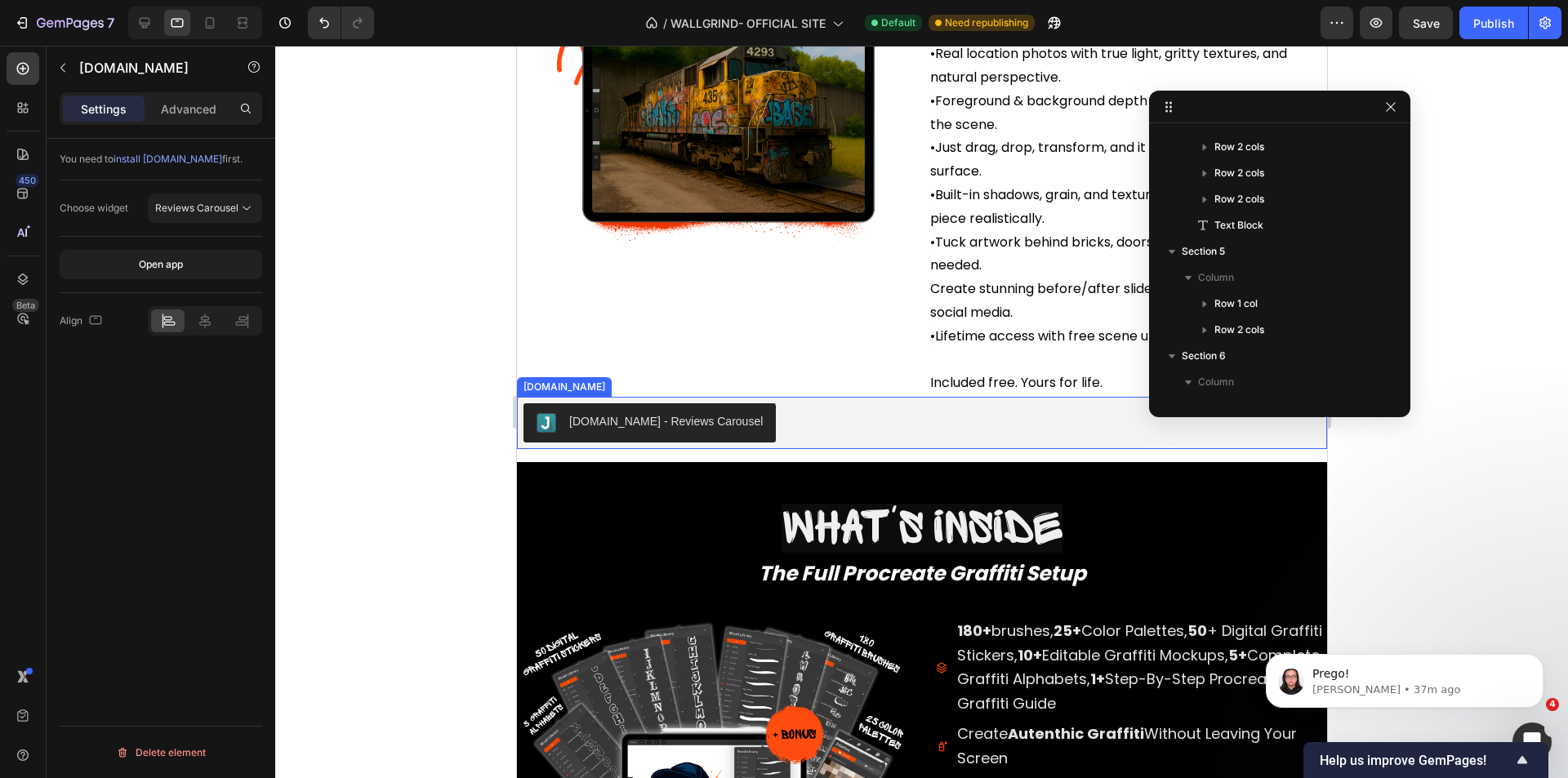
click at [800, 433] on div "[DOMAIN_NAME] - Reviews Carousel" at bounding box center [921, 422] width 797 height 39
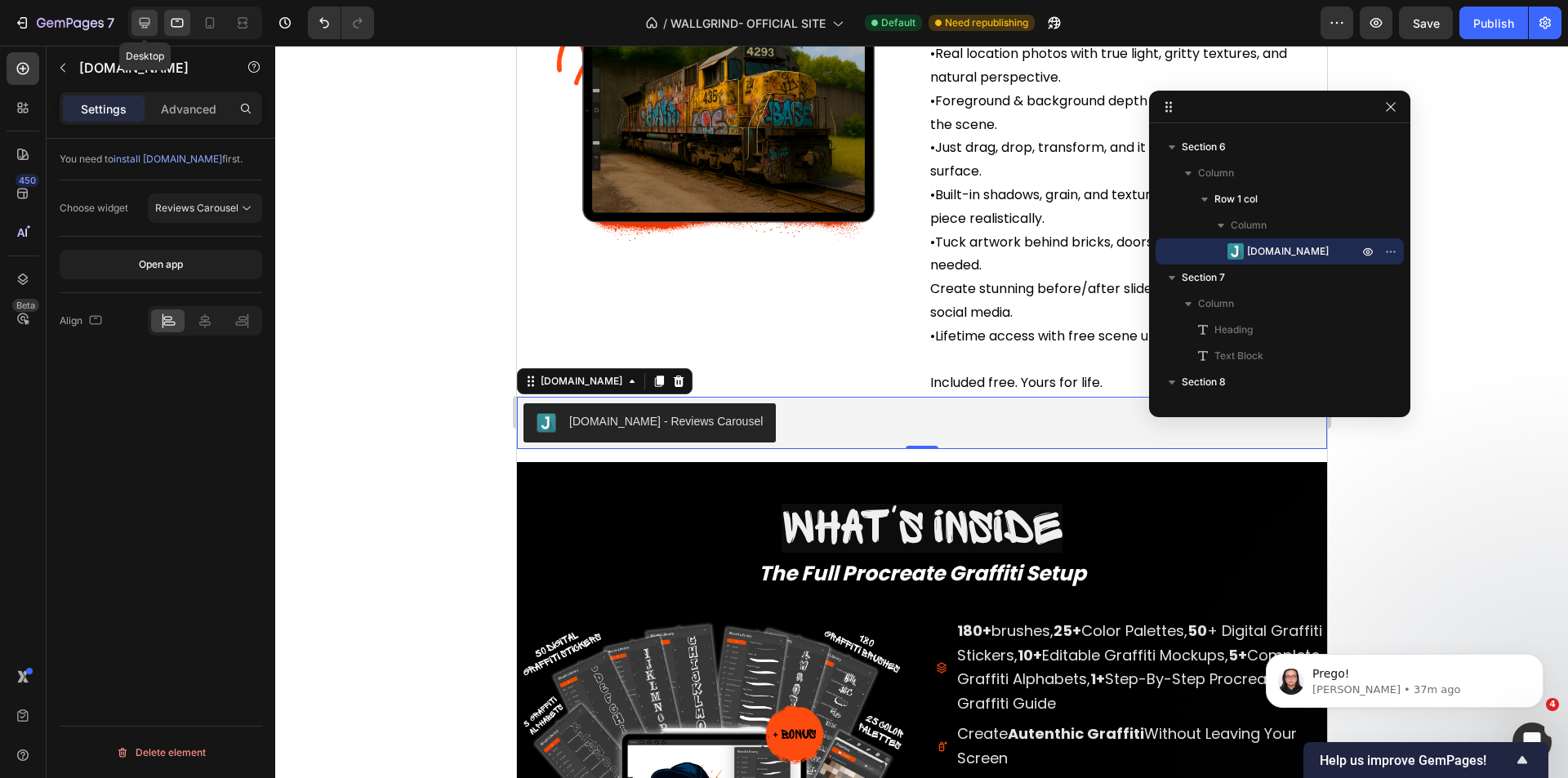
click at [132, 20] on div at bounding box center [145, 23] width 26 height 26
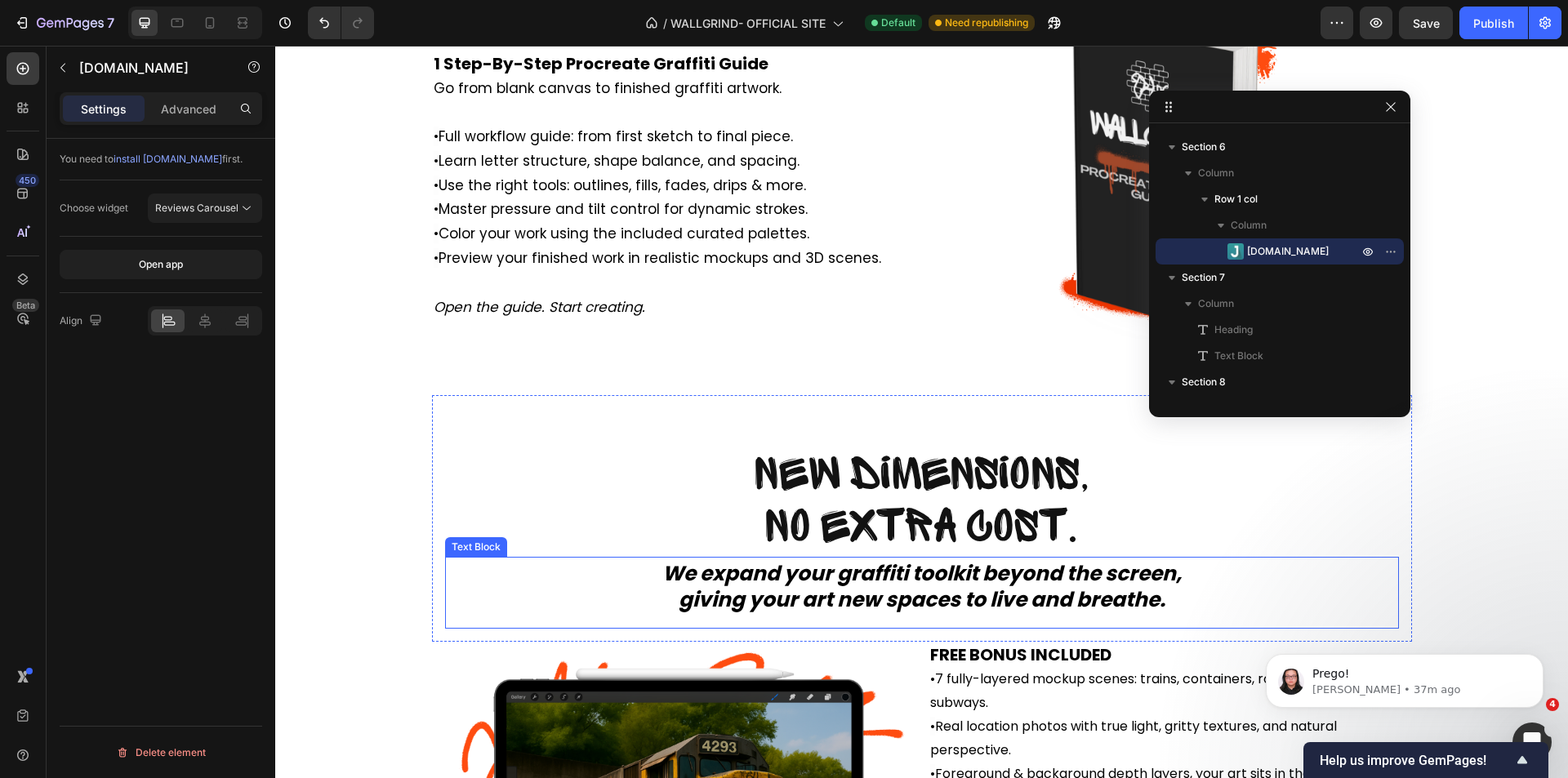
scroll to position [5144, 0]
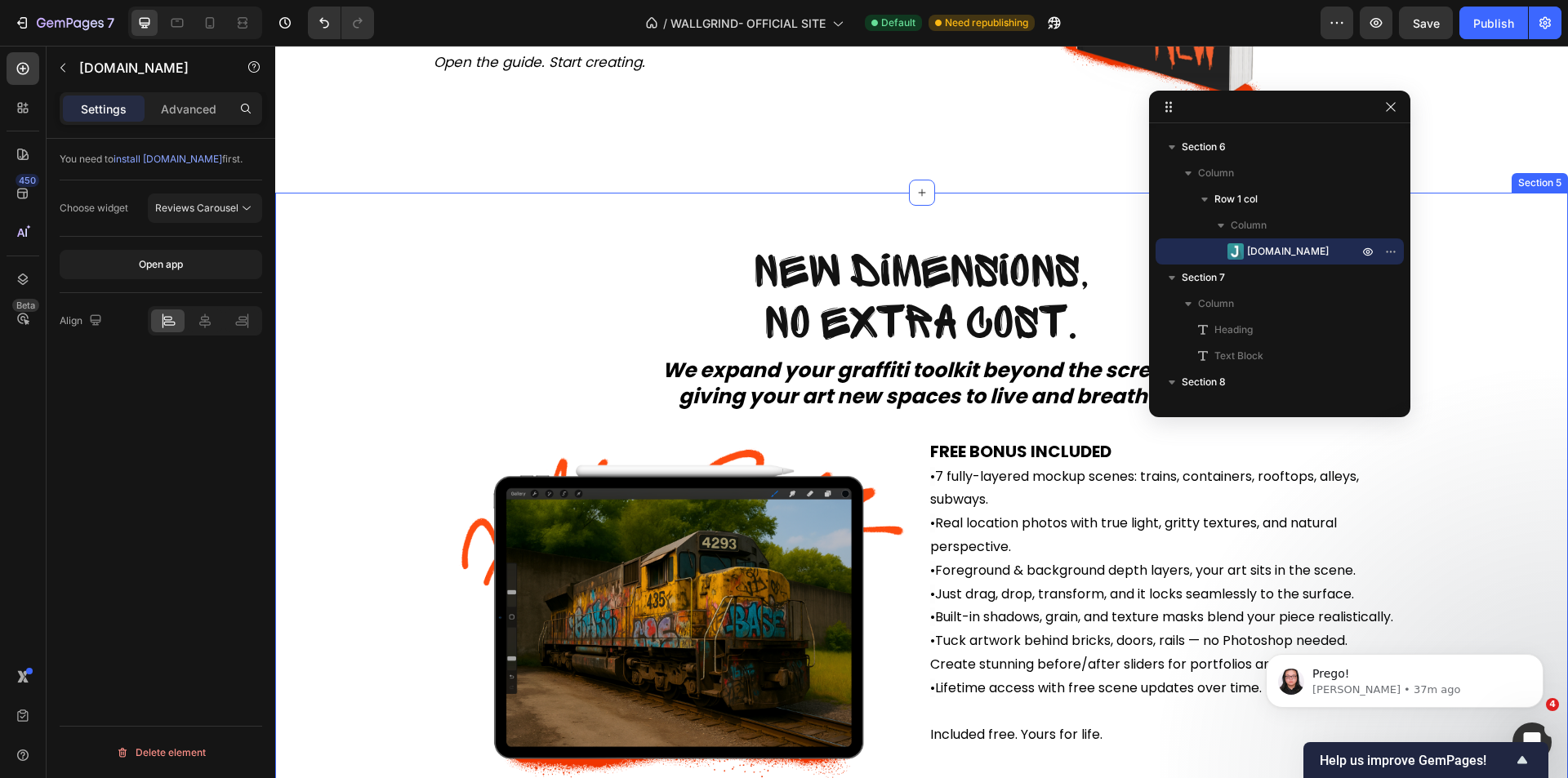
click at [372, 278] on div "New Dimensions, No Extra Cost. Heading New Dimensions, No Extra Cost. Heading W…" at bounding box center [921, 497] width 1261 height 608
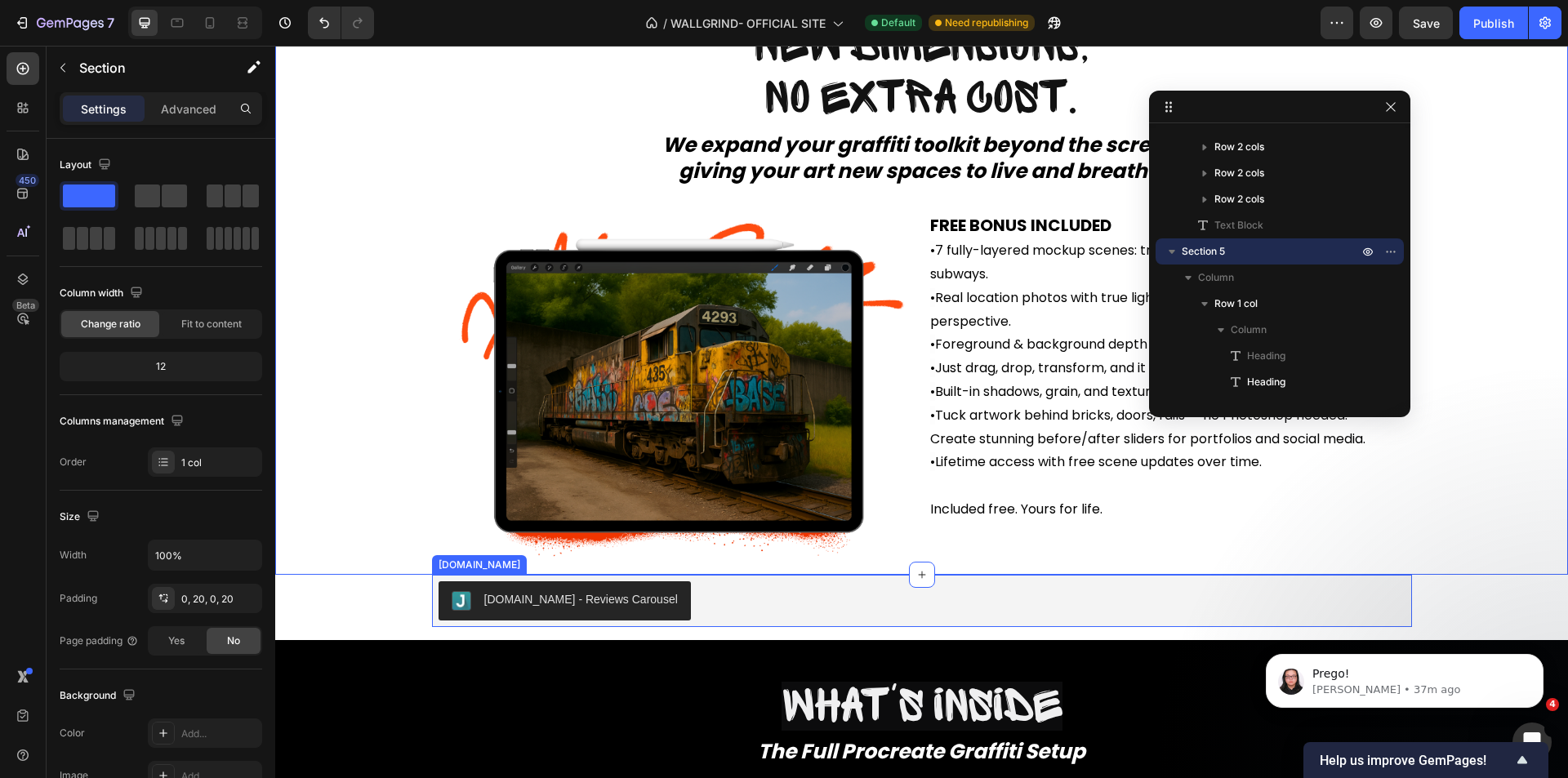
scroll to position [5226, 0]
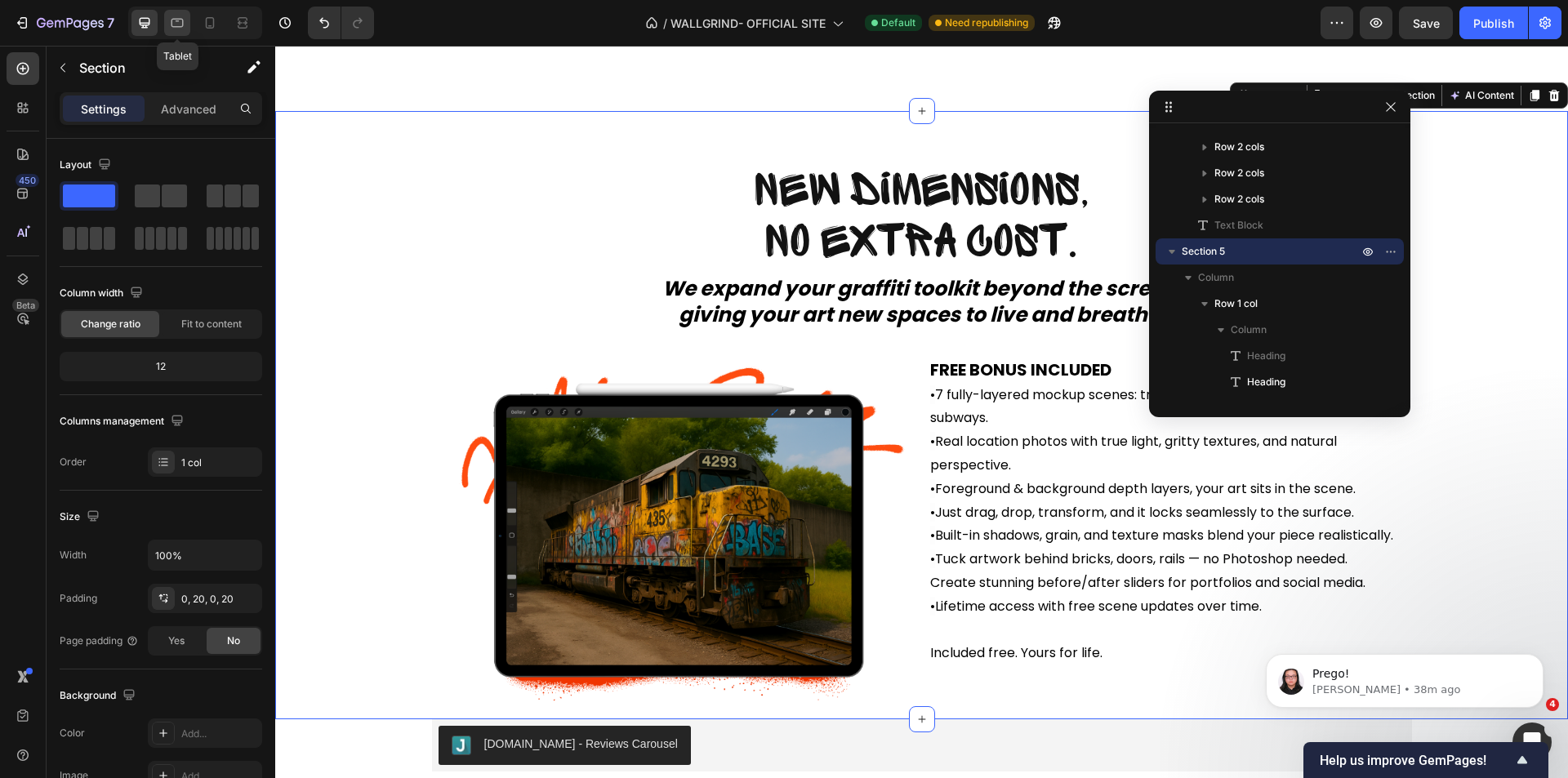
click at [186, 27] on div at bounding box center [177, 23] width 26 height 26
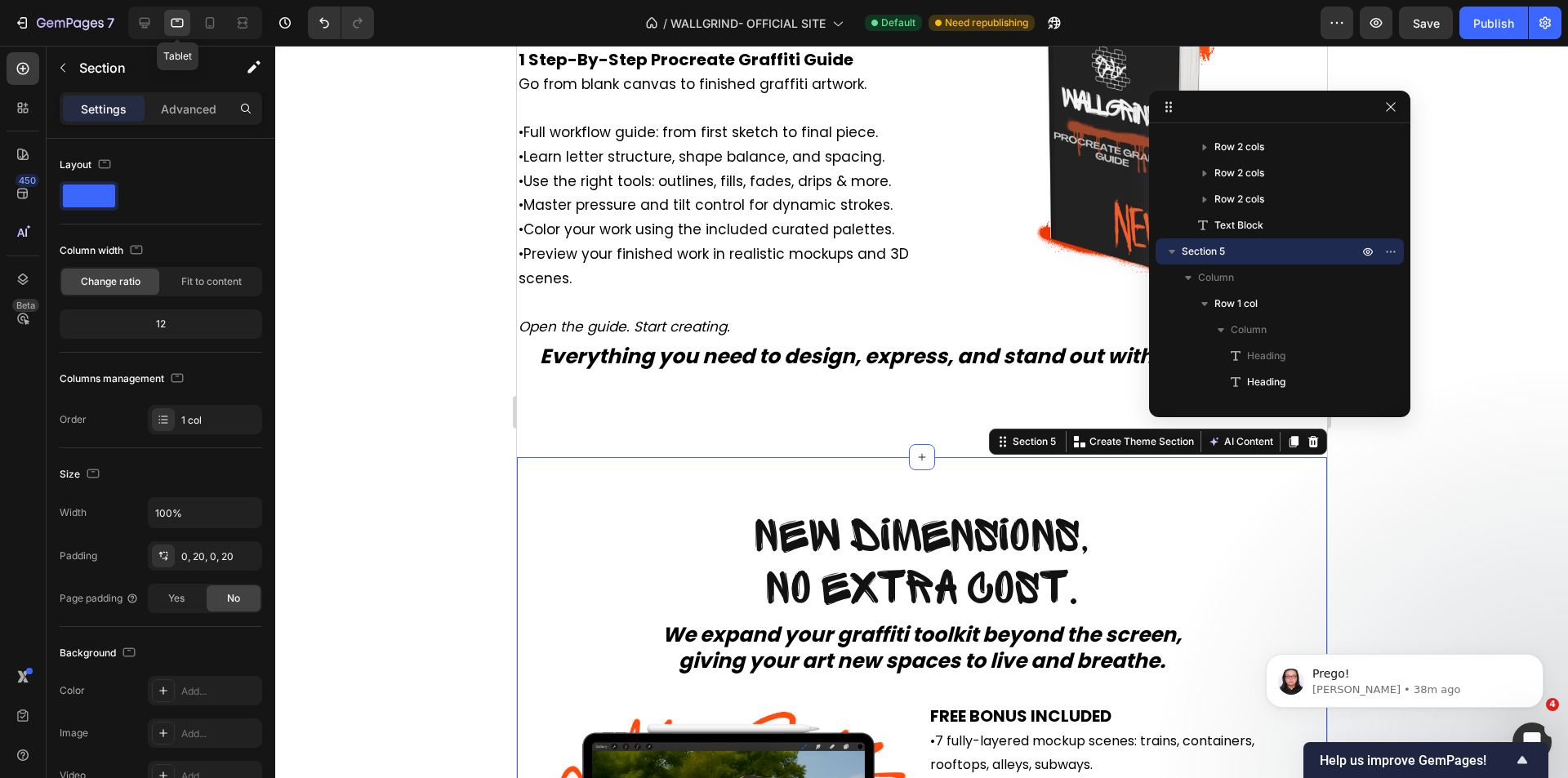
scroll to position [5582, 0]
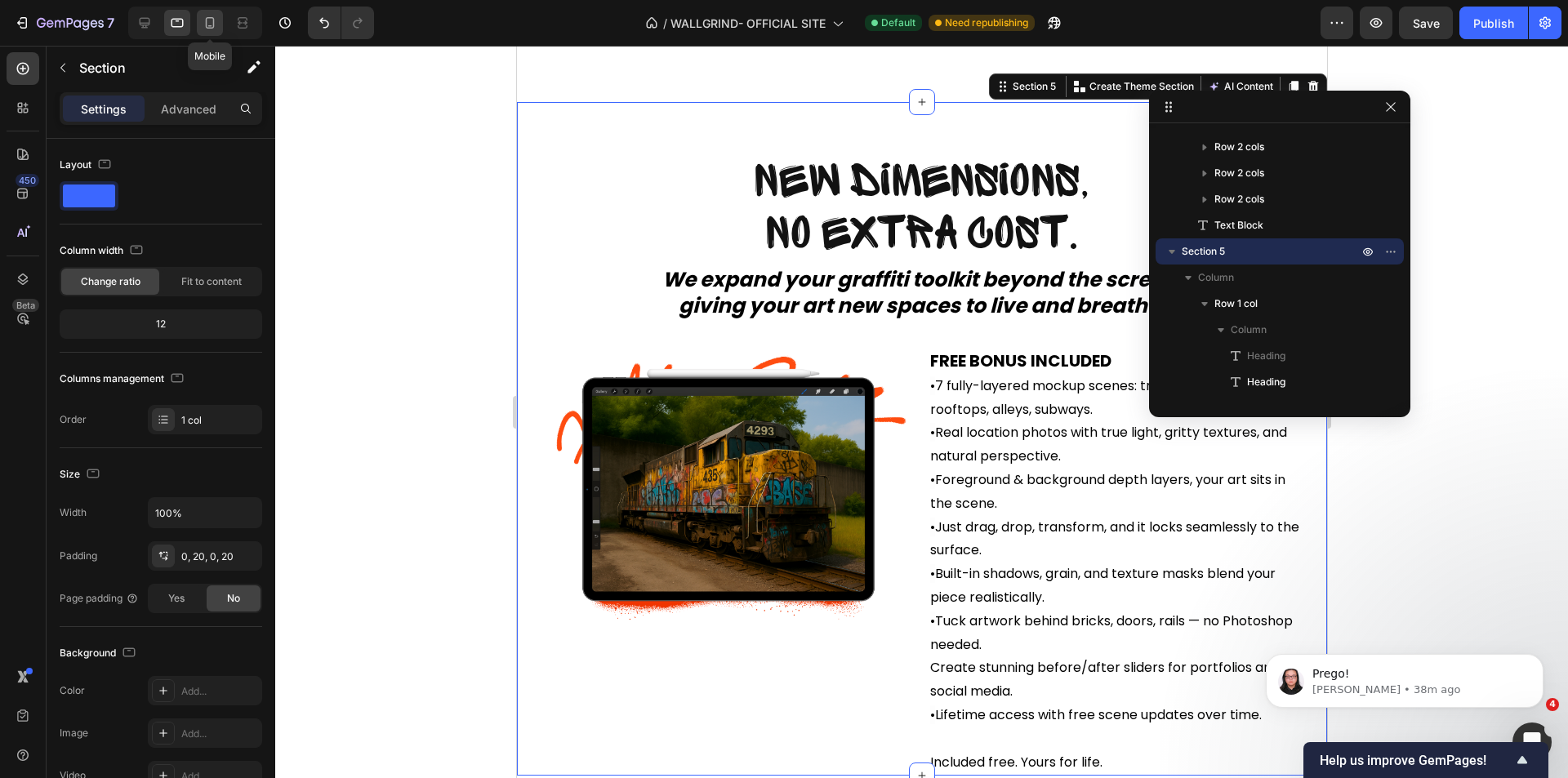
click at [209, 31] on icon at bounding box center [210, 23] width 17 height 17
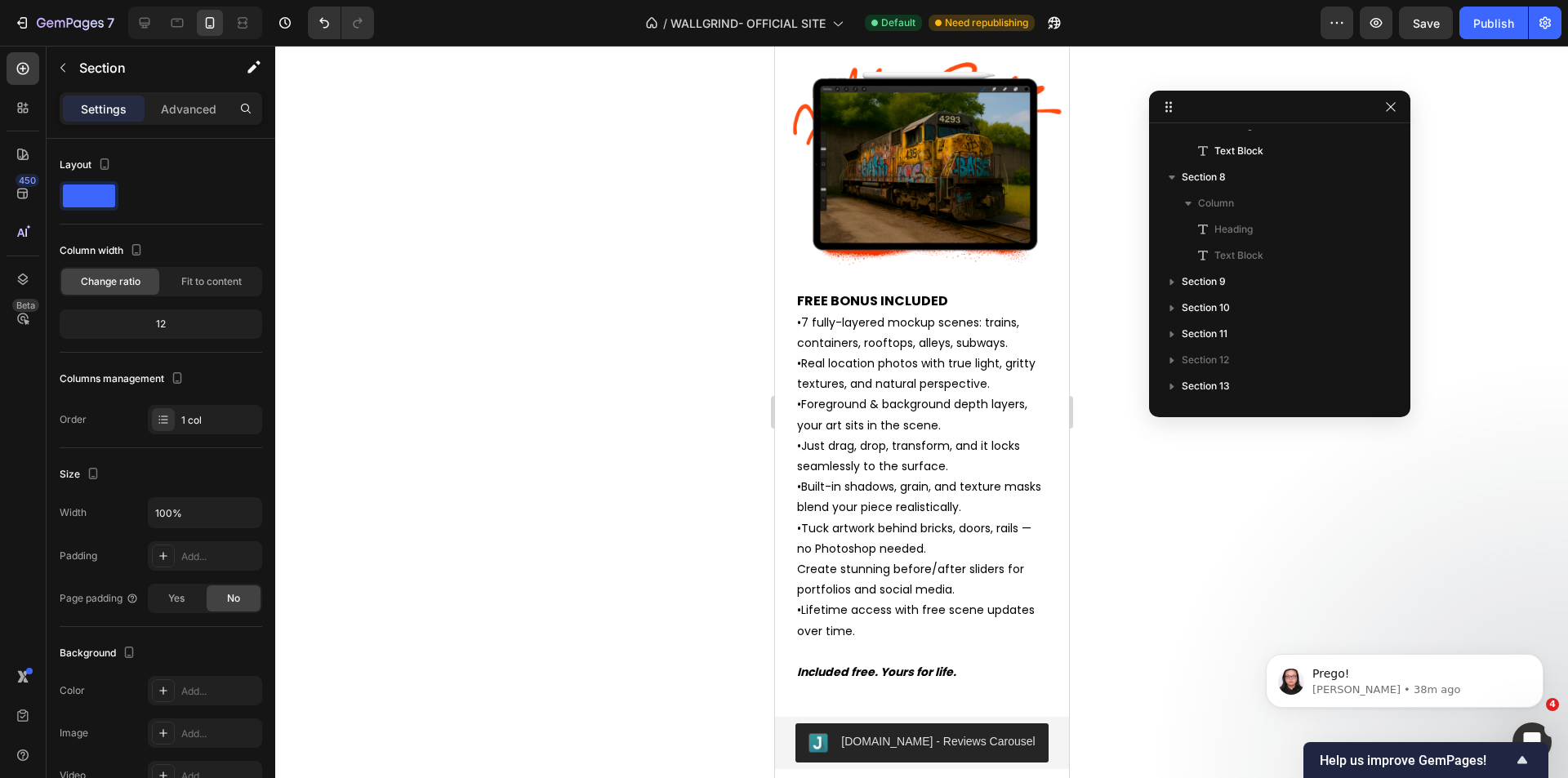
scroll to position [6931, 0]
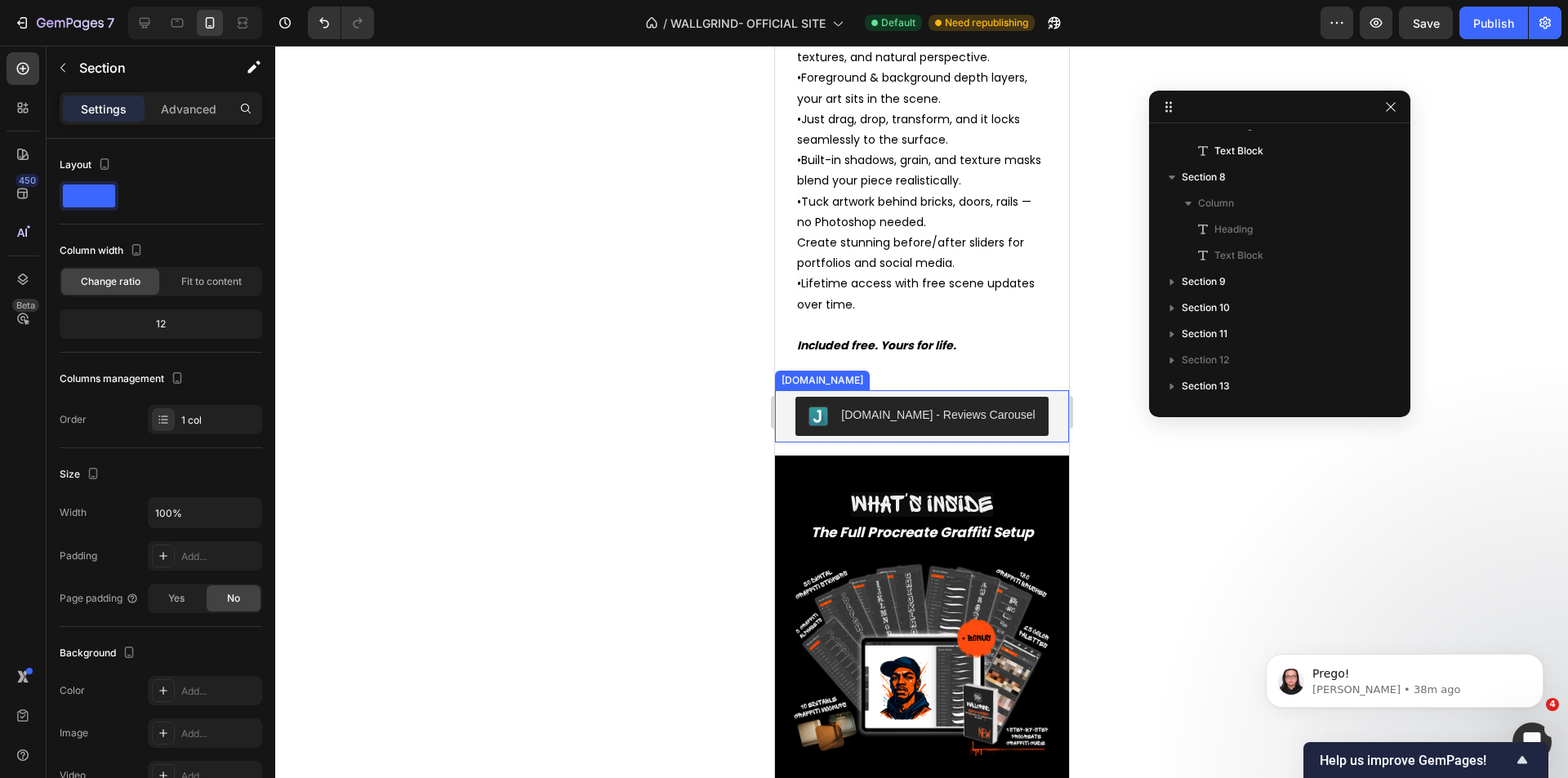
click at [799, 436] on div "[DOMAIN_NAME] - Reviews Carousel" at bounding box center [921, 416] width 281 height 39
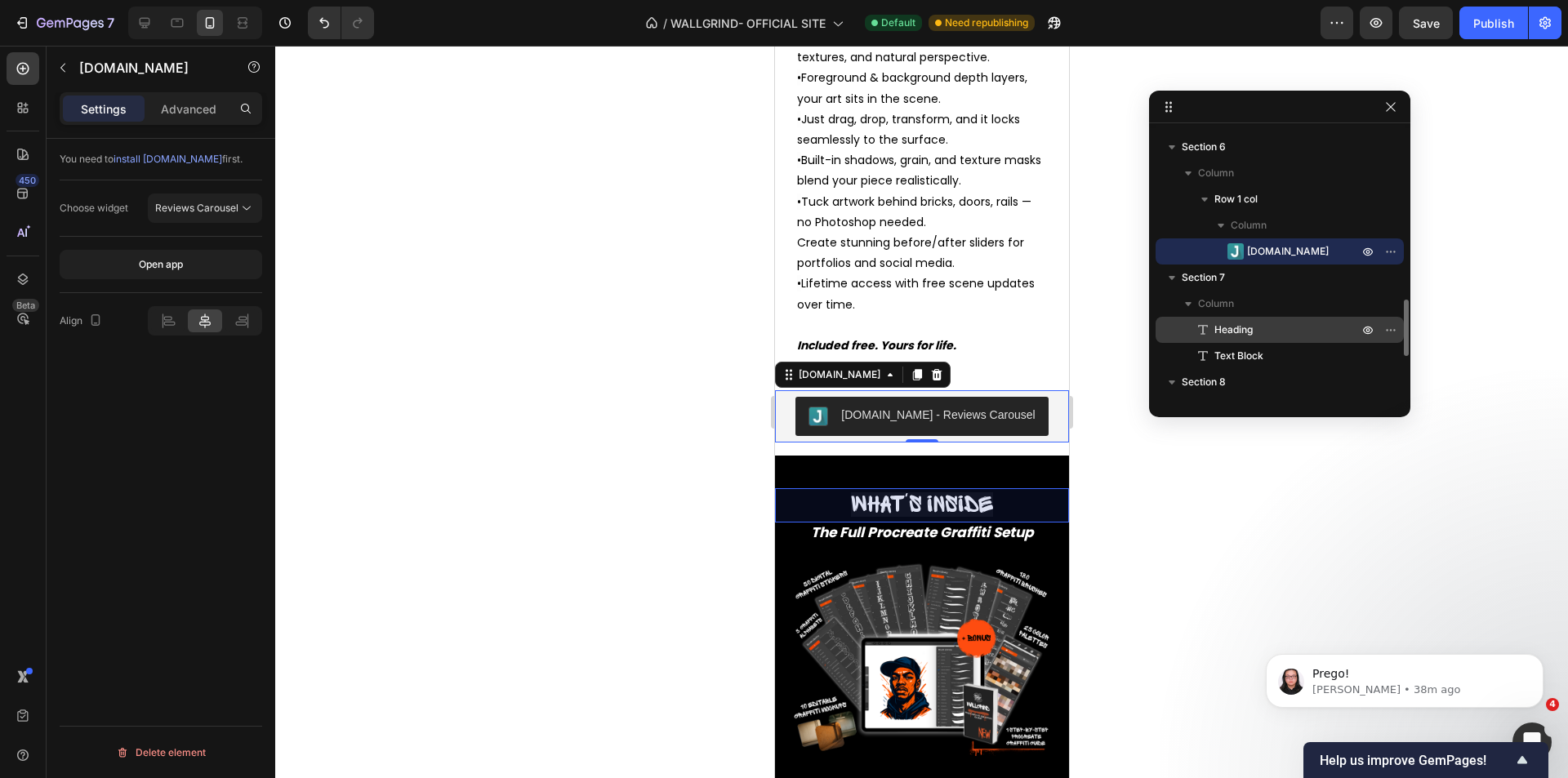
scroll to position [724, 0]
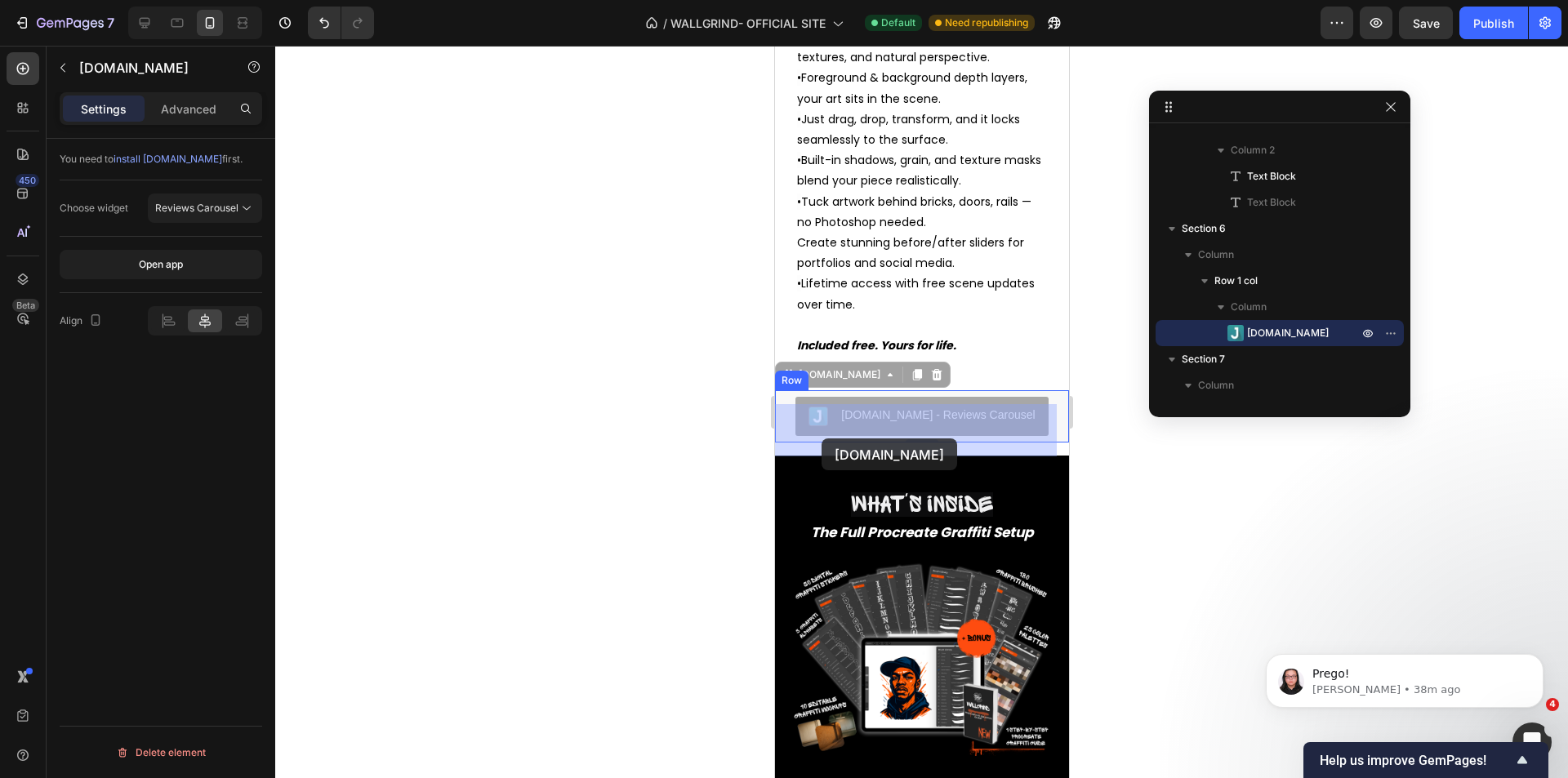
drag, startPoint x: 827, startPoint y: 391, endPoint x: 821, endPoint y: 438, distance: 47.4
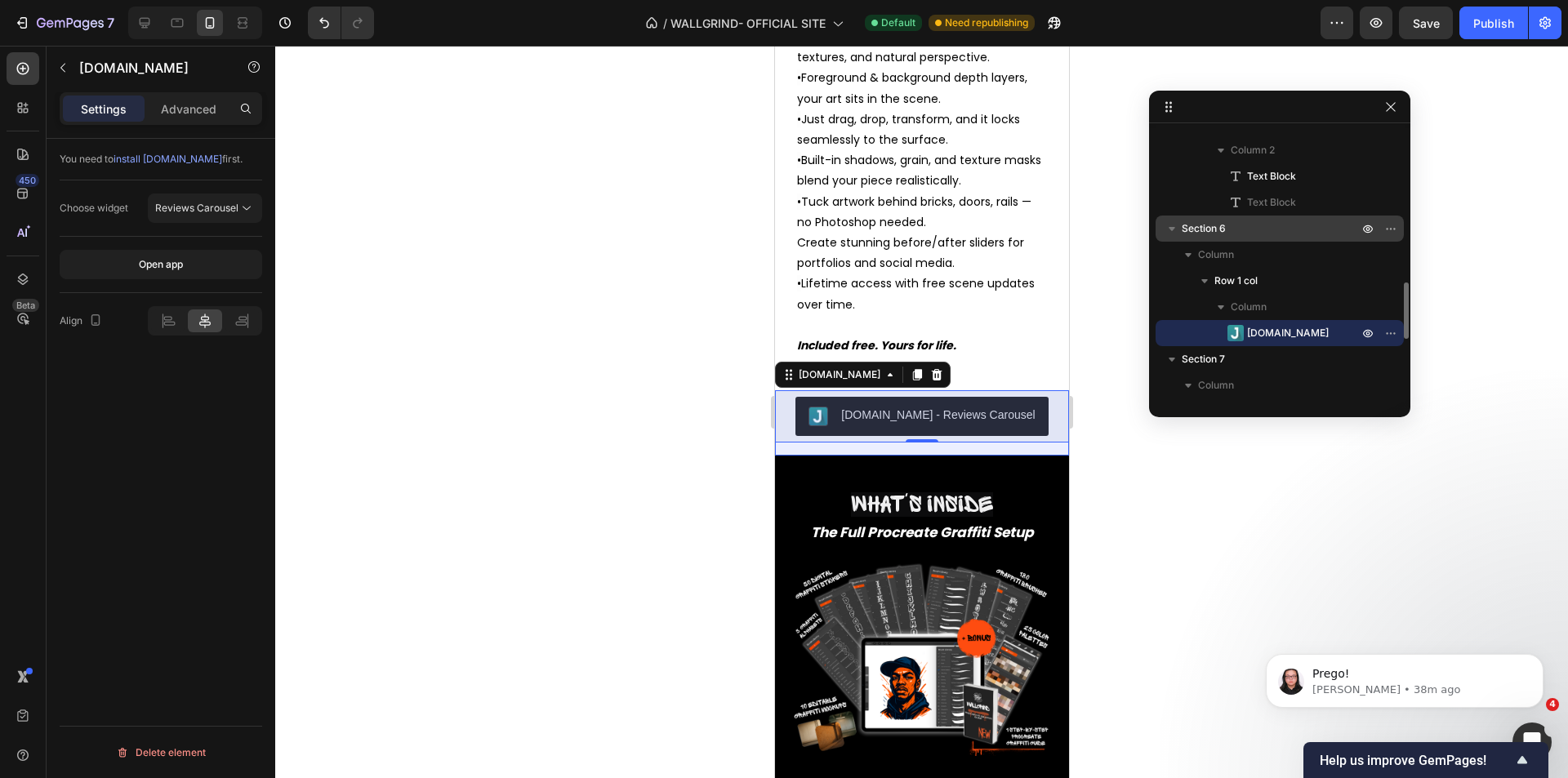
click at [1239, 230] on p "Section 6" at bounding box center [1271, 228] width 179 height 17
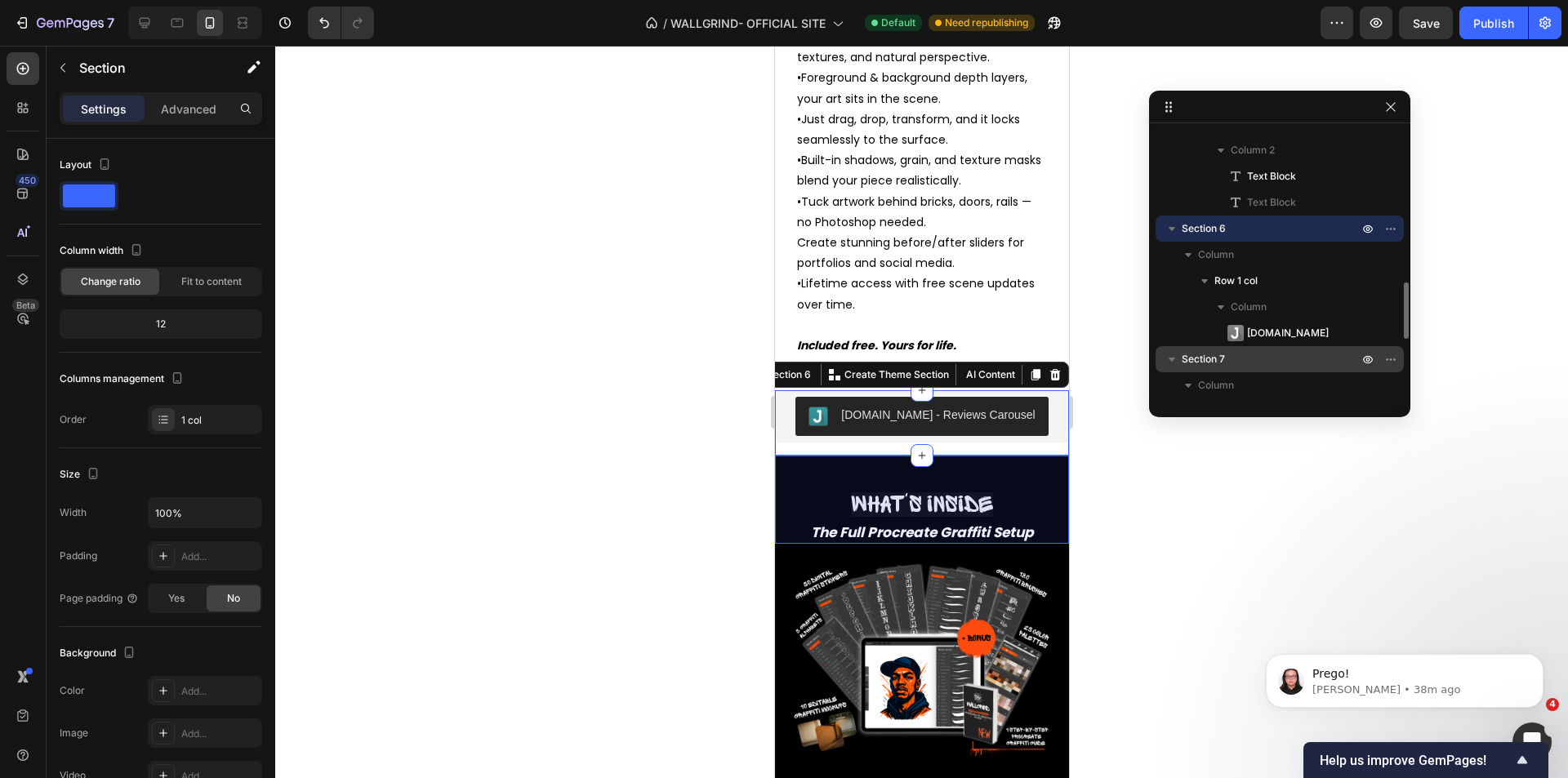
click at [1222, 363] on span "Section 7" at bounding box center [1203, 359] width 44 height 17
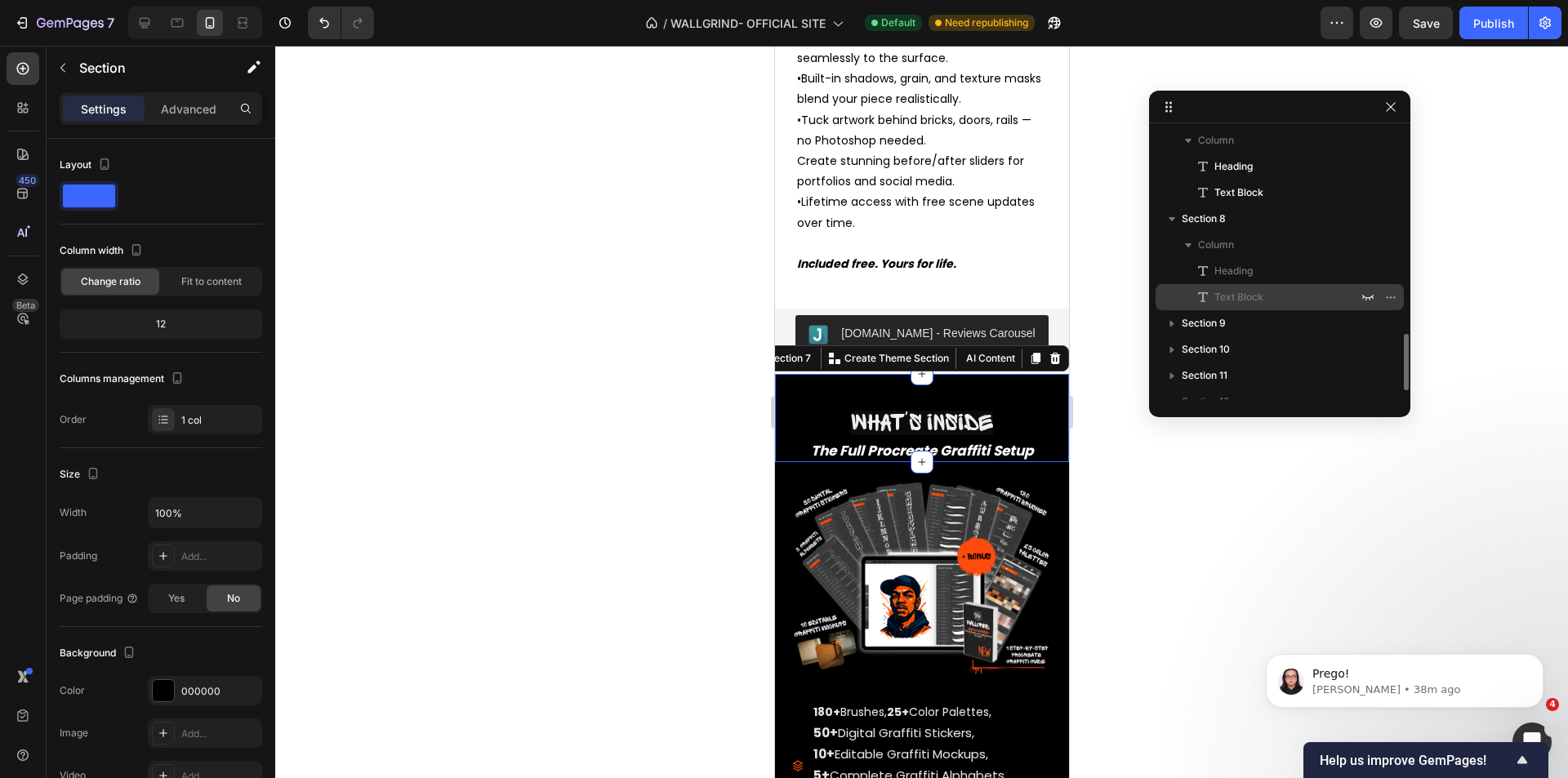
scroll to position [1011, 0]
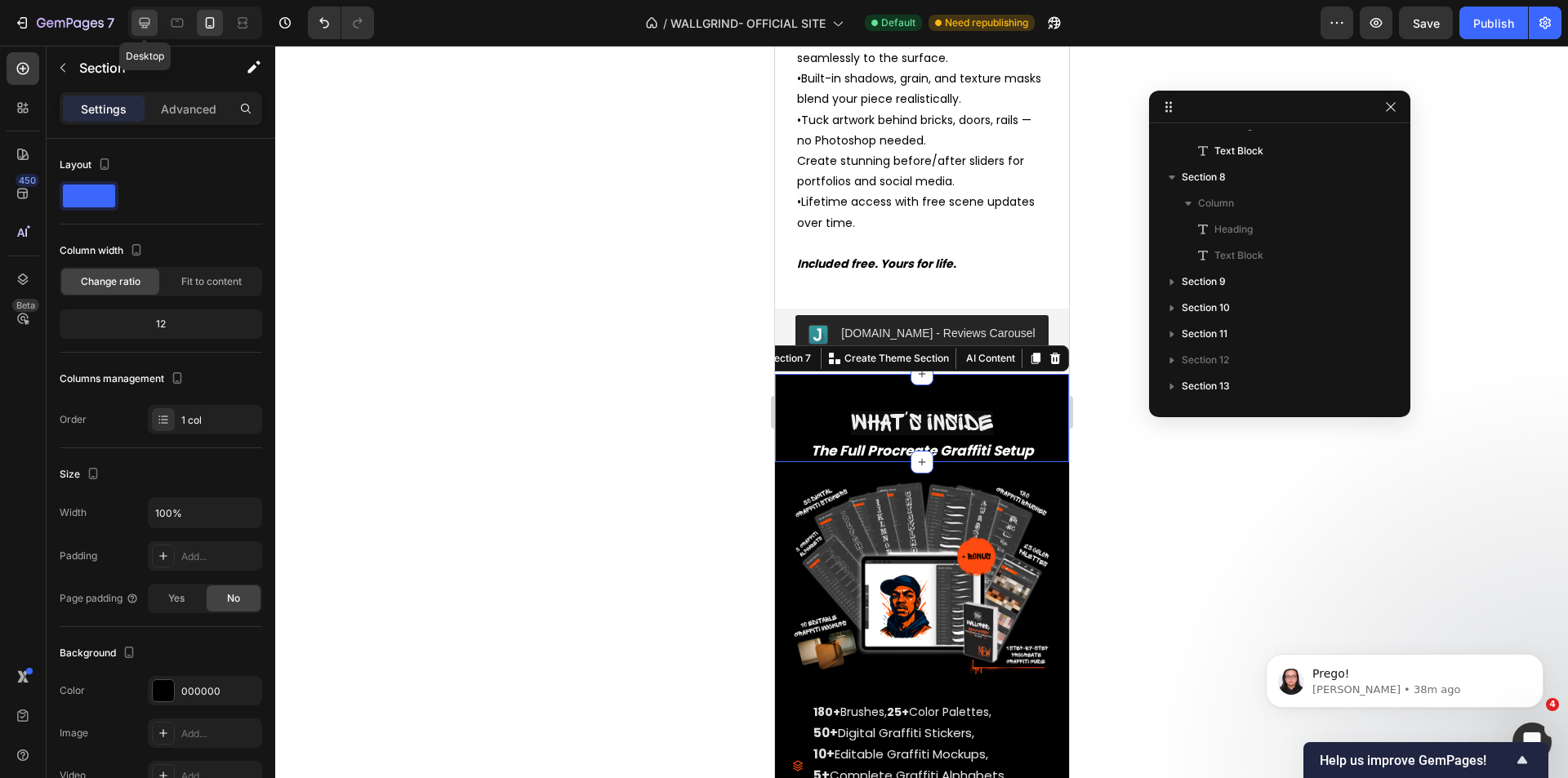
click at [146, 17] on icon at bounding box center [145, 23] width 17 height 17
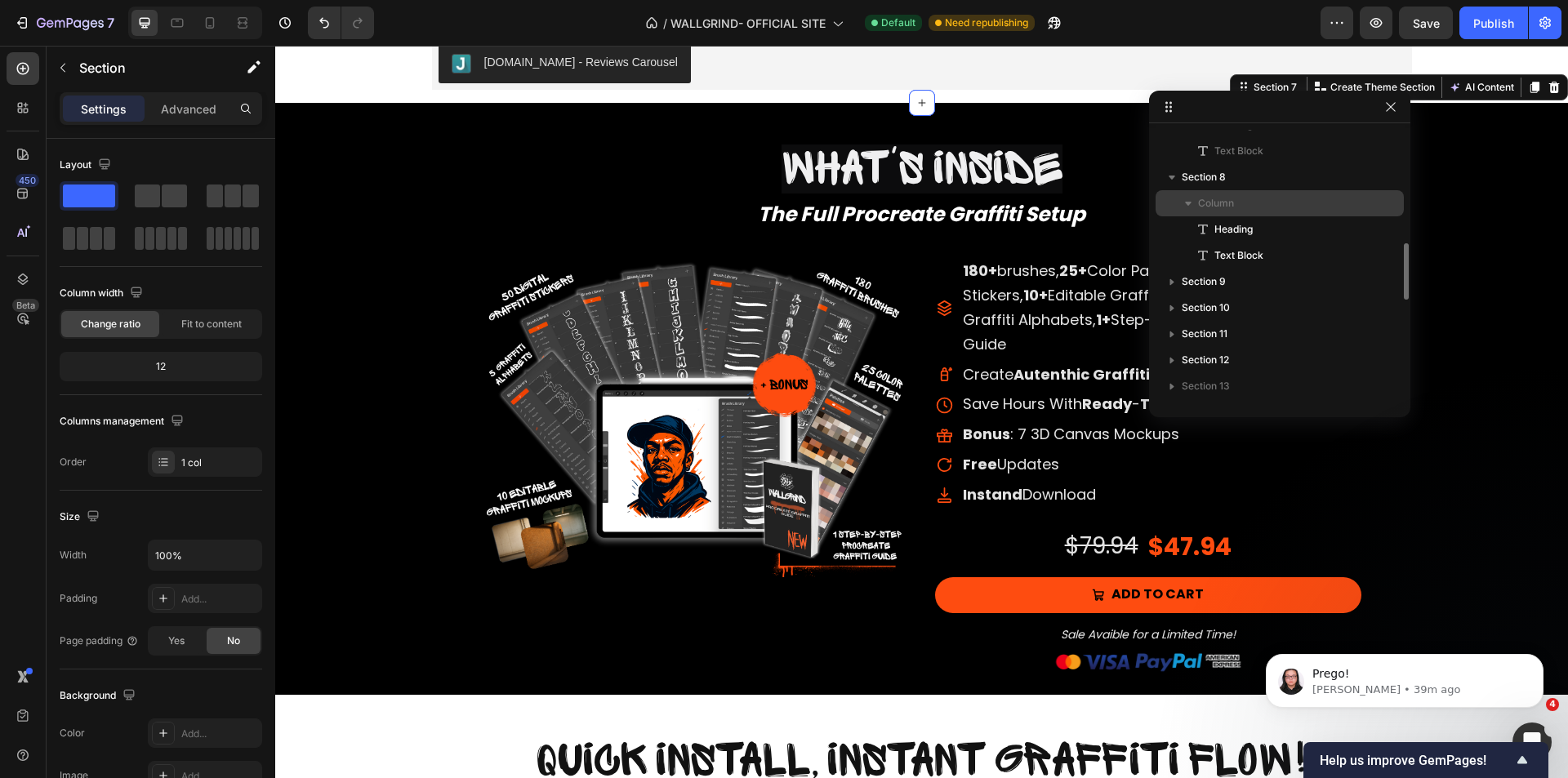
scroll to position [929, 0]
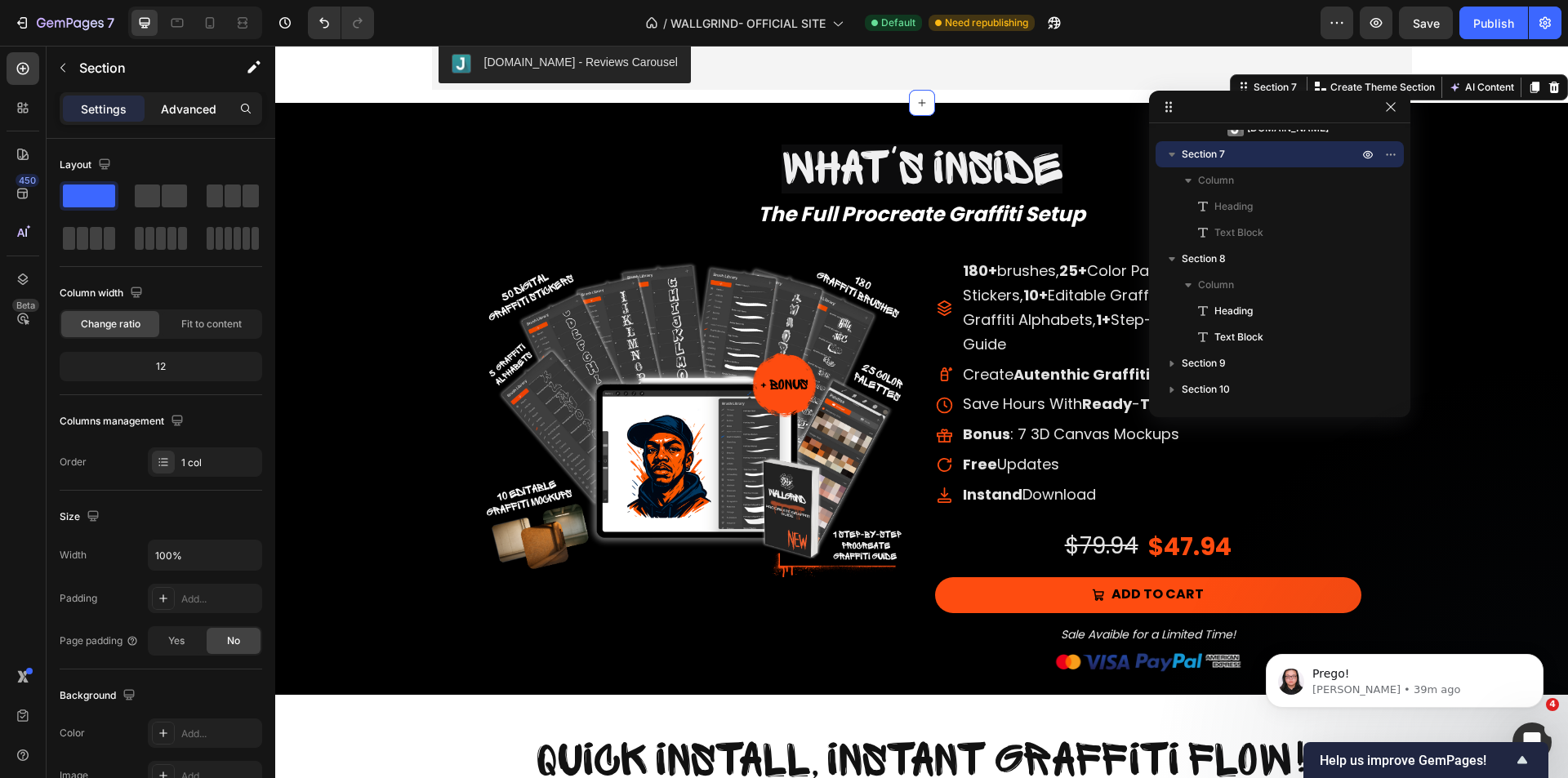
click at [196, 118] on div "Advanced" at bounding box center [189, 109] width 82 height 26
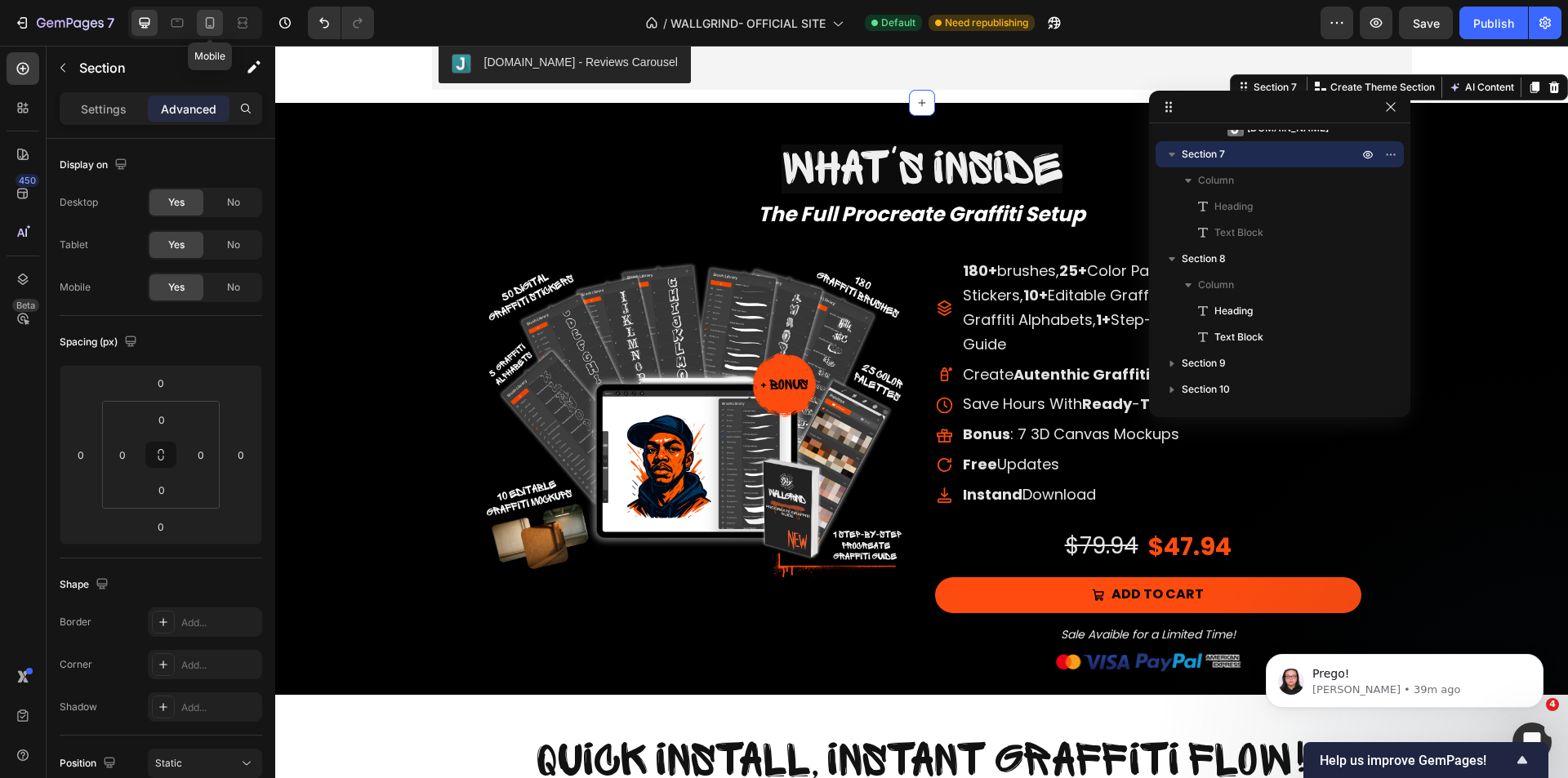
click at [205, 29] on icon at bounding box center [210, 23] width 17 height 17
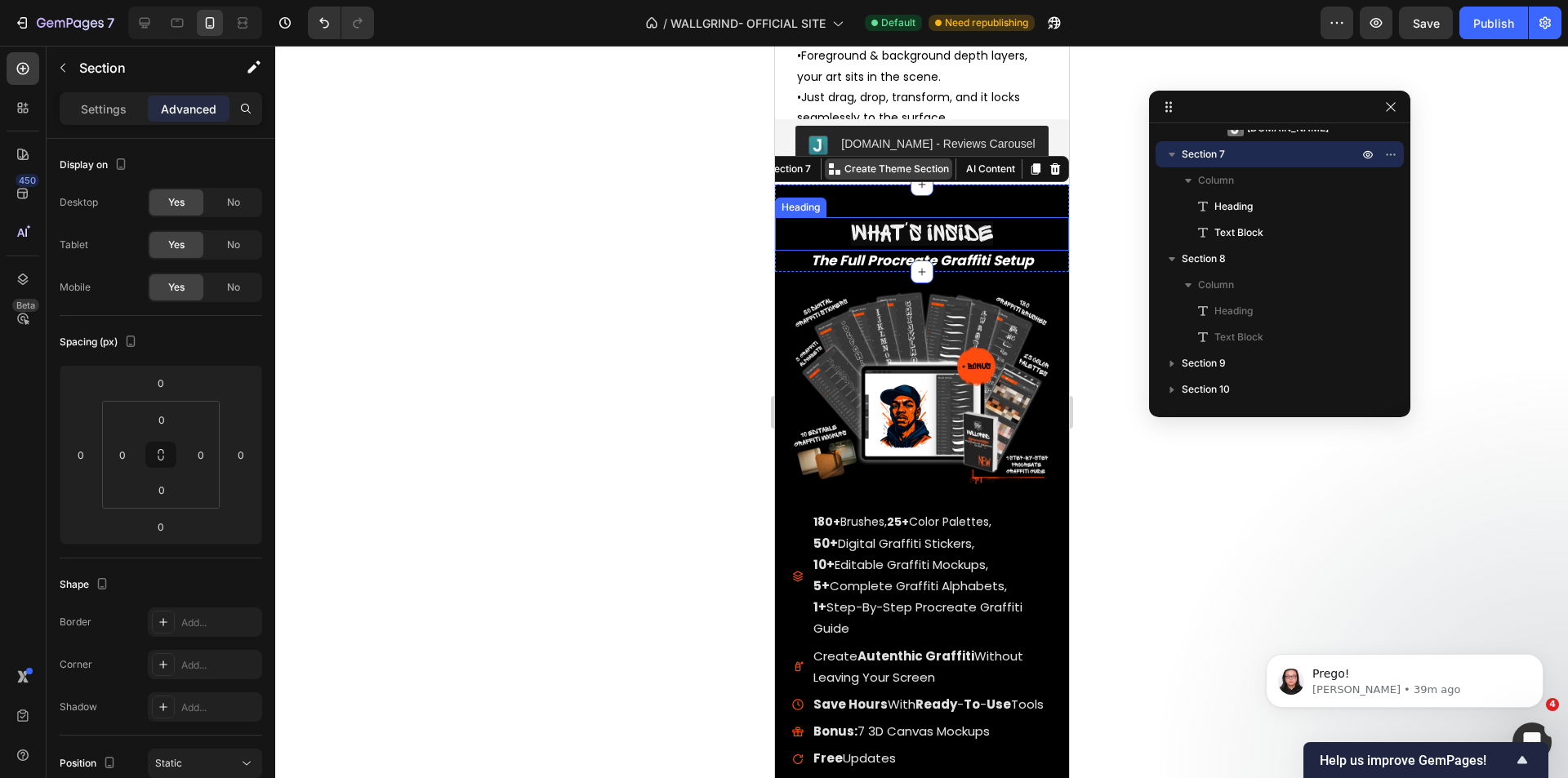
scroll to position [6872, 0]
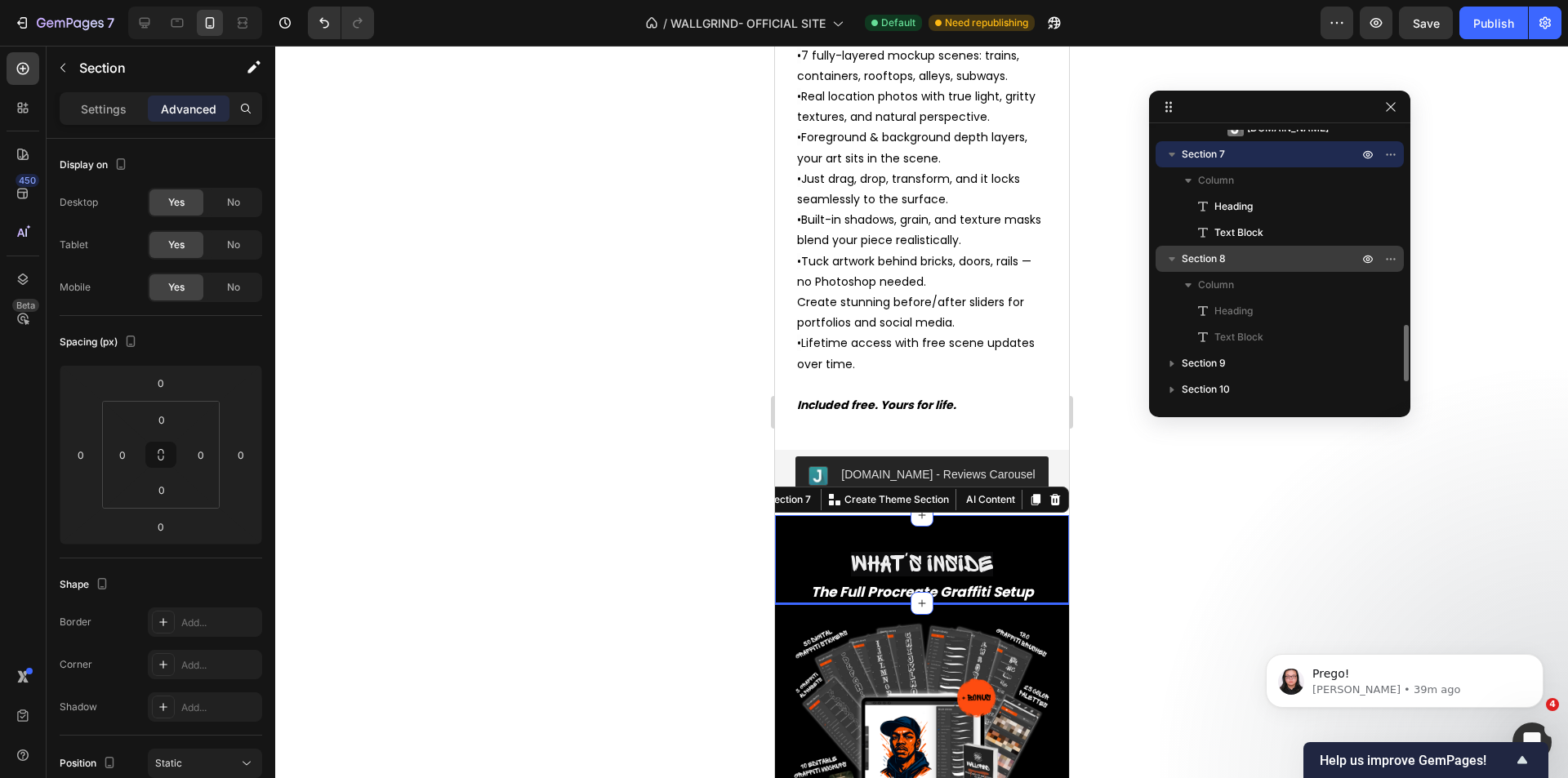
click at [1216, 257] on span "Section 8" at bounding box center [1203, 259] width 44 height 17
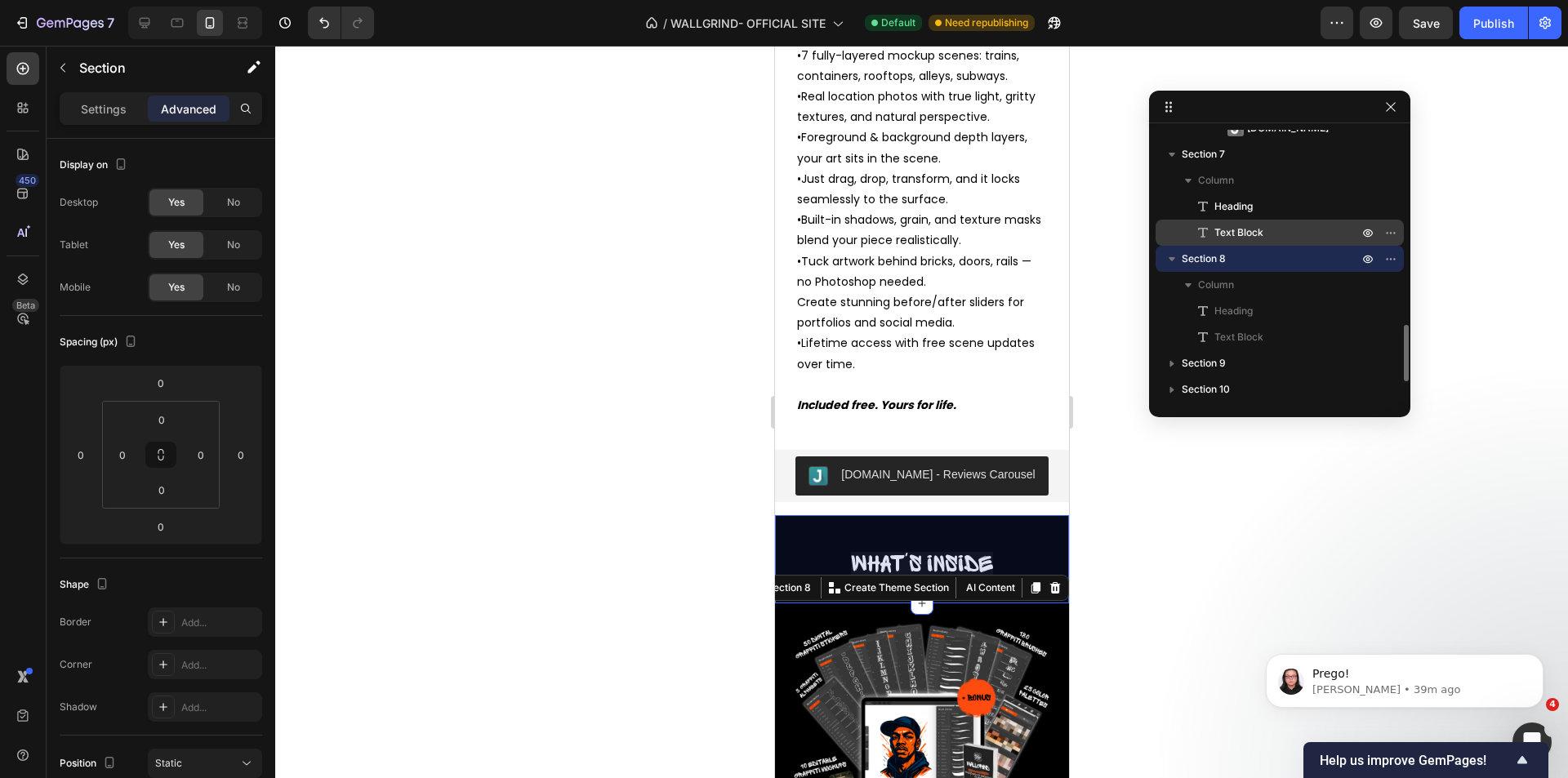
scroll to position [848, 0]
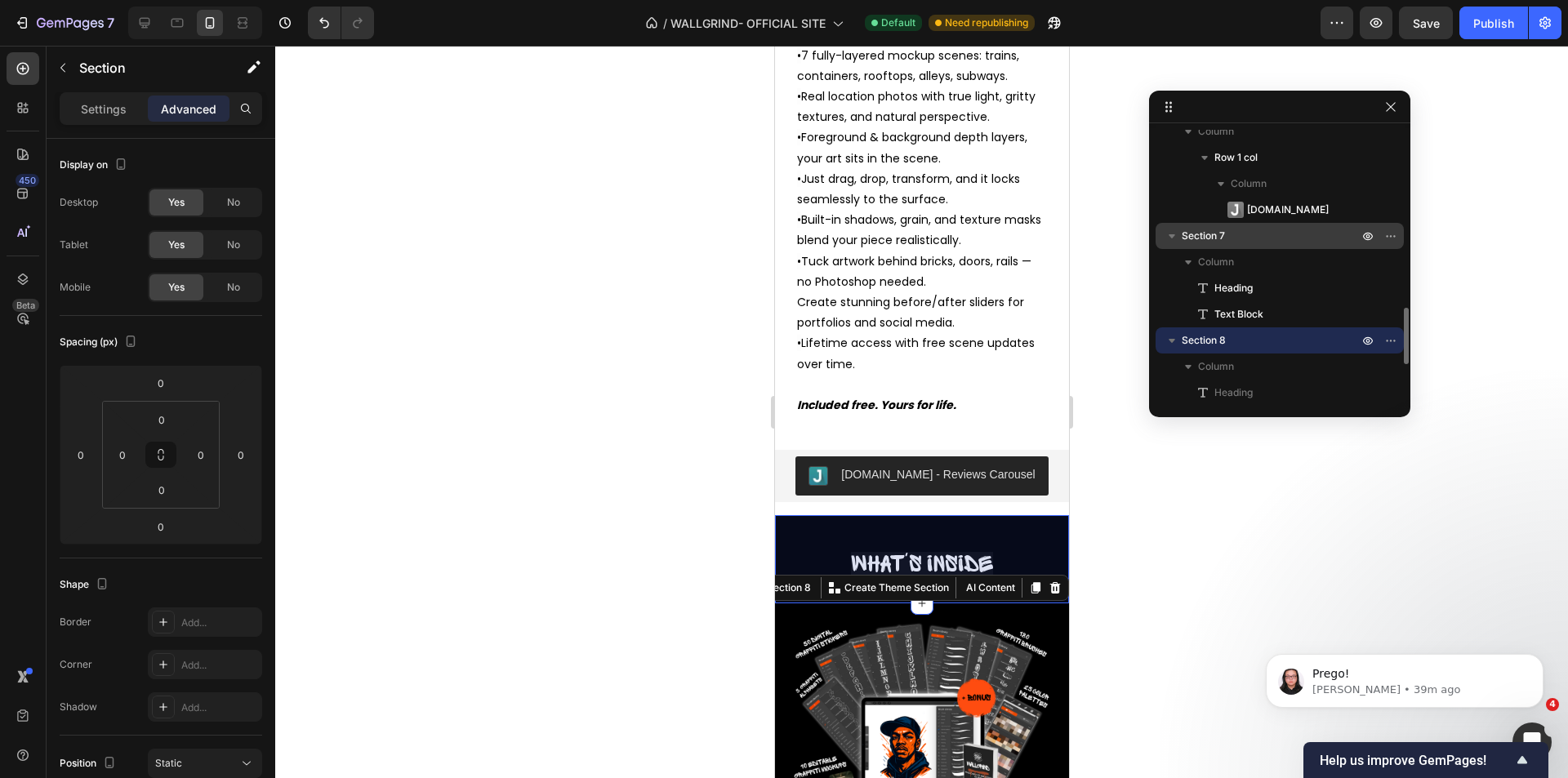
click at [1235, 237] on p "Section 7" at bounding box center [1271, 236] width 179 height 17
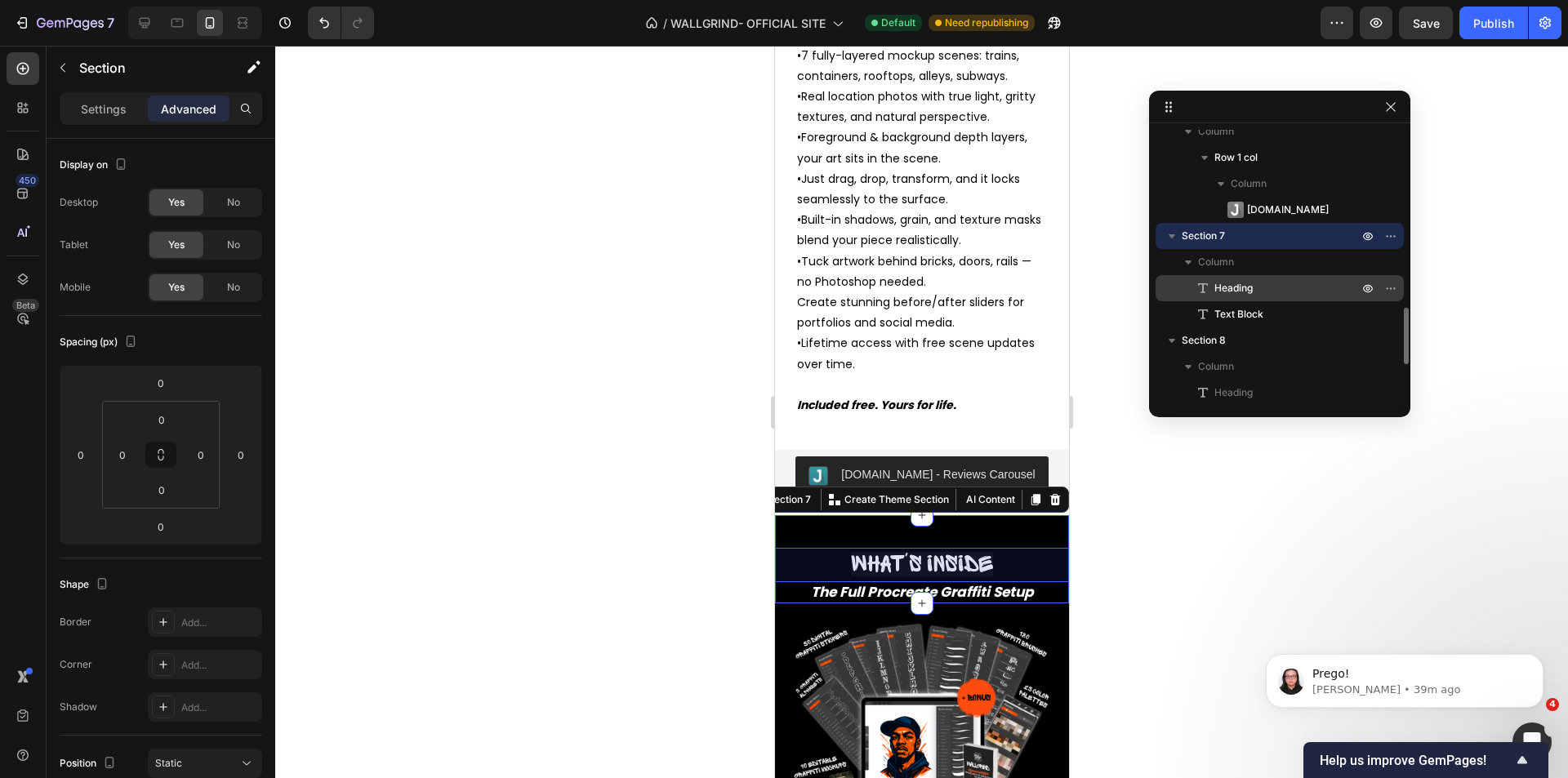
click at [1303, 297] on div "Heading" at bounding box center [1279, 288] width 235 height 26
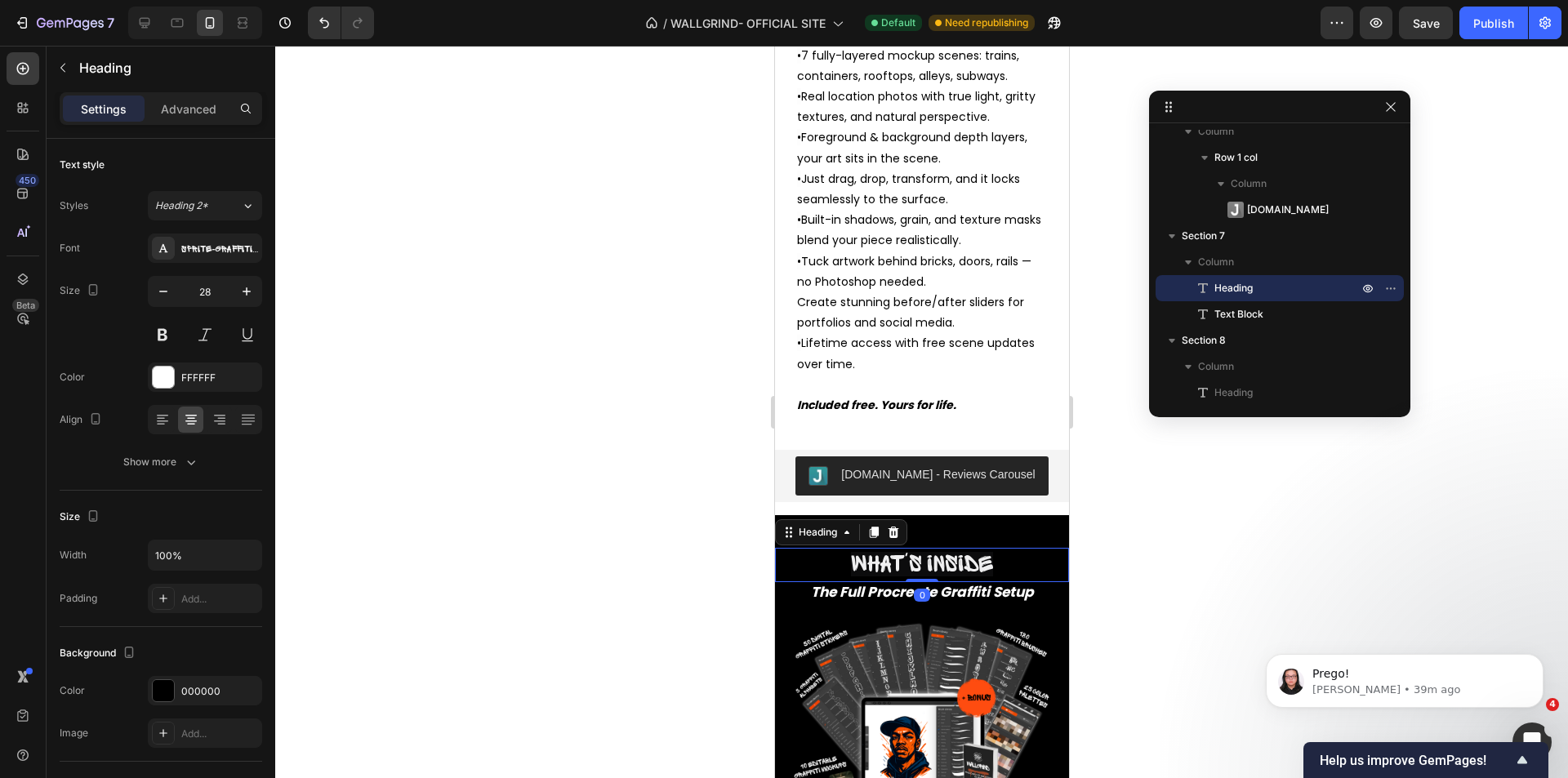
click at [173, 123] on div "Settings Advanced" at bounding box center [161, 108] width 203 height 32
click at [186, 118] on div "Advanced" at bounding box center [189, 109] width 82 height 26
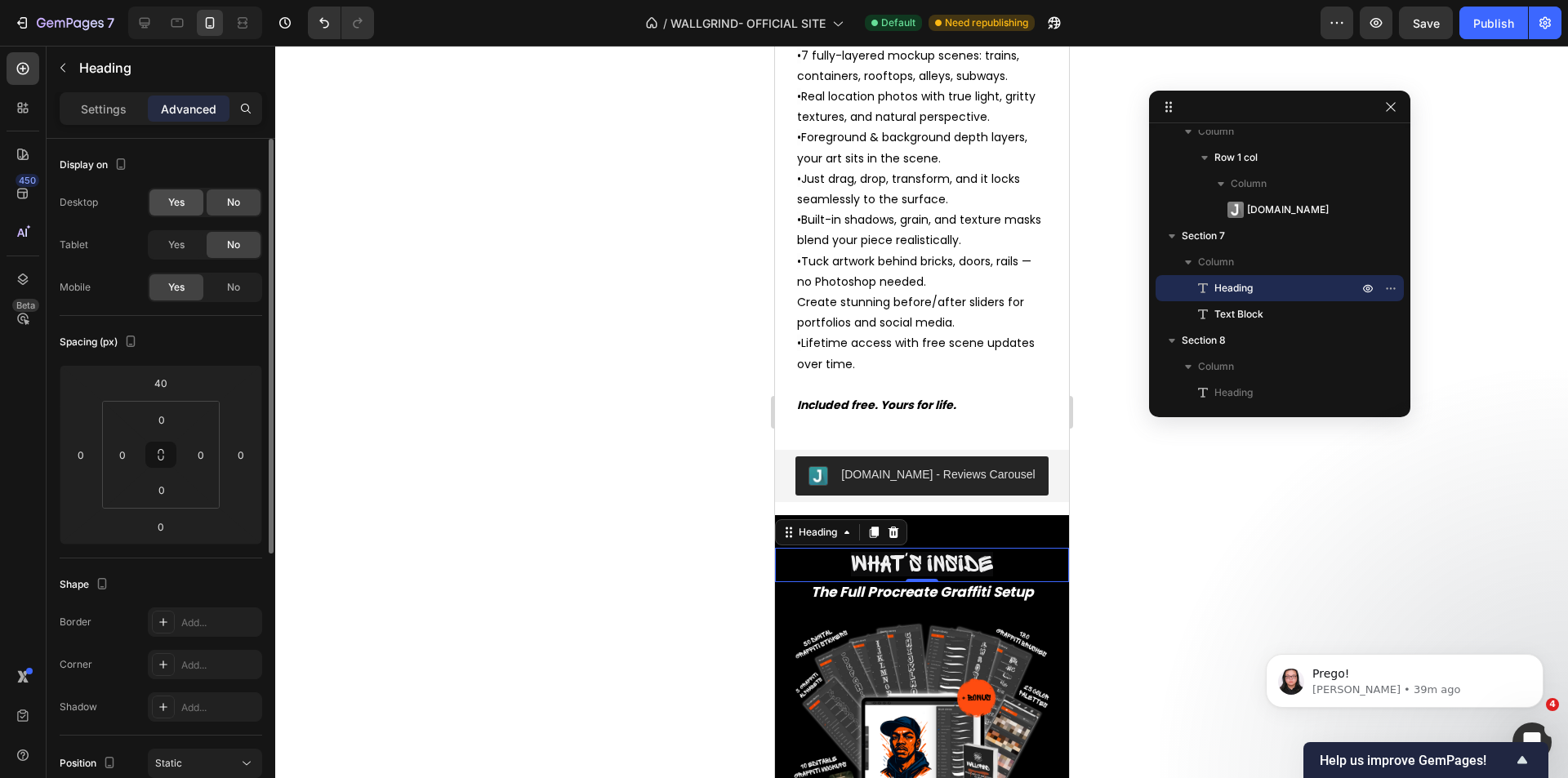
click at [175, 210] on div "Yes" at bounding box center [176, 202] width 54 height 26
click at [138, 27] on icon at bounding box center [145, 23] width 17 height 17
type input "45"
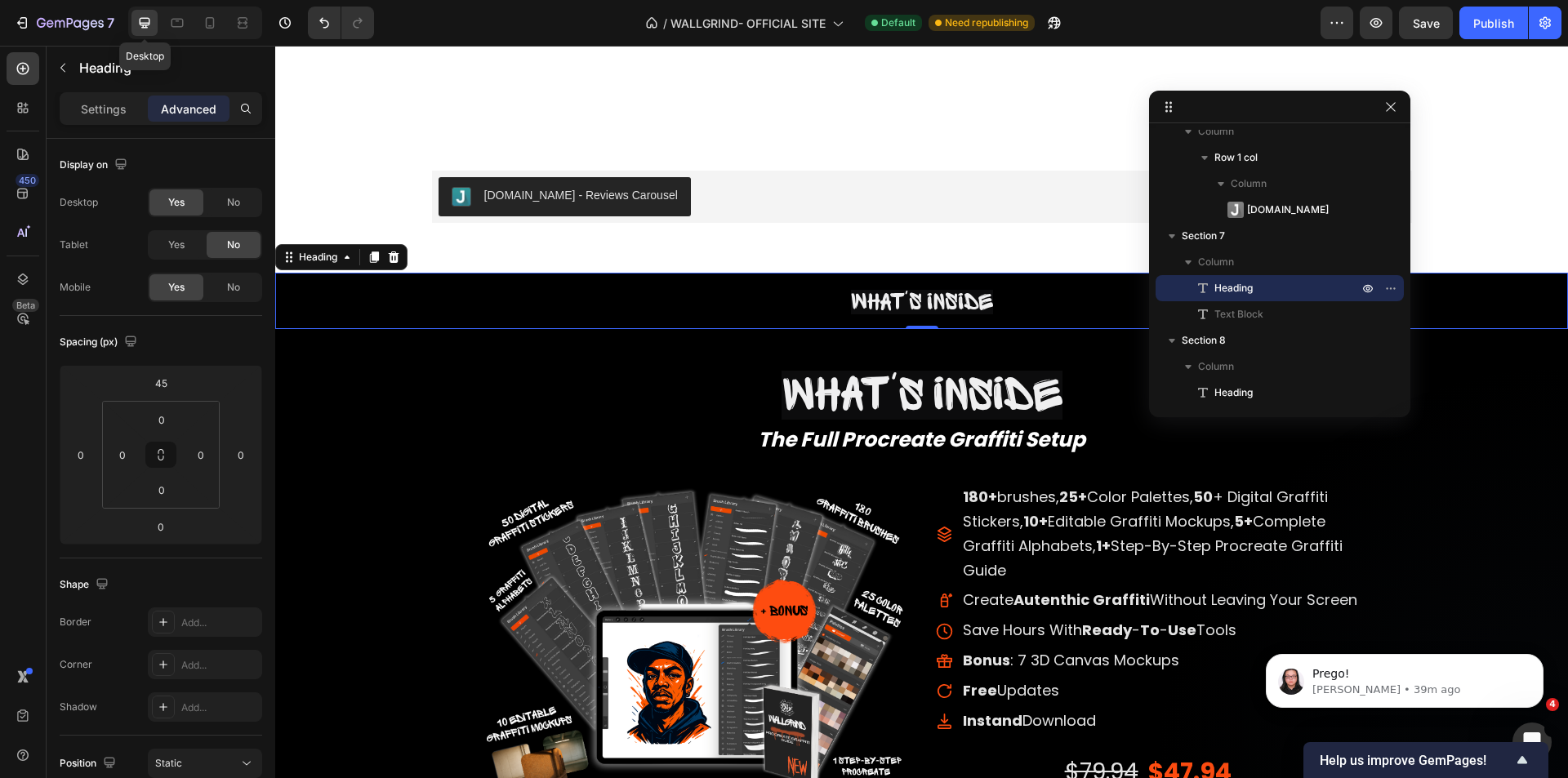
scroll to position [7072, 0]
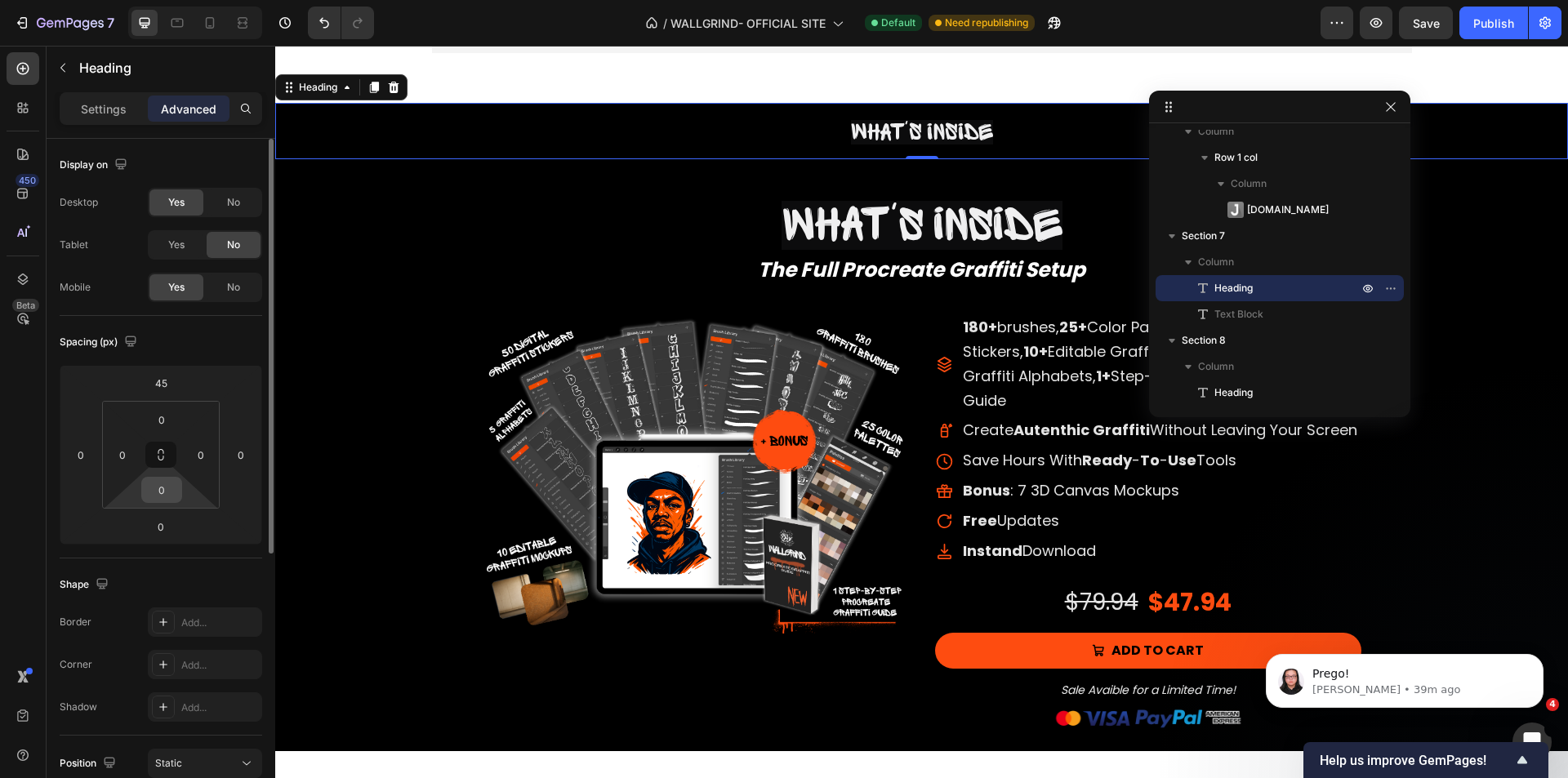
click at [169, 490] on input "0" at bounding box center [162, 489] width 33 height 24
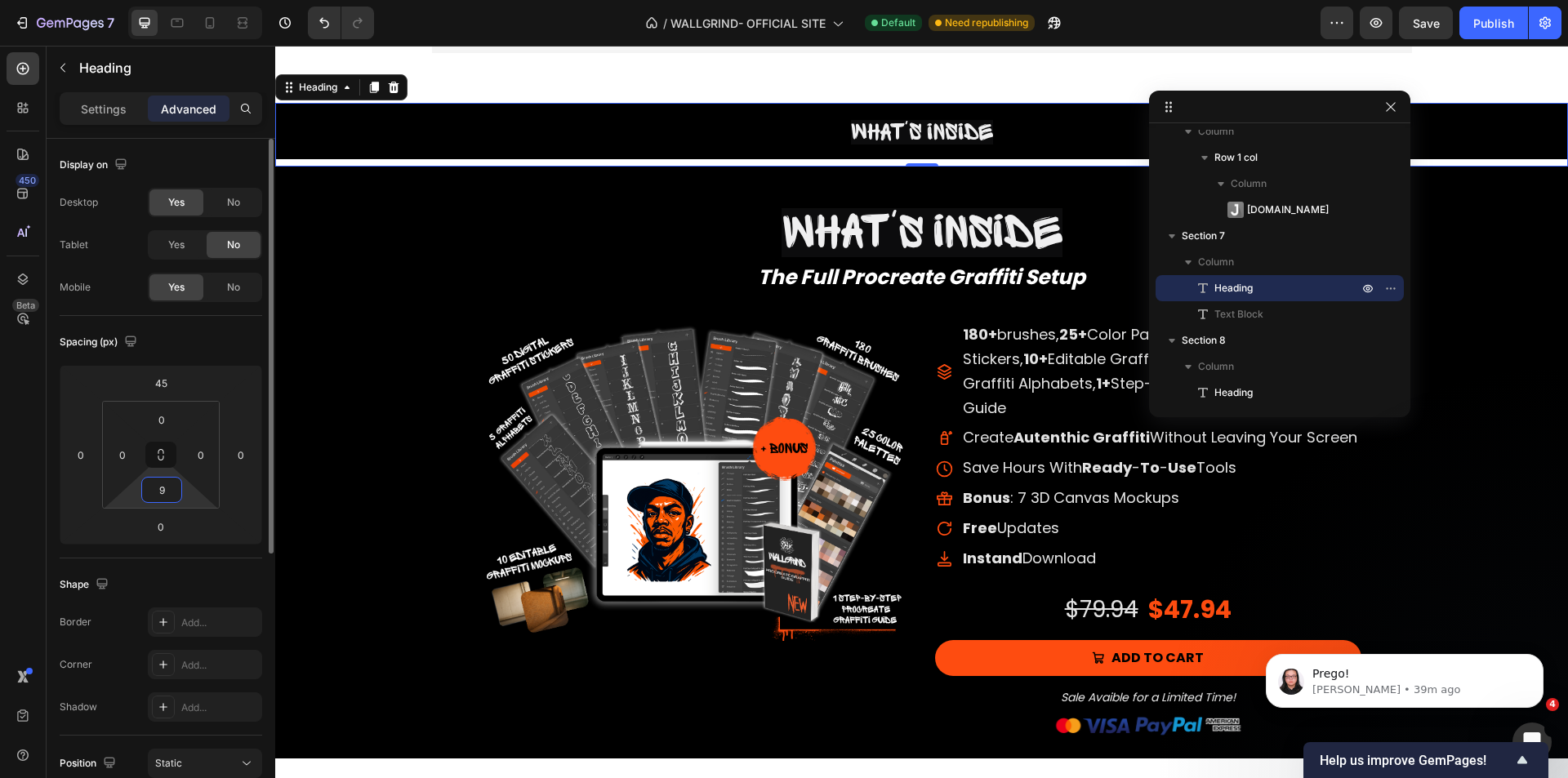
type input "90"
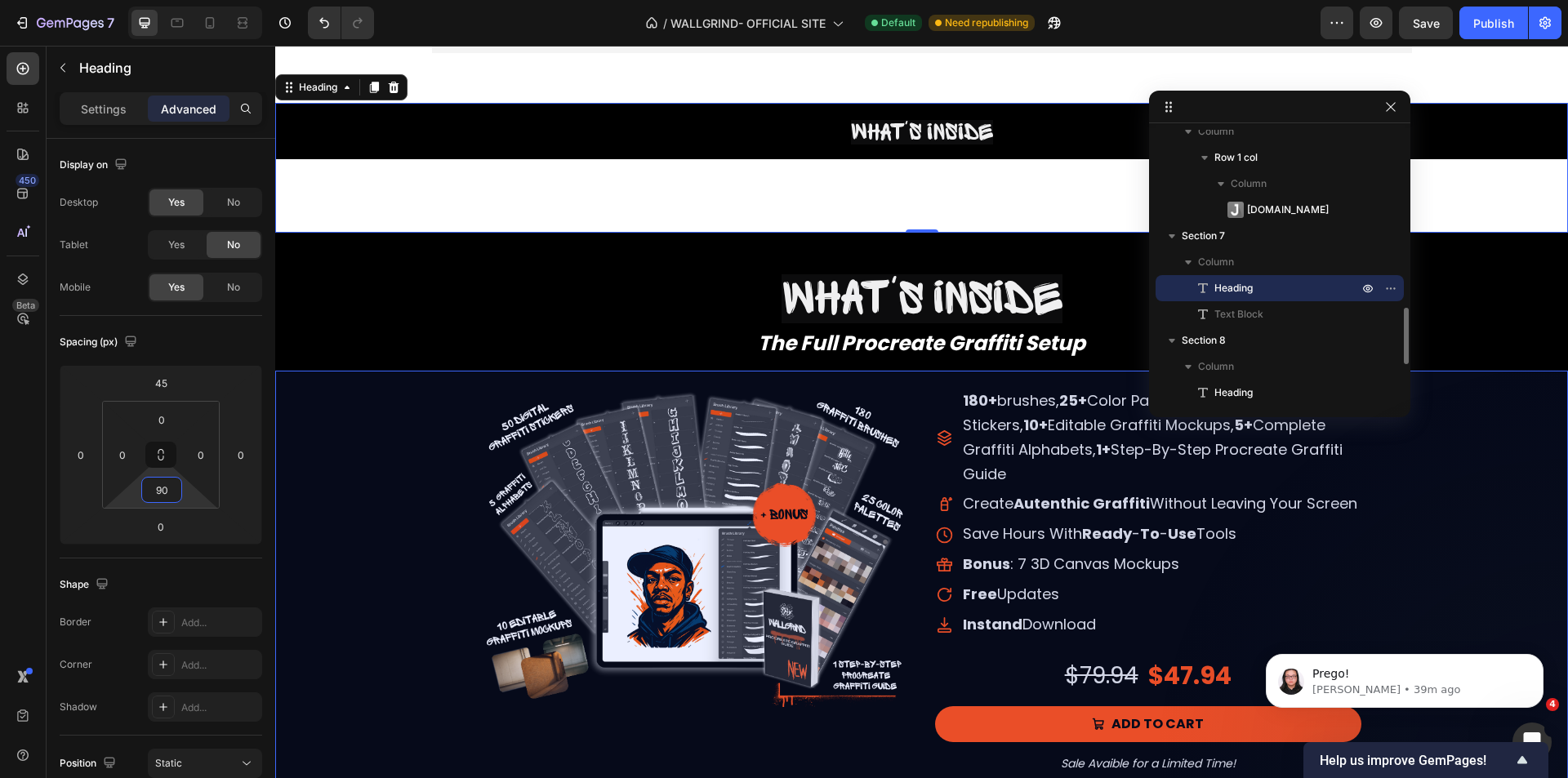
scroll to position [929, 0]
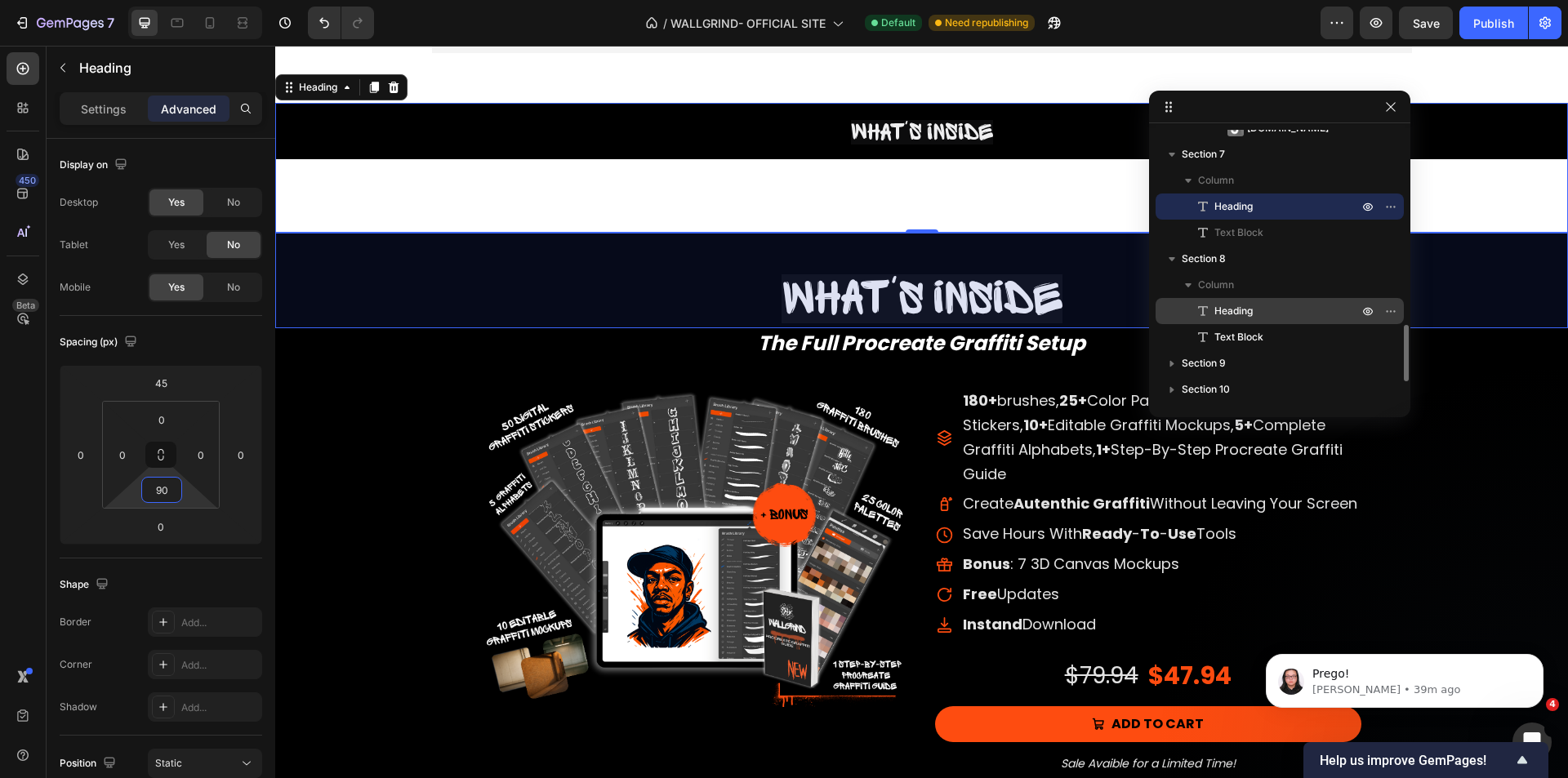
click at [1252, 311] on span "Heading" at bounding box center [1234, 311] width 38 height 17
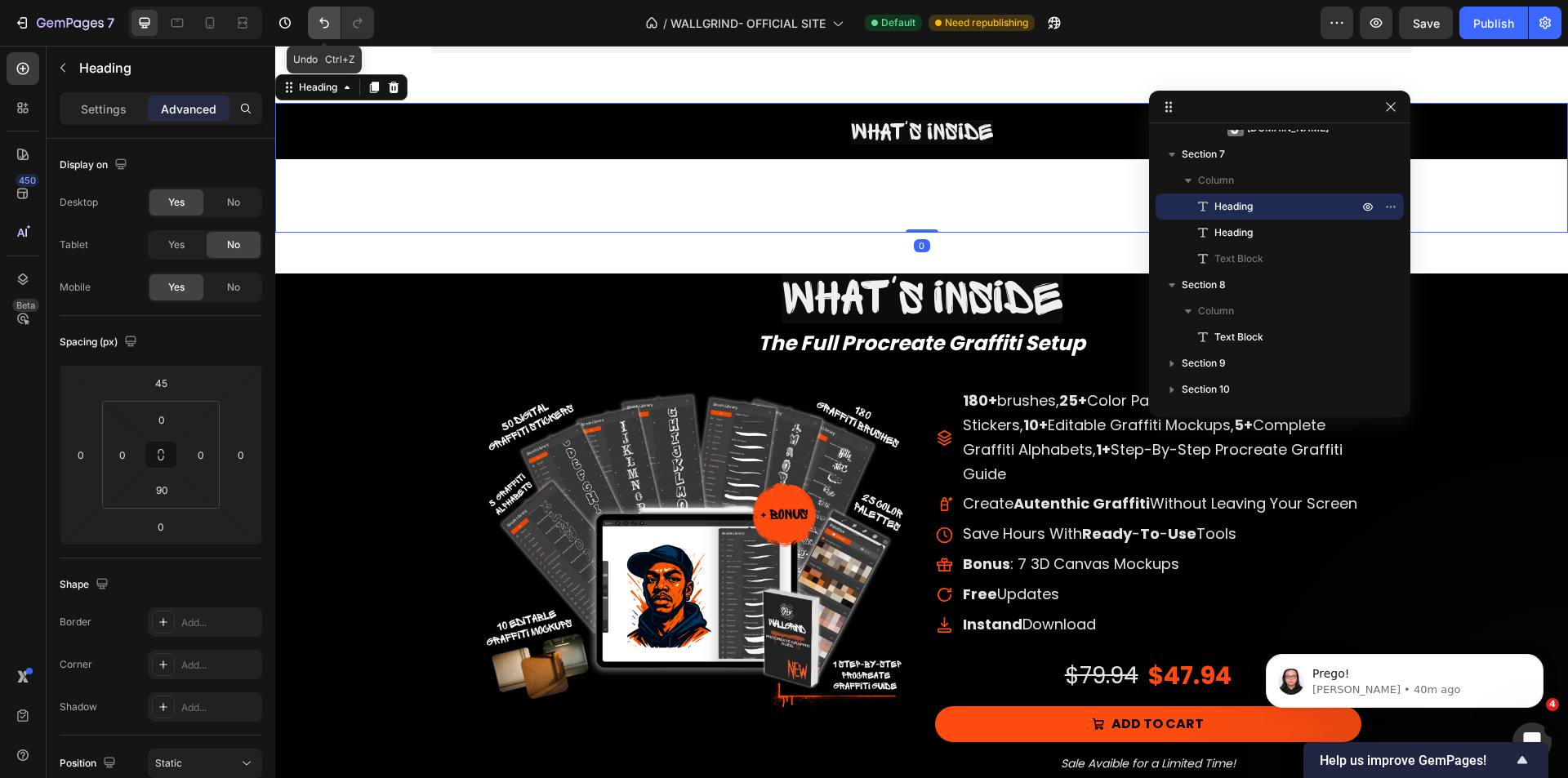
click at [323, 25] on icon "Undo/Redo" at bounding box center [324, 23] width 17 height 17
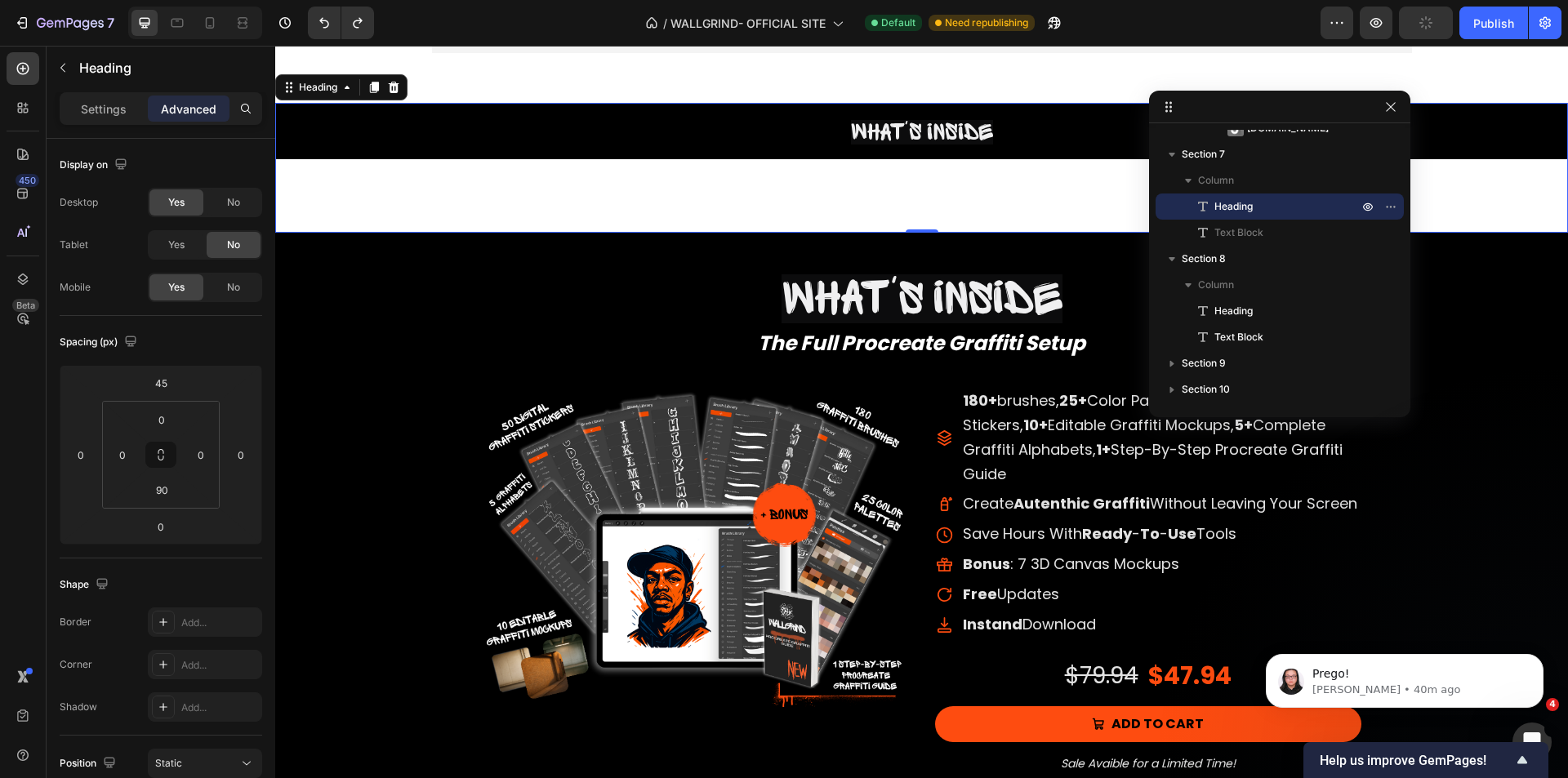
click at [480, 139] on h2 "What's inside" at bounding box center [921, 131] width 1293 height 57
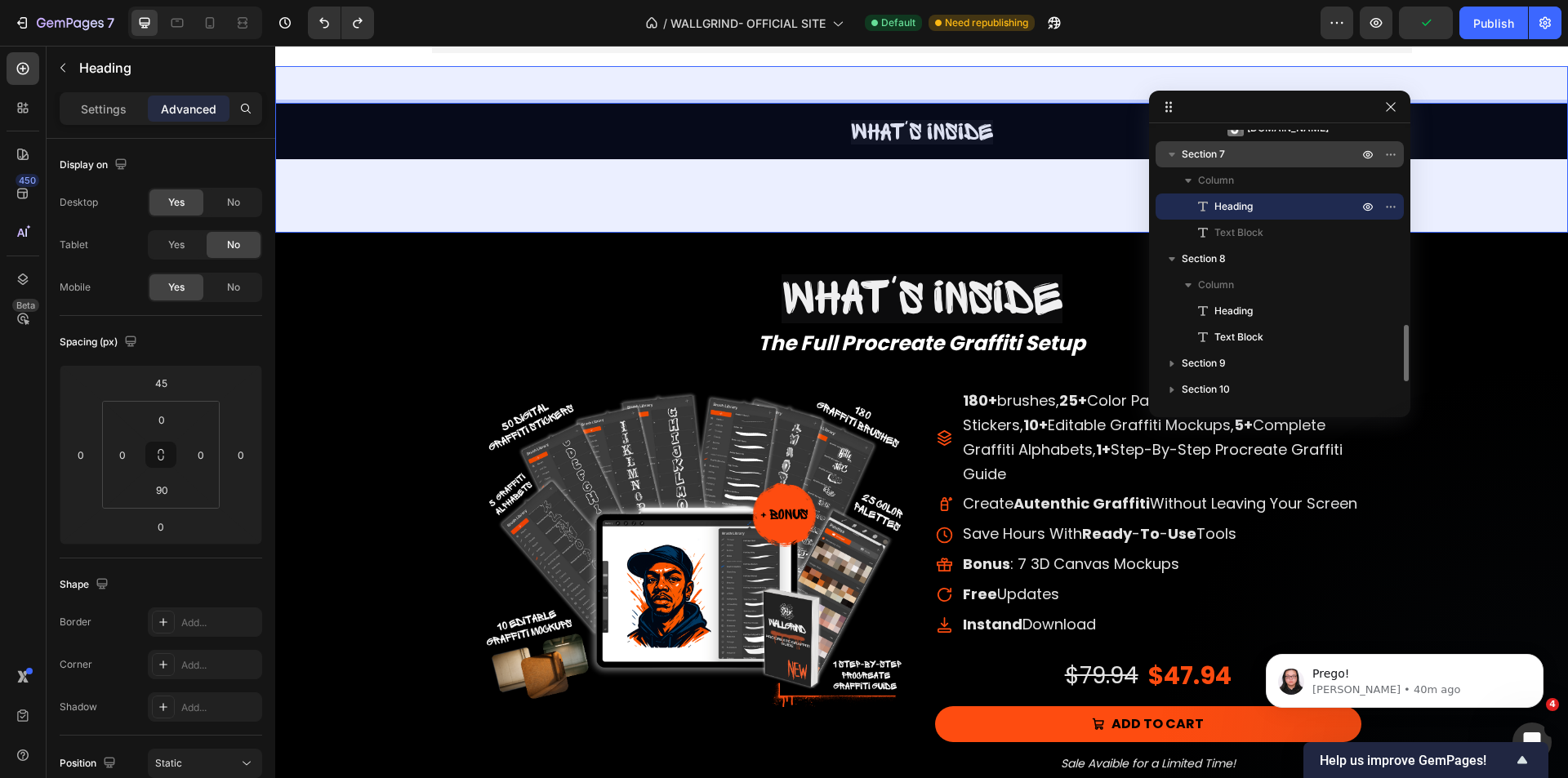
click at [1206, 157] on span "Section 7" at bounding box center [1203, 154] width 44 height 17
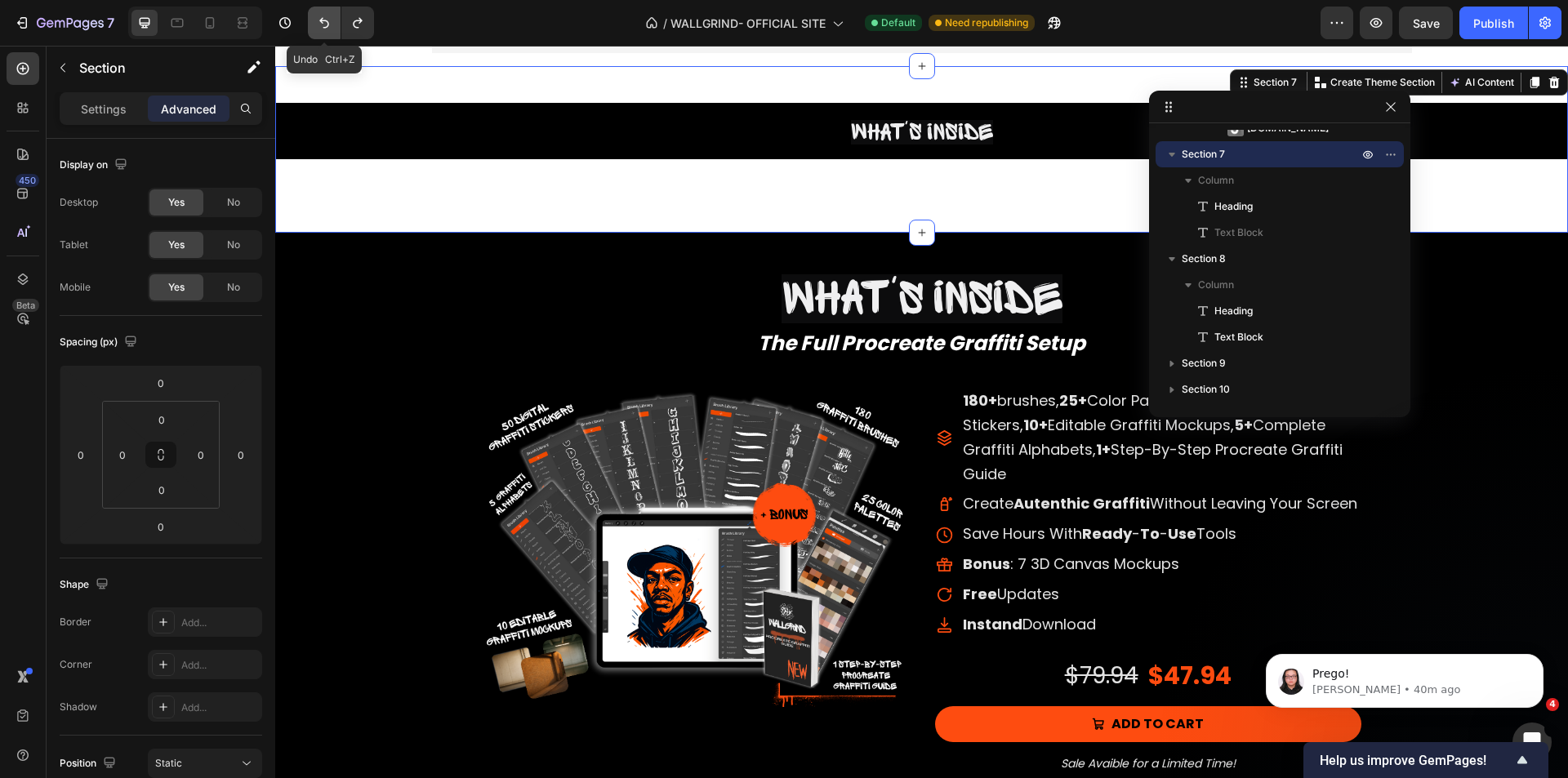
click at [320, 21] on icon "Undo/Redo" at bounding box center [324, 23] width 17 height 17
click at [321, 21] on icon "Undo/Redo" at bounding box center [324, 22] width 10 height 10
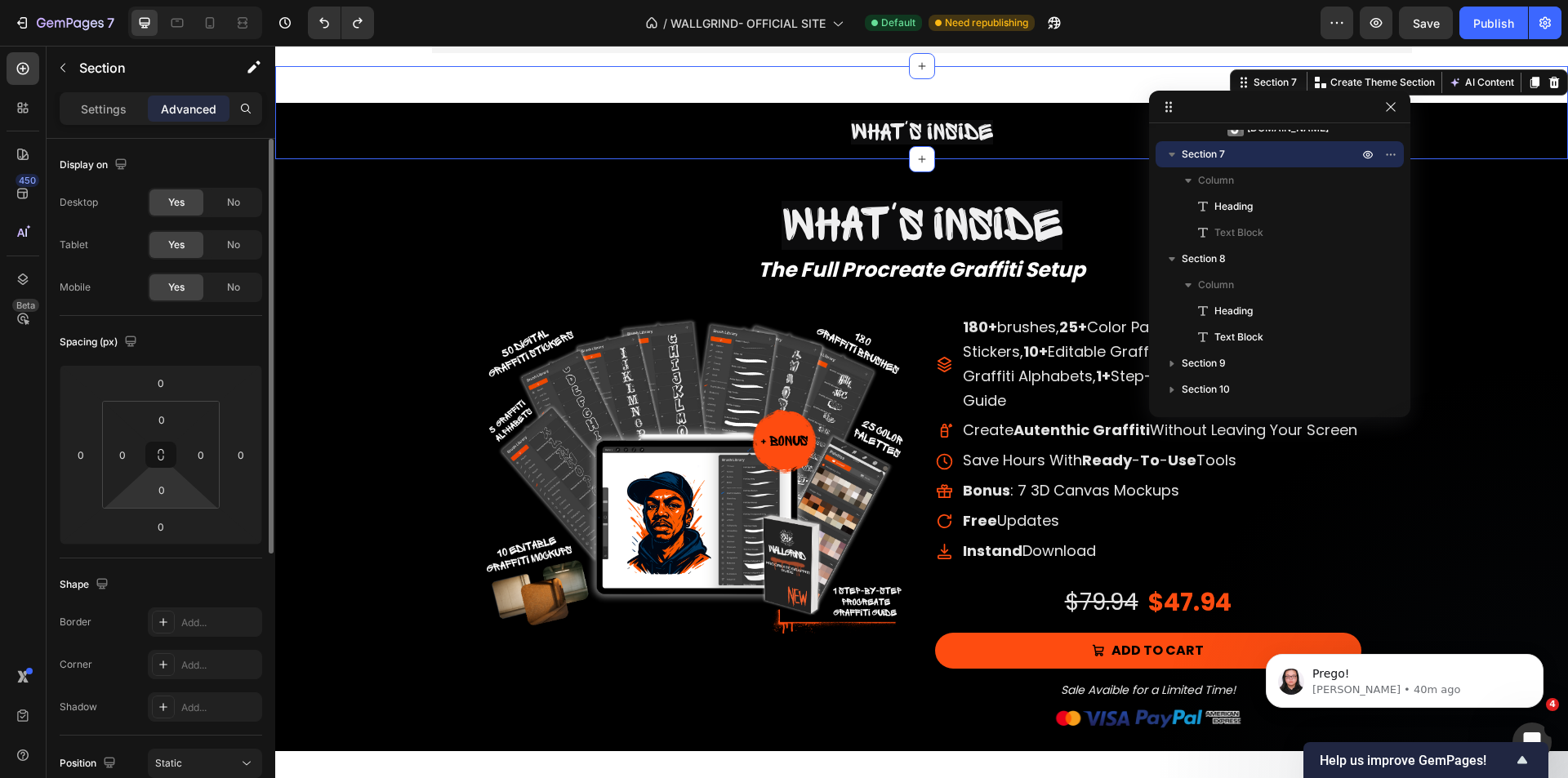
click at [161, 0] on html "7 / WALLGRIND- OFFICIAL SITE Default Need republishing Preview Save Publish 450…" at bounding box center [784, 0] width 1568 height 0
click at [177, 486] on input "0" at bounding box center [162, 489] width 33 height 24
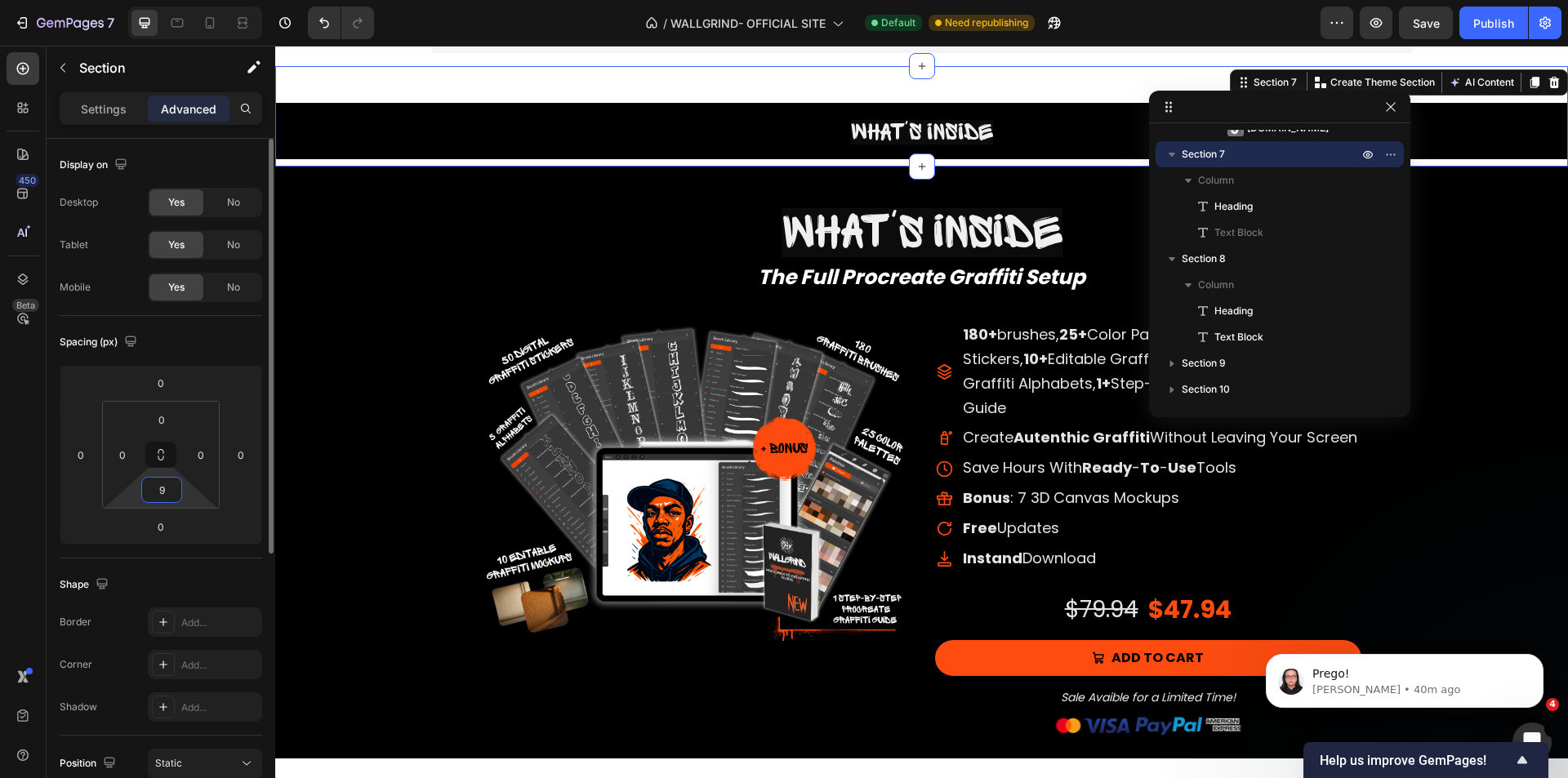
type input "90"
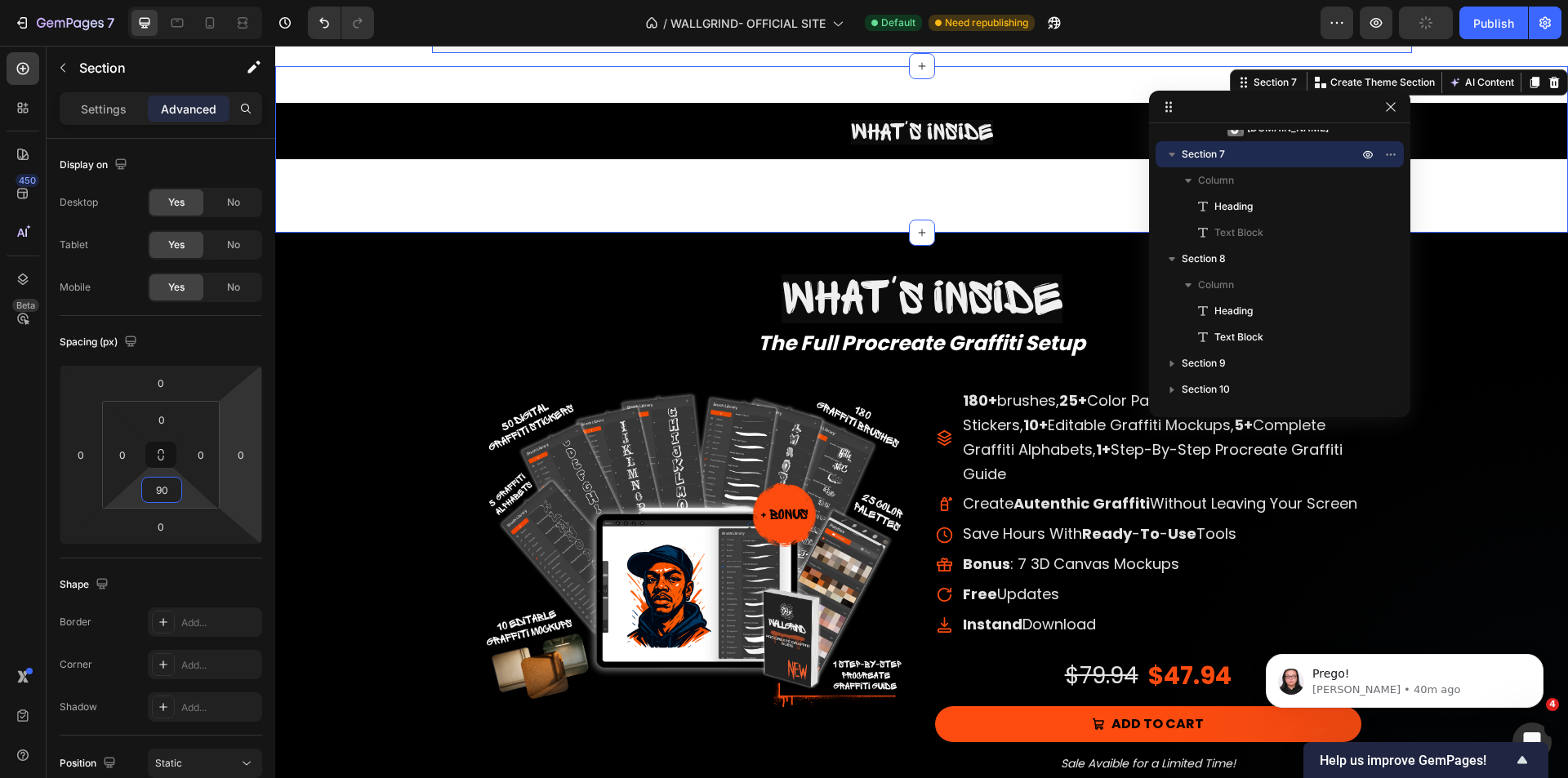
scroll to position [6909, 0]
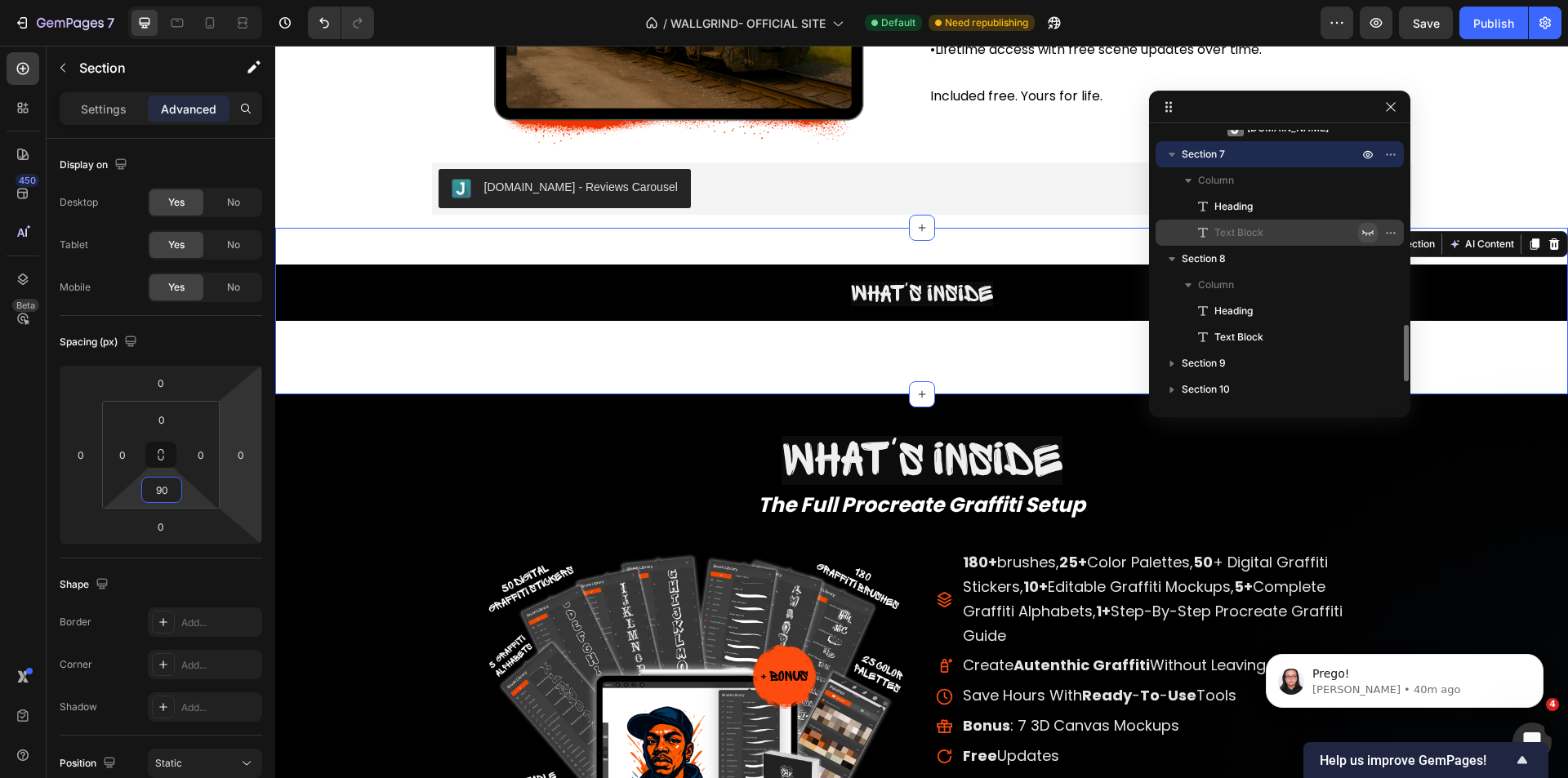
click at [1365, 230] on icon "button" at bounding box center [1368, 233] width 13 height 13
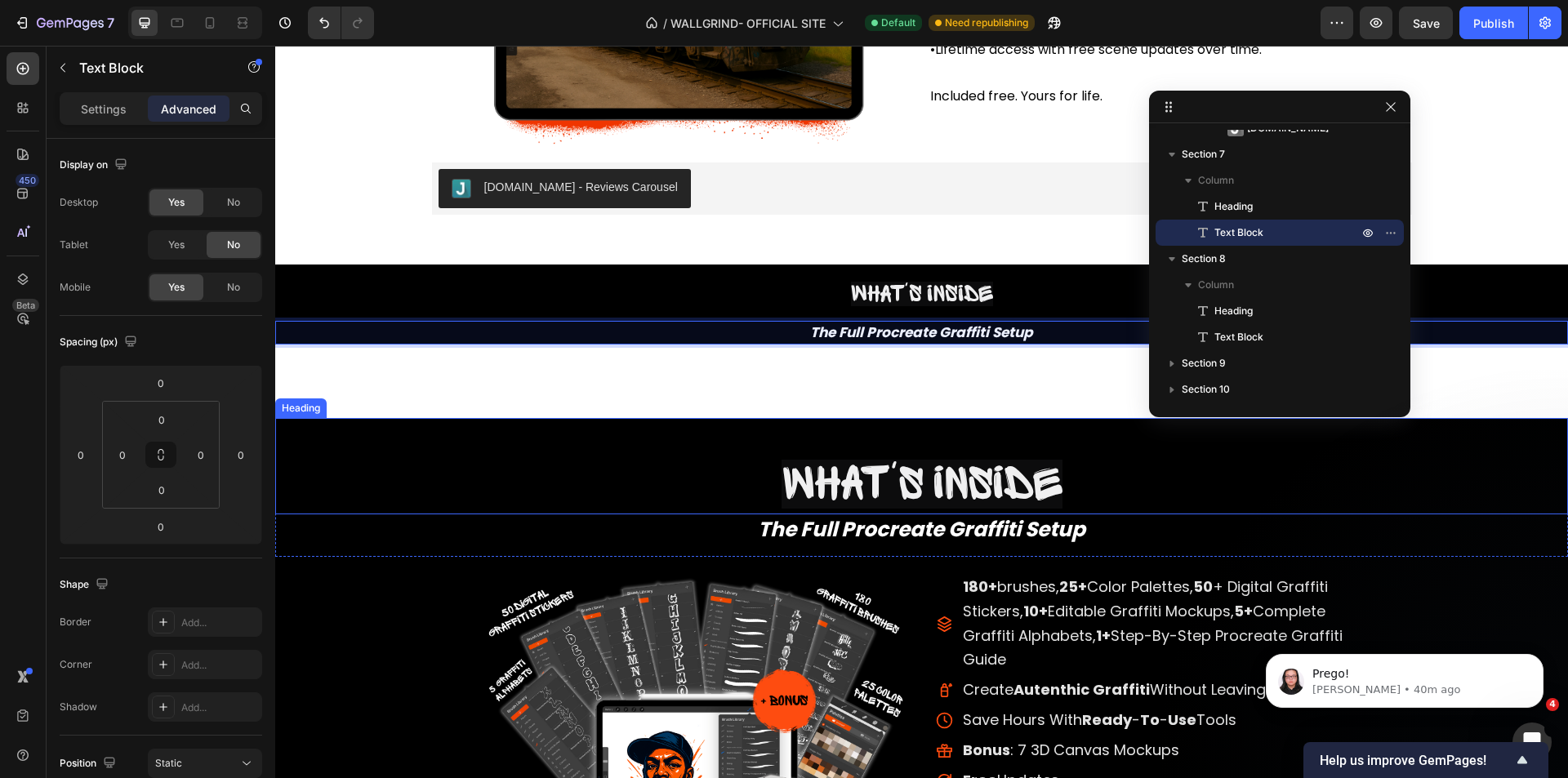
click at [461, 465] on h2 "What's inside" at bounding box center [921, 486] width 1293 height 56
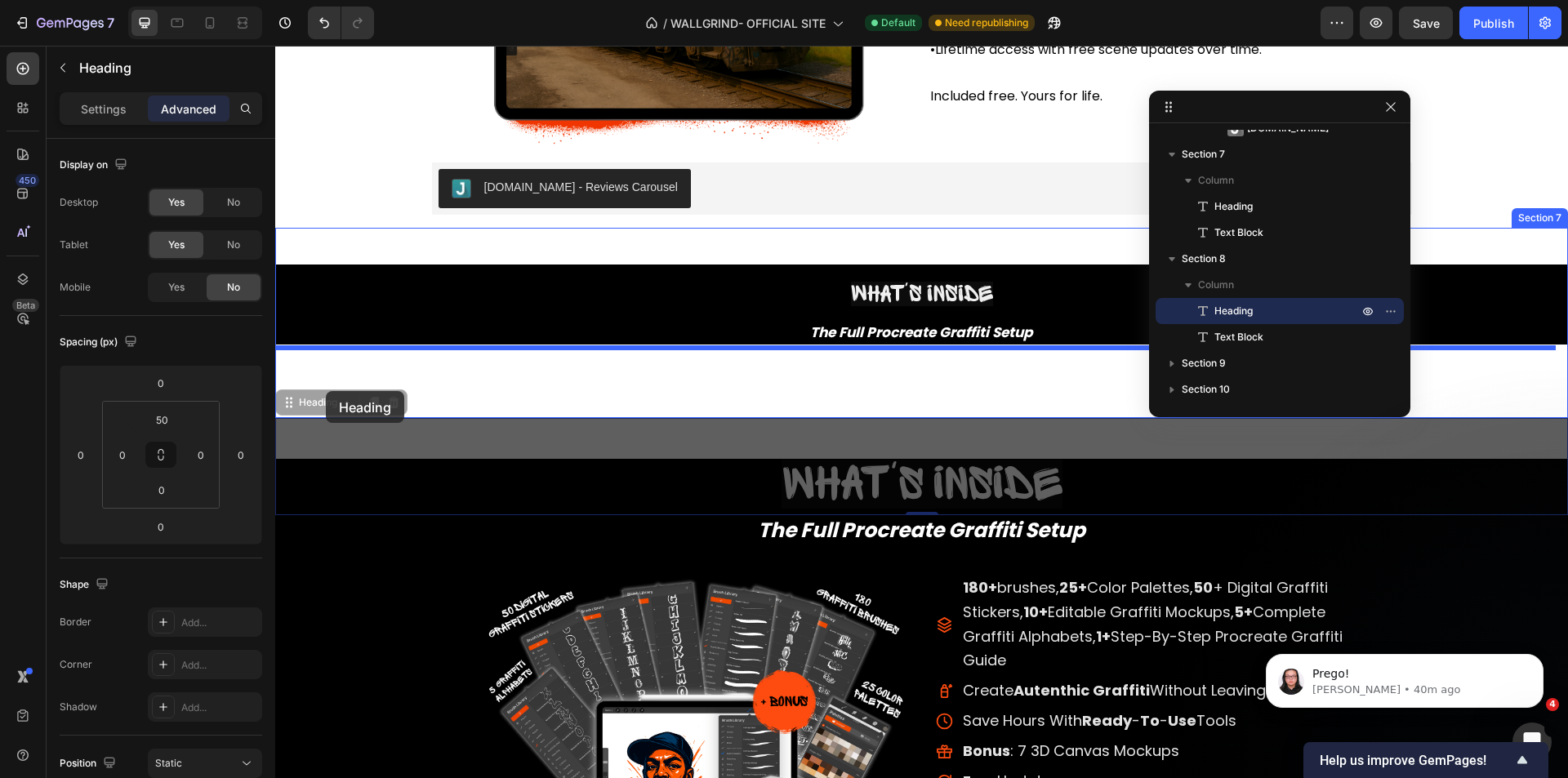
drag, startPoint x: 321, startPoint y: 414, endPoint x: 326, endPoint y: 391, distance: 23.5
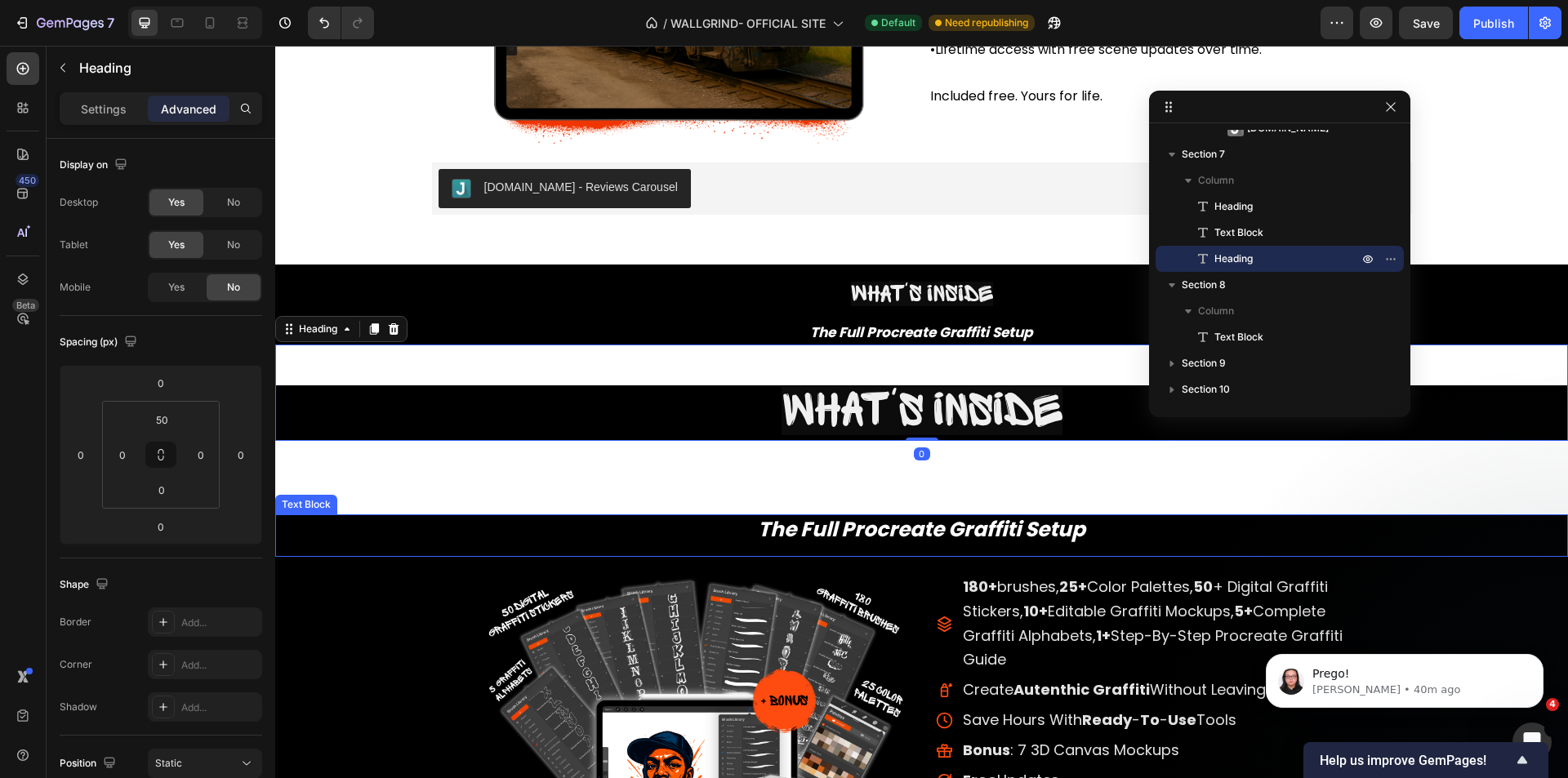
click at [364, 538] on p "The Full Procreate Graffiti Setup" at bounding box center [921, 531] width 1293 height 26
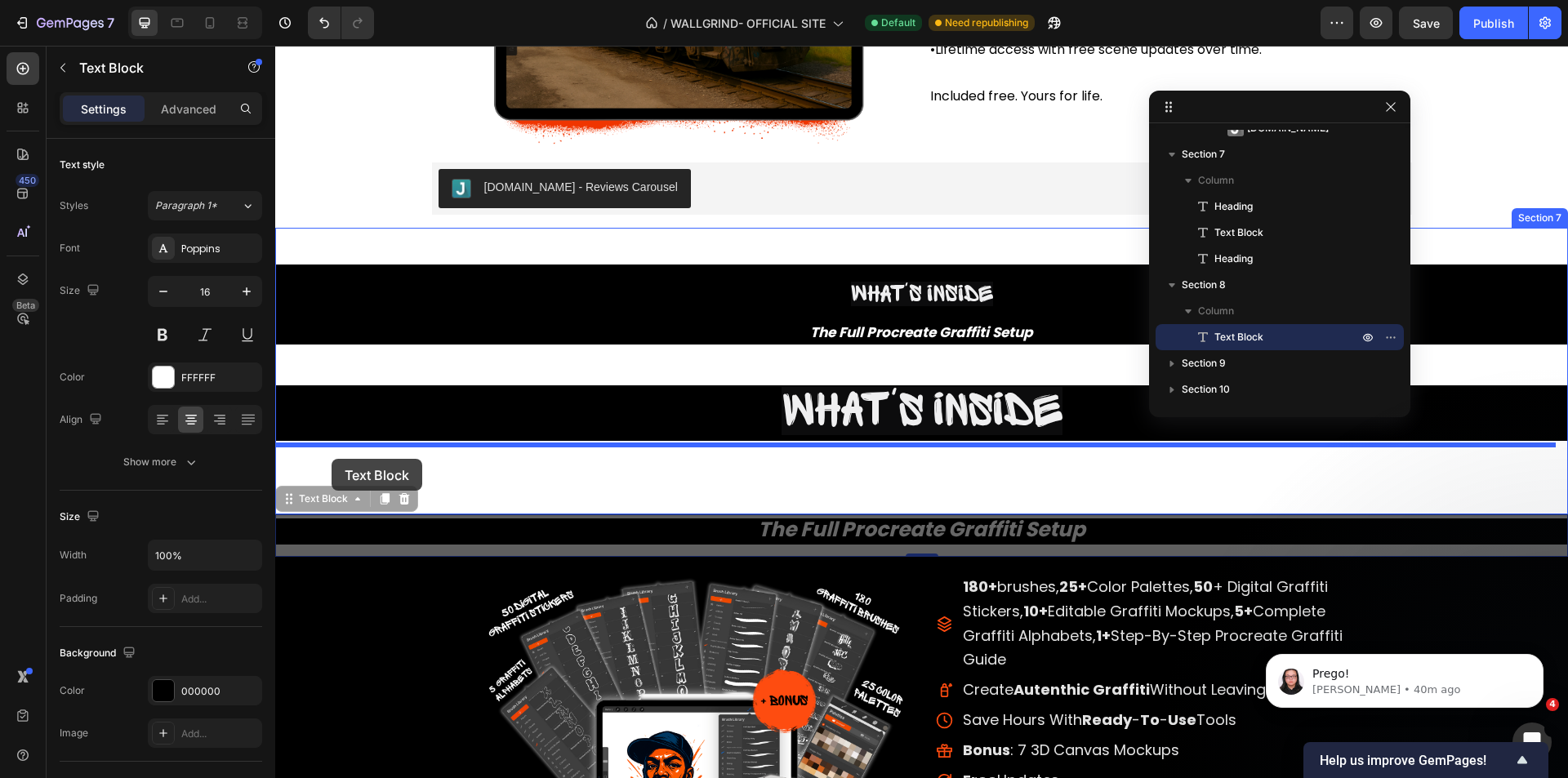
drag, startPoint x: 314, startPoint y: 503, endPoint x: 332, endPoint y: 459, distance: 47.5
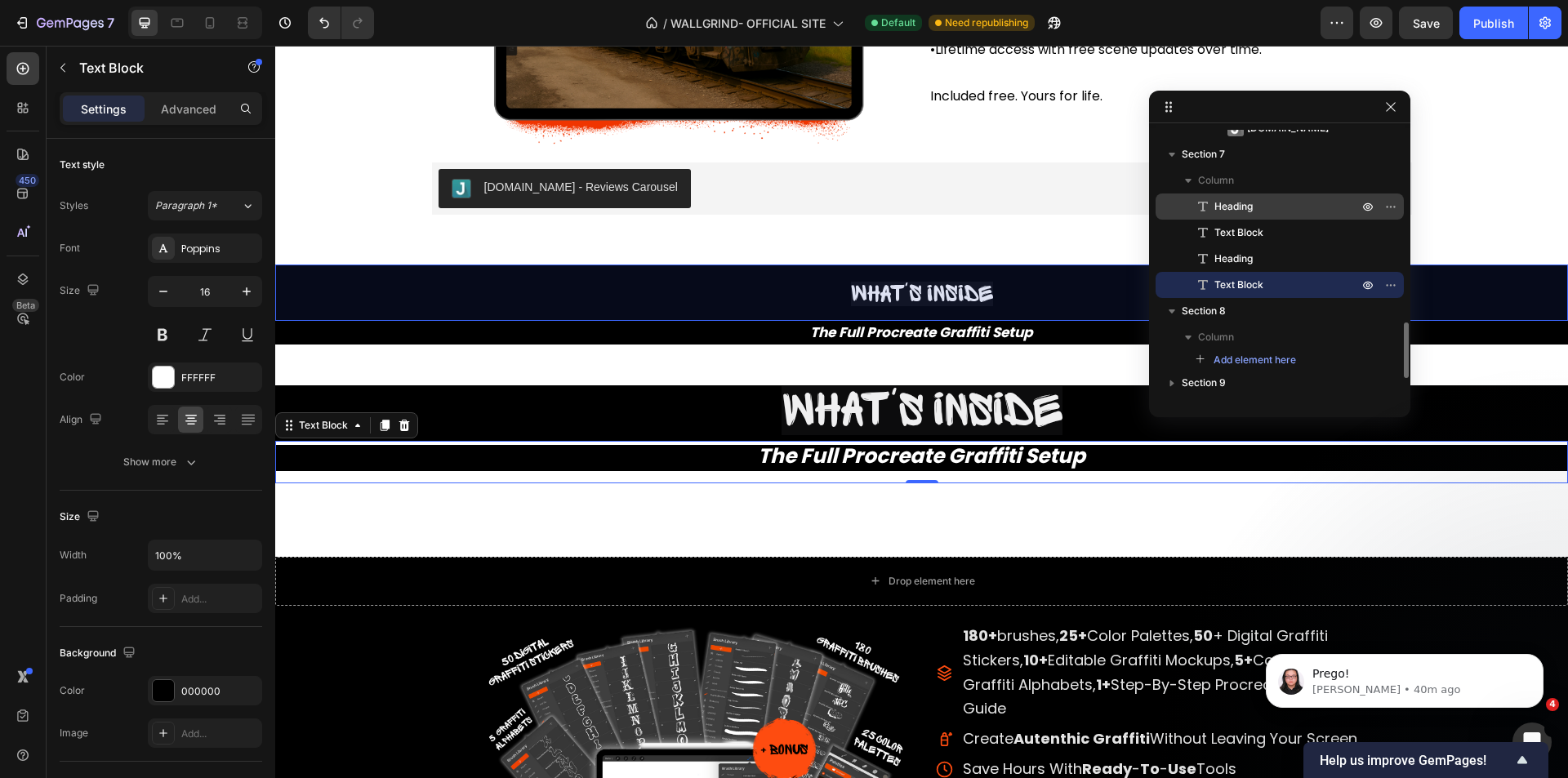
click at [1328, 206] on p "Heading" at bounding box center [1268, 207] width 147 height 17
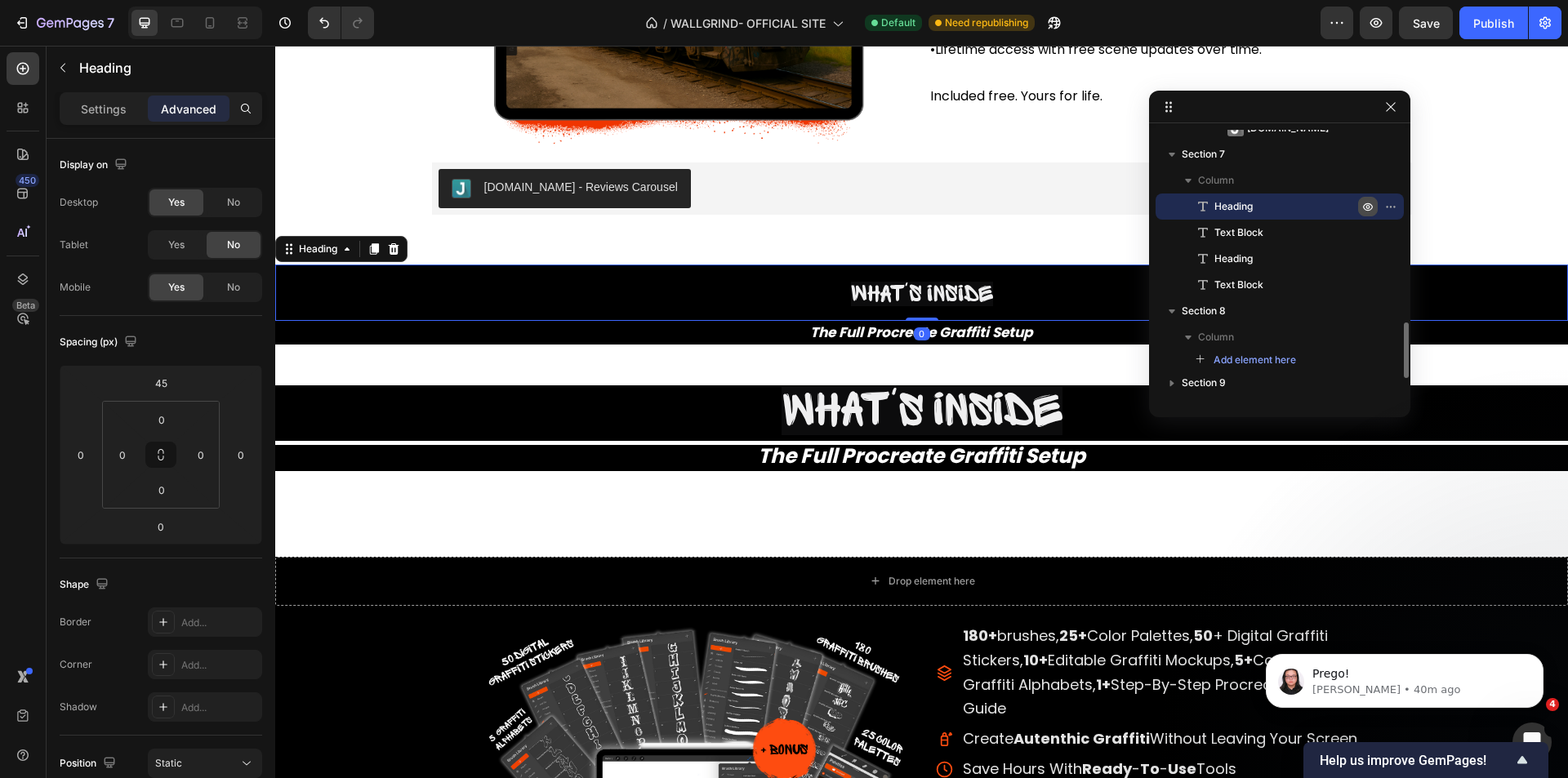
click at [1364, 201] on icon "button" at bounding box center [1368, 206] width 13 height 13
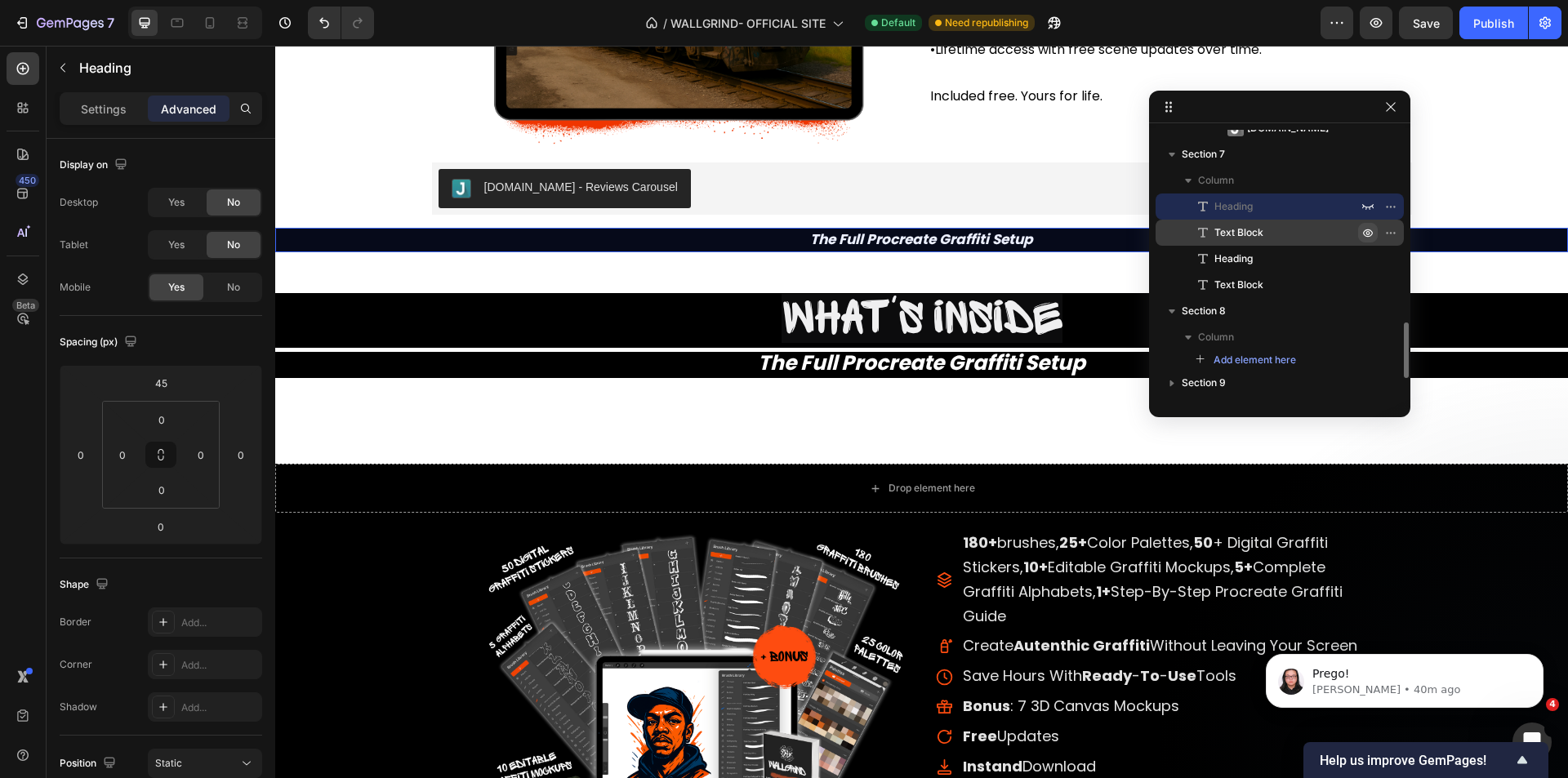
click at [1369, 238] on icon "button" at bounding box center [1368, 233] width 13 height 13
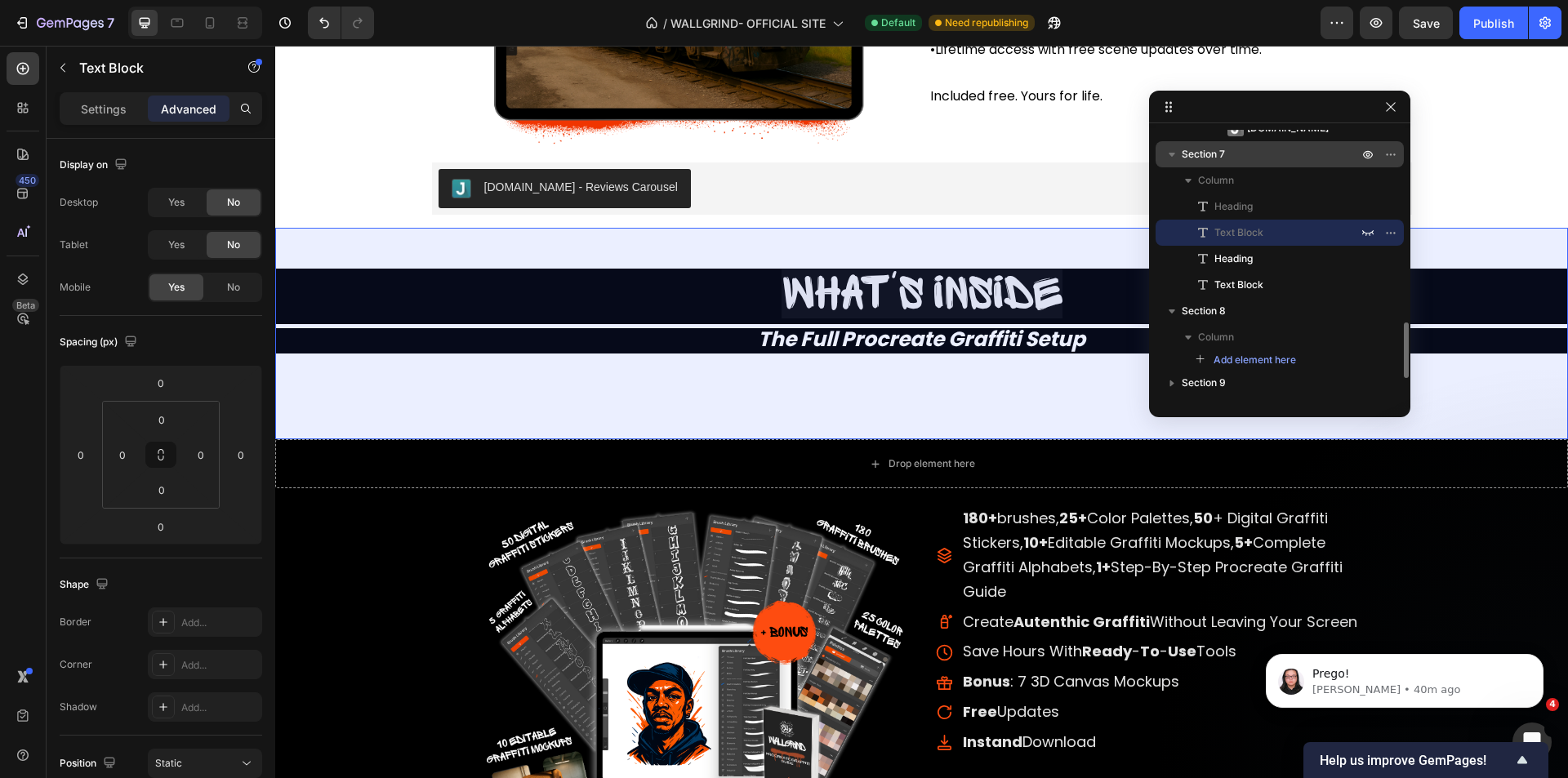
click at [1262, 163] on div "Section 7" at bounding box center [1279, 154] width 235 height 26
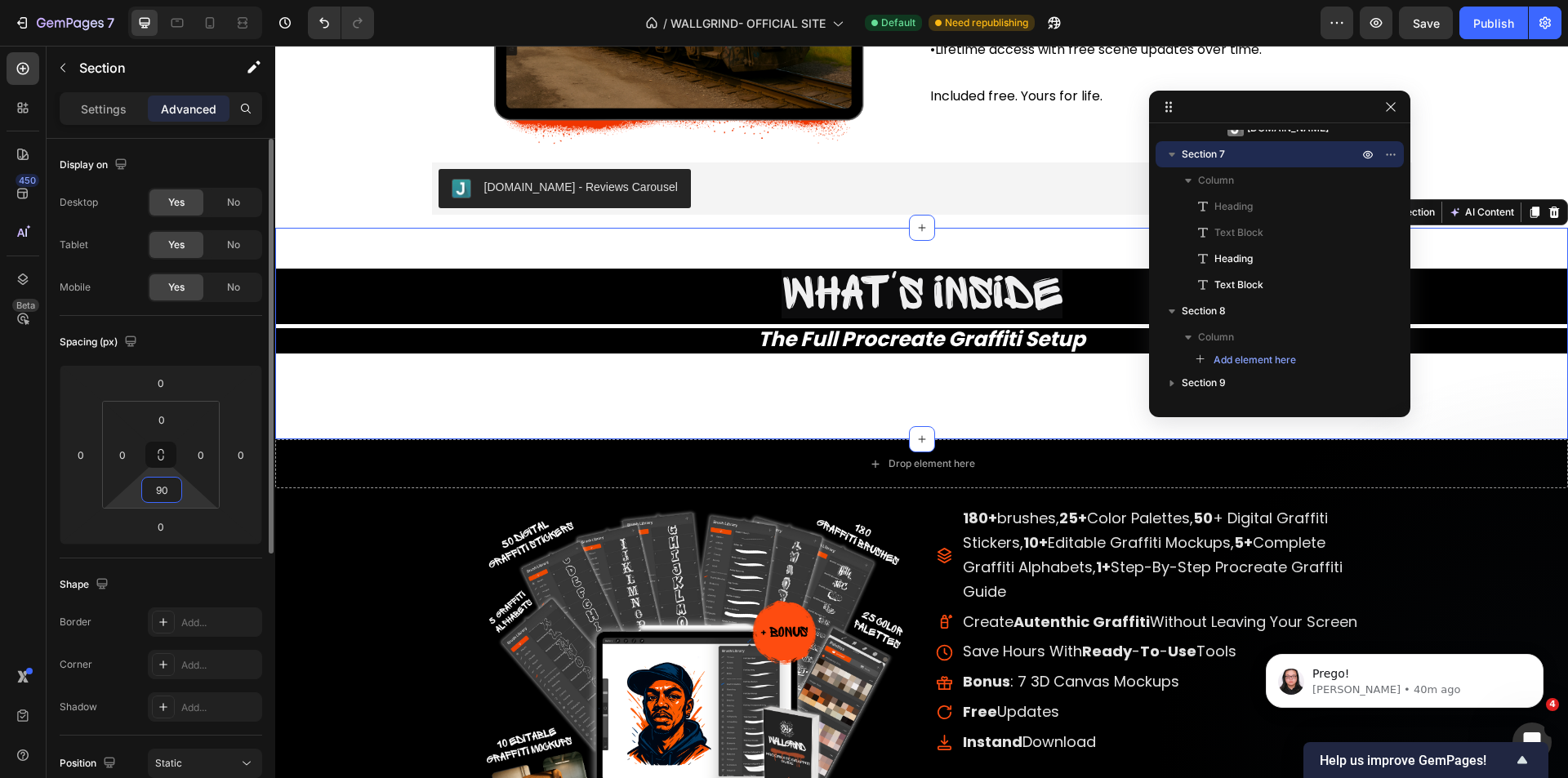
click at [169, 485] on input "90" at bounding box center [162, 489] width 33 height 24
type input "0"
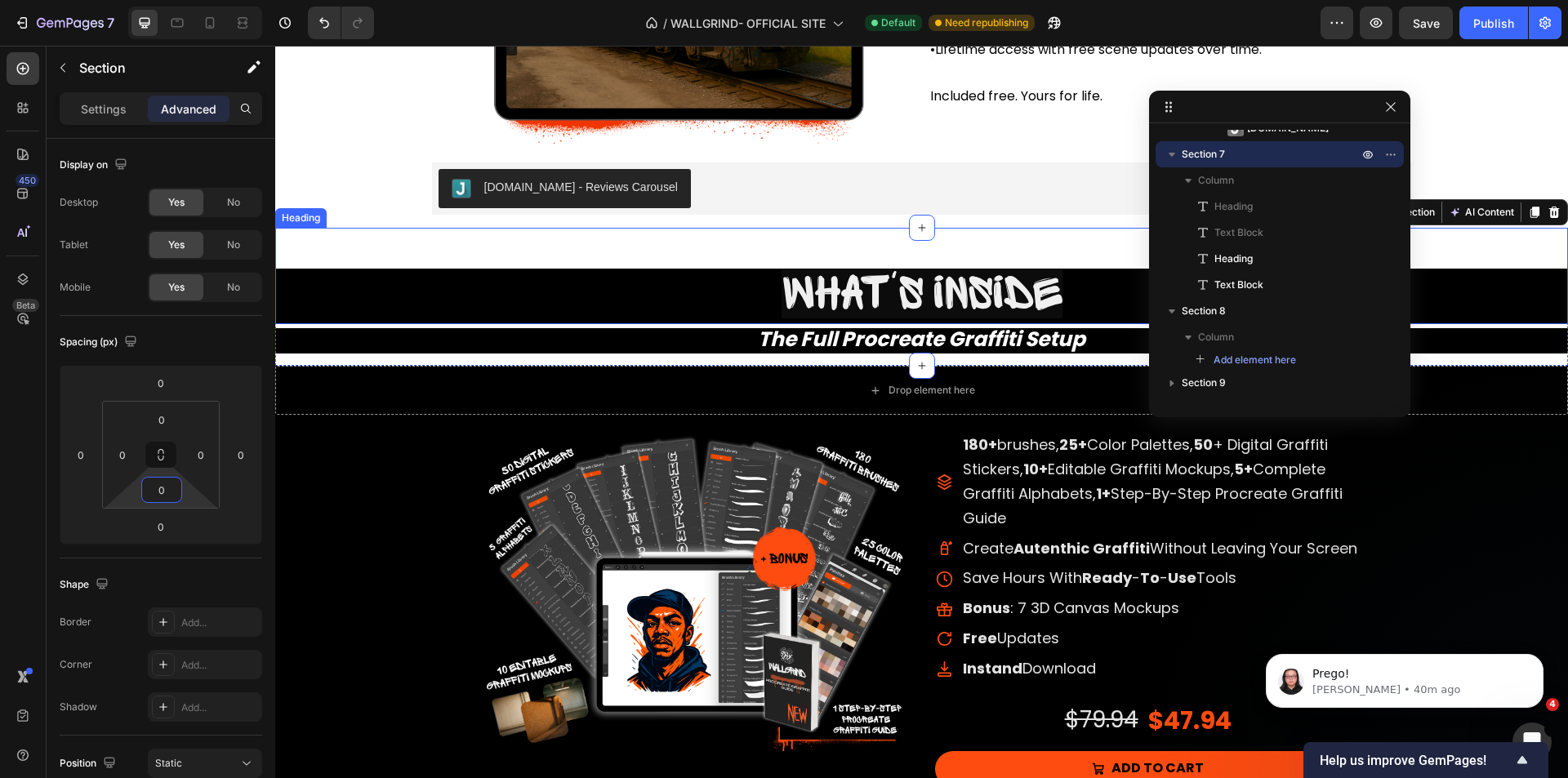
click at [441, 308] on h2 "What's inside" at bounding box center [921, 296] width 1293 height 56
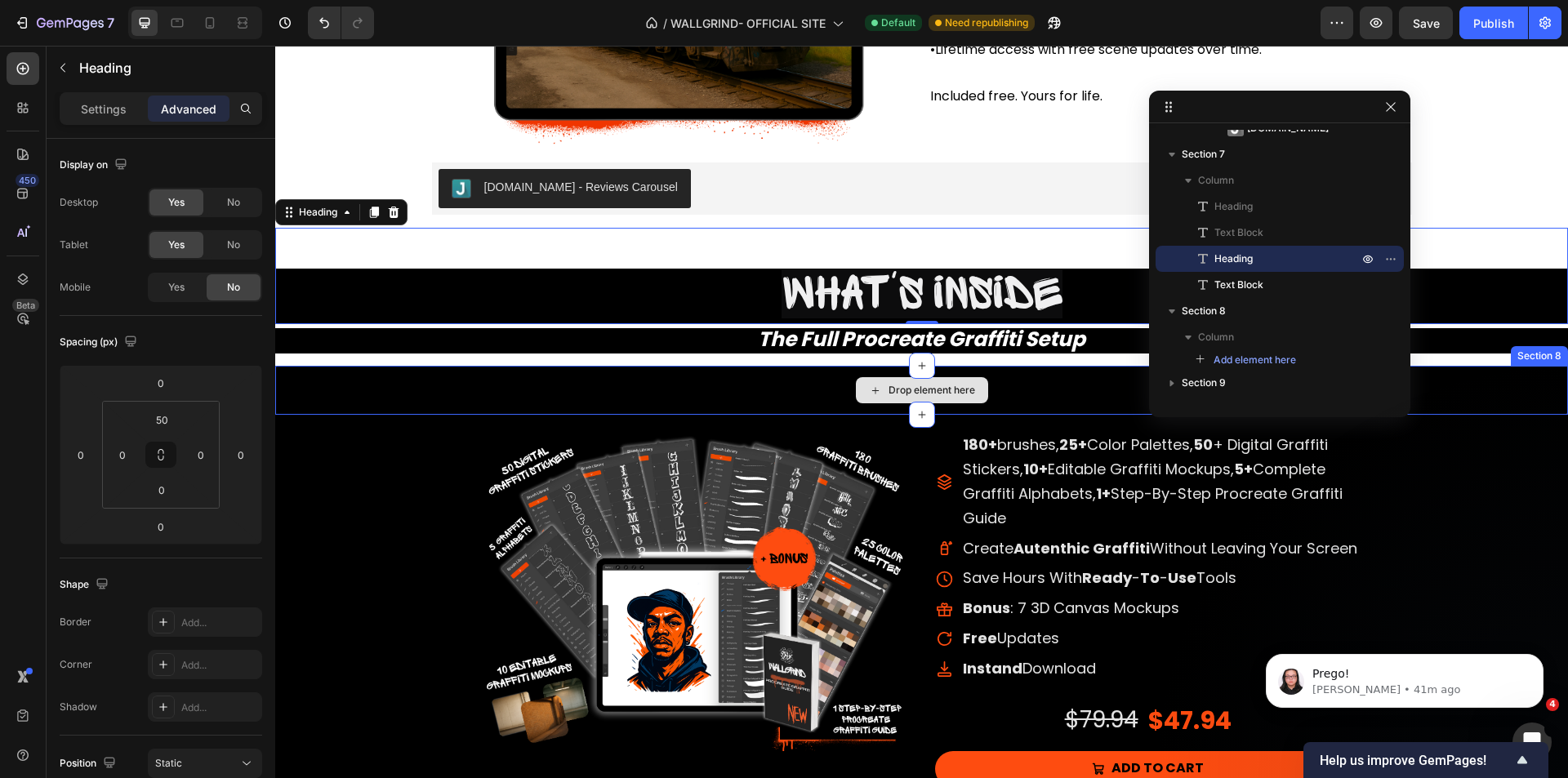
click at [425, 395] on div "Drop element here" at bounding box center [921, 390] width 1293 height 49
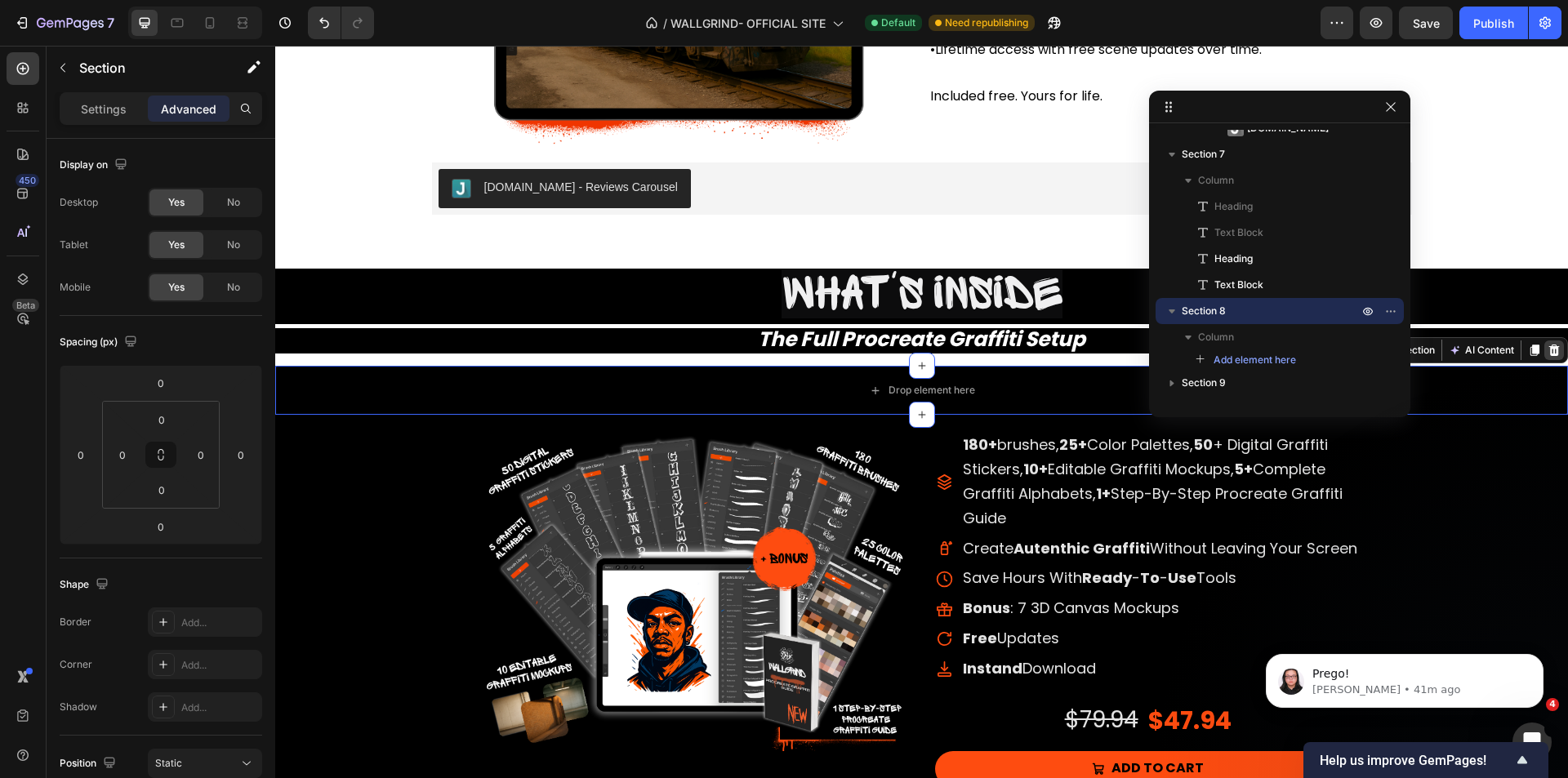
click at [1549, 352] on icon at bounding box center [1554, 350] width 10 height 11
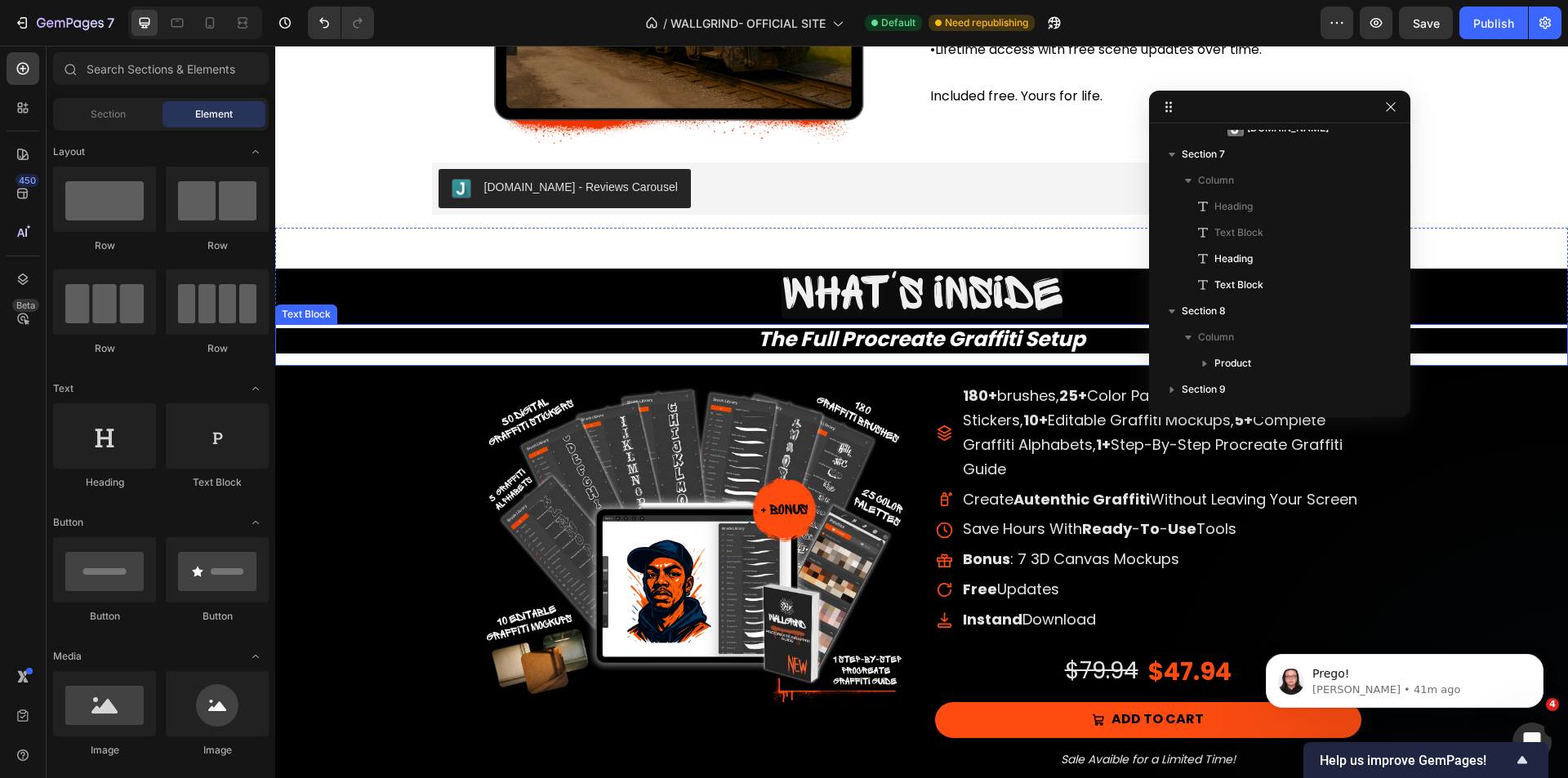
click at [386, 332] on p "The Full Procreate Graffiti Setup" at bounding box center [921, 341] width 1293 height 26
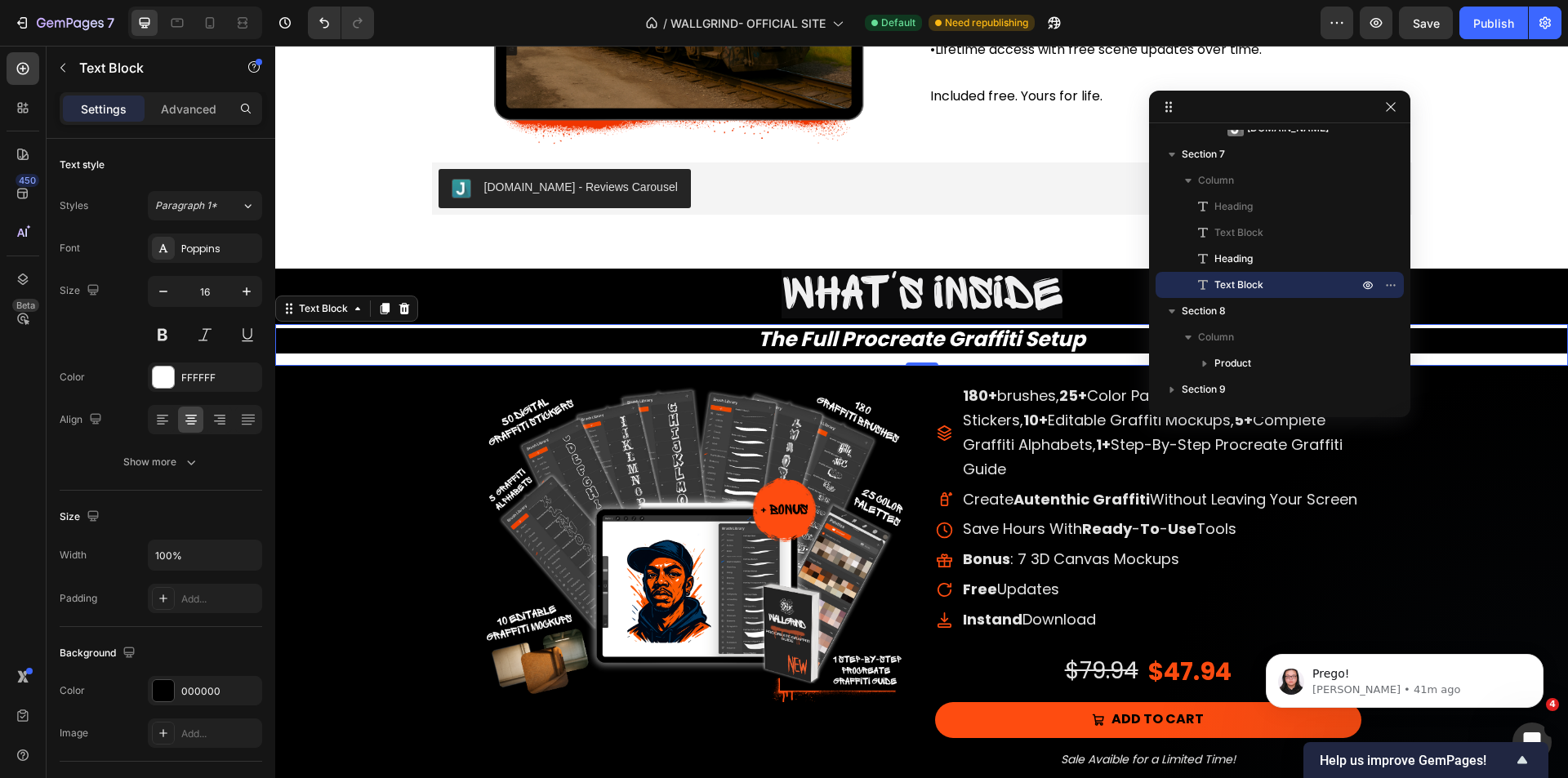
click at [161, 123] on div "Settings Advanced" at bounding box center [161, 108] width 203 height 32
click at [176, 115] on p "Advanced" at bounding box center [189, 109] width 56 height 17
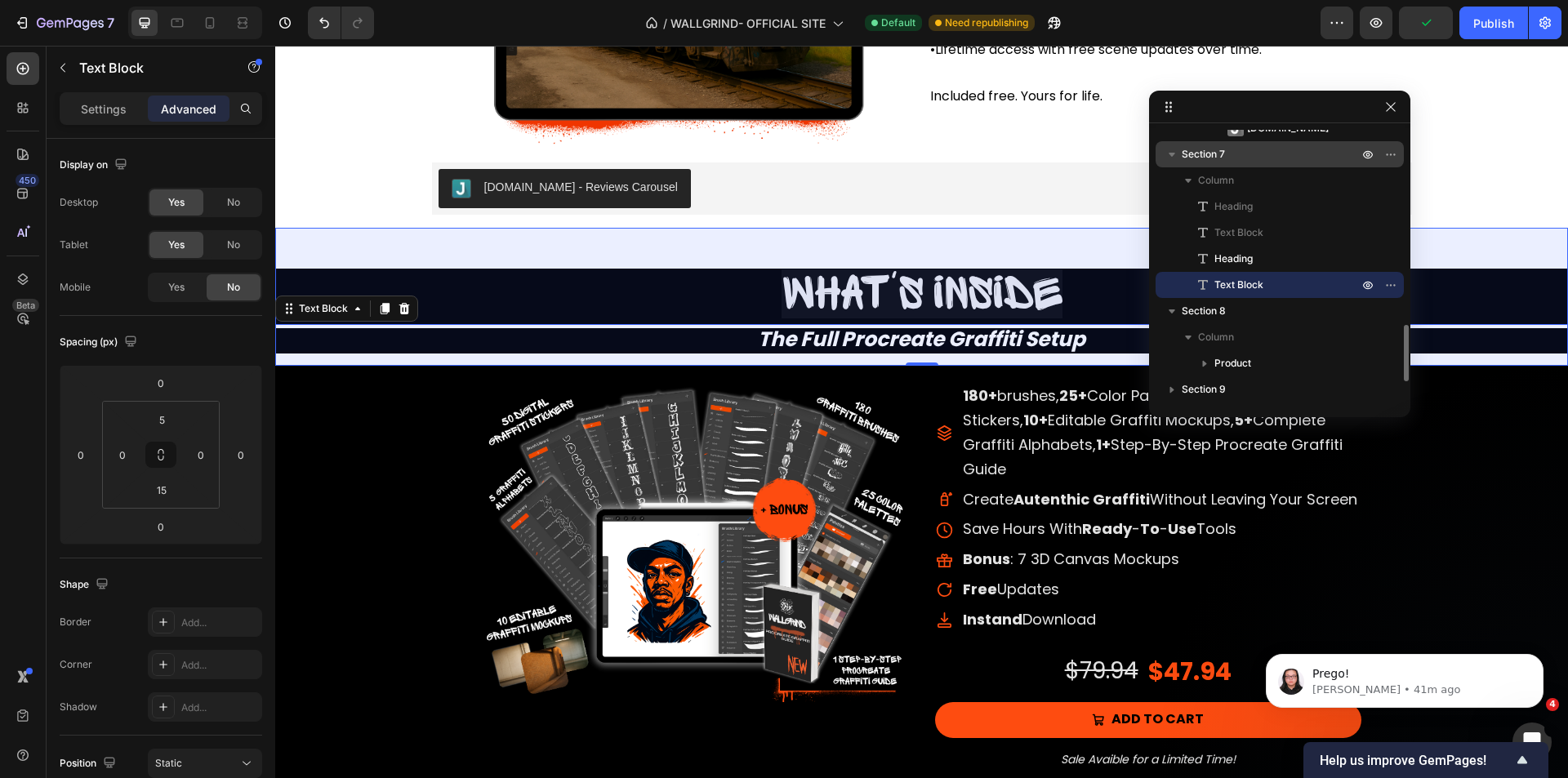
click at [1244, 157] on p "Section 7" at bounding box center [1271, 154] width 179 height 17
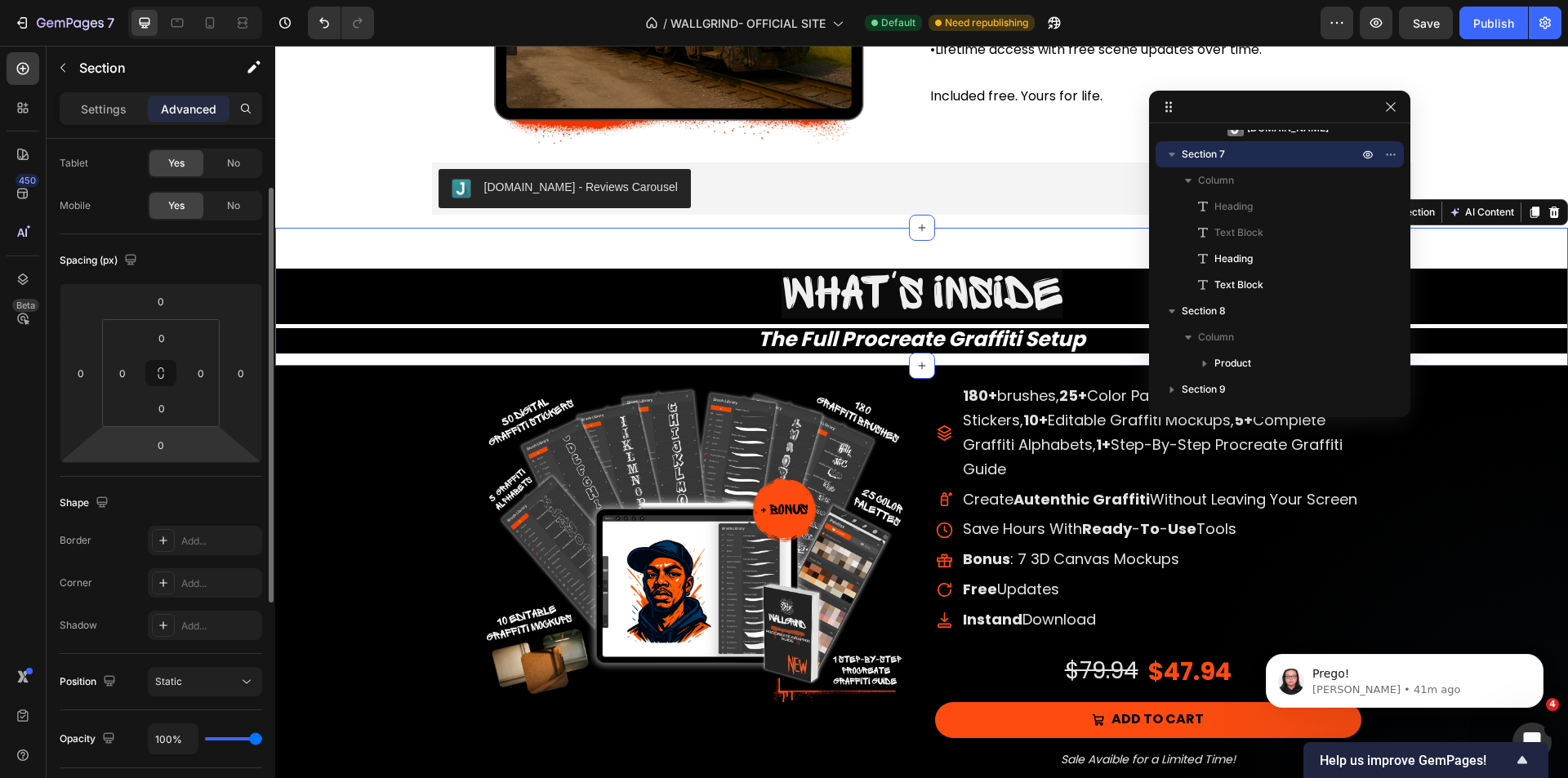
scroll to position [163, 0]
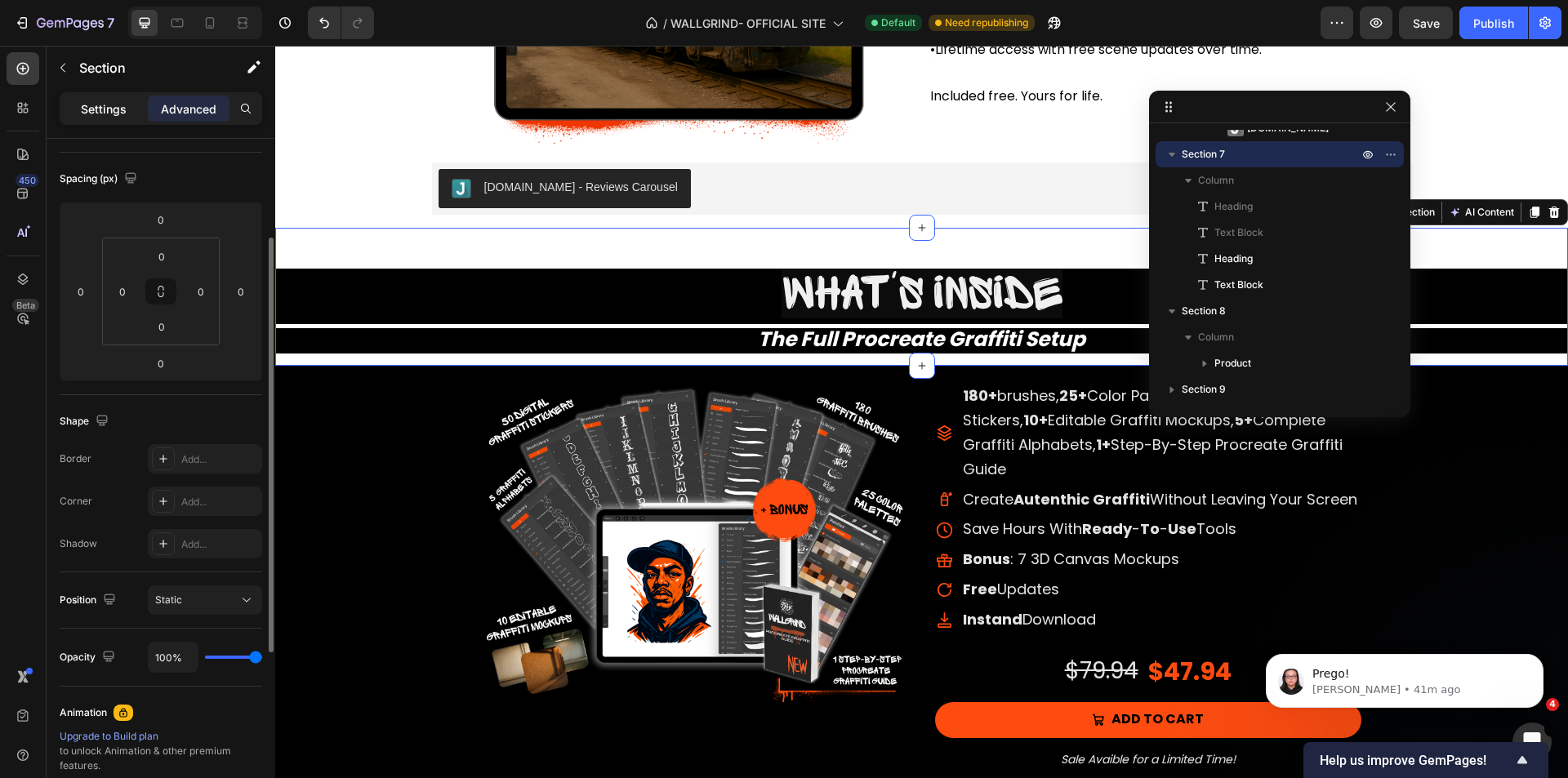
click at [108, 114] on p "Settings" at bounding box center [103, 109] width 46 height 17
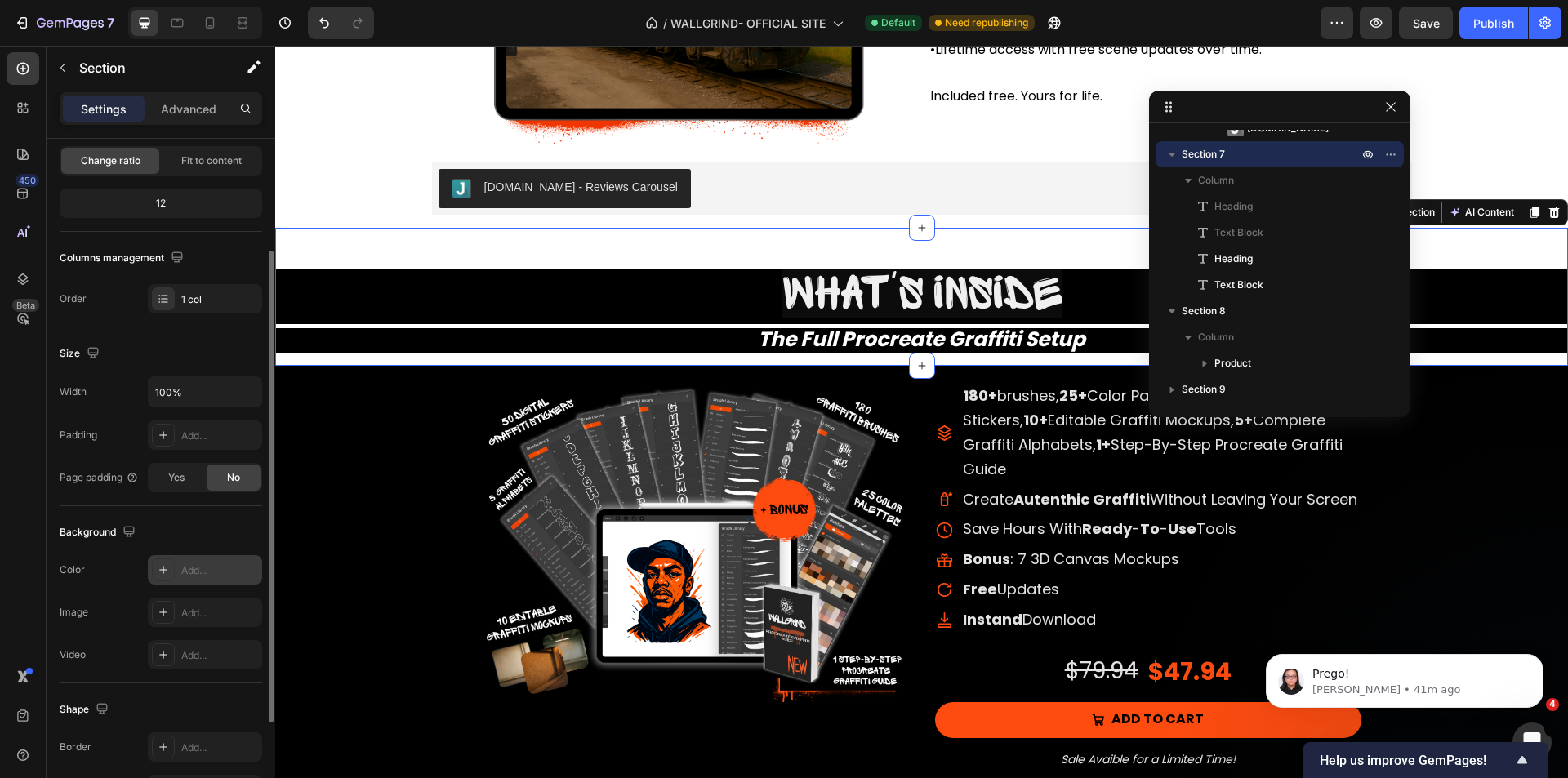
click at [200, 573] on div "Add..." at bounding box center [219, 571] width 77 height 15
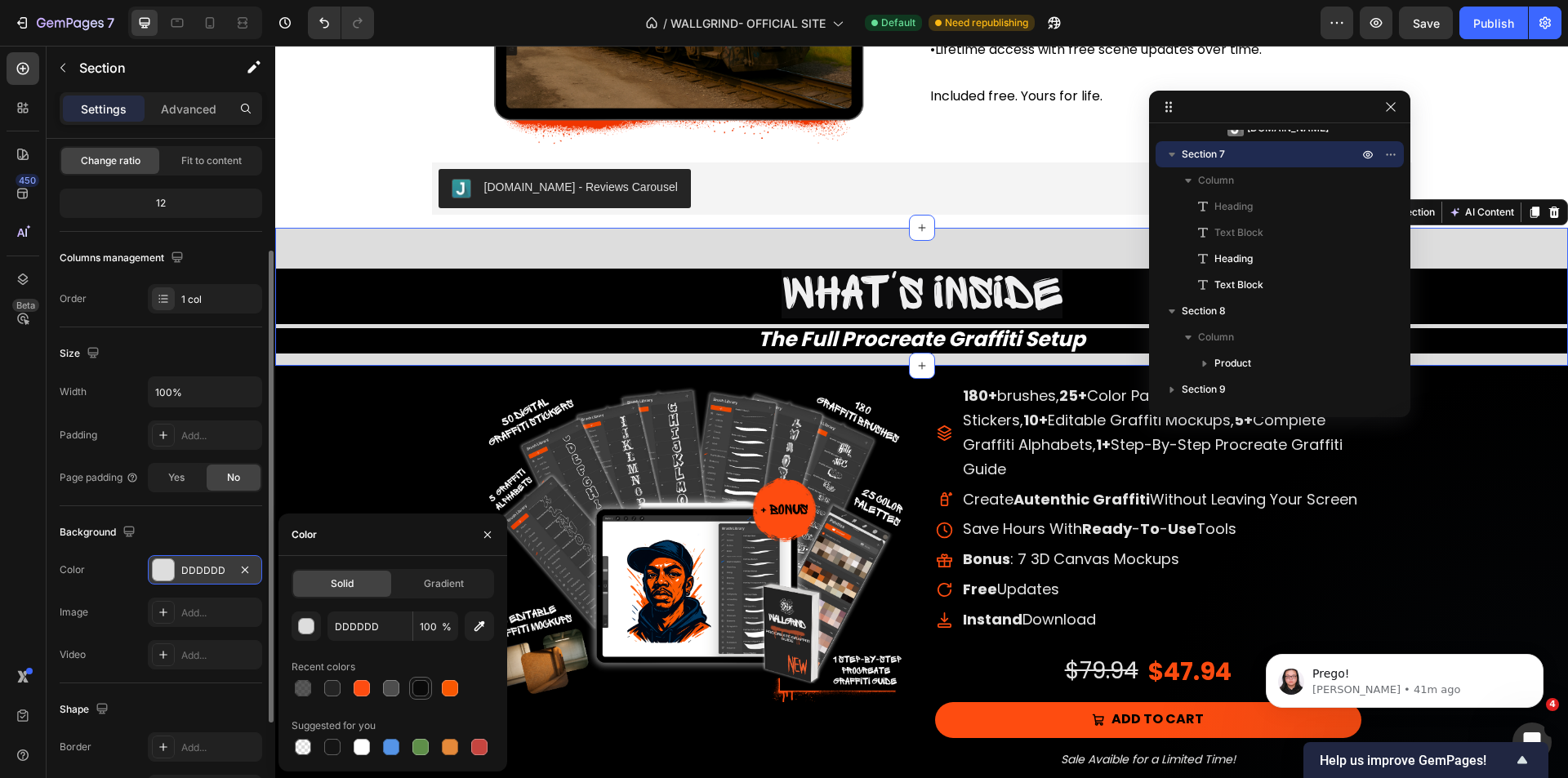
click at [418, 688] on div at bounding box center [421, 688] width 17 height 17
type input "0A0A0A"
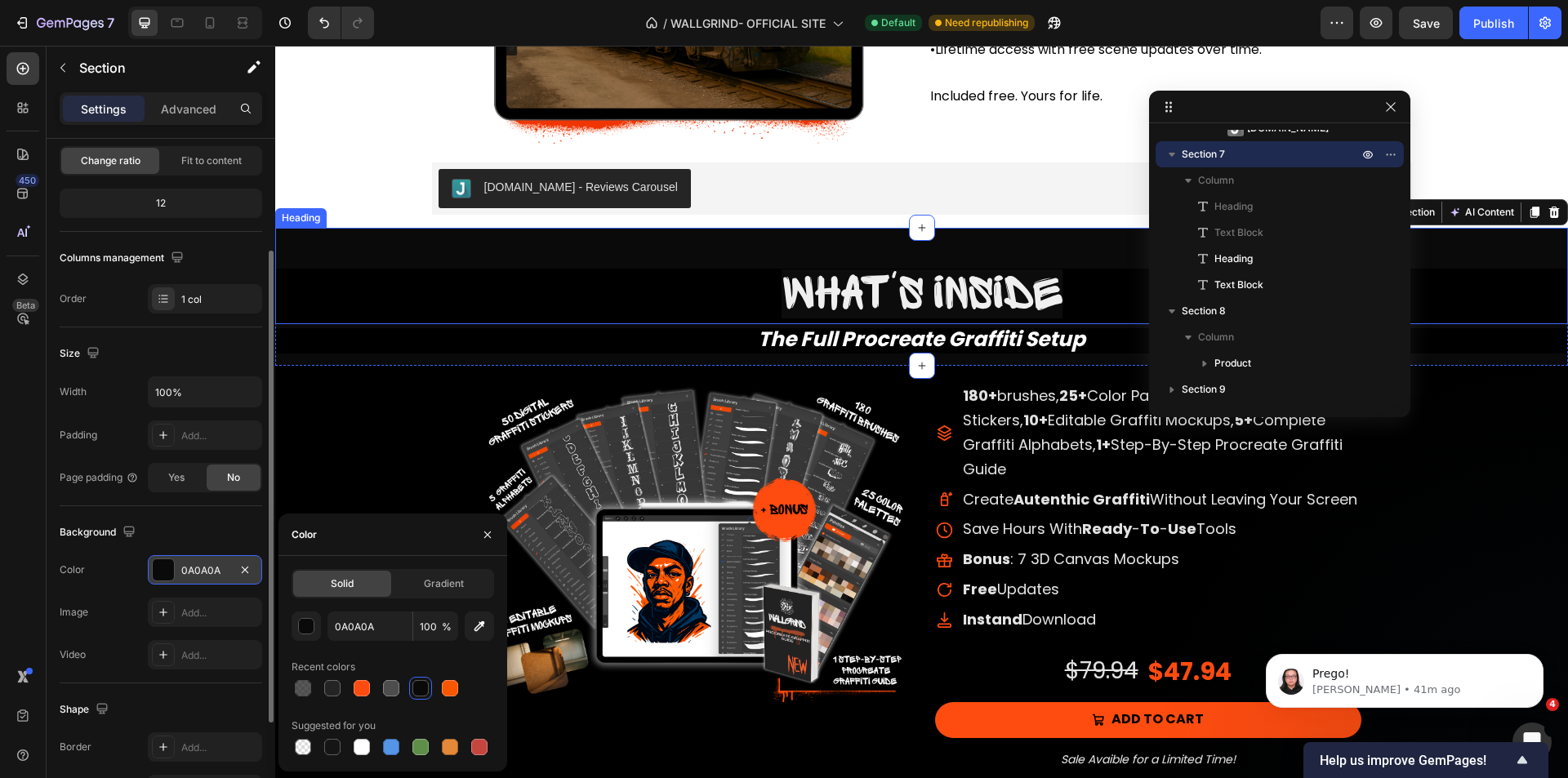
click at [741, 308] on h2 "What's inside" at bounding box center [921, 296] width 1293 height 56
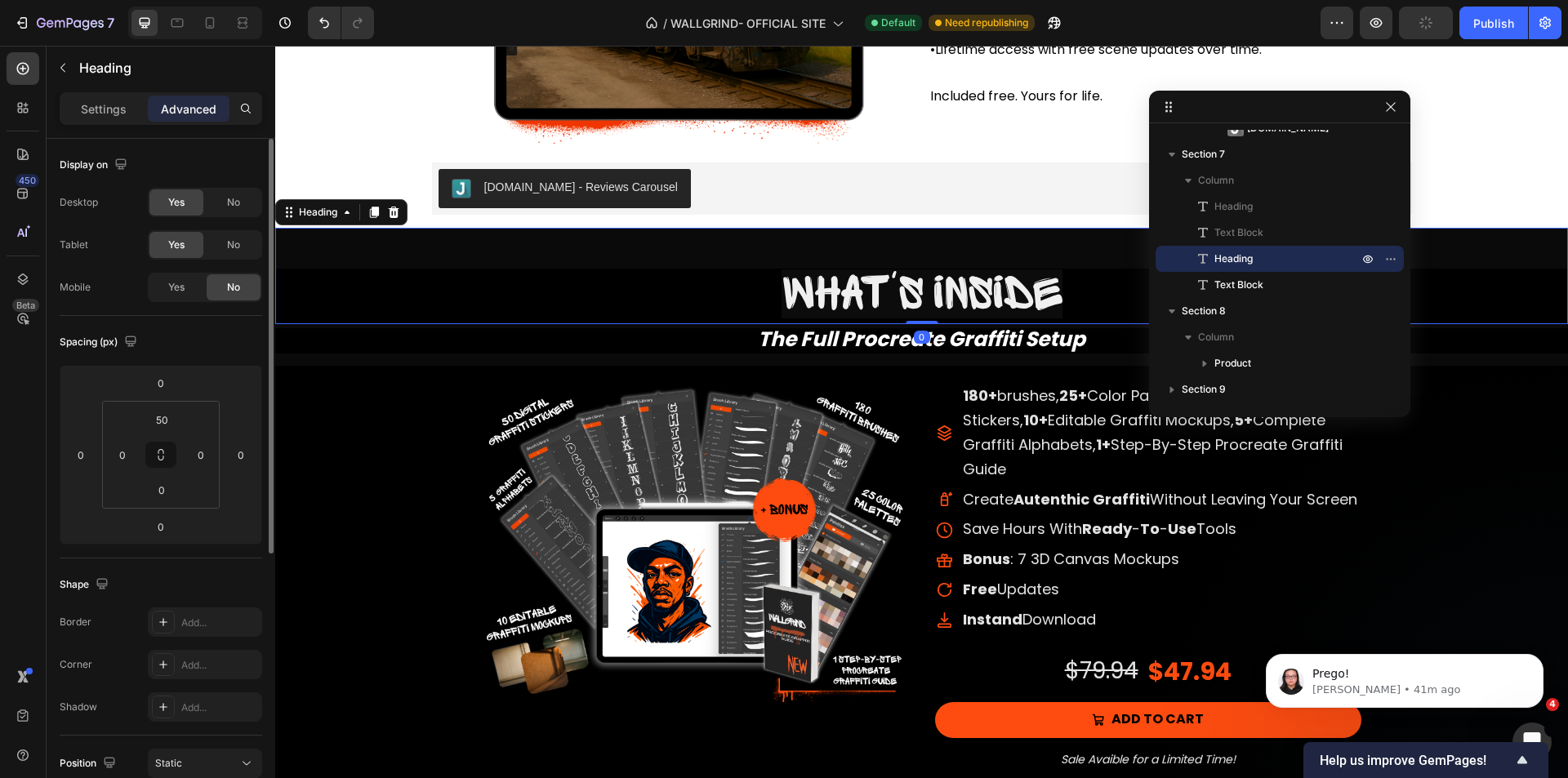
scroll to position [245, 0]
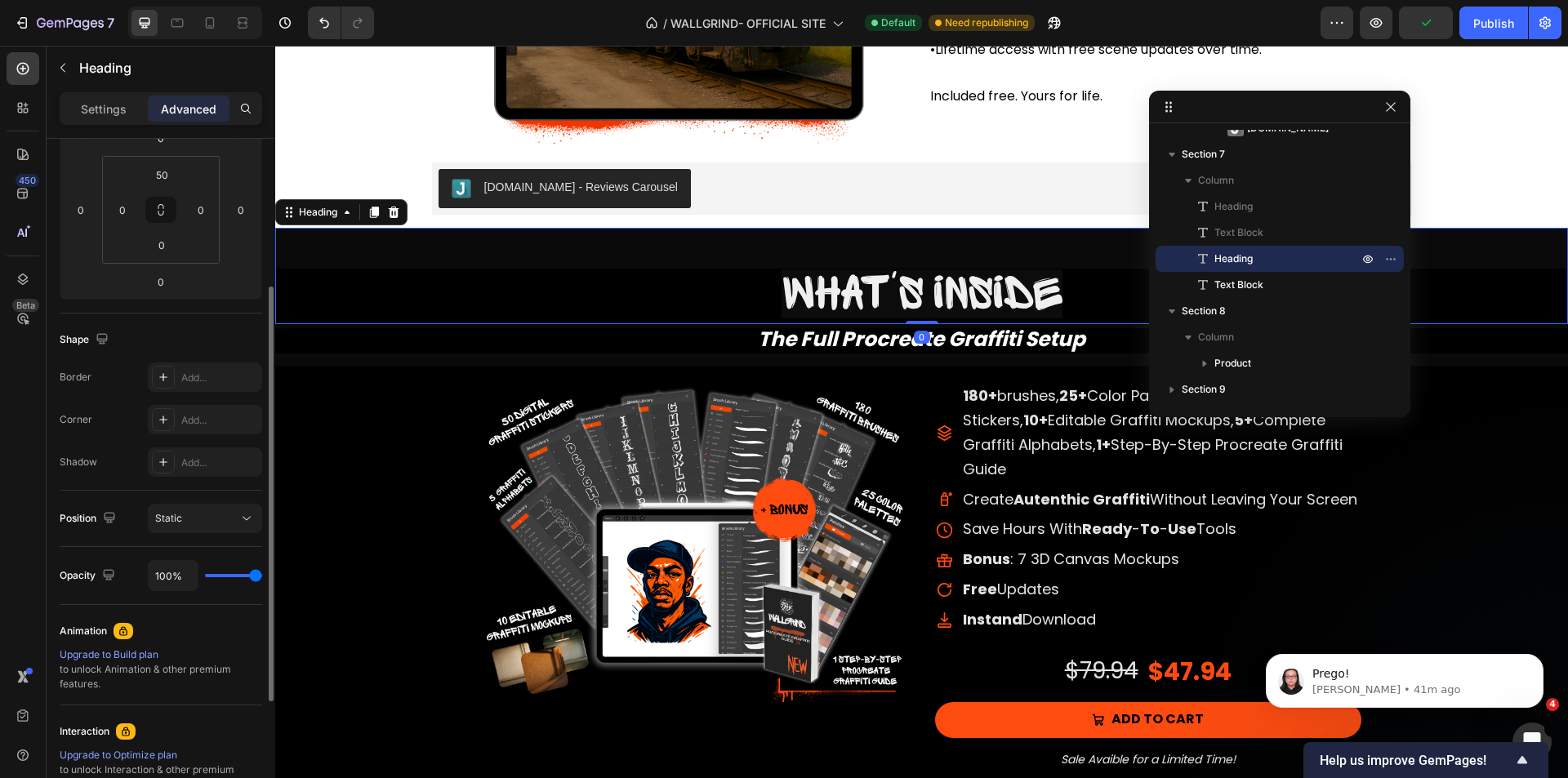
click at [111, 125] on div "Settings Advanced" at bounding box center [161, 115] width 229 height 46
click at [112, 119] on div "Settings" at bounding box center [104, 109] width 82 height 26
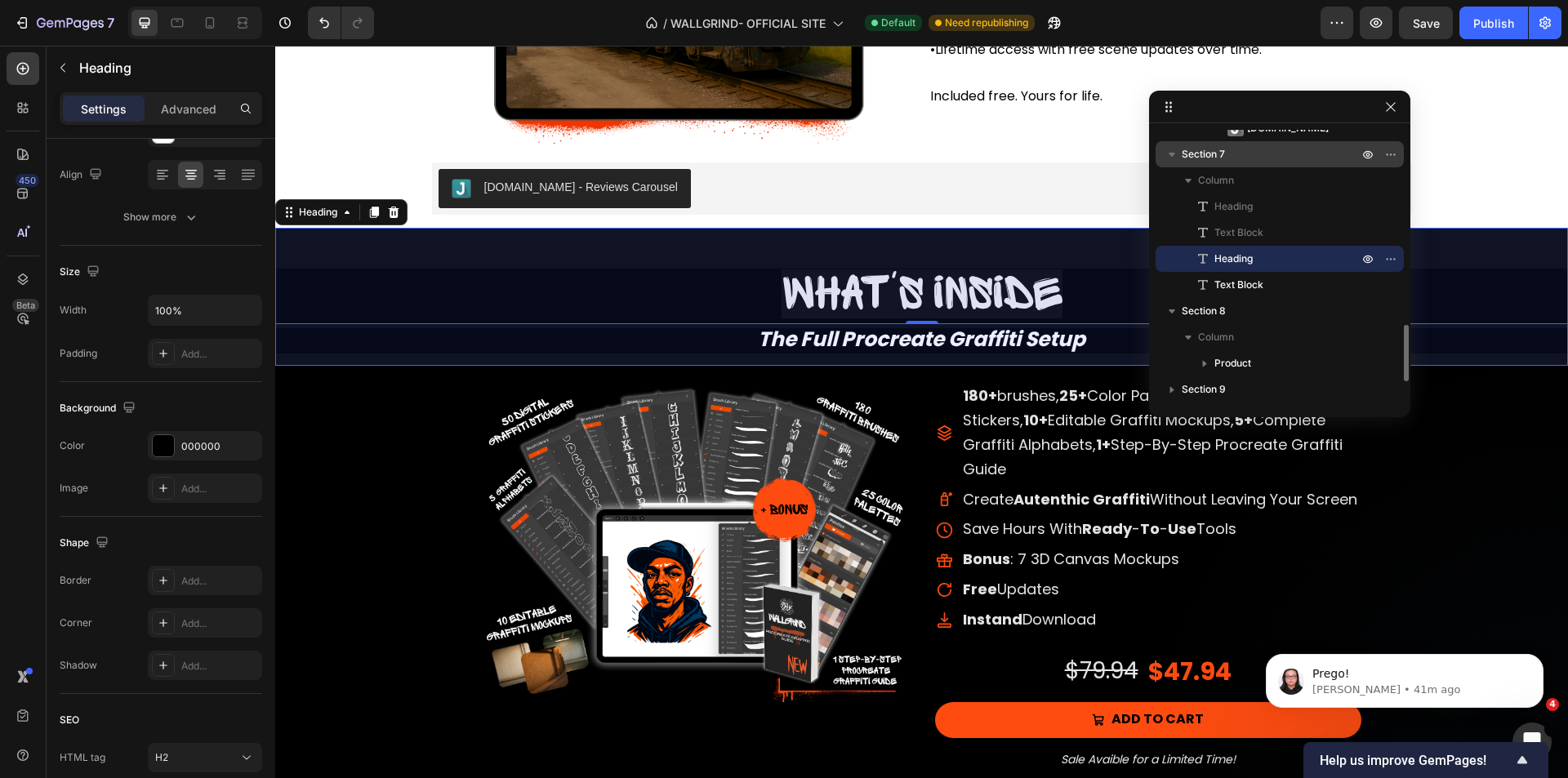
click at [1259, 150] on p "Section 7" at bounding box center [1271, 154] width 179 height 17
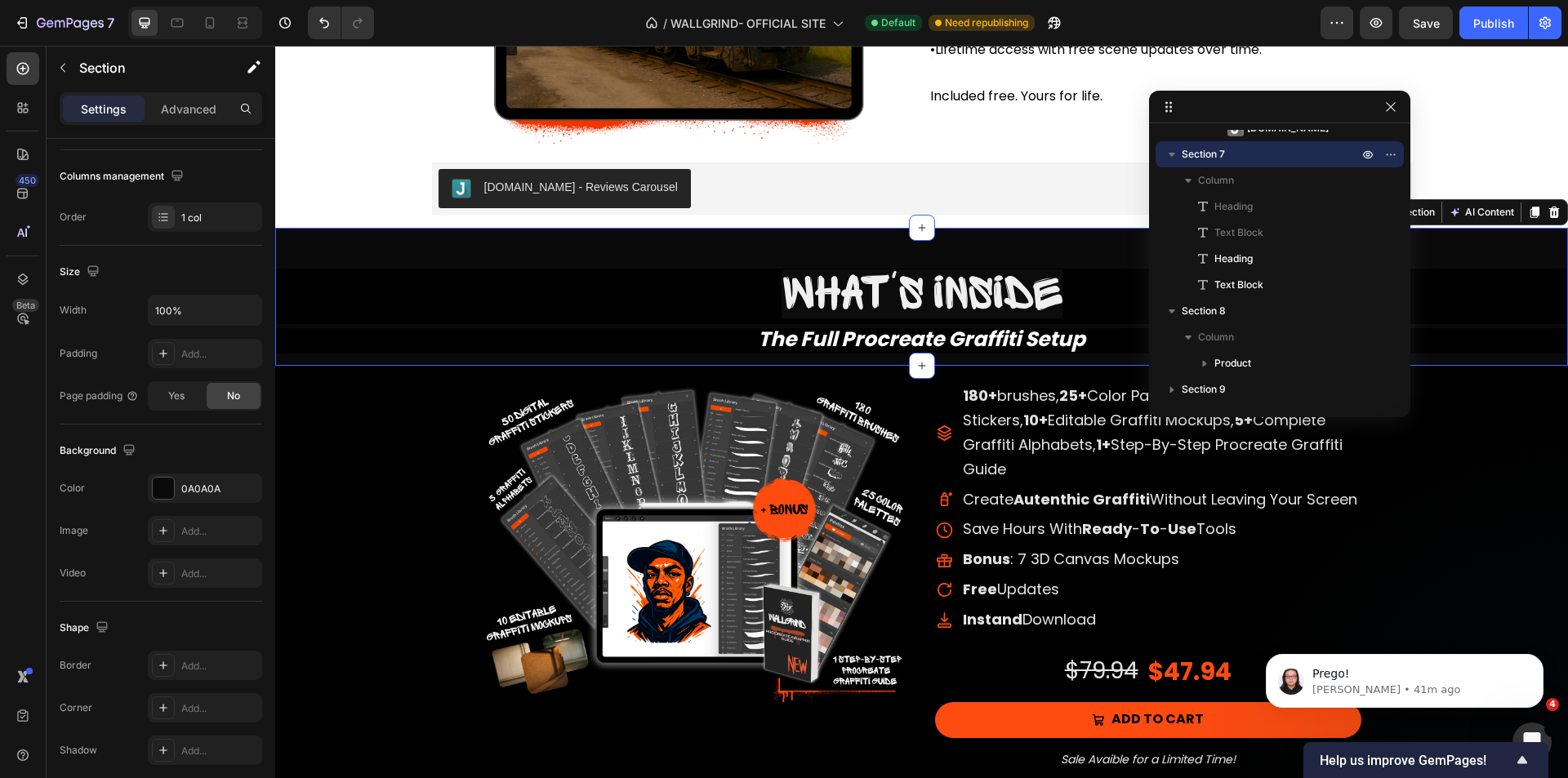
scroll to position [0, 0]
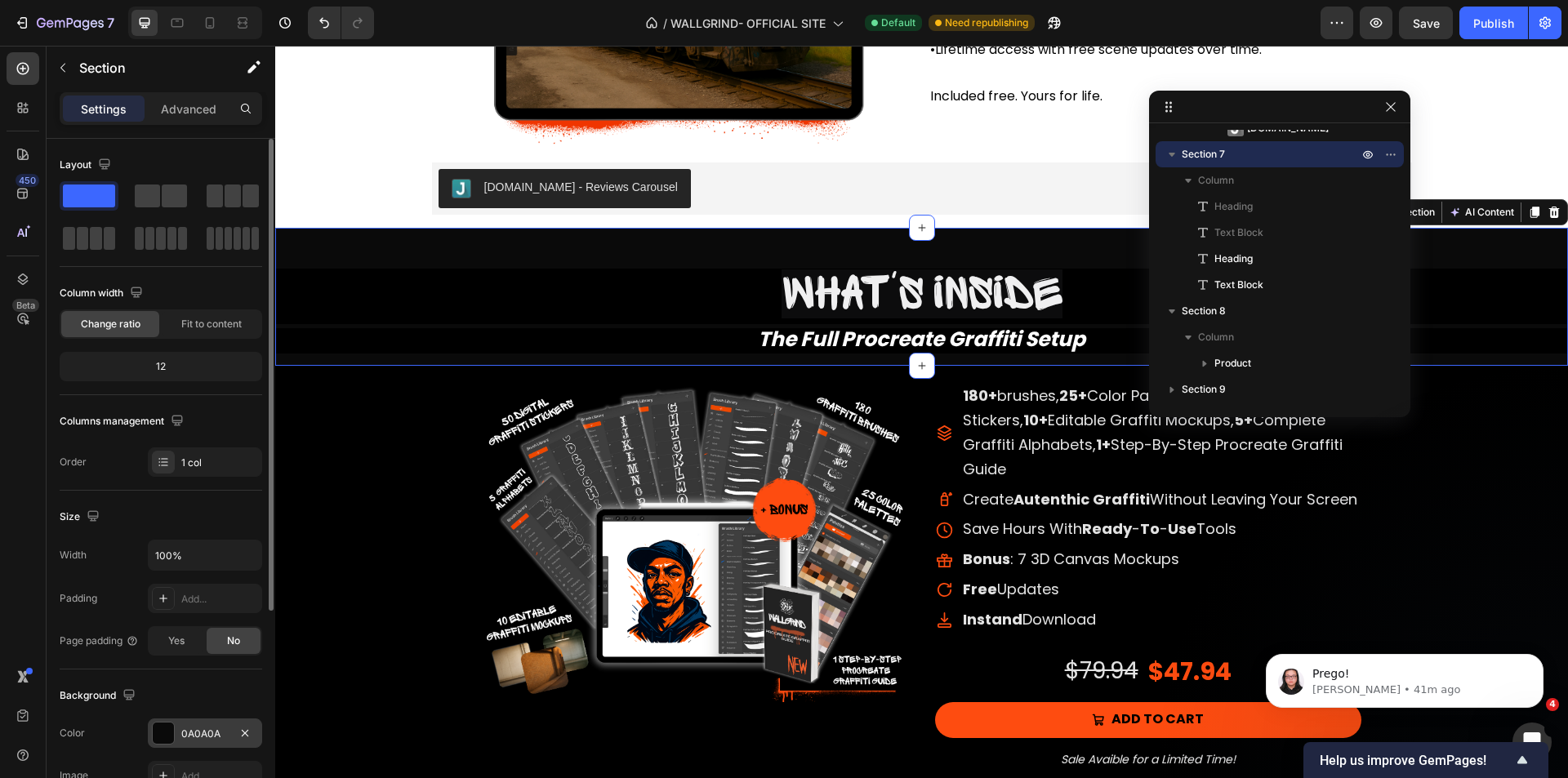
click at [208, 722] on div "0A0A0A" at bounding box center [204, 733] width 114 height 30
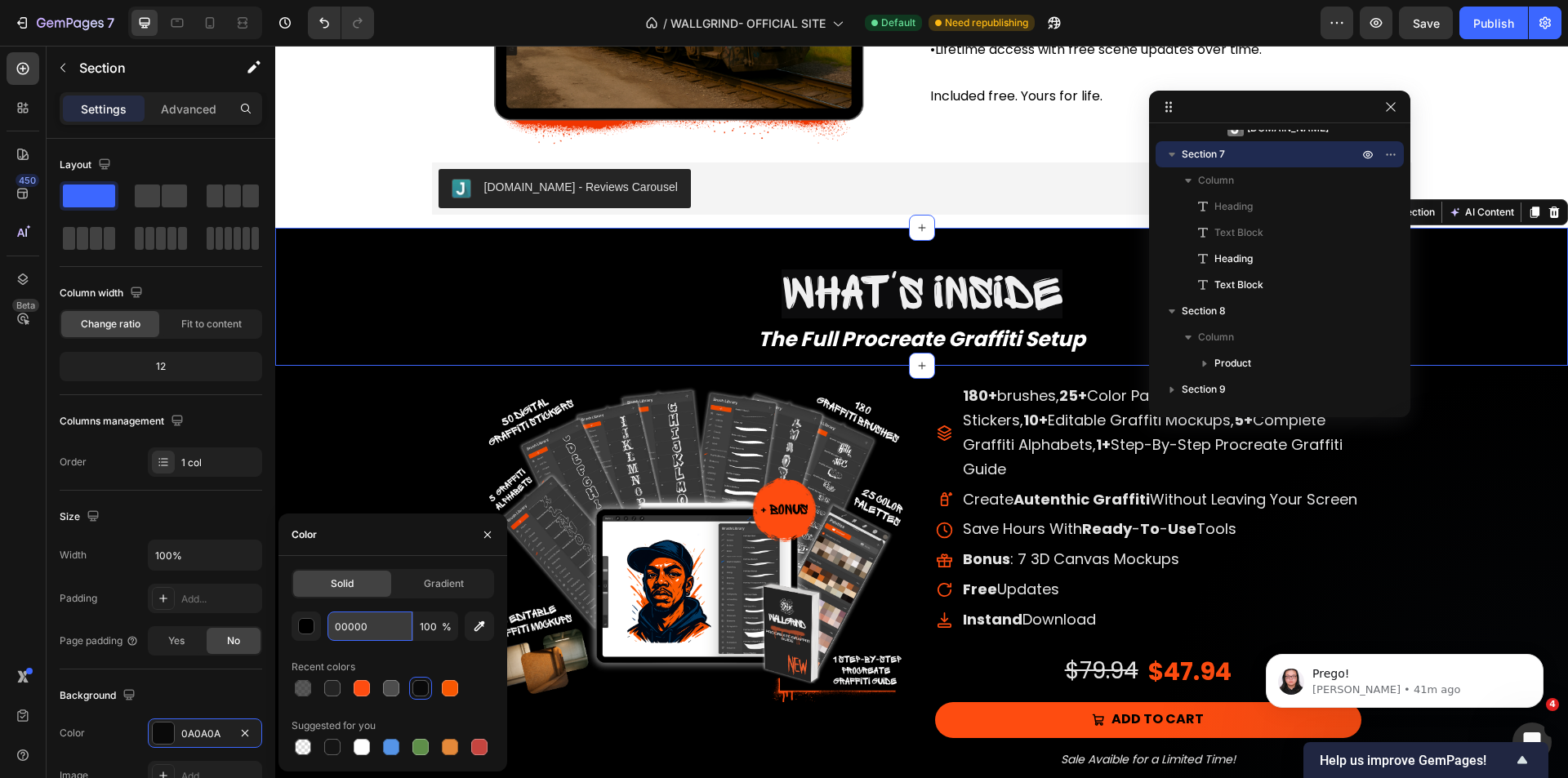
type input "000000"
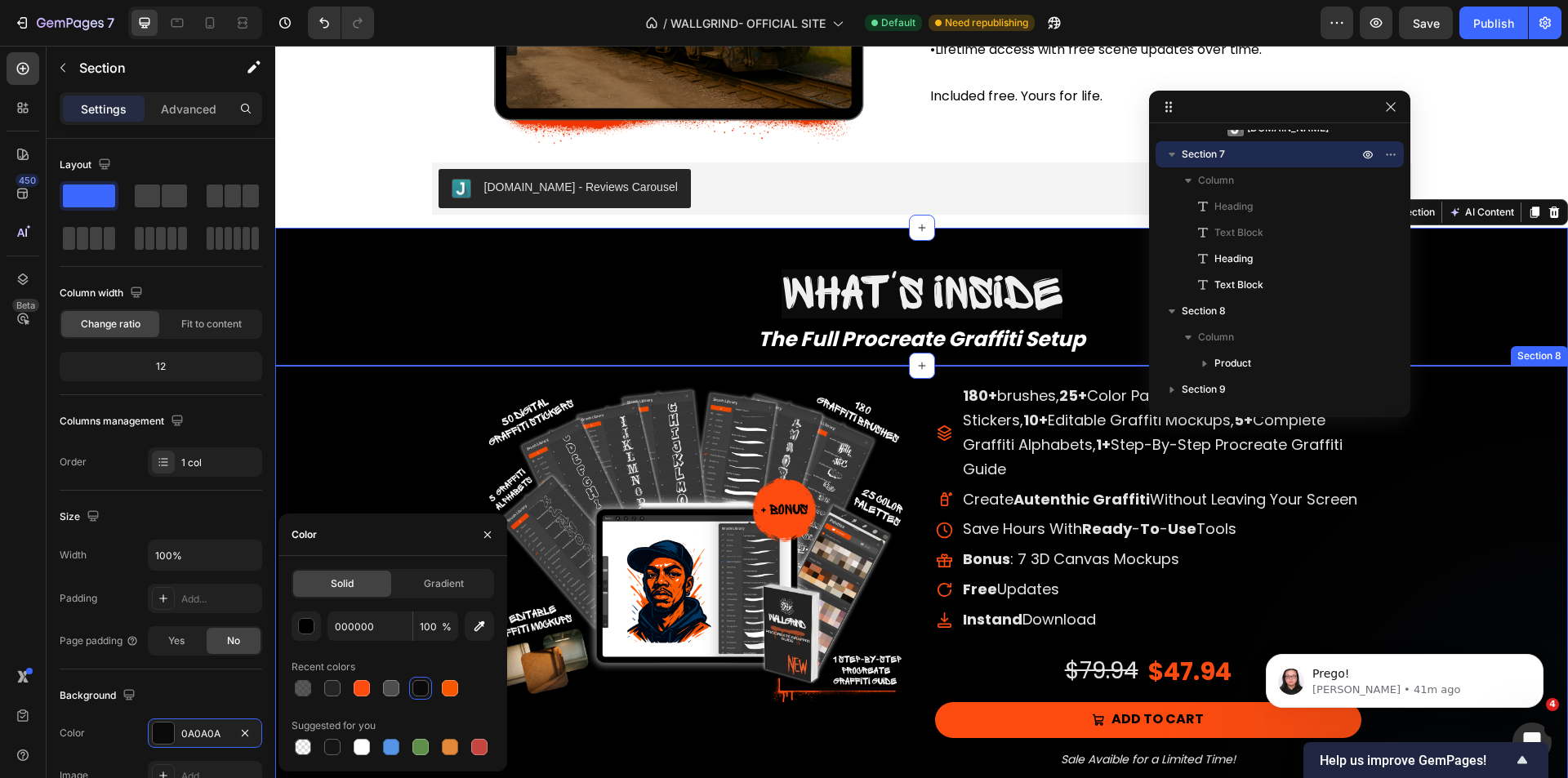
click at [417, 411] on div "Product Images 180+ Brushes, 25+ Color Palettes, 50+ Digital Graffiti Stickers,…" at bounding box center [921, 591] width 1293 height 419
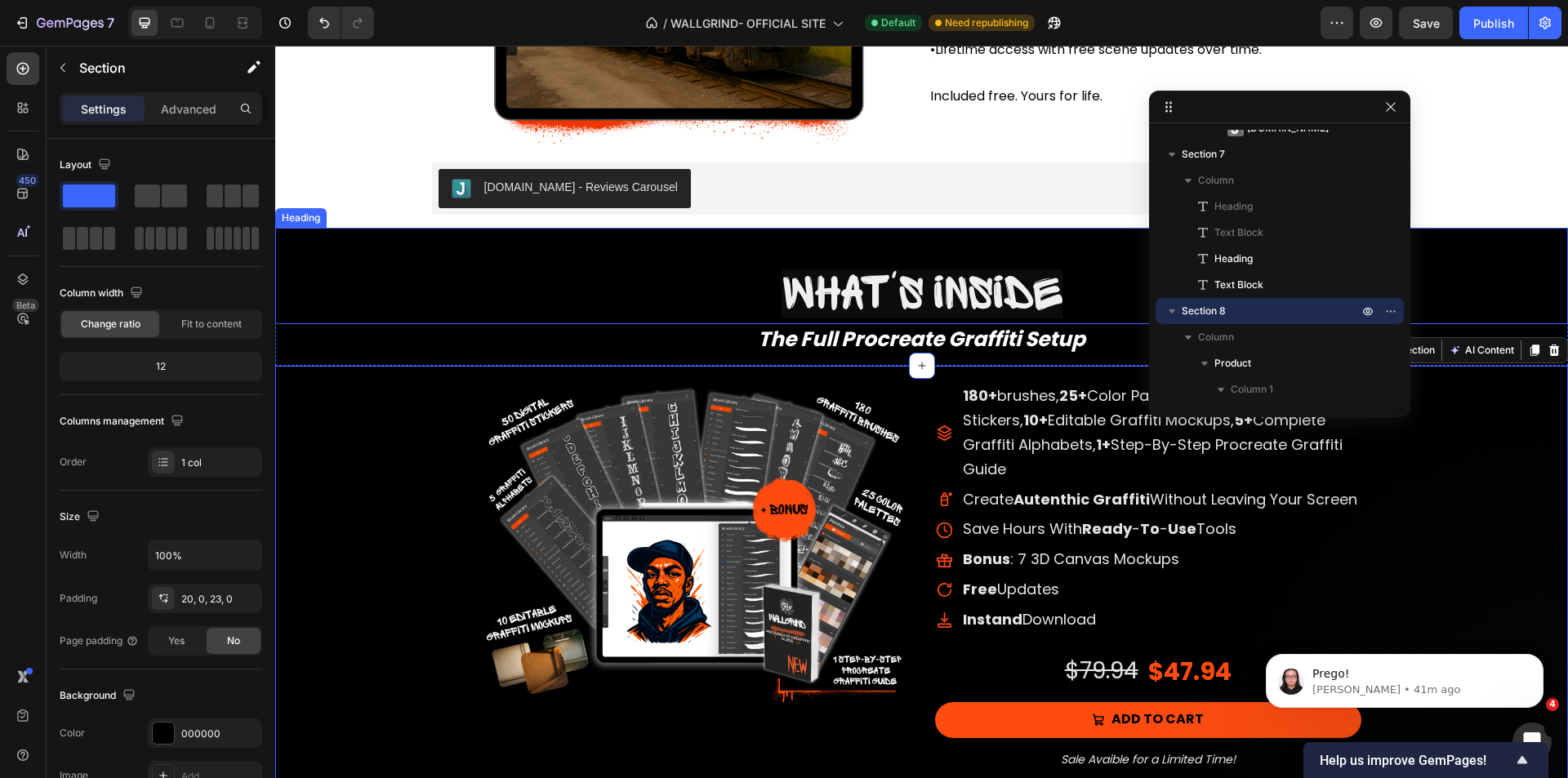
click at [690, 294] on h2 "What's inside" at bounding box center [921, 296] width 1293 height 56
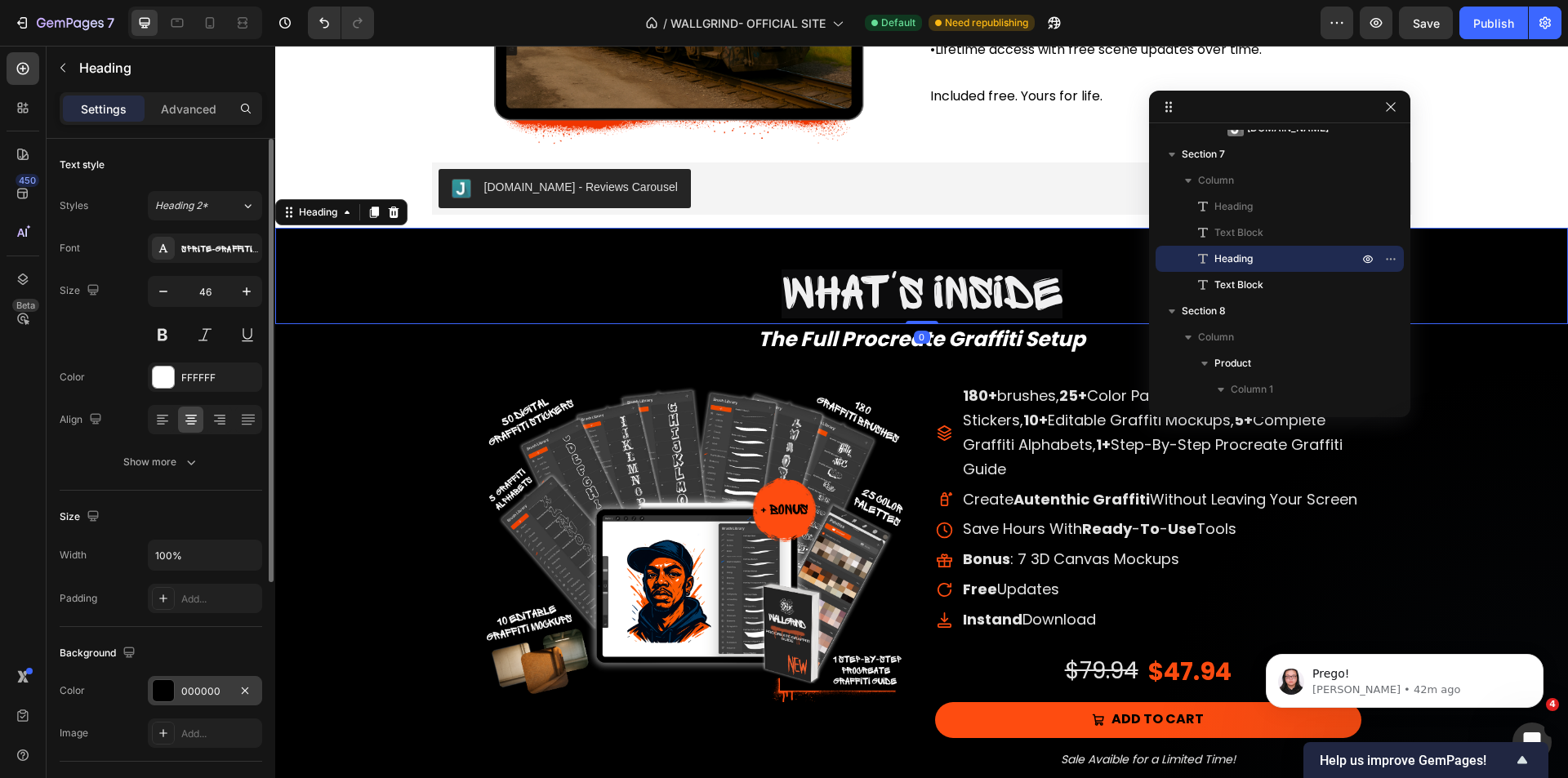
click at [213, 688] on div "000000" at bounding box center [204, 692] width 47 height 15
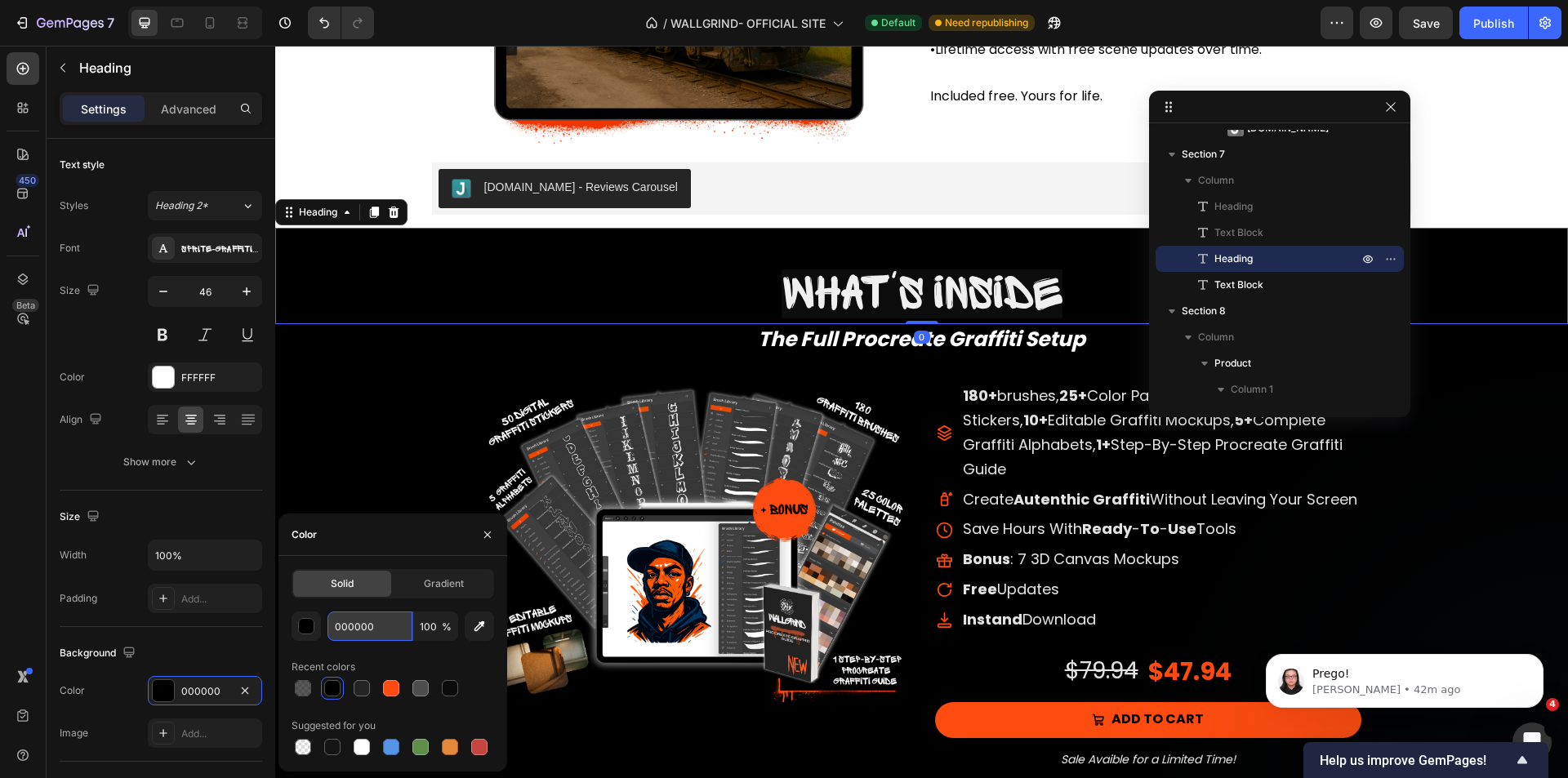
click at [396, 629] on input "000000" at bounding box center [370, 627] width 85 height 30
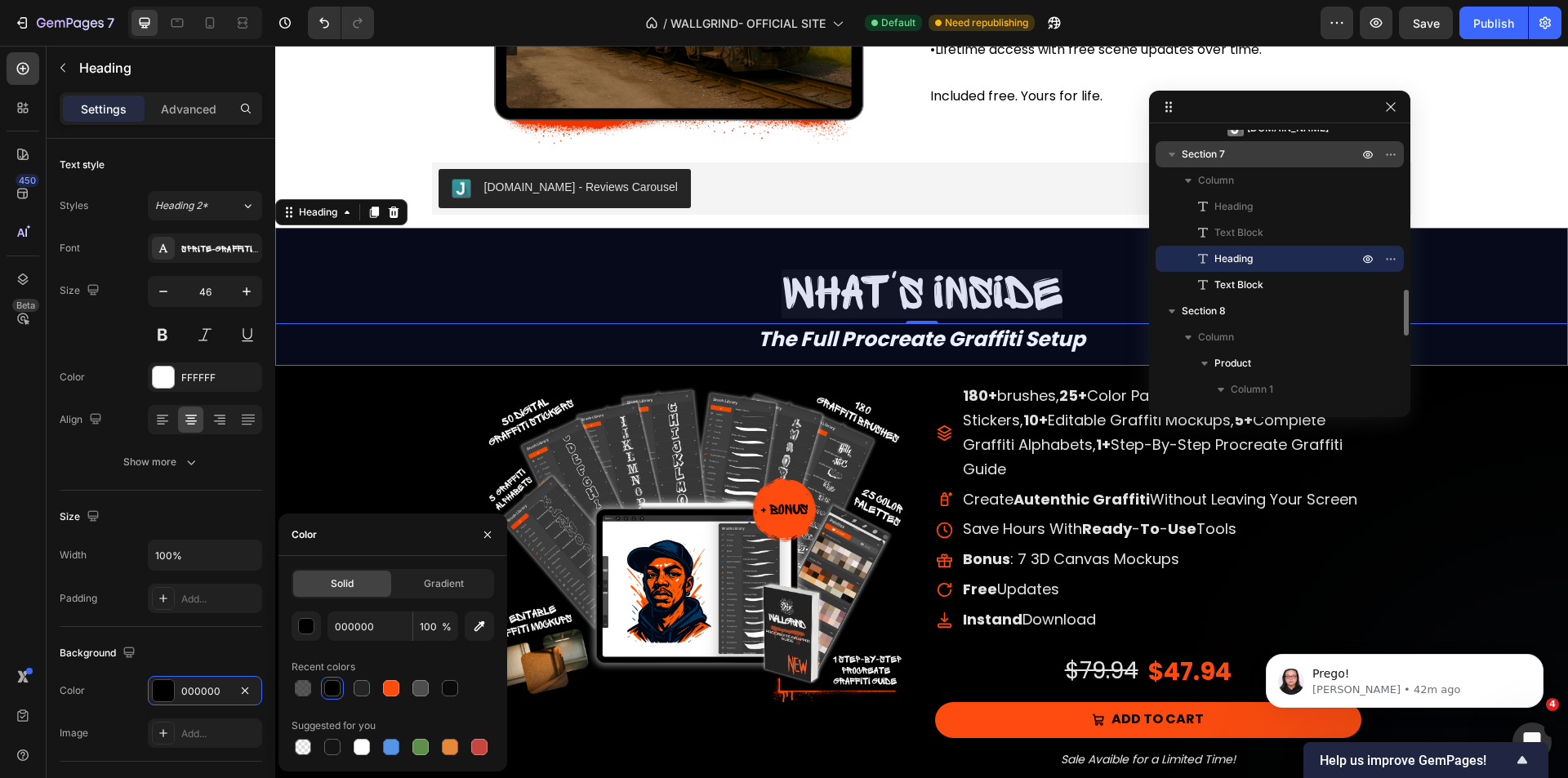
click at [1254, 160] on p "Section 7" at bounding box center [1271, 154] width 179 height 17
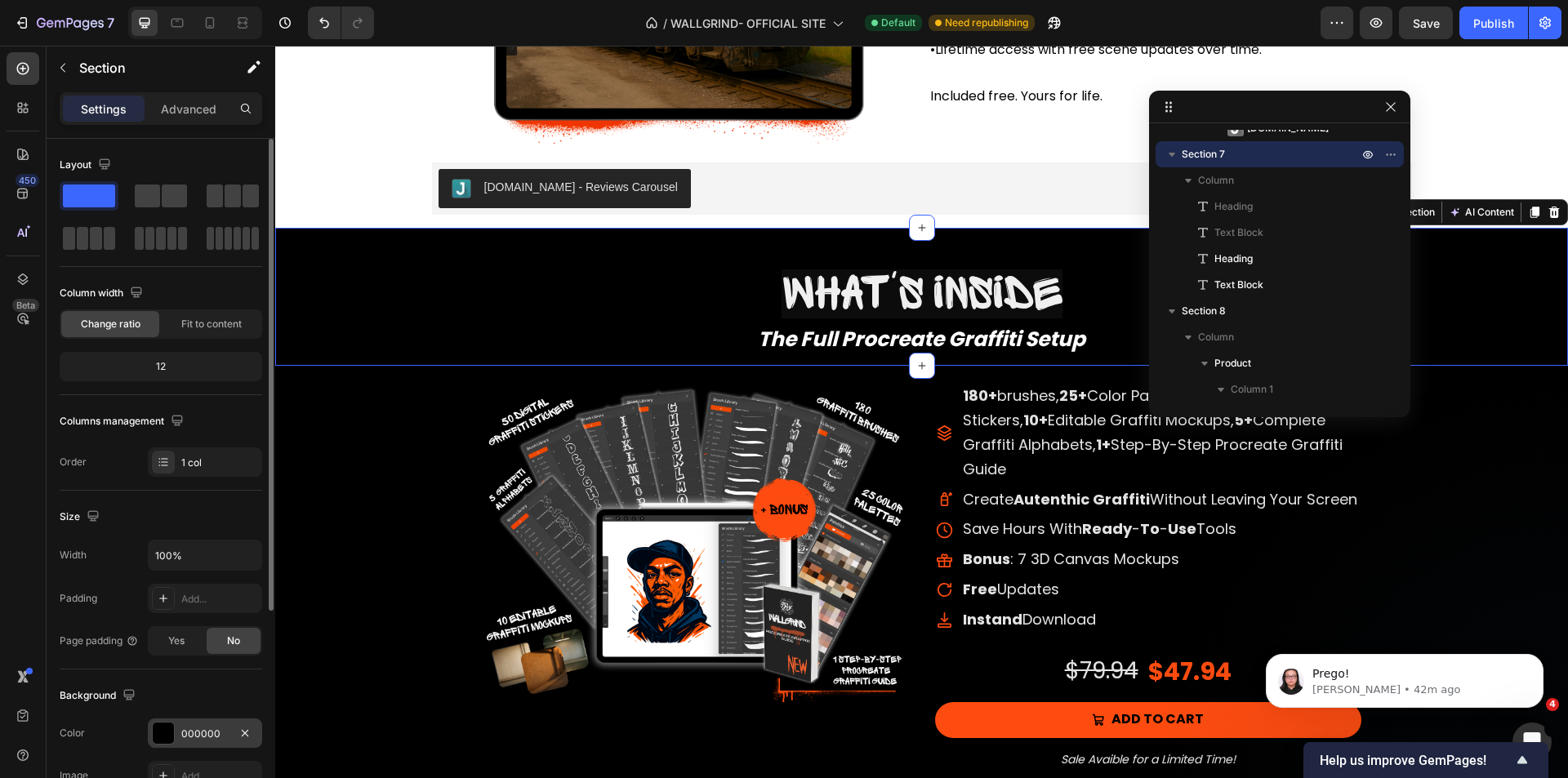
click at [206, 740] on div "000000" at bounding box center [204, 734] width 47 height 15
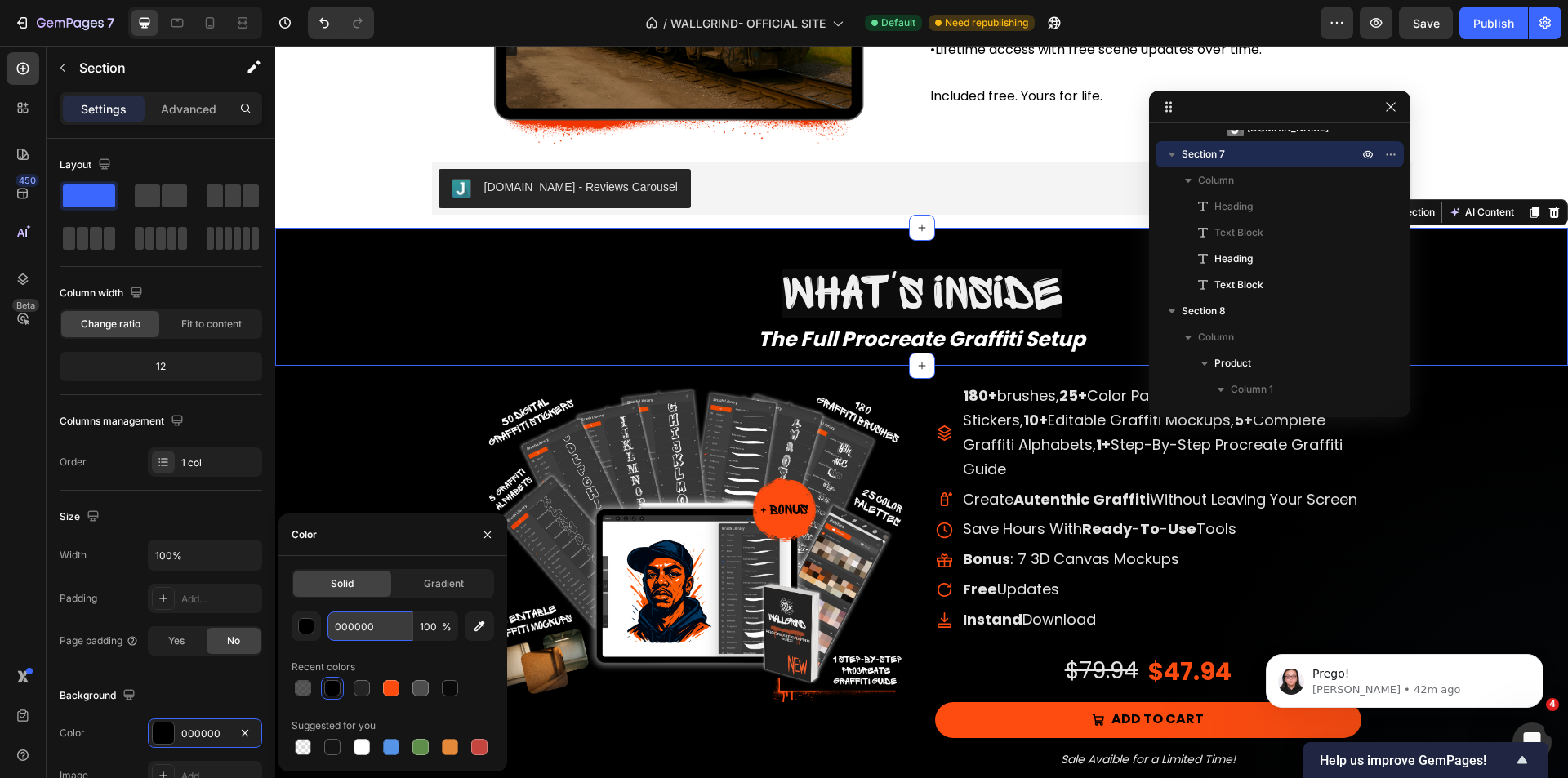
click at [384, 619] on input "000000" at bounding box center [370, 627] width 85 height 30
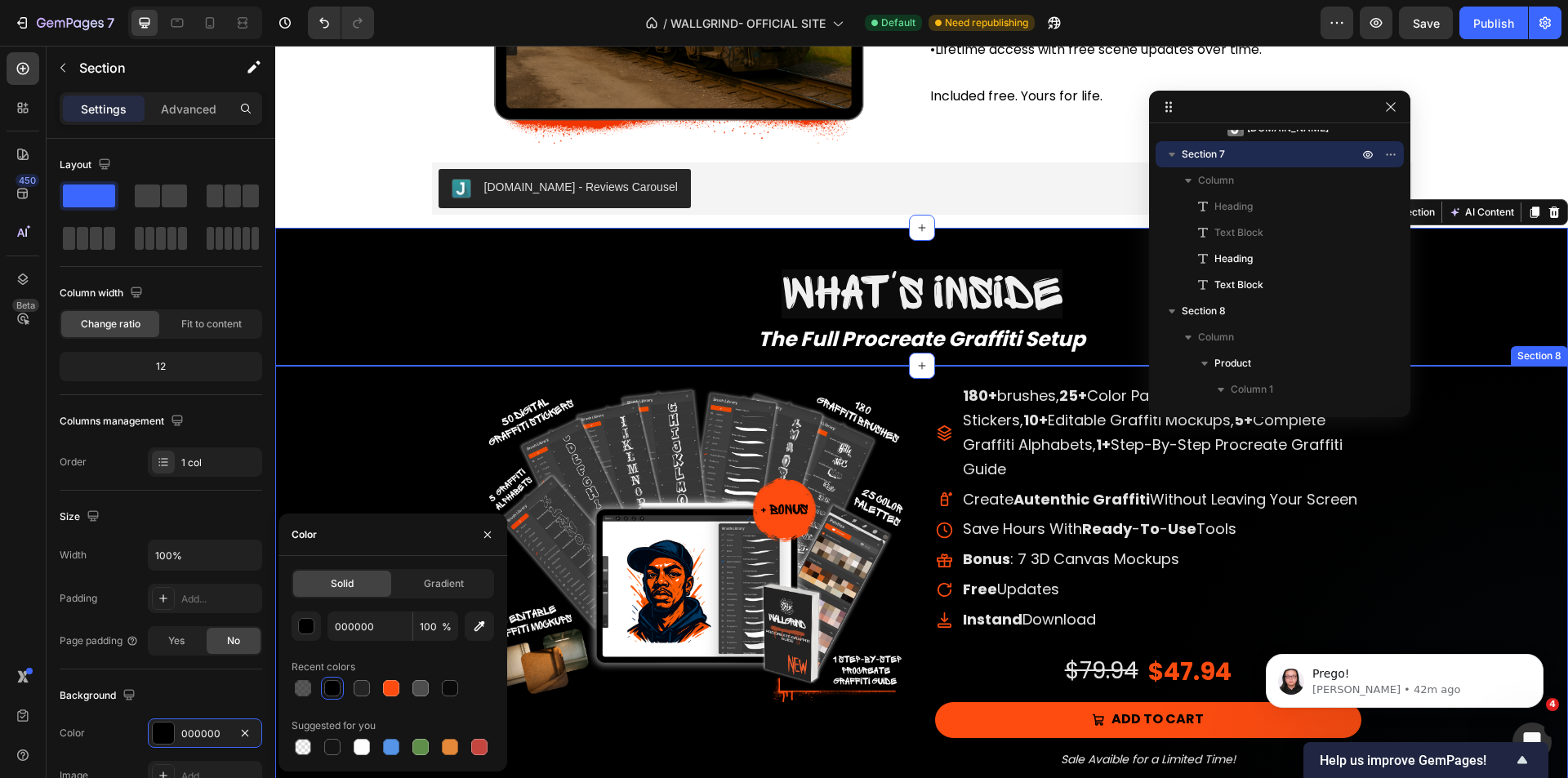
click at [423, 427] on div "Product Images 180+ Brushes, 25+ Color Palettes, 50+ Digital Graffiti Stickers,…" at bounding box center [921, 591] width 1293 height 419
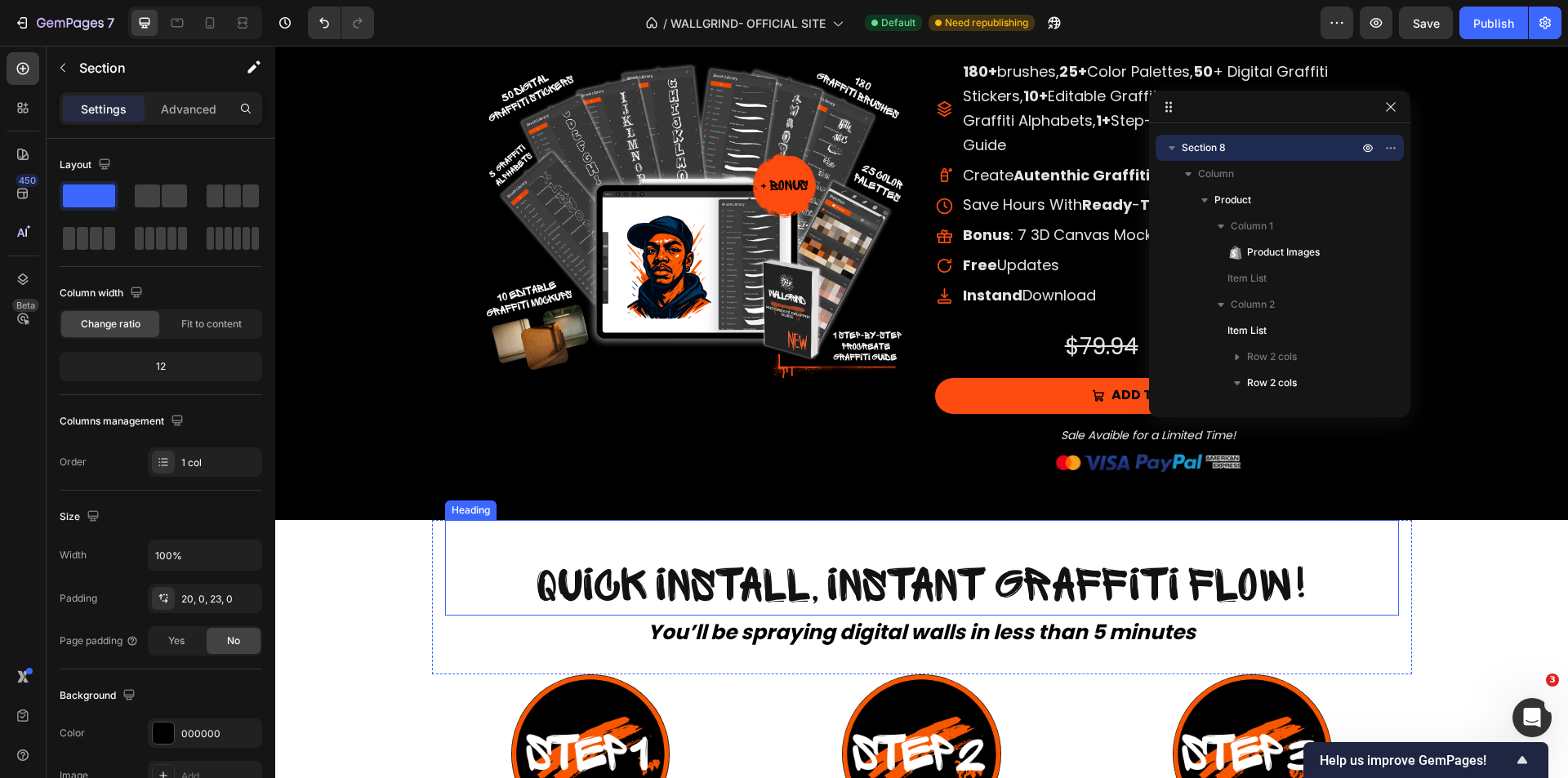
scroll to position [6991, 0]
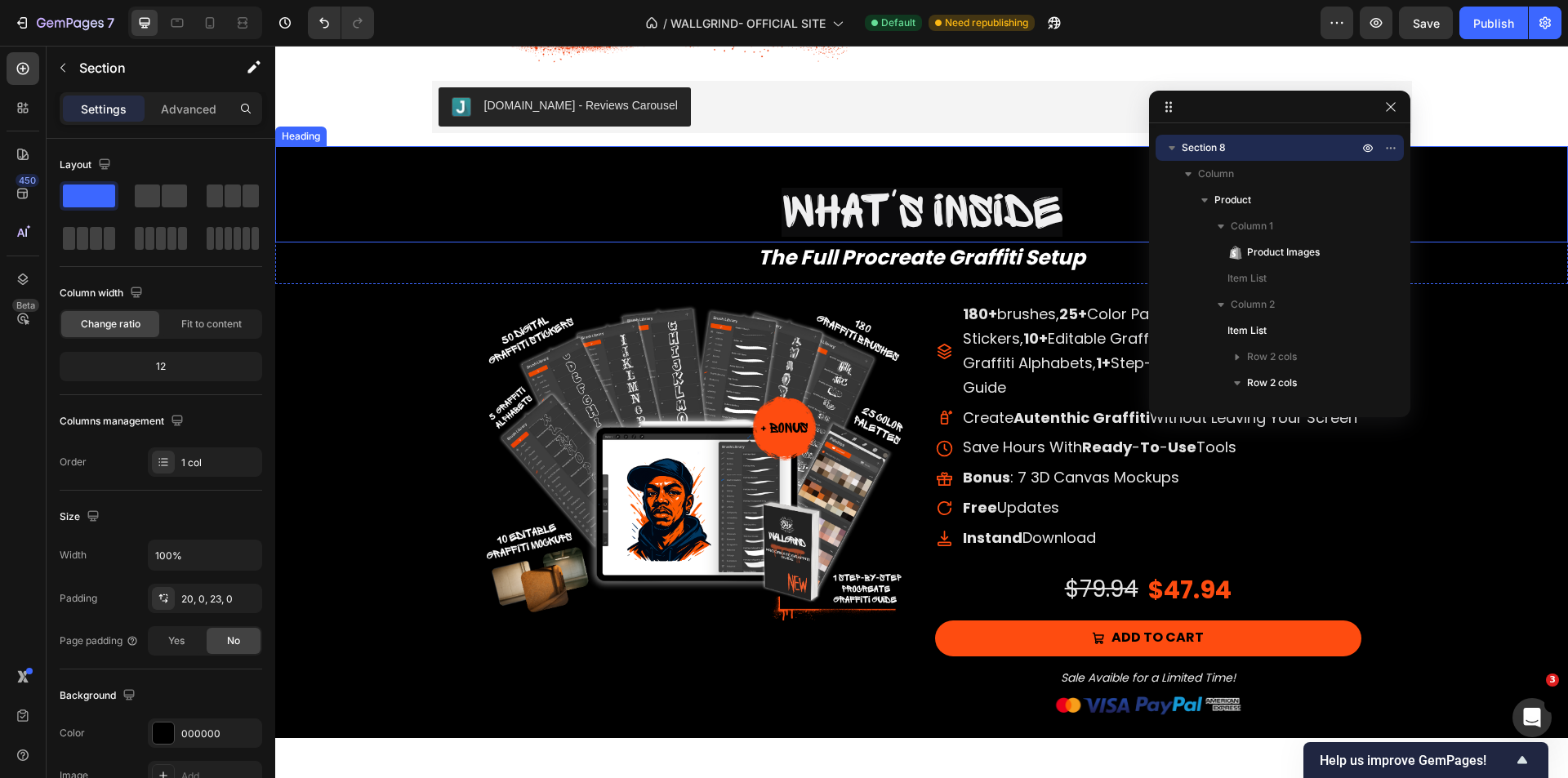
click at [467, 201] on h2 "What's inside" at bounding box center [921, 214] width 1293 height 56
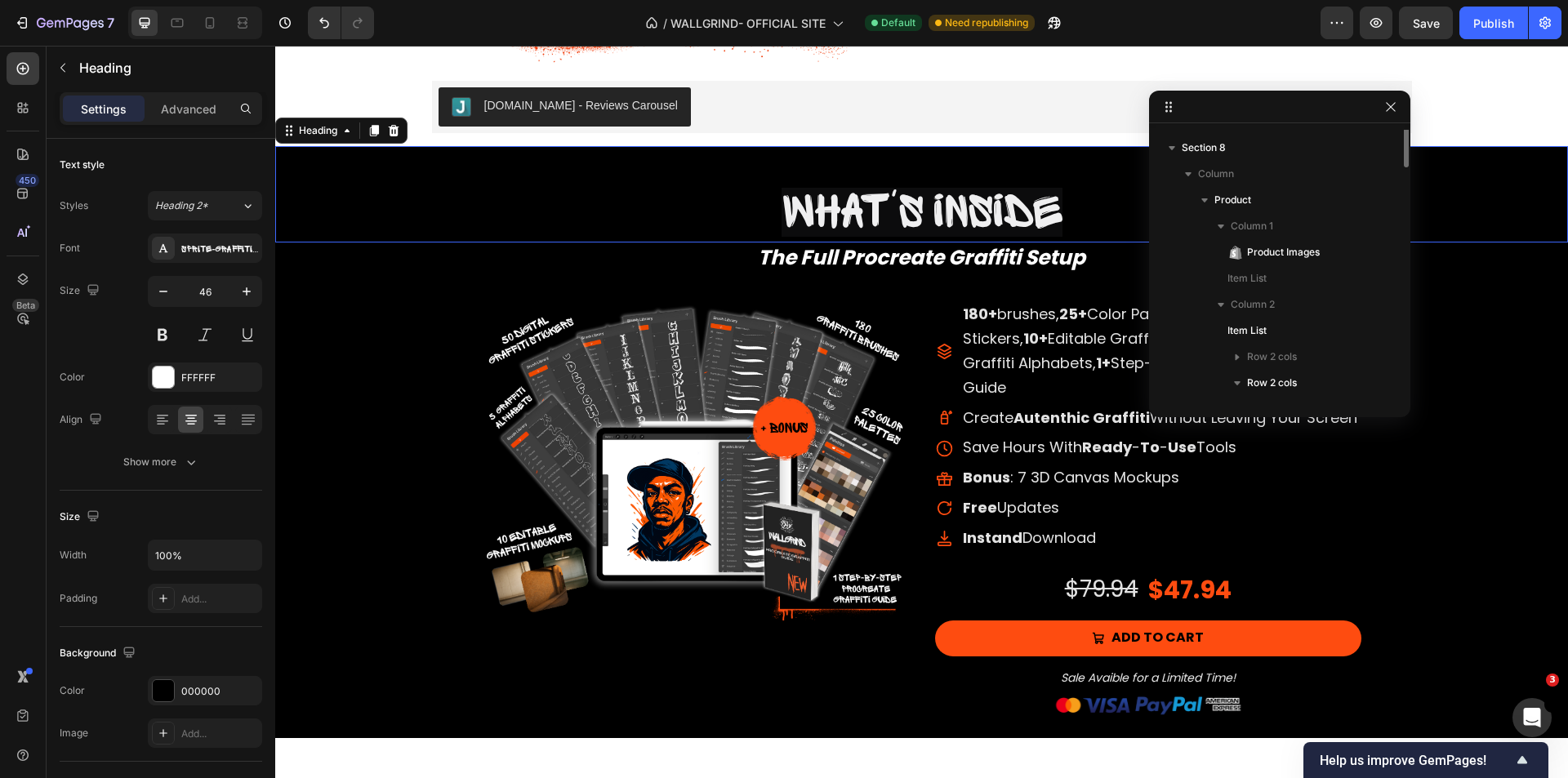
scroll to position [937, 0]
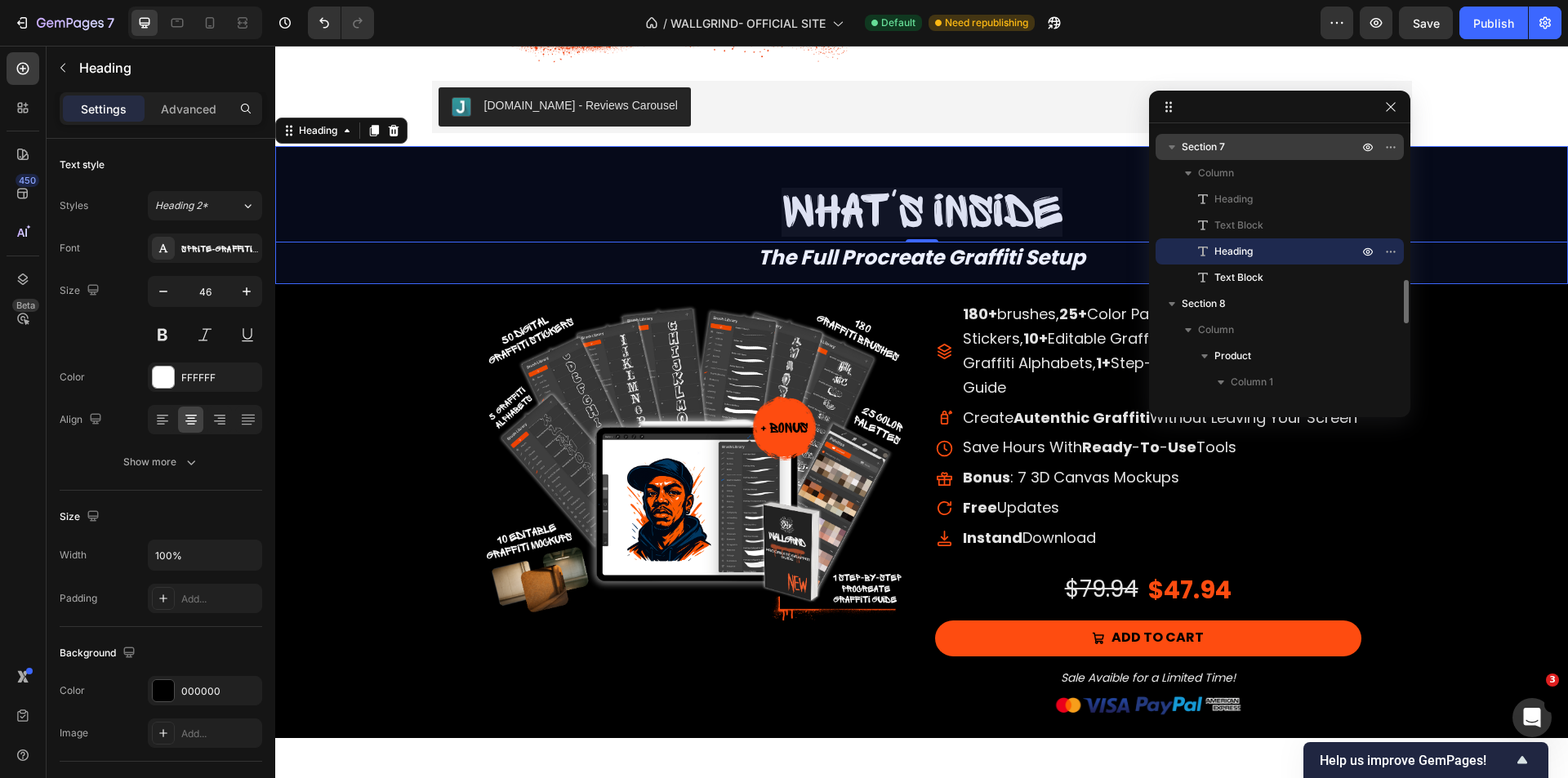
click at [1242, 152] on p "Section 7" at bounding box center [1271, 147] width 179 height 17
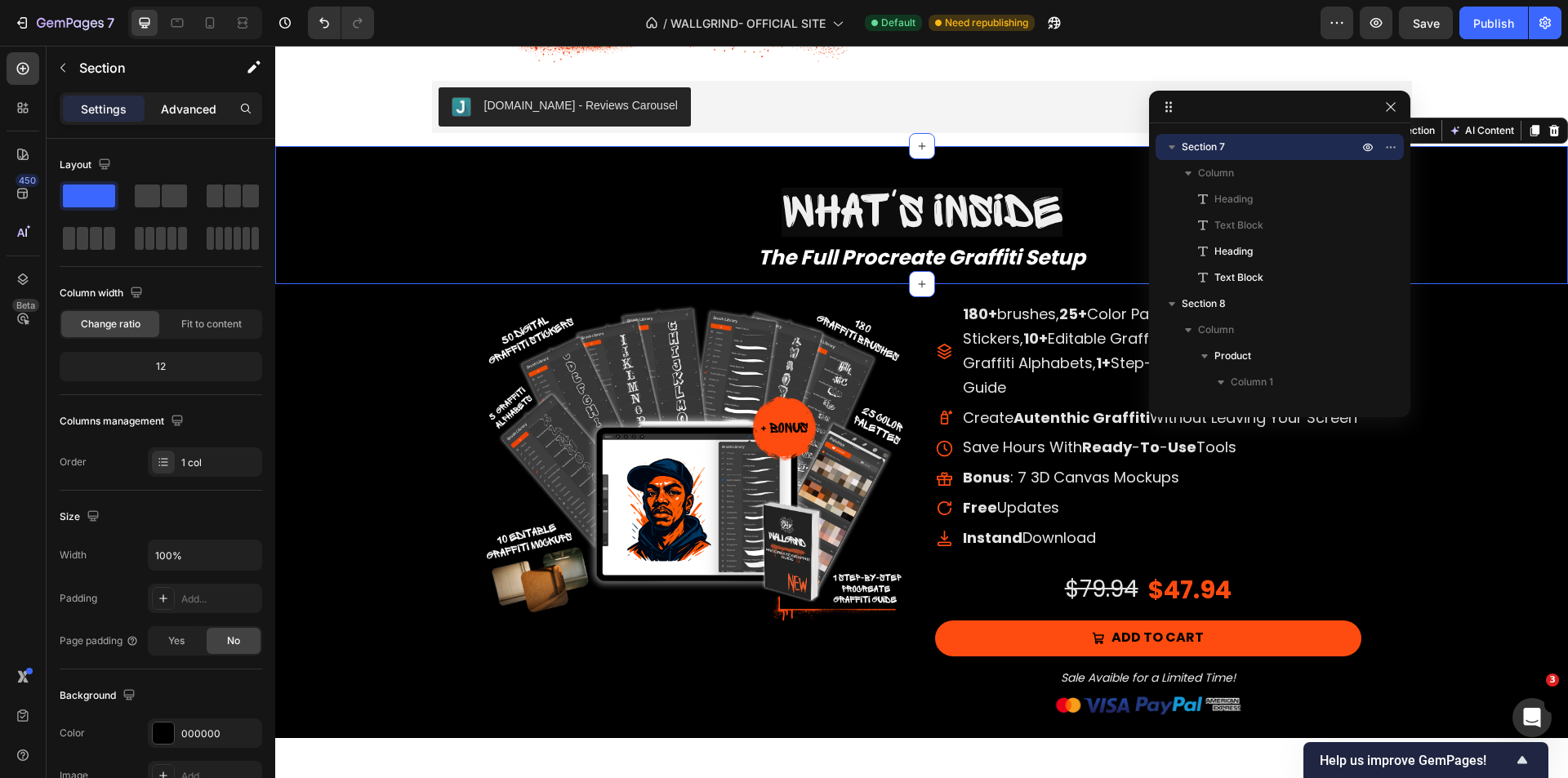
click at [187, 103] on p "Advanced" at bounding box center [189, 109] width 56 height 17
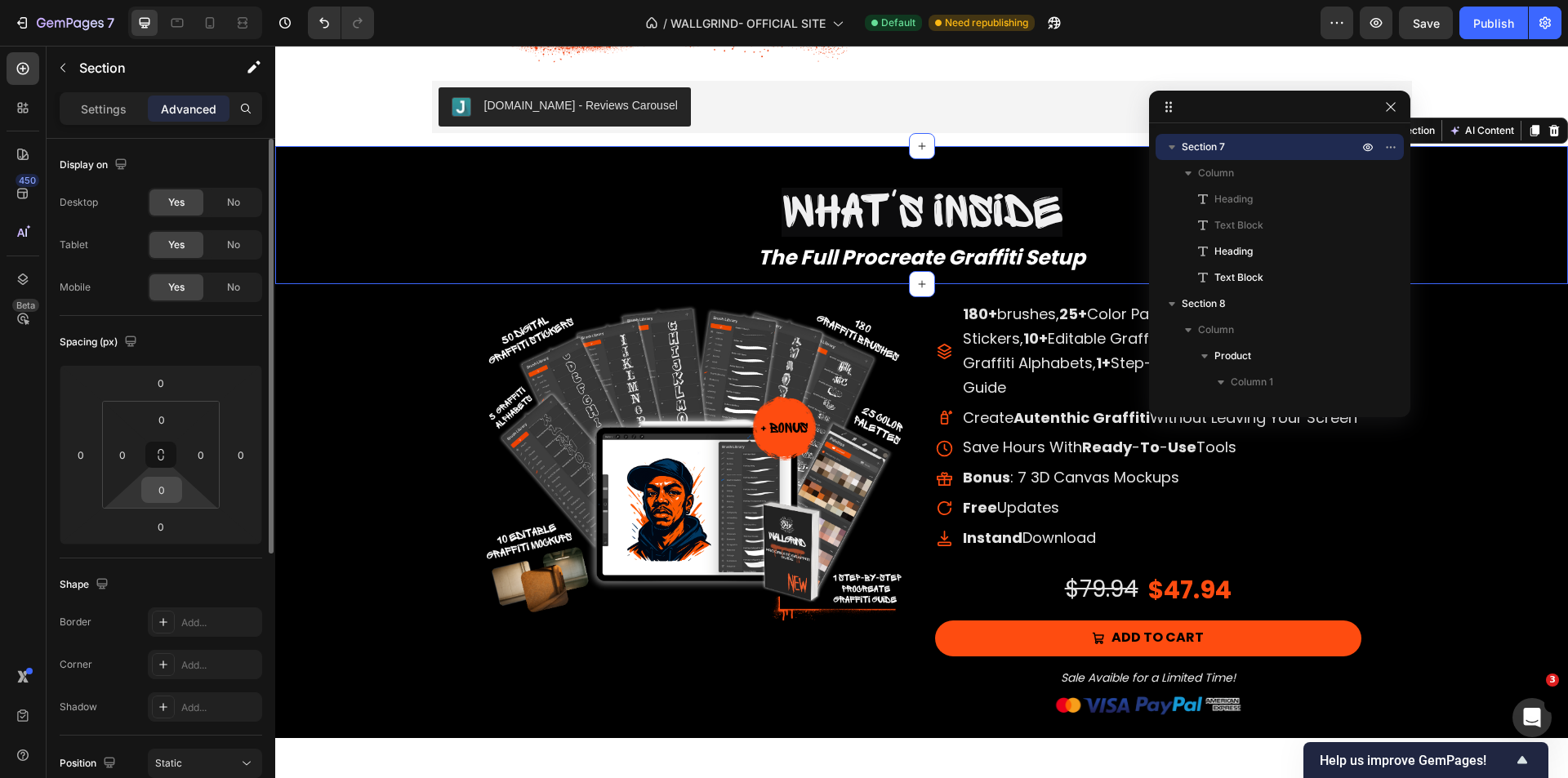
click at [166, 489] on input "0" at bounding box center [162, 489] width 33 height 24
type input "90"
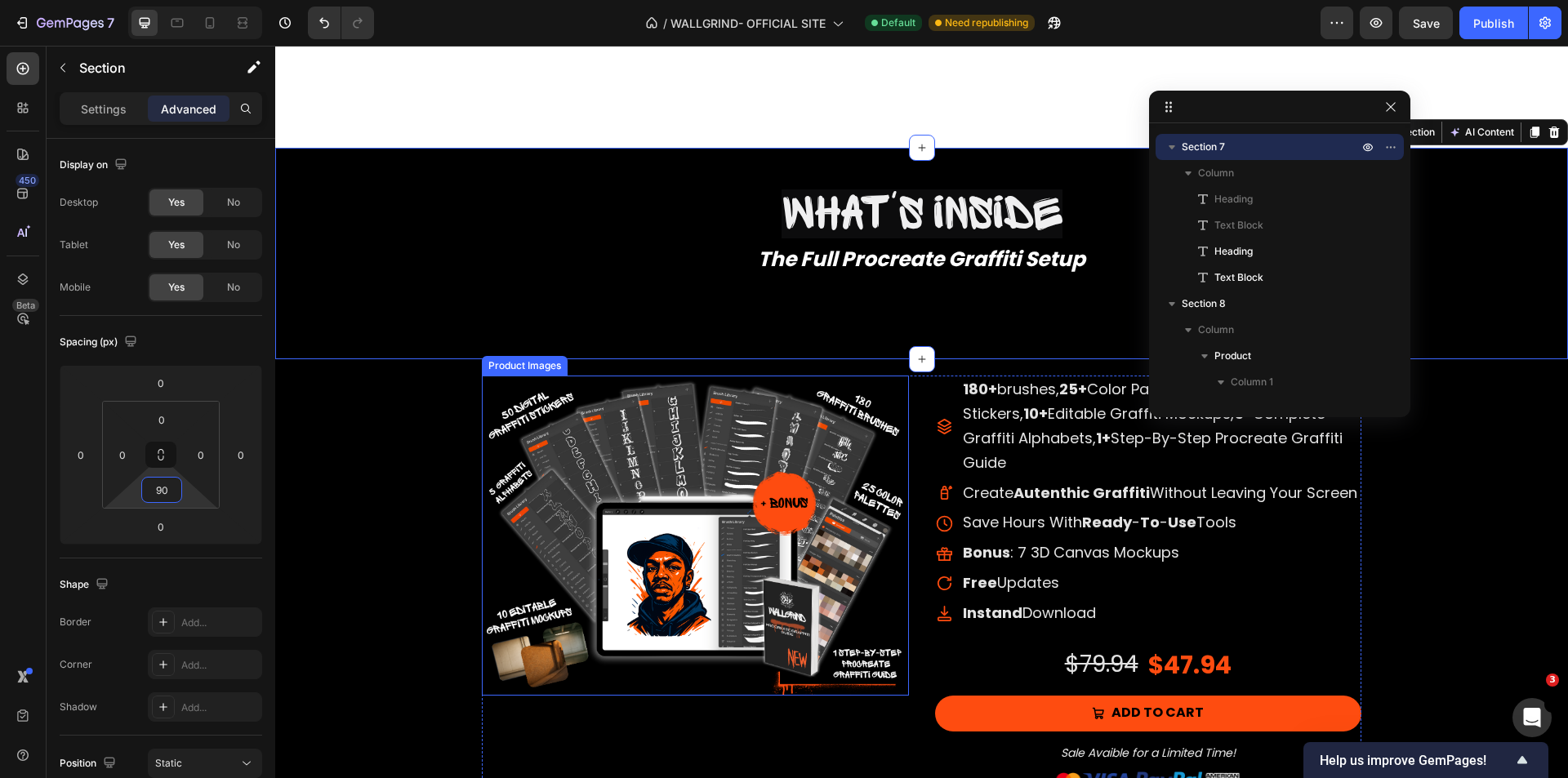
scroll to position [7153, 0]
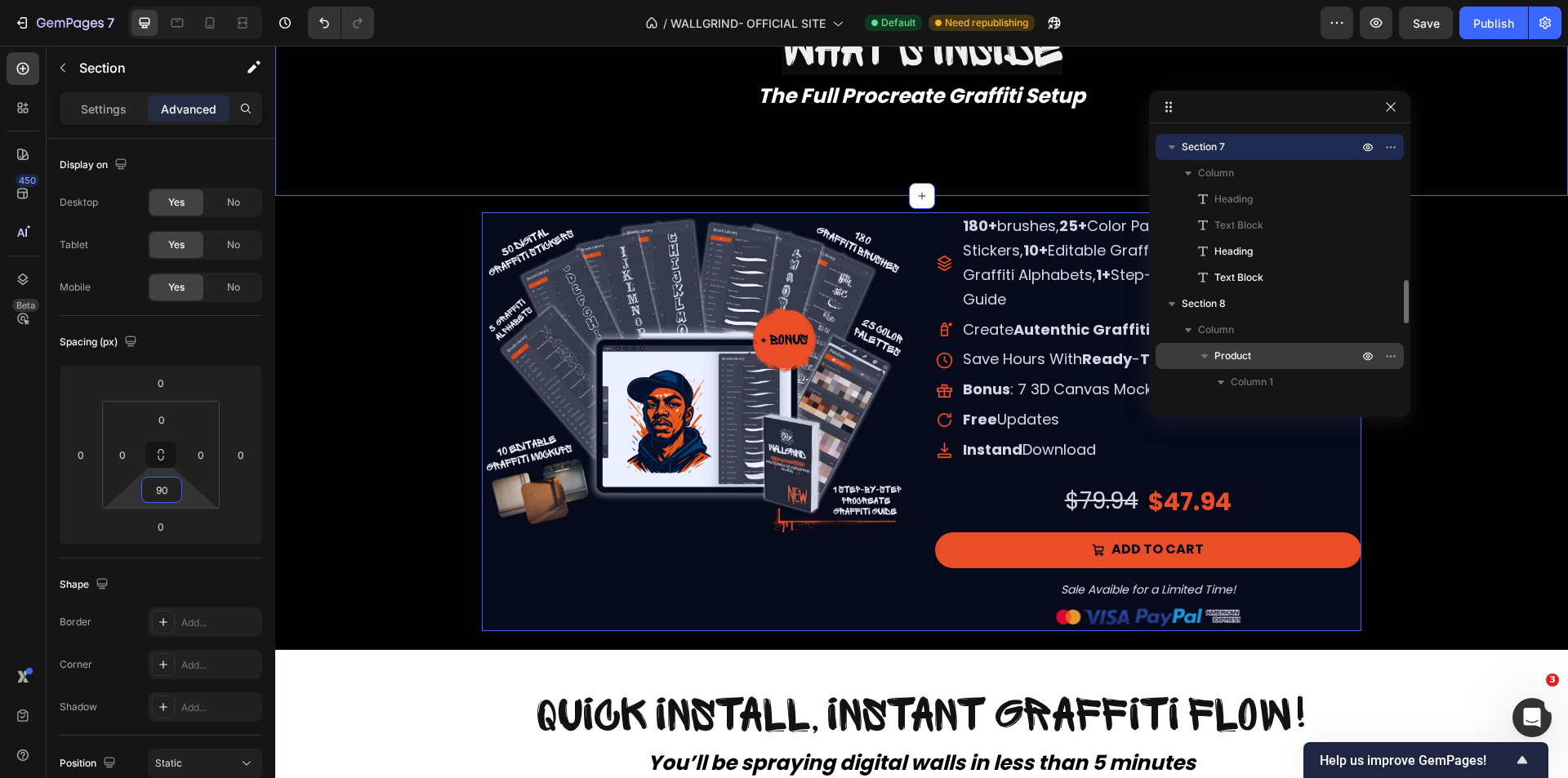
click at [1237, 349] on span "Product" at bounding box center [1234, 357] width 37 height 17
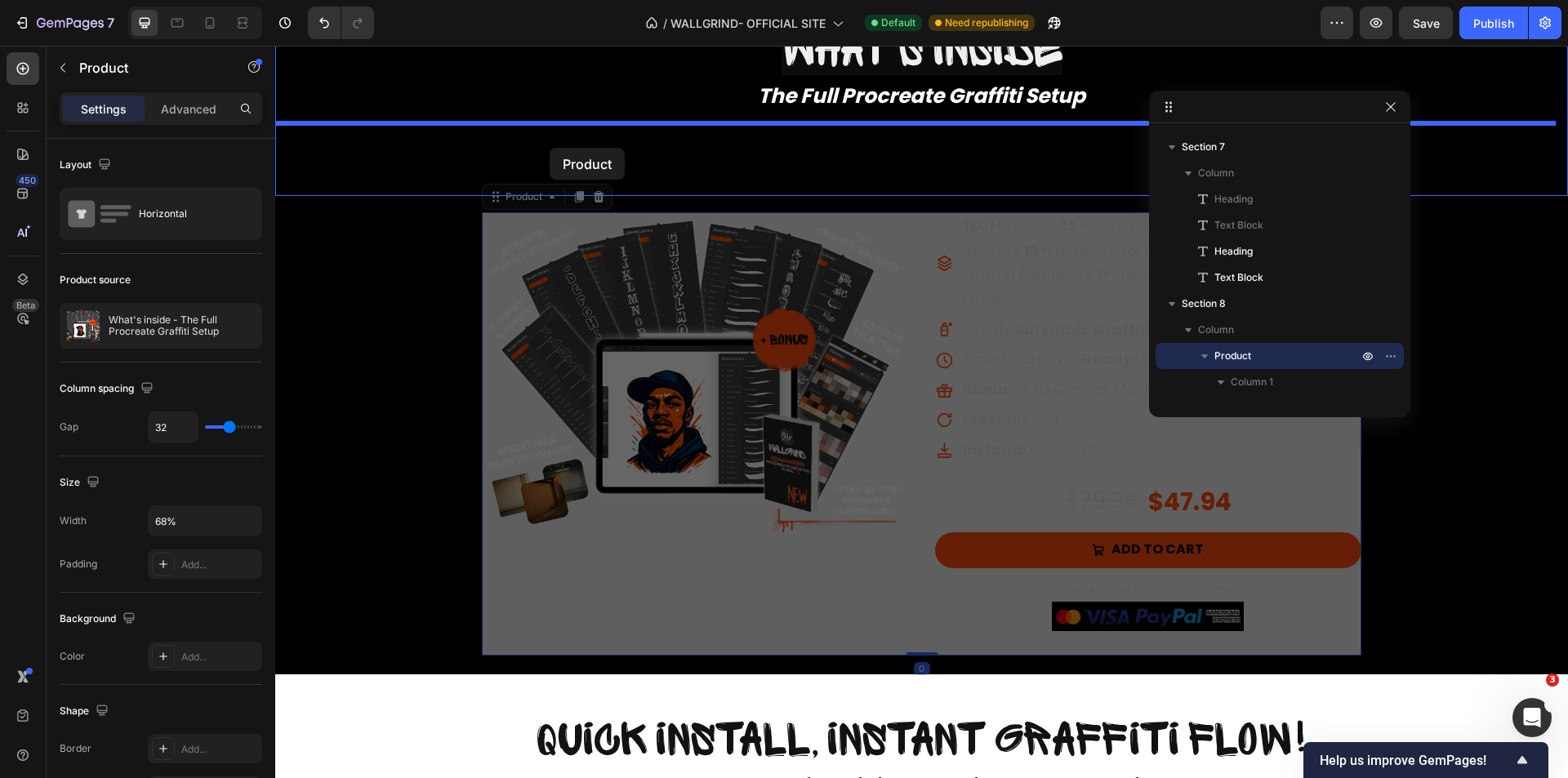
drag, startPoint x: 528, startPoint y: 200, endPoint x: 550, endPoint y: 148, distance: 56.5
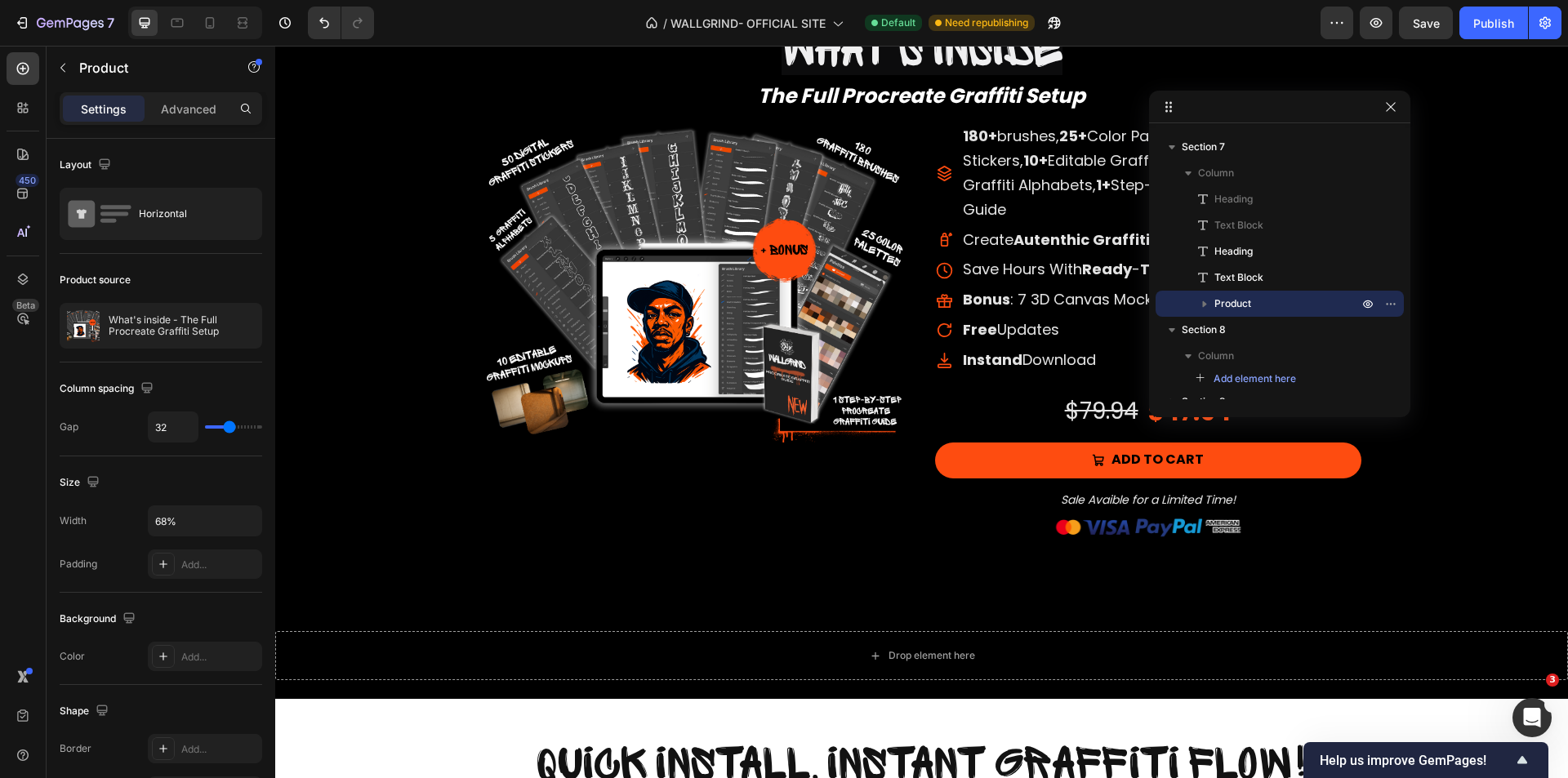
scroll to position [1018, 0]
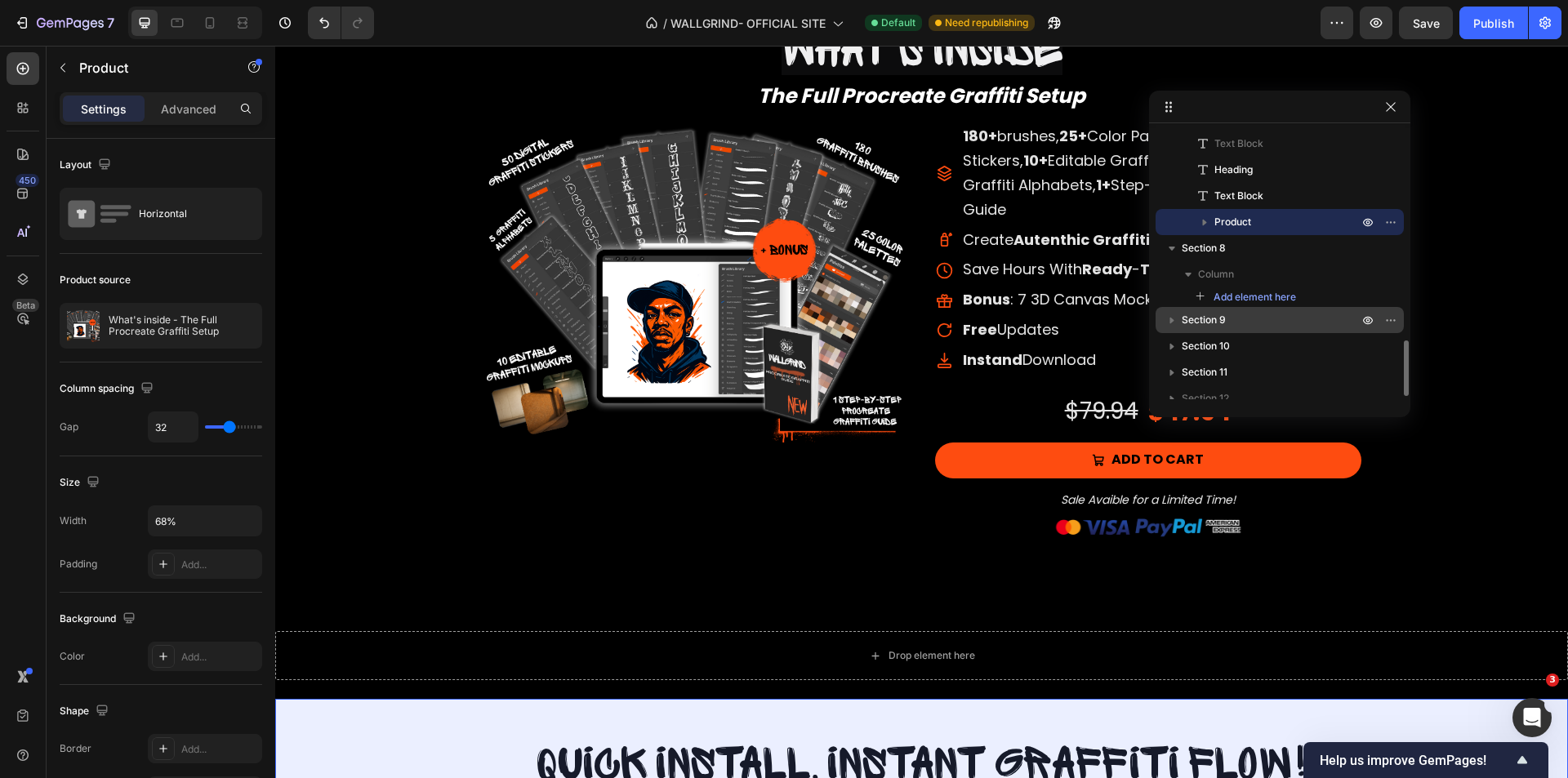
click at [1203, 320] on span "Section 9" at bounding box center [1203, 320] width 44 height 17
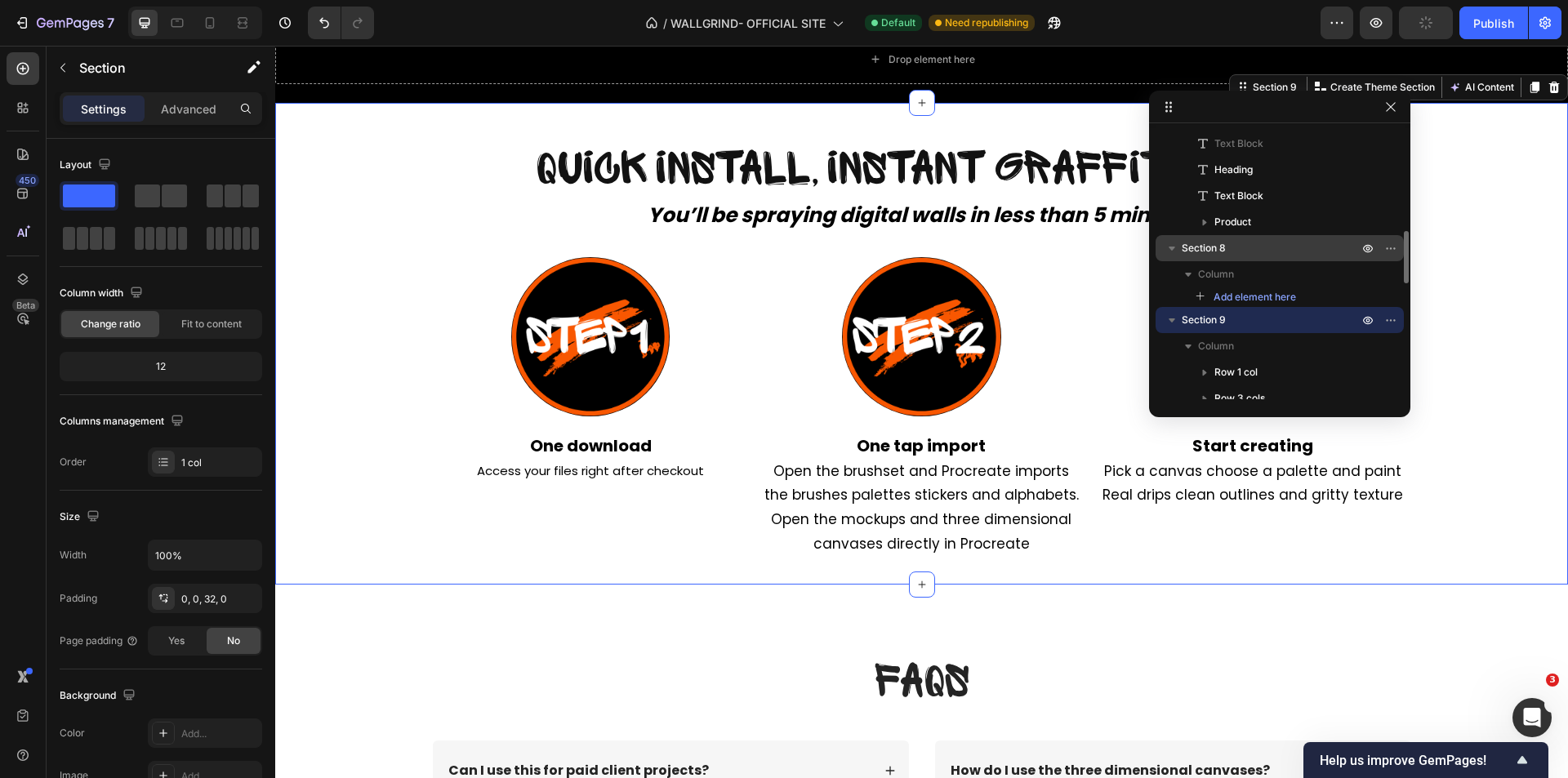
scroll to position [855, 0]
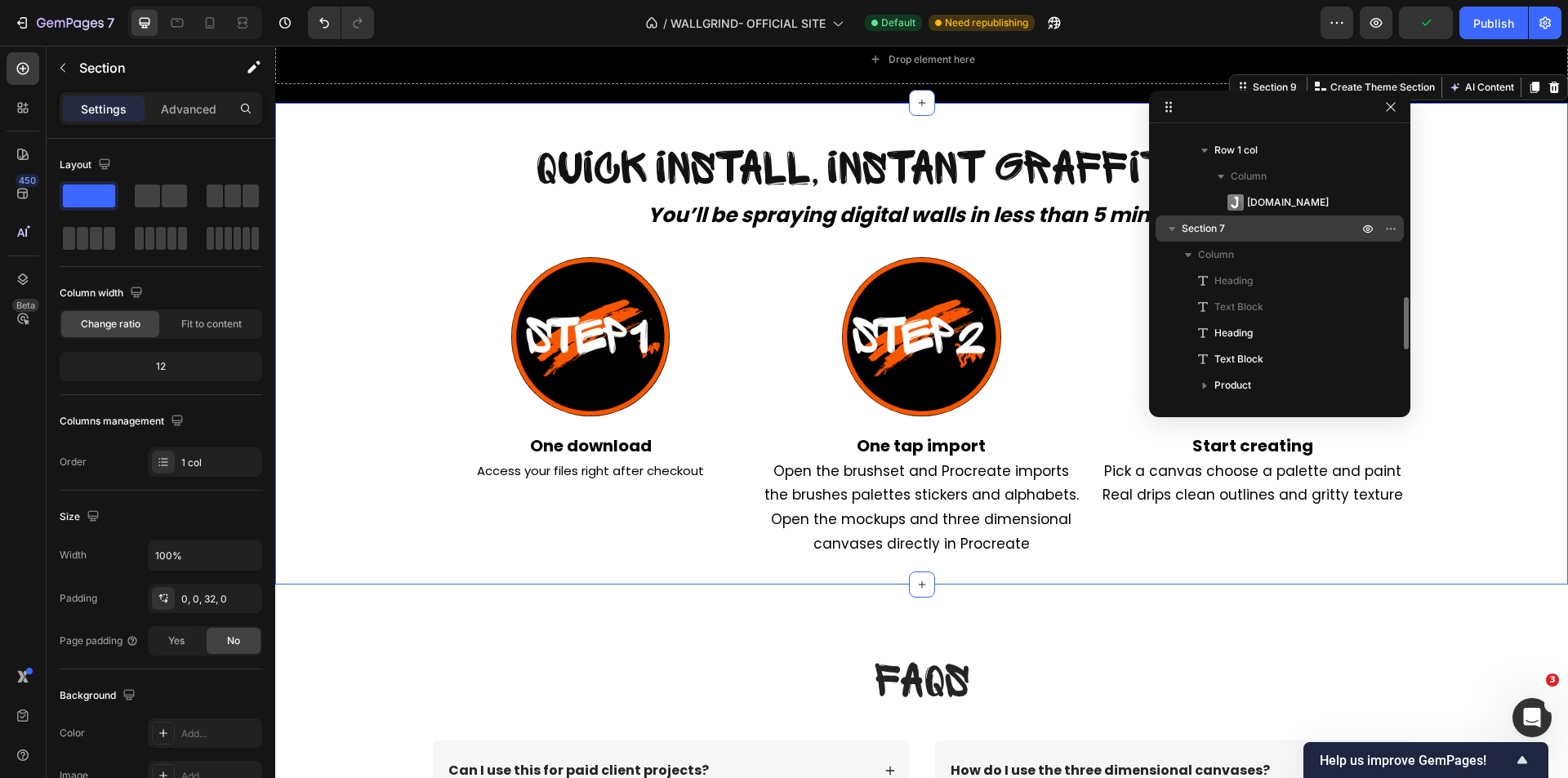
click at [1219, 222] on span "Section 7" at bounding box center [1203, 228] width 44 height 17
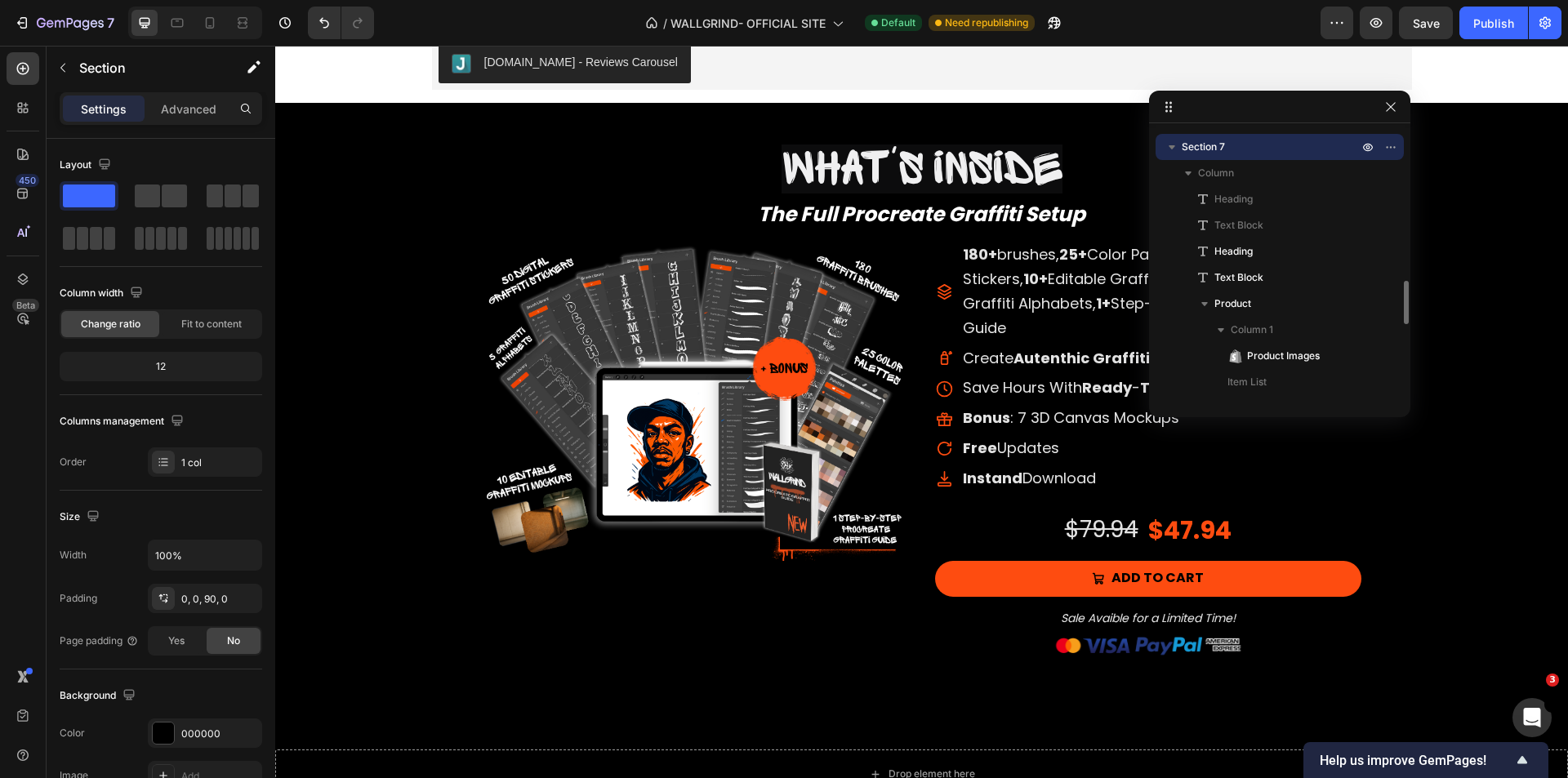
scroll to position [1018, 0]
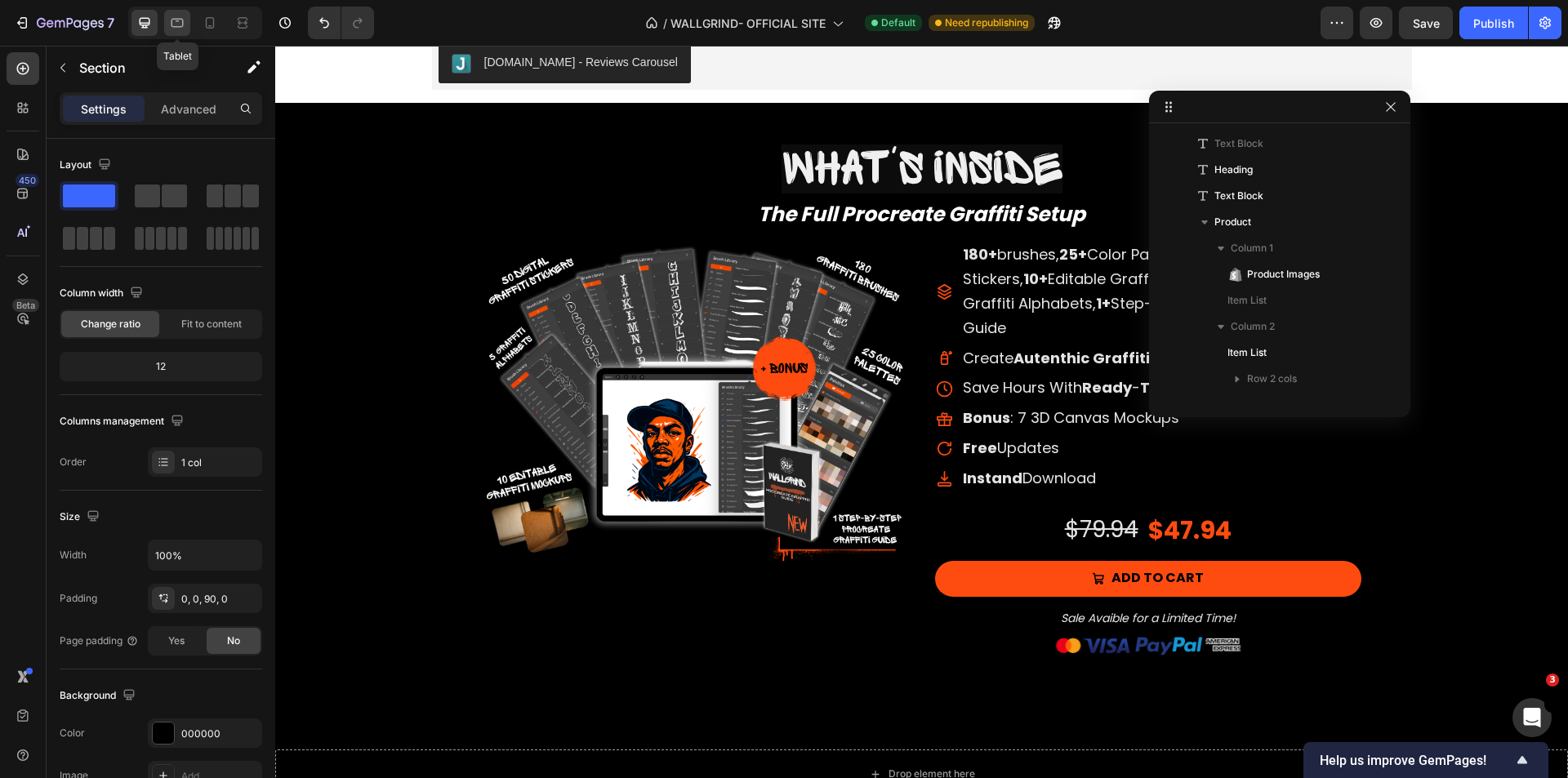
click at [187, 31] on div at bounding box center [177, 23] width 26 height 26
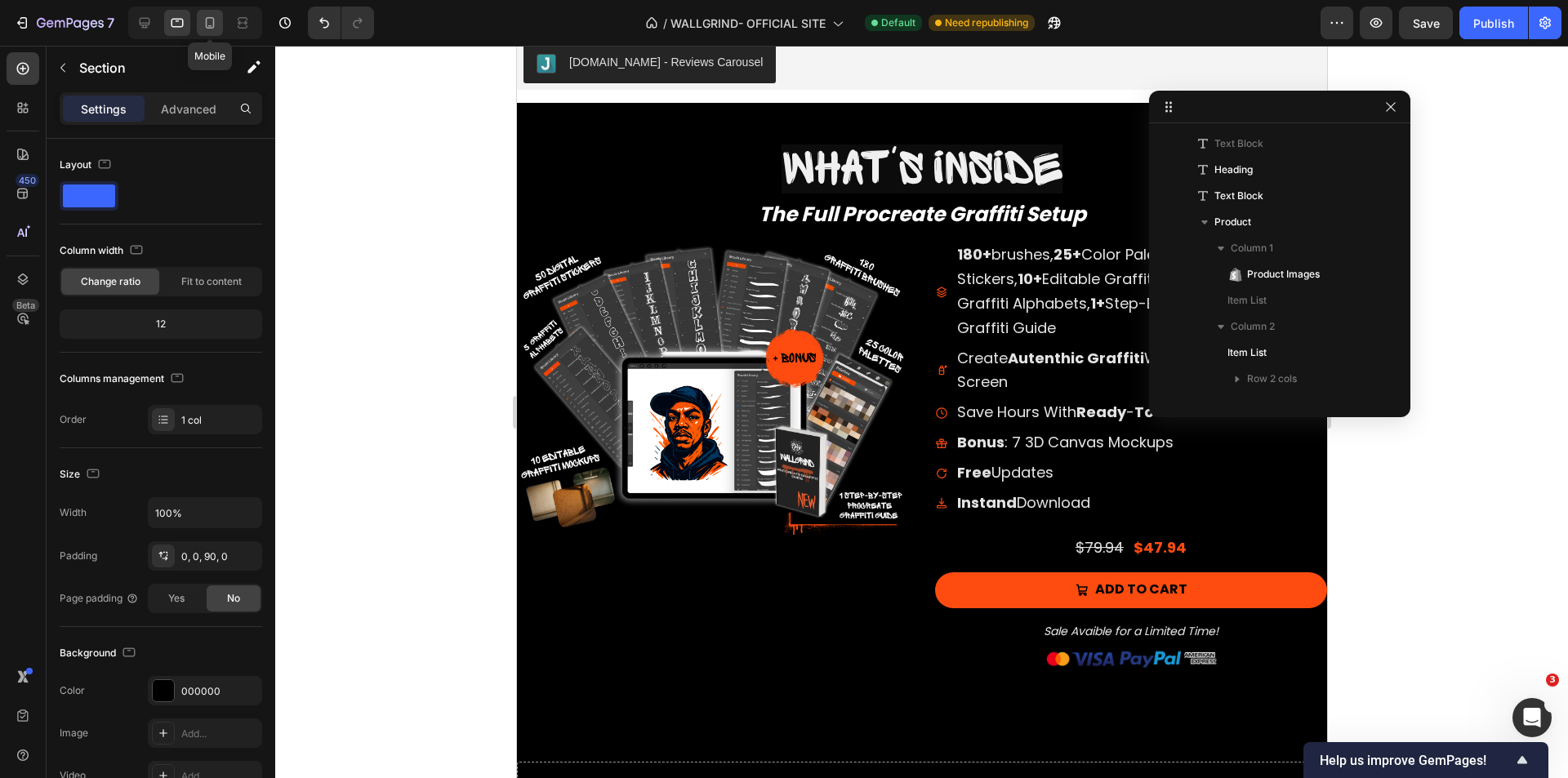
click at [213, 22] on icon at bounding box center [210, 23] width 17 height 17
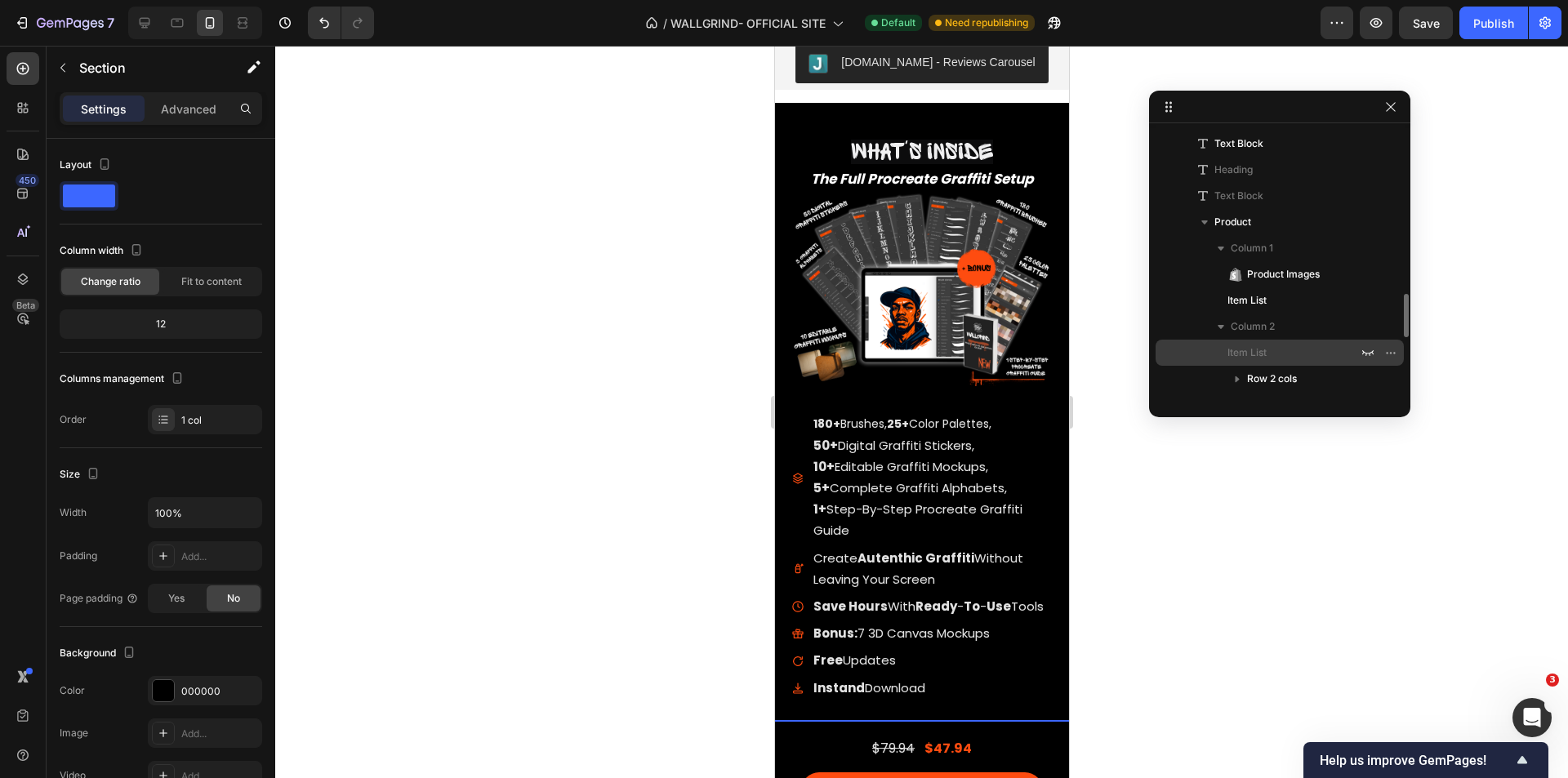
scroll to position [1181, 0]
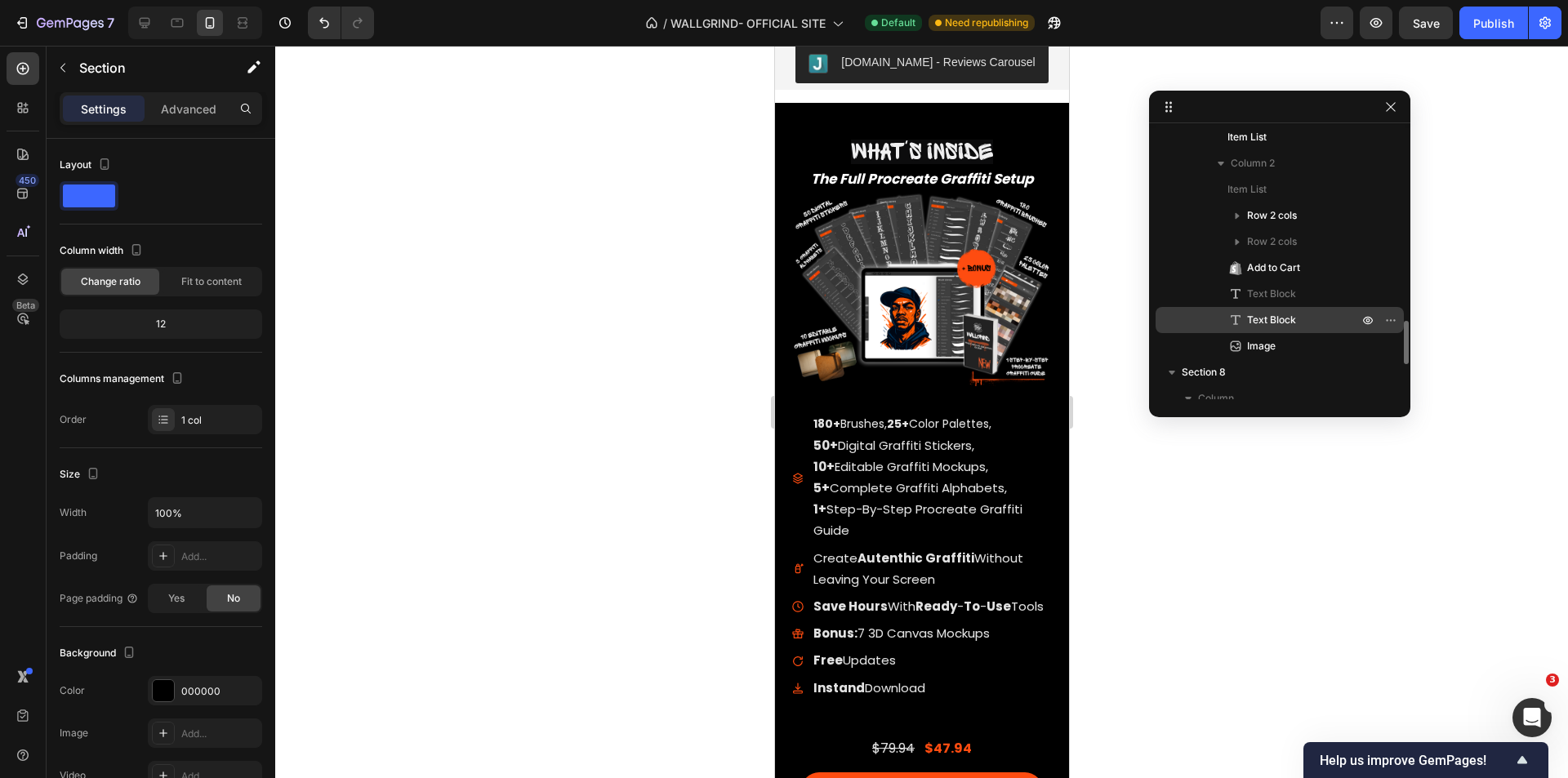
click at [1266, 317] on span "Text Block" at bounding box center [1272, 320] width 49 height 17
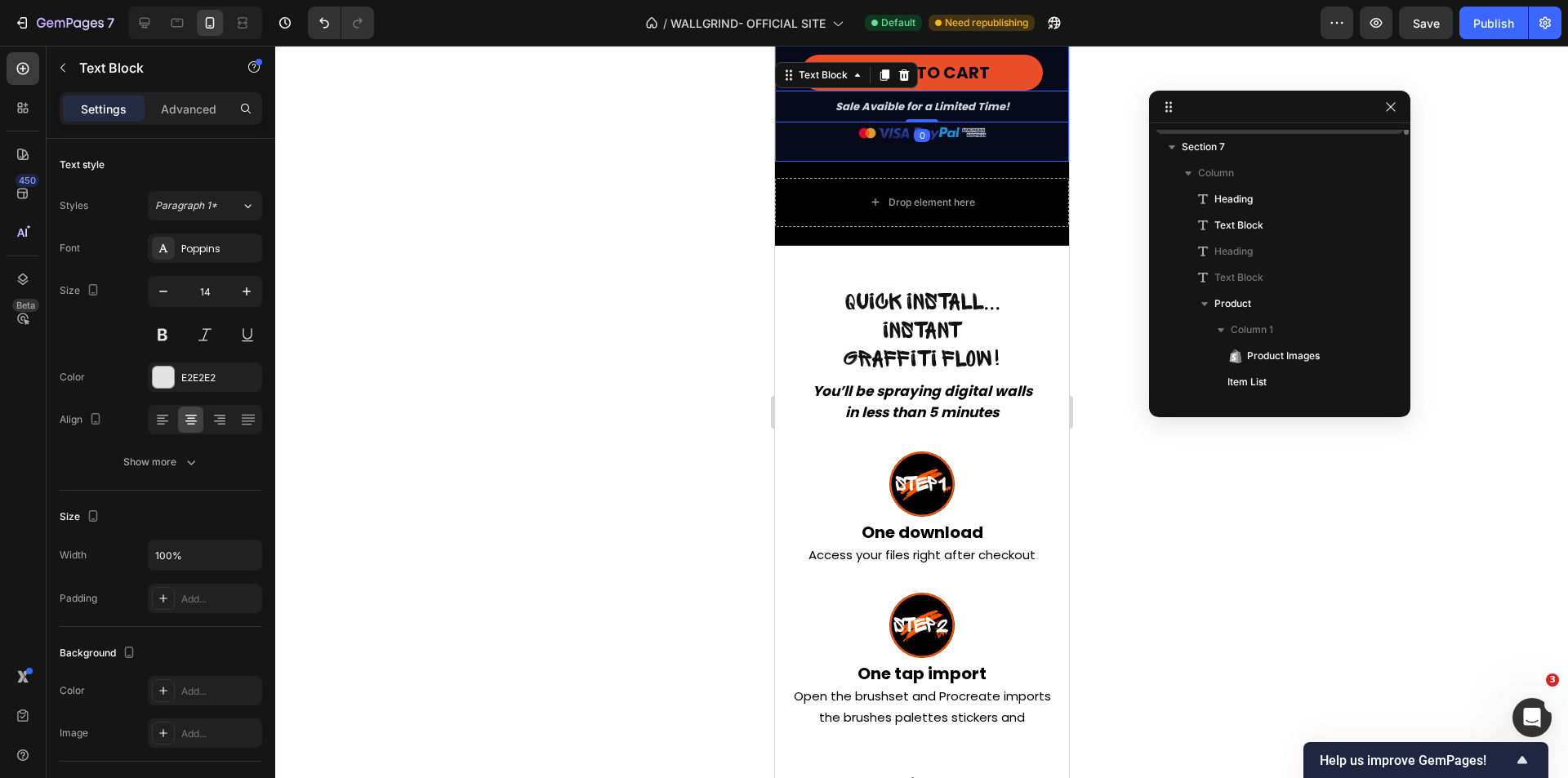
scroll to position [692, 0]
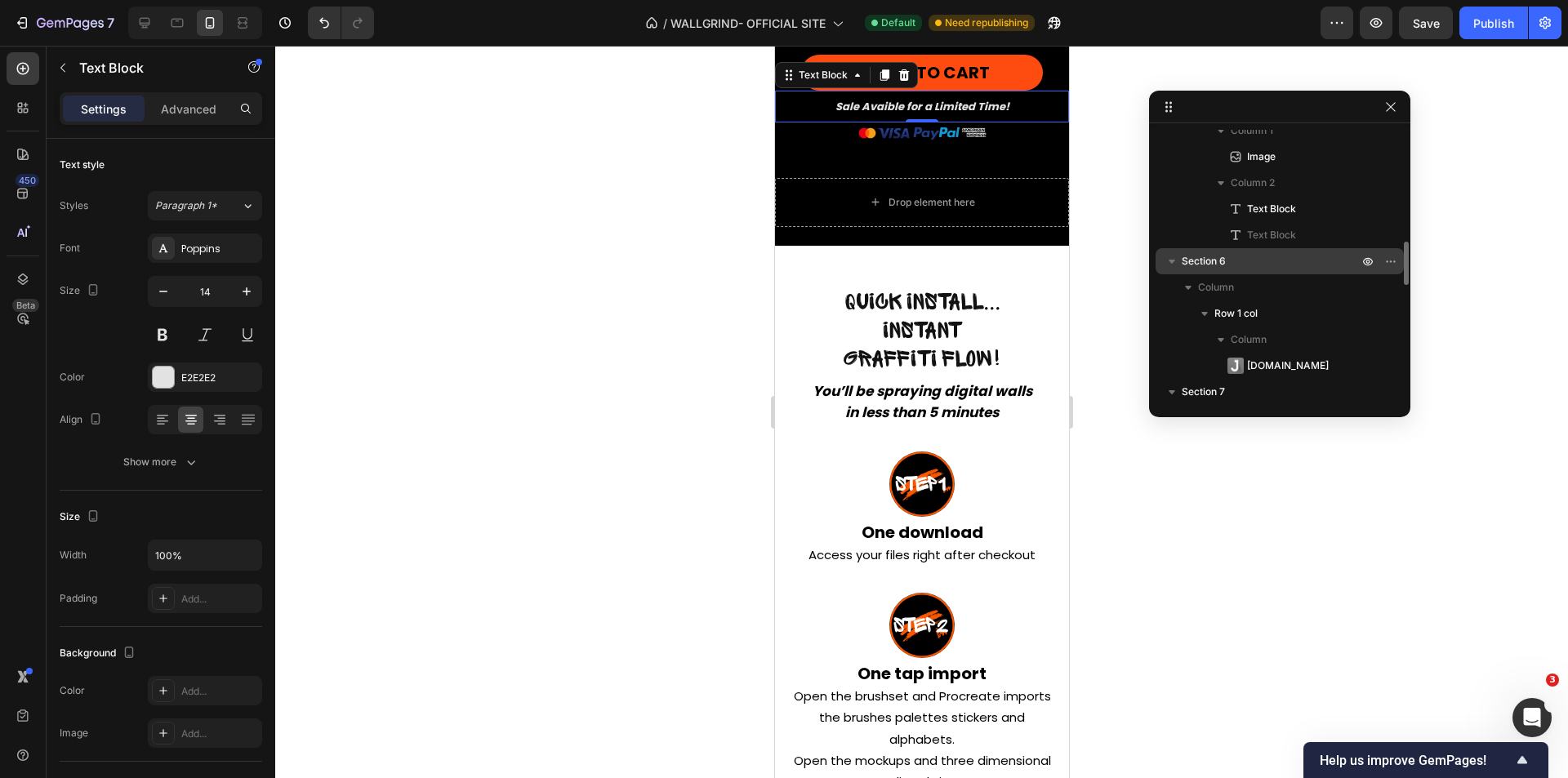
click at [1178, 266] on icon "button" at bounding box center [1172, 262] width 17 height 17
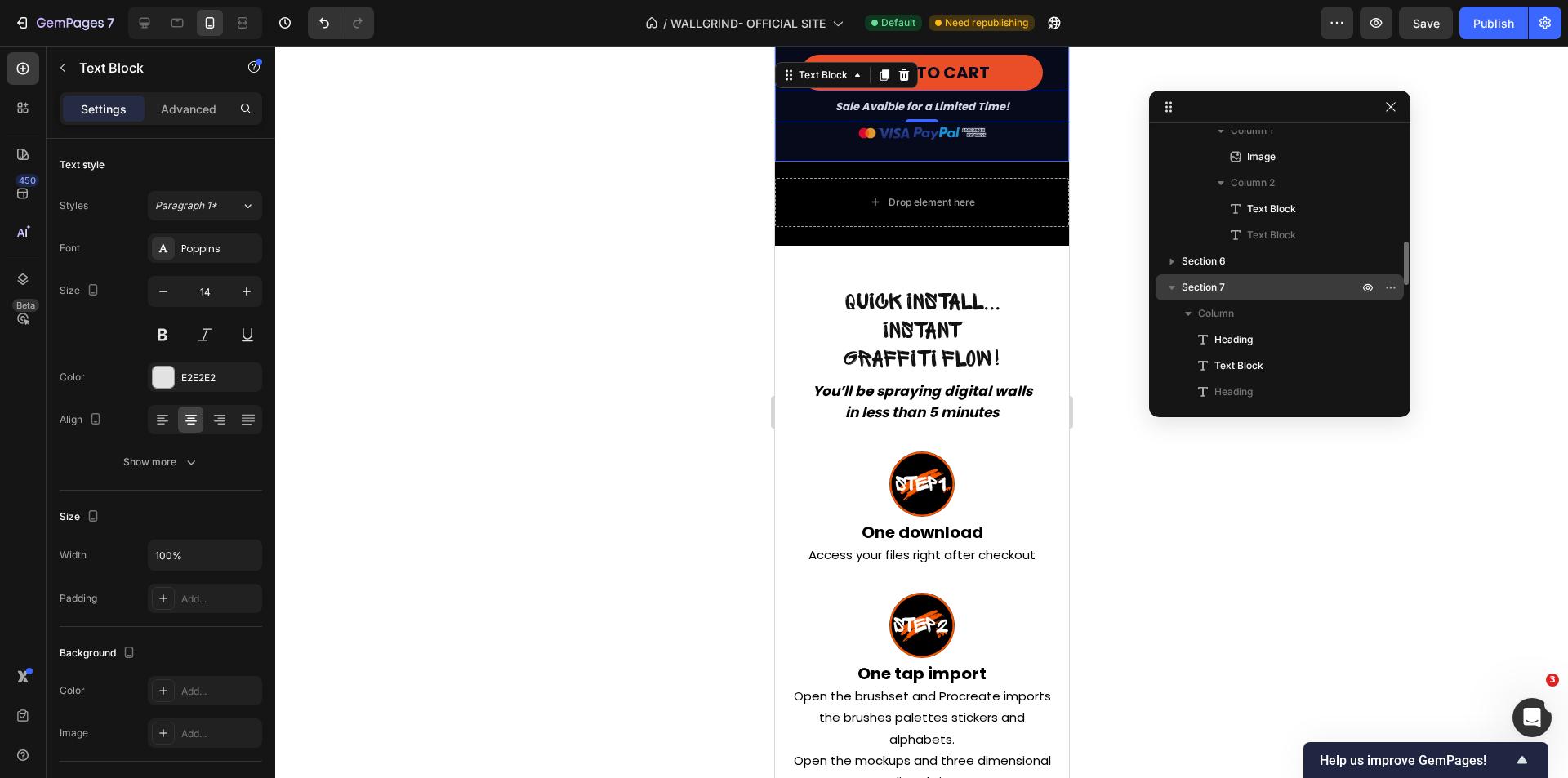
click at [1207, 281] on span "Section 7" at bounding box center [1203, 288] width 44 height 17
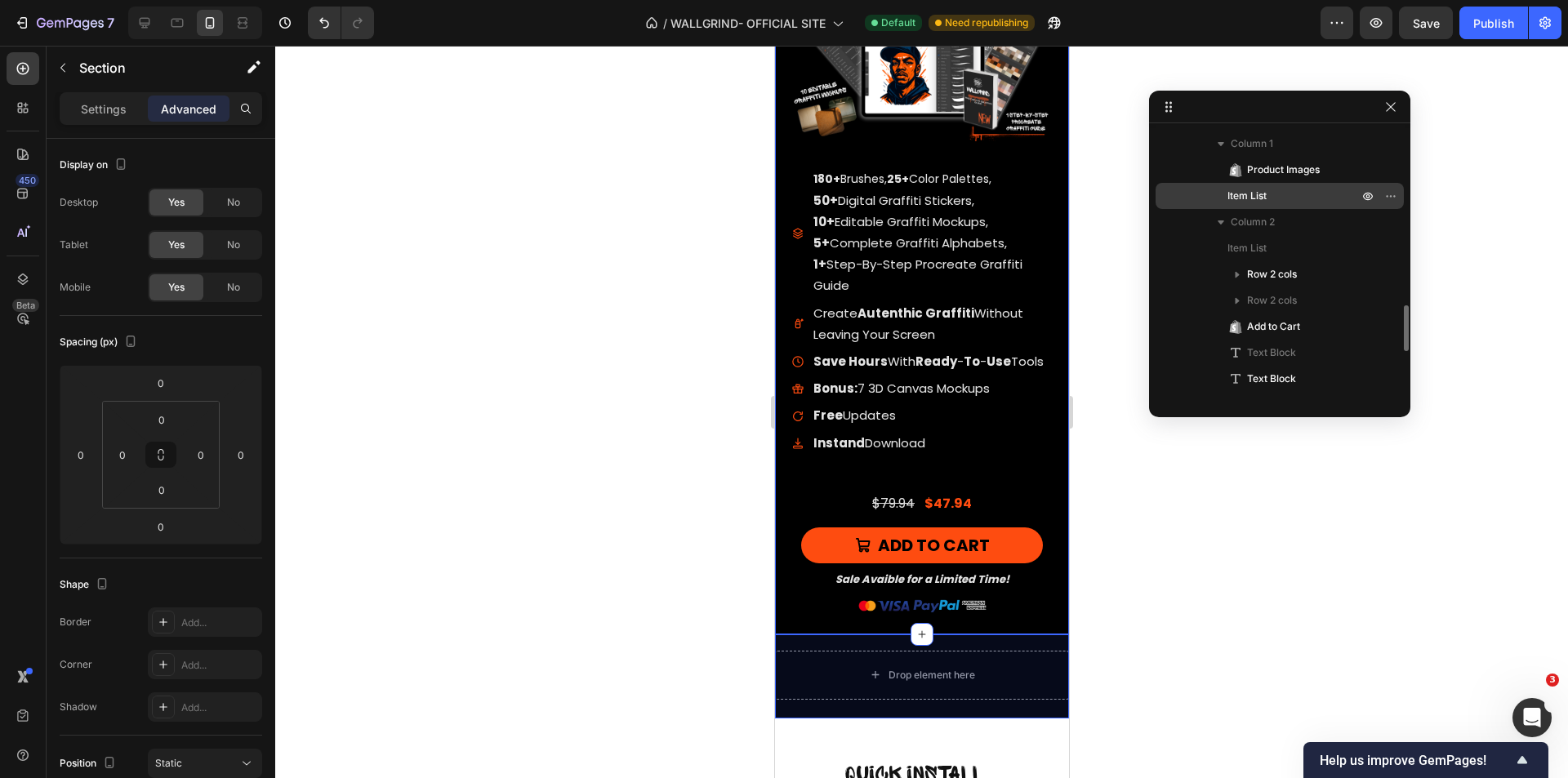
scroll to position [1181, 0]
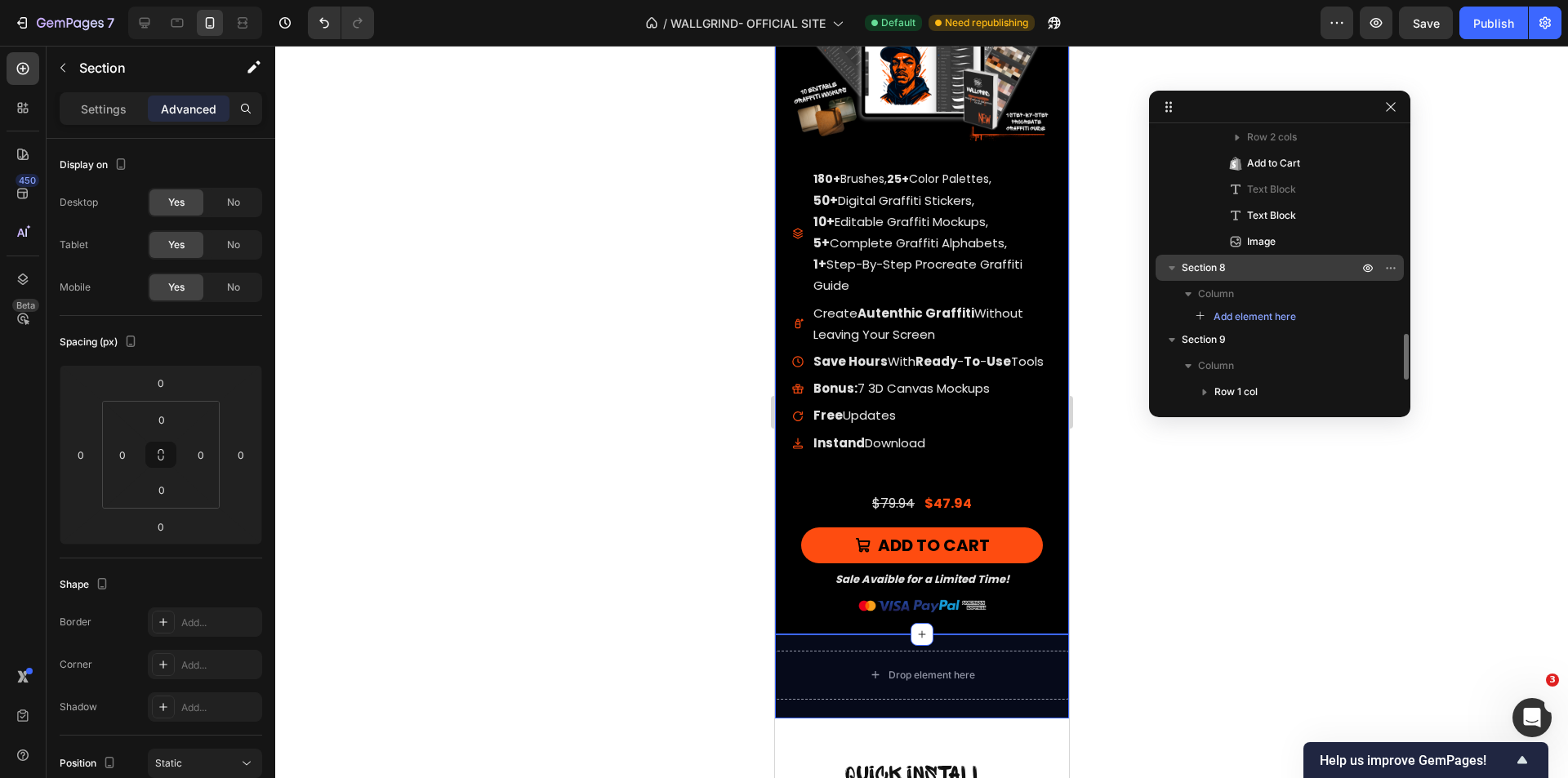
click at [1240, 268] on p "Section 8" at bounding box center [1271, 268] width 179 height 17
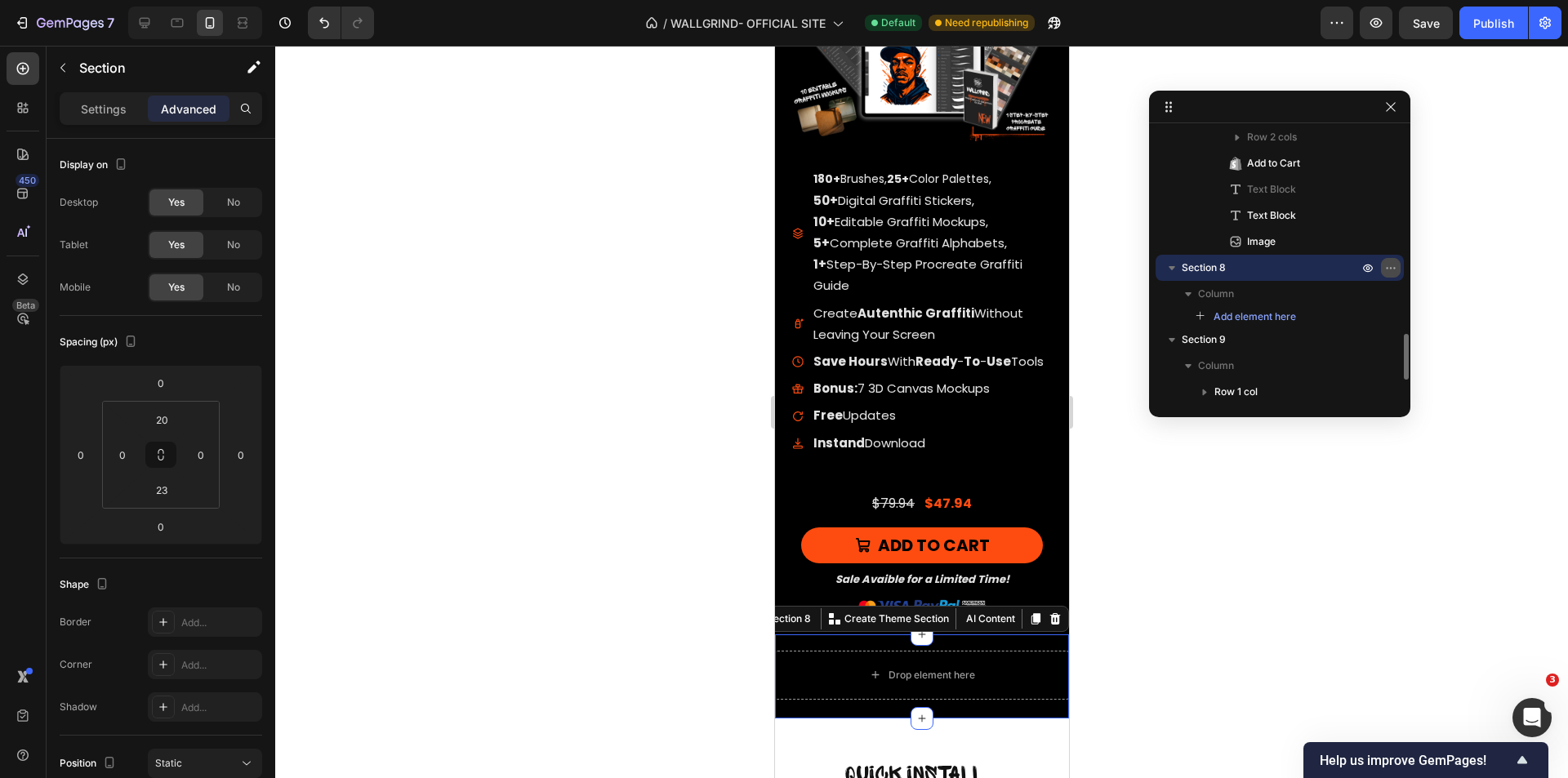
click at [1387, 269] on icon "button" at bounding box center [1391, 267] width 13 height 13
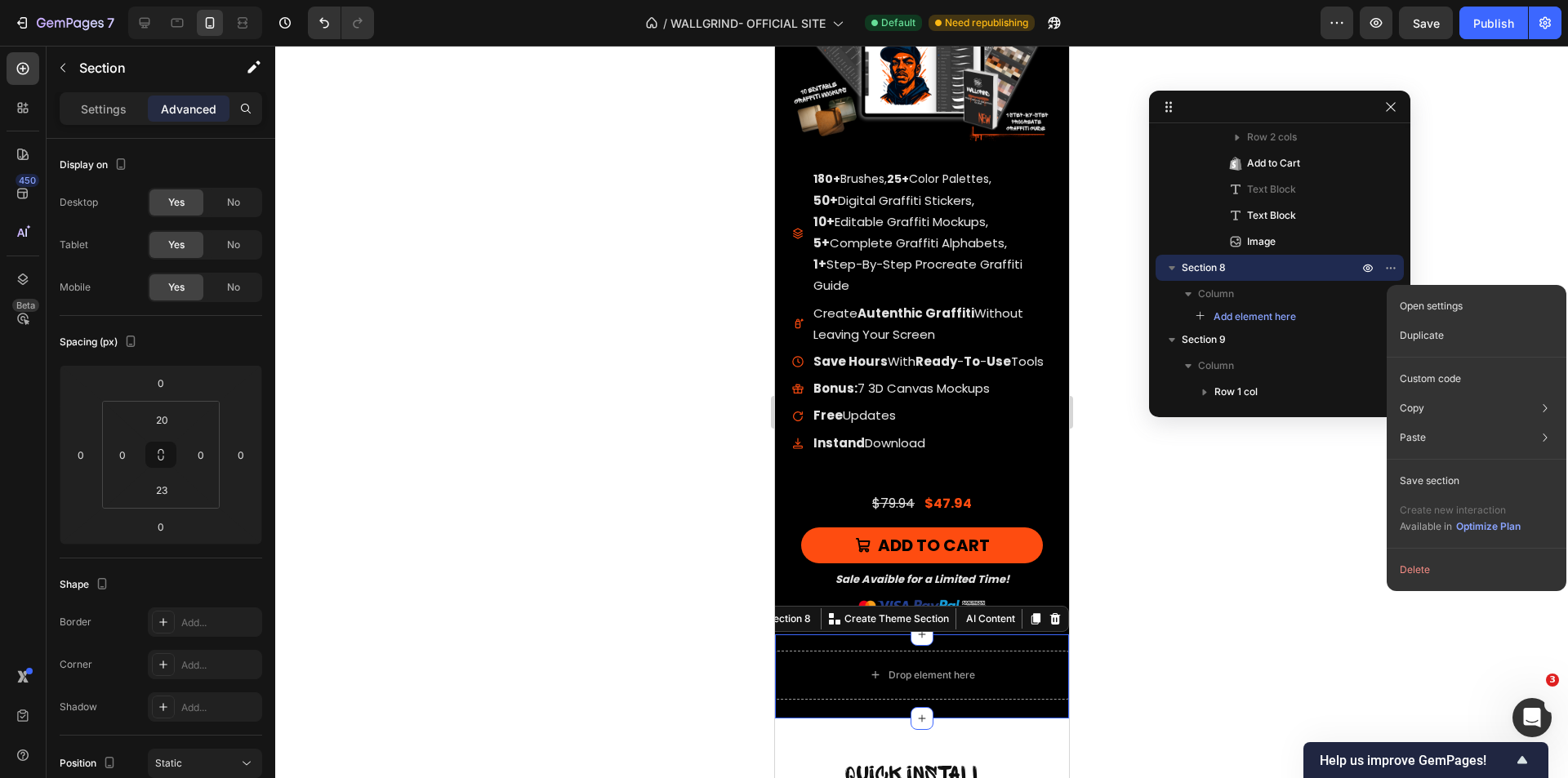
click at [1437, 573] on button "Delete" at bounding box center [1476, 570] width 166 height 30
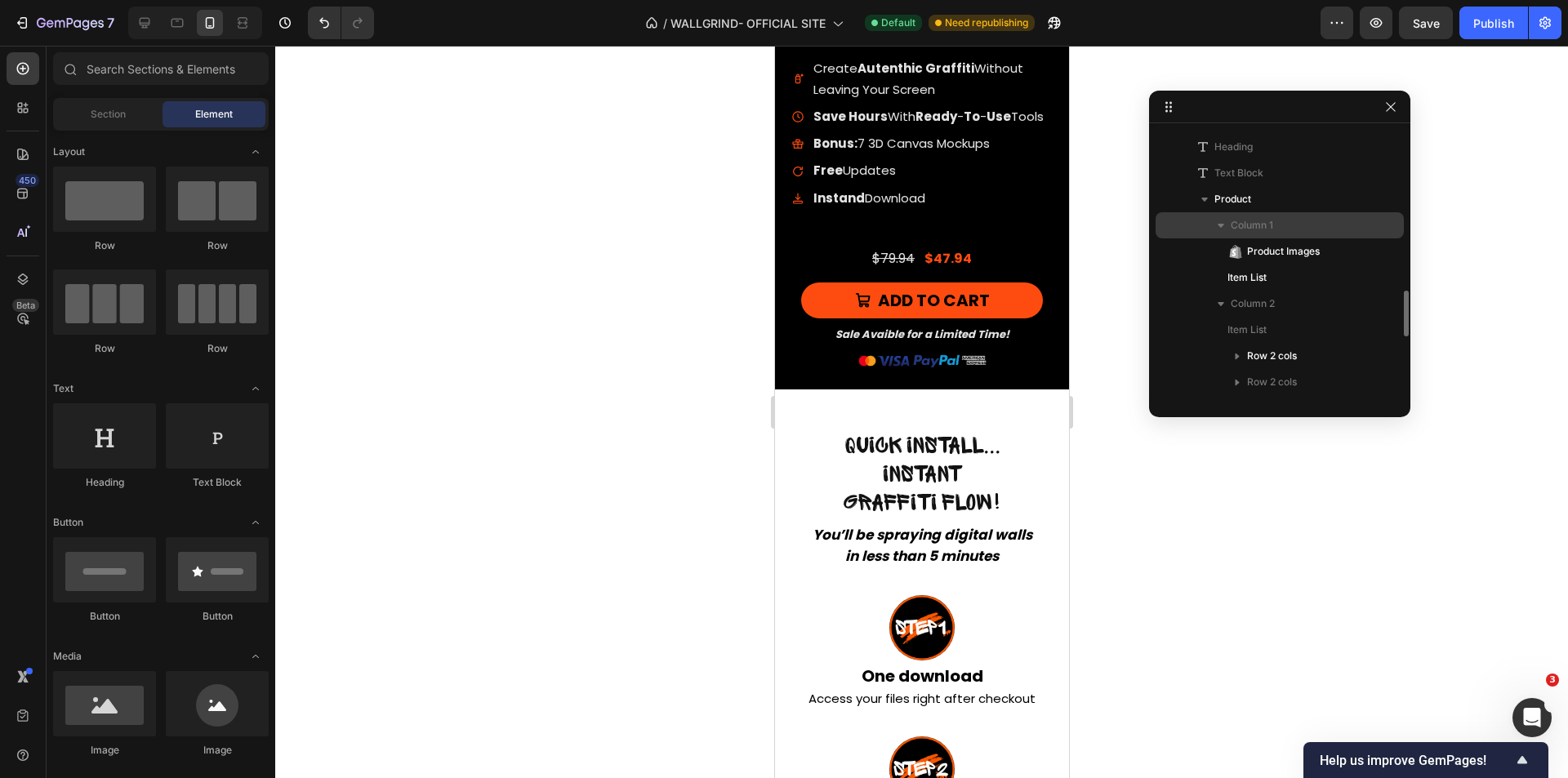
scroll to position [692, 0]
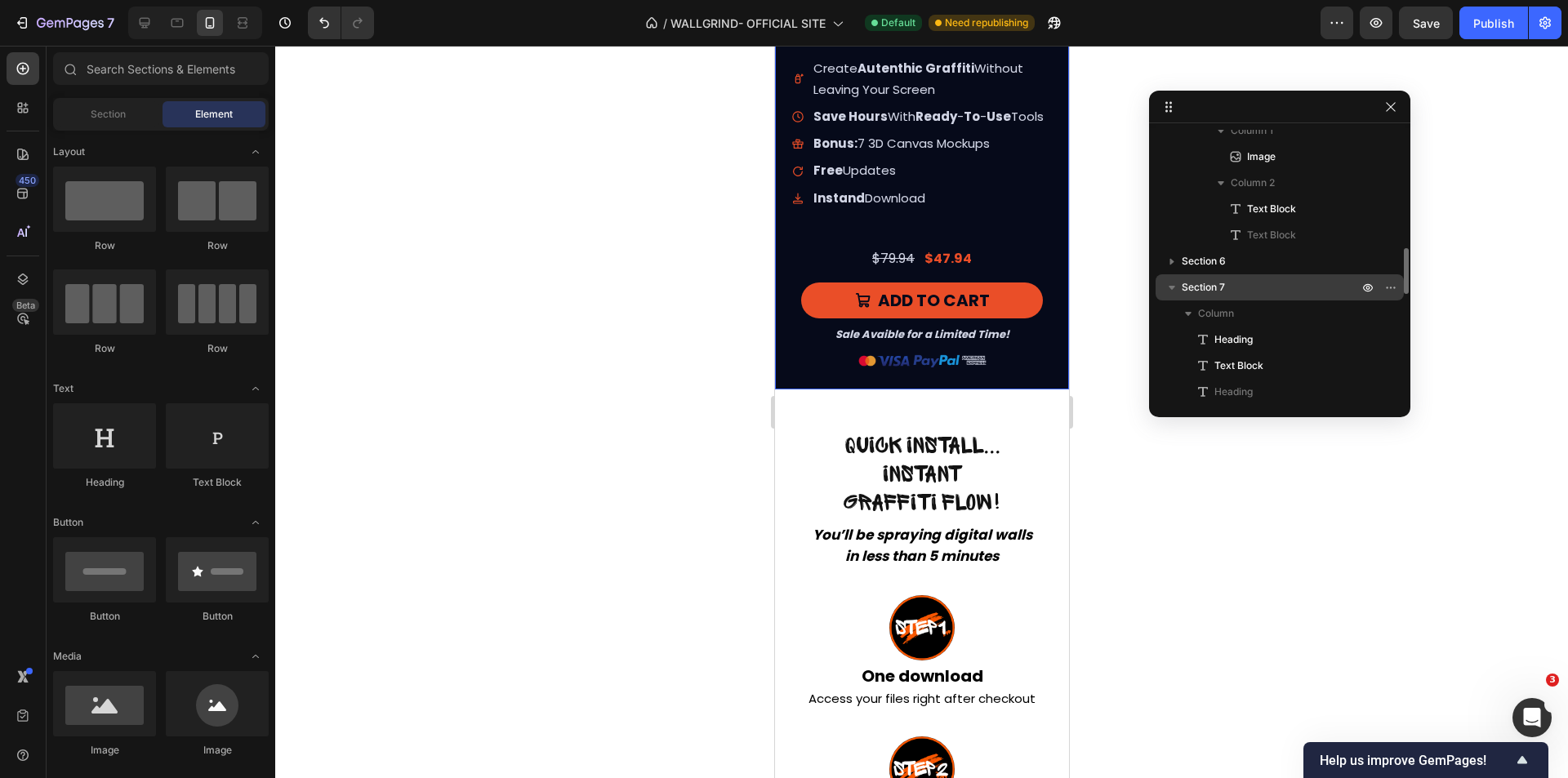
click at [1177, 279] on icon "button" at bounding box center [1172, 288] width 17 height 17
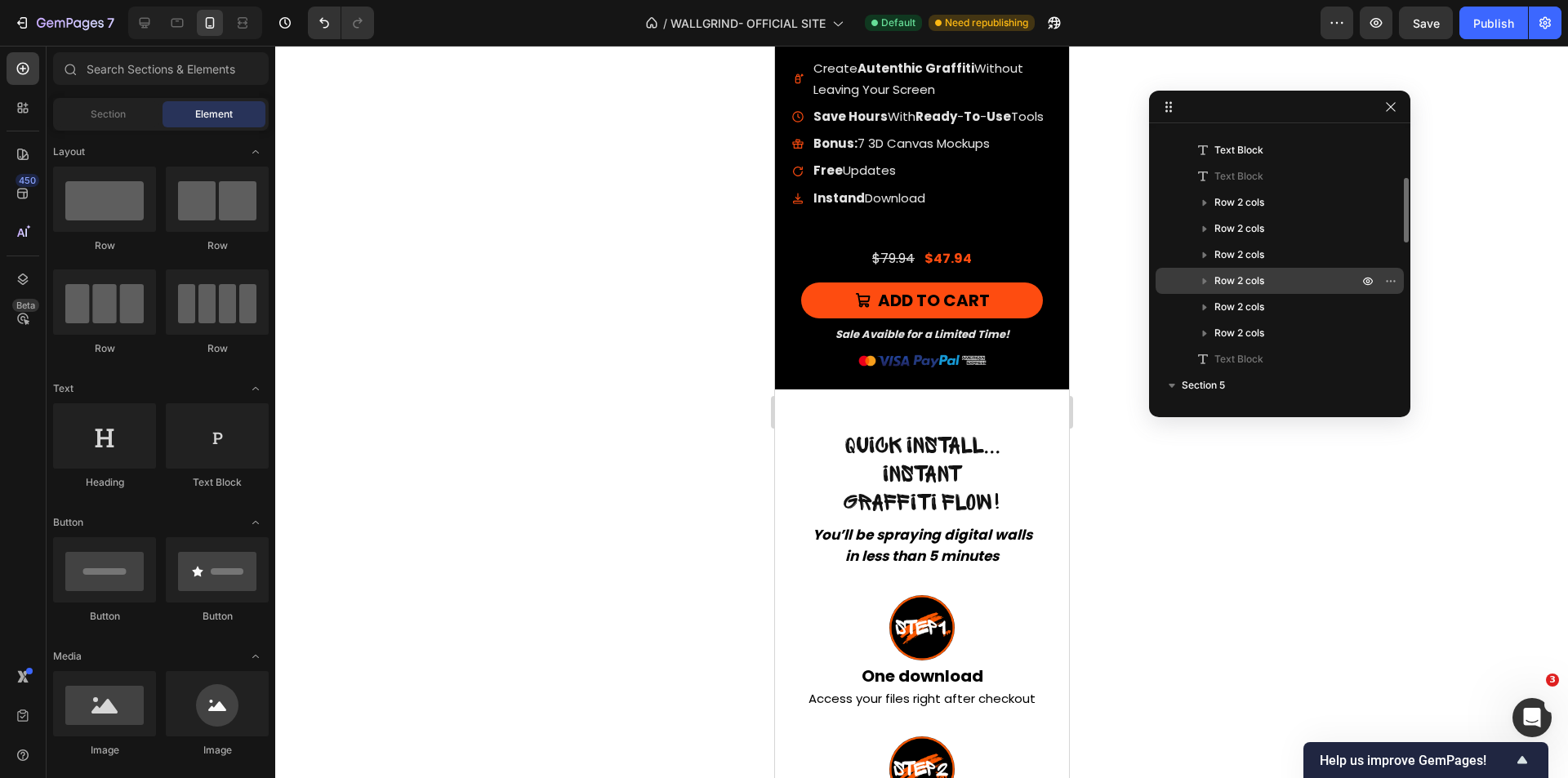
scroll to position [0, 0]
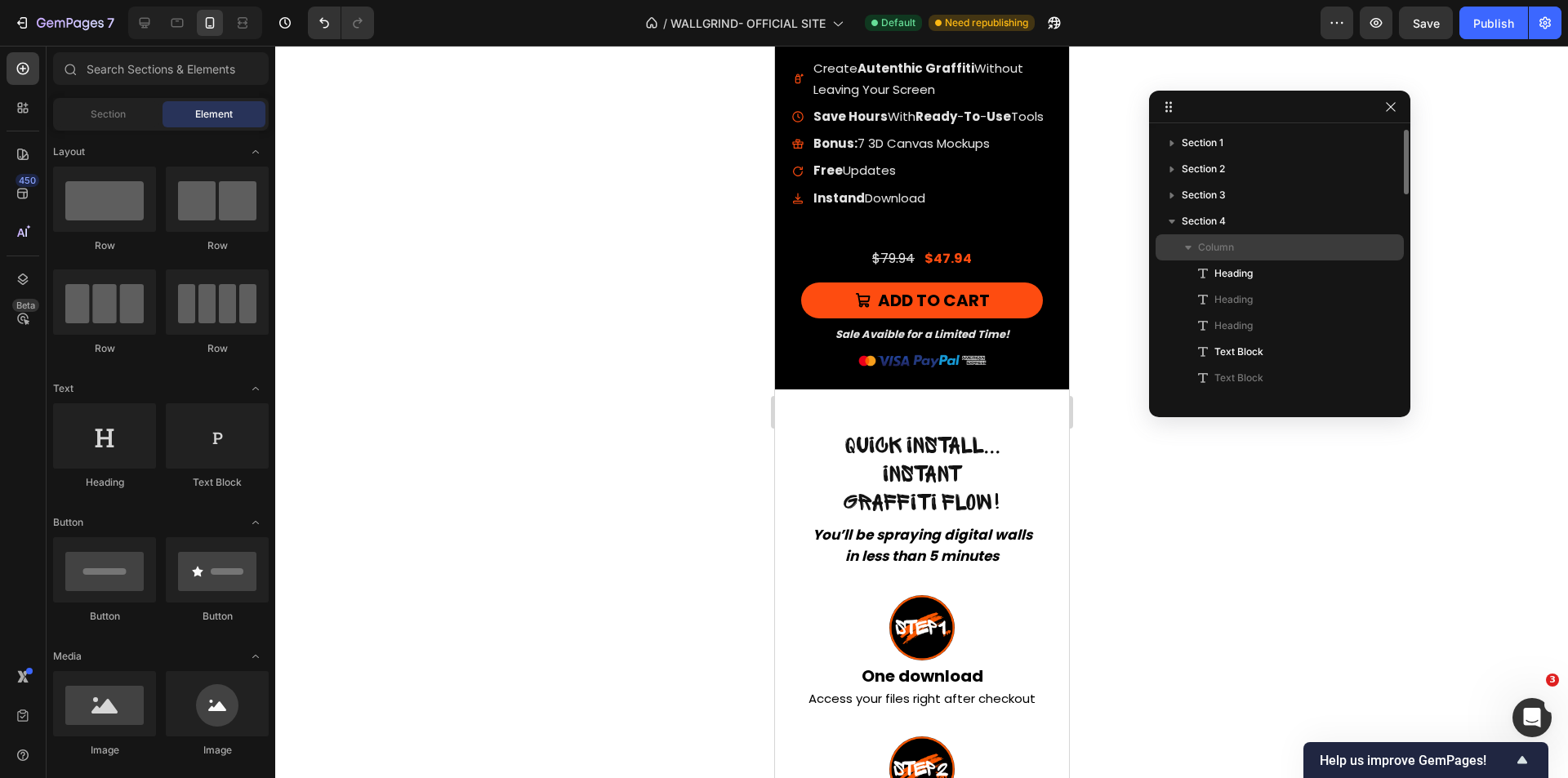
click at [1192, 247] on icon "button" at bounding box center [1189, 248] width 17 height 17
click at [1174, 220] on icon "button" at bounding box center [1171, 222] width 7 height 4
click at [1176, 247] on icon "button" at bounding box center [1172, 248] width 17 height 17
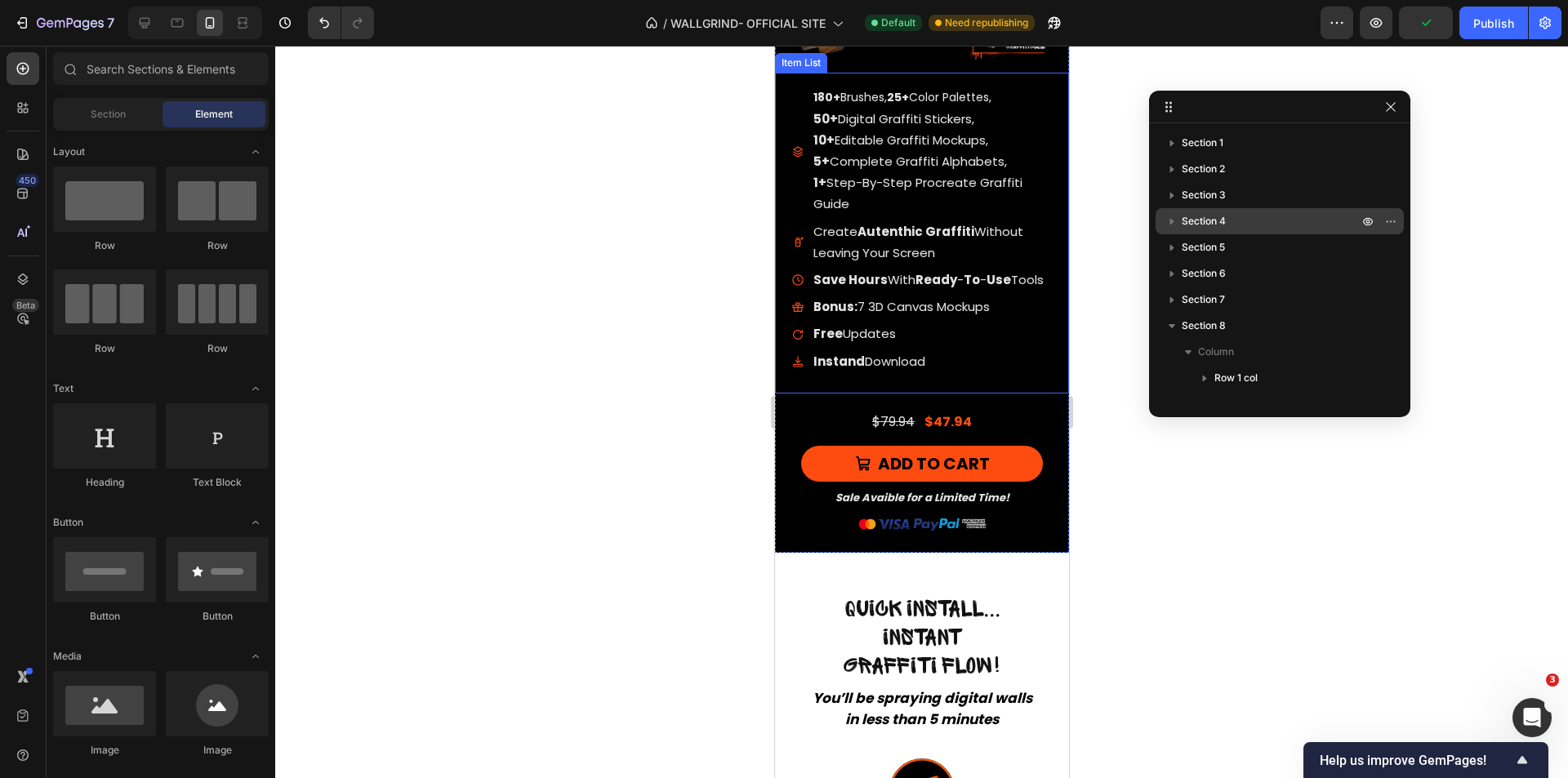
scroll to position [7688, 0]
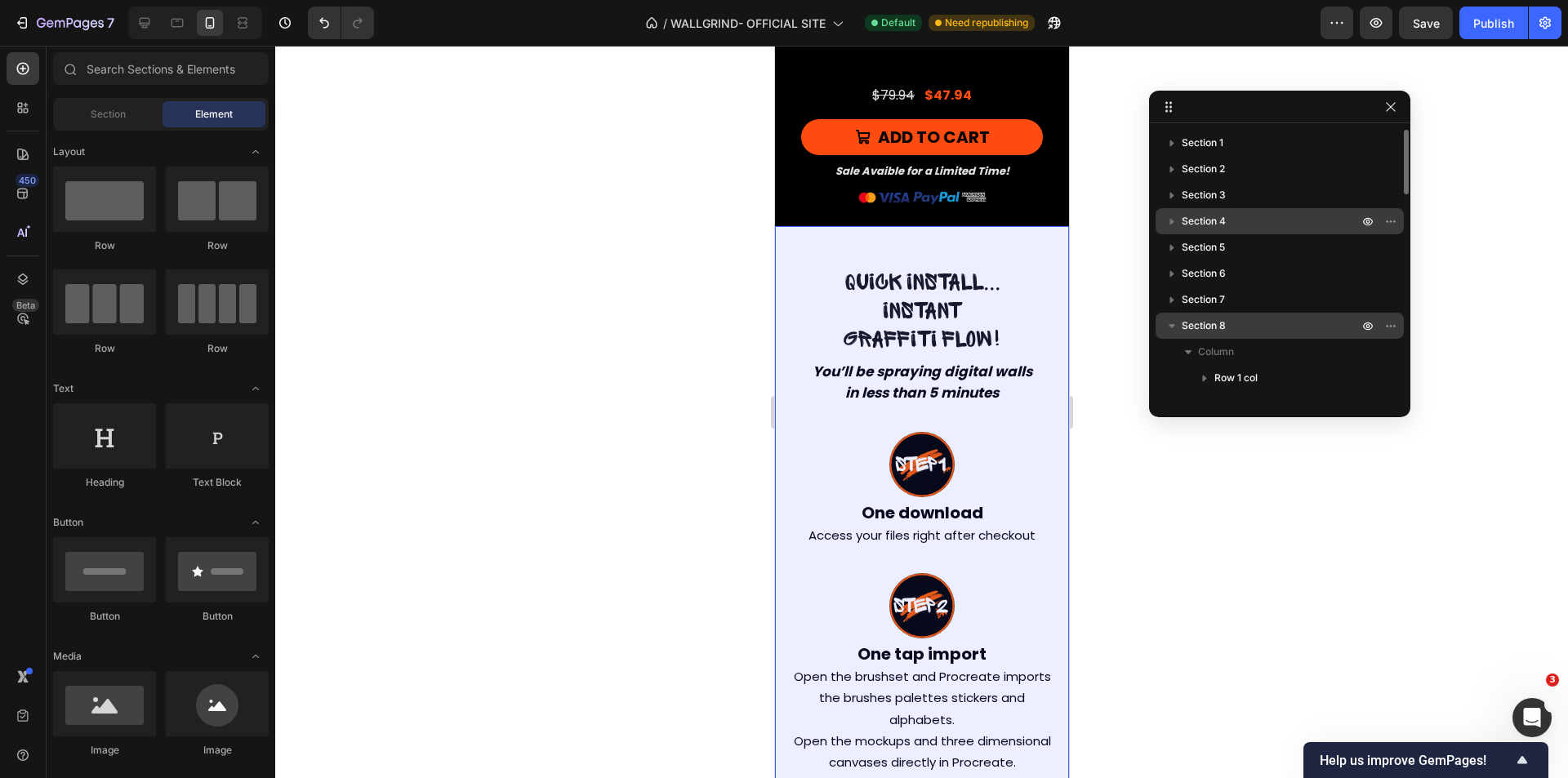
click at [1208, 318] on span "Section 8" at bounding box center [1203, 326] width 44 height 17
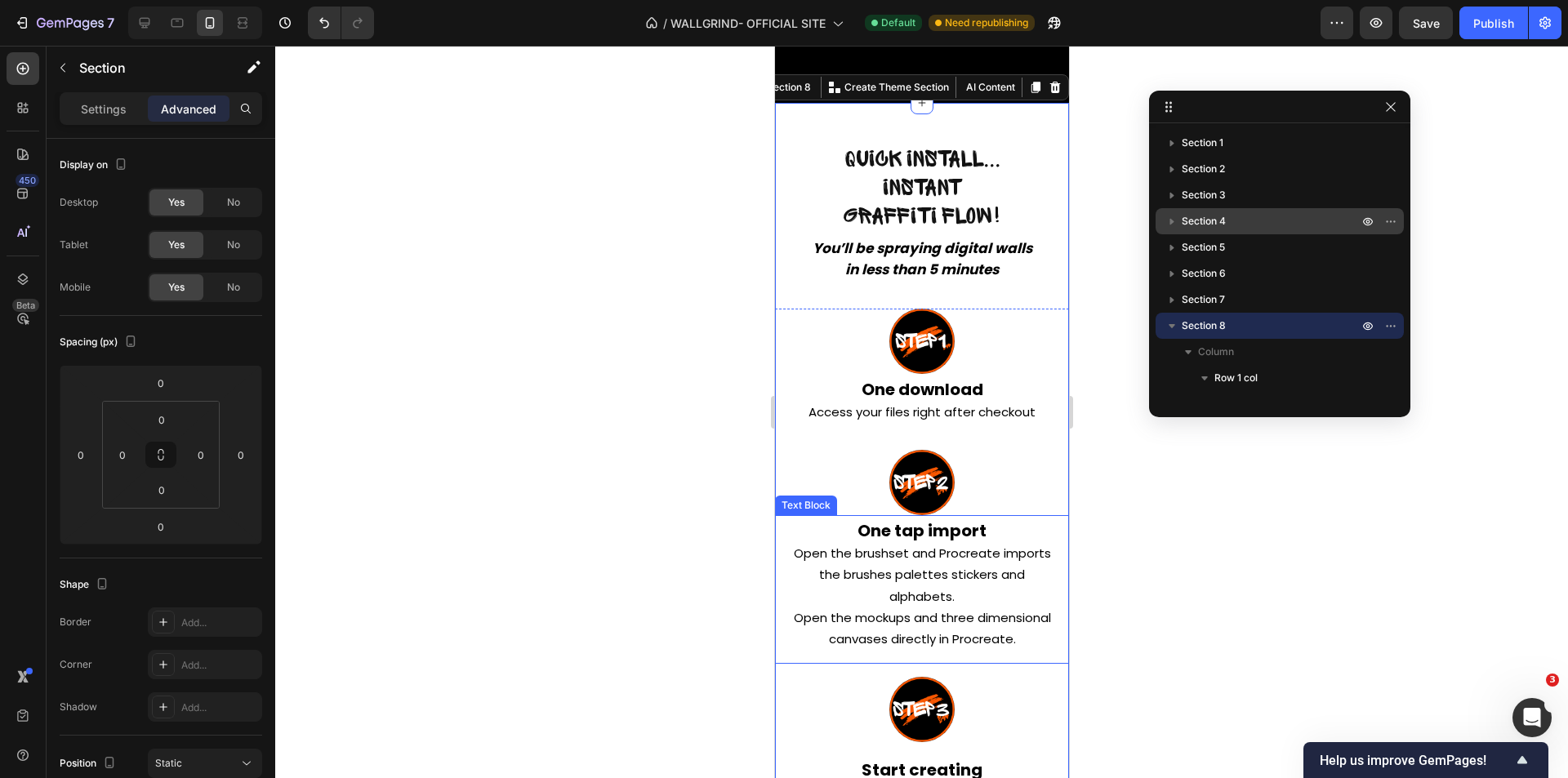
scroll to position [8068, 0]
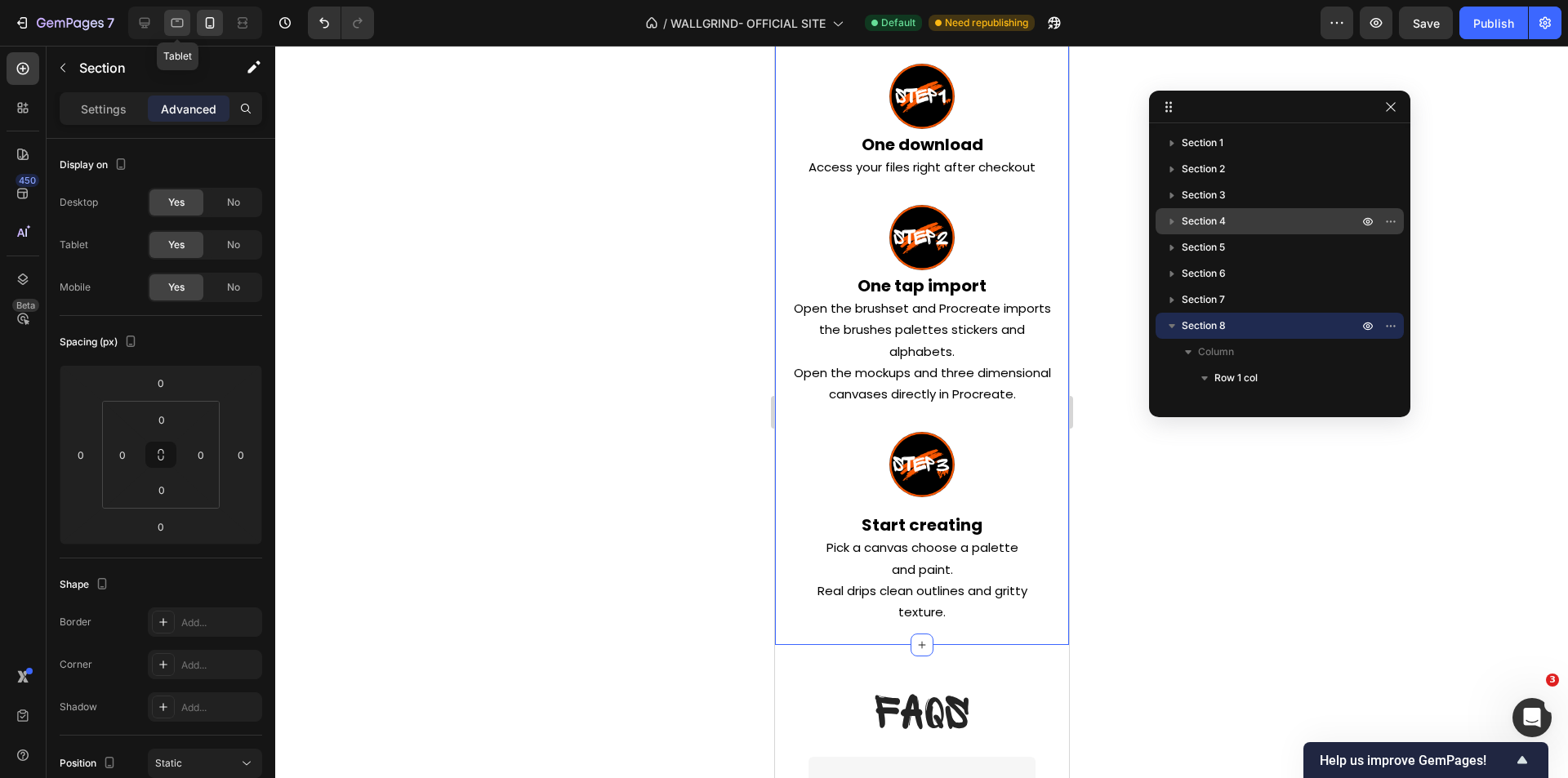
click at [187, 25] on div at bounding box center [177, 23] width 26 height 26
type input "32"
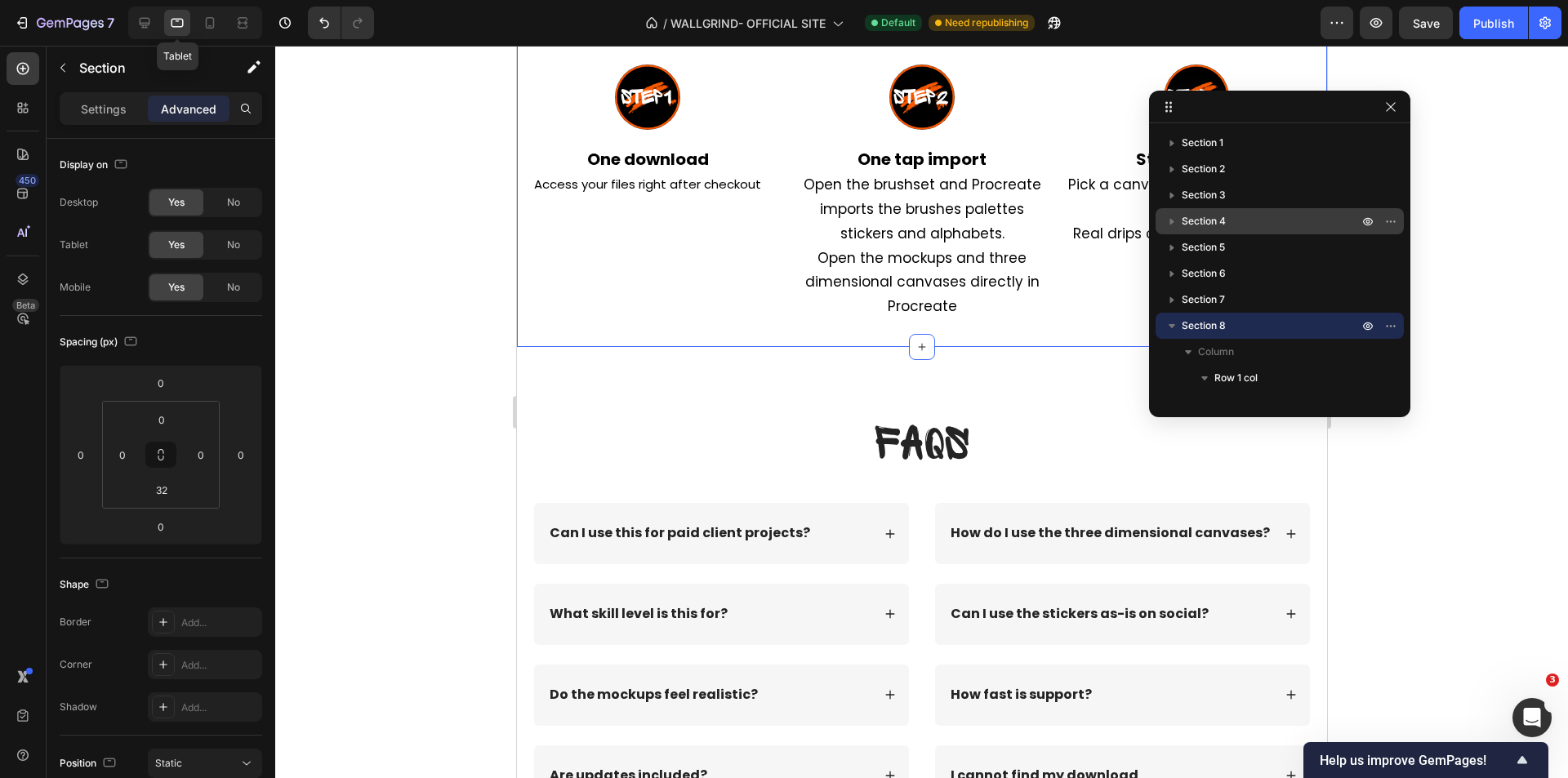
scroll to position [7823, 0]
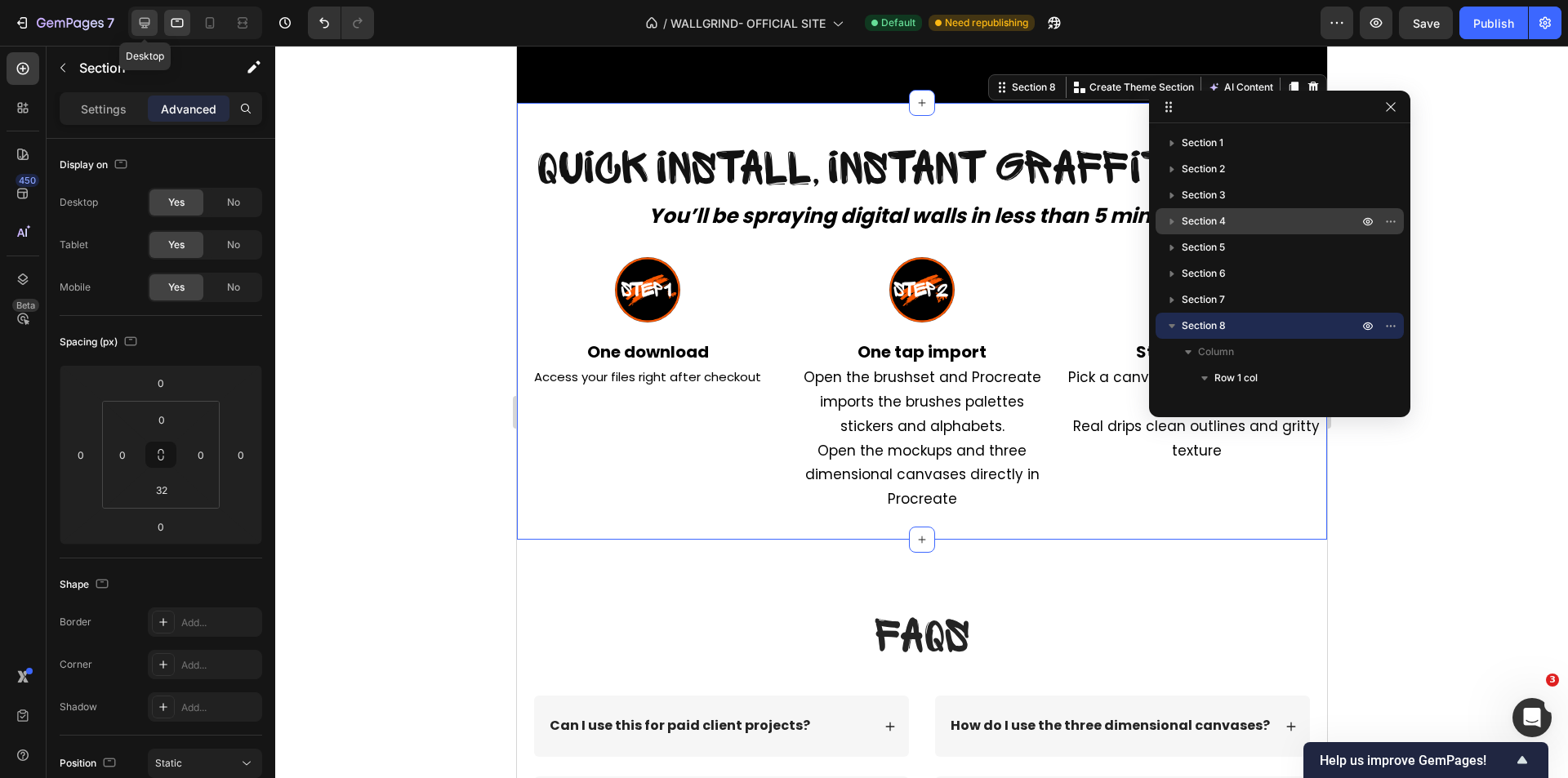
click at [142, 25] on icon at bounding box center [144, 22] width 10 height 10
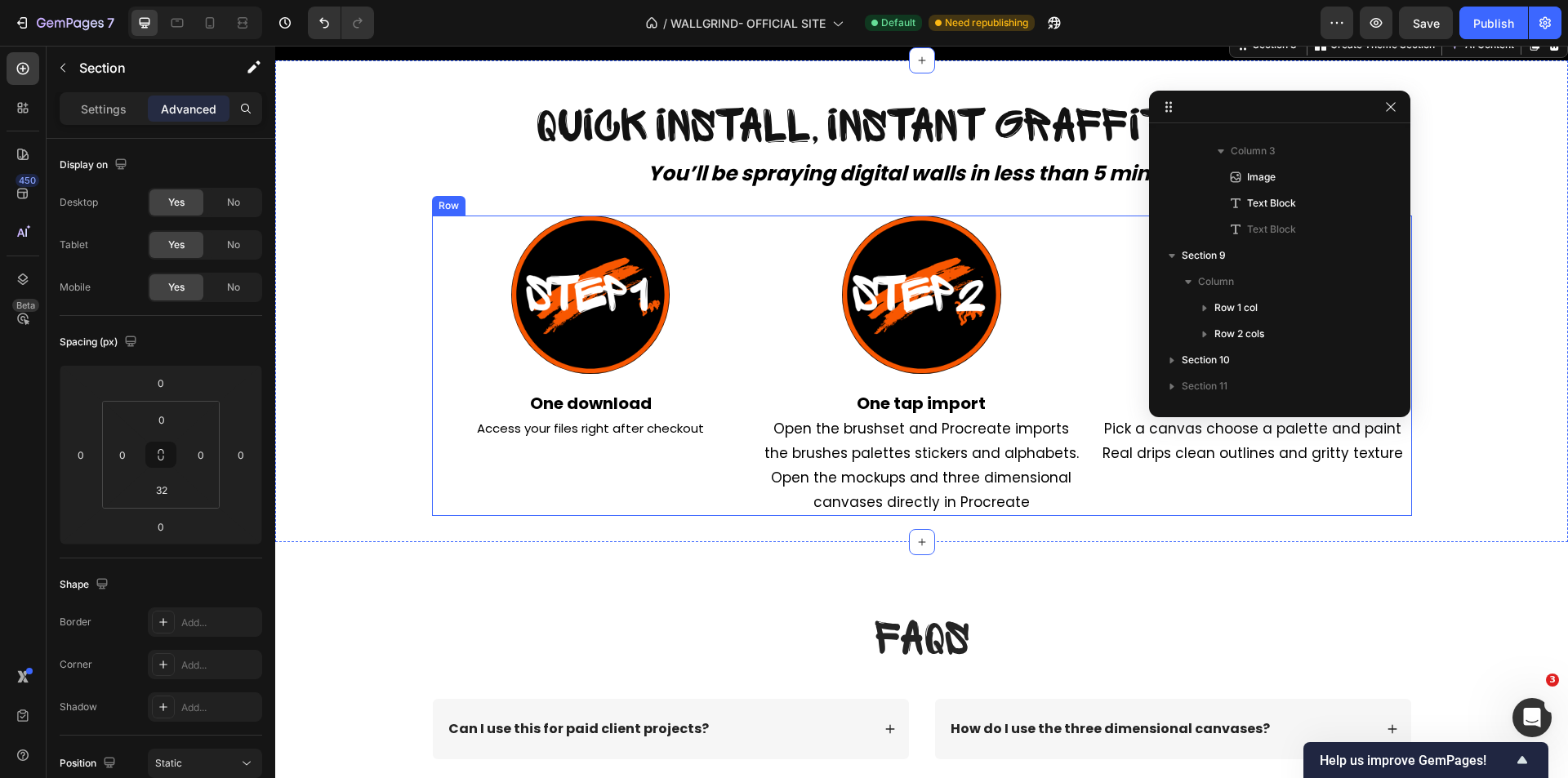
scroll to position [7953, 0]
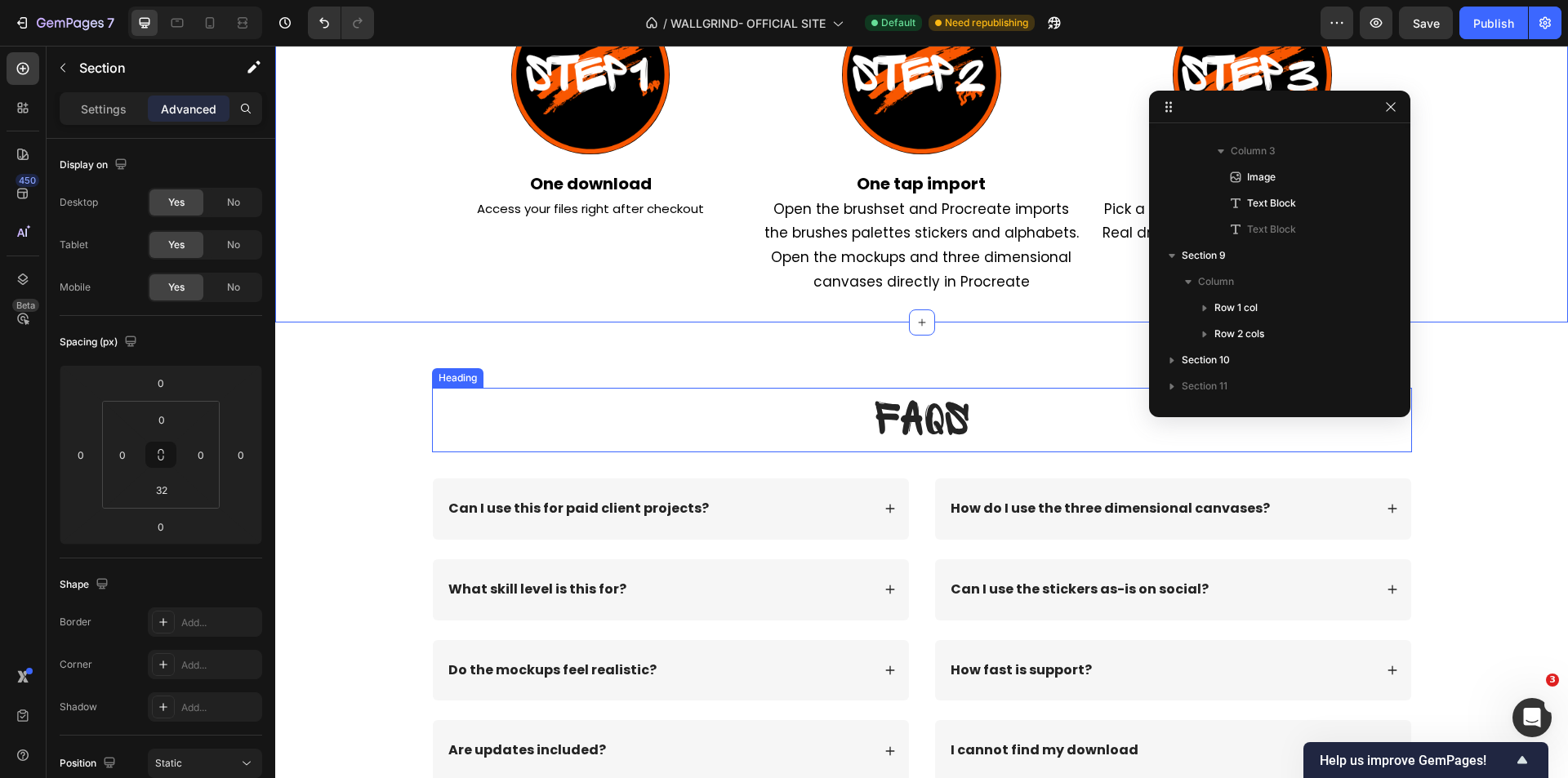
click at [505, 426] on h2 "FAQs" at bounding box center [921, 420] width 980 height 64
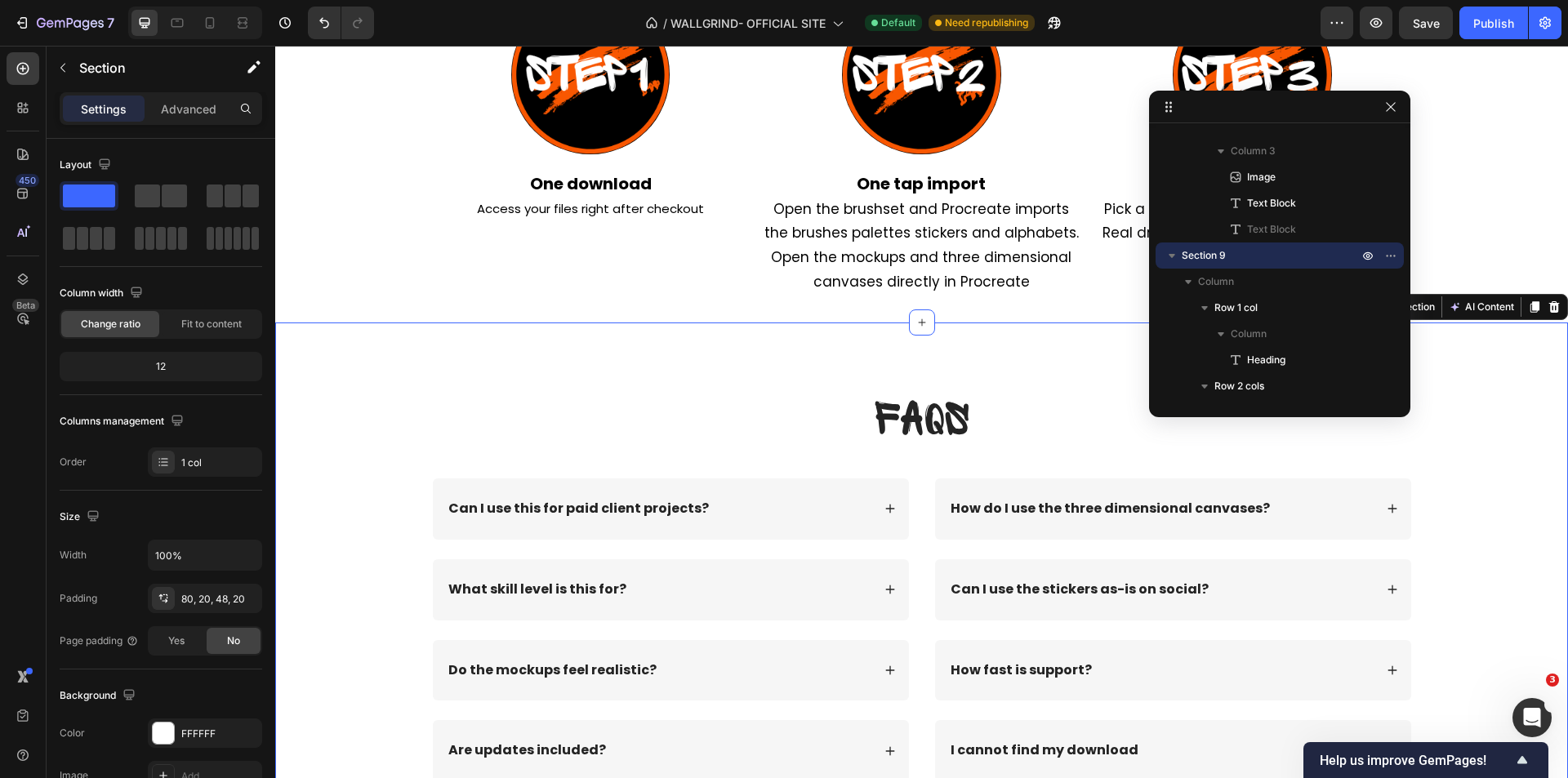
click at [676, 348] on div "FAQs Heading Row Can I use this for paid client projects? What skill level is t…" at bounding box center [921, 584] width 1293 height 525
click at [196, 110] on p "Advanced" at bounding box center [189, 109] width 56 height 17
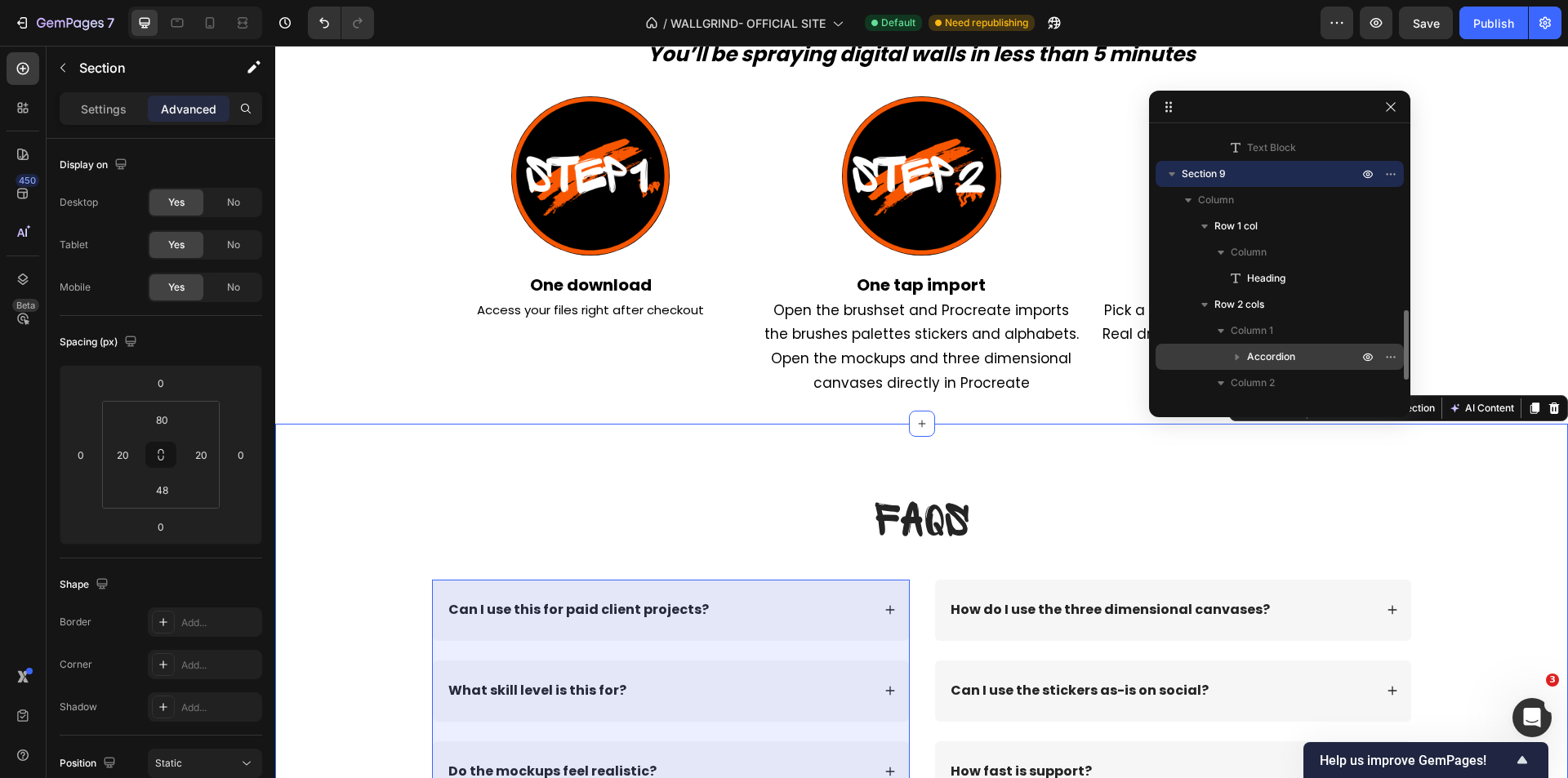
scroll to position [775, 0]
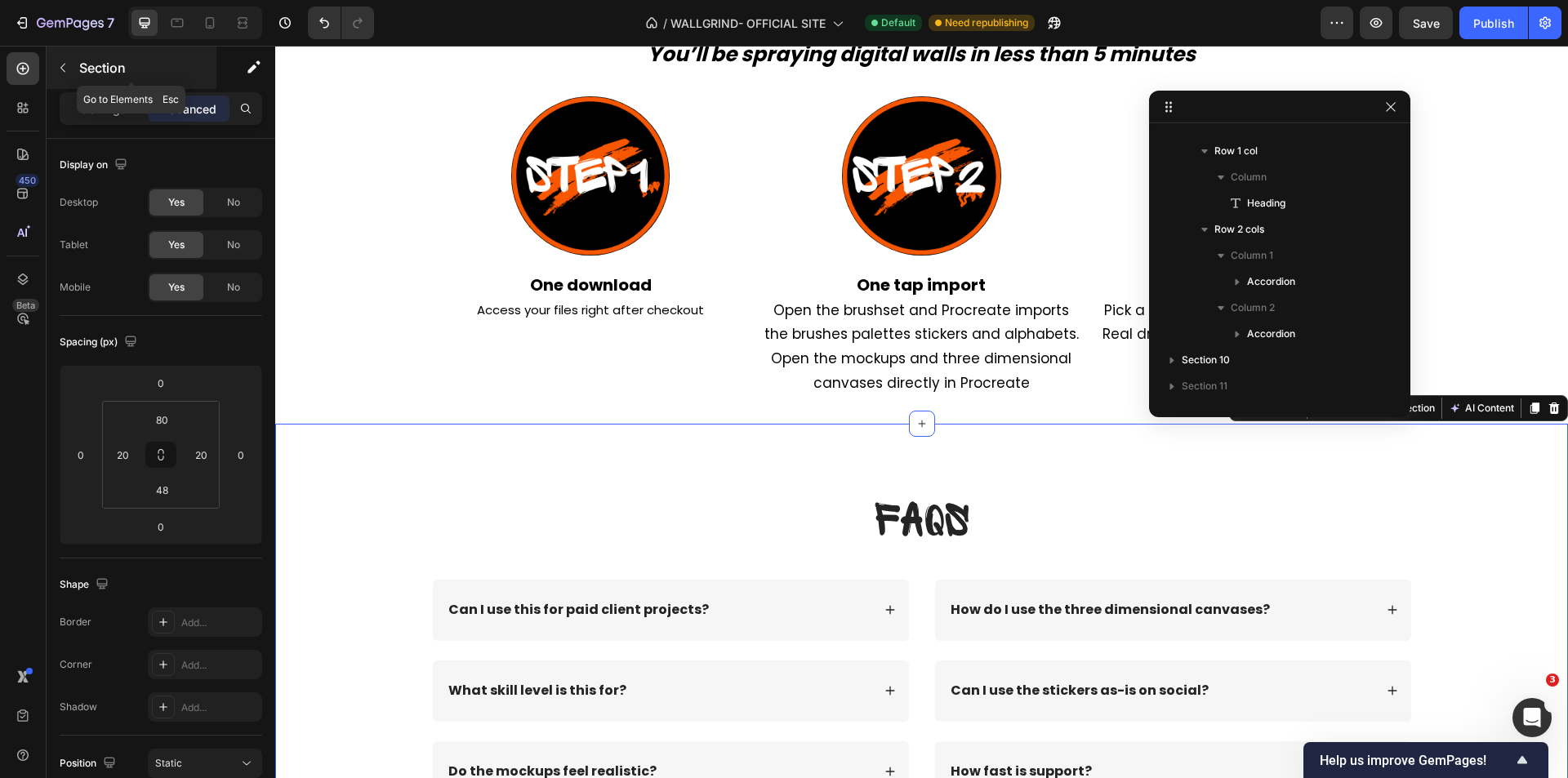
click at [63, 64] on icon "button" at bounding box center [63, 68] width 13 height 13
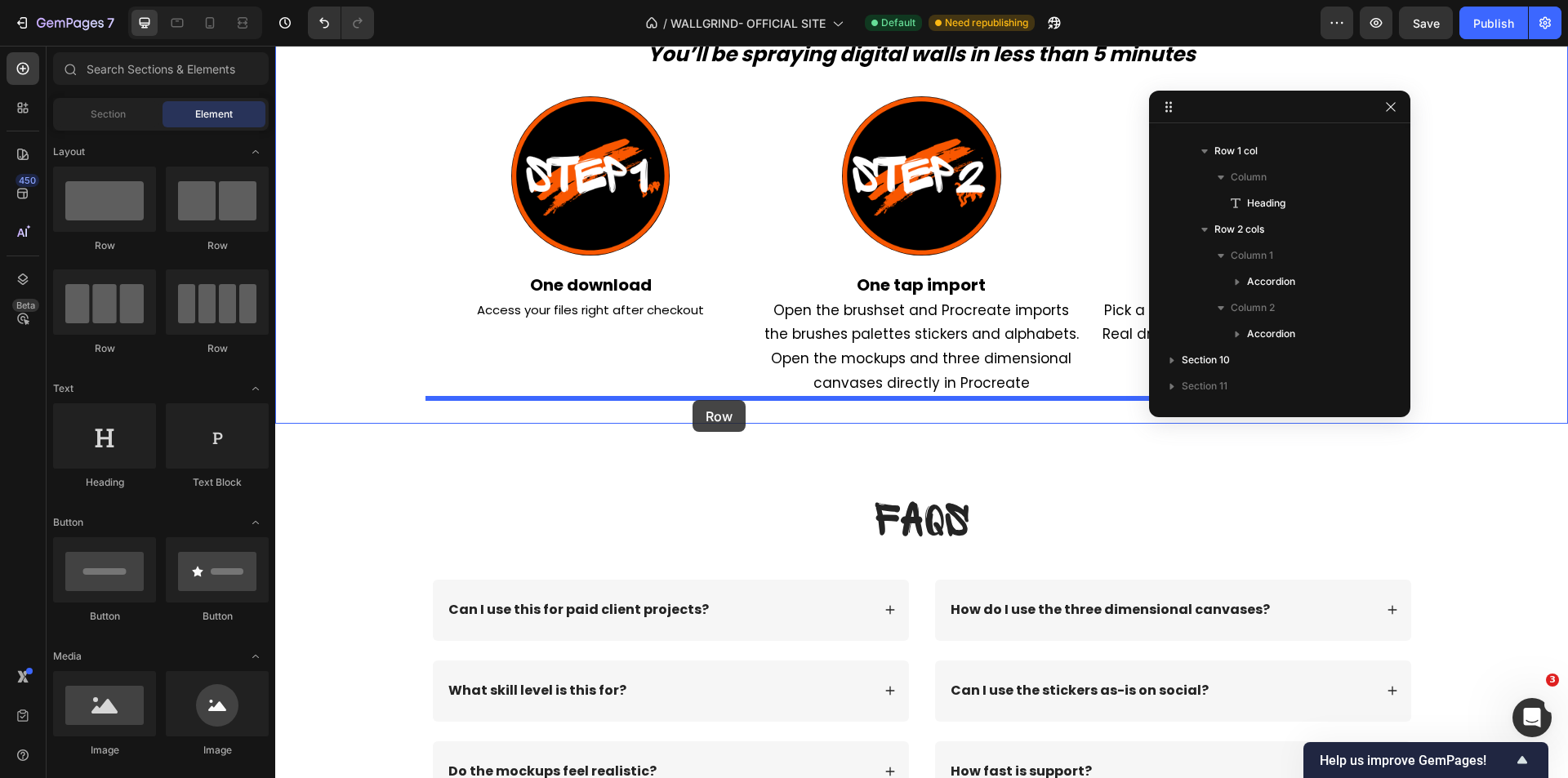
drag, startPoint x: 387, startPoint y: 250, endPoint x: 693, endPoint y: 401, distance: 341.2
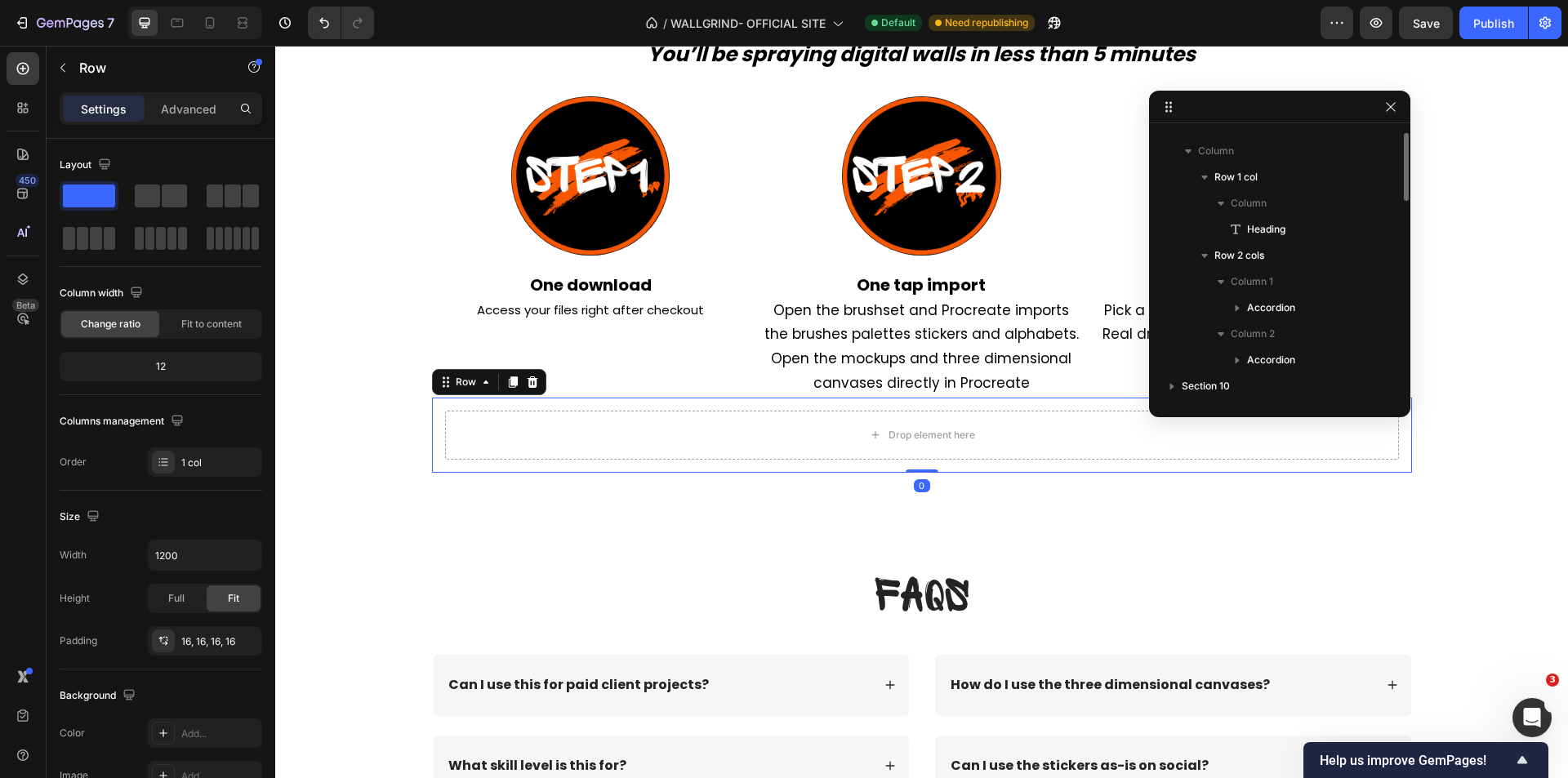
scroll to position [623, 0]
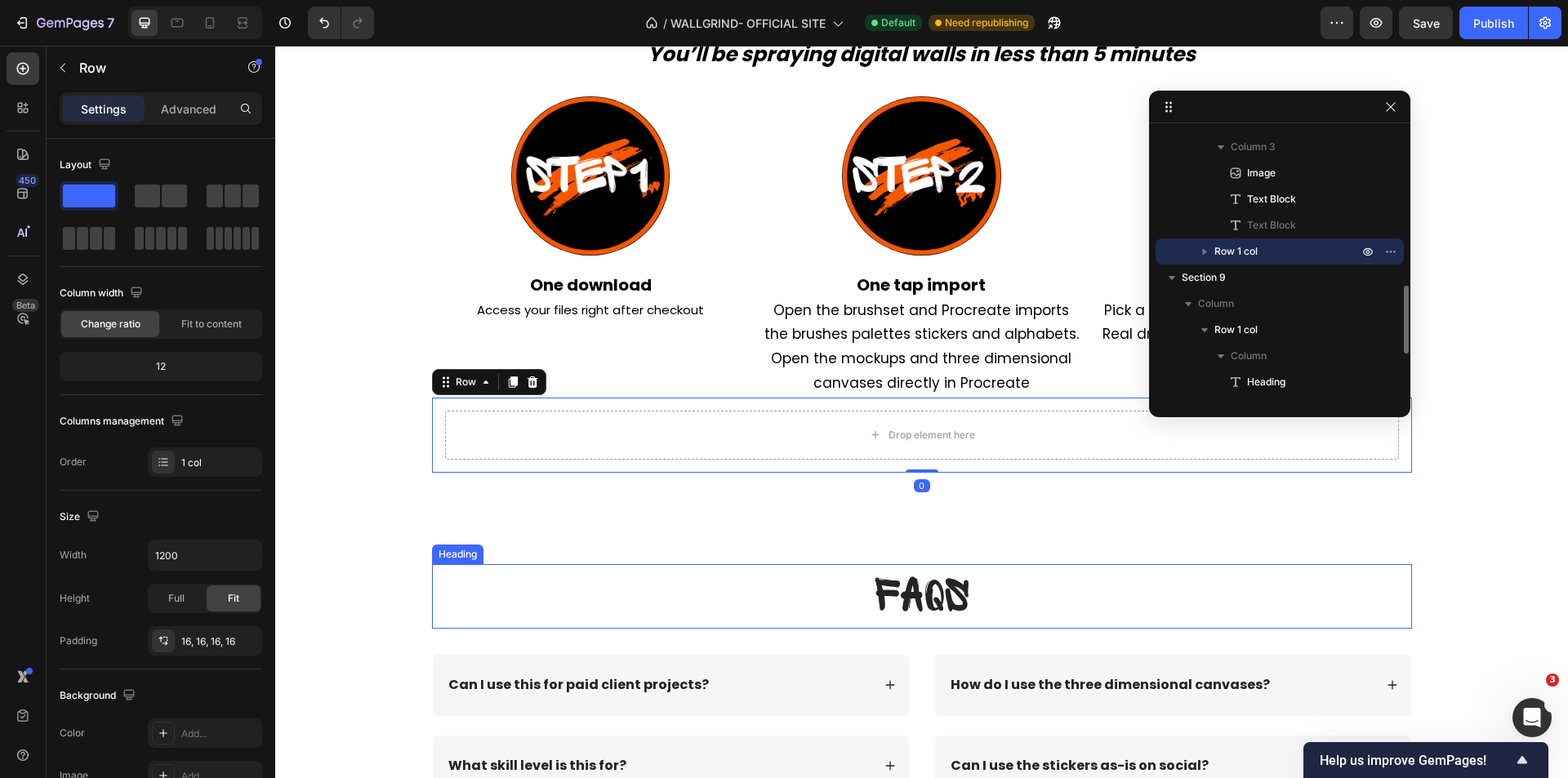
click at [746, 594] on h2 "FAQs" at bounding box center [921, 596] width 980 height 64
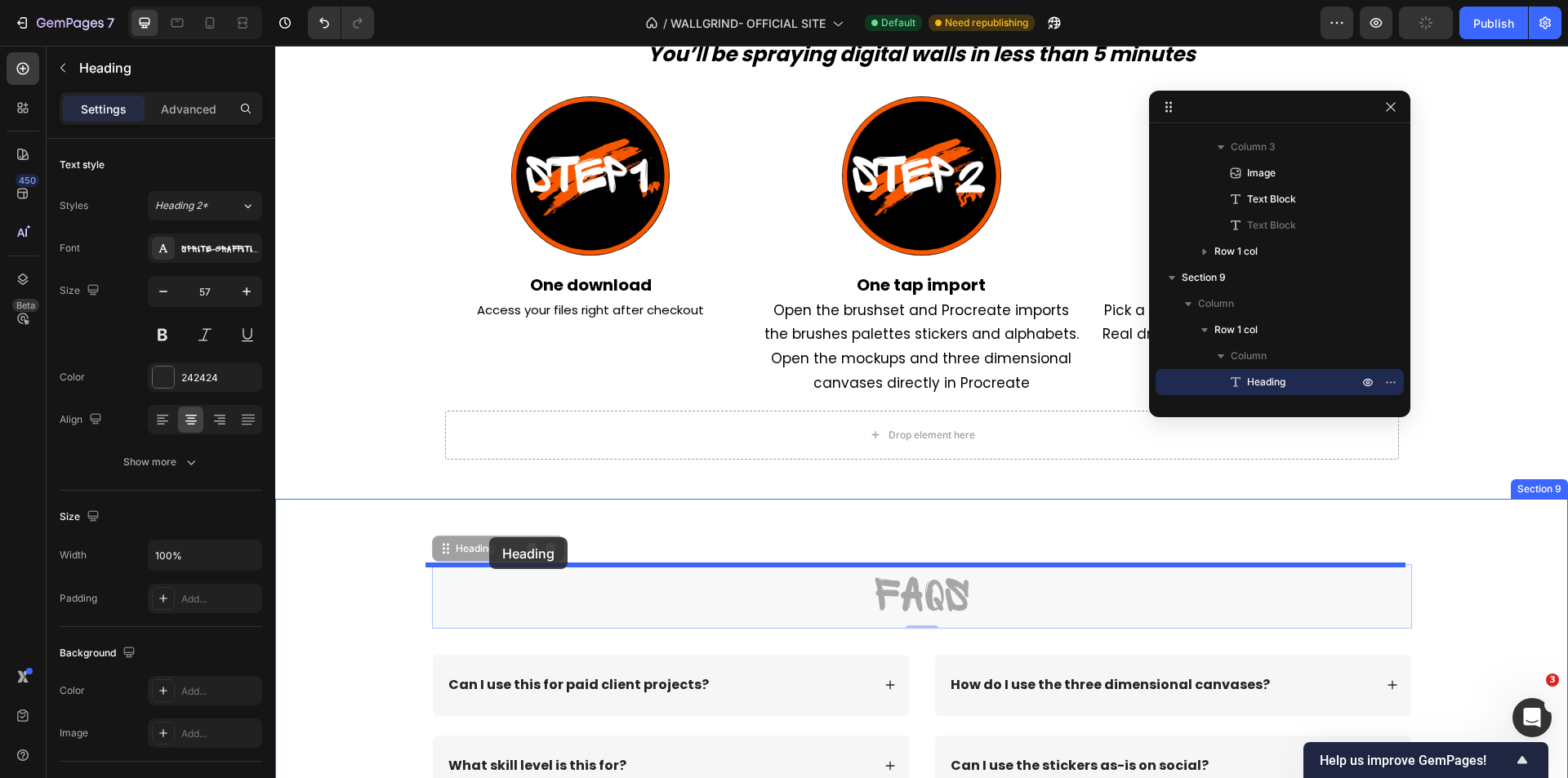
drag, startPoint x: 470, startPoint y: 550, endPoint x: 490, endPoint y: 538, distance: 23.3
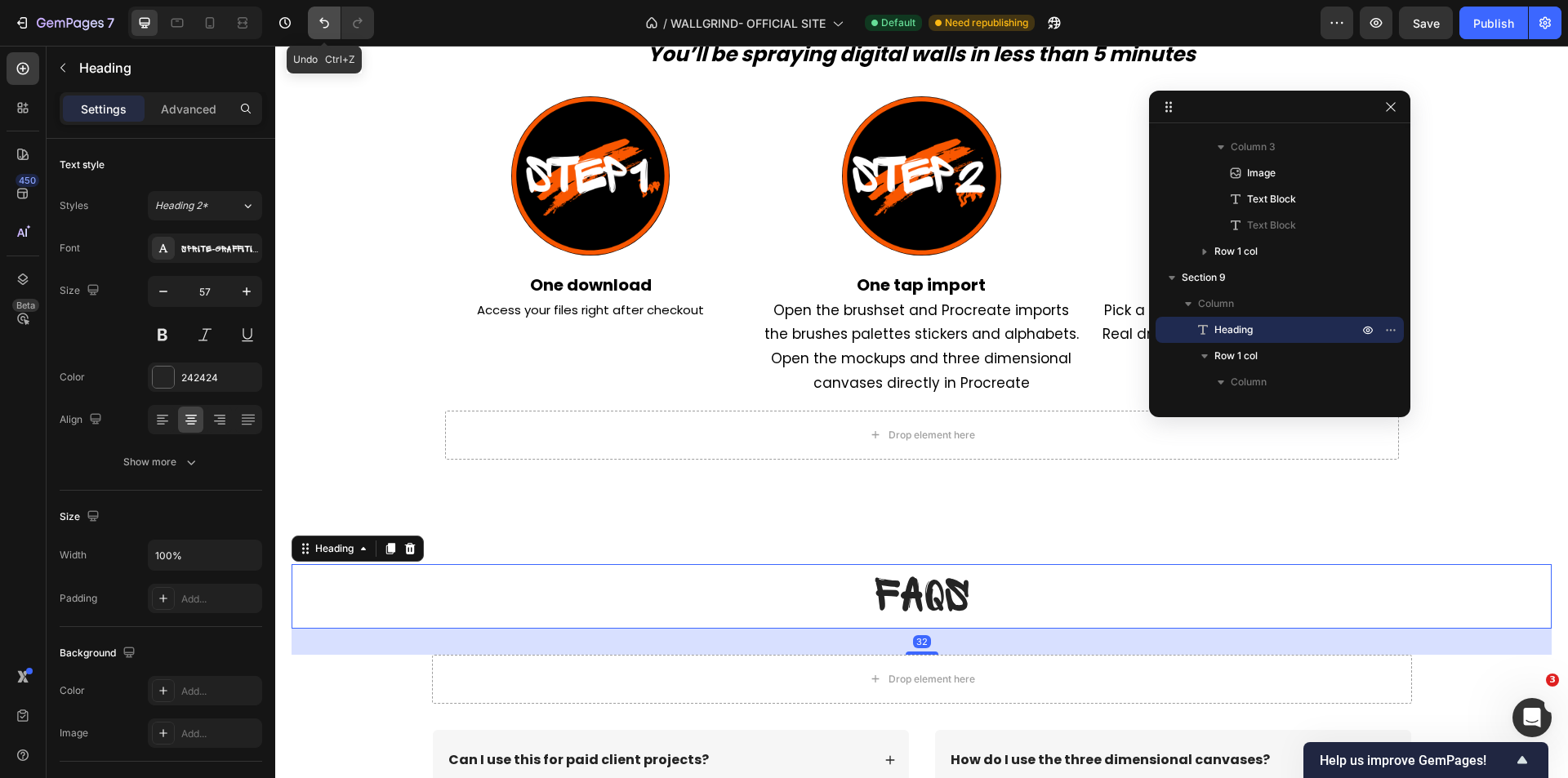
click at [324, 18] on icon "Undo/Redo" at bounding box center [324, 23] width 17 height 17
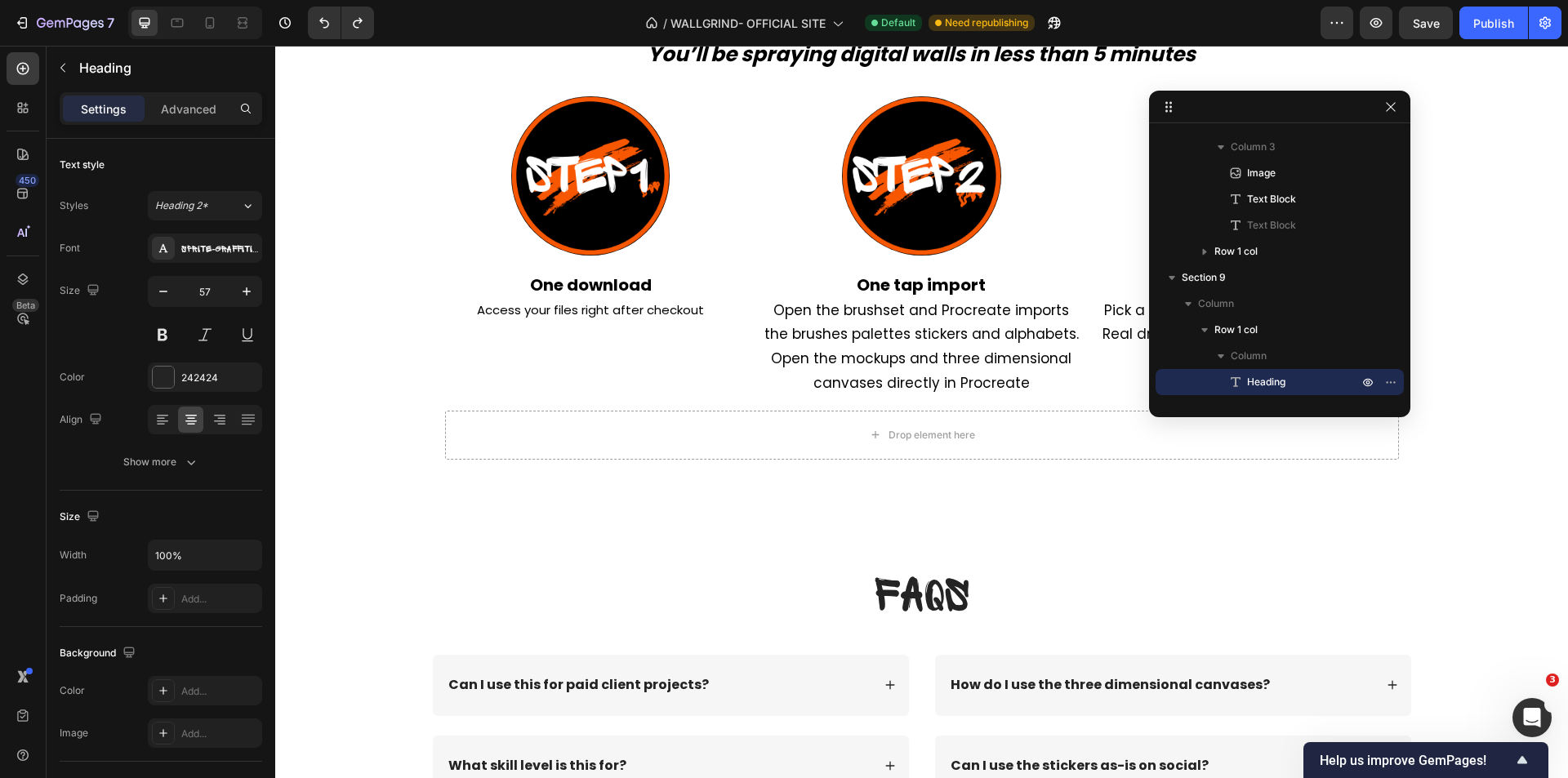
click at [721, 603] on p "FAQs" at bounding box center [922, 596] width 977 height 61
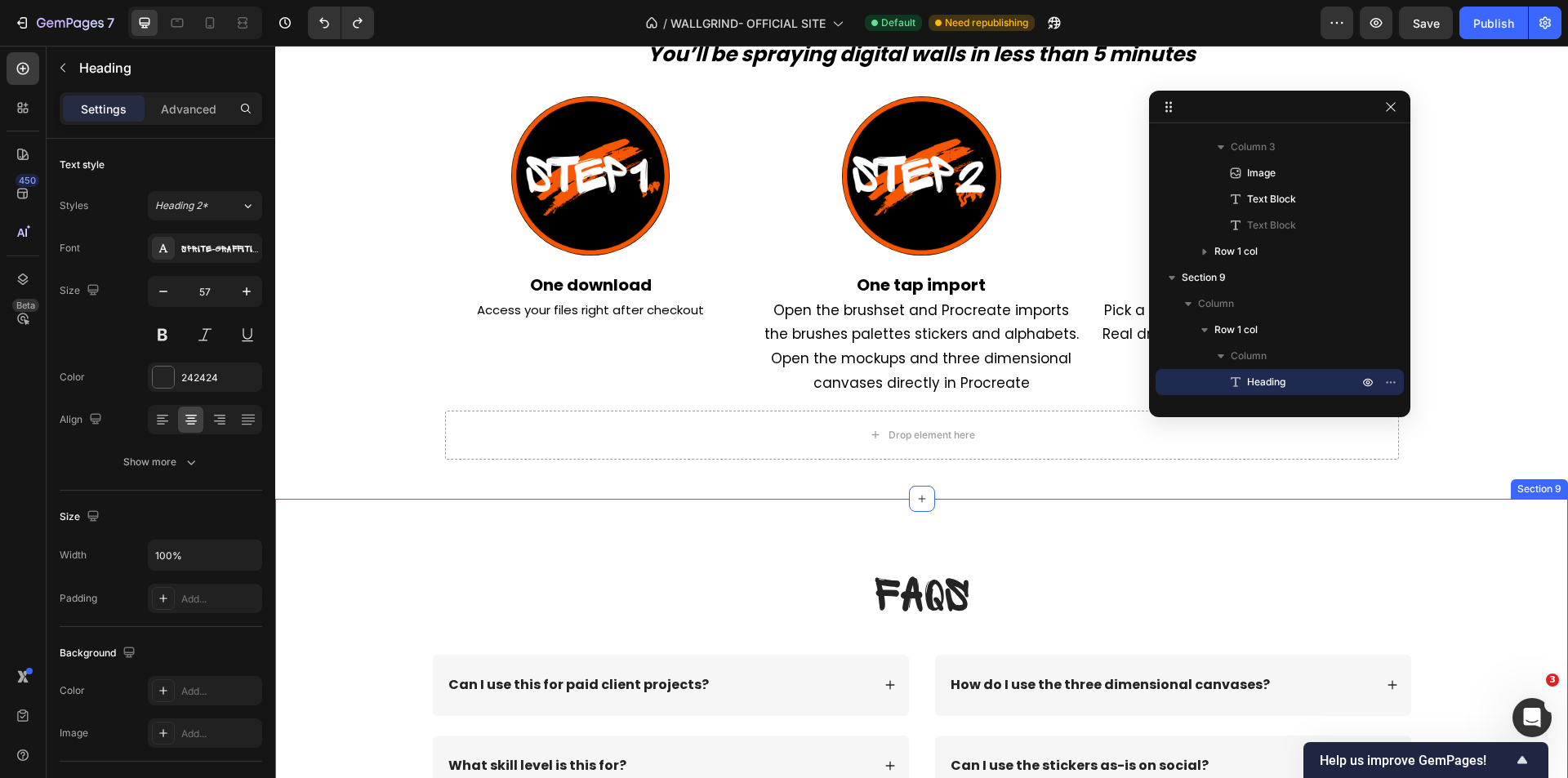
click at [714, 506] on div "FAQs Heading Row Can I use this for paid client projects? What skill level is t…" at bounding box center [921, 760] width 1293 height 525
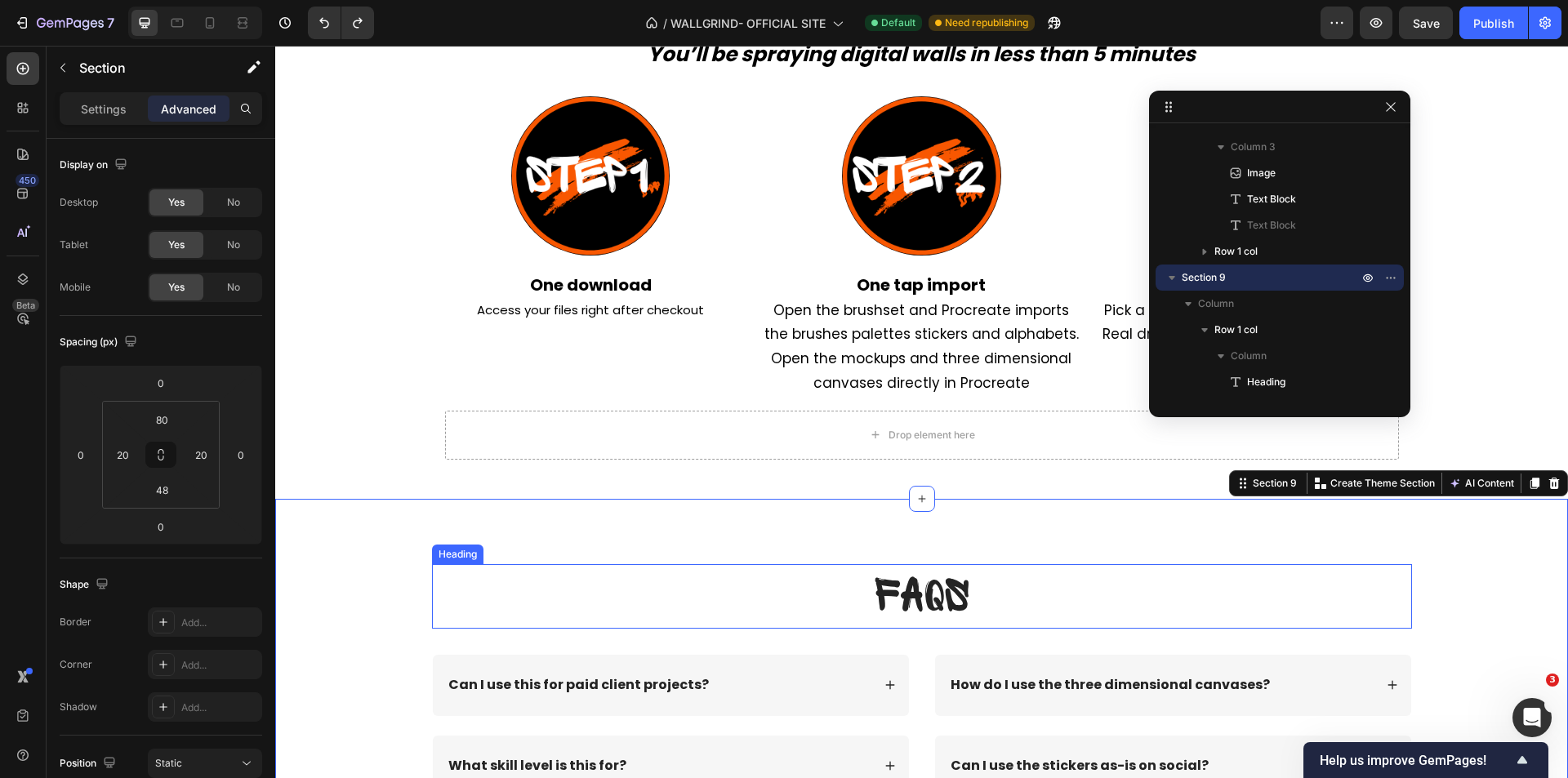
click at [725, 594] on p "⁠⁠⁠⁠⁠⁠⁠ FAQs" at bounding box center [922, 596] width 977 height 61
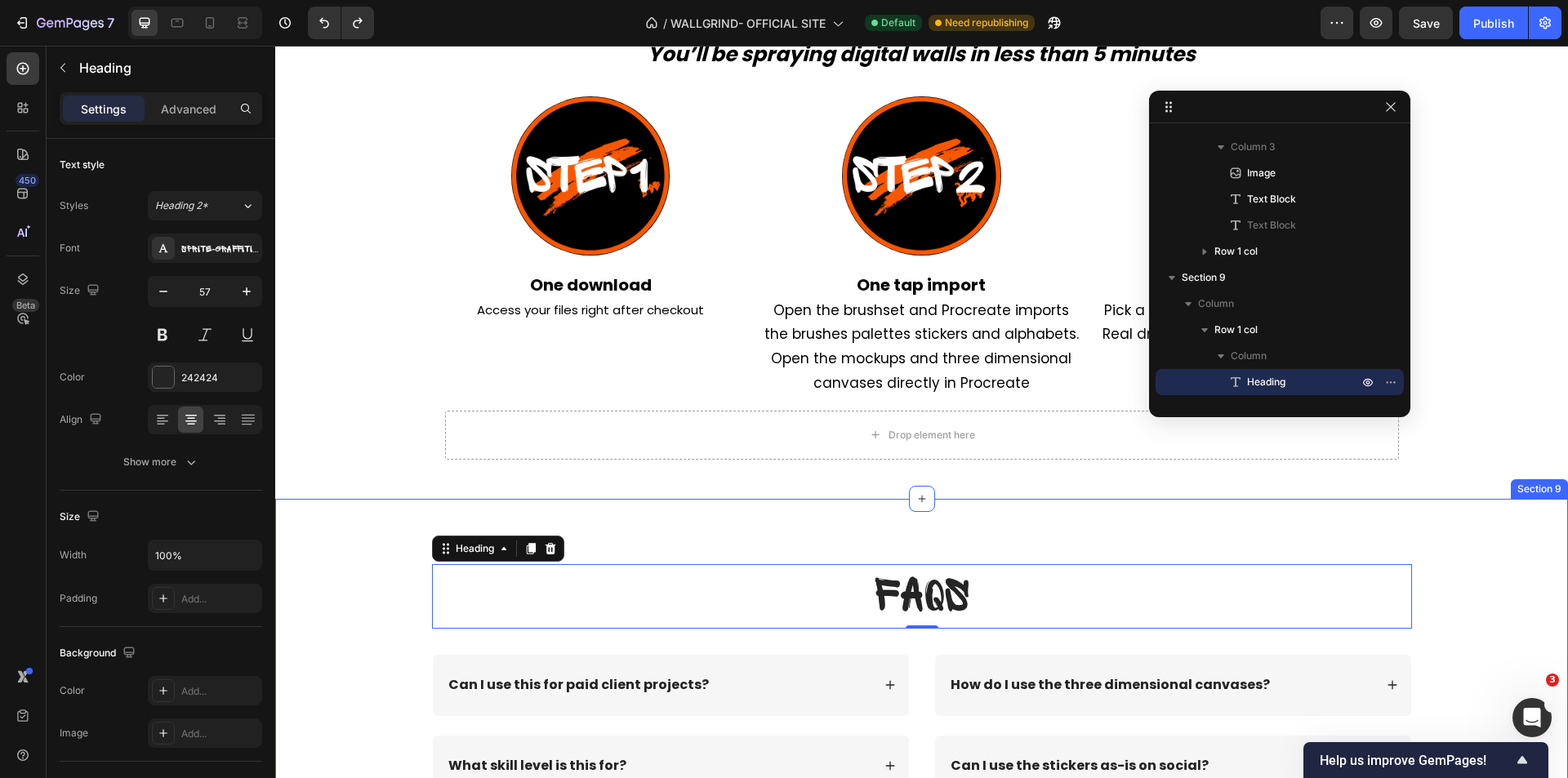
click at [373, 545] on div "⁠⁠⁠⁠⁠⁠⁠ FAQs Heading 0 Row Can I use this for paid client projects? What skill …" at bounding box center [921, 760] width 1293 height 525
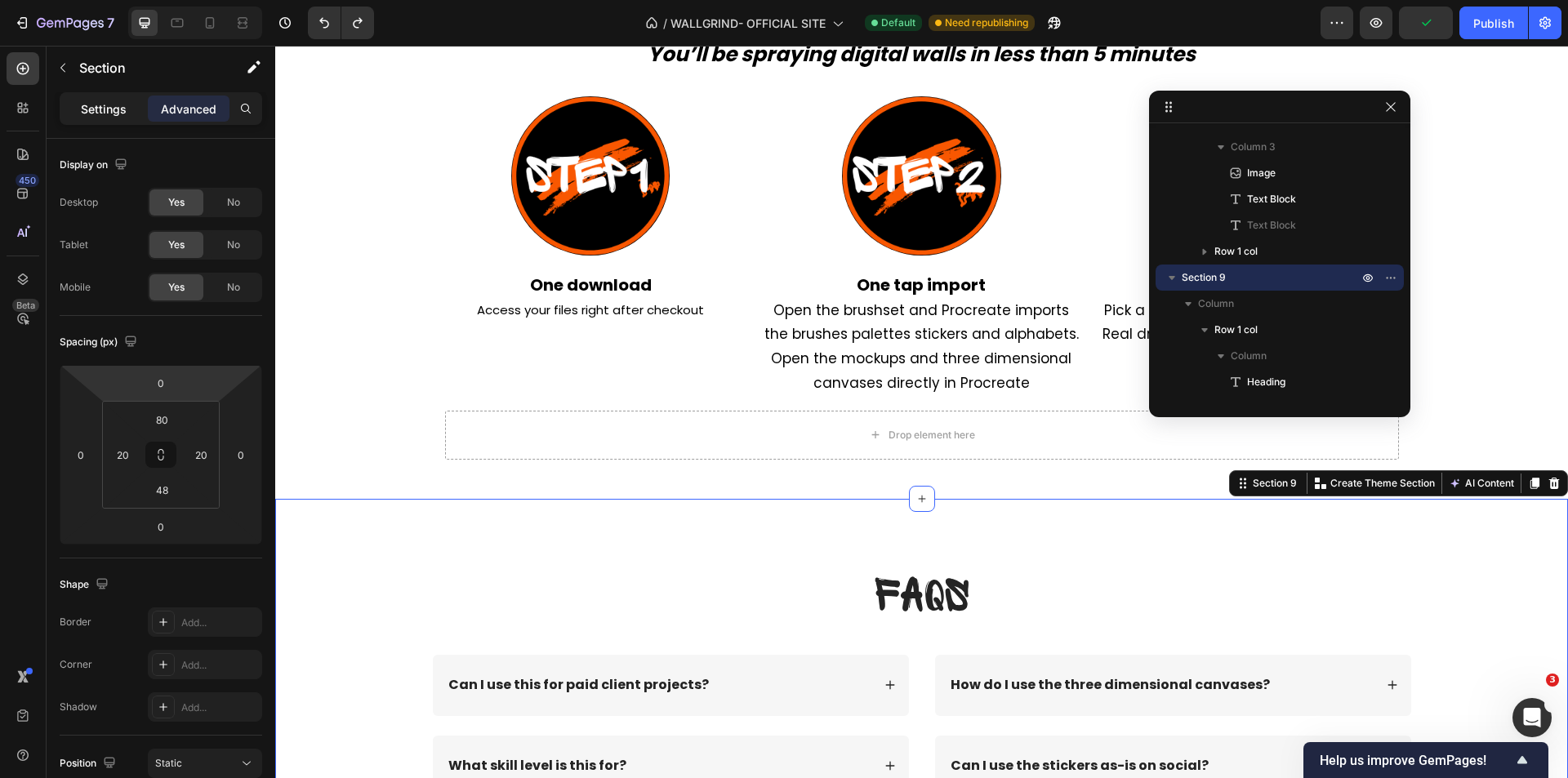
click at [111, 107] on p "Settings" at bounding box center [103, 109] width 46 height 17
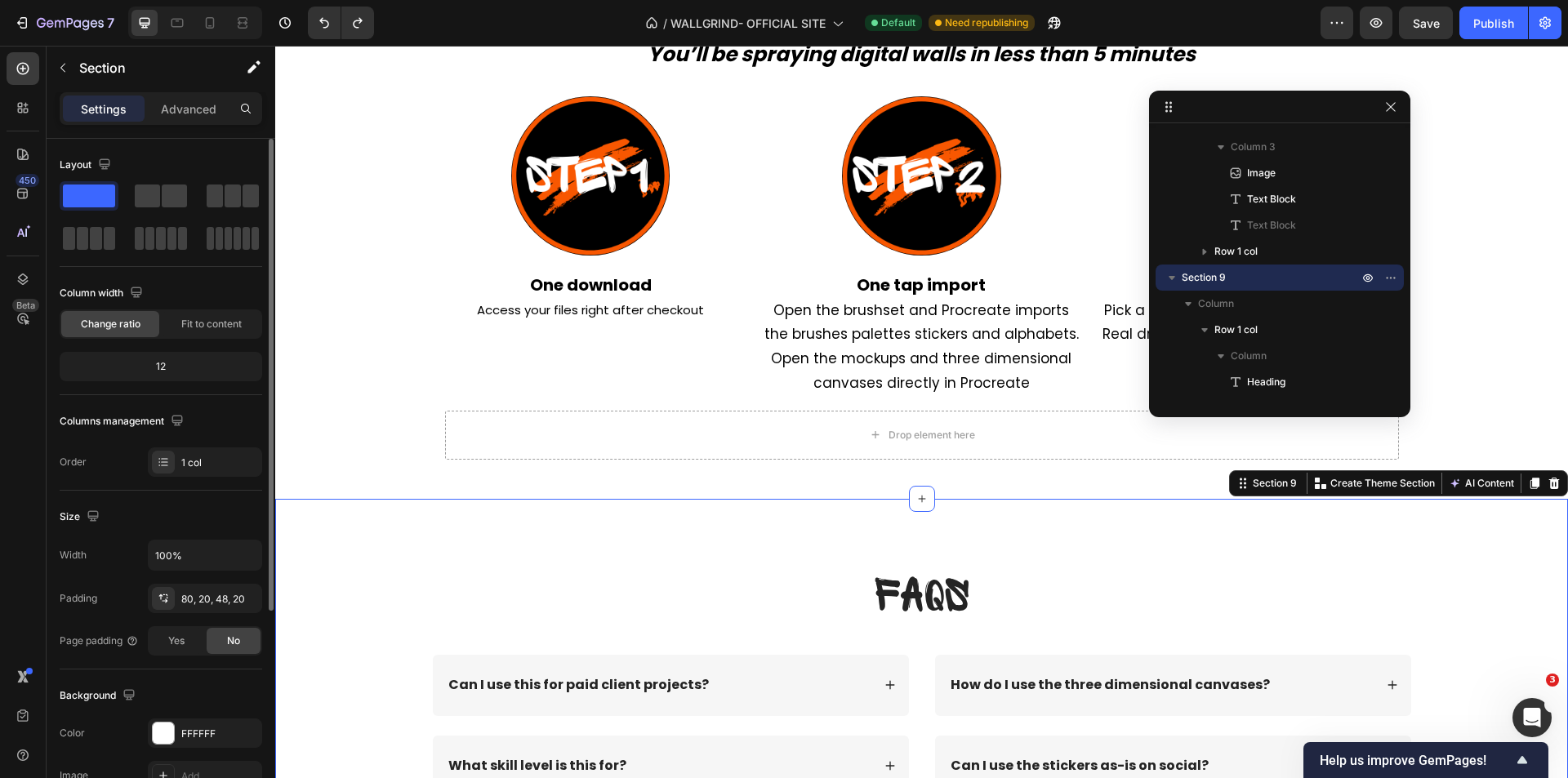
scroll to position [82, 0]
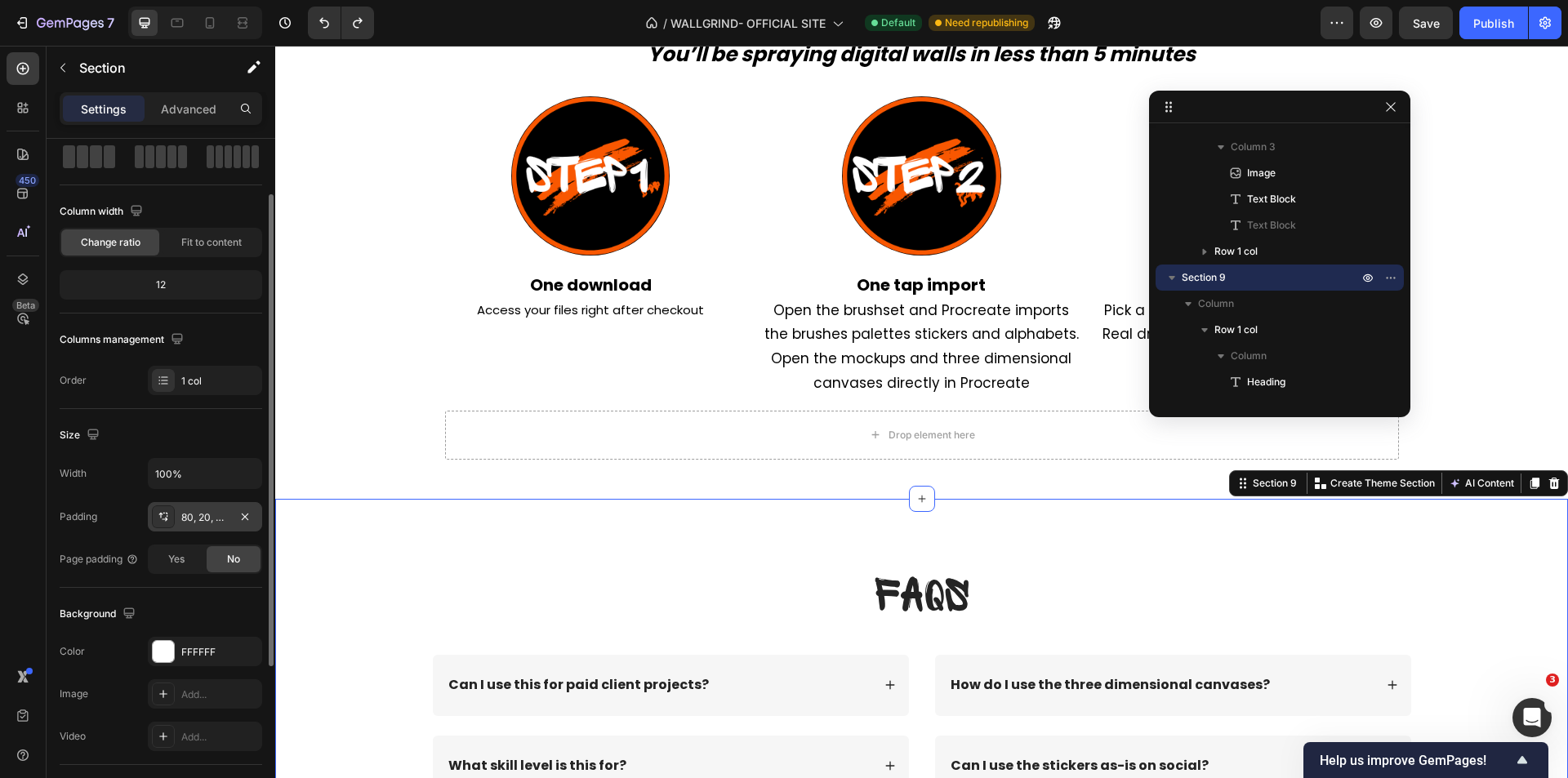
click at [211, 514] on div "80, 20, 48, 20" at bounding box center [204, 518] width 47 height 15
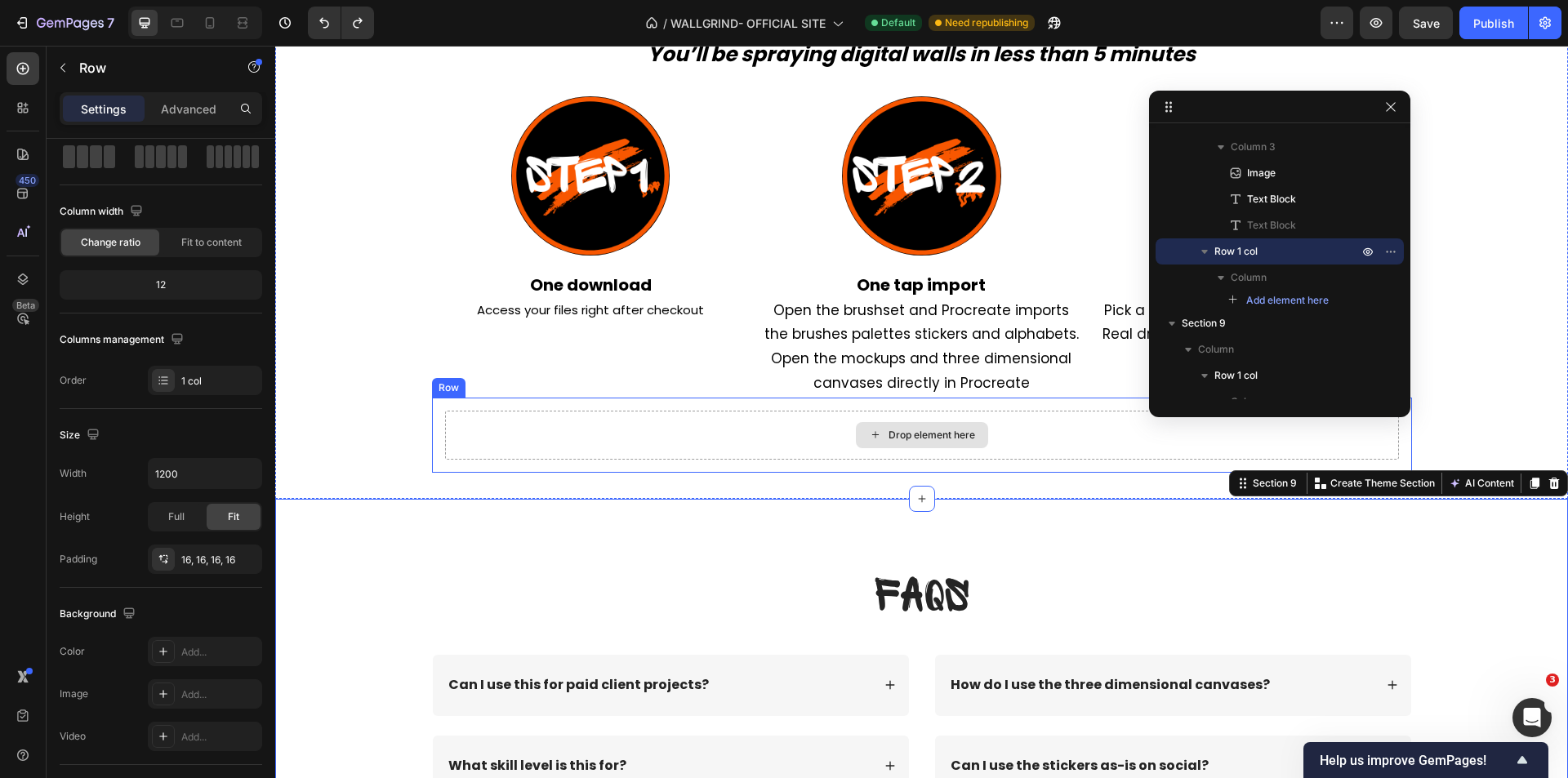
click at [524, 434] on div "Drop element here" at bounding box center [921, 434] width 954 height 49
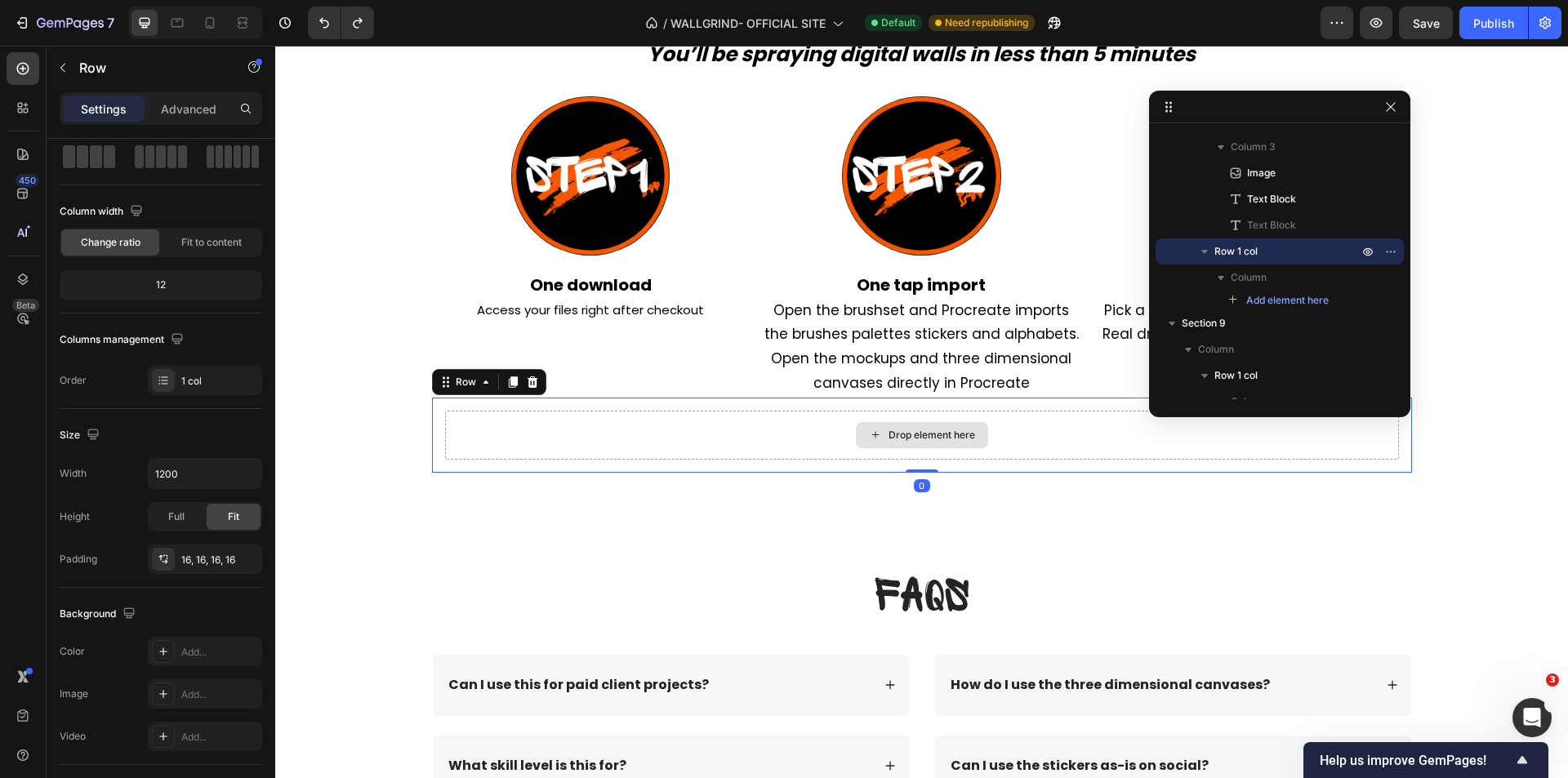
scroll to position [0, 0]
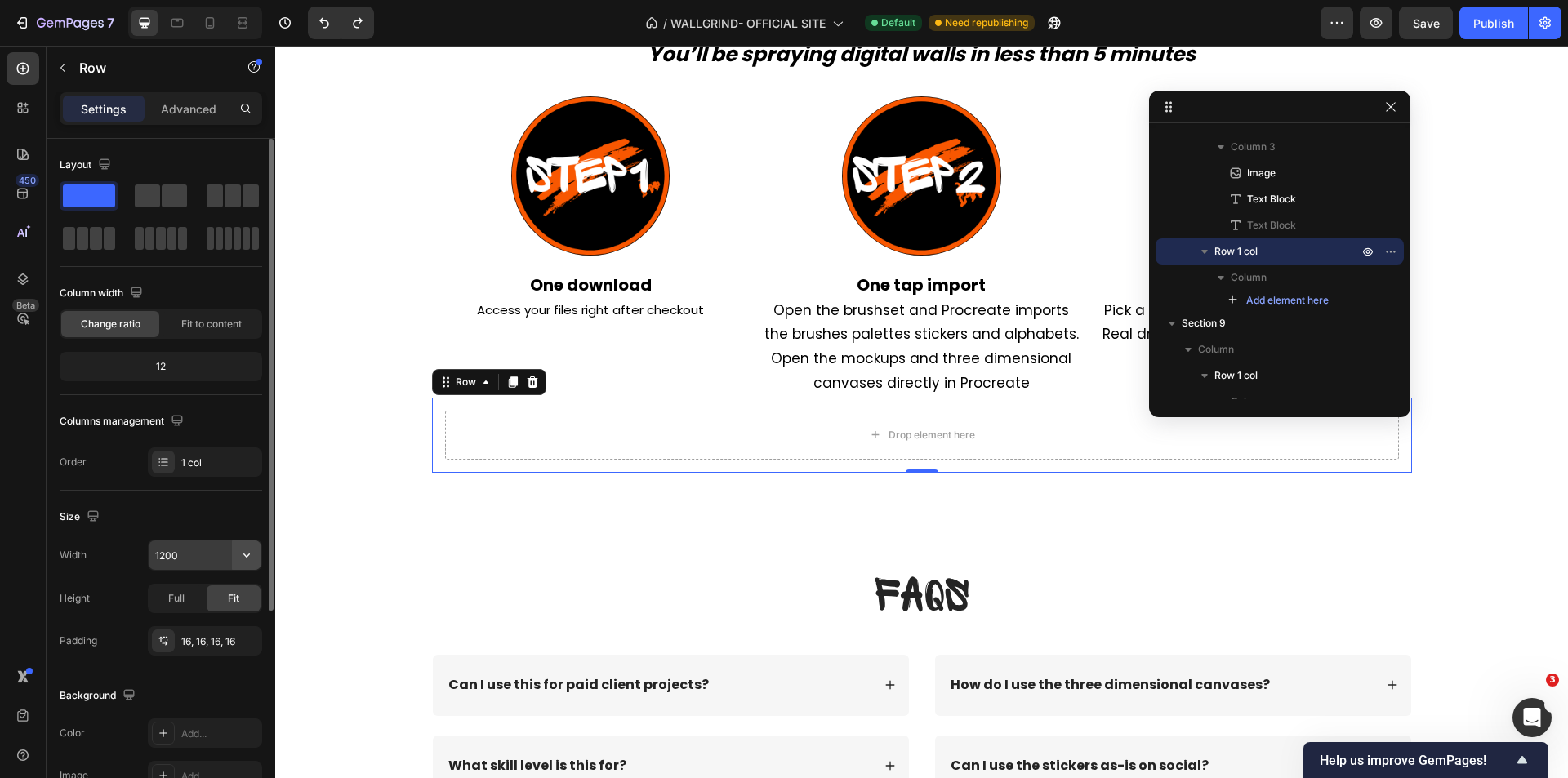
click at [250, 551] on icon "button" at bounding box center [247, 555] width 17 height 17
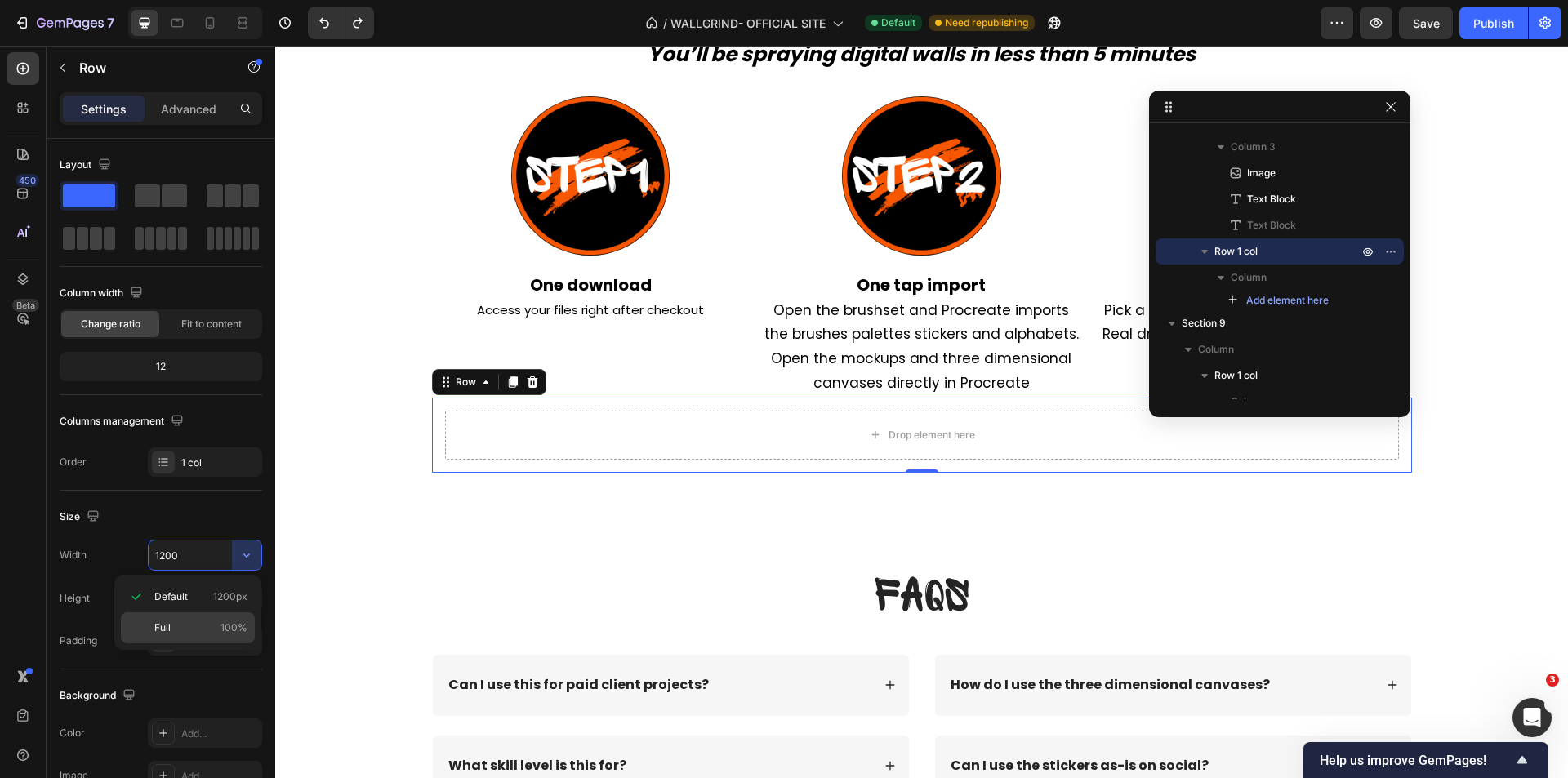
click at [193, 625] on p "Full 100%" at bounding box center [201, 628] width 93 height 15
type input "100%"
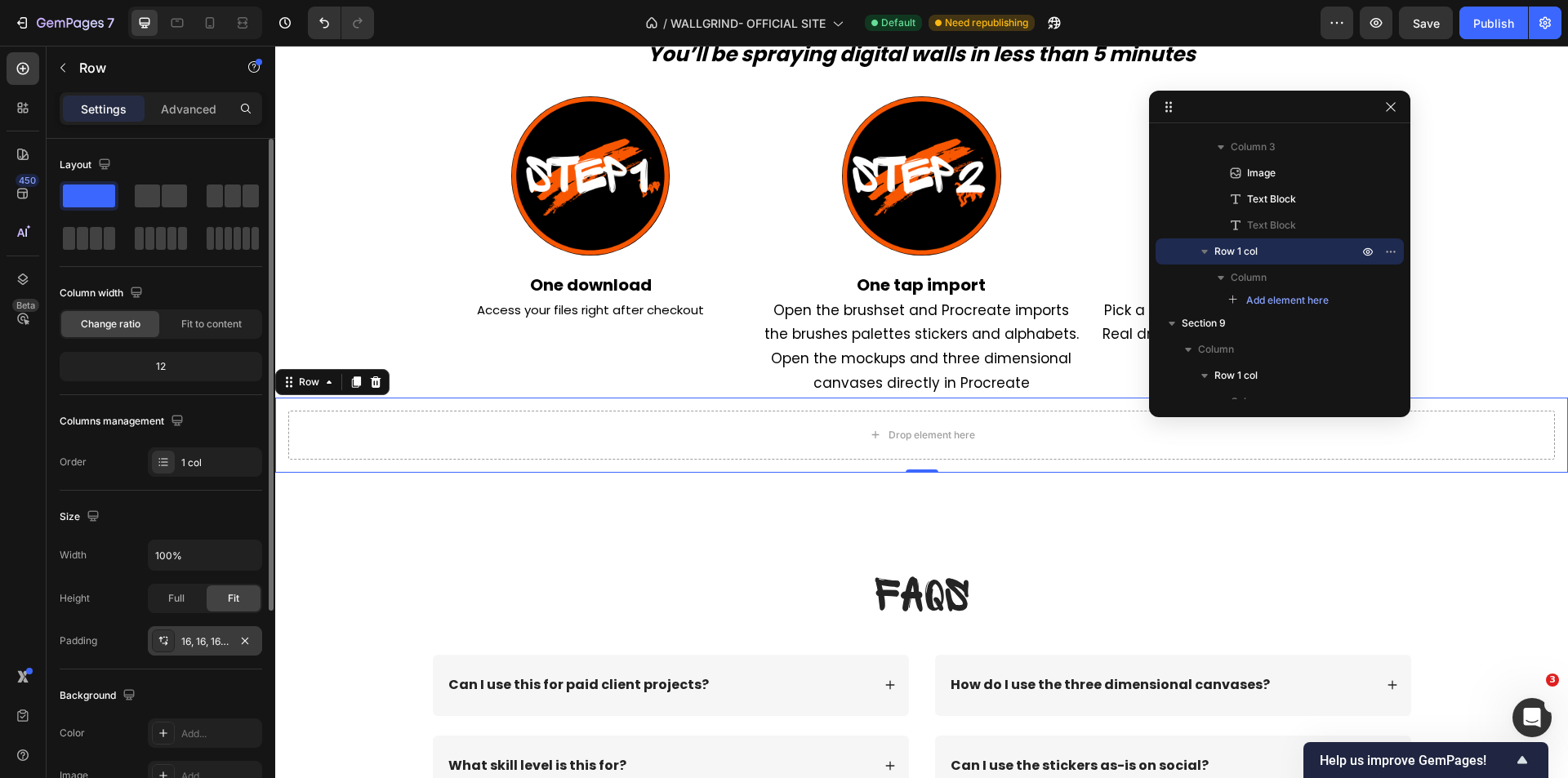
click at [203, 641] on div "16, 16, 16, 16" at bounding box center [204, 642] width 47 height 15
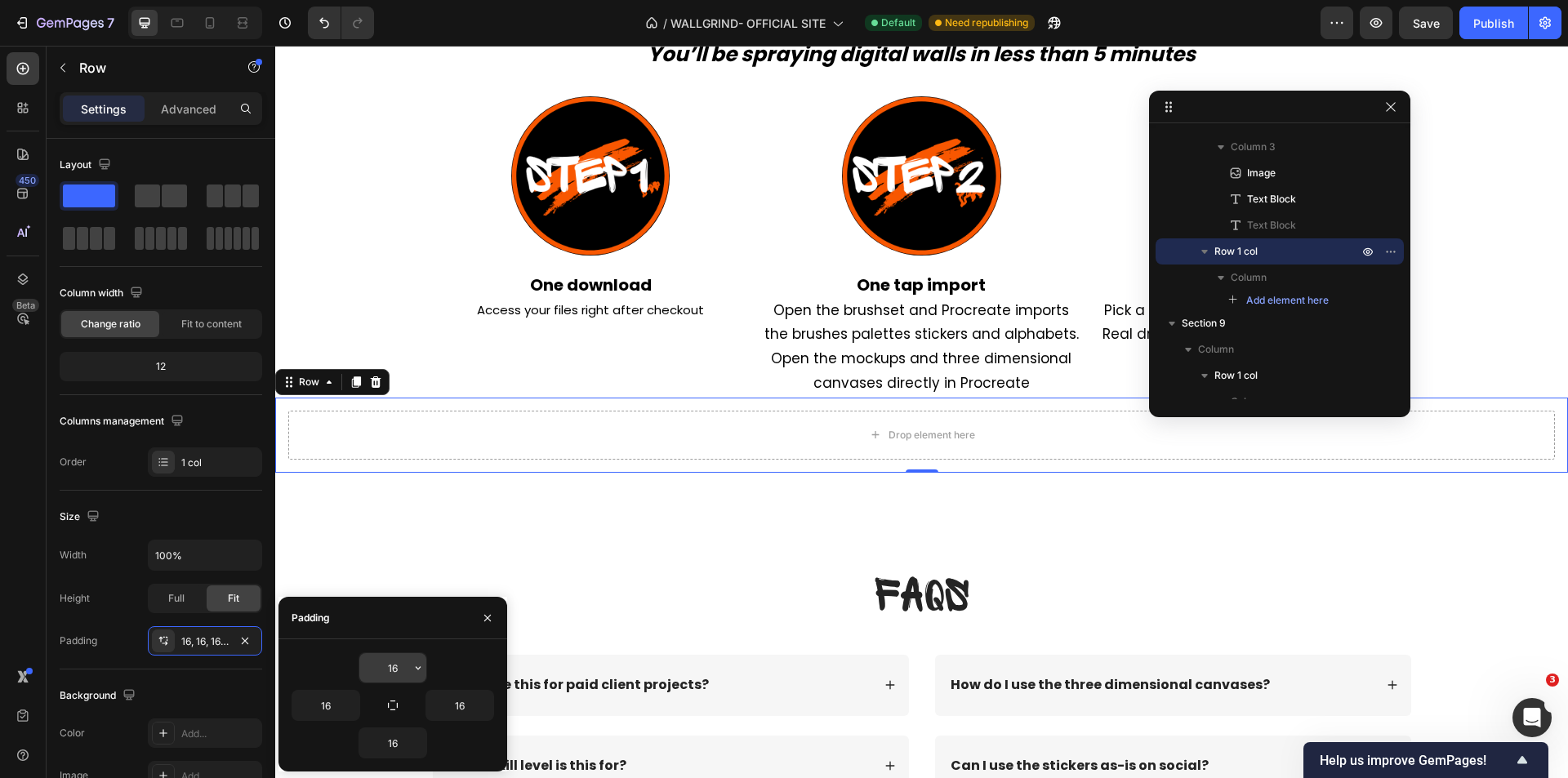
click at [400, 662] on input "16" at bounding box center [393, 668] width 67 height 30
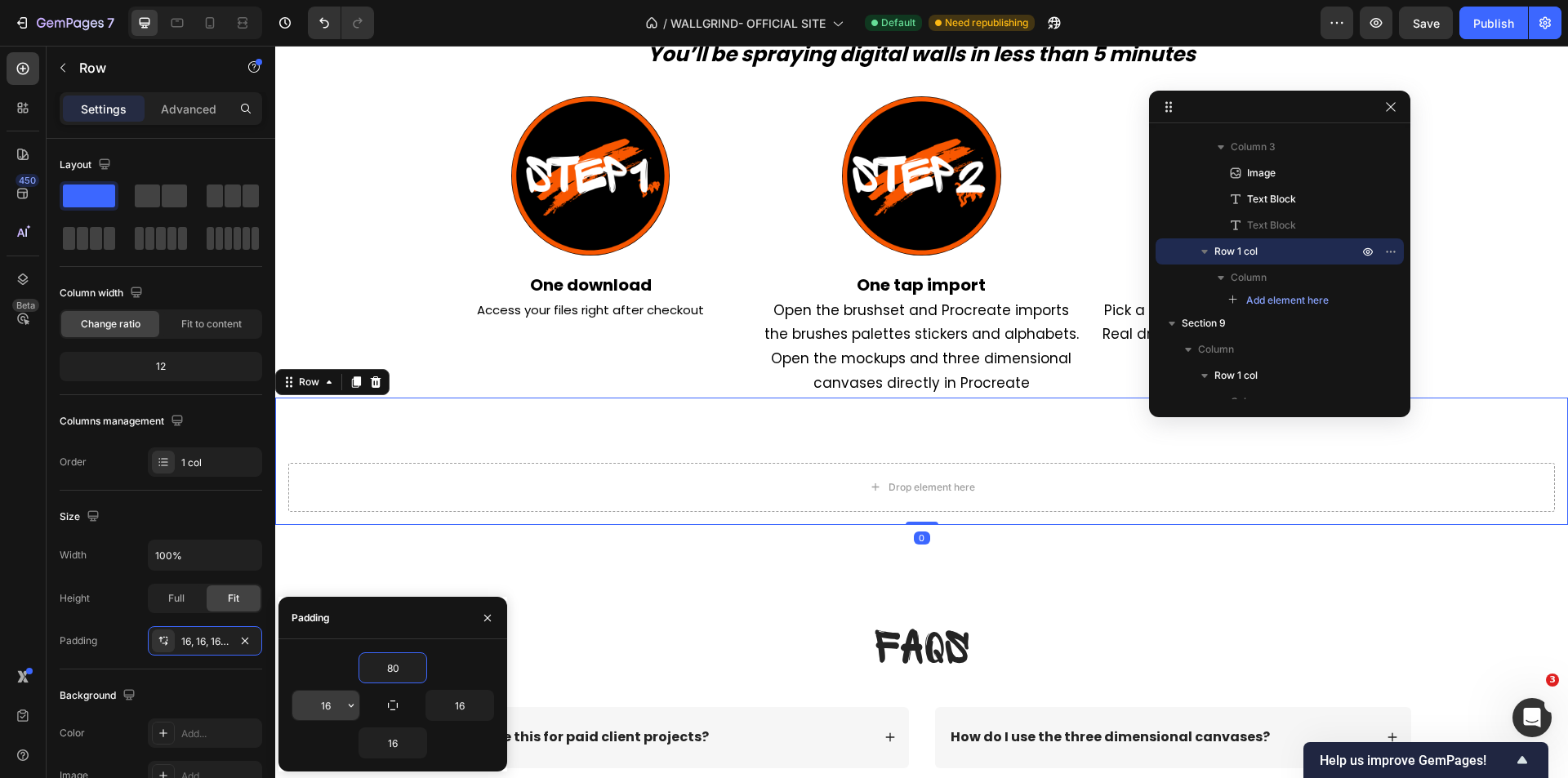
type input "80"
click at [331, 708] on input "16" at bounding box center [326, 706] width 67 height 30
type input "20"
click at [491, 718] on button "button" at bounding box center [486, 706] width 17 height 30
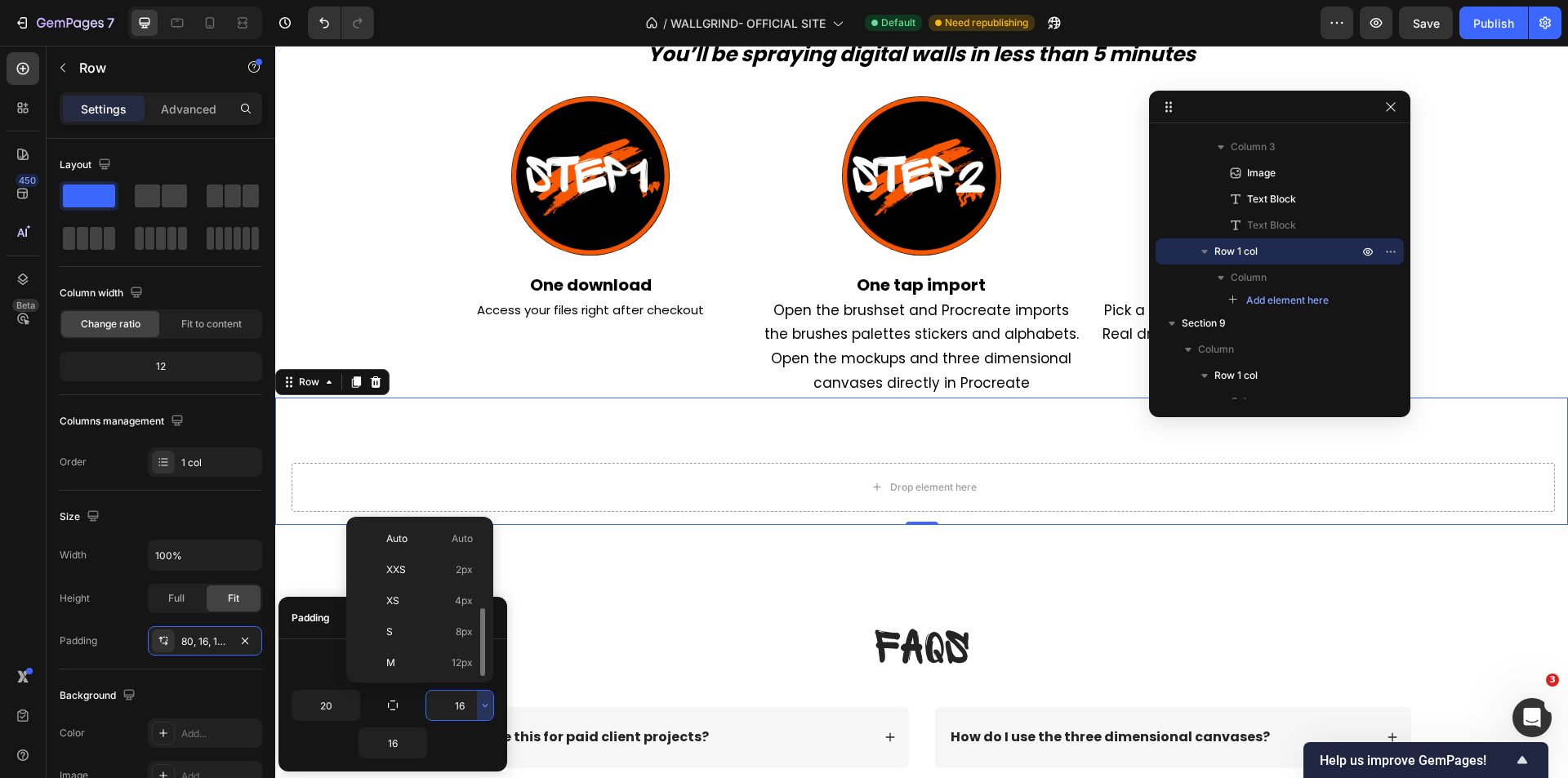
scroll to position [58, 0]
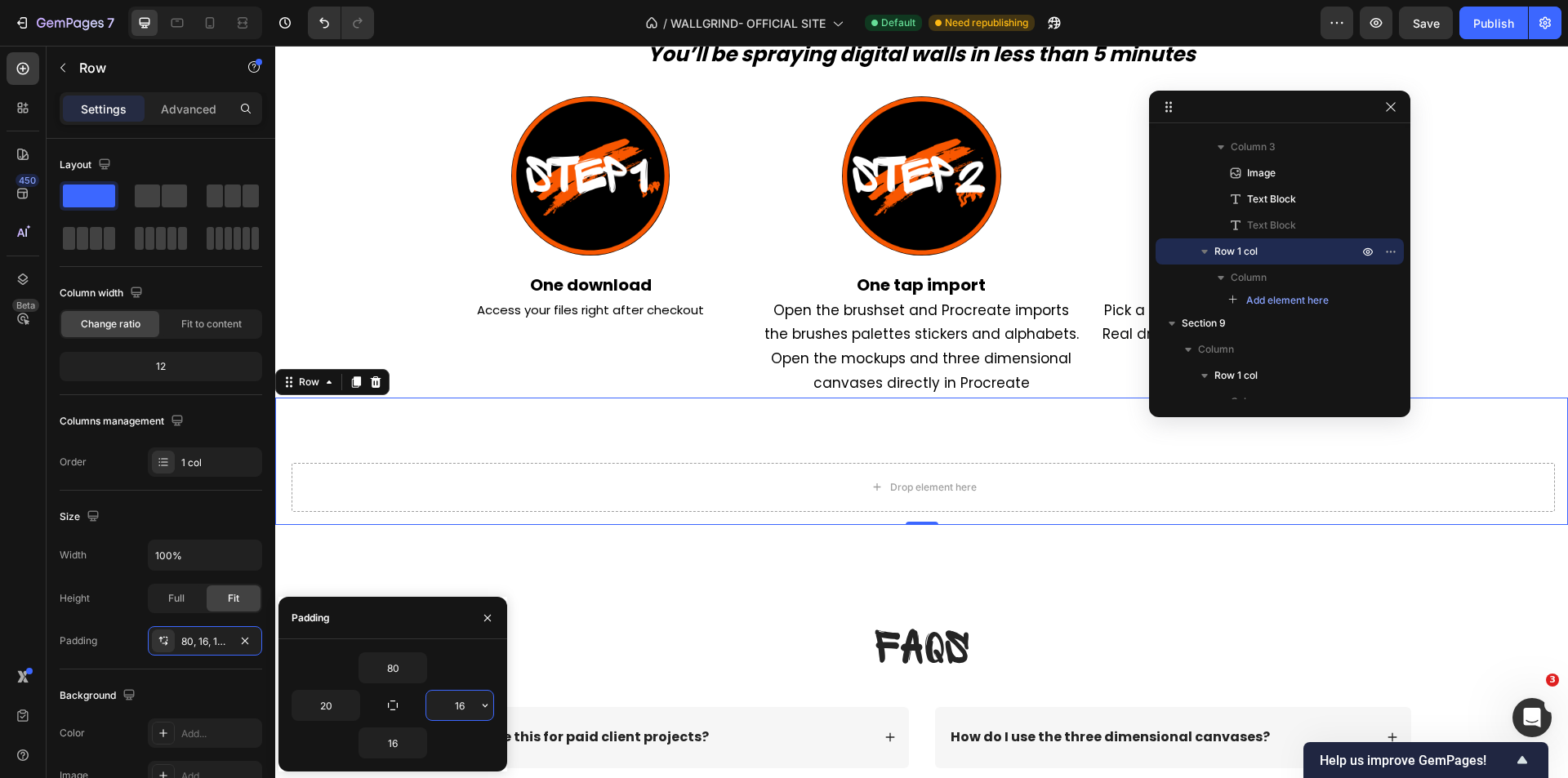
click at [464, 712] on input "16" at bounding box center [460, 706] width 67 height 30
type input "20"
click at [389, 762] on div "80 20 20 16" at bounding box center [393, 706] width 229 height 132
click at [402, 751] on input "16" at bounding box center [393, 743] width 67 height 30
type input "8"
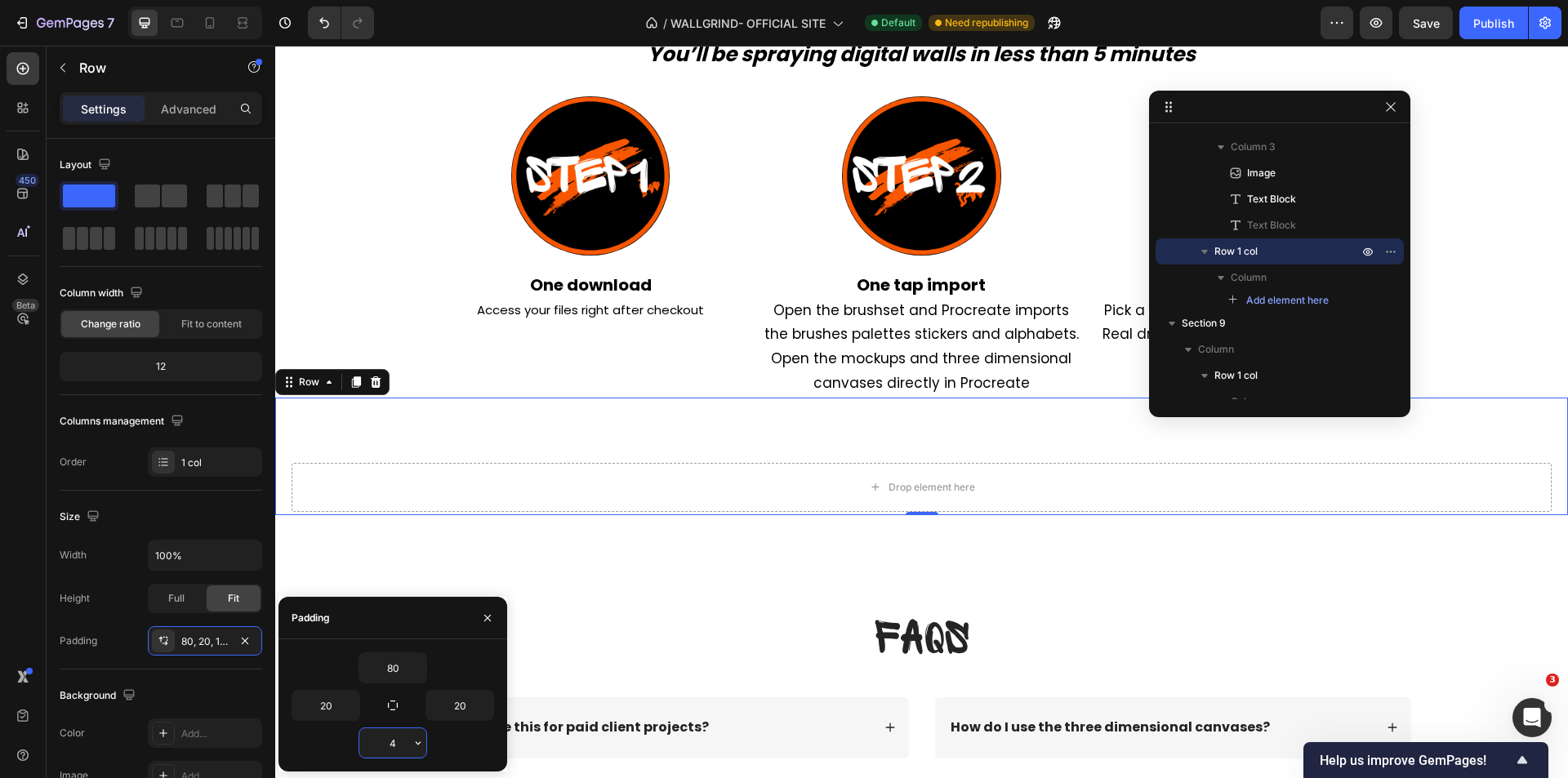
type input "48"
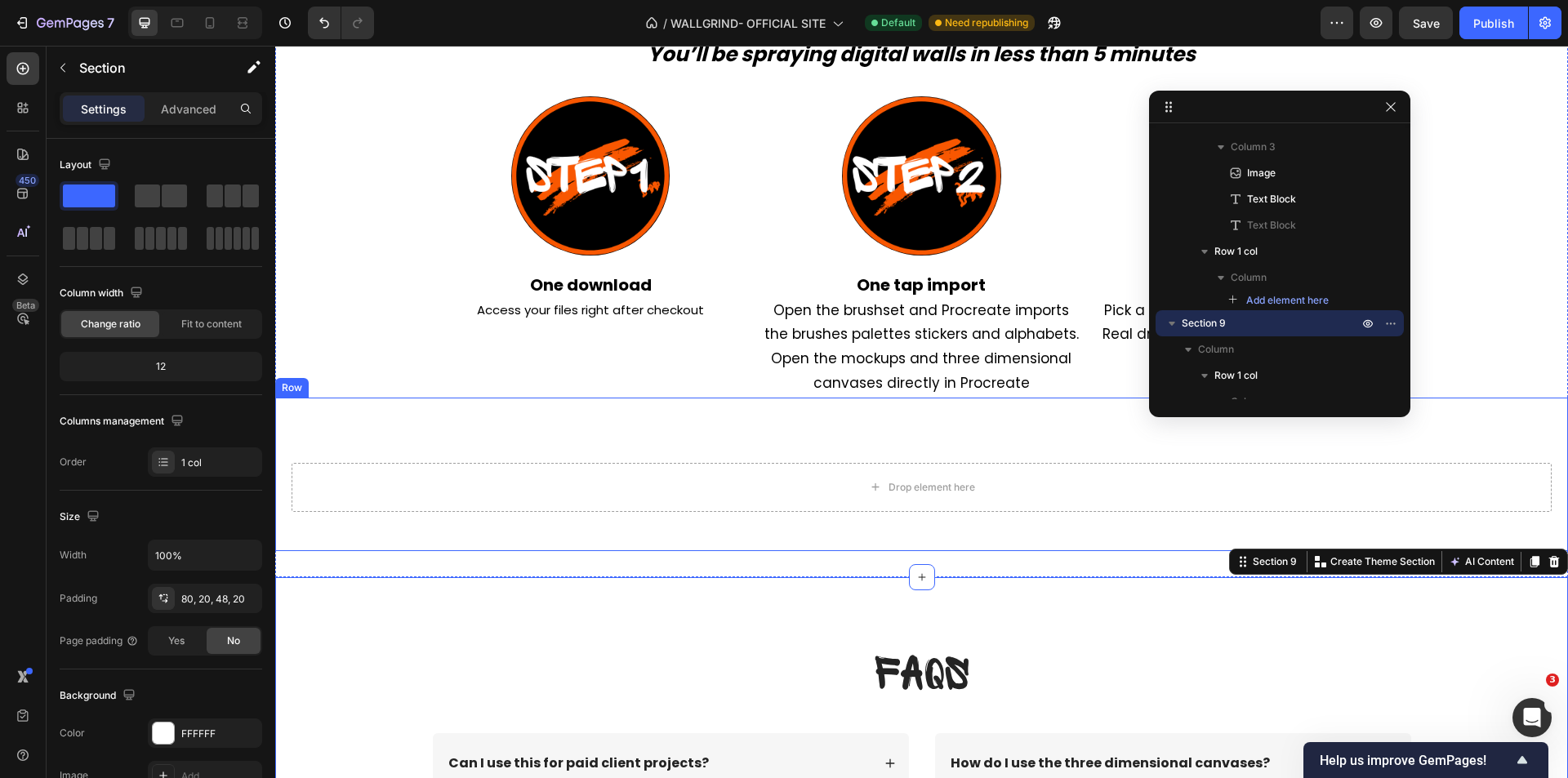
click at [519, 538] on div "Drop element here Row" at bounding box center [921, 473] width 1293 height 153
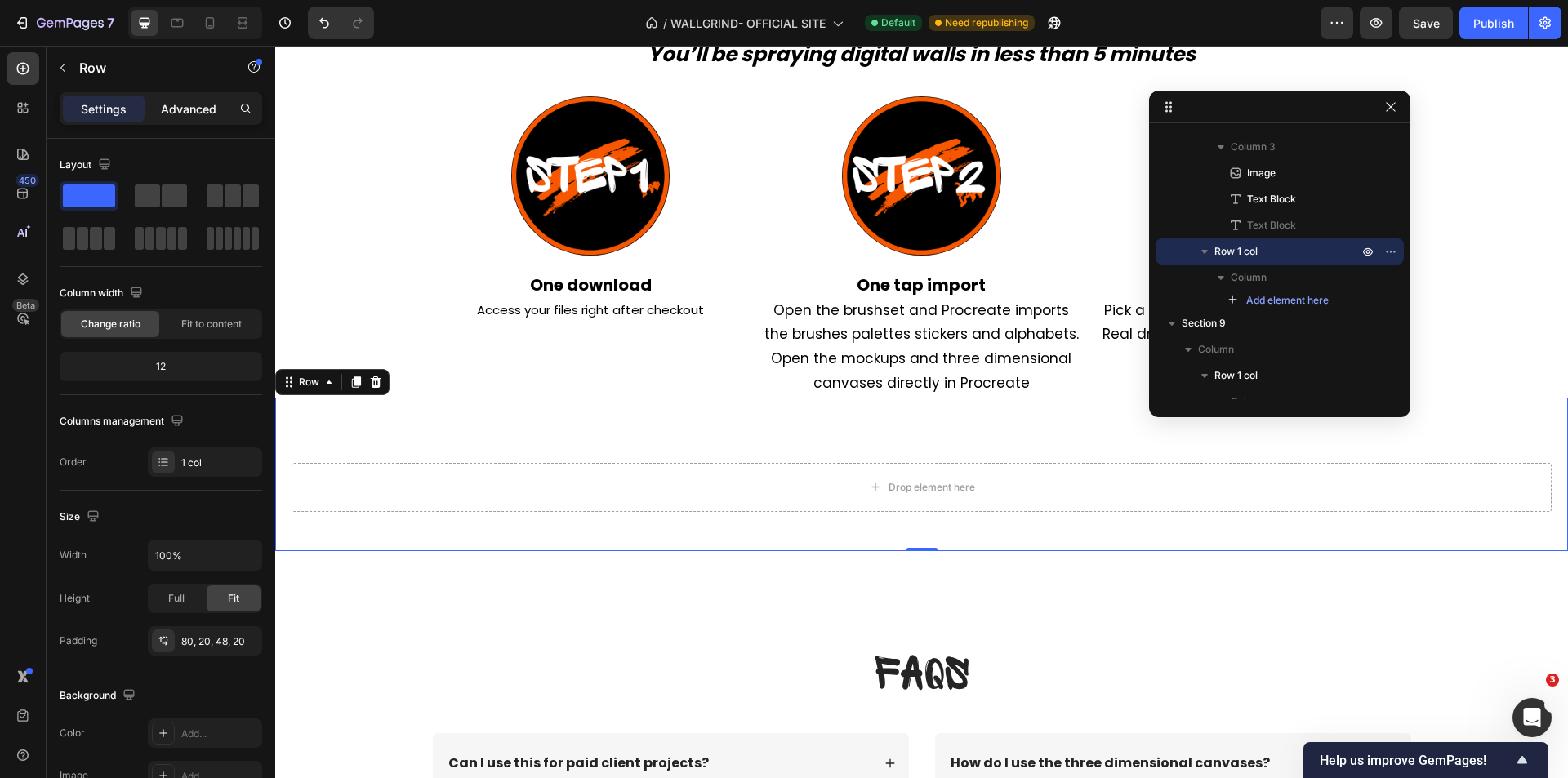
click at [190, 120] on div "Advanced" at bounding box center [189, 109] width 82 height 26
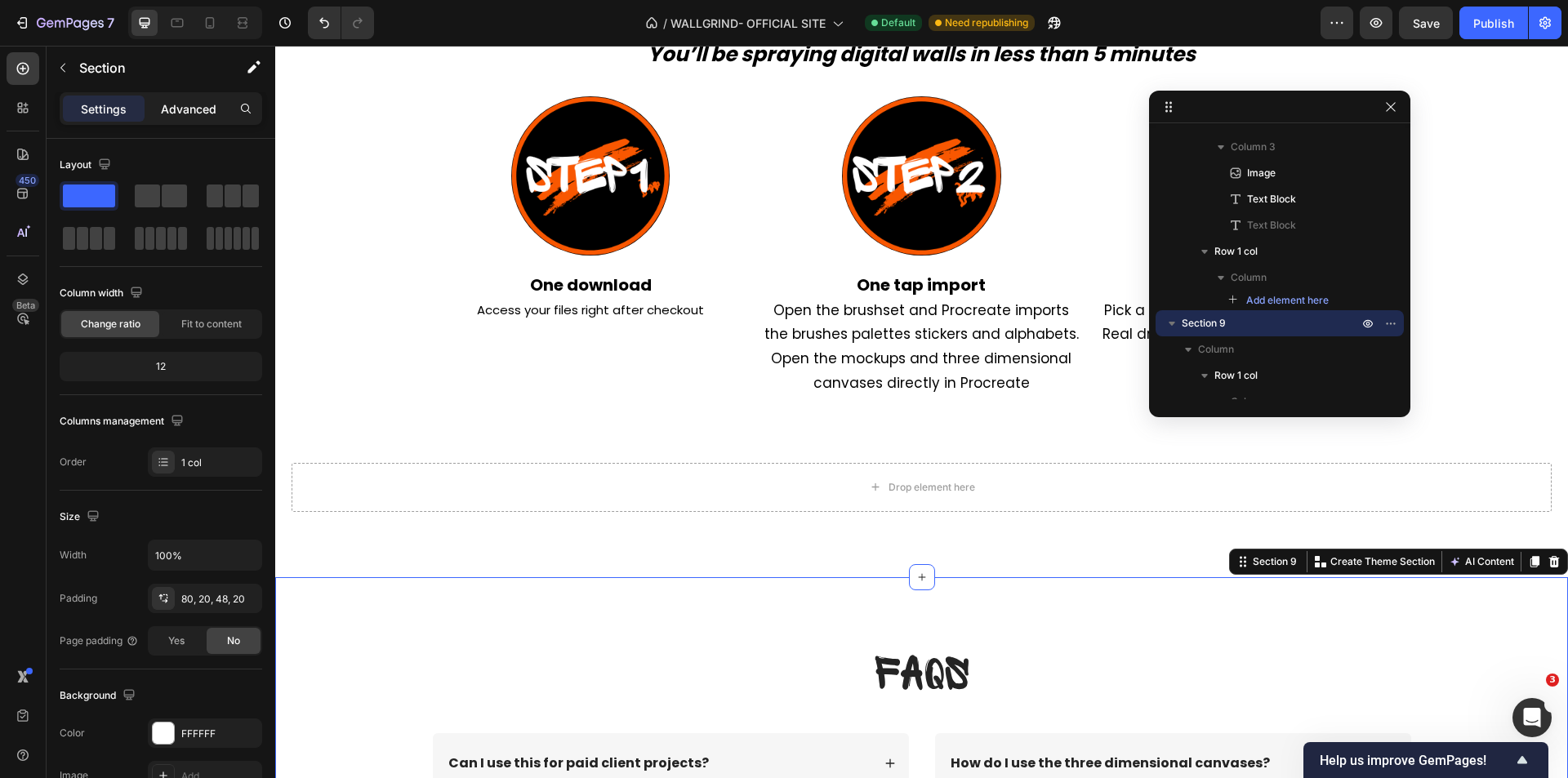
click at [179, 111] on p "Advanced" at bounding box center [189, 109] width 56 height 17
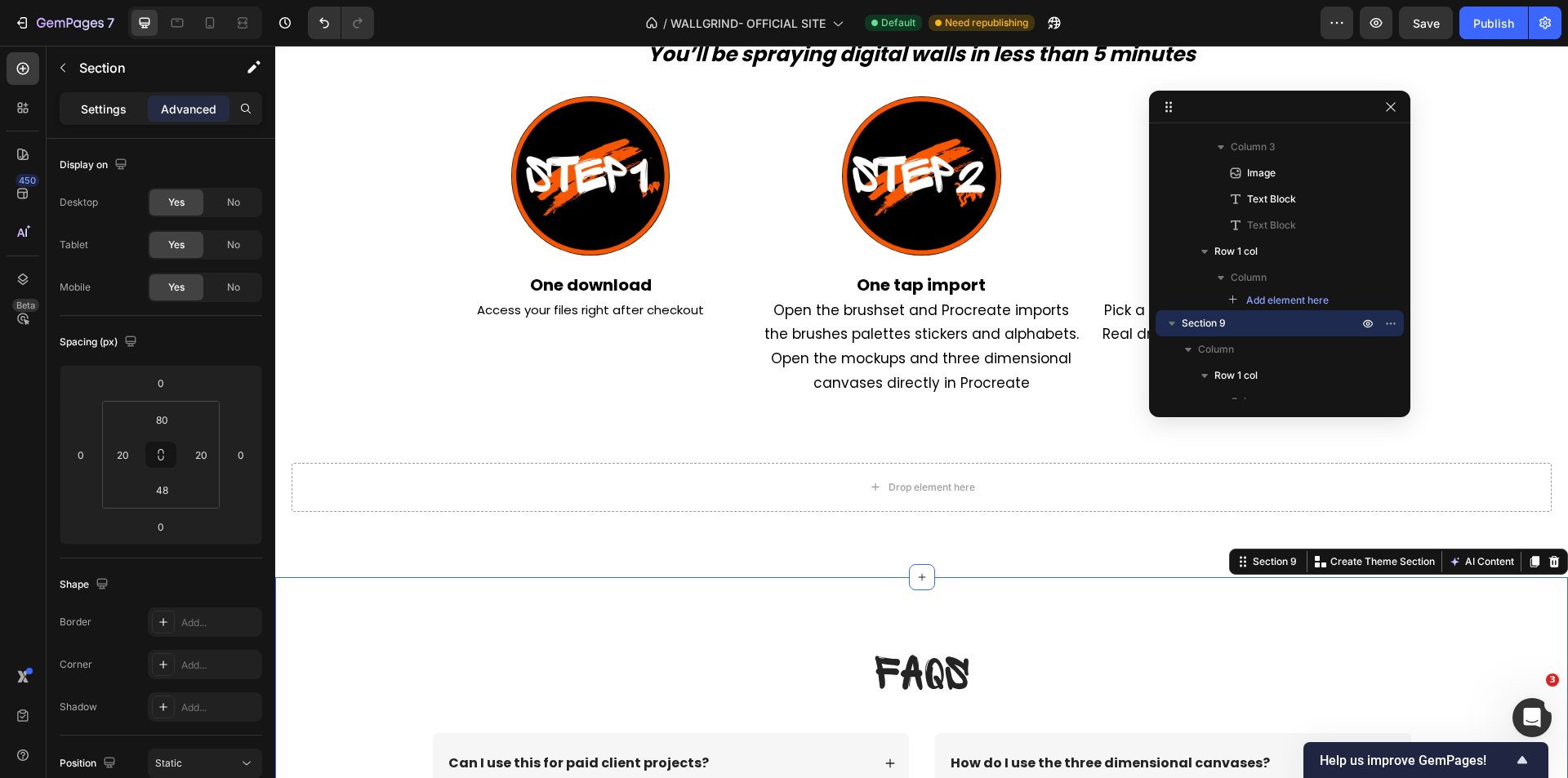
click at [129, 111] on div "Settings" at bounding box center [104, 109] width 82 height 26
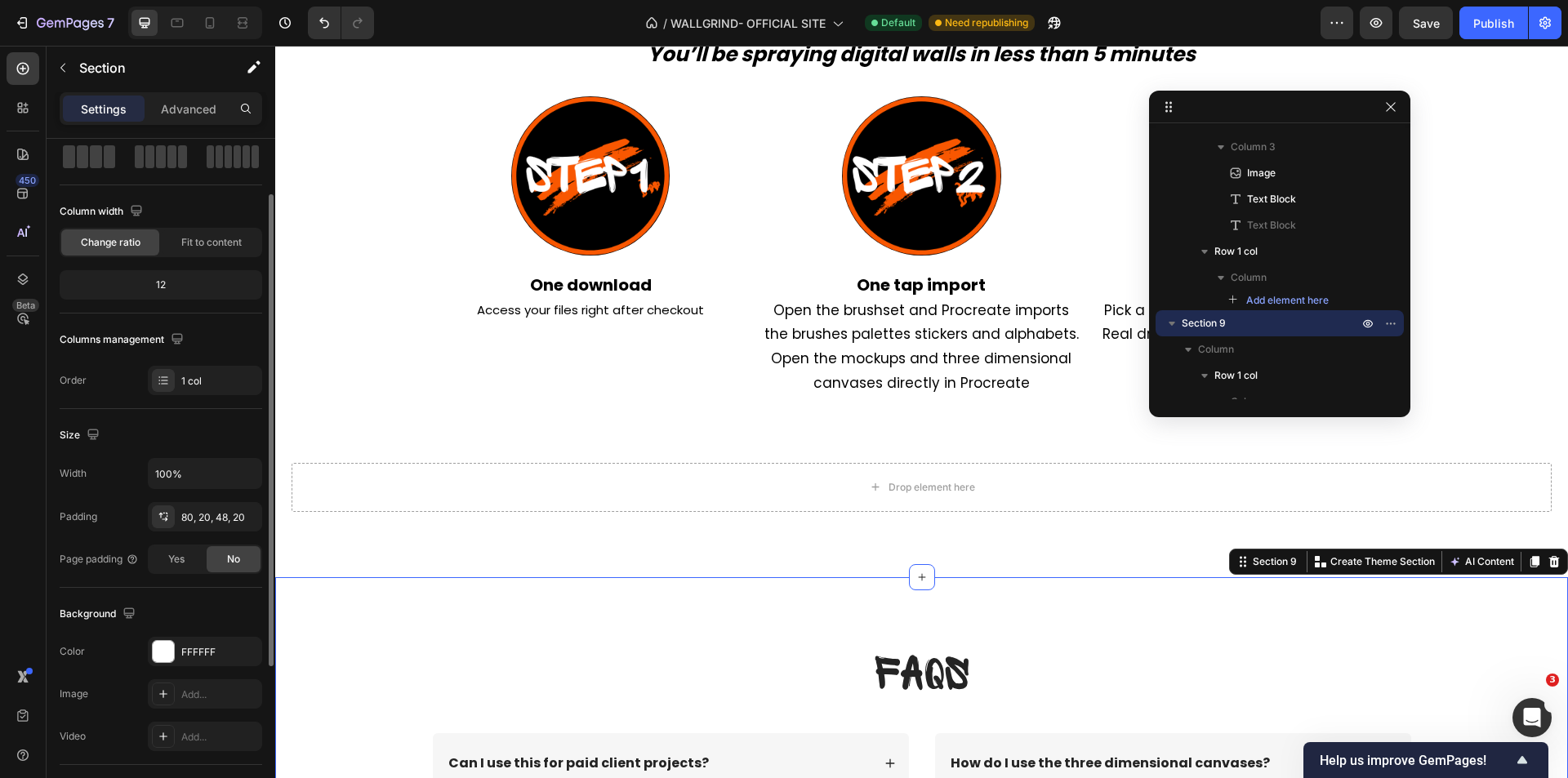
scroll to position [245, 0]
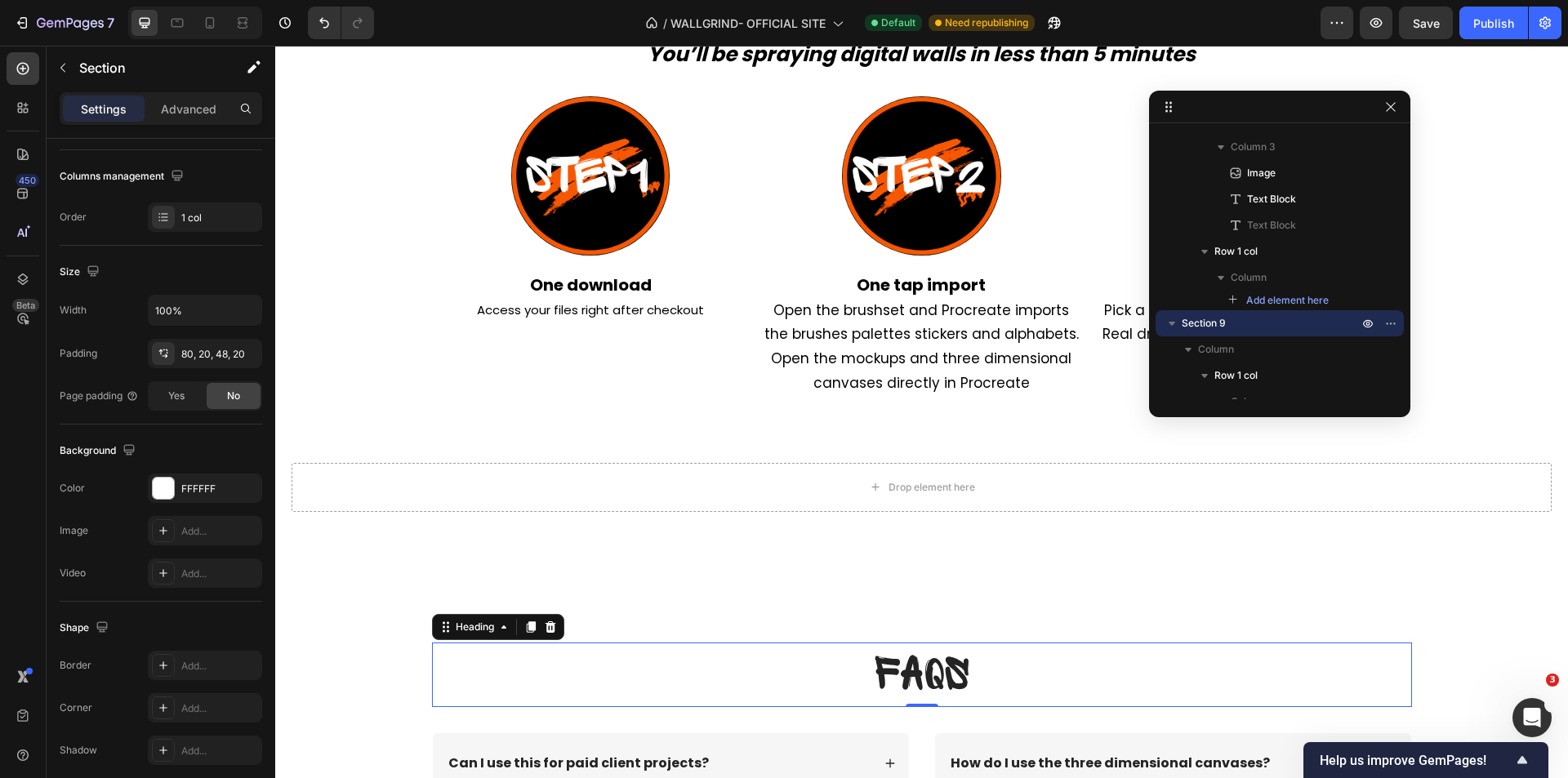
click at [548, 677] on p "⁠⁠⁠⁠⁠⁠⁠ FAQs" at bounding box center [922, 675] width 977 height 61
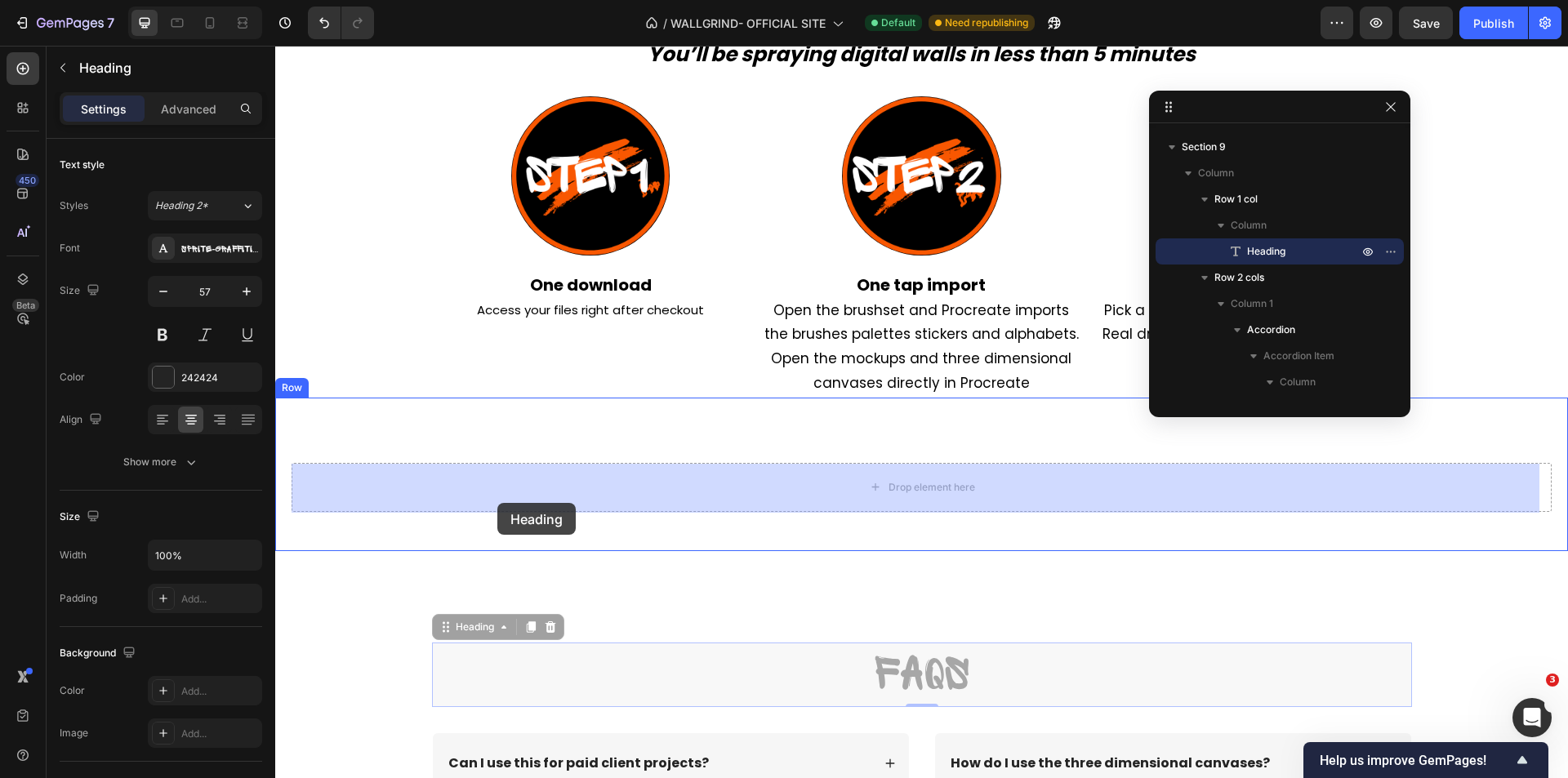
drag, startPoint x: 484, startPoint y: 639, endPoint x: 498, endPoint y: 503, distance: 136.7
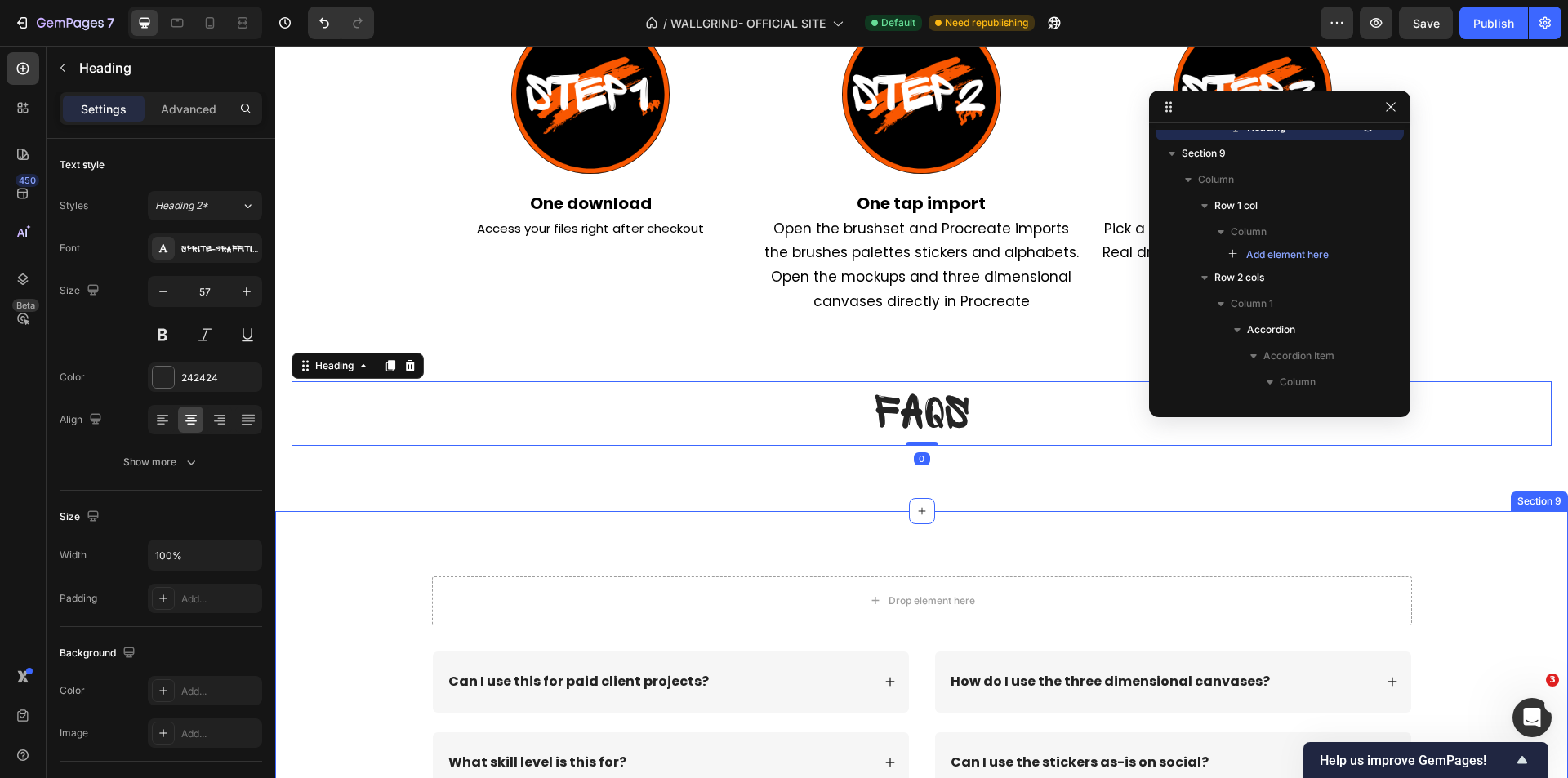
scroll to position [8015, 0]
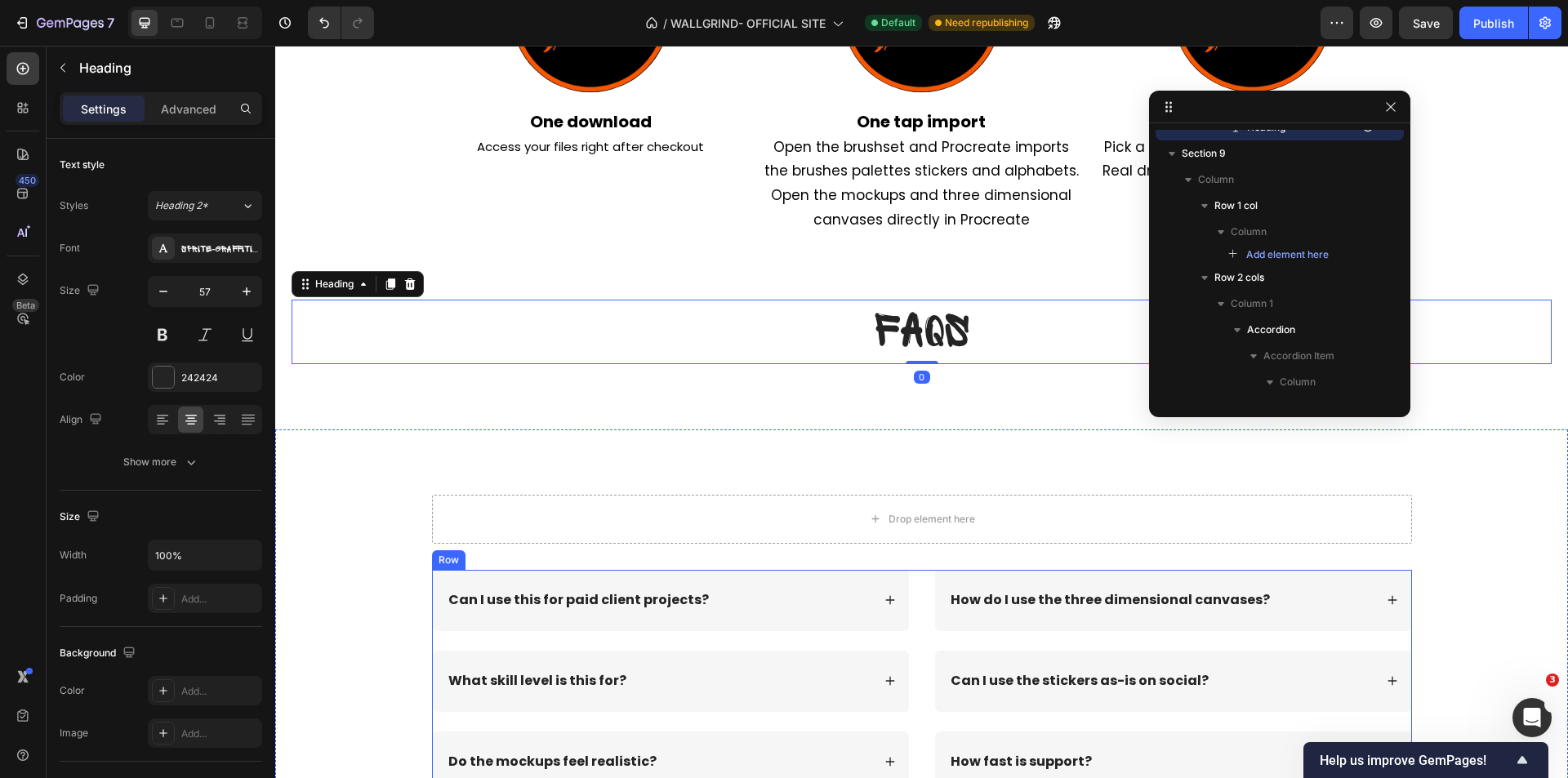
click at [889, 601] on icon at bounding box center [890, 600] width 11 height 11
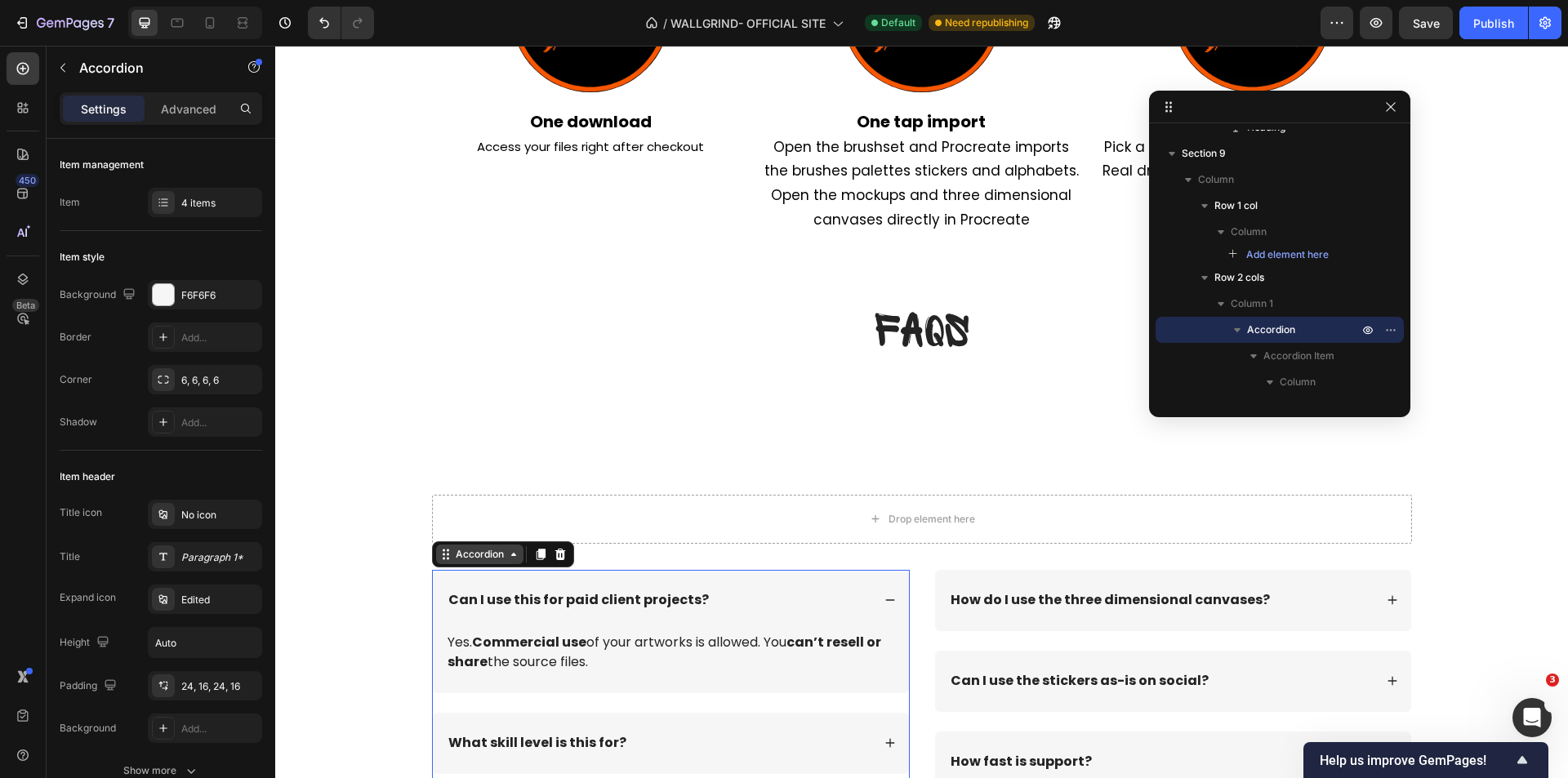
click at [462, 558] on div "Accordion" at bounding box center [479, 554] width 55 height 15
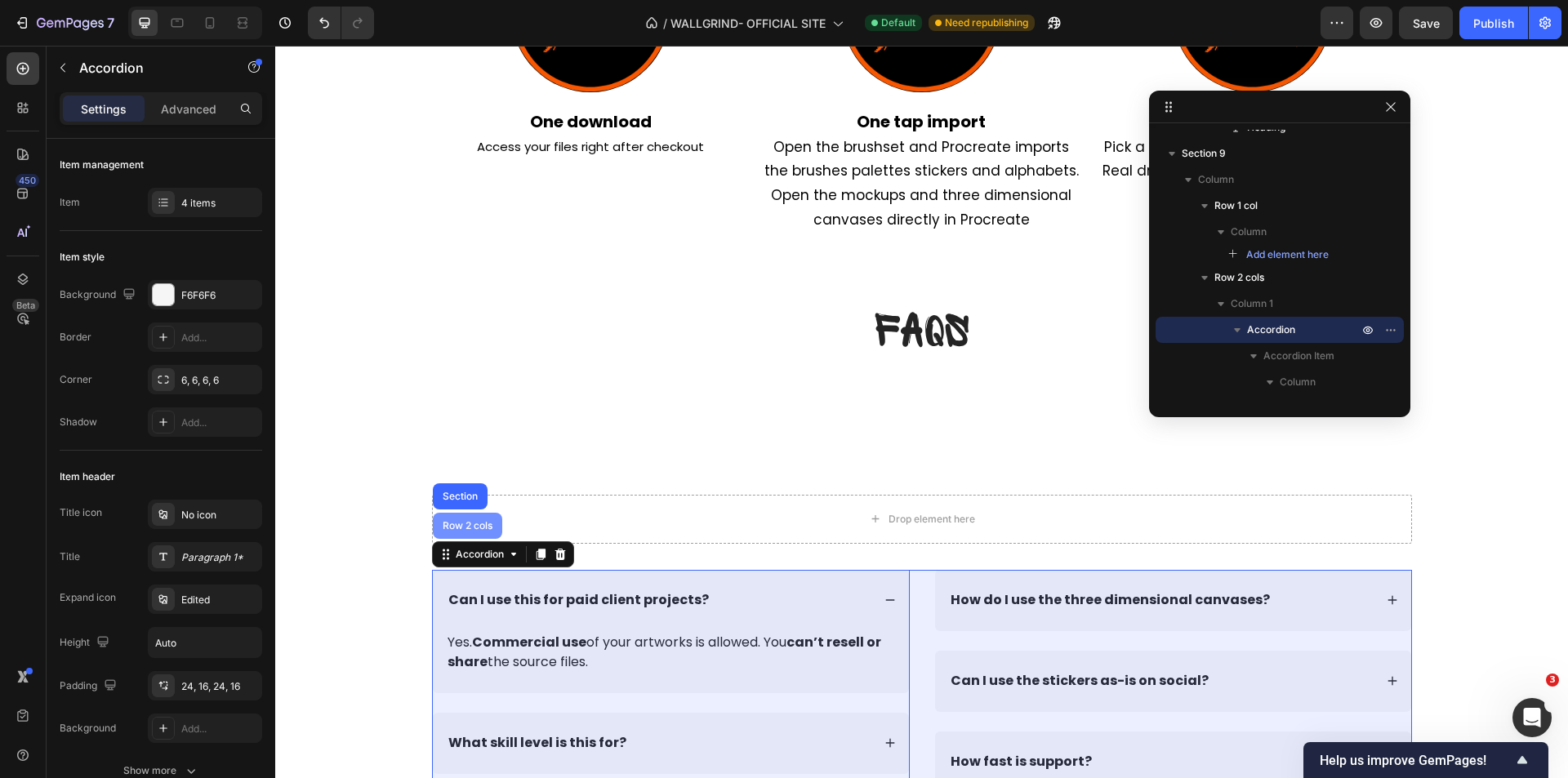
click at [474, 528] on div "Row 2 cols" at bounding box center [467, 525] width 57 height 10
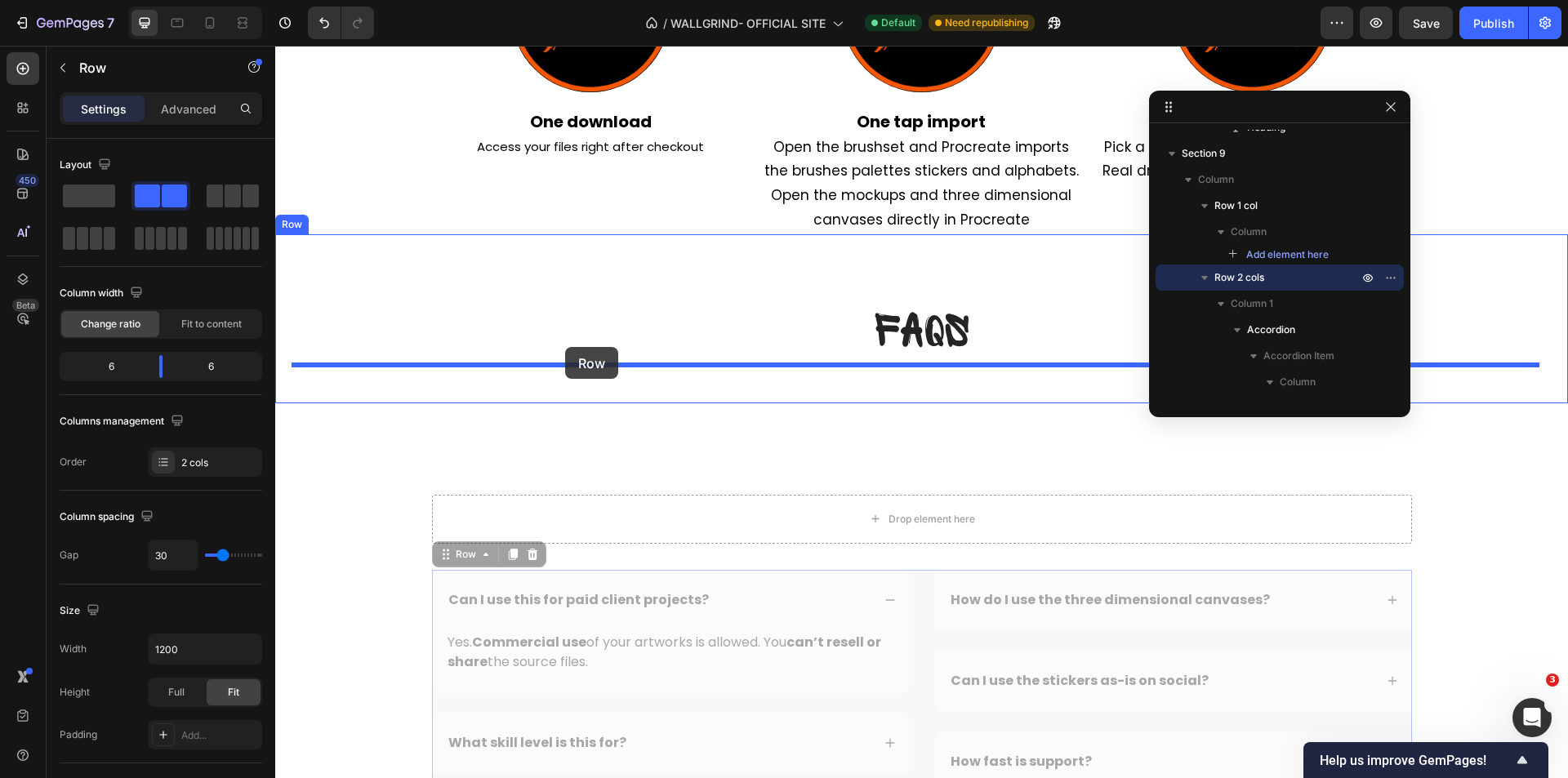
drag, startPoint x: 459, startPoint y: 563, endPoint x: 565, endPoint y: 347, distance: 240.6
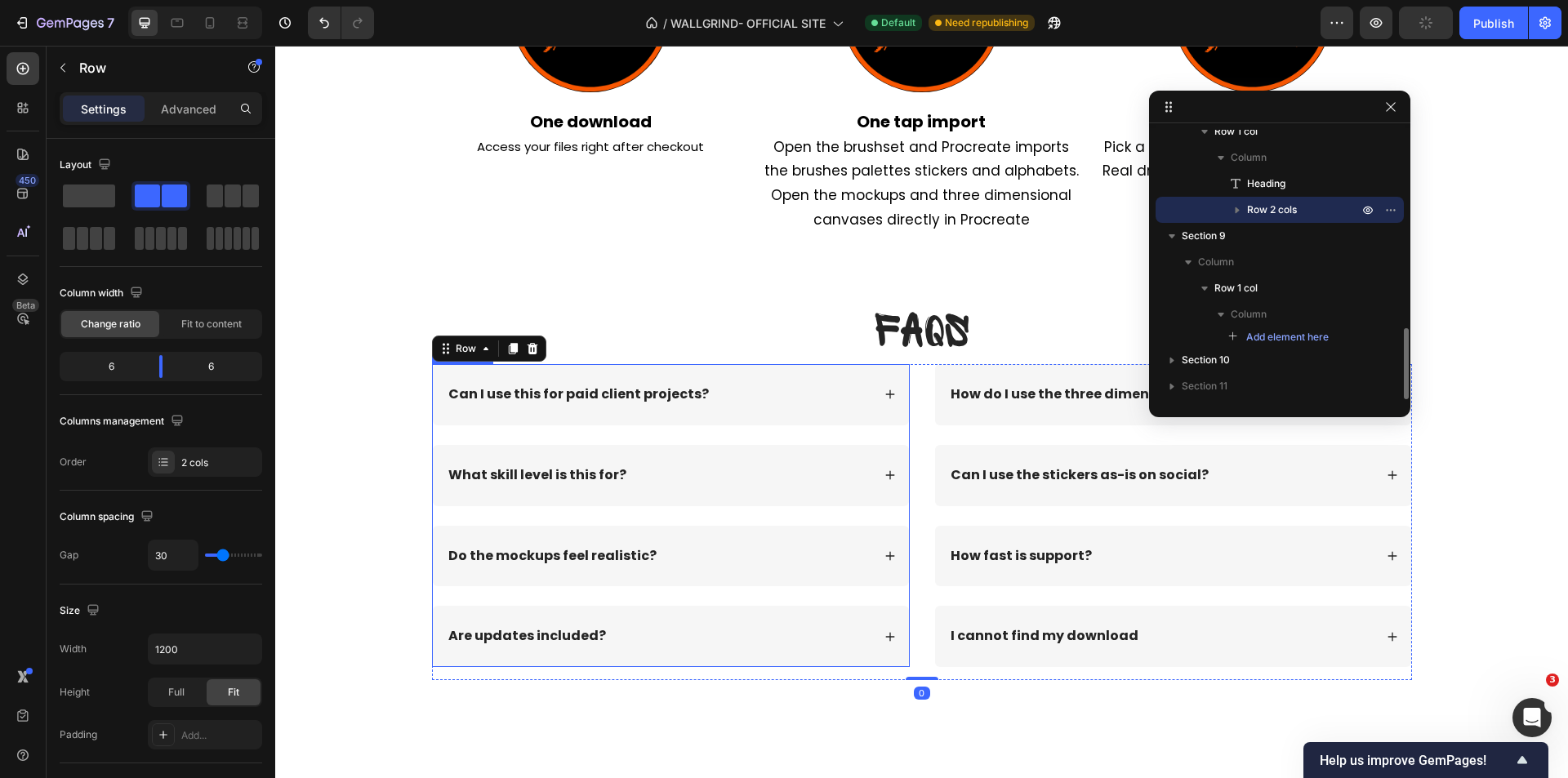
scroll to position [743, 0]
click at [327, 21] on icon "Undo/Redo" at bounding box center [324, 22] width 10 height 10
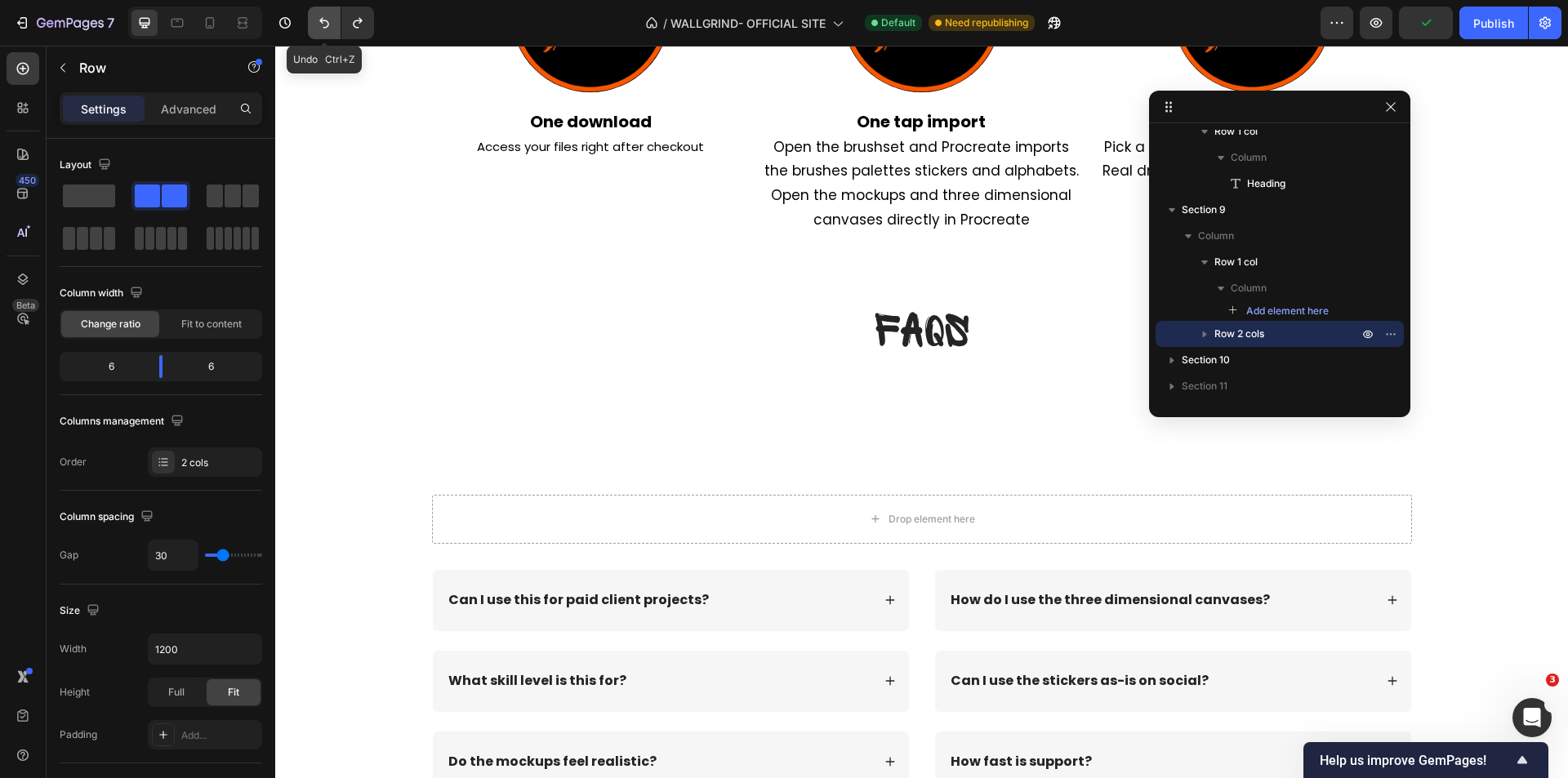
click at [327, 20] on icon "Undo/Redo" at bounding box center [324, 22] width 10 height 10
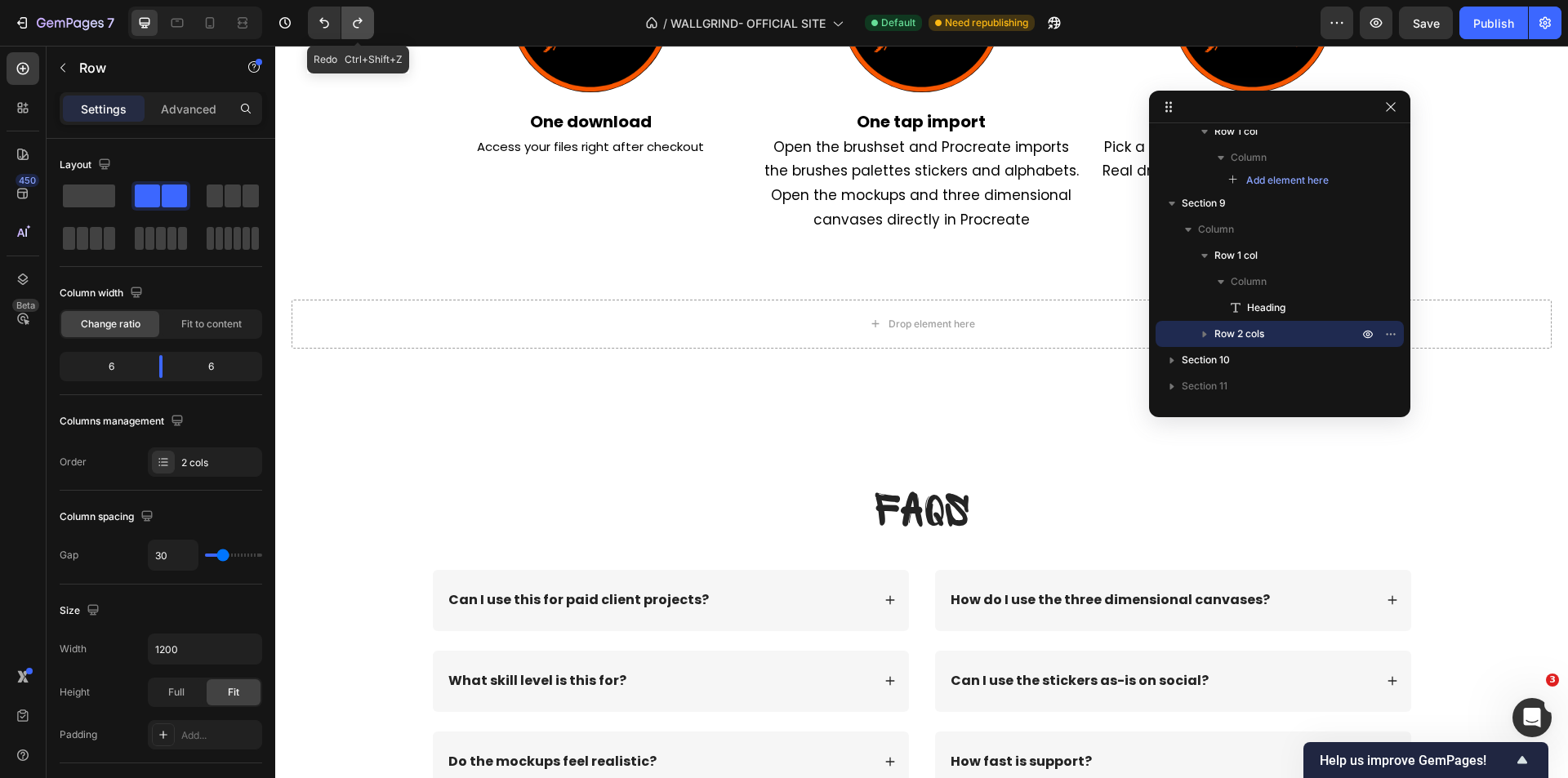
click at [359, 27] on icon "Undo/Redo" at bounding box center [358, 23] width 17 height 17
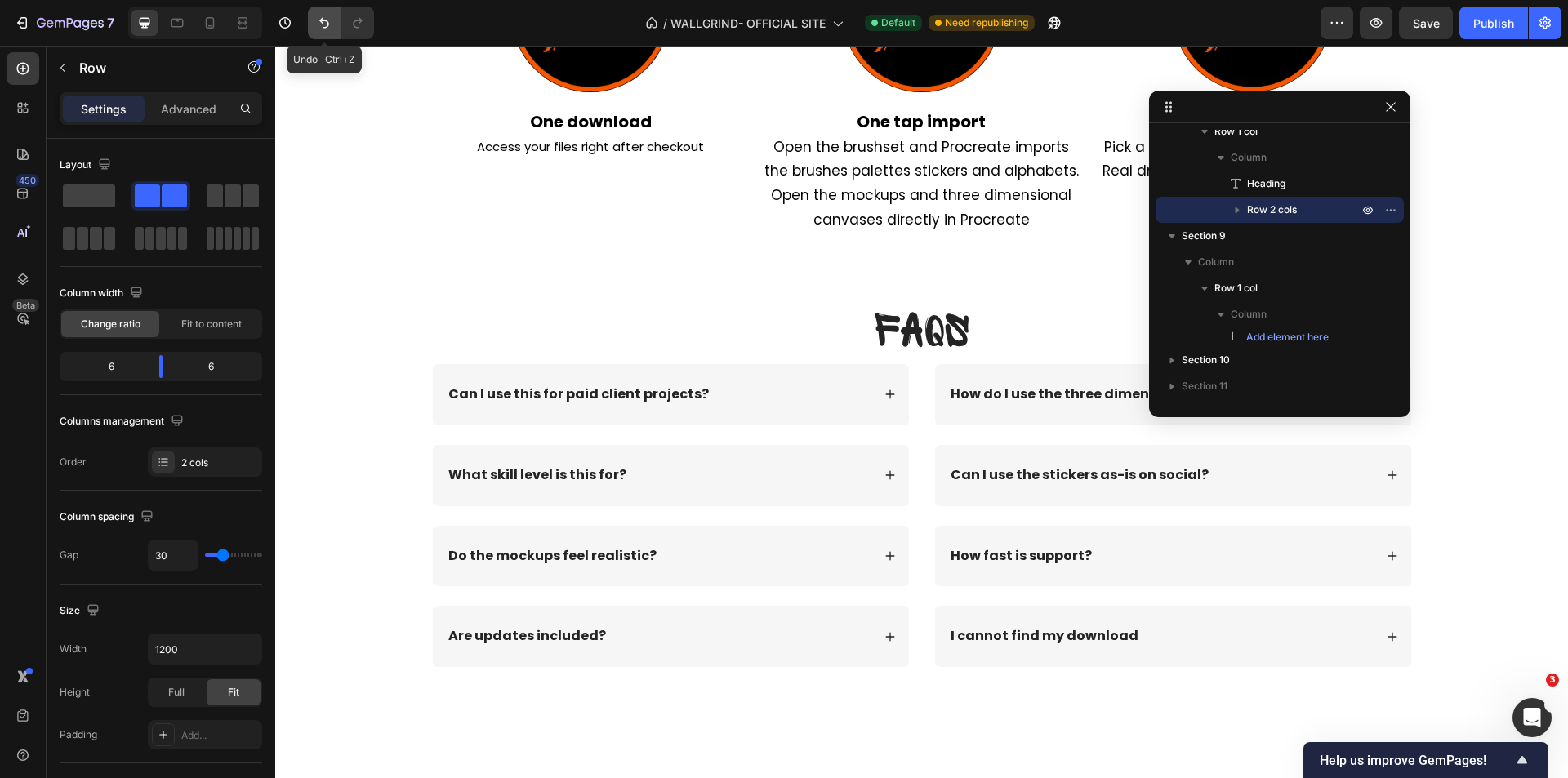
click at [321, 21] on icon "Undo/Redo" at bounding box center [324, 22] width 10 height 10
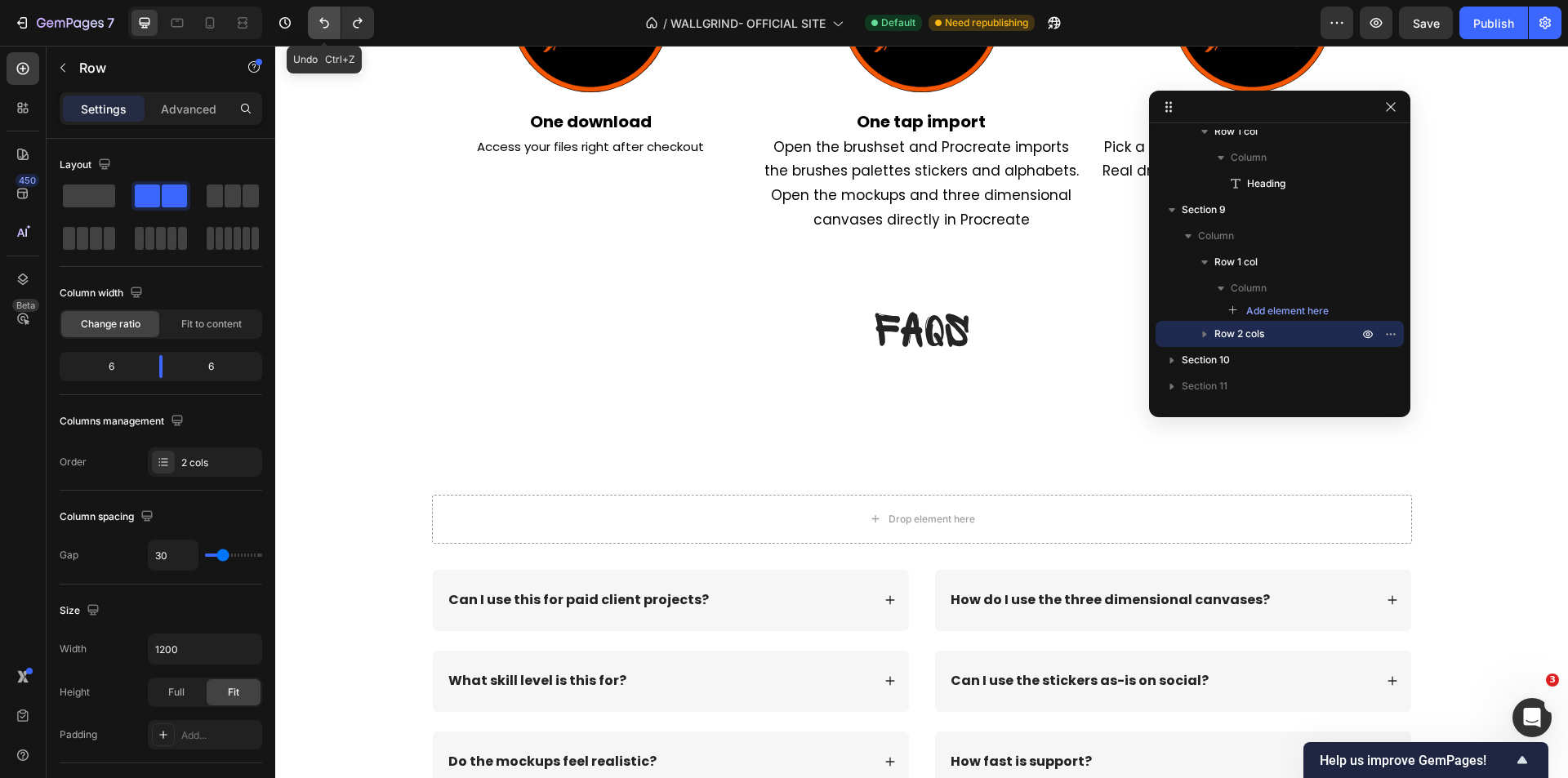
click at [324, 26] on icon "Undo/Redo" at bounding box center [324, 23] width 17 height 17
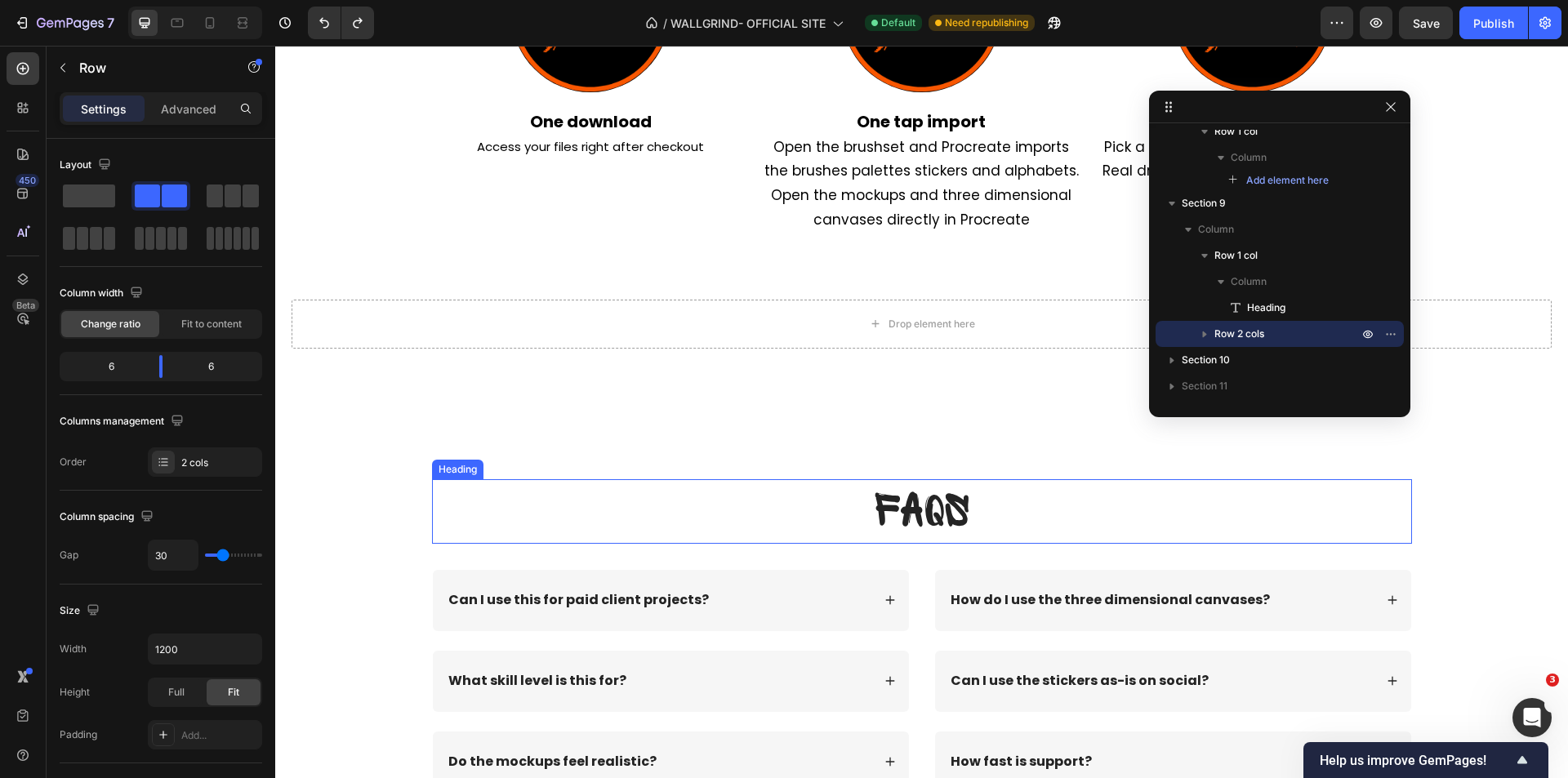
click at [720, 508] on h2 "FAQs" at bounding box center [921, 511] width 980 height 64
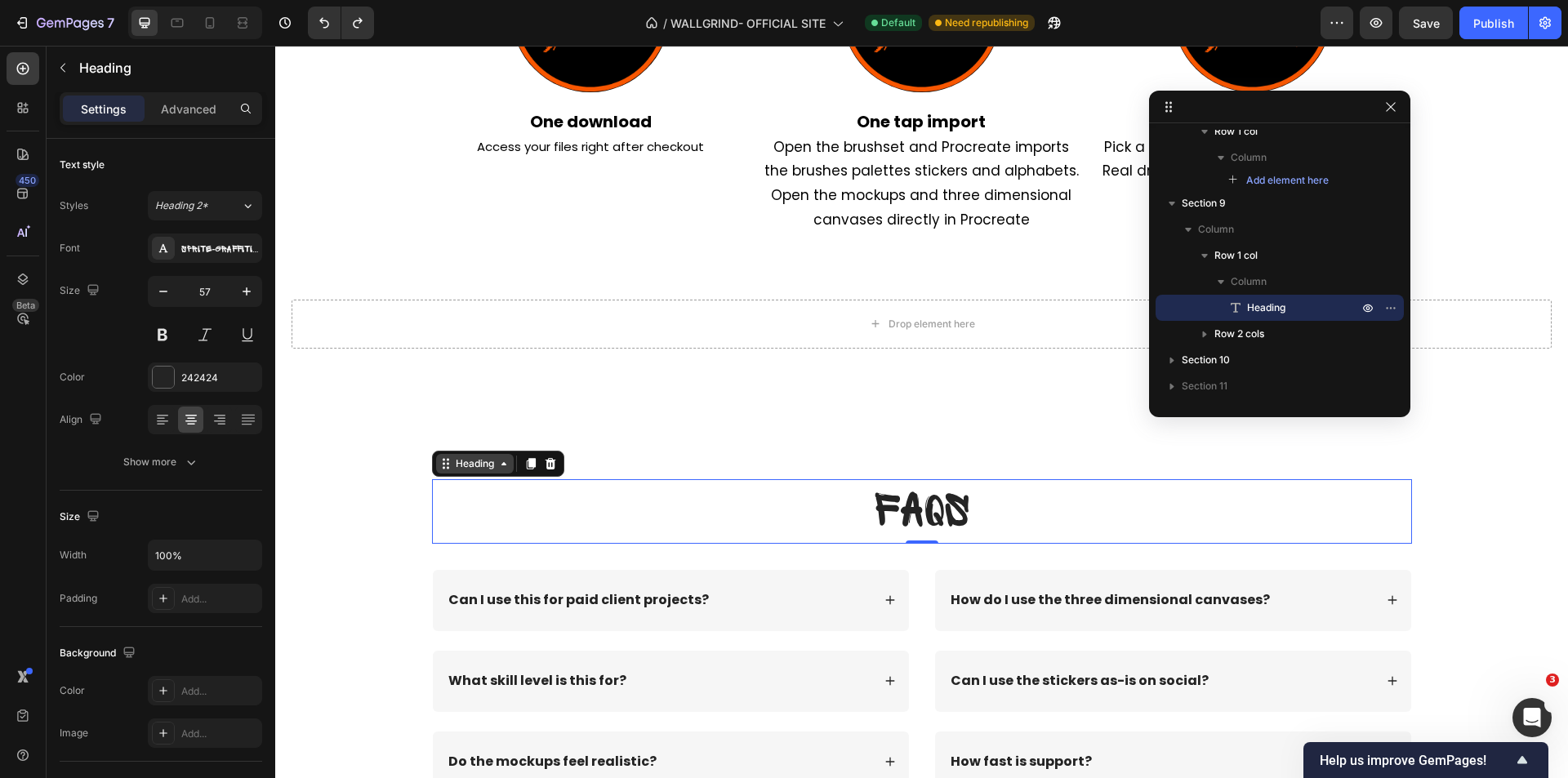
click at [490, 468] on div "Heading" at bounding box center [475, 464] width 45 height 15
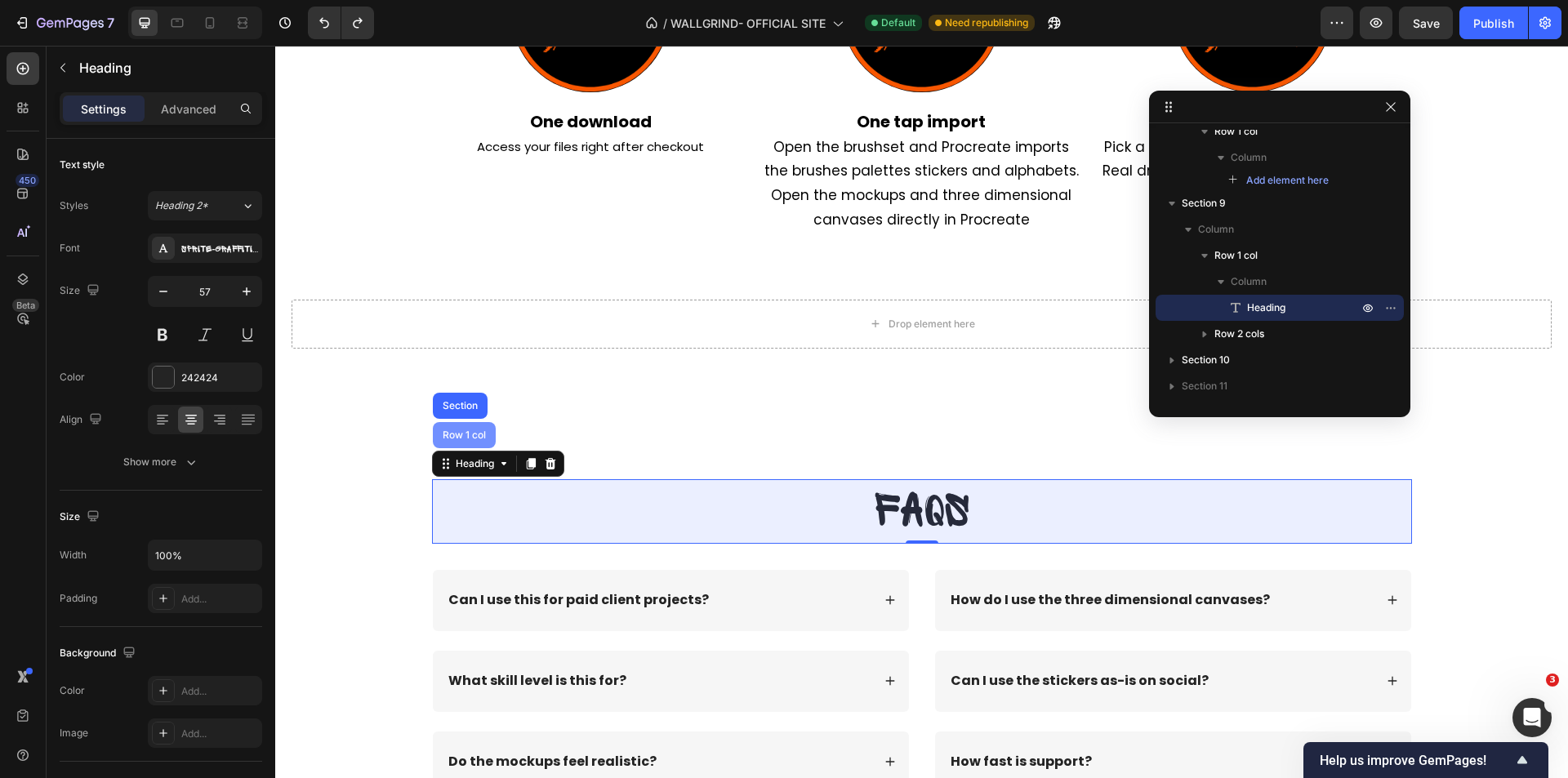
click at [458, 434] on div "Row 1 col" at bounding box center [464, 434] width 50 height 10
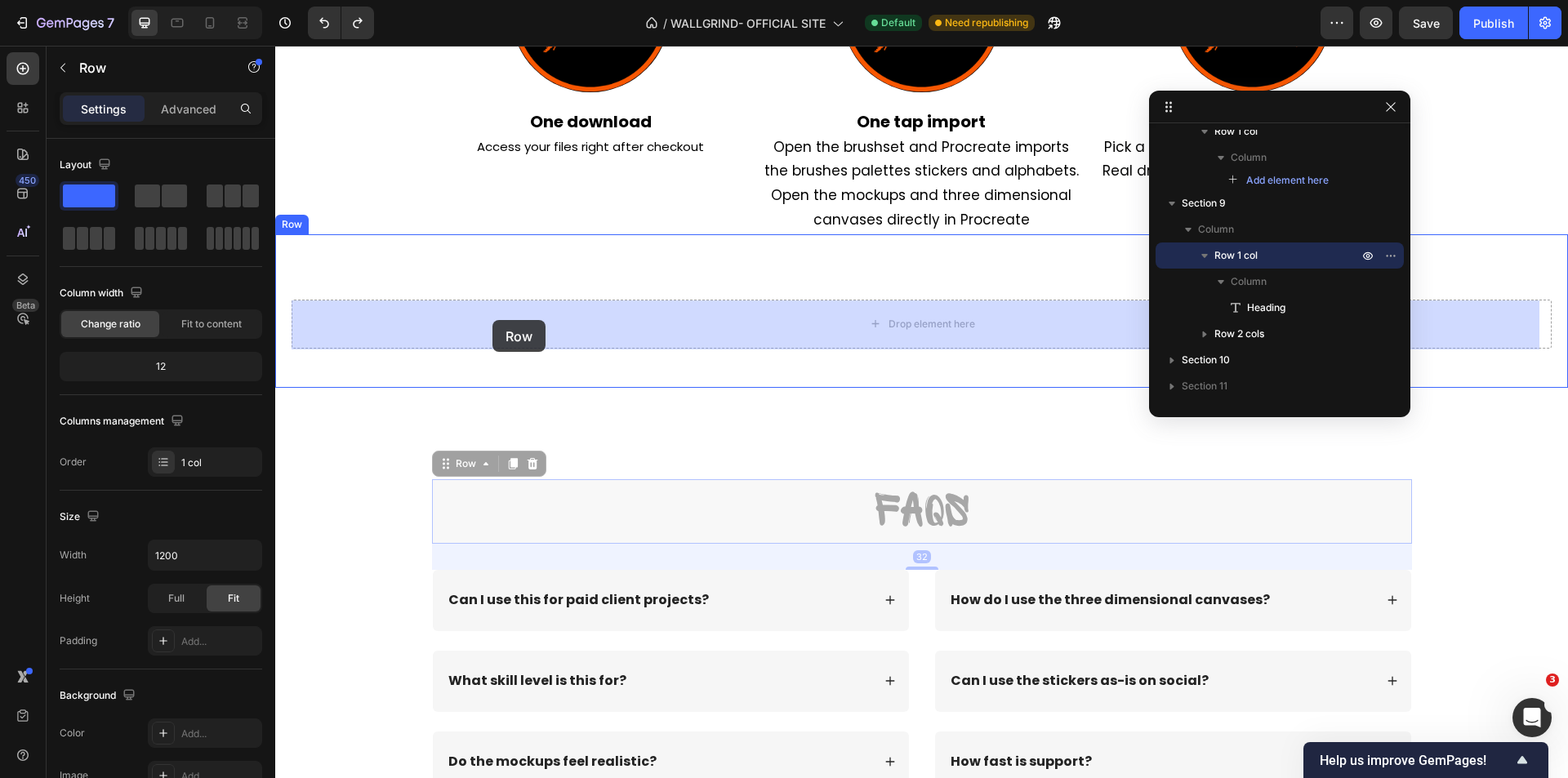
drag, startPoint x: 464, startPoint y: 470, endPoint x: 492, endPoint y: 320, distance: 152.6
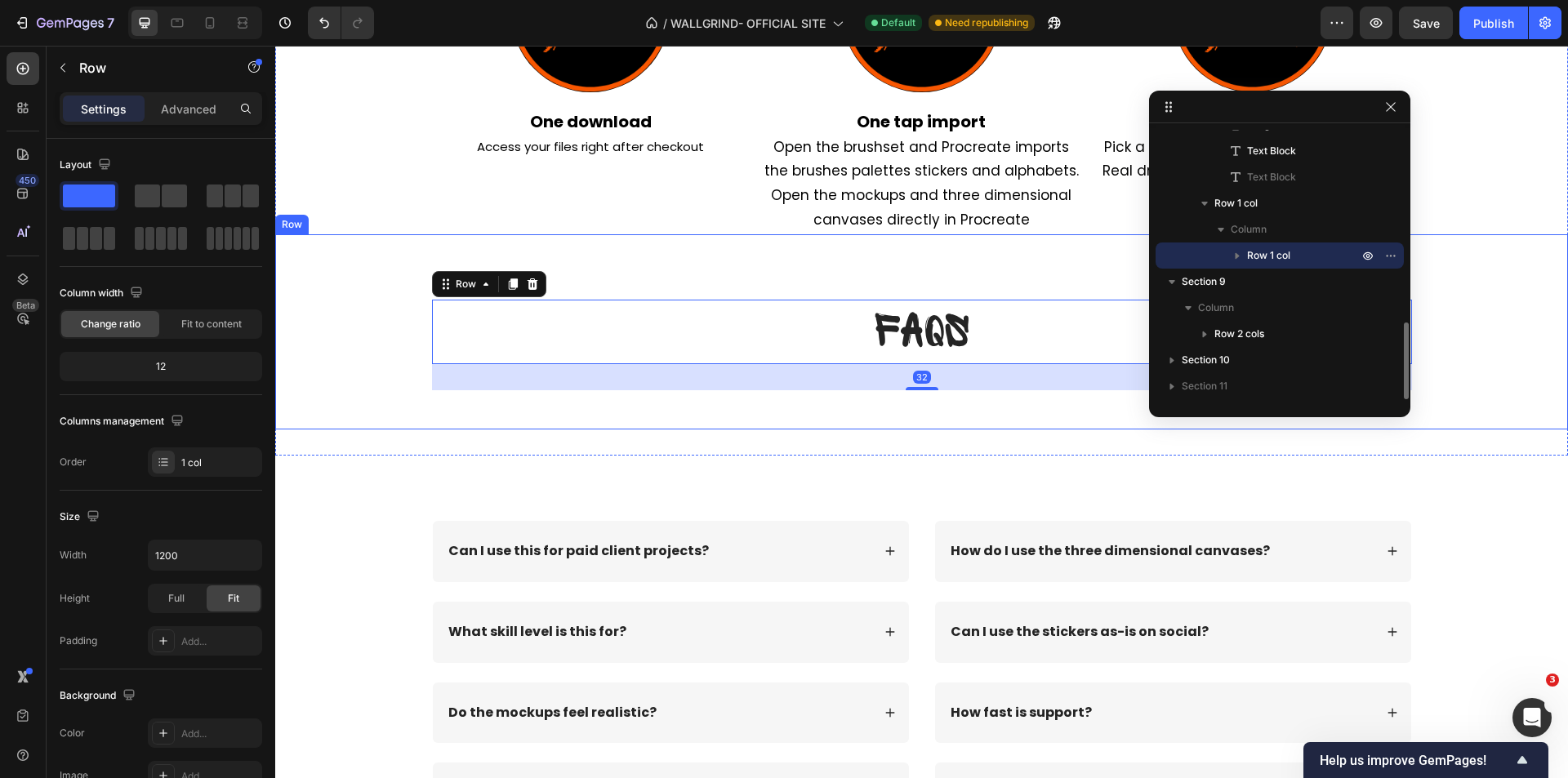
scroll to position [671, 0]
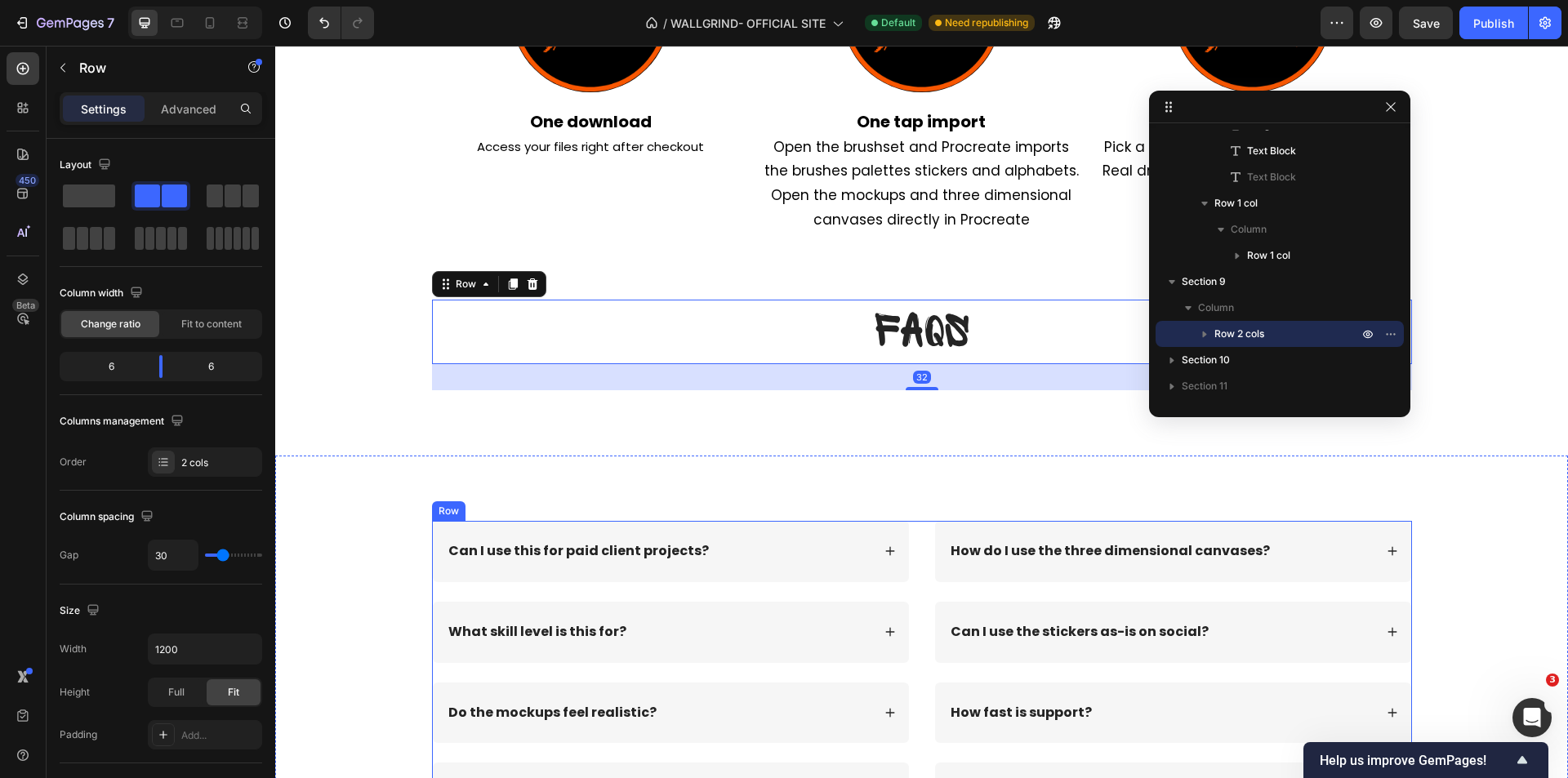
click at [914, 594] on div "Can I use this for paid client projects? What skill level is this for? Do the m…" at bounding box center [921, 679] width 980 height 316
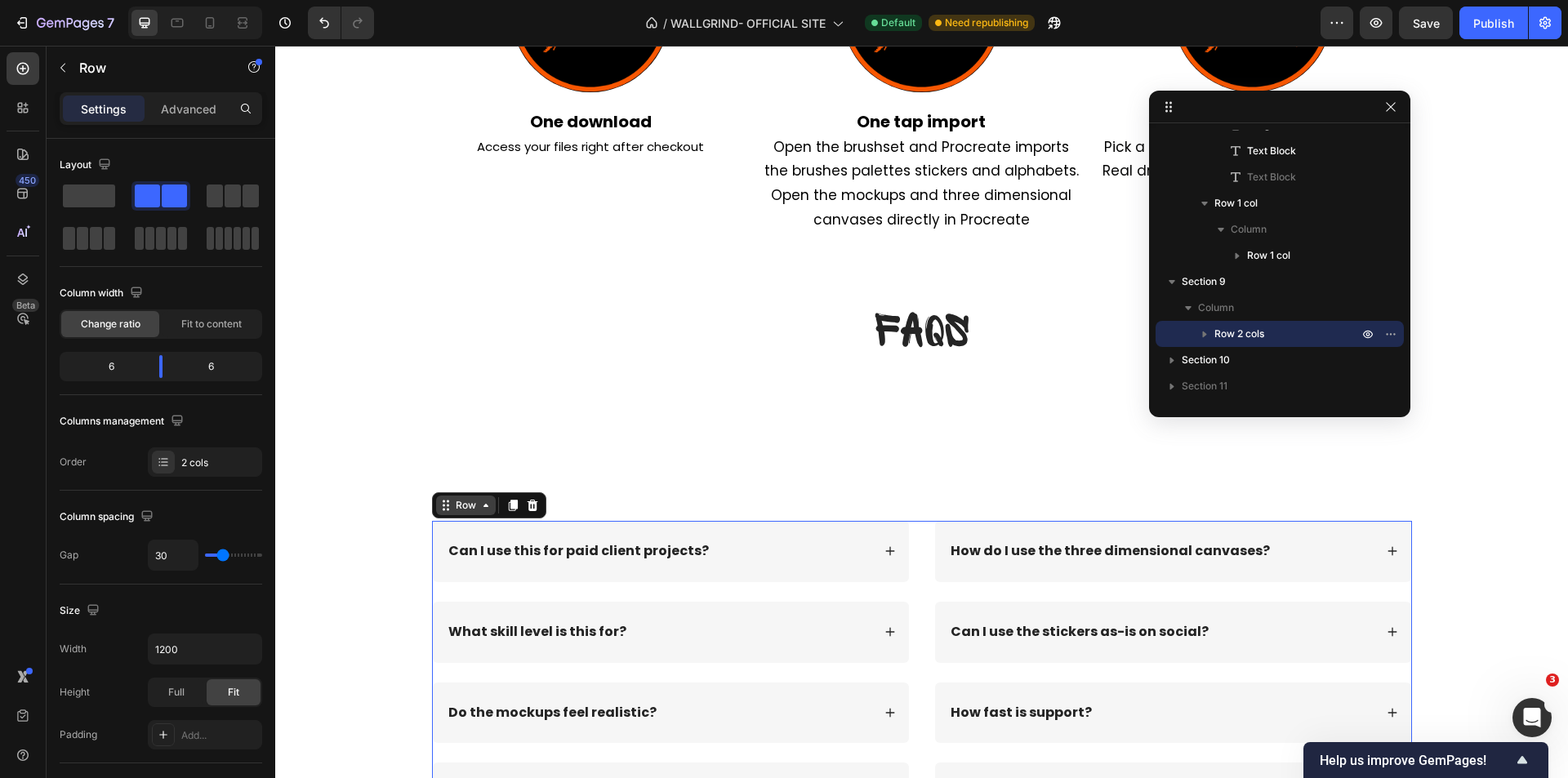
click at [460, 504] on div "Row" at bounding box center [465, 505] width 27 height 15
click at [464, 511] on div "Row" at bounding box center [465, 505] width 27 height 15
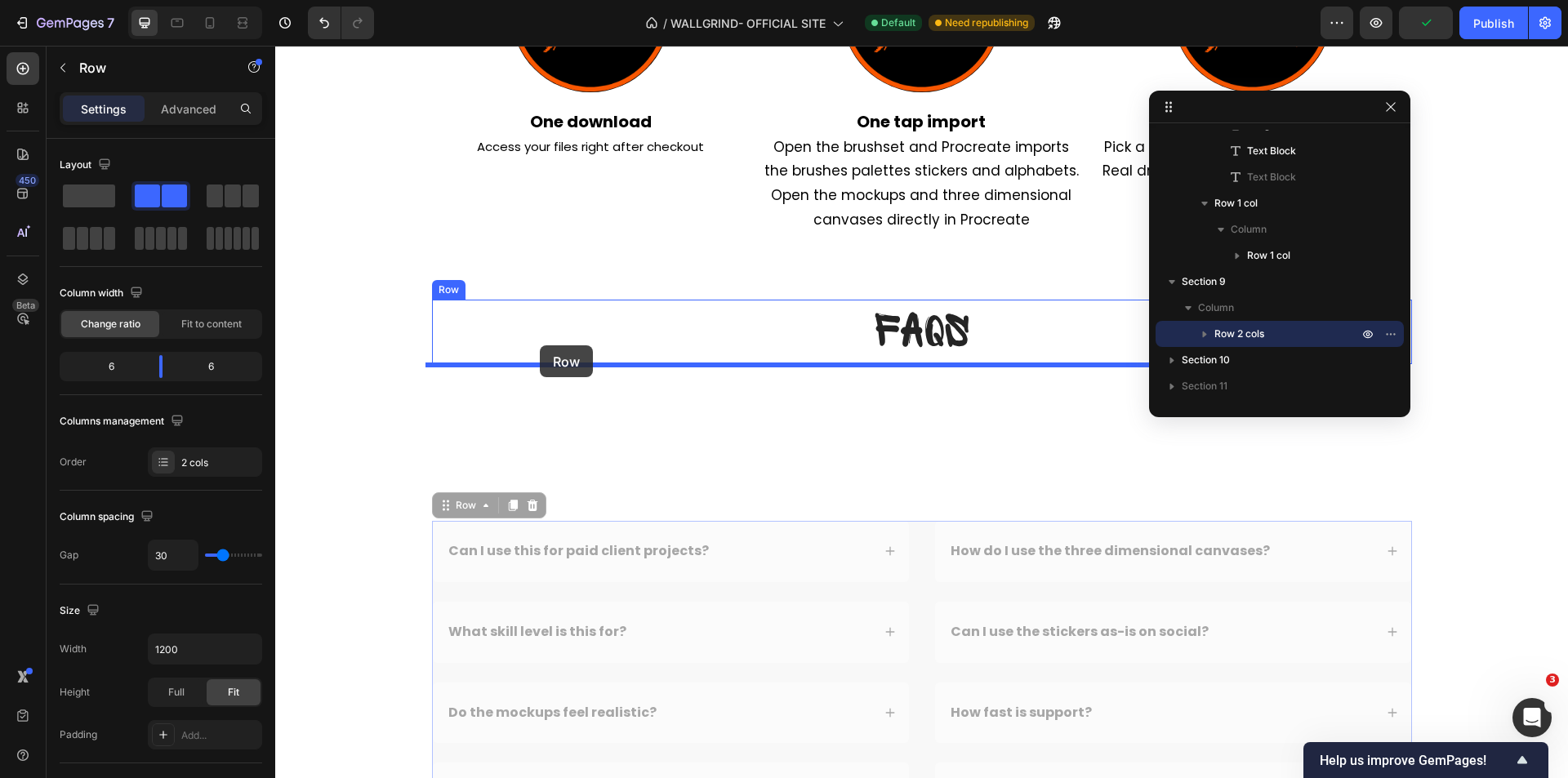
drag, startPoint x: 462, startPoint y: 511, endPoint x: 540, endPoint y: 345, distance: 183.4
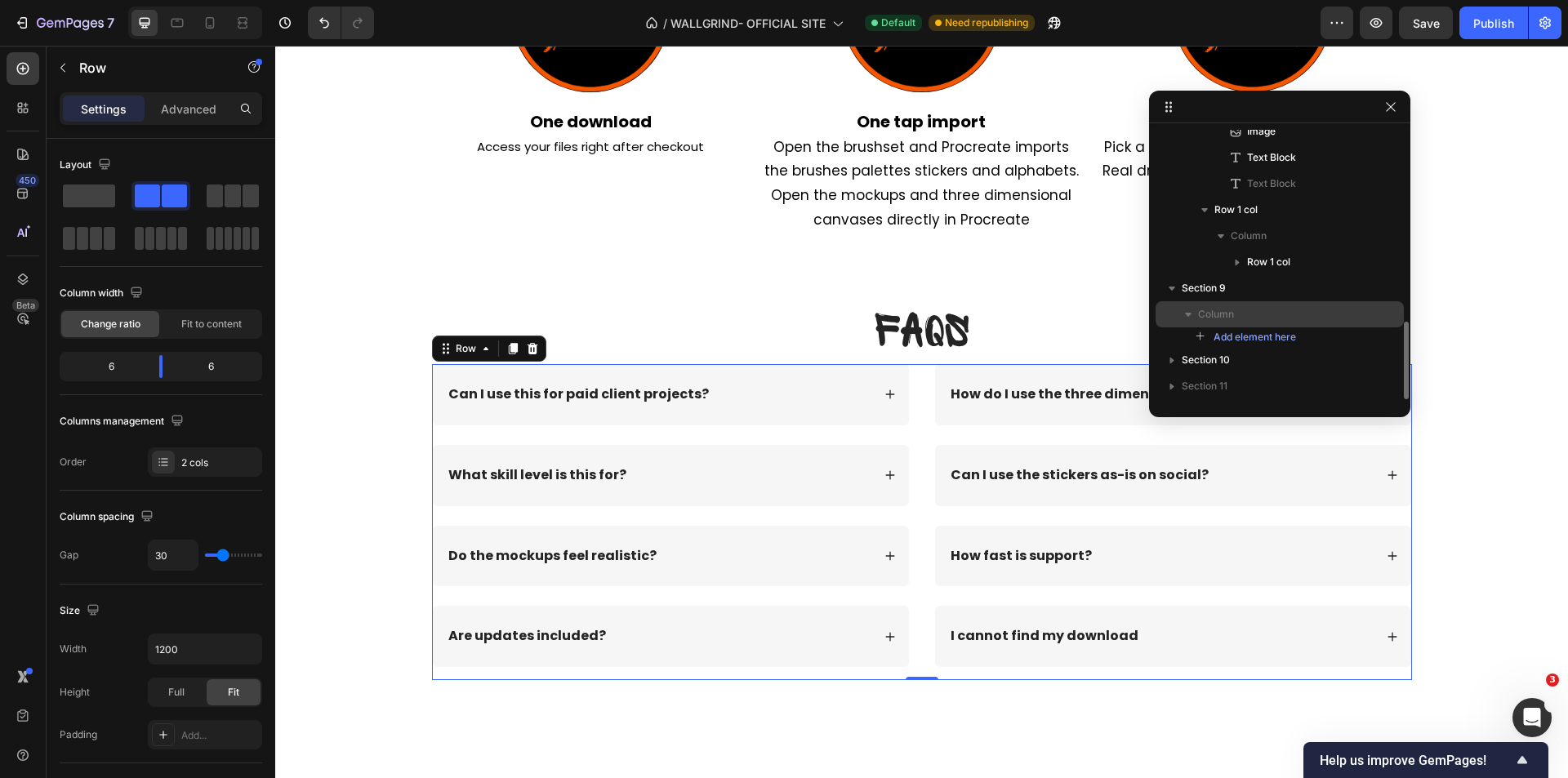
scroll to position [583, 0]
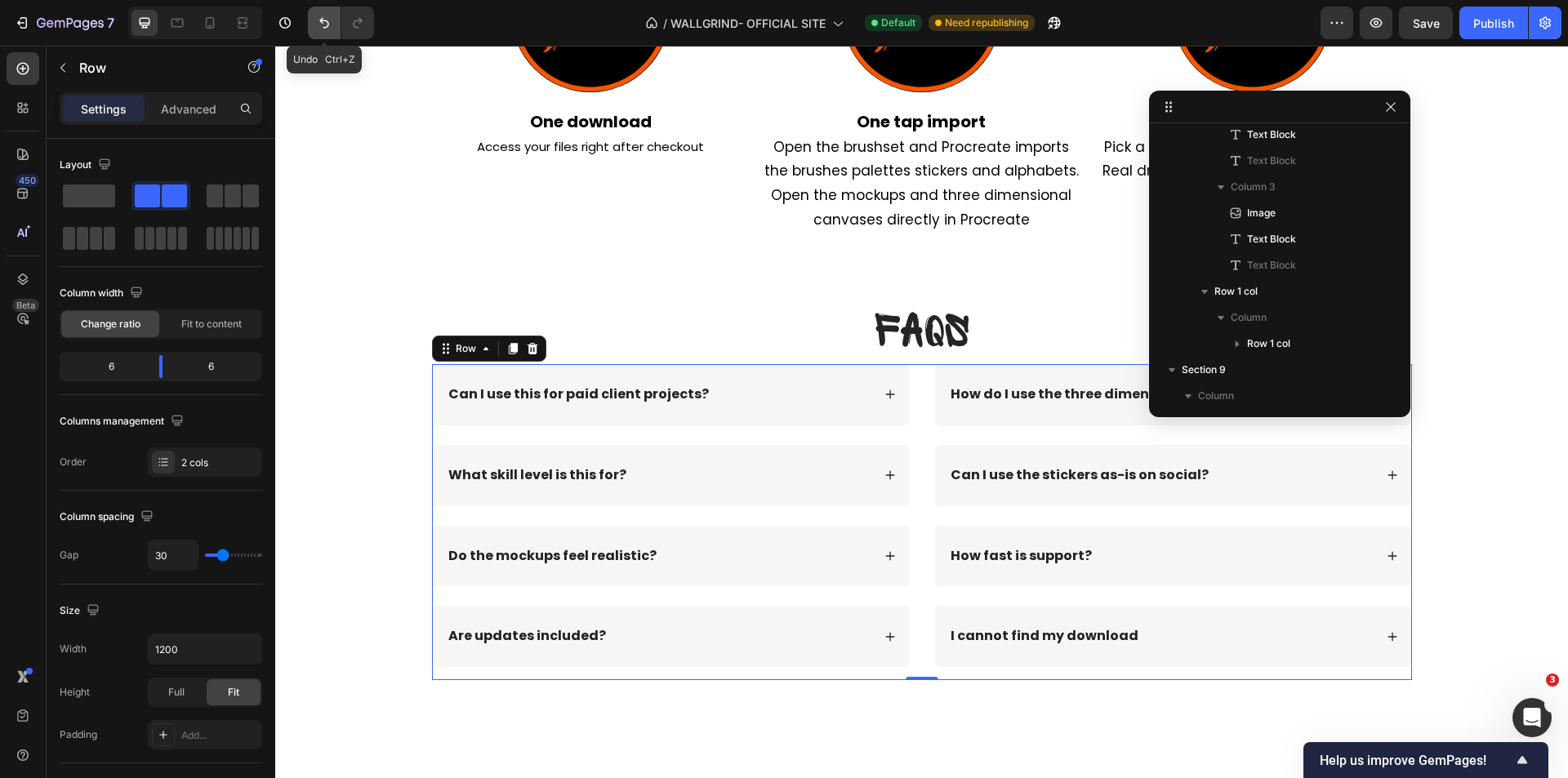
click at [323, 17] on icon "Undo/Redo" at bounding box center [324, 23] width 17 height 17
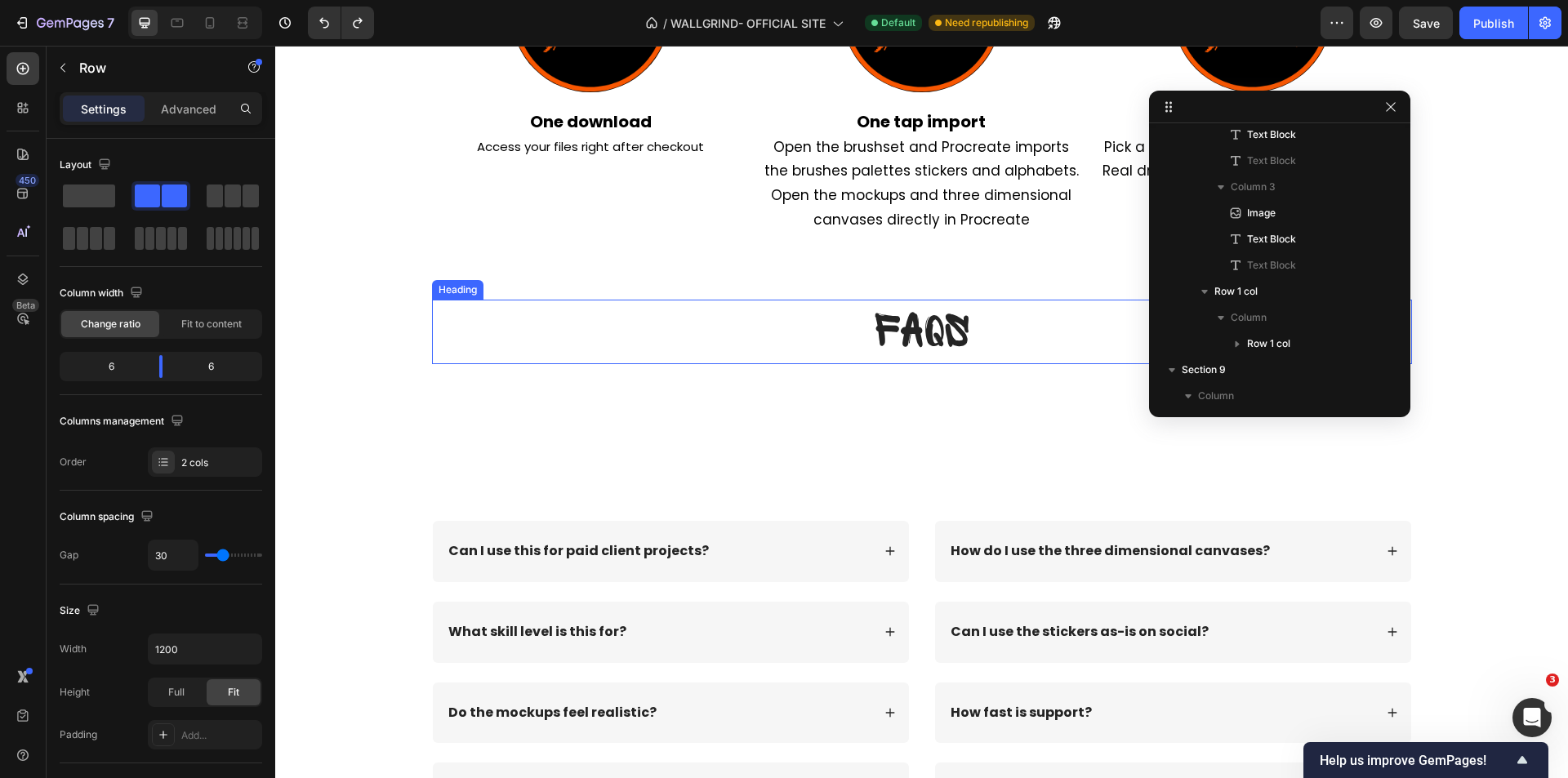
click at [748, 346] on h2 "FAQs" at bounding box center [921, 331] width 980 height 64
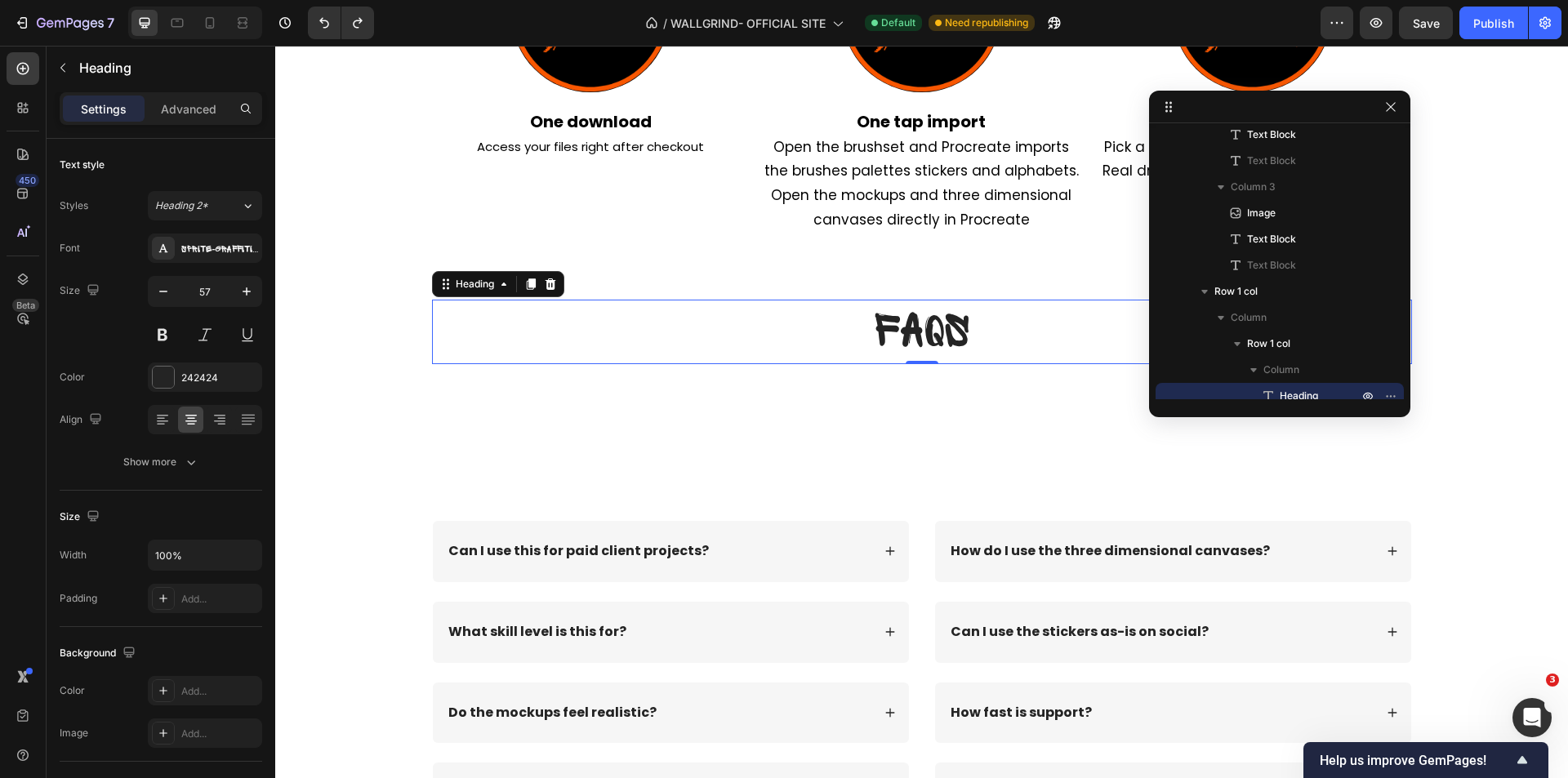
scroll to position [723, 0]
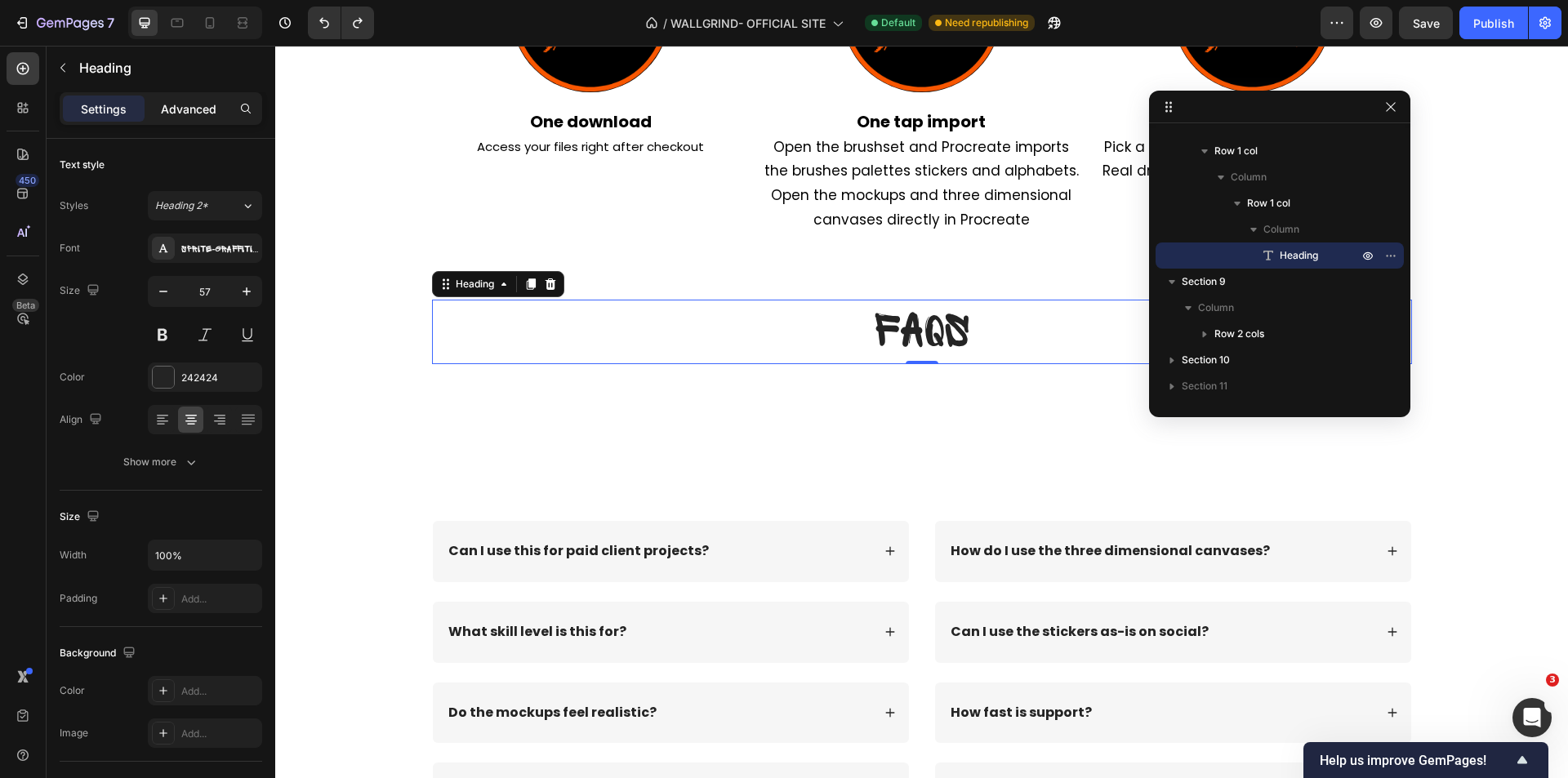
click at [162, 119] on div "Advanced" at bounding box center [189, 109] width 82 height 26
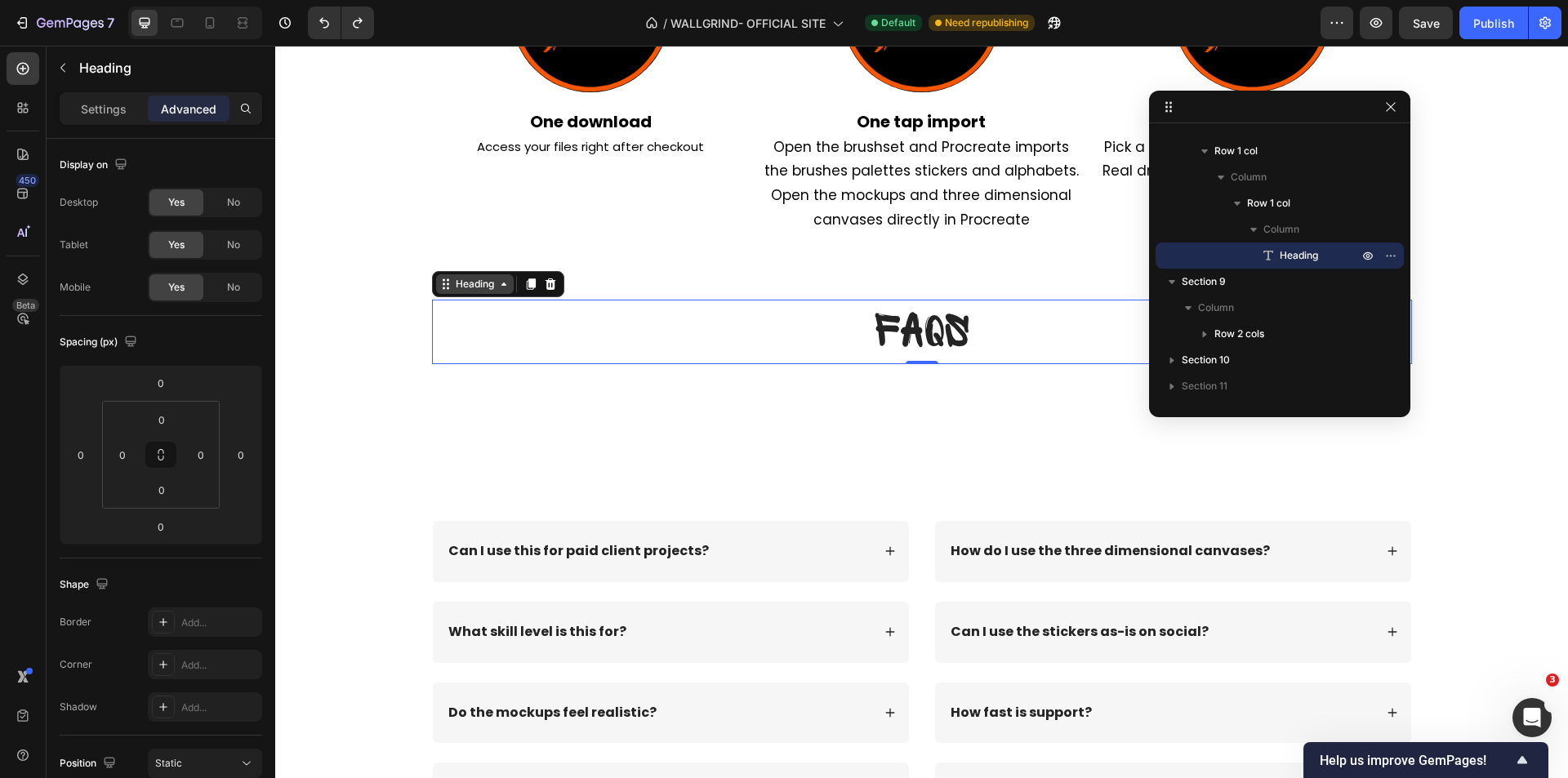
click at [463, 283] on div "Heading" at bounding box center [475, 284] width 45 height 15
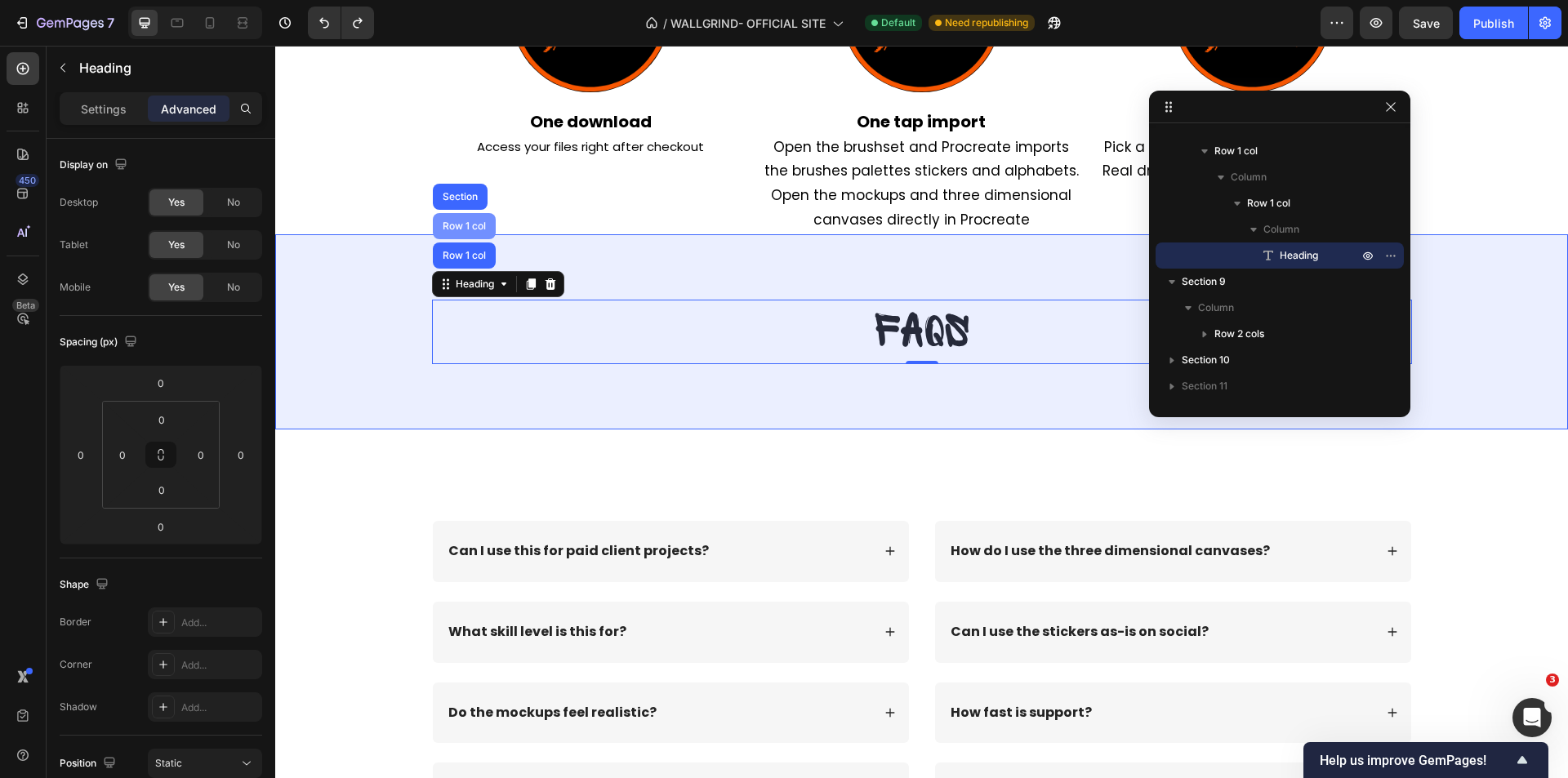
click at [464, 228] on div "Row 1 col" at bounding box center [464, 226] width 50 height 10
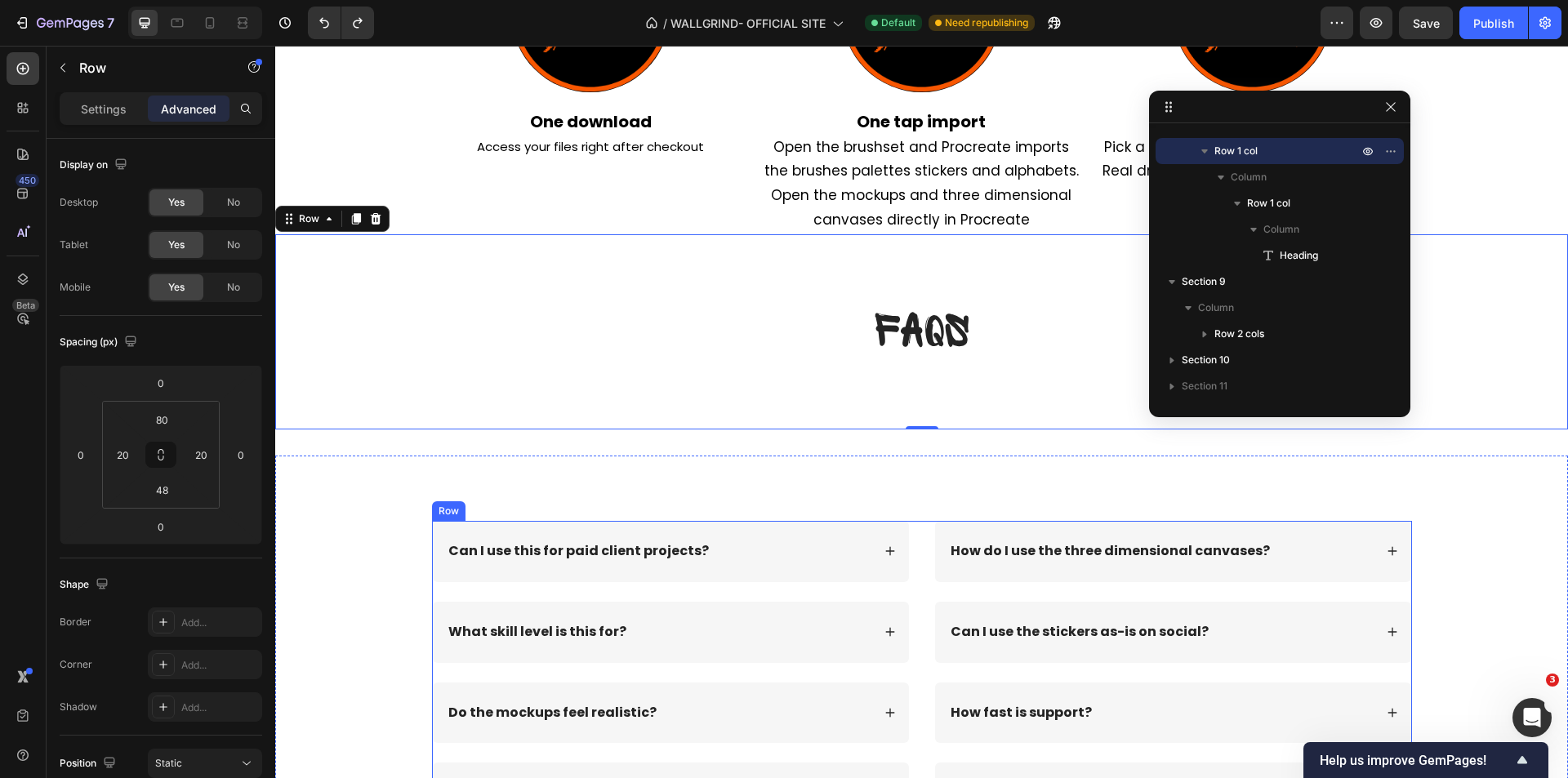
click at [919, 567] on div "Can I use this for paid client projects? What skill level is this for? Do the m…" at bounding box center [921, 679] width 980 height 316
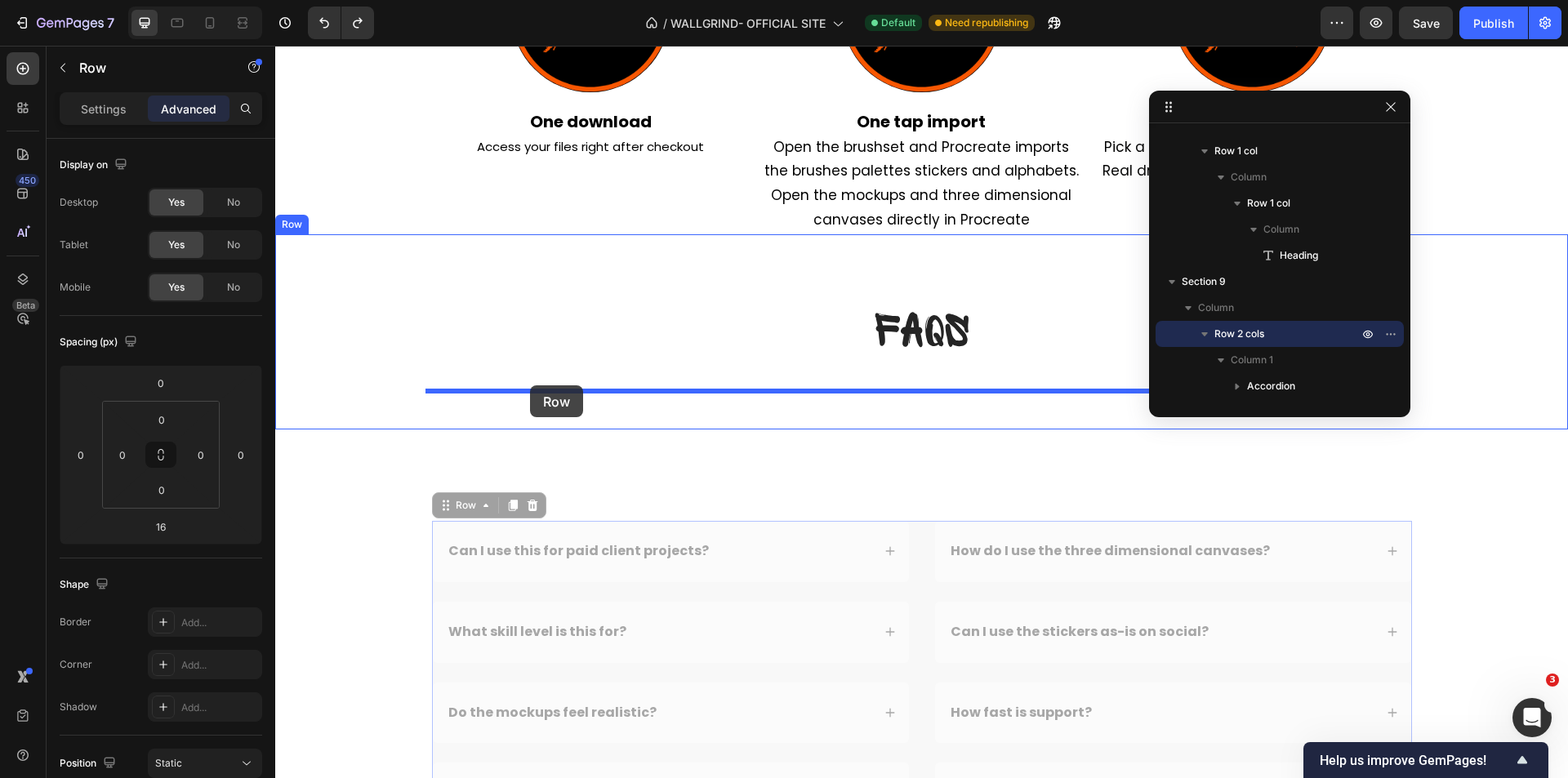
drag, startPoint x: 466, startPoint y: 510, endPoint x: 530, endPoint y: 385, distance: 140.4
type input "0"
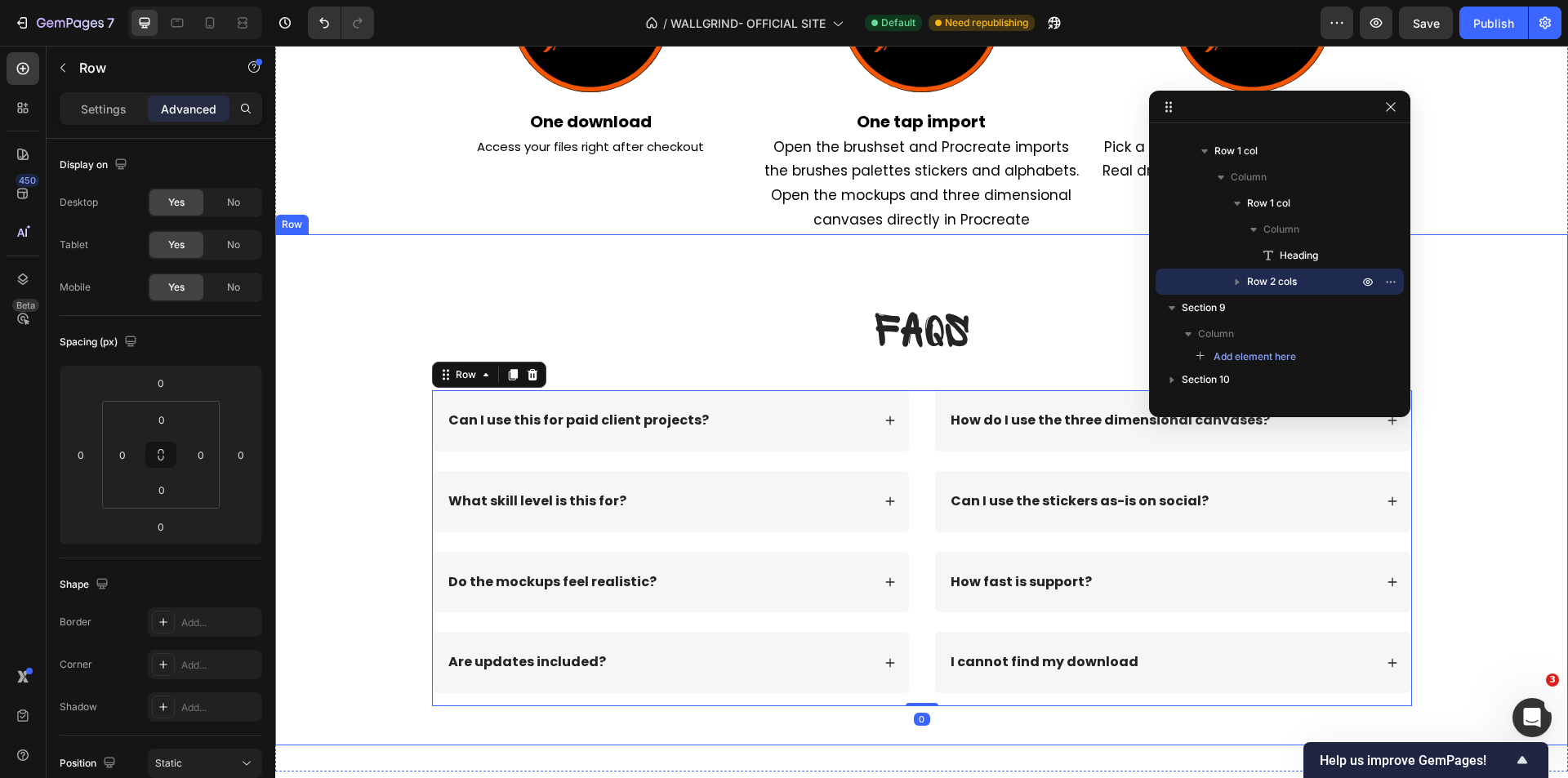
scroll to position [8260, 0]
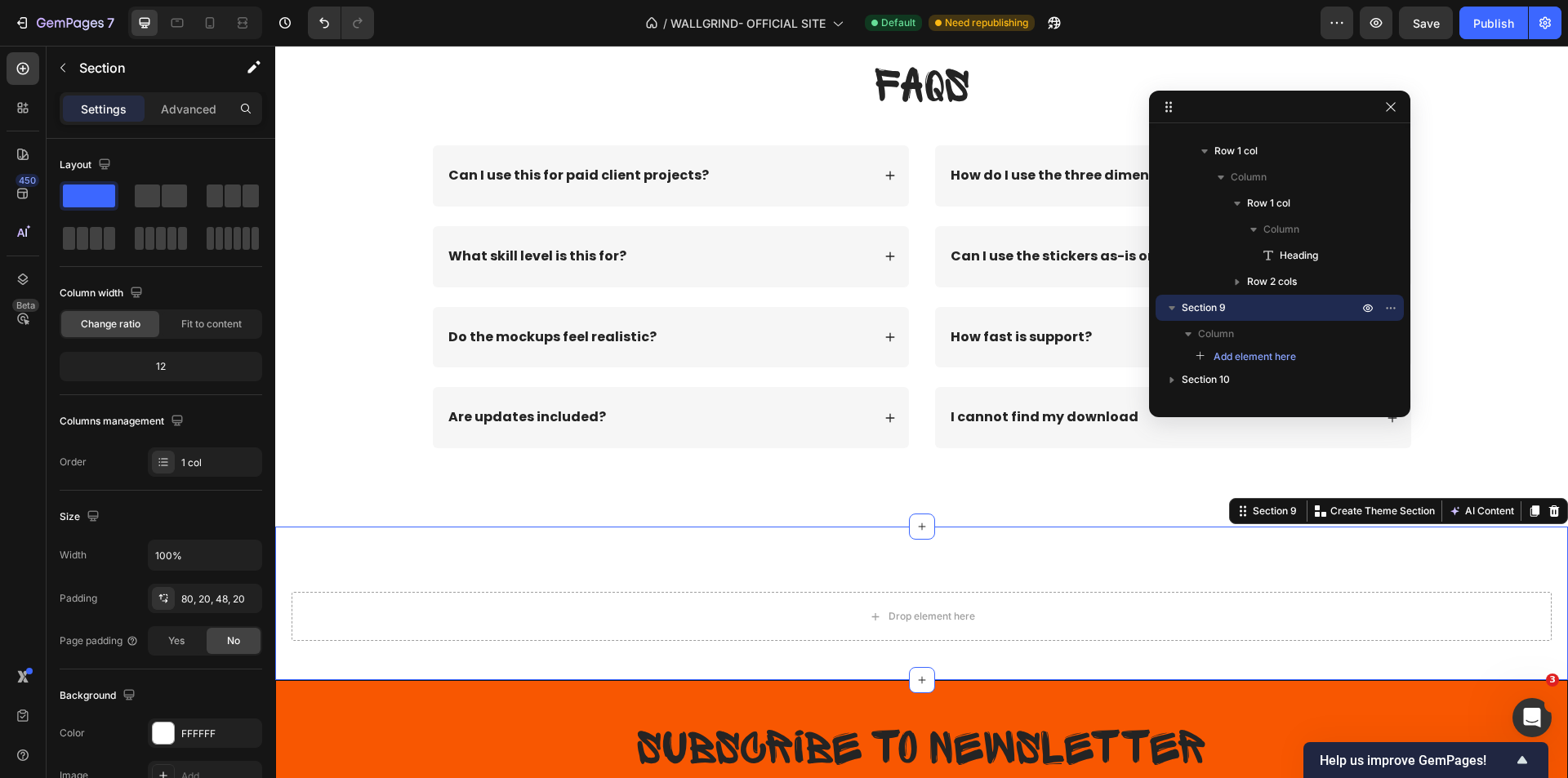
click at [504, 565] on div "Drop element here Section 9 You can create reusable sections Create Theme Secti…" at bounding box center [921, 603] width 1293 height 153
click at [1386, 310] on icon "button" at bounding box center [1391, 307] width 13 height 13
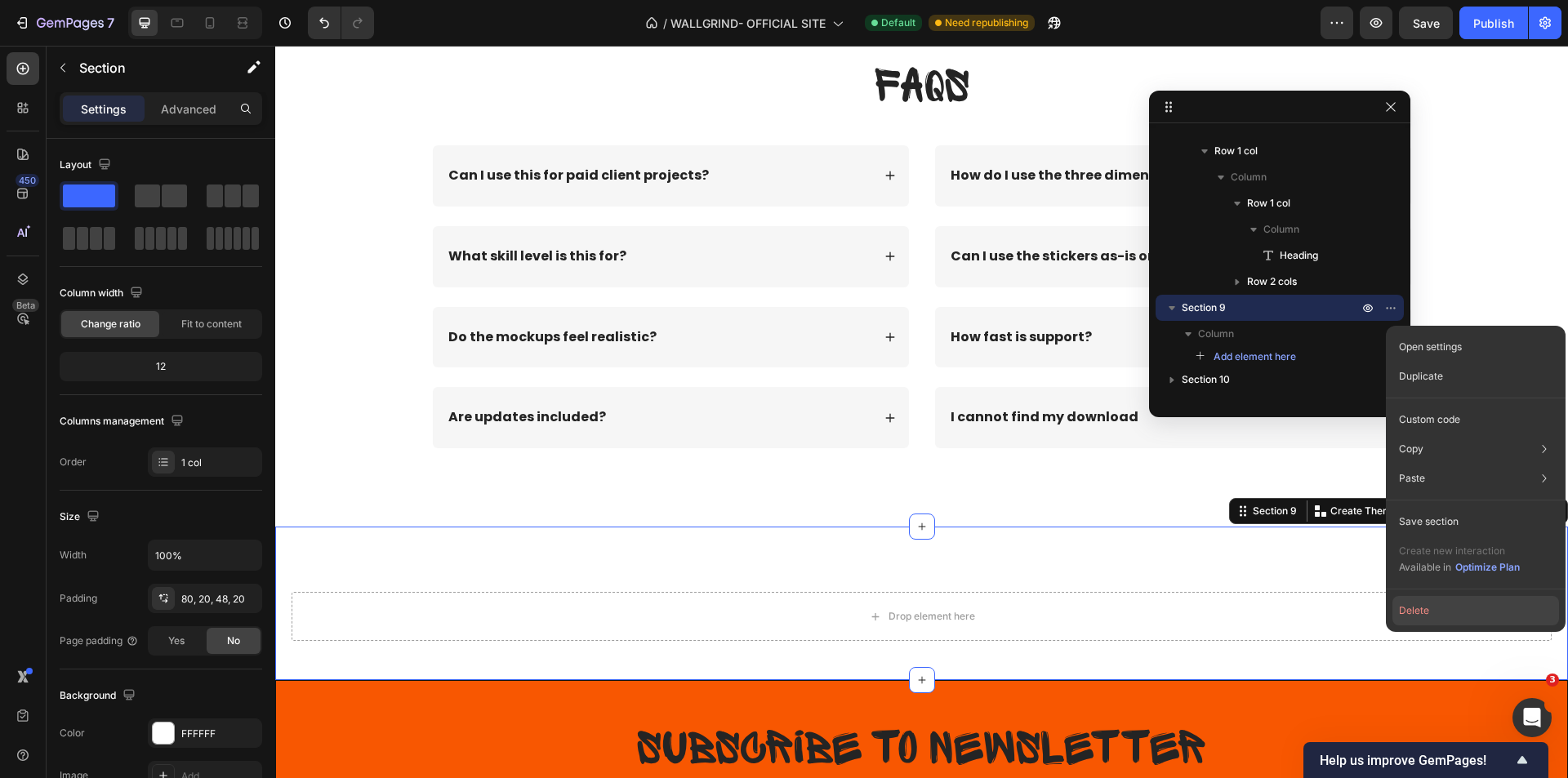
drag, startPoint x: 1440, startPoint y: 610, endPoint x: 1003, endPoint y: 566, distance: 439.2
click at [1440, 610] on button "Delete" at bounding box center [1475, 611] width 166 height 30
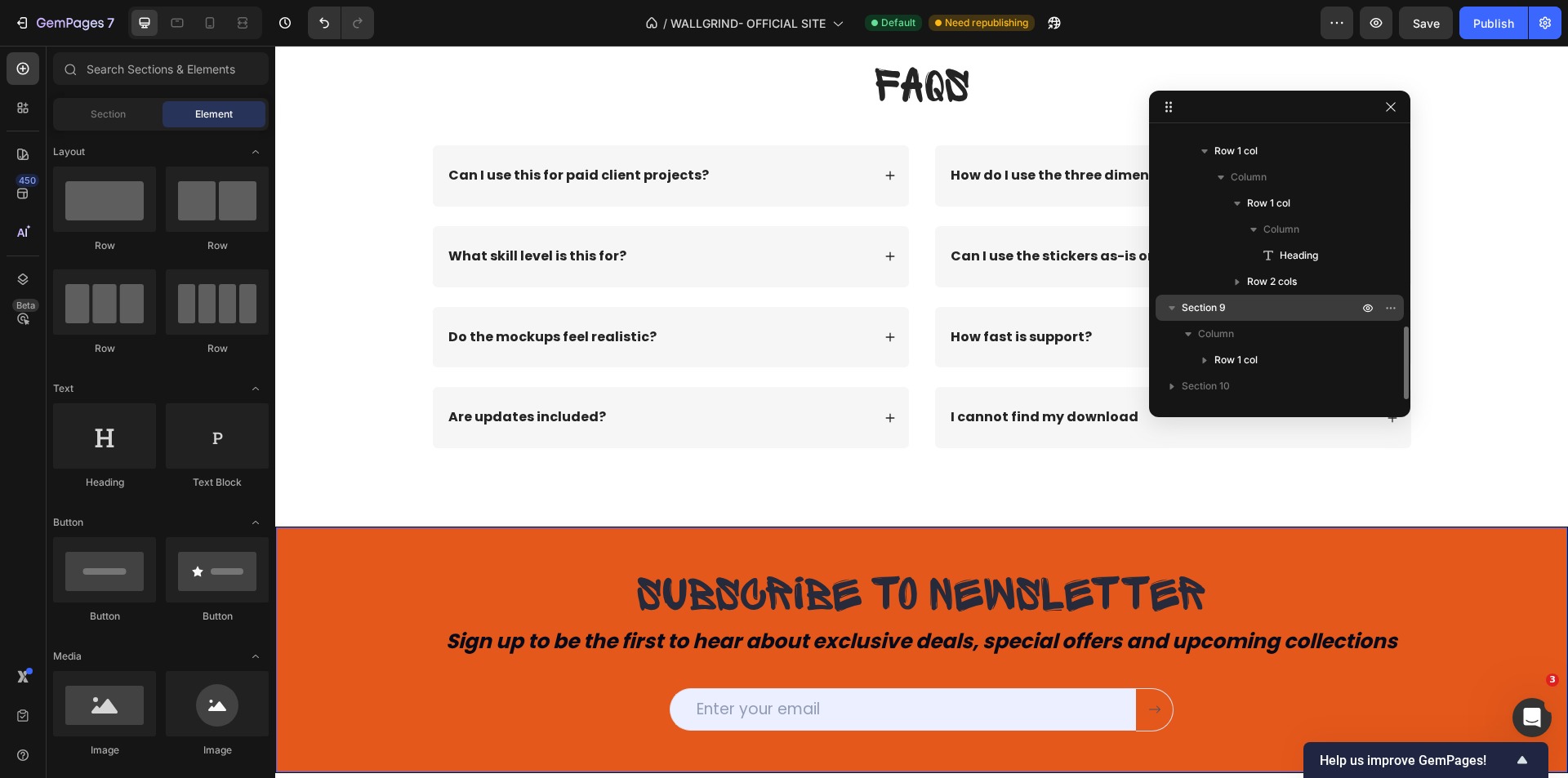
click at [1172, 313] on icon "button" at bounding box center [1172, 308] width 17 height 17
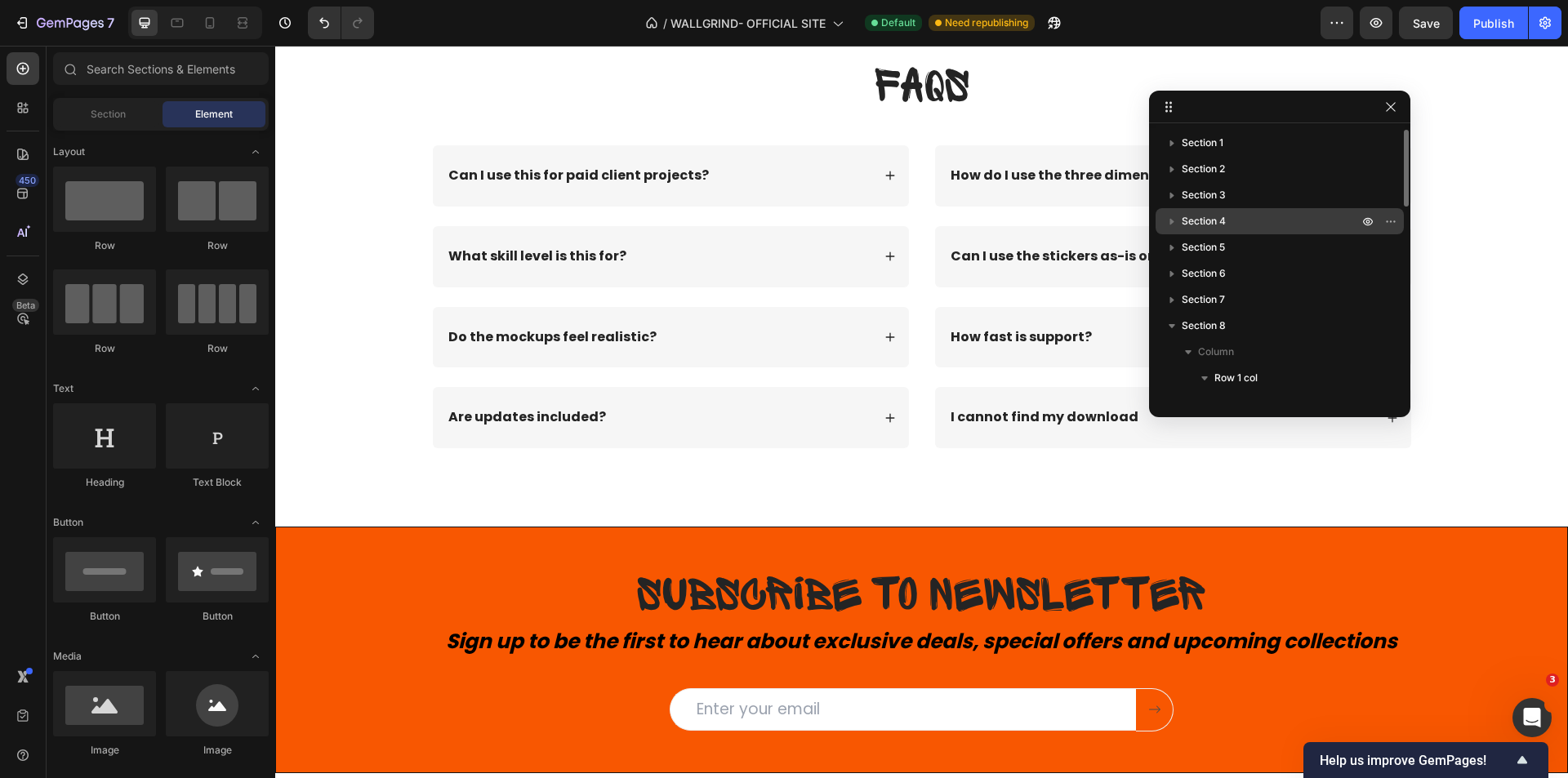
scroll to position [163, 0]
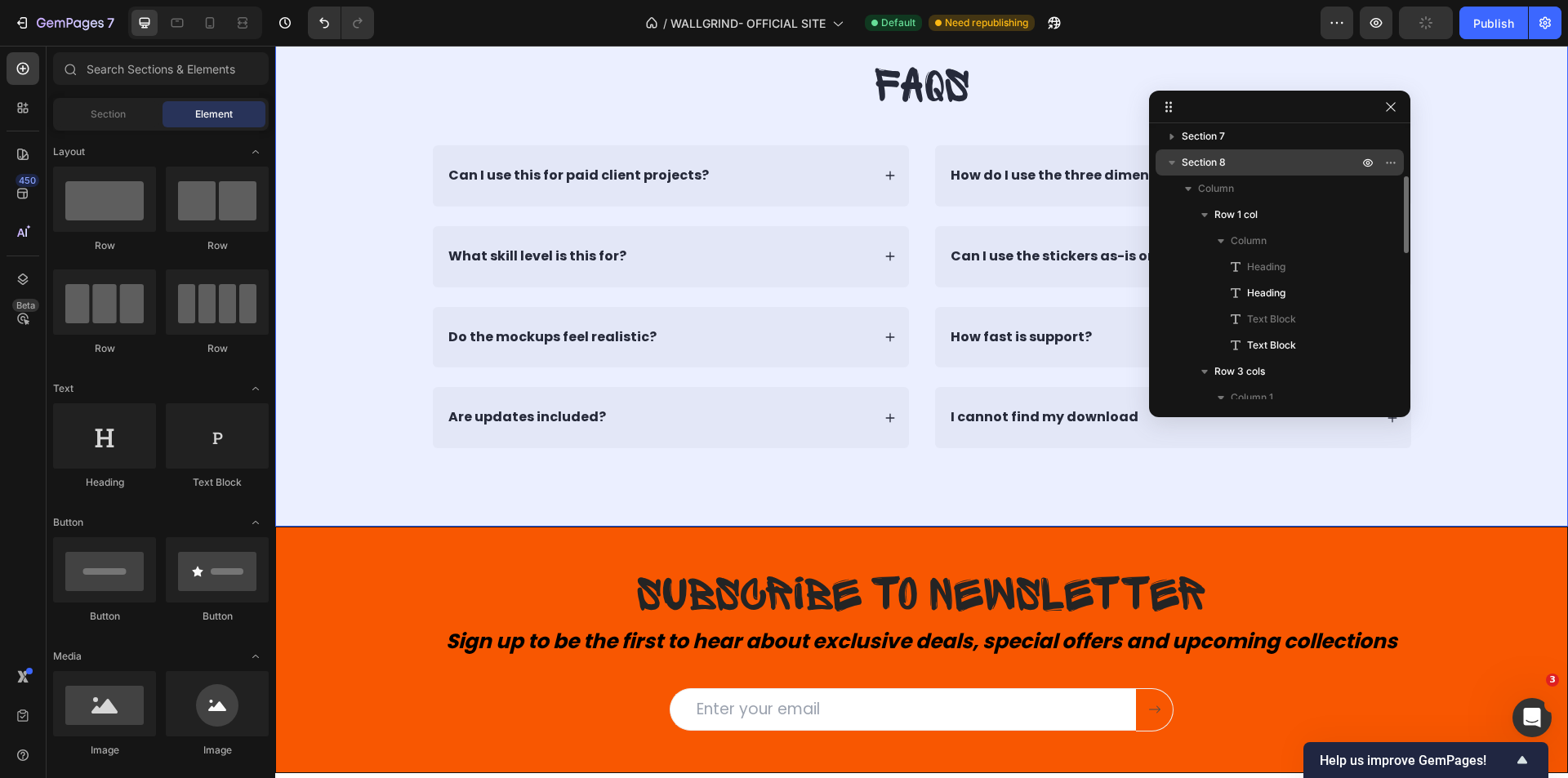
click at [1170, 163] on icon "button" at bounding box center [1171, 162] width 7 height 4
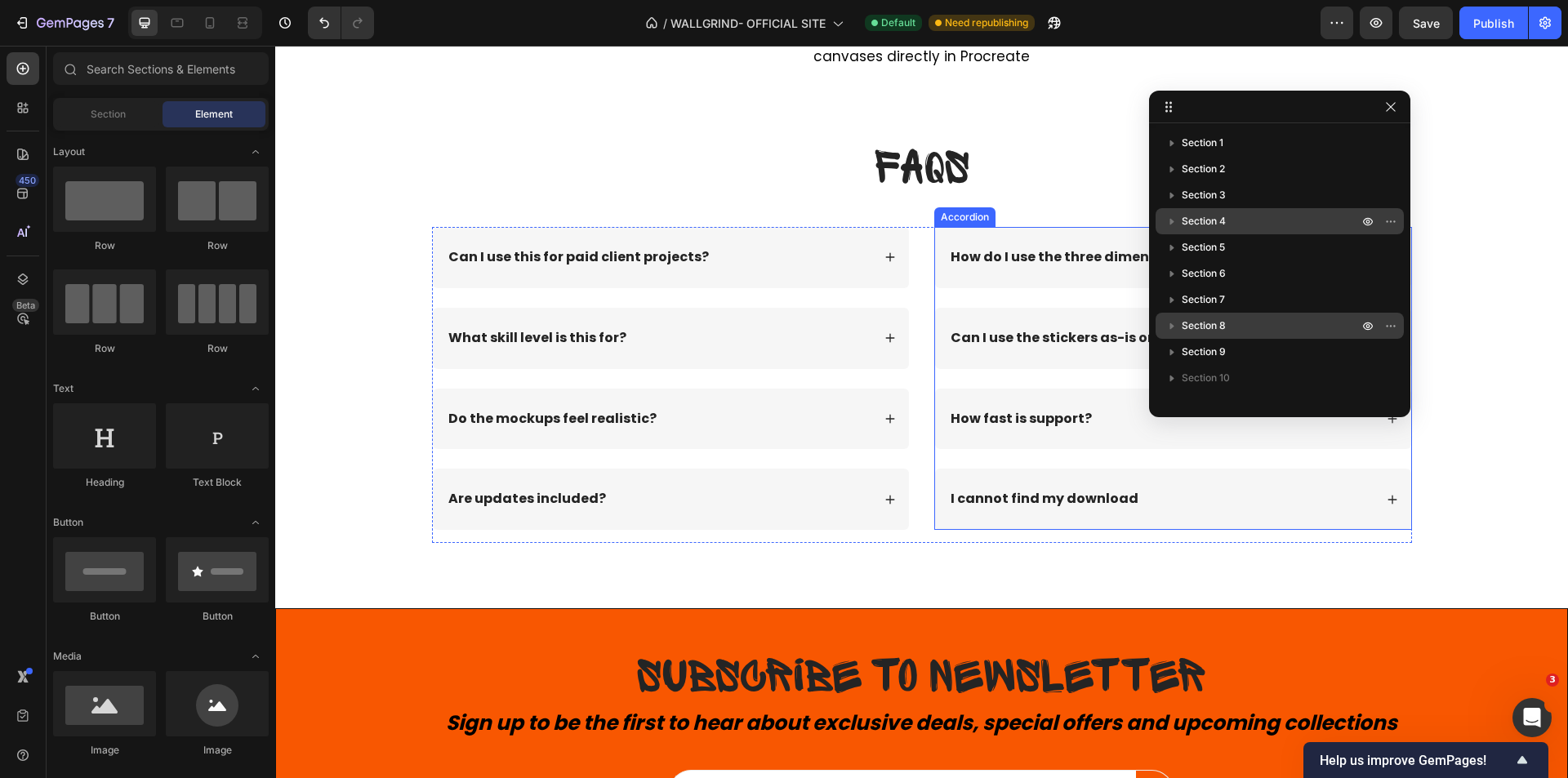
scroll to position [8492, 0]
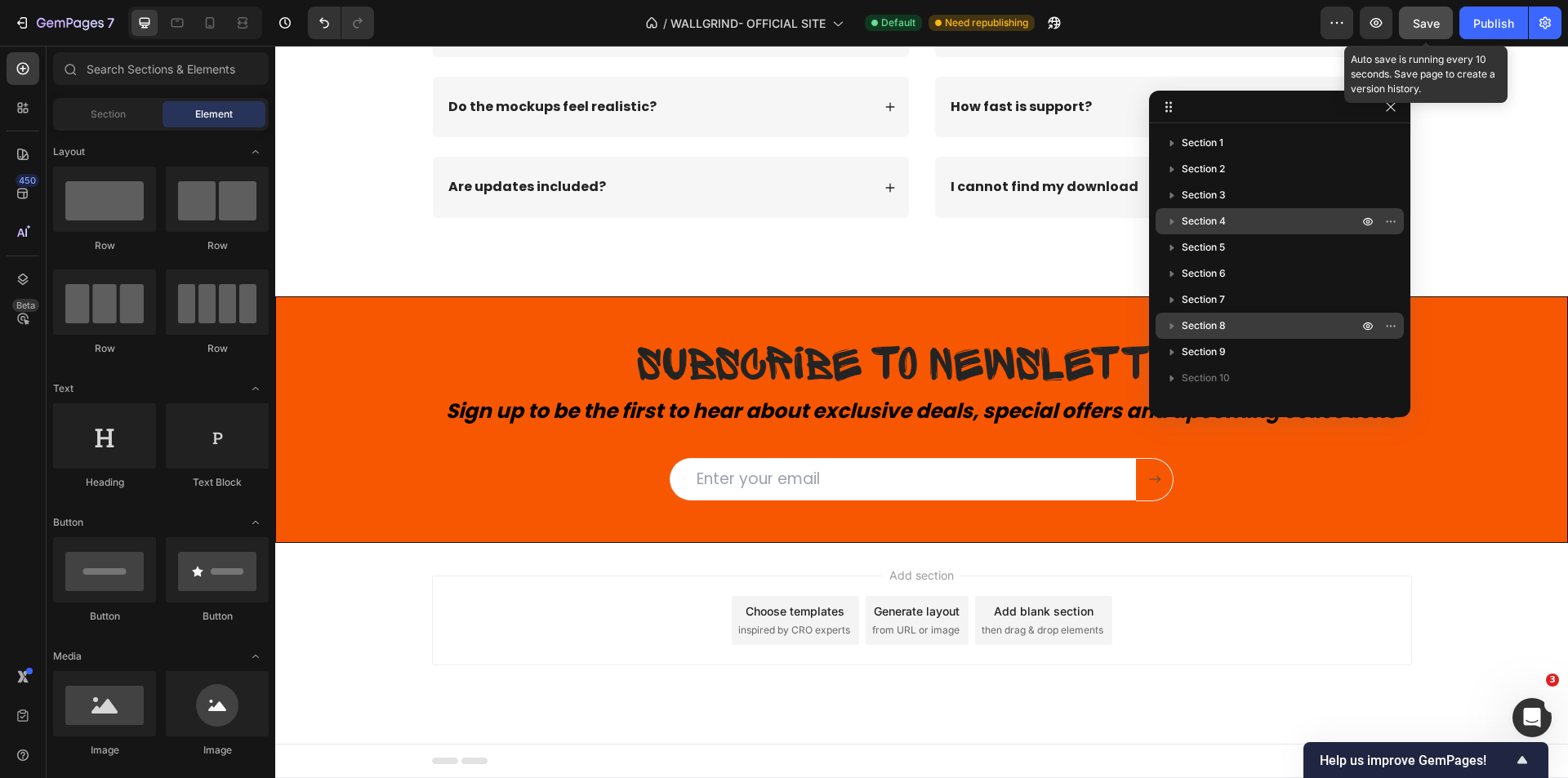
click at [1418, 20] on span "Save" at bounding box center [1426, 23] width 27 height 14
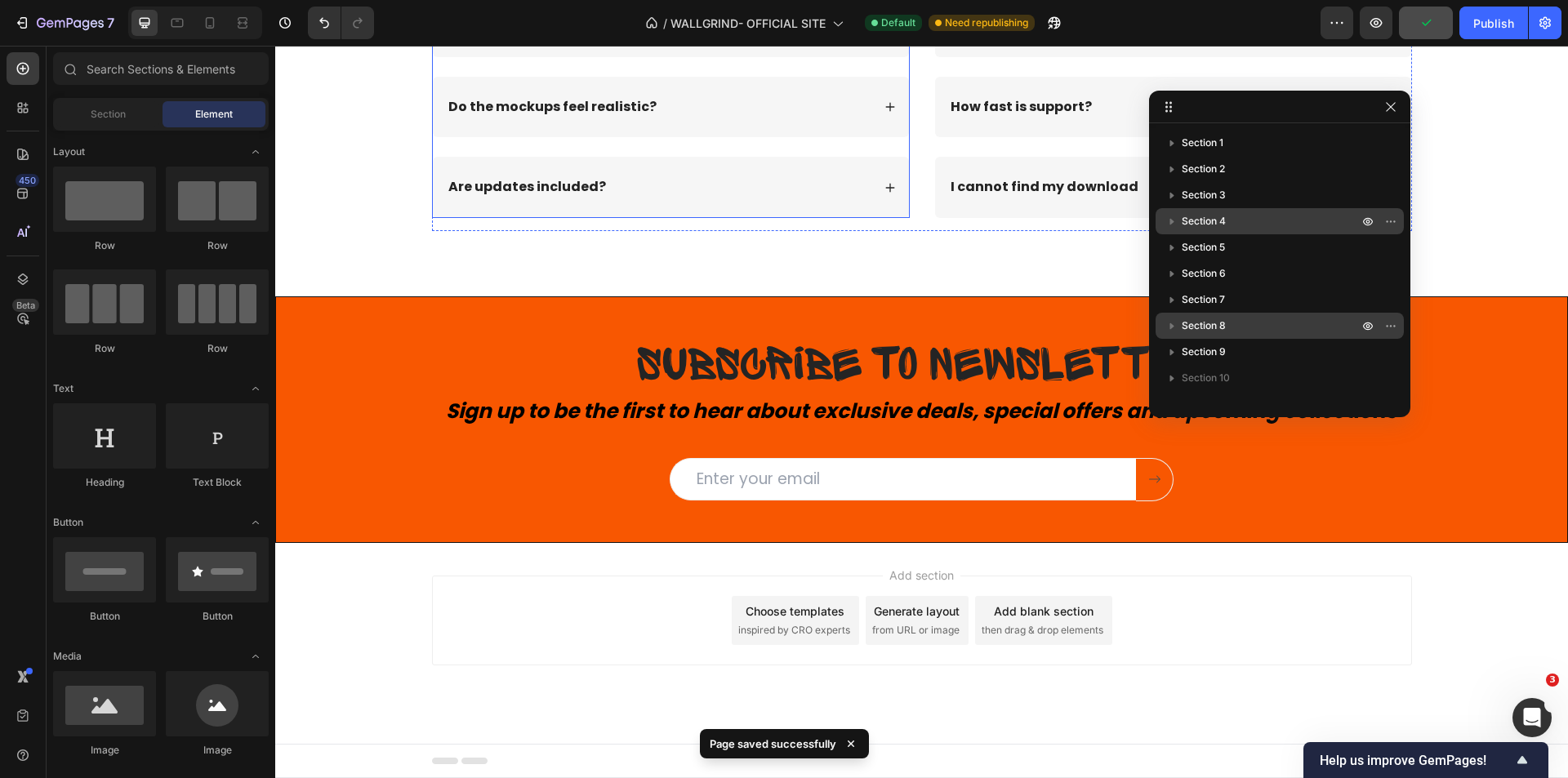
scroll to position [8165, 0]
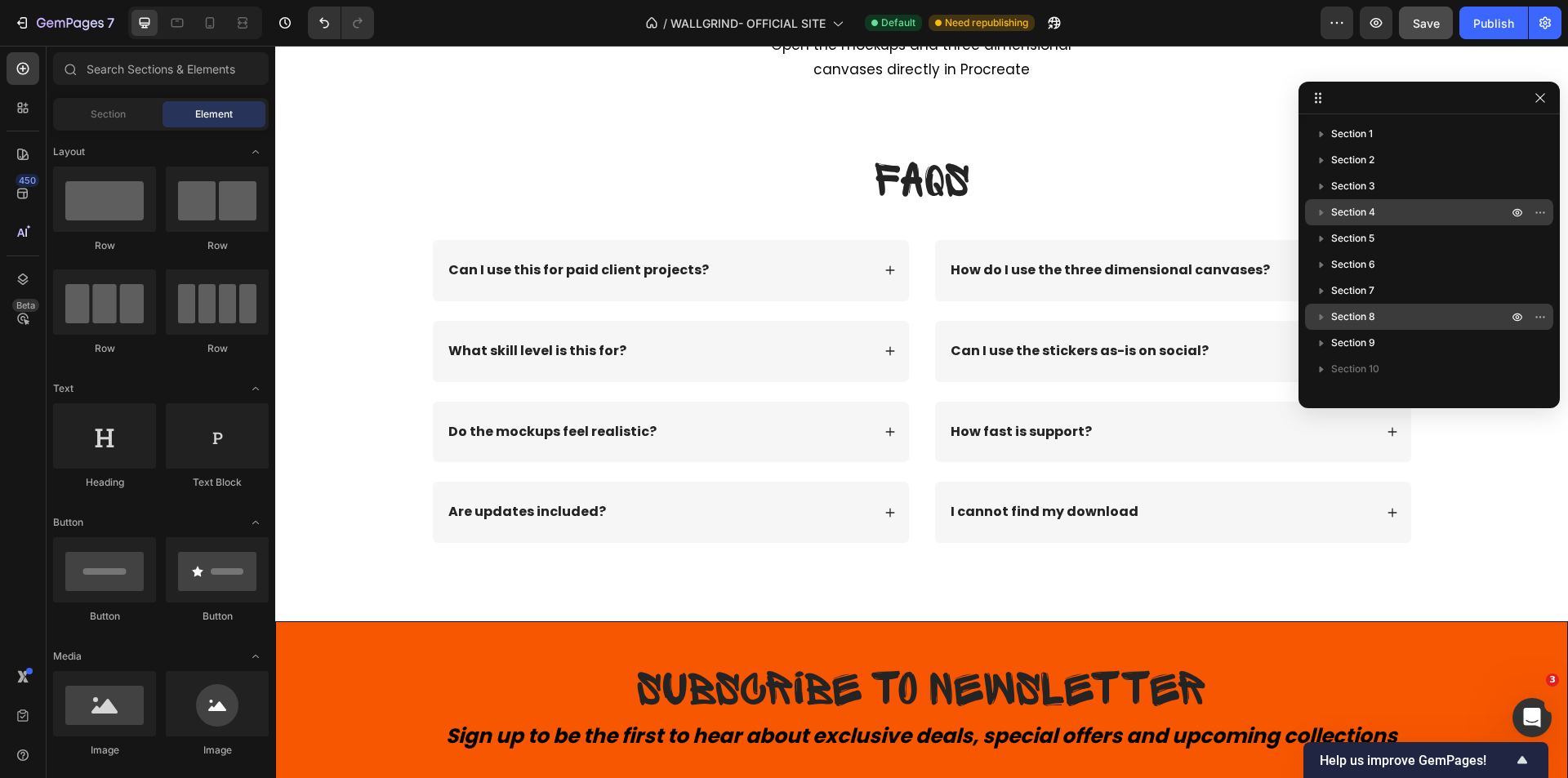
drag, startPoint x: 1291, startPoint y: 110, endPoint x: 1442, endPoint y: 101, distance: 151.3
drag, startPoint x: 162, startPoint y: 31, endPoint x: 170, endPoint y: 30, distance: 8.1
click at [165, 31] on div at bounding box center [195, 22] width 134 height 32
click at [171, 29] on icon at bounding box center [177, 23] width 17 height 17
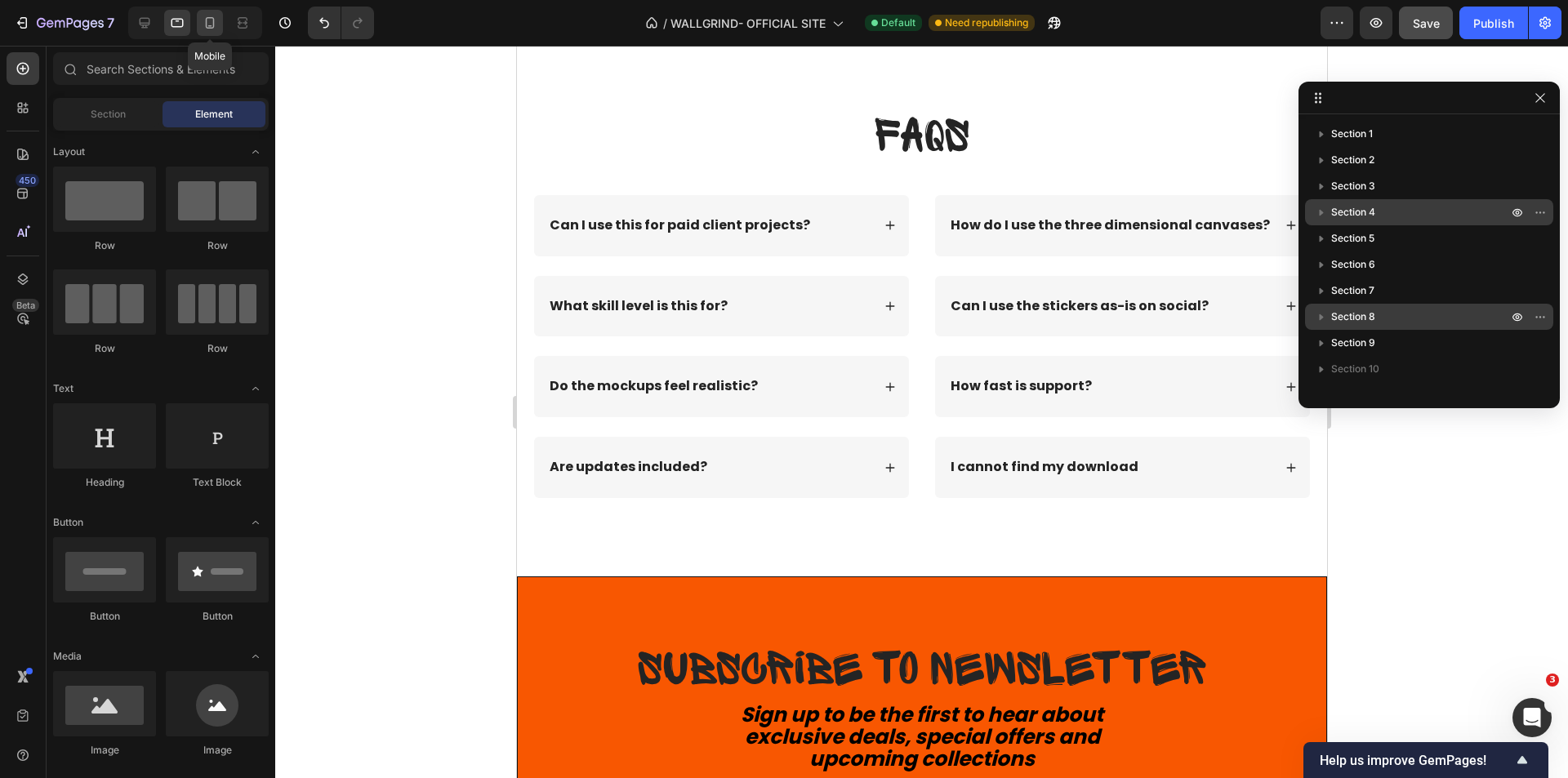
click at [206, 24] on icon at bounding box center [211, 22] width 9 height 11
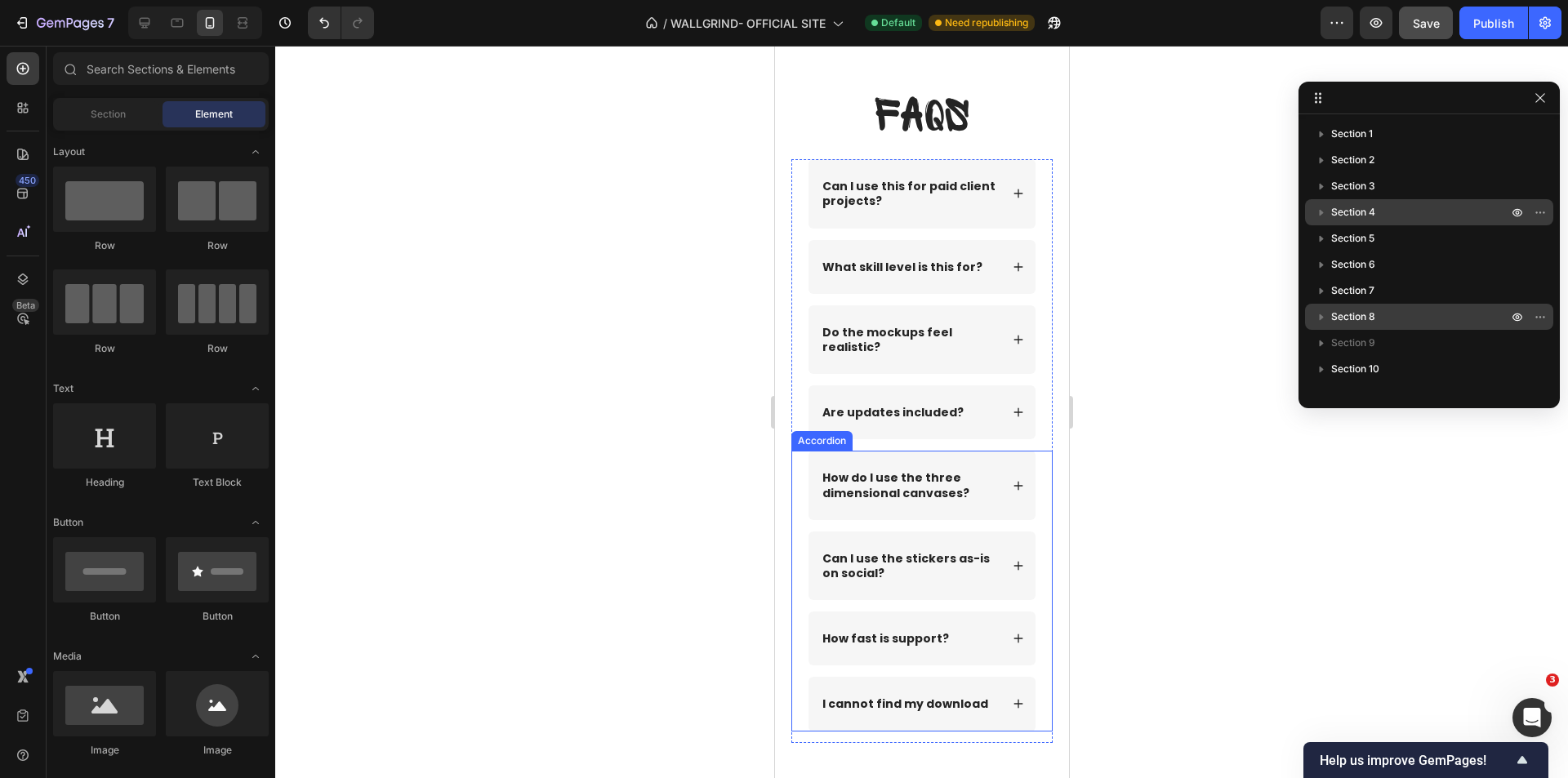
scroll to position [8892, 0]
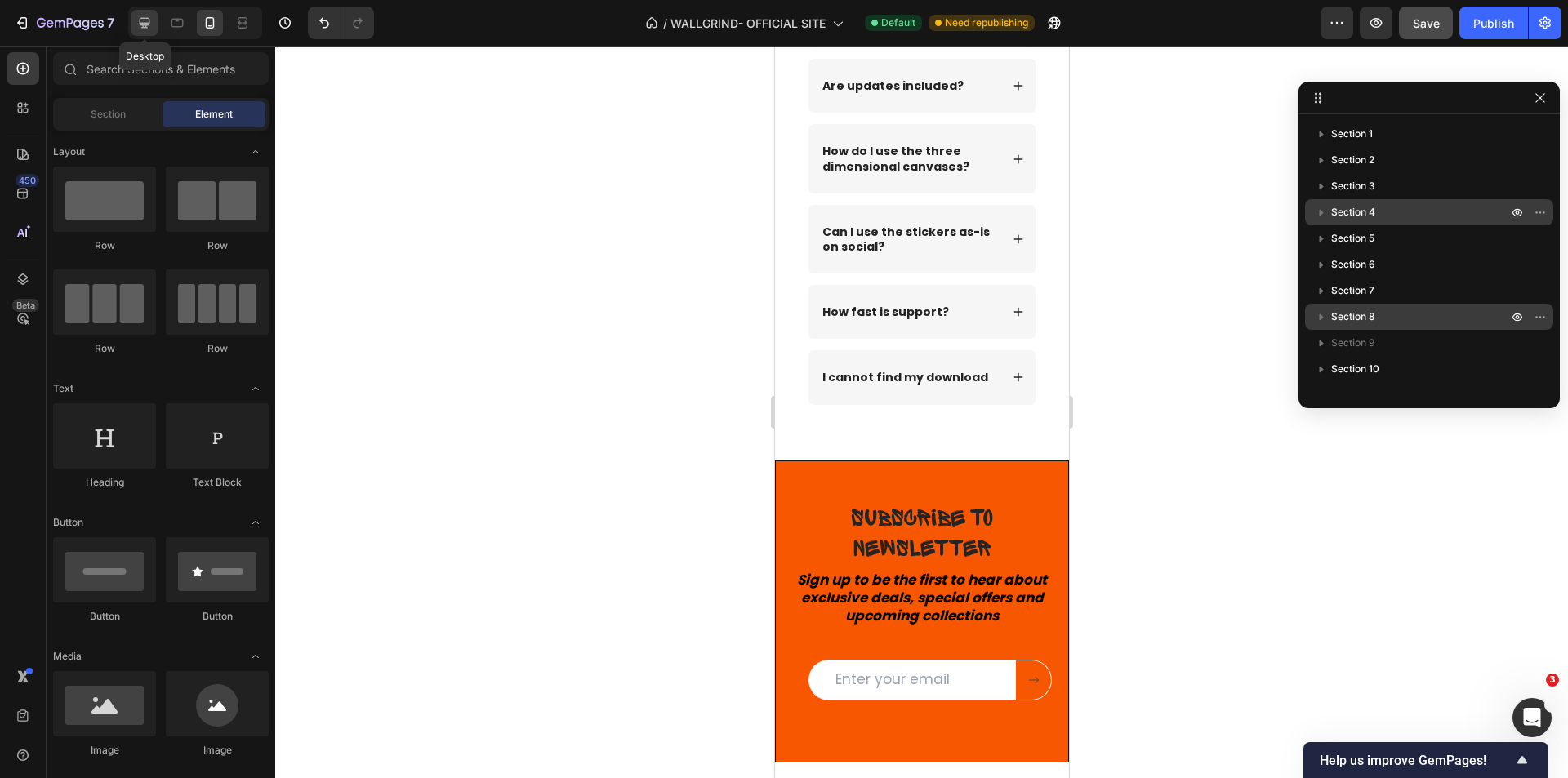
click at [155, 26] on div at bounding box center [145, 23] width 26 height 26
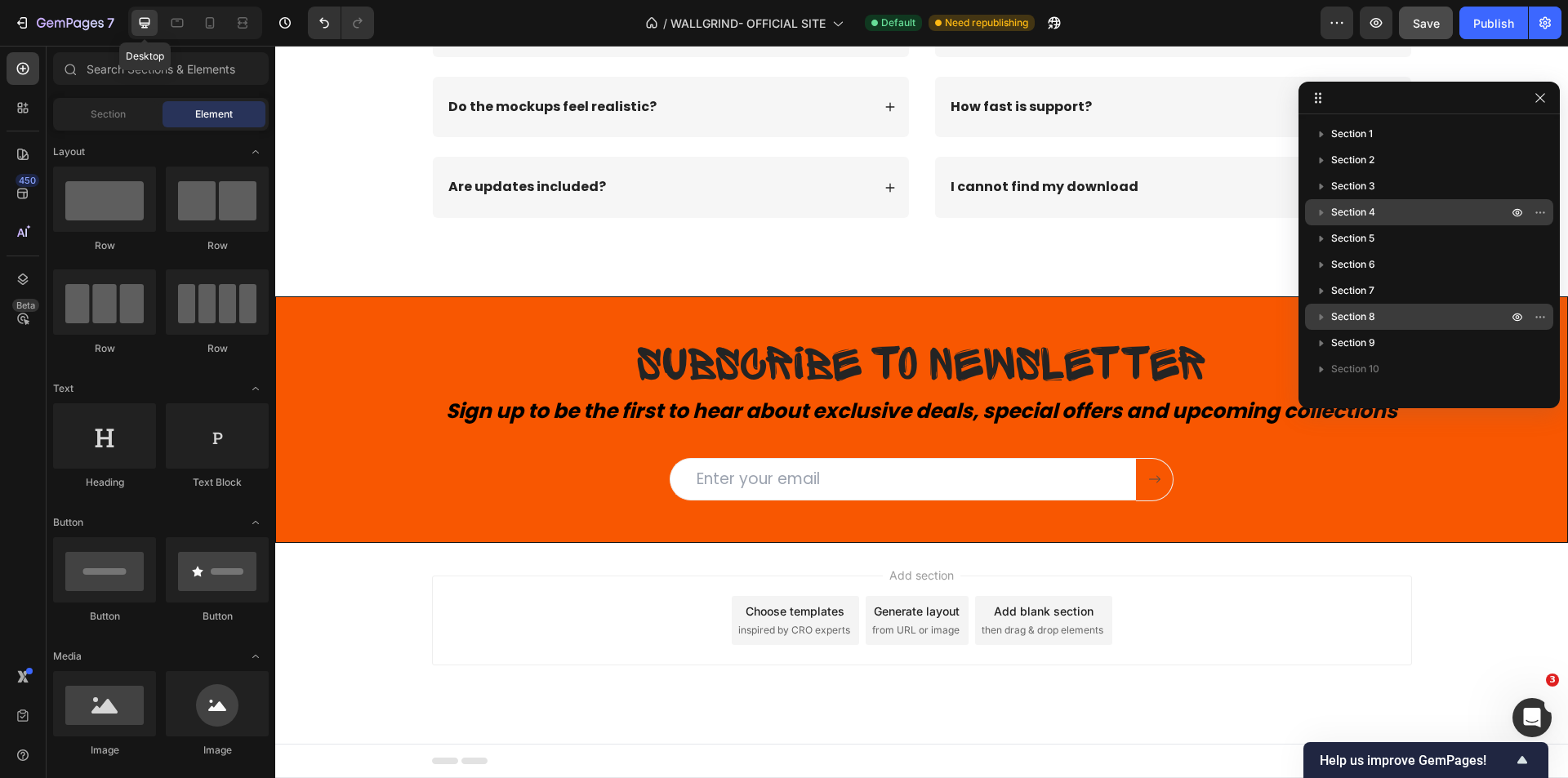
scroll to position [8492, 0]
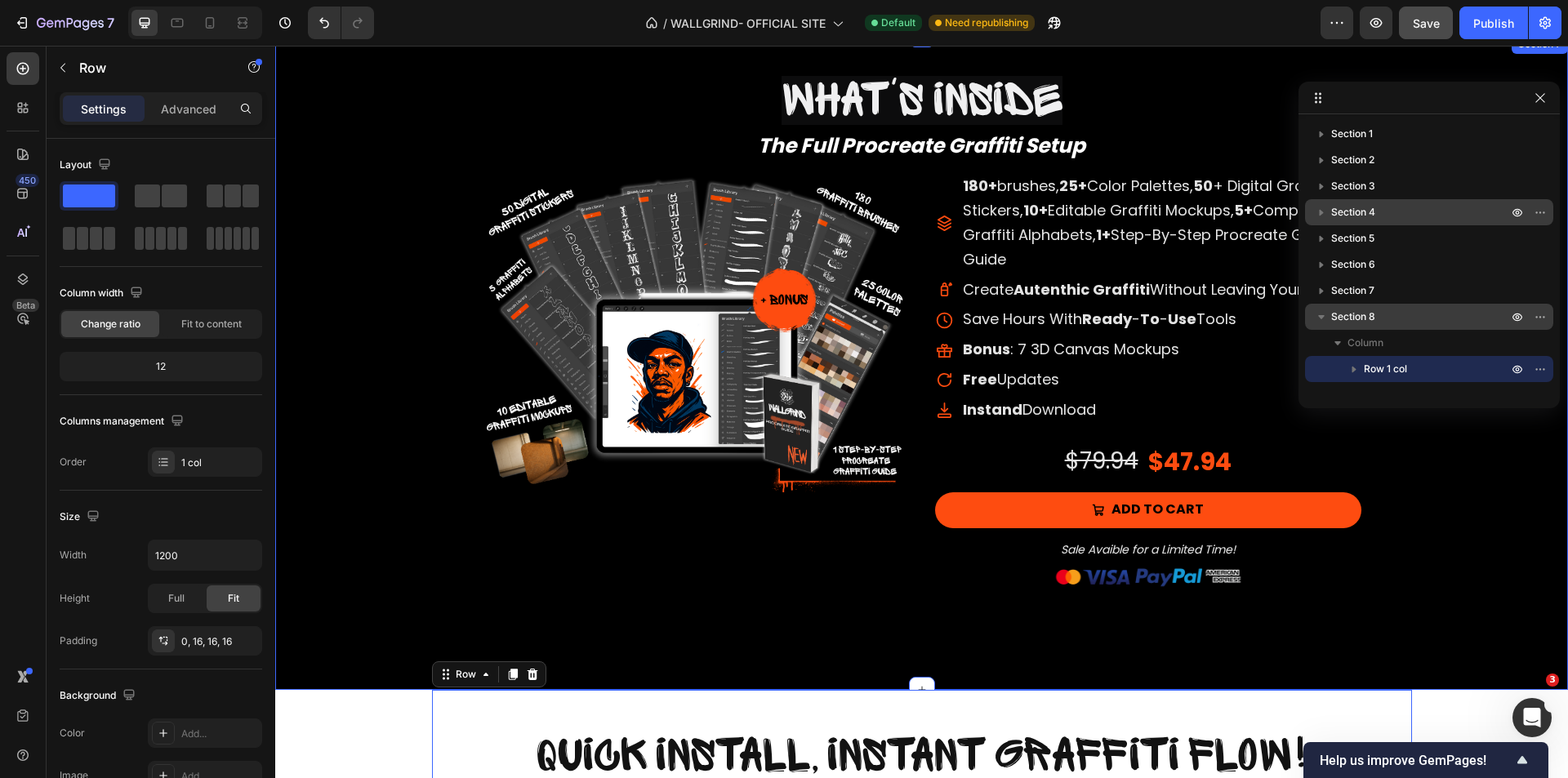
click at [417, 545] on div "What's inside Heading The Full Procreate Graffiti Setup Text Block What's insid…" at bounding box center [921, 325] width 1293 height 582
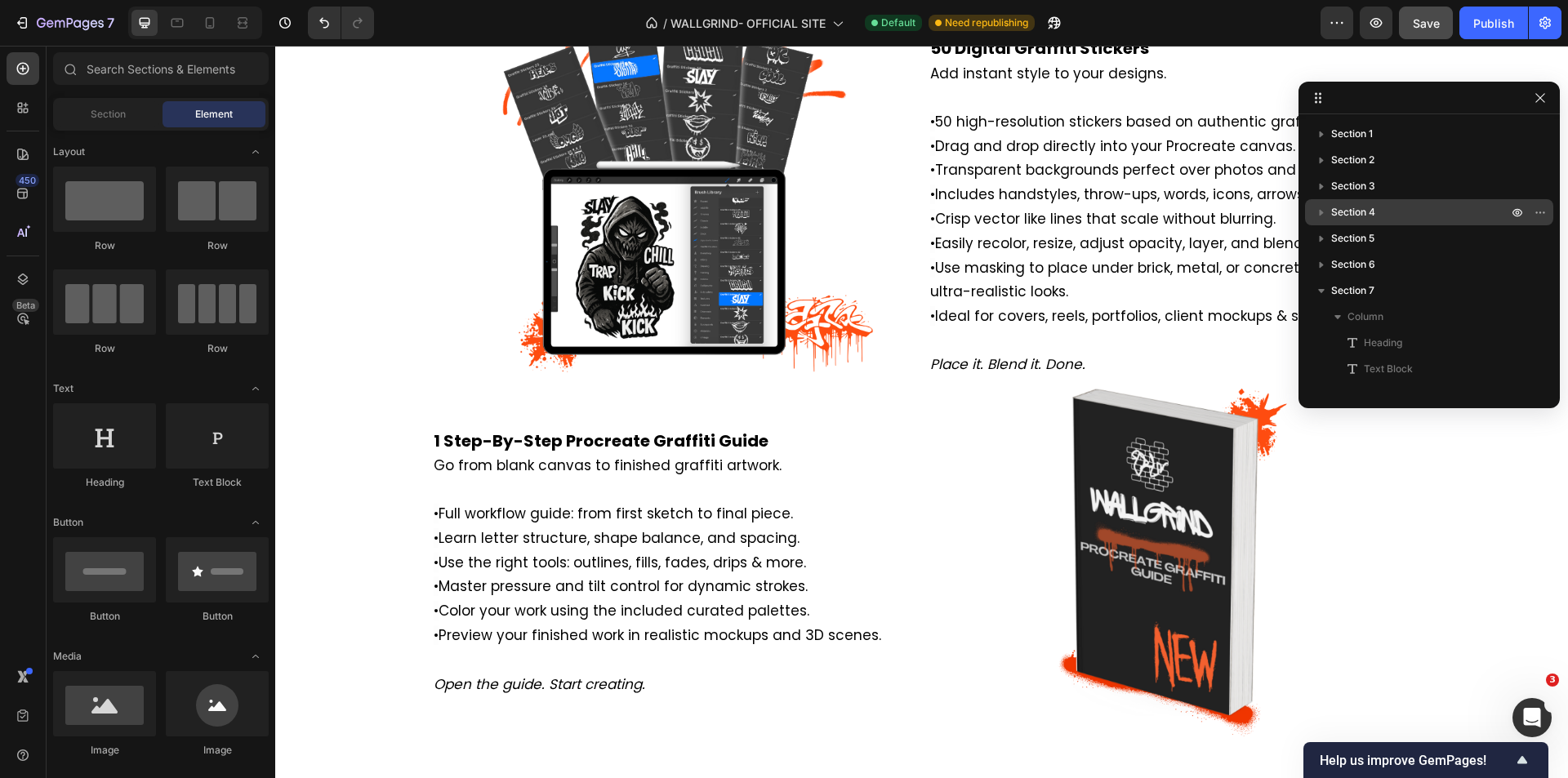
scroll to position [3297, 0]
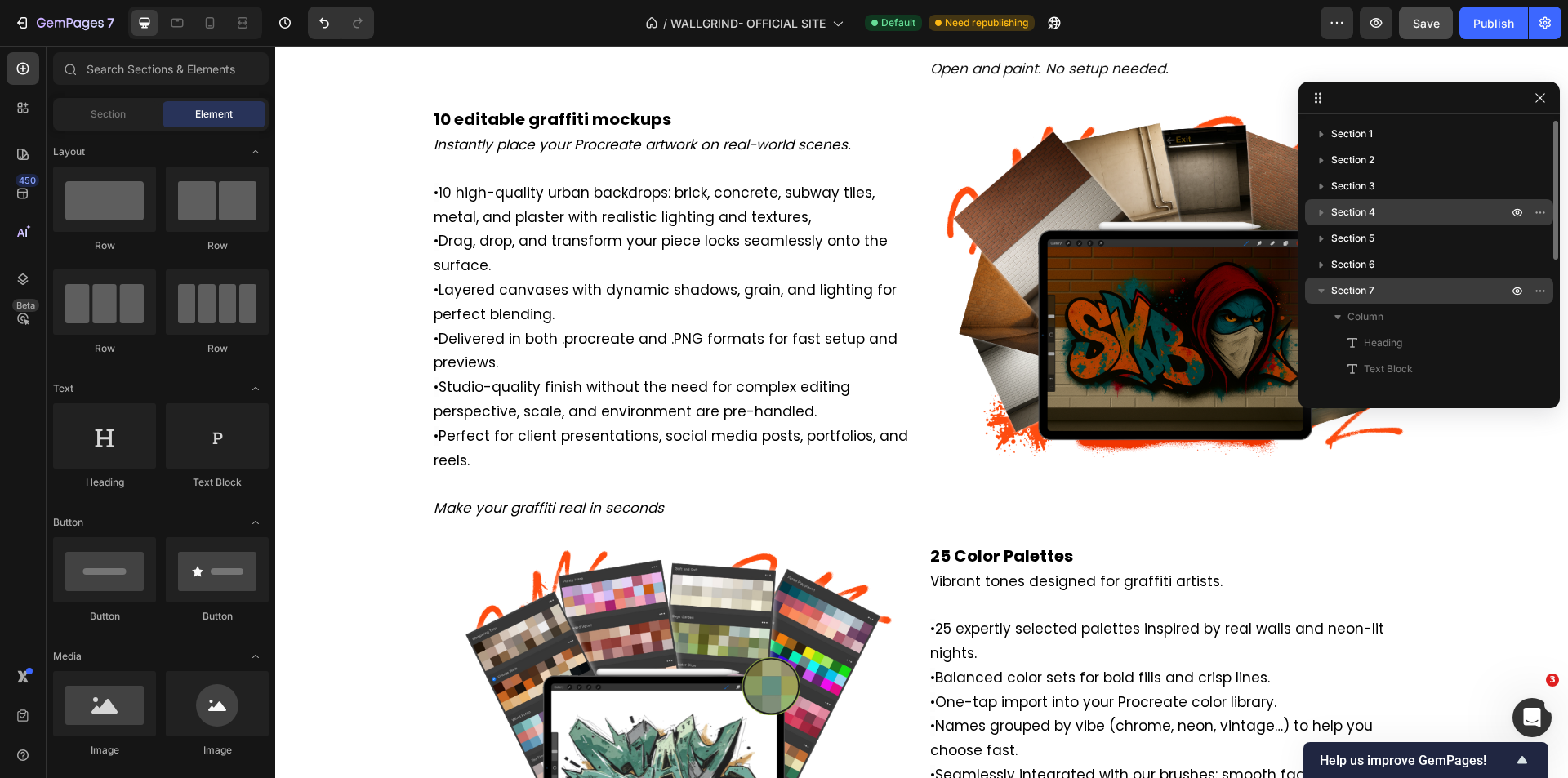
click at [1333, 293] on span "Section 7" at bounding box center [1352, 291] width 44 height 17
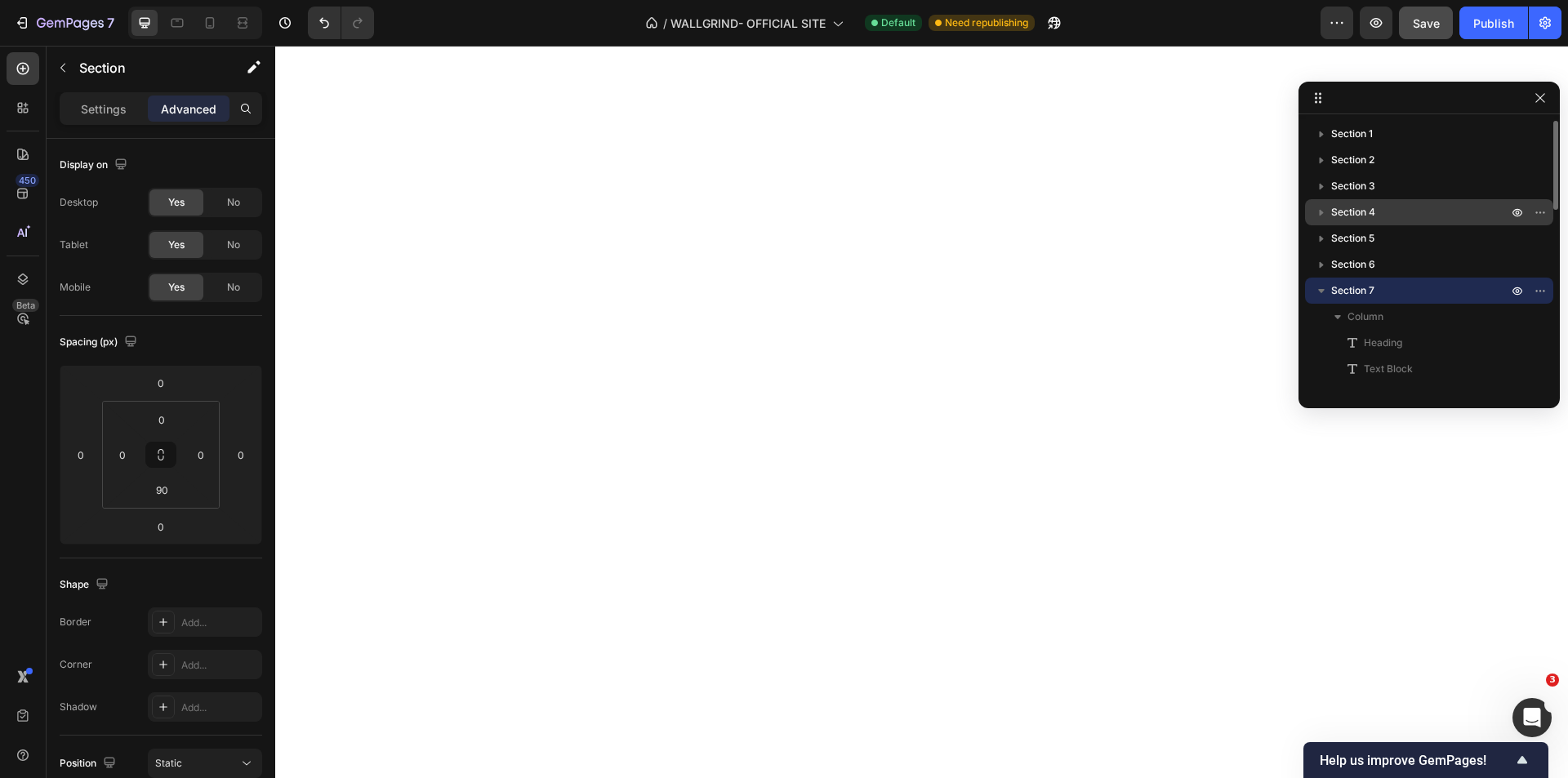
scroll to position [5981, 0]
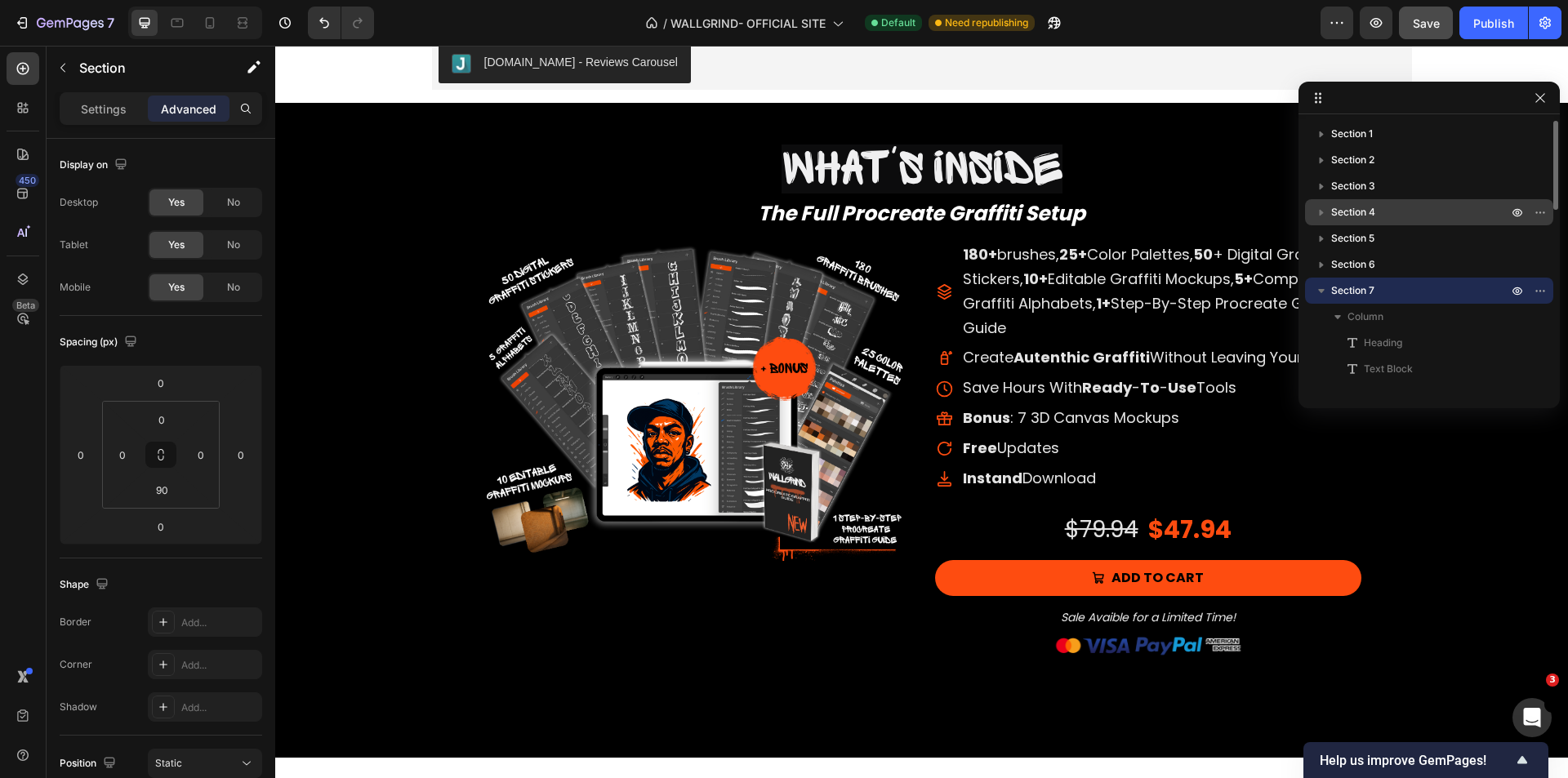
click at [1320, 292] on icon "button" at bounding box center [1322, 291] width 17 height 17
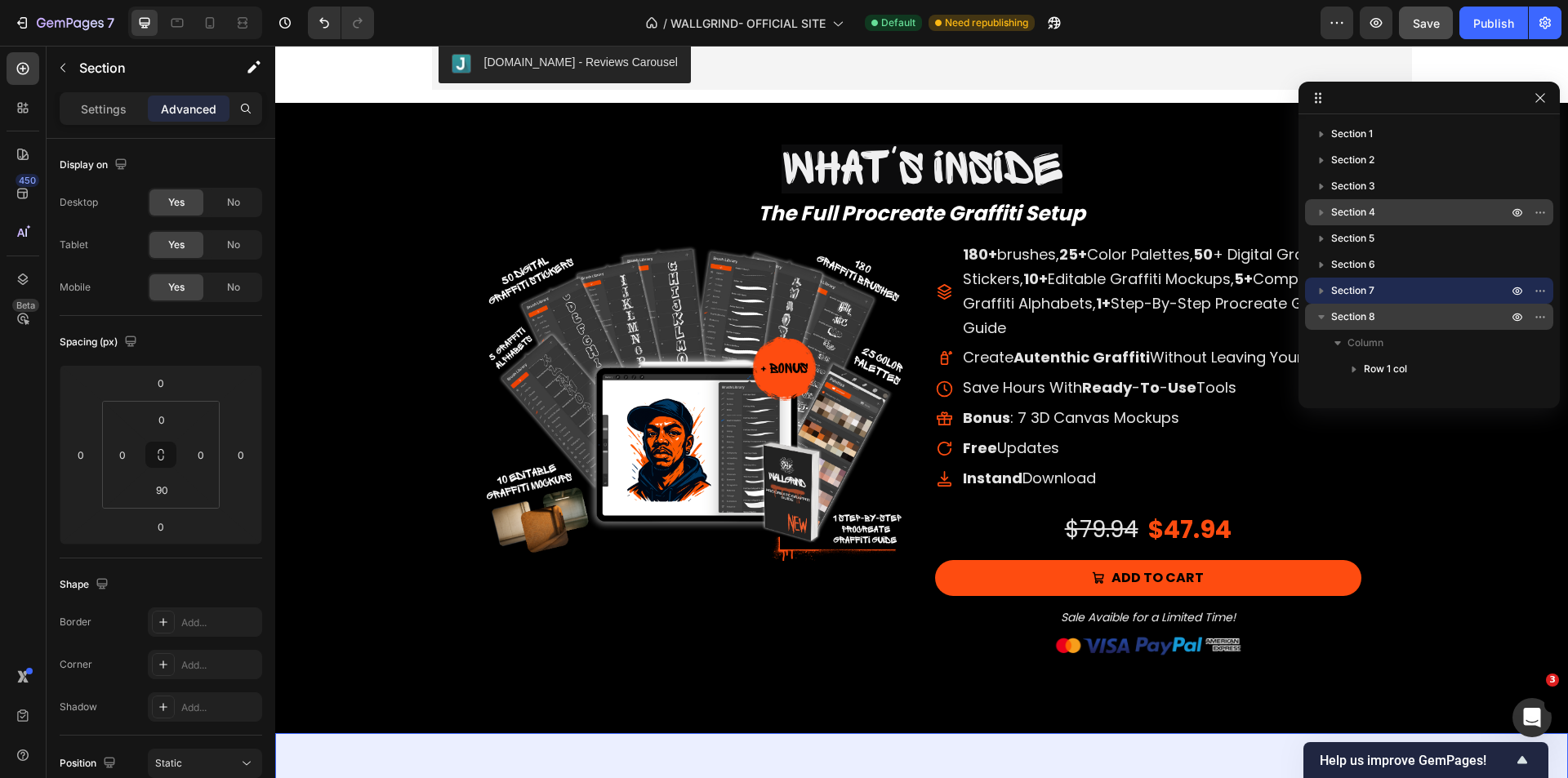
click at [1325, 315] on icon "button" at bounding box center [1322, 317] width 17 height 17
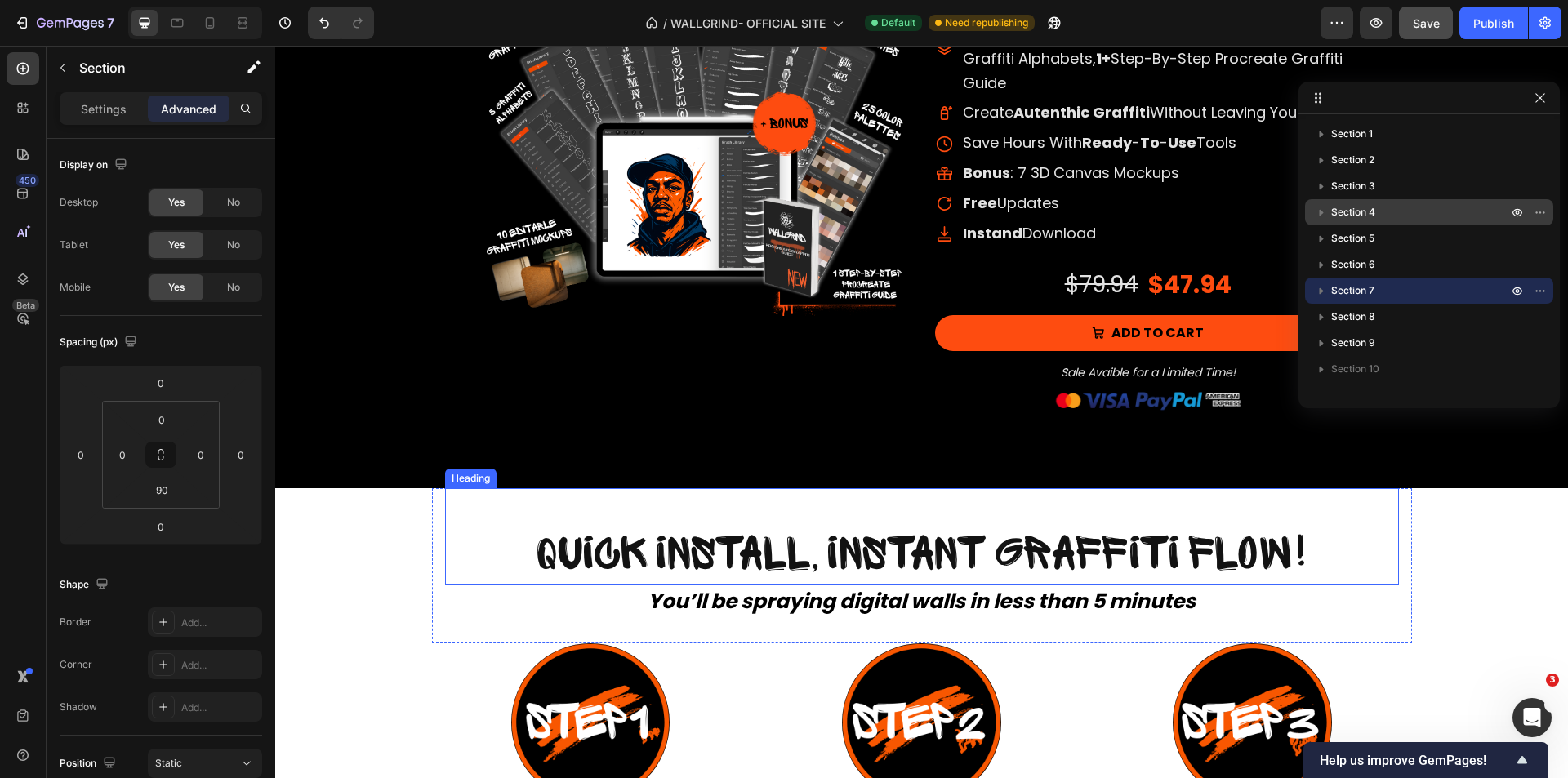
scroll to position [6552, 0]
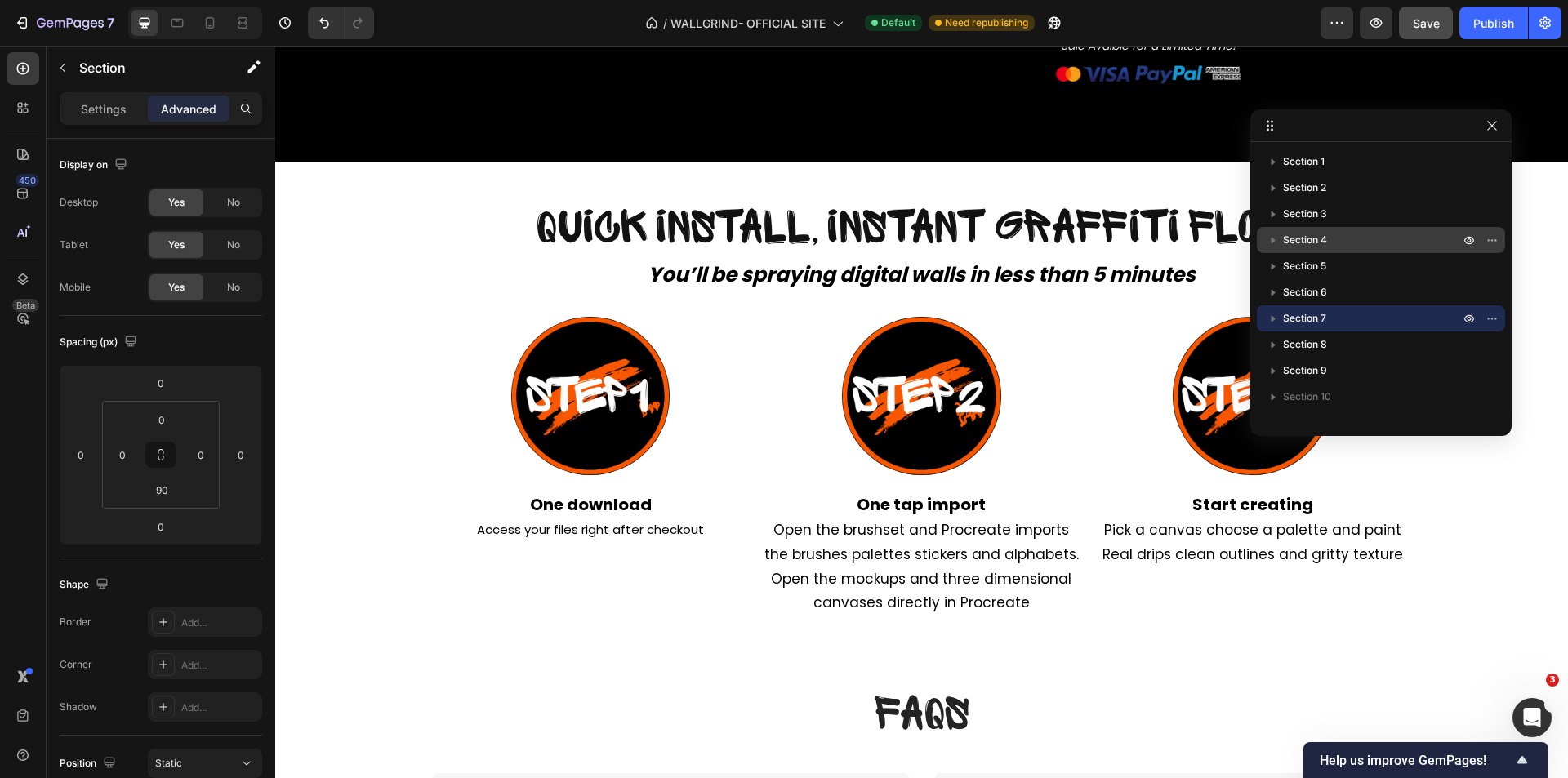
drag, startPoint x: 1451, startPoint y: 106, endPoint x: 1500, endPoint y: 136, distance: 57.5
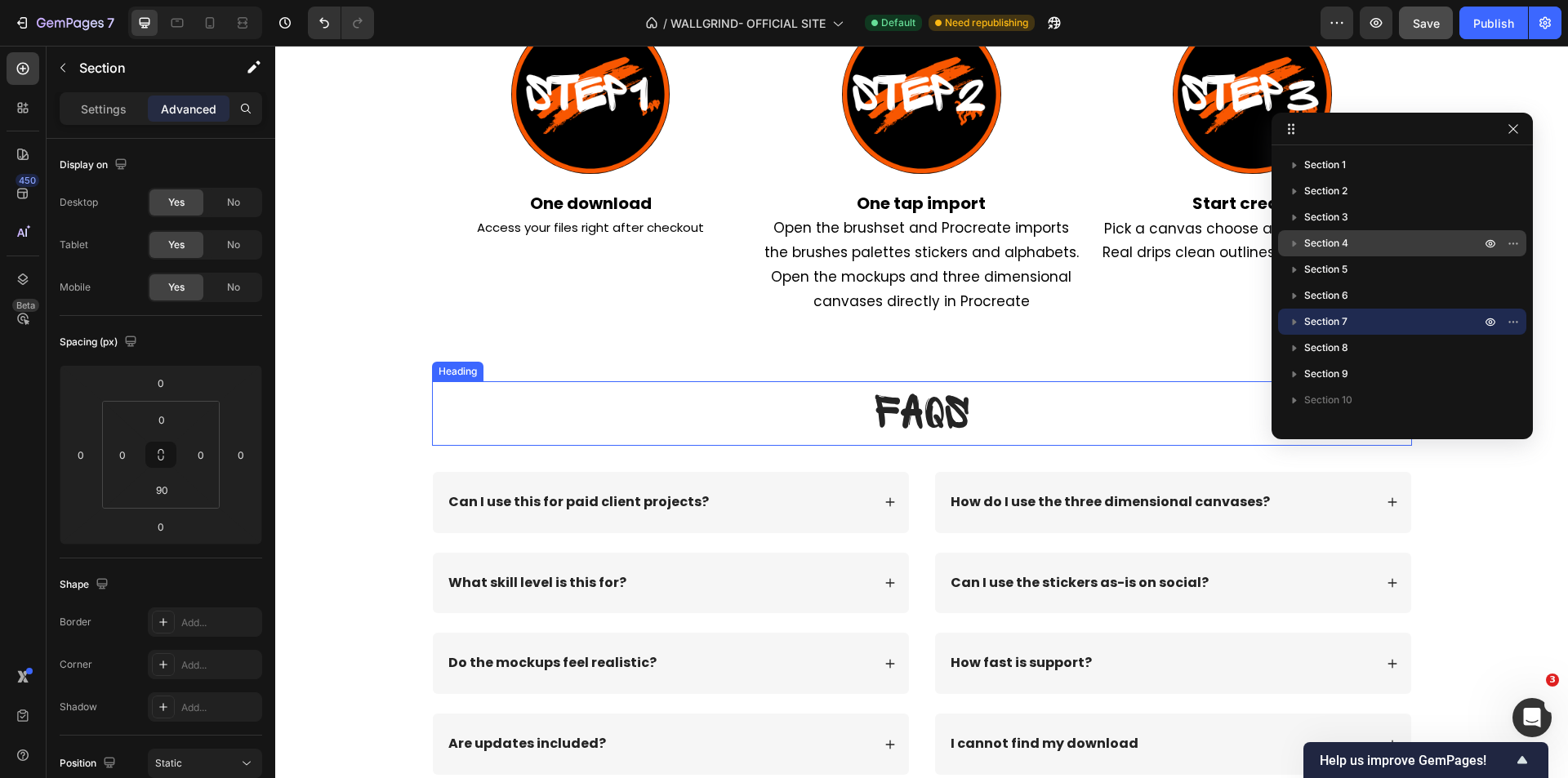
scroll to position [7287, 0]
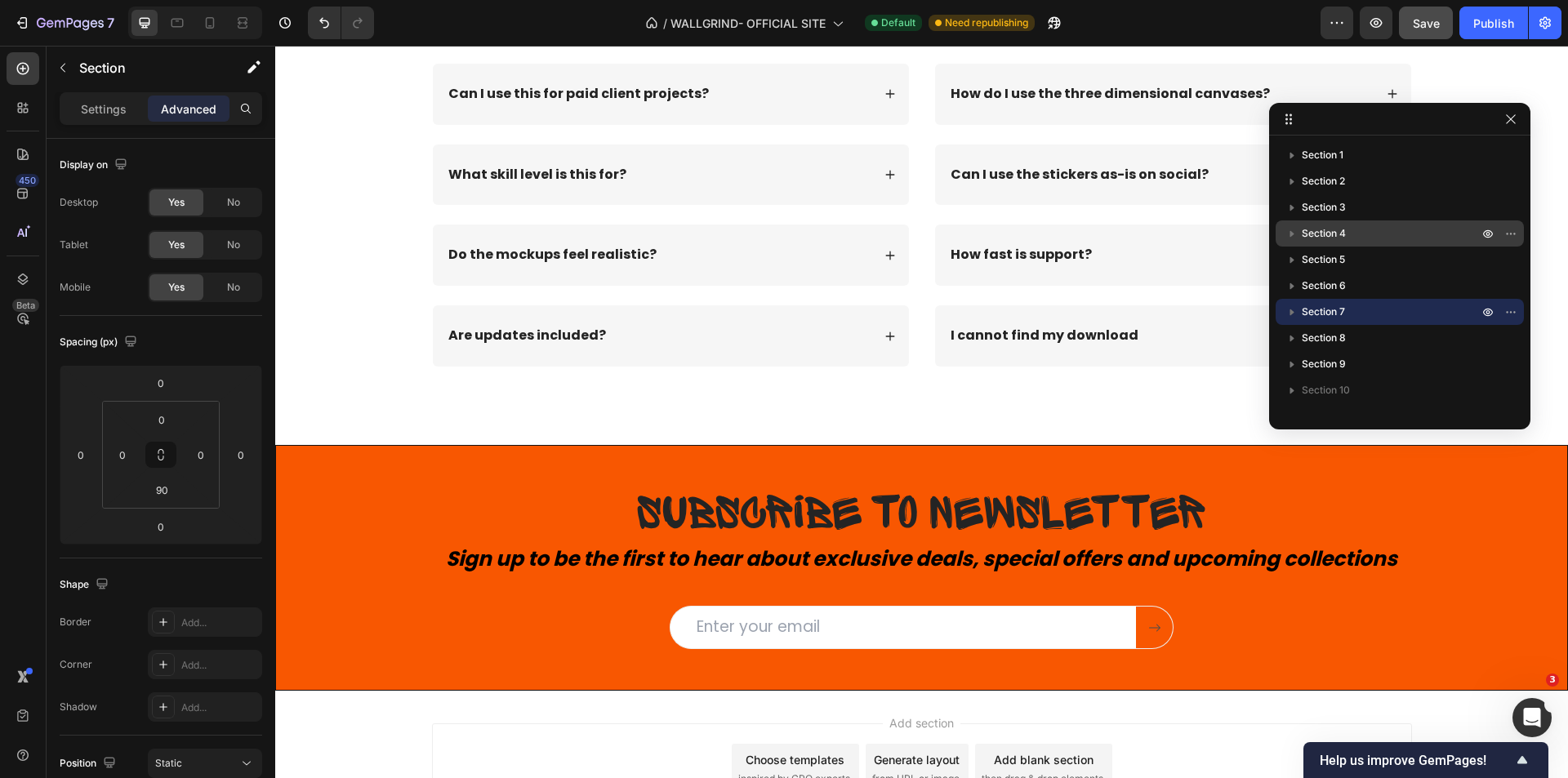
drag, startPoint x: 1381, startPoint y: 135, endPoint x: 1379, endPoint y: 124, distance: 11.2
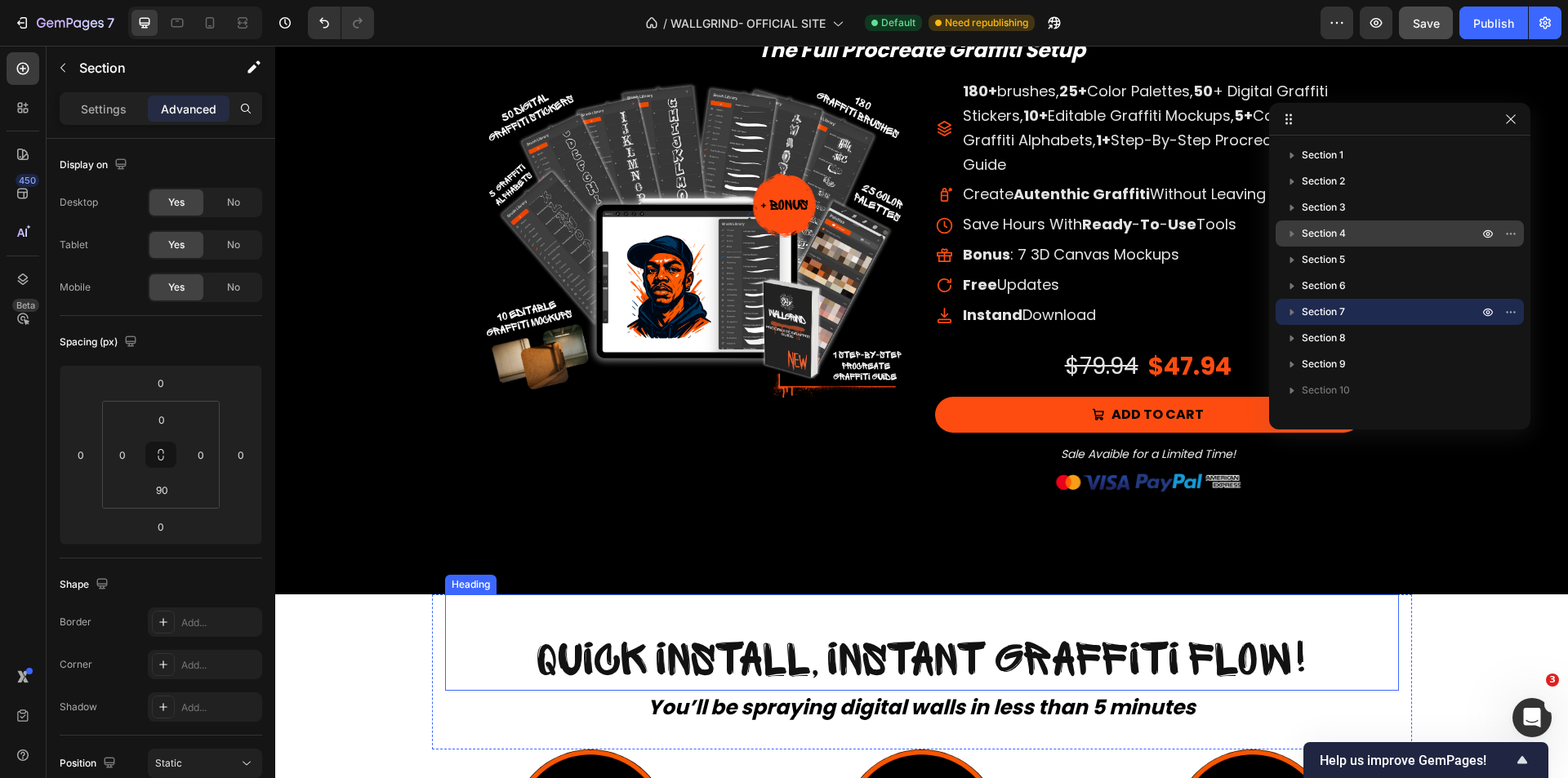
scroll to position [6062, 0]
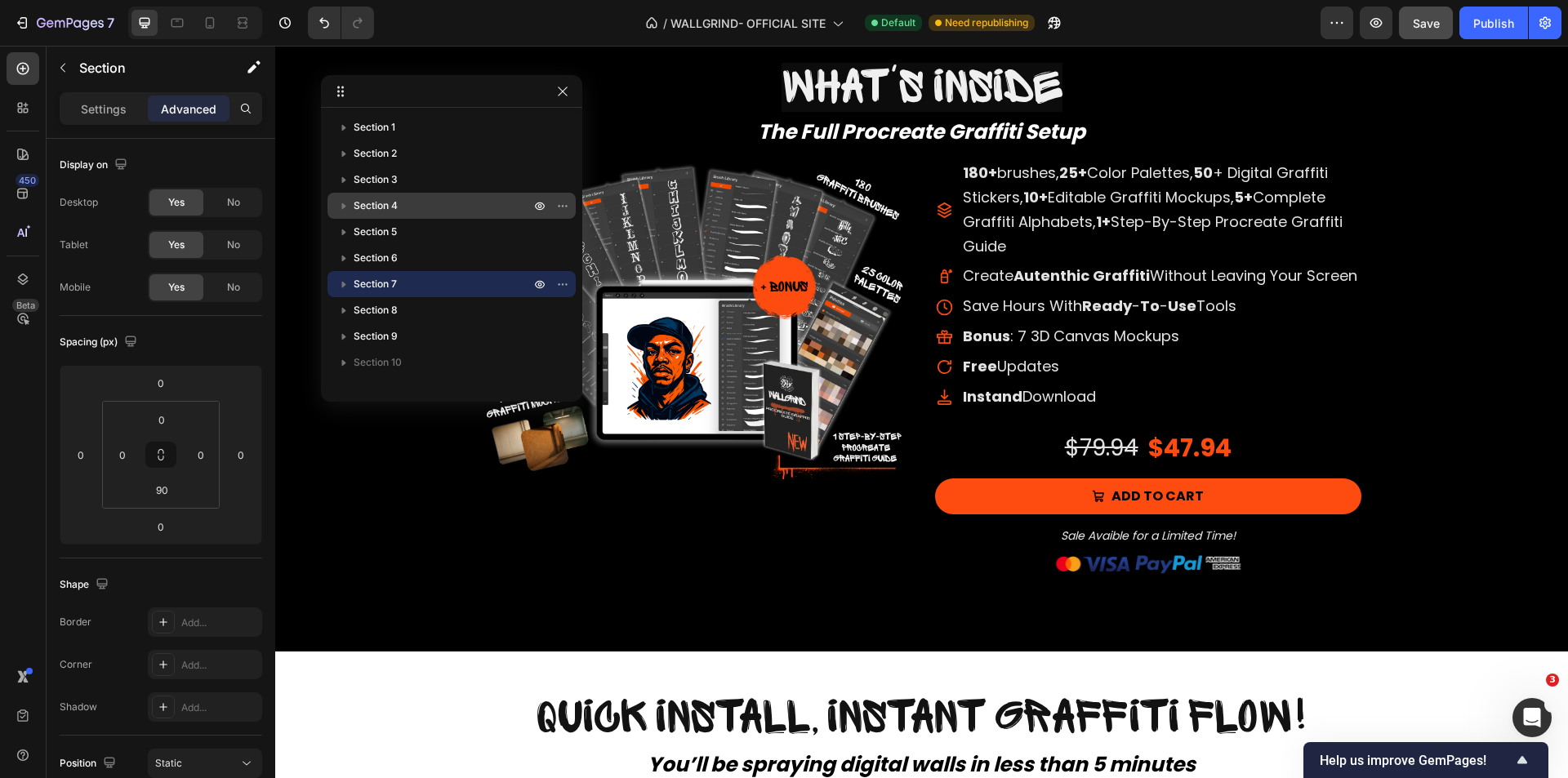
drag, startPoint x: 1403, startPoint y: 120, endPoint x: 451, endPoint y: 92, distance: 952.4
click at [102, 98] on div "Settings" at bounding box center [104, 109] width 82 height 26
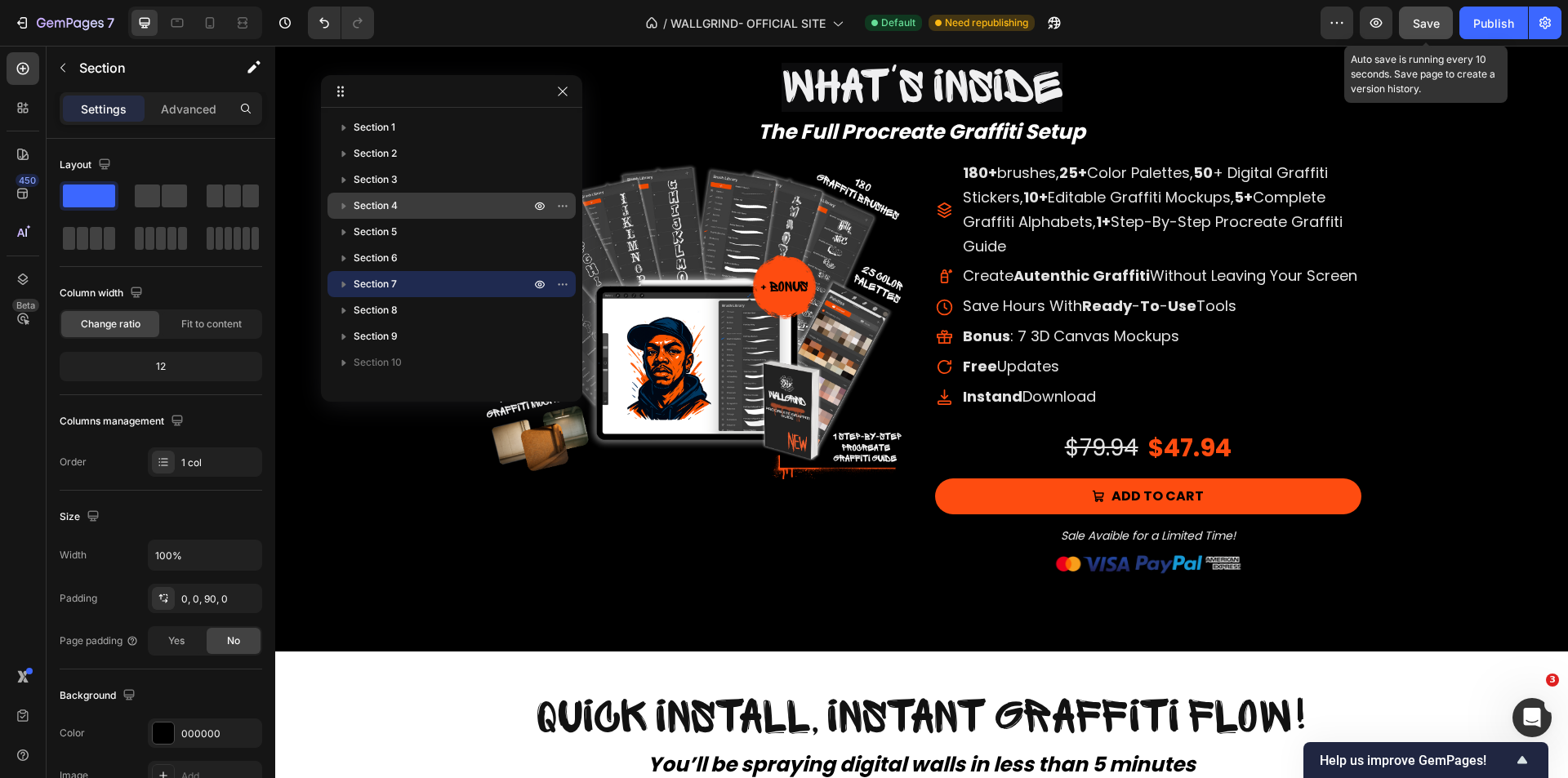
drag, startPoint x: 1414, startPoint y: 25, endPoint x: 1404, endPoint y: 28, distance: 10.4
click at [1414, 24] on span "Save" at bounding box center [1426, 23] width 27 height 14
